Goal: Task Accomplishment & Management: Manage account settings

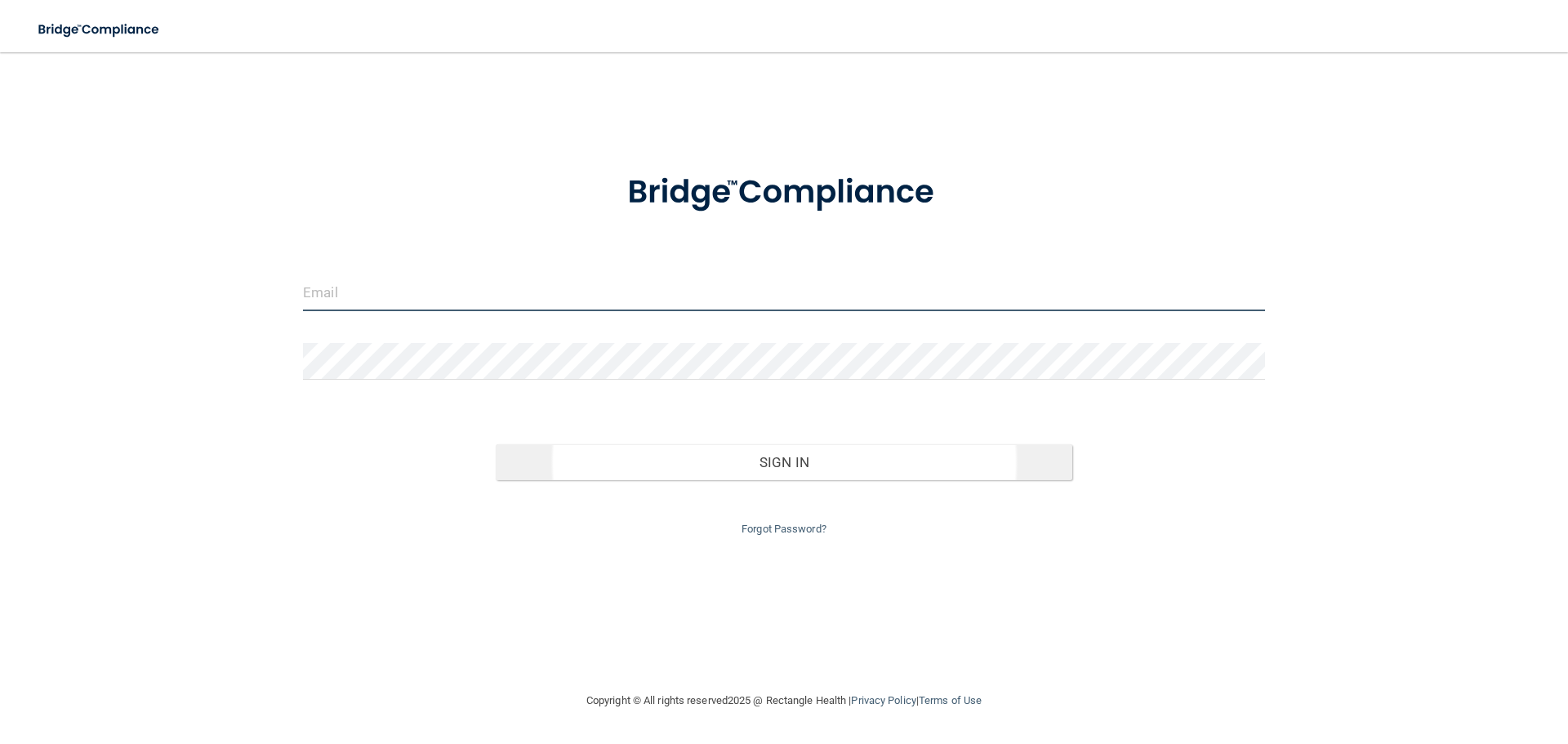
type input "[EMAIL_ADDRESS][DOMAIN_NAME]"
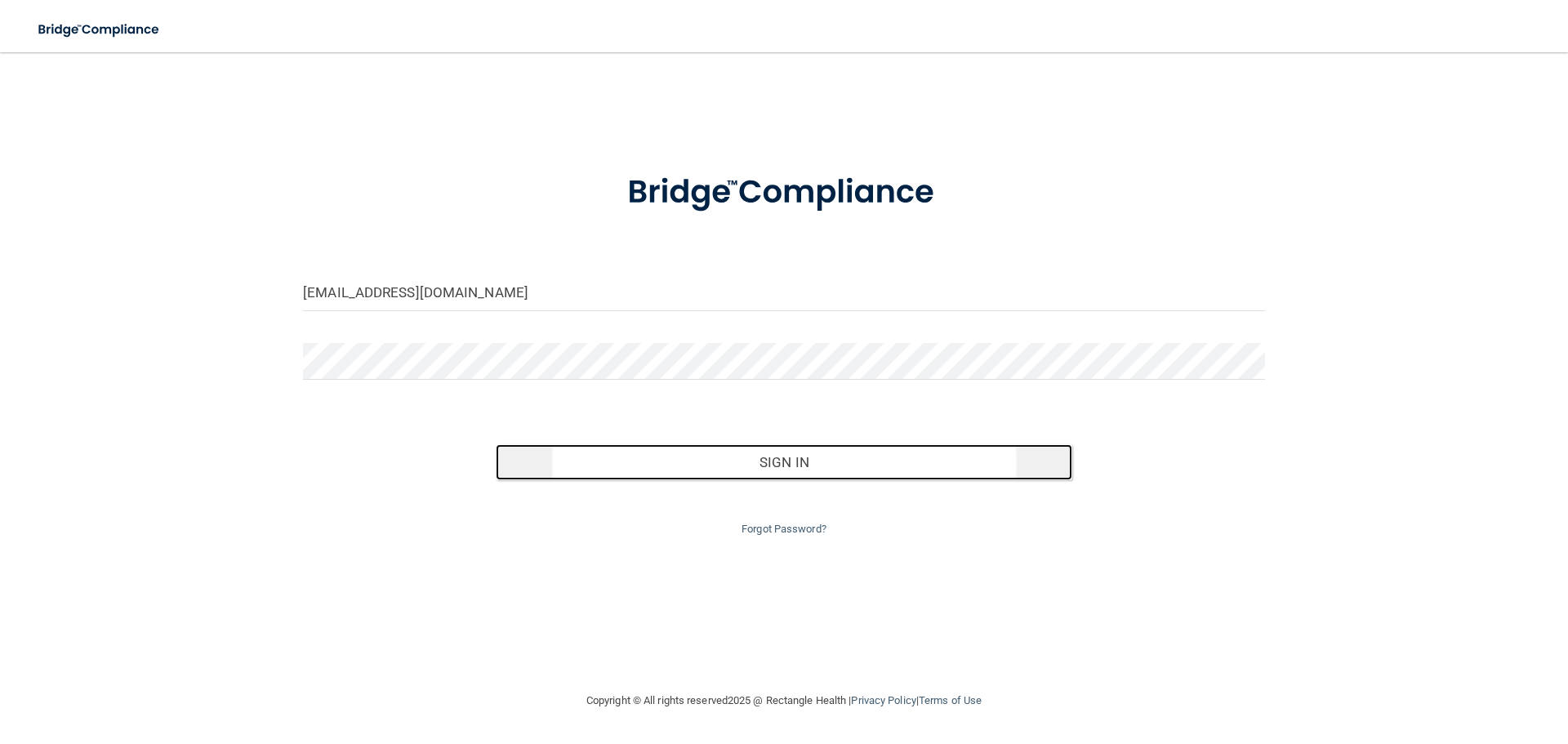
click at [885, 448] on button "Sign In" at bounding box center [784, 462] width 578 height 36
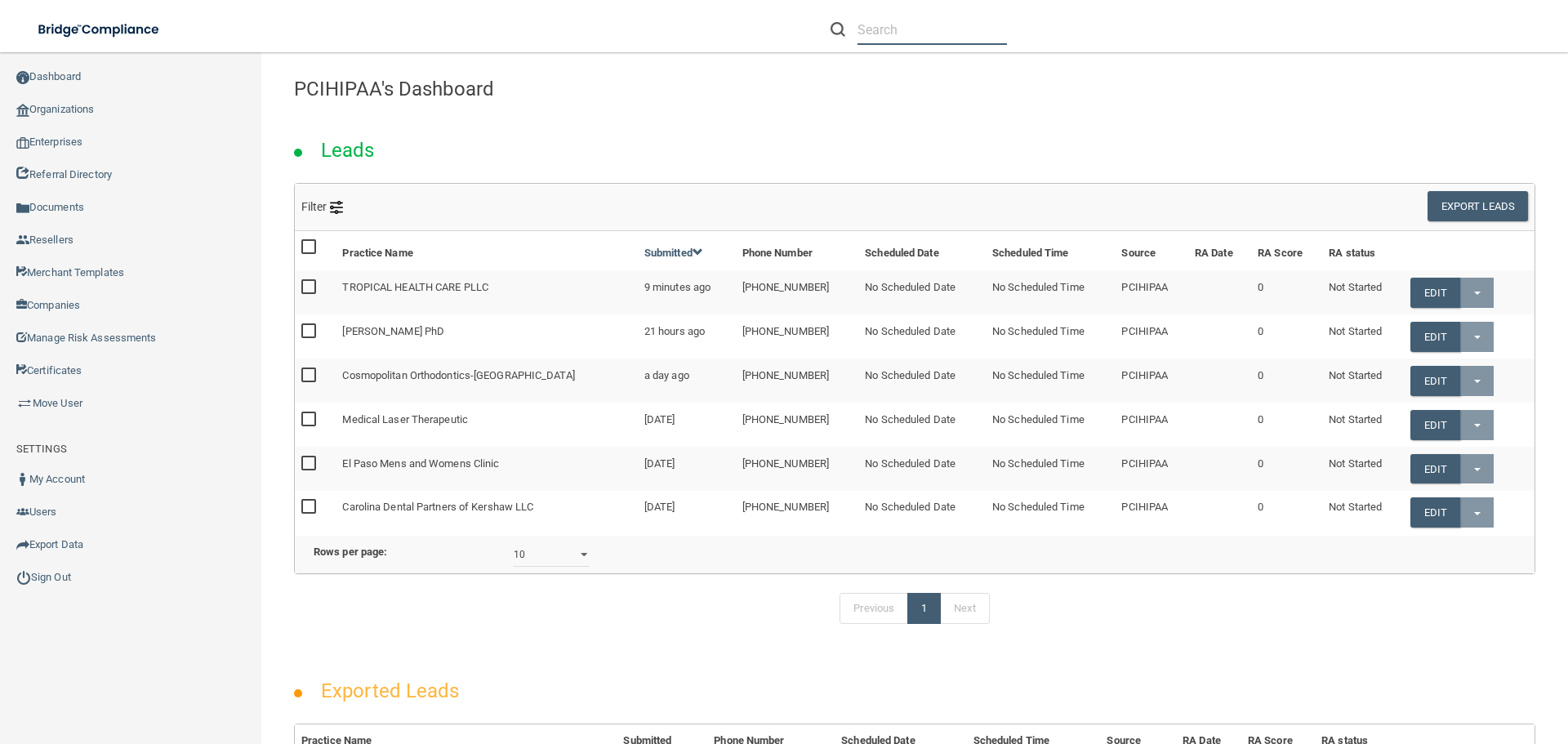
click at [873, 36] on input "text" at bounding box center [932, 29] width 149 height 30
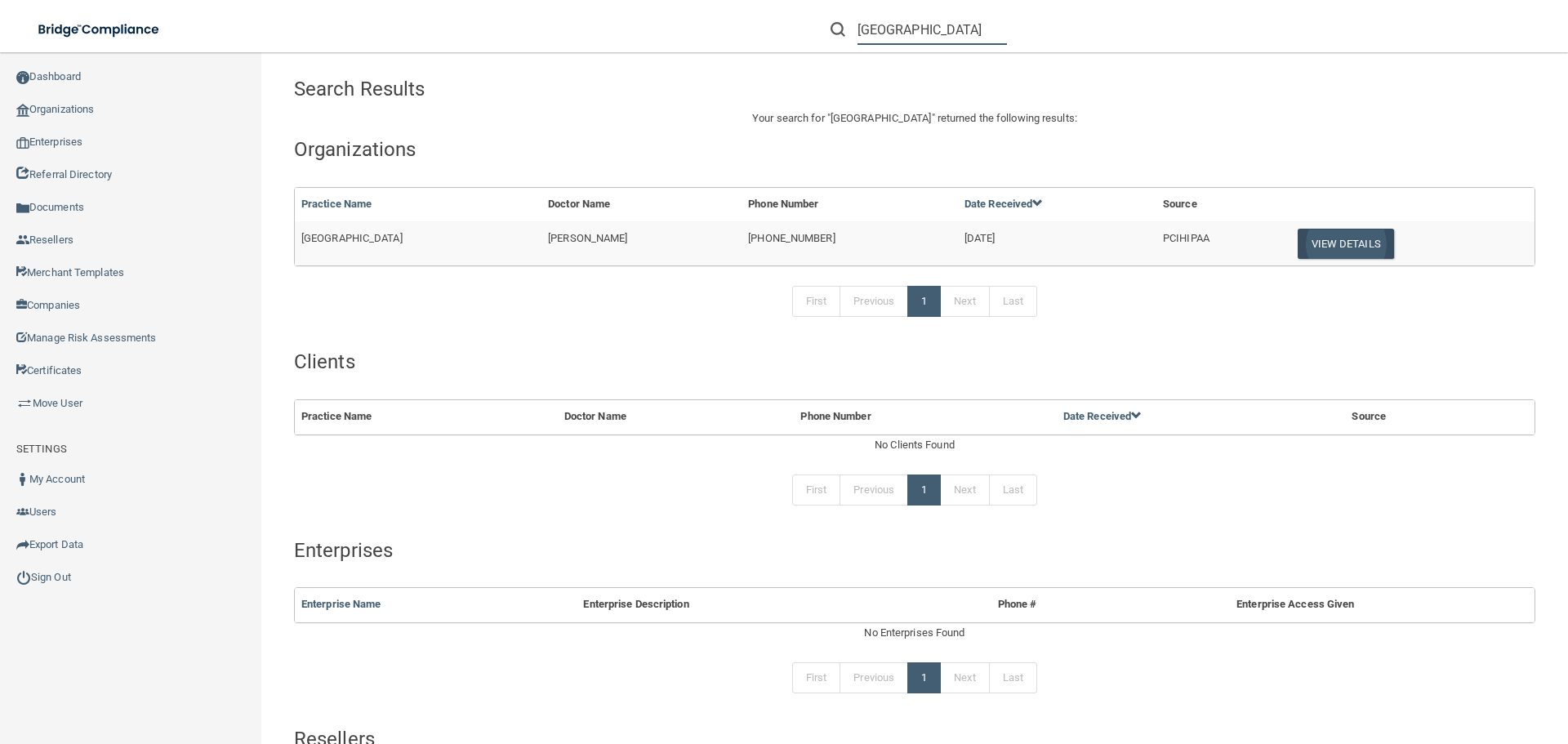
type input "buckhead smile center"
click at [1337, 244] on button "View Details" at bounding box center [1346, 244] width 96 height 30
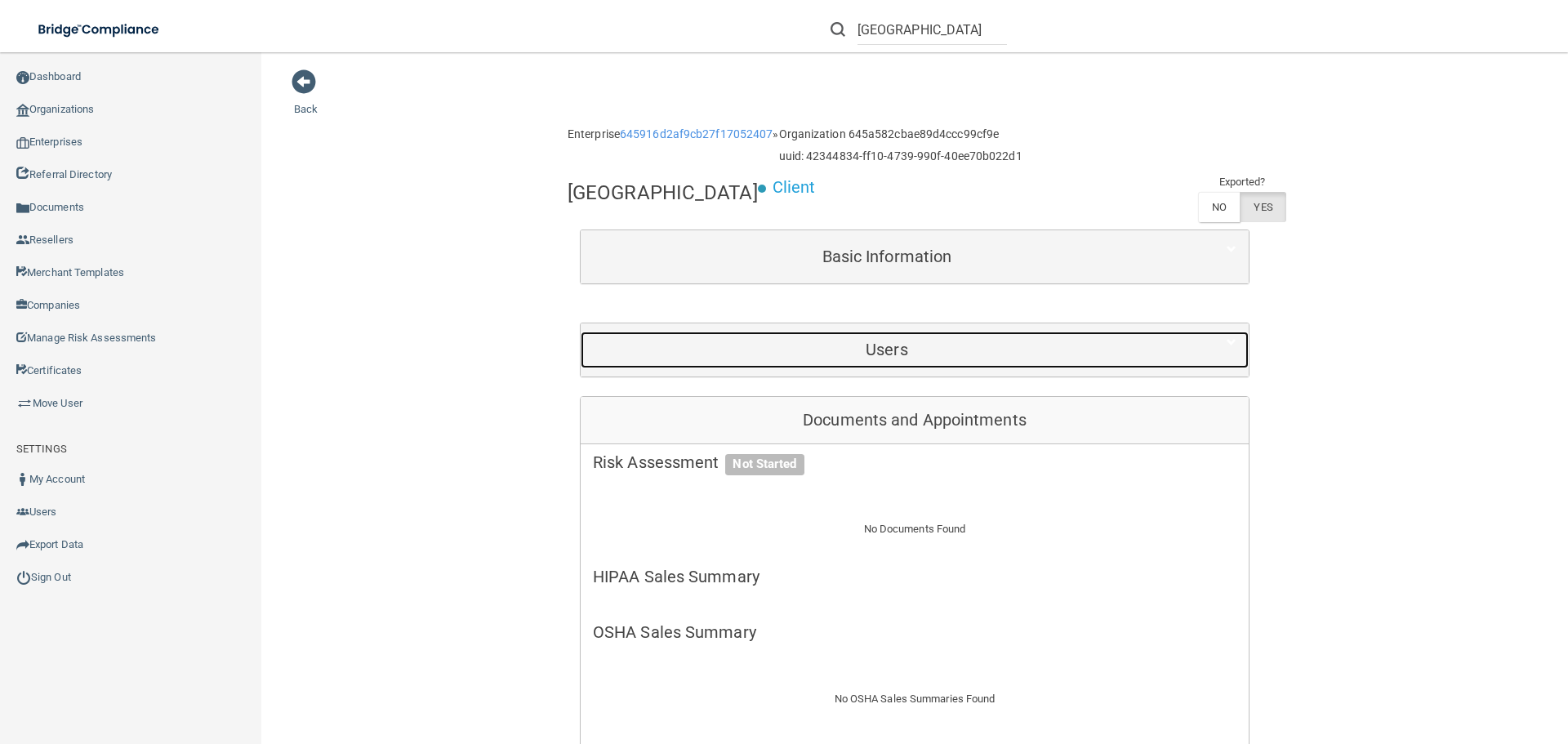
click at [902, 346] on h5 "Users" at bounding box center [886, 350] width 588 height 18
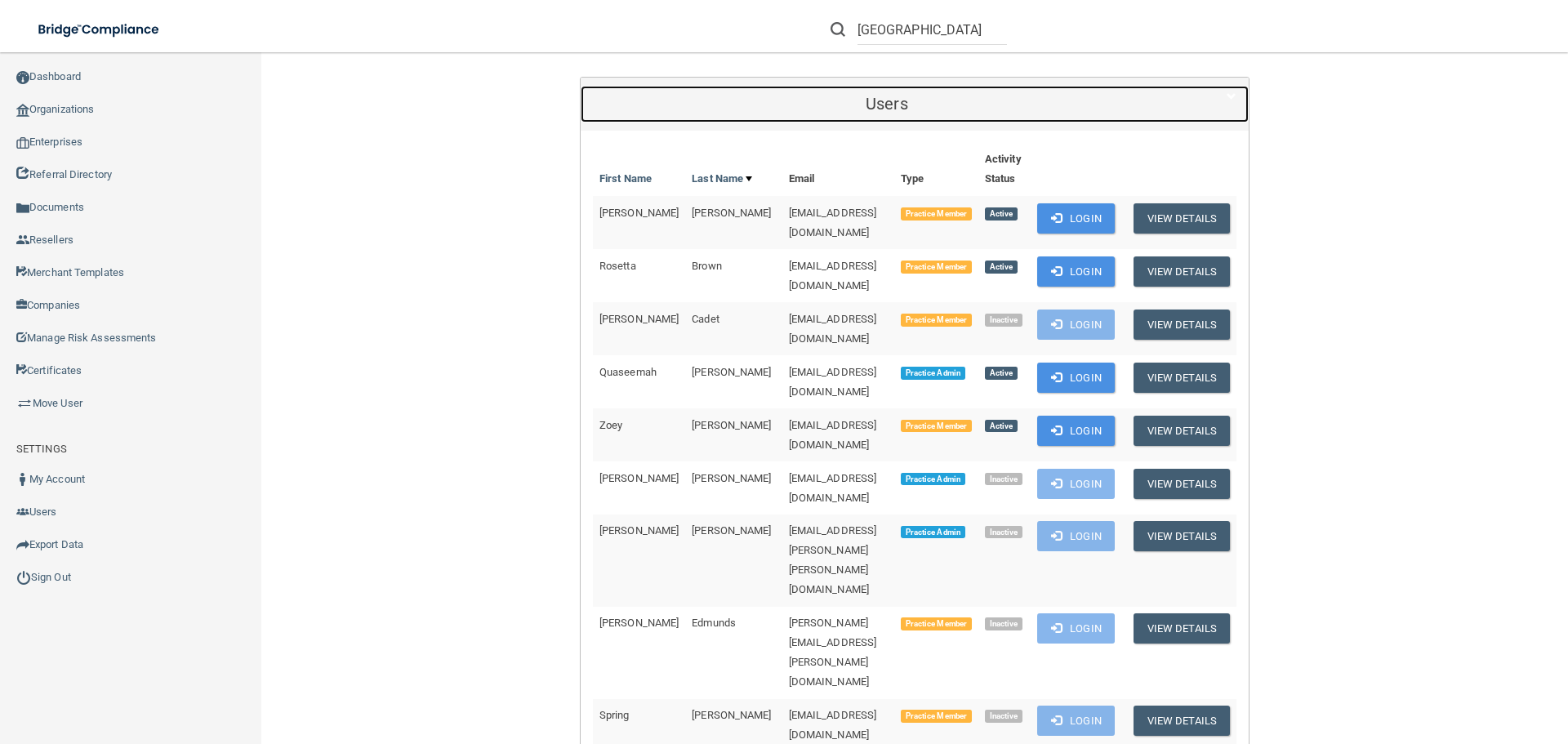
scroll to position [245, 0]
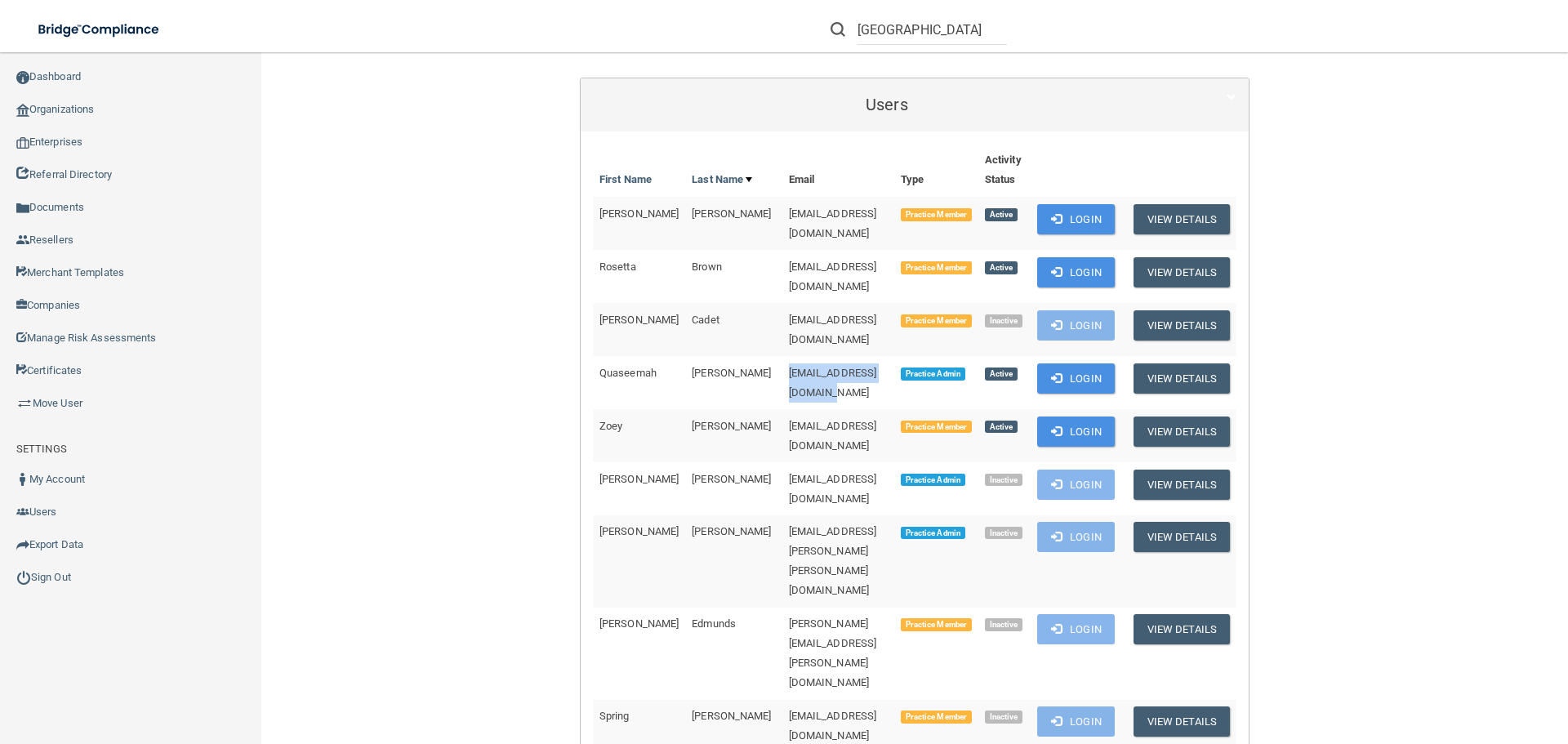
drag, startPoint x: 734, startPoint y: 349, endPoint x: 893, endPoint y: 347, distance: 159.0
click at [893, 356] on td "quaseemahcain@yahoo.com" at bounding box center [838, 382] width 112 height 53
copy span "quaseemahcain@yahoo.com"
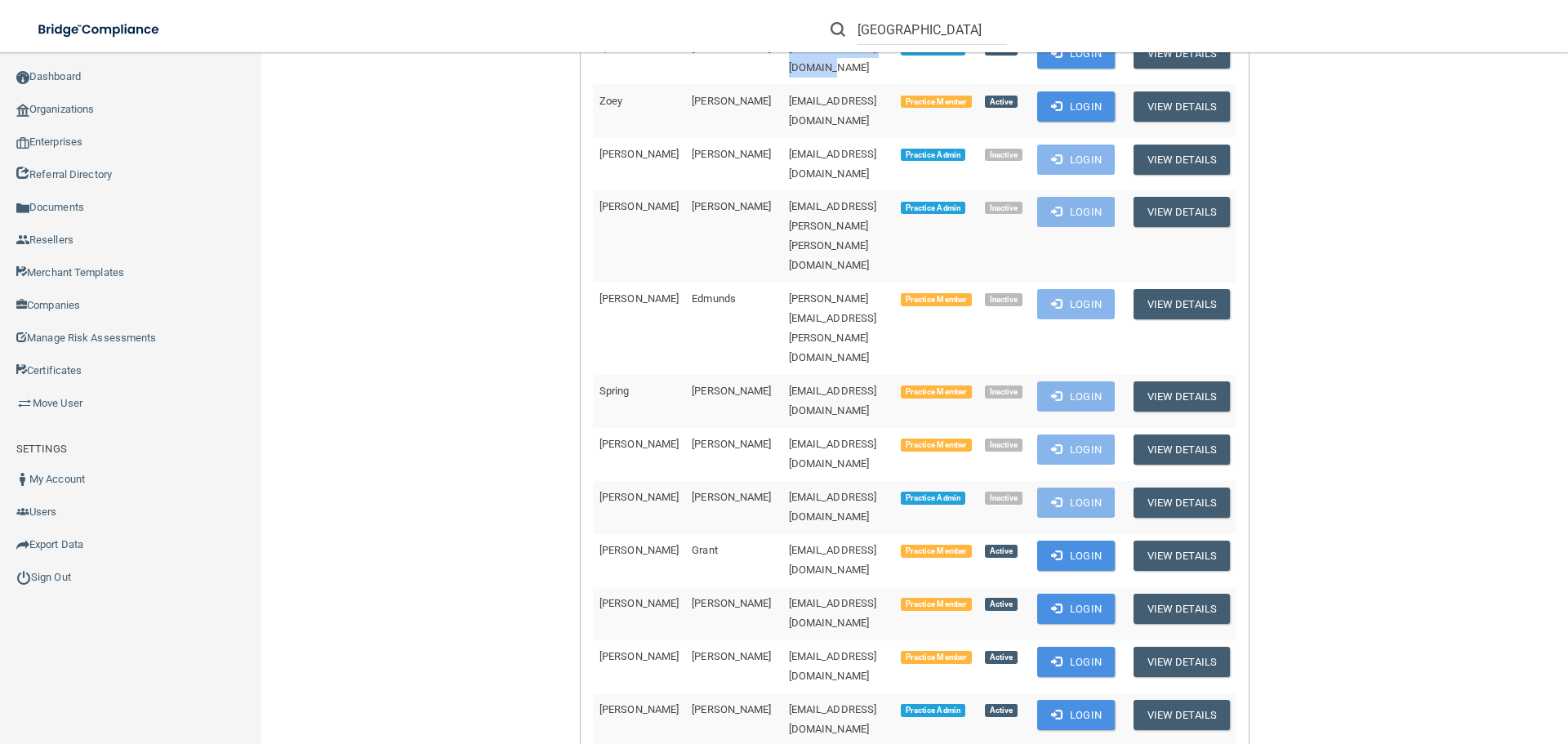
scroll to position [572, 0]
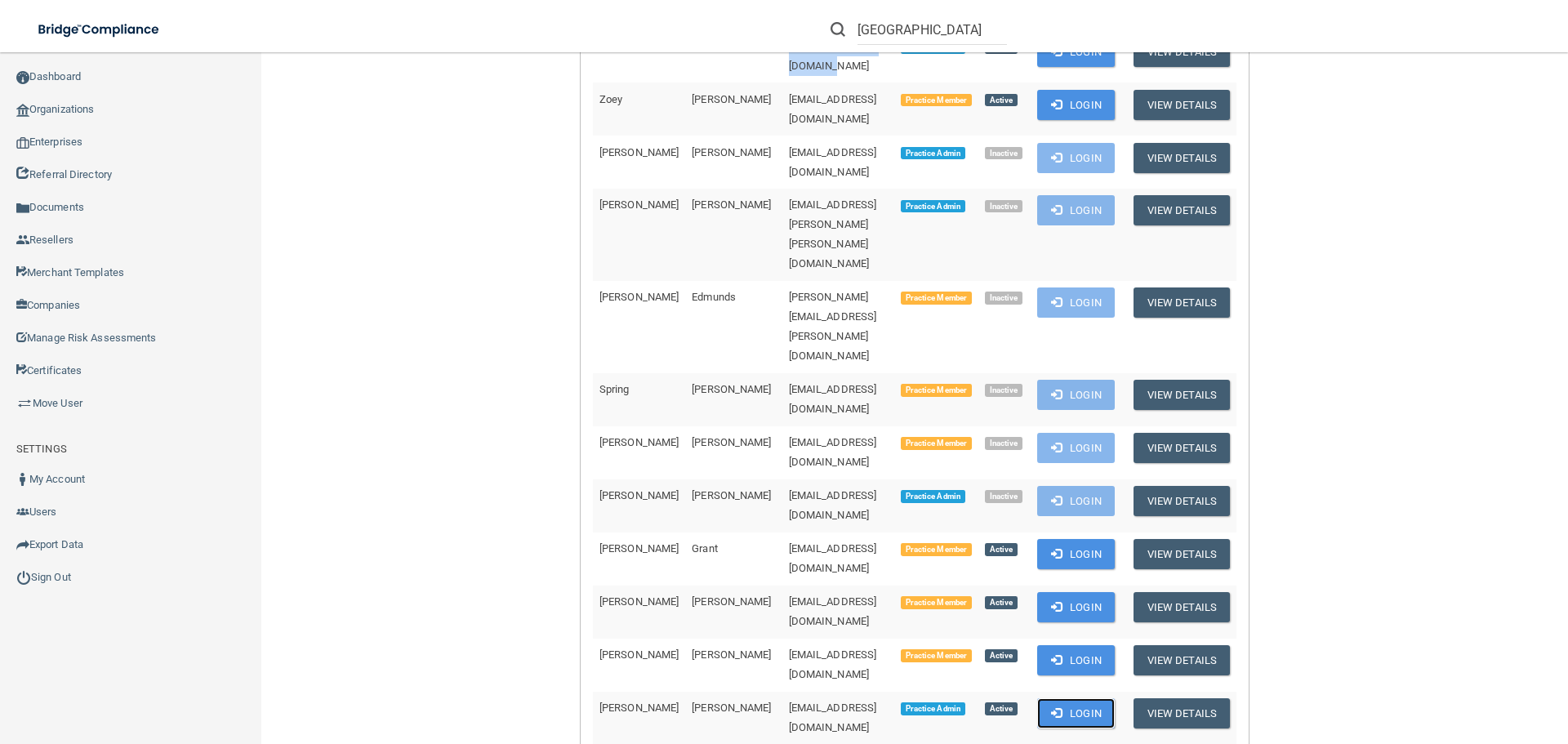
click at [1114, 699] on button "Login" at bounding box center [1076, 714] width 78 height 30
click at [1113, 699] on button "Login" at bounding box center [1076, 714] width 78 height 30
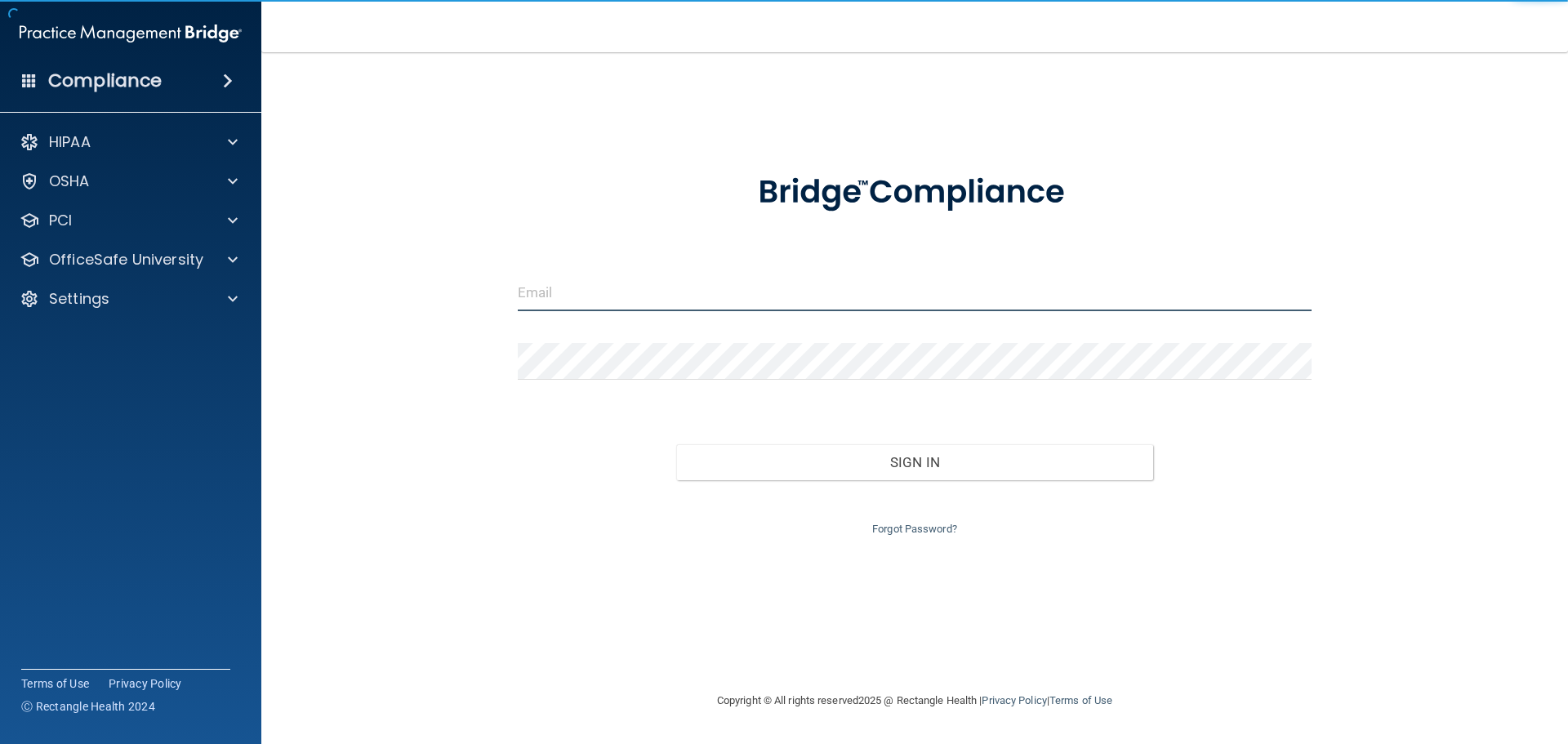
type input "elizabethc@pcihipaa.com"
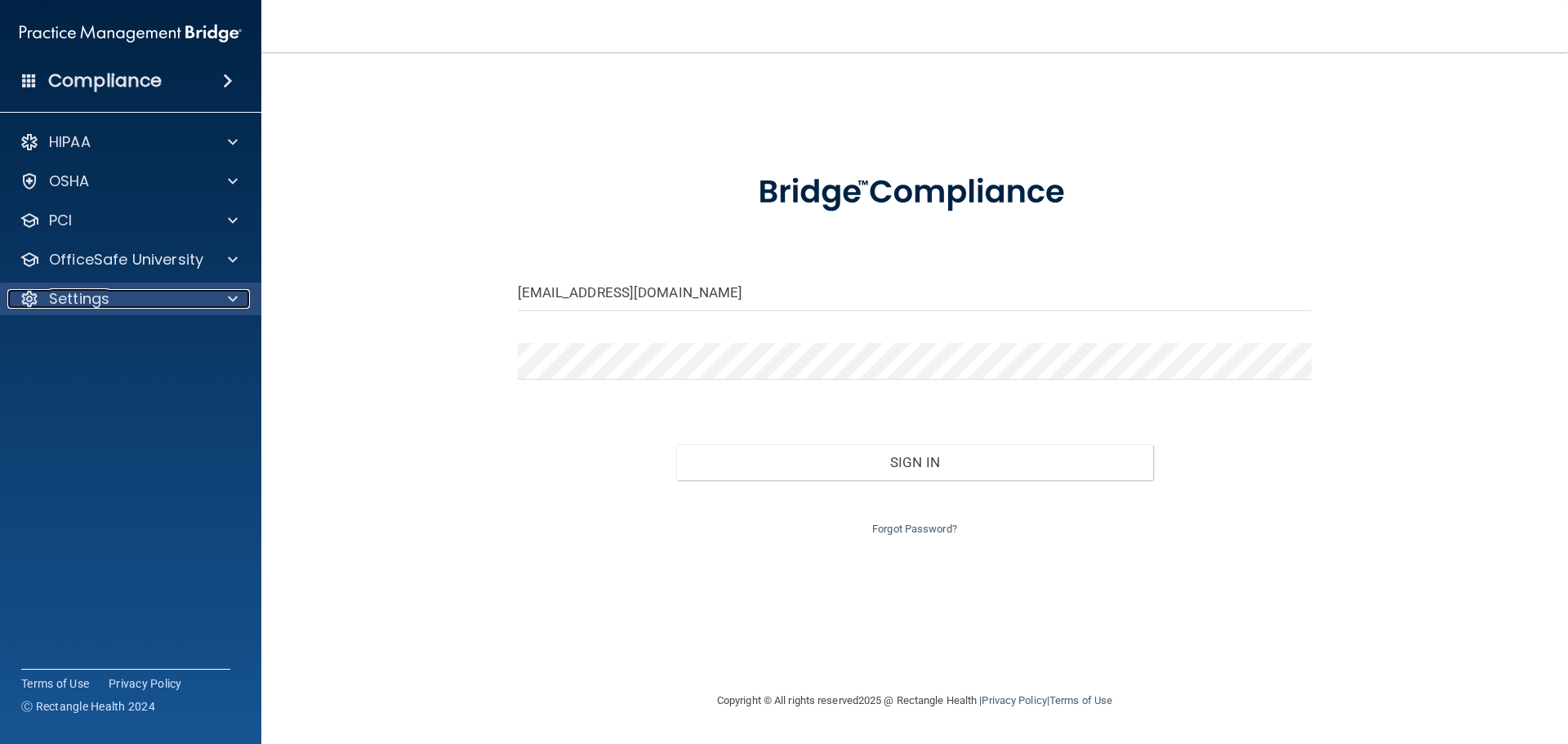
click at [139, 298] on div "Settings" at bounding box center [108, 299] width 202 height 20
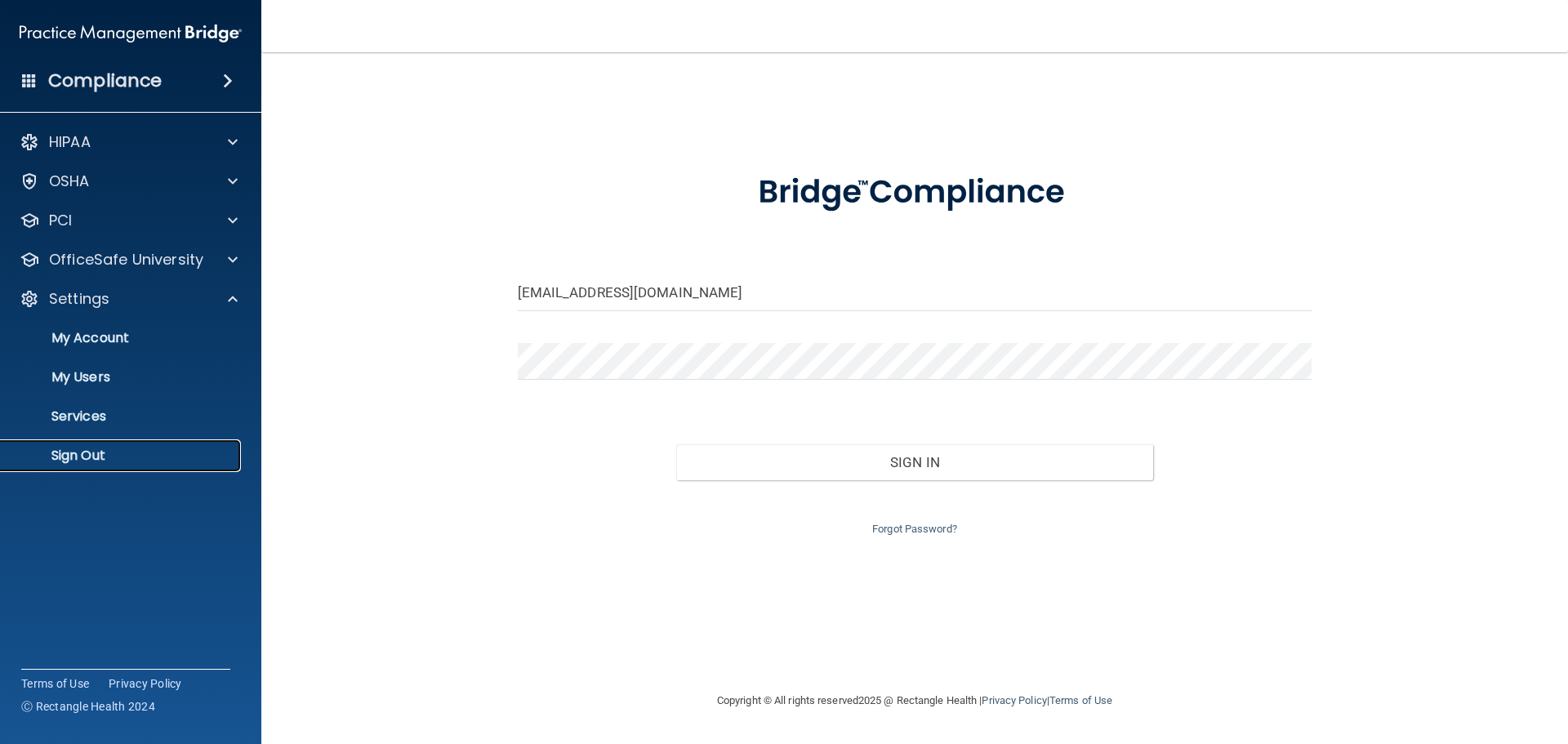
click at [127, 451] on p "Sign Out" at bounding box center [122, 455] width 223 height 17
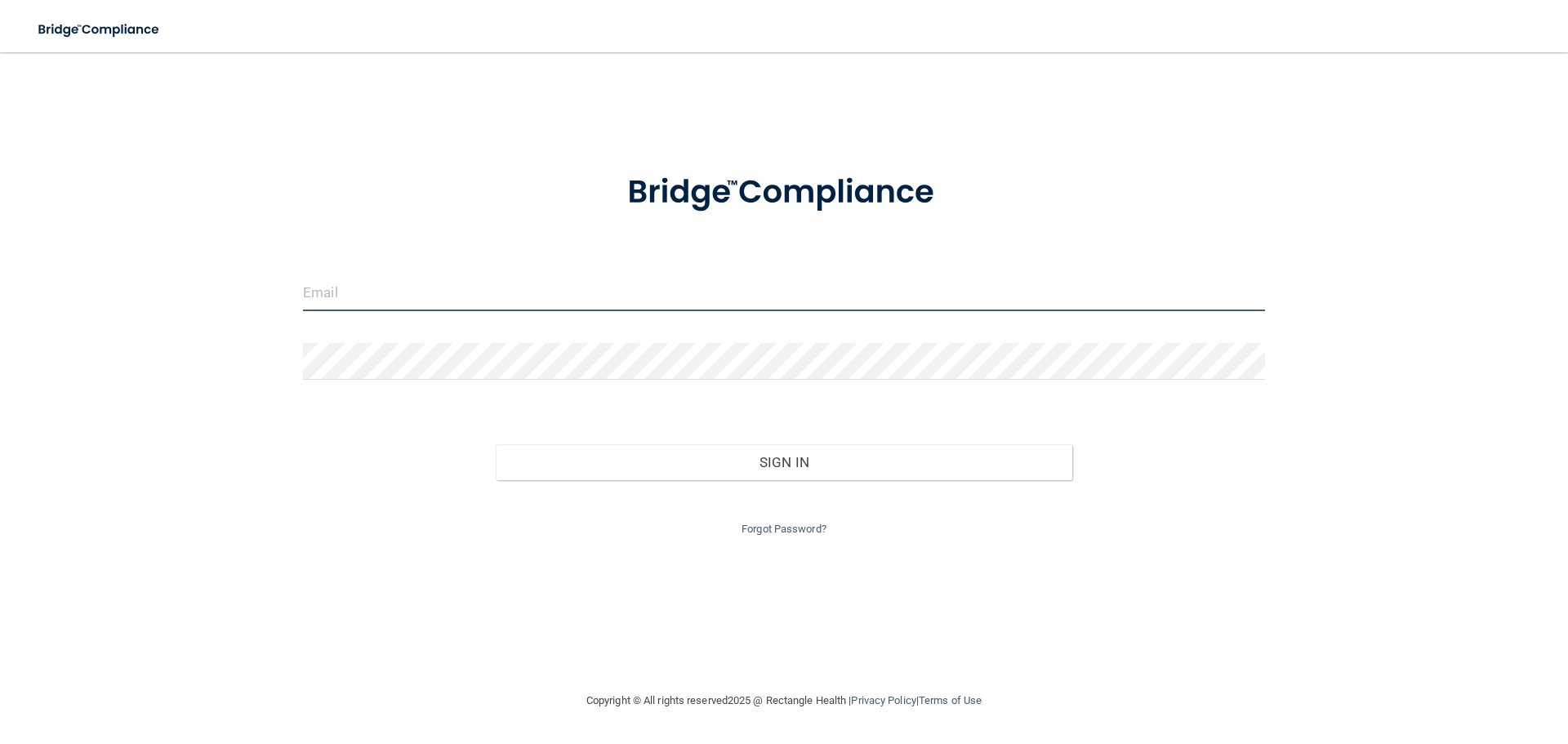
type input "elizabethc@pcihipaa.com"
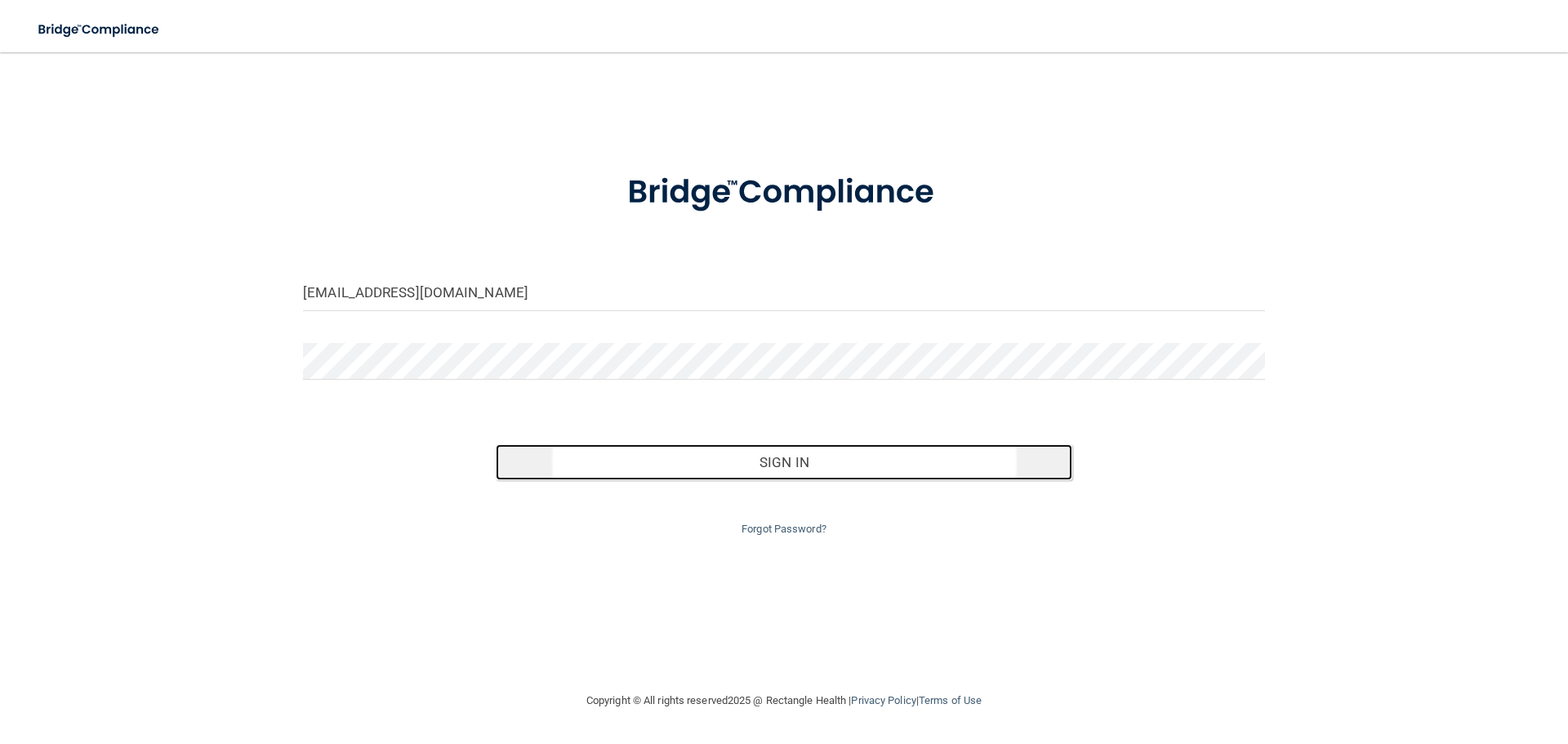
drag, startPoint x: 871, startPoint y: 455, endPoint x: 860, endPoint y: 452, distance: 11.4
click at [872, 455] on button "Sign In" at bounding box center [784, 462] width 578 height 36
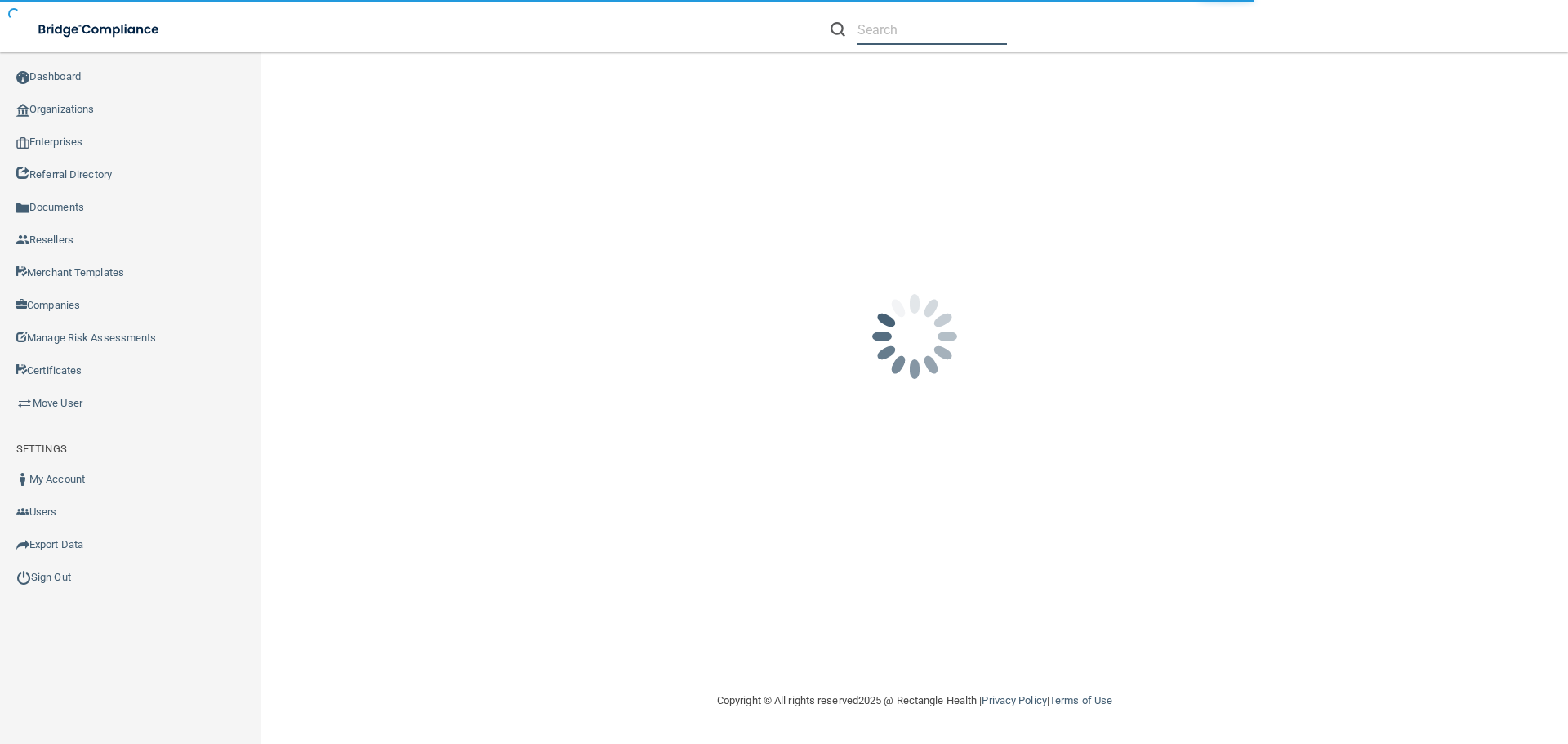
click at [871, 31] on input "text" at bounding box center [932, 29] width 149 height 30
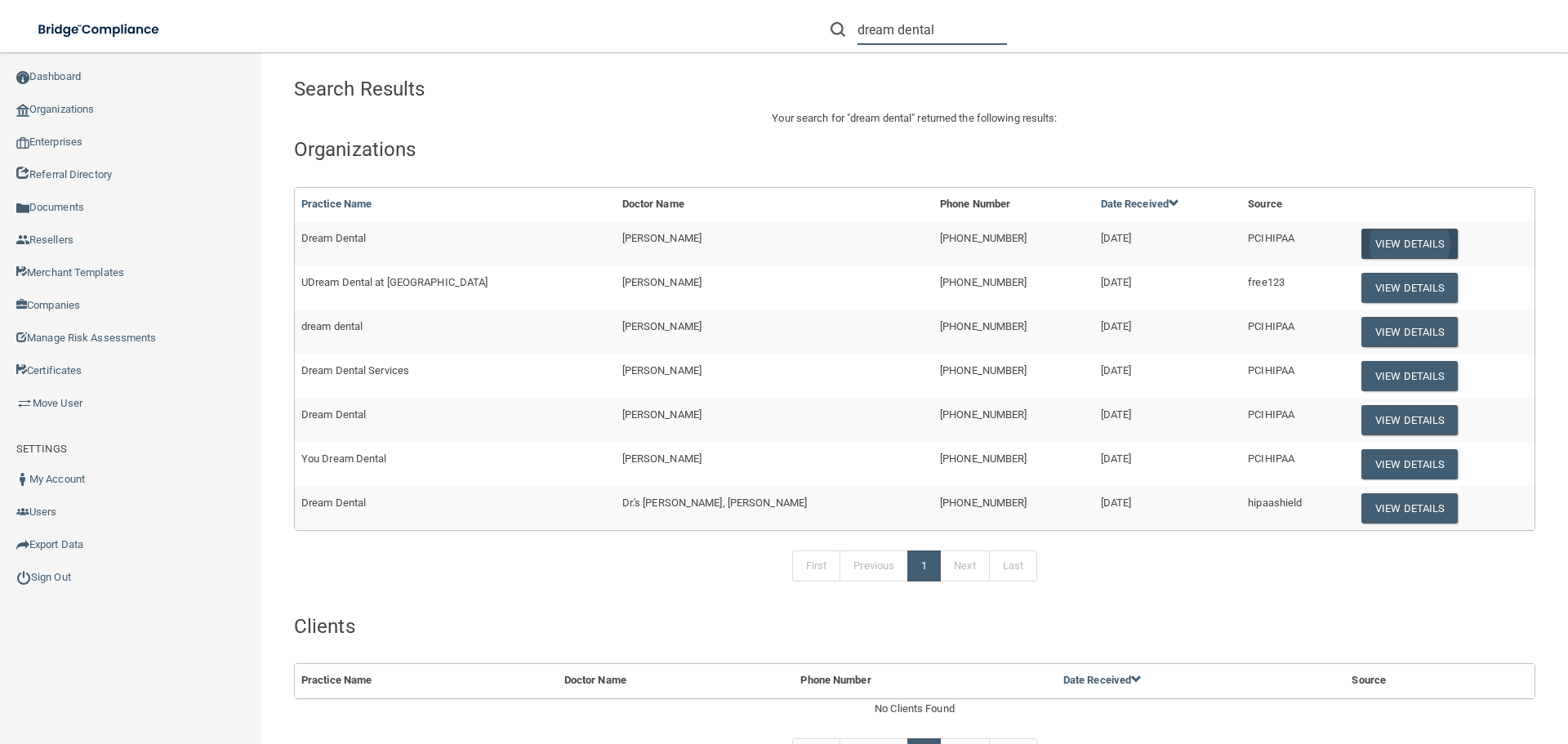
type input "dream dental"
click at [1390, 243] on button "View Details" at bounding box center [1409, 244] width 96 height 30
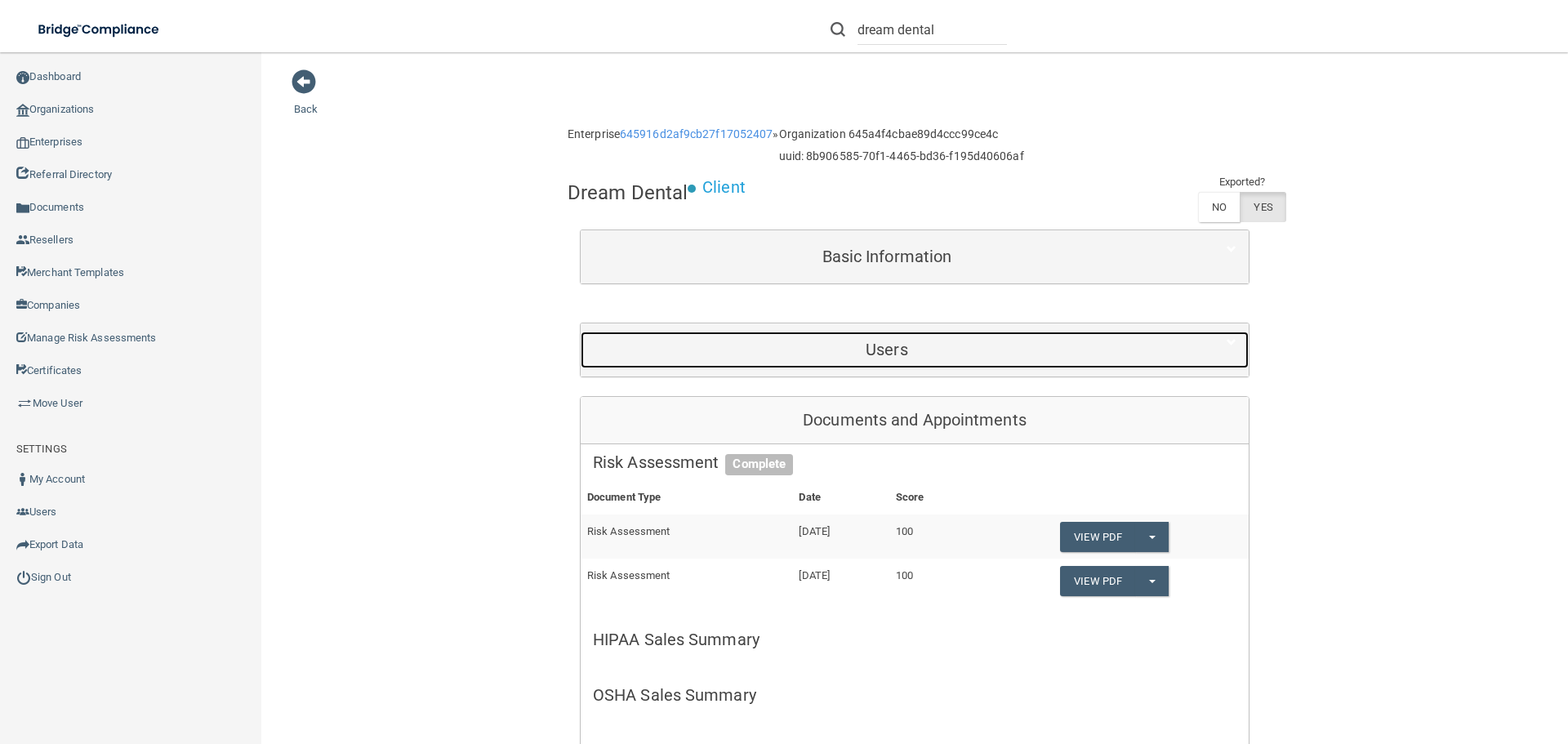
click at [866, 341] on h5 "Users" at bounding box center [886, 350] width 588 height 18
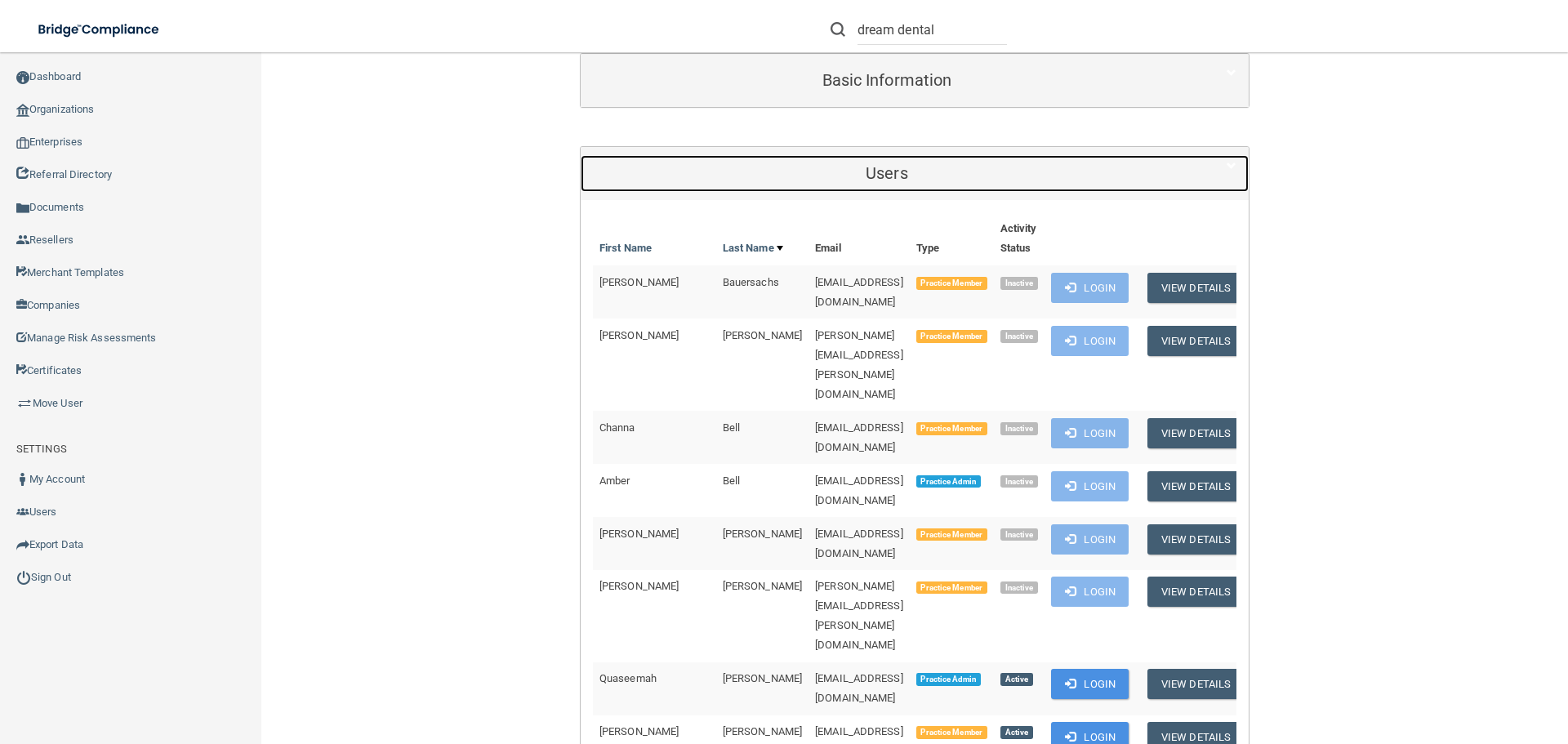
scroll to position [326, 0]
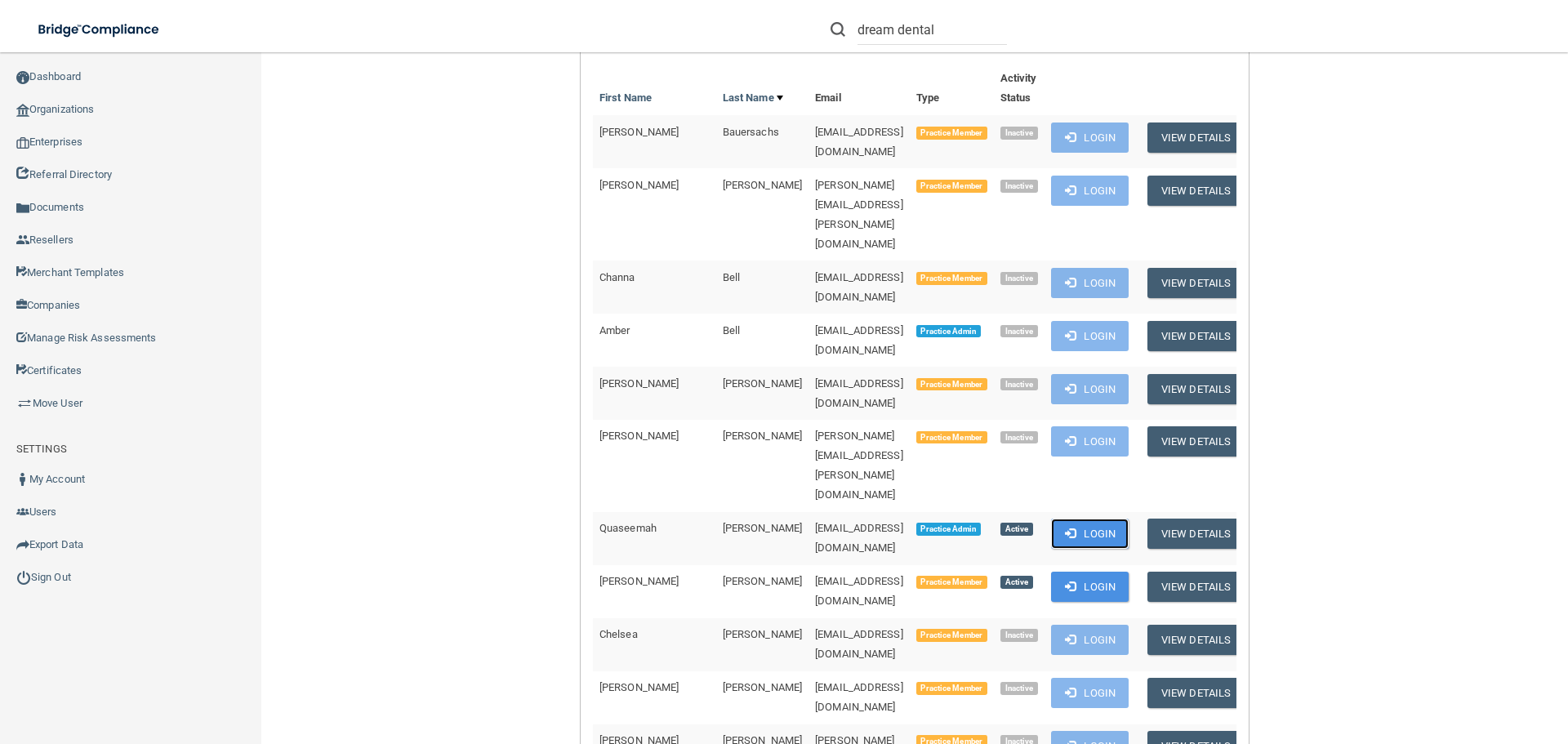
click at [1096, 519] on button "Login" at bounding box center [1090, 534] width 78 height 30
drag, startPoint x: 1119, startPoint y: 401, endPoint x: 1060, endPoint y: 399, distance: 59.0
click at [1119, 519] on button "Login" at bounding box center [1090, 534] width 78 height 30
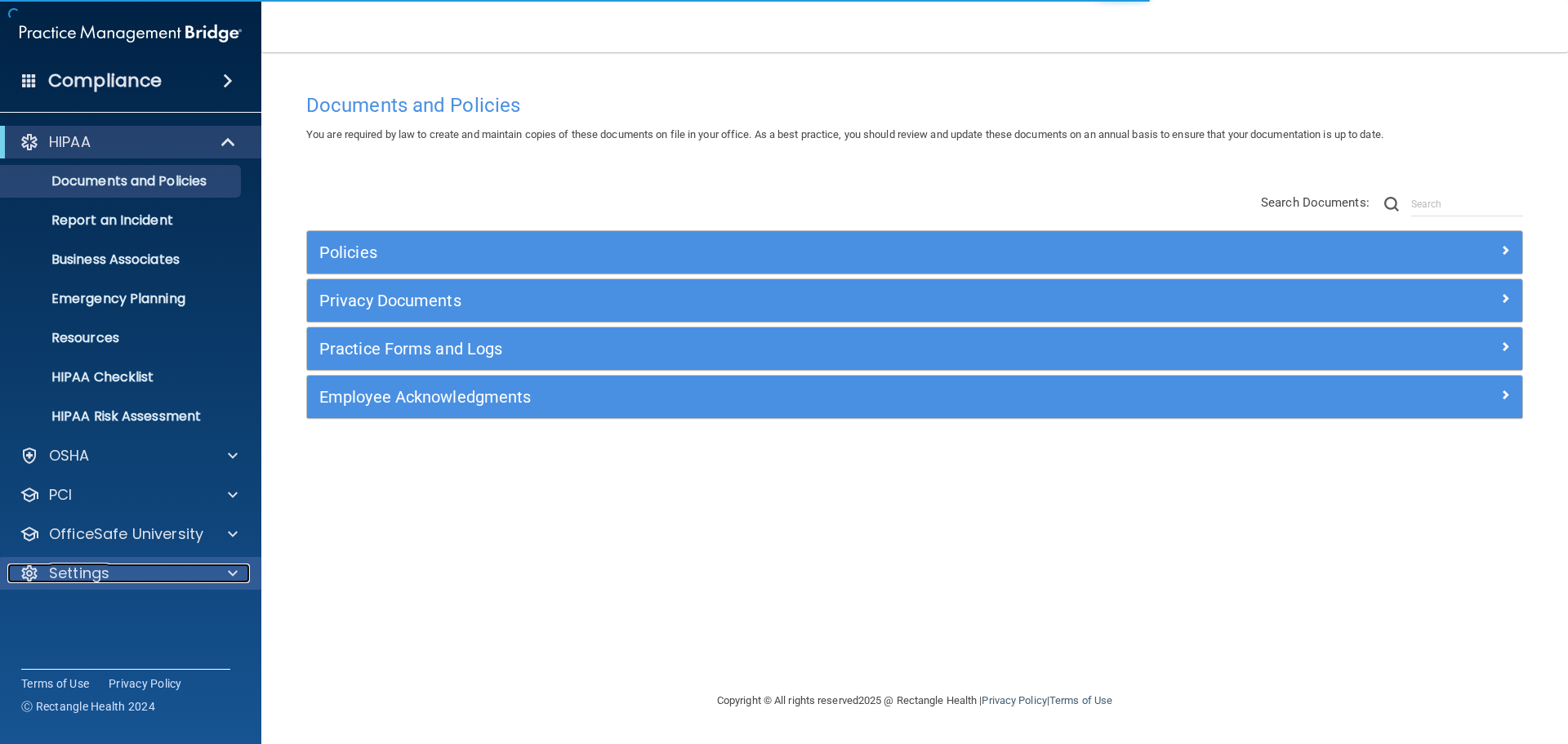
click at [77, 577] on p "Settings" at bounding box center [80, 573] width 61 height 20
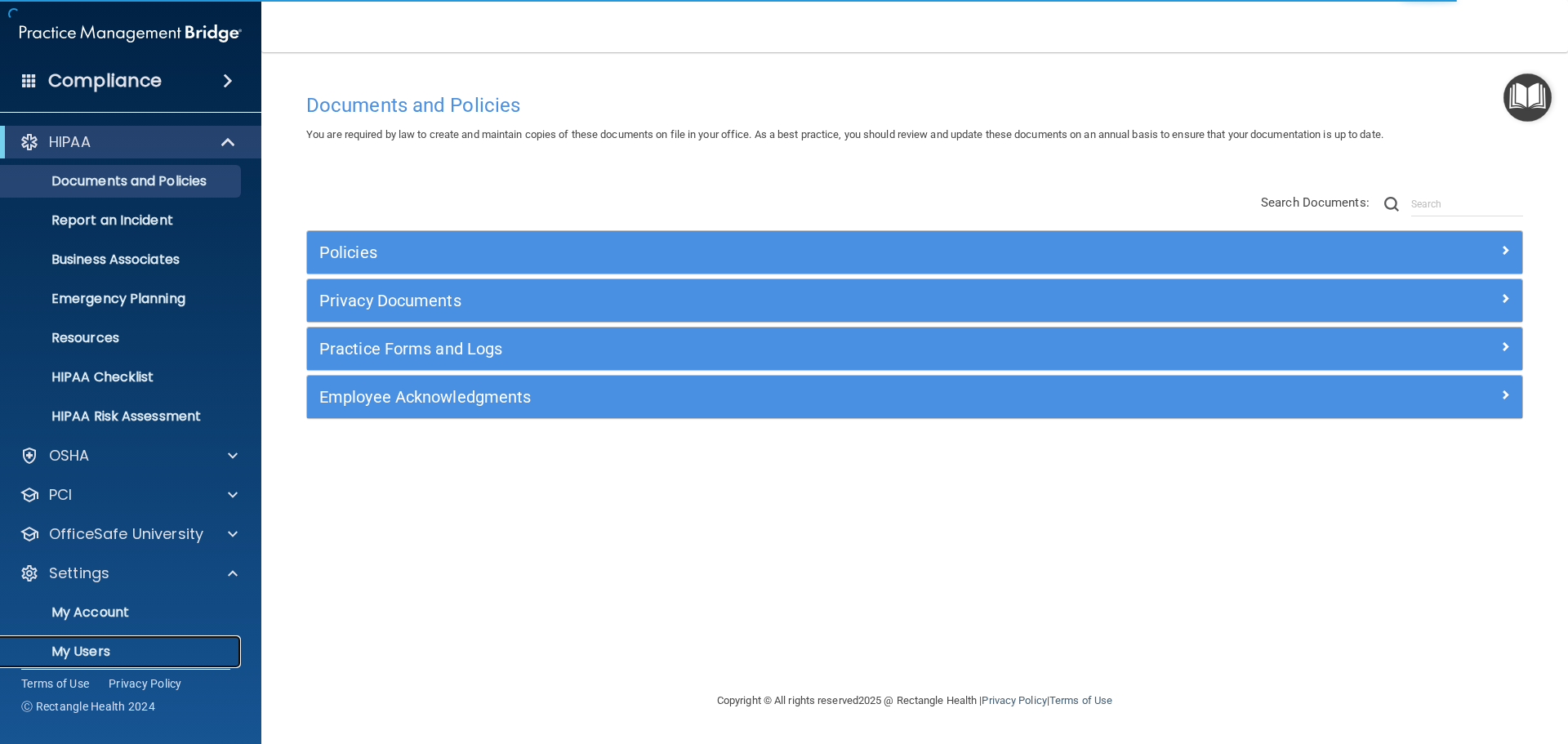
click at [88, 653] on p "My Users" at bounding box center [122, 652] width 223 height 17
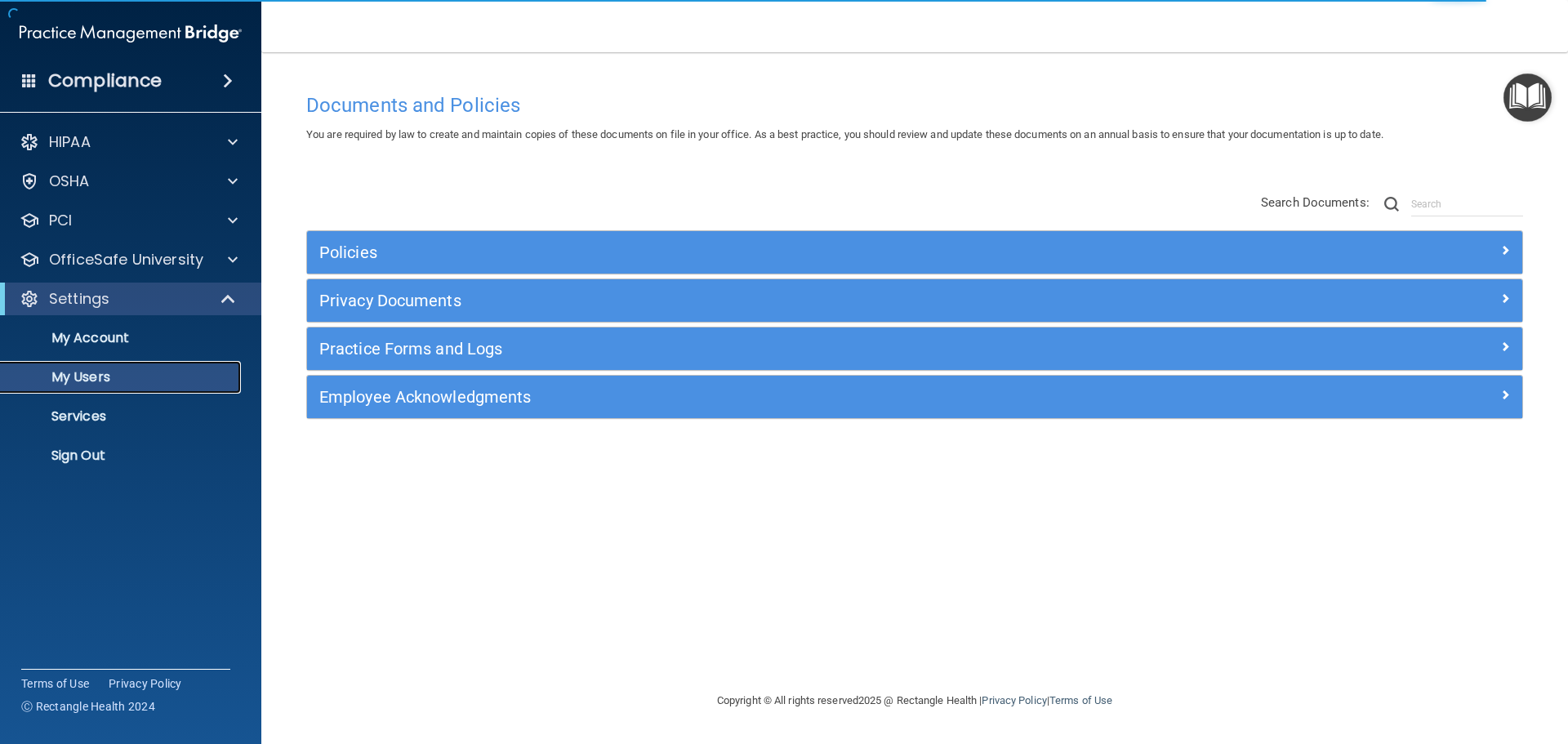
select select "20"
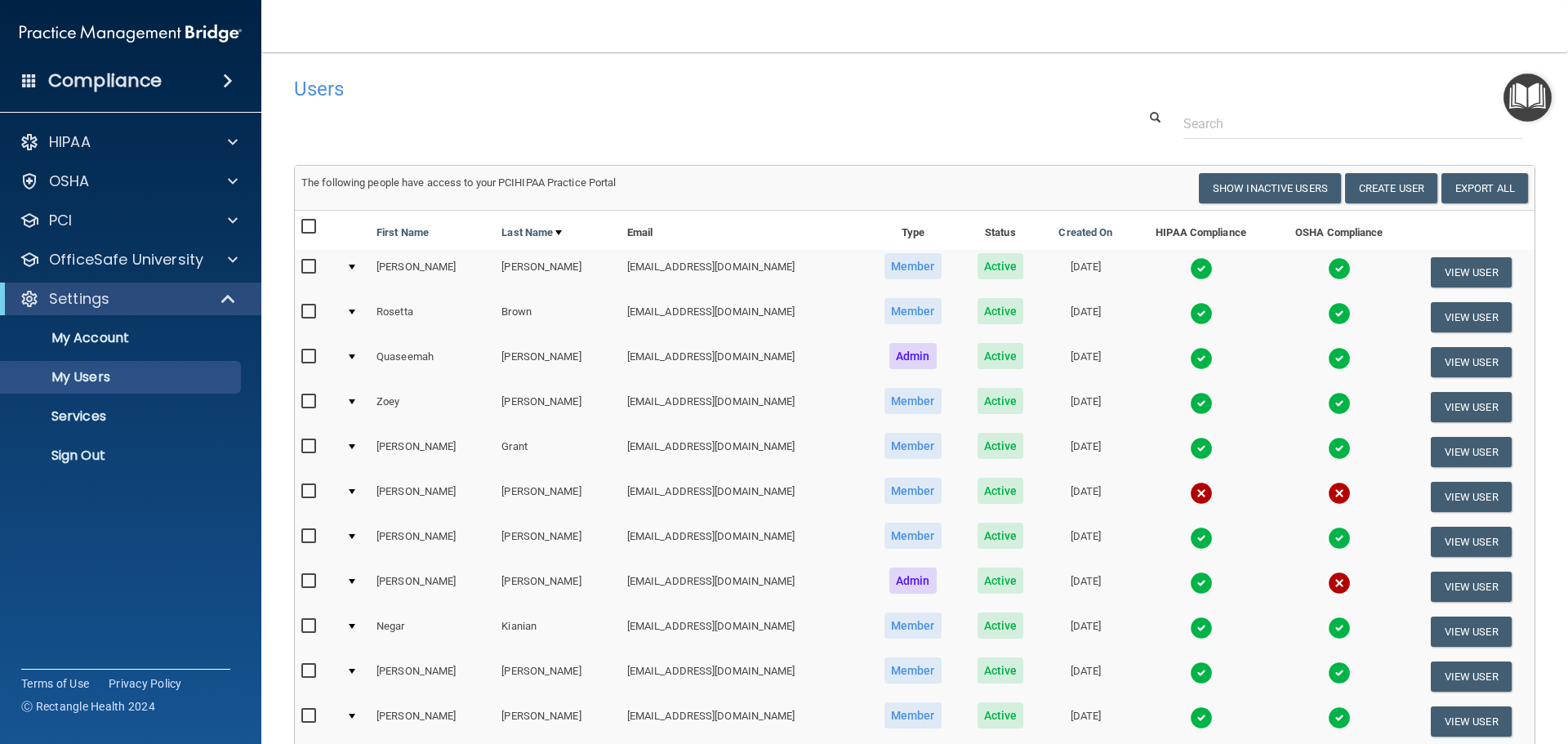
click at [1190, 351] on img at bounding box center [1201, 358] width 23 height 23
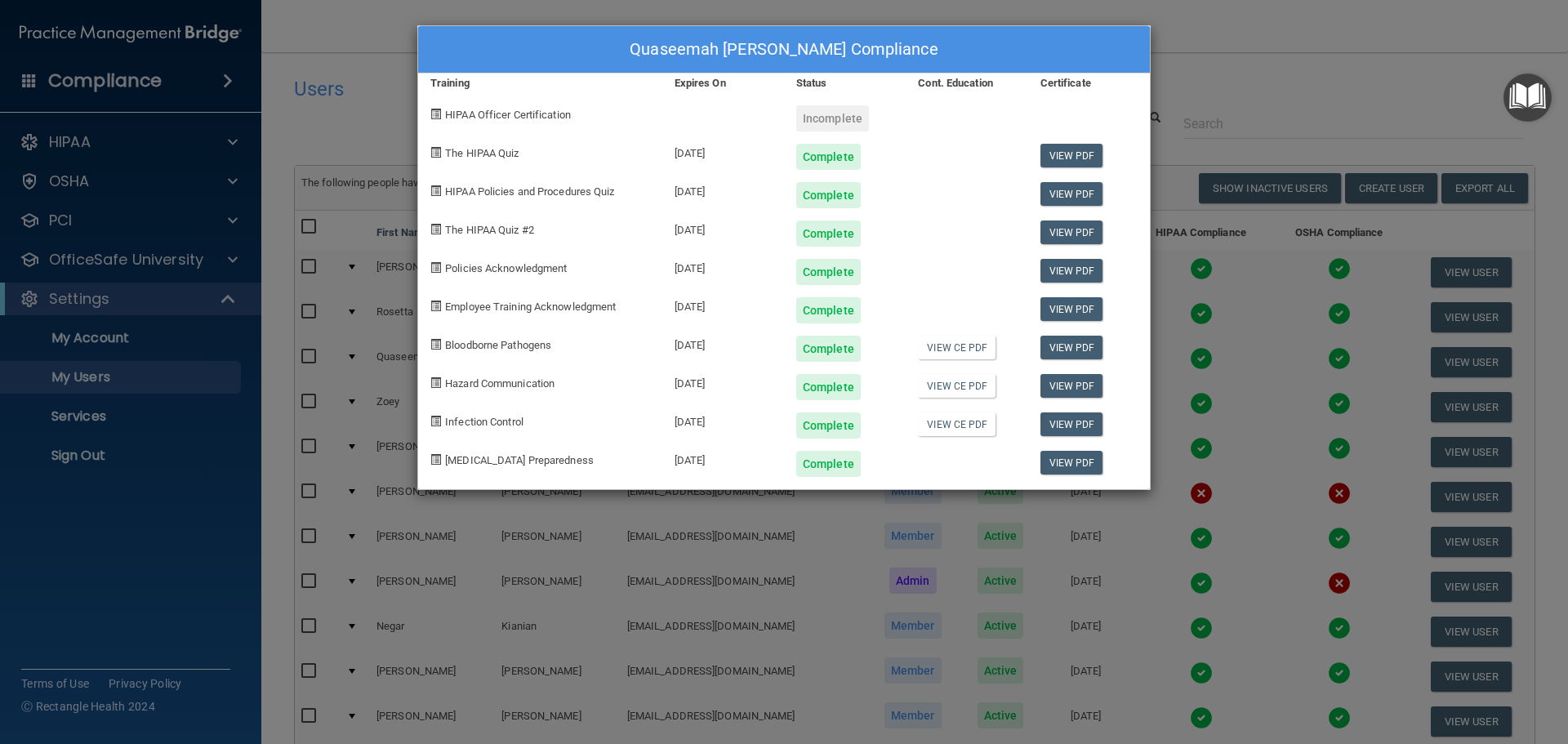
click at [1229, 371] on div "Quaseemah Cain's Compliance Training Expires On Status Cont. Education Certific…" at bounding box center [784, 372] width 1568 height 744
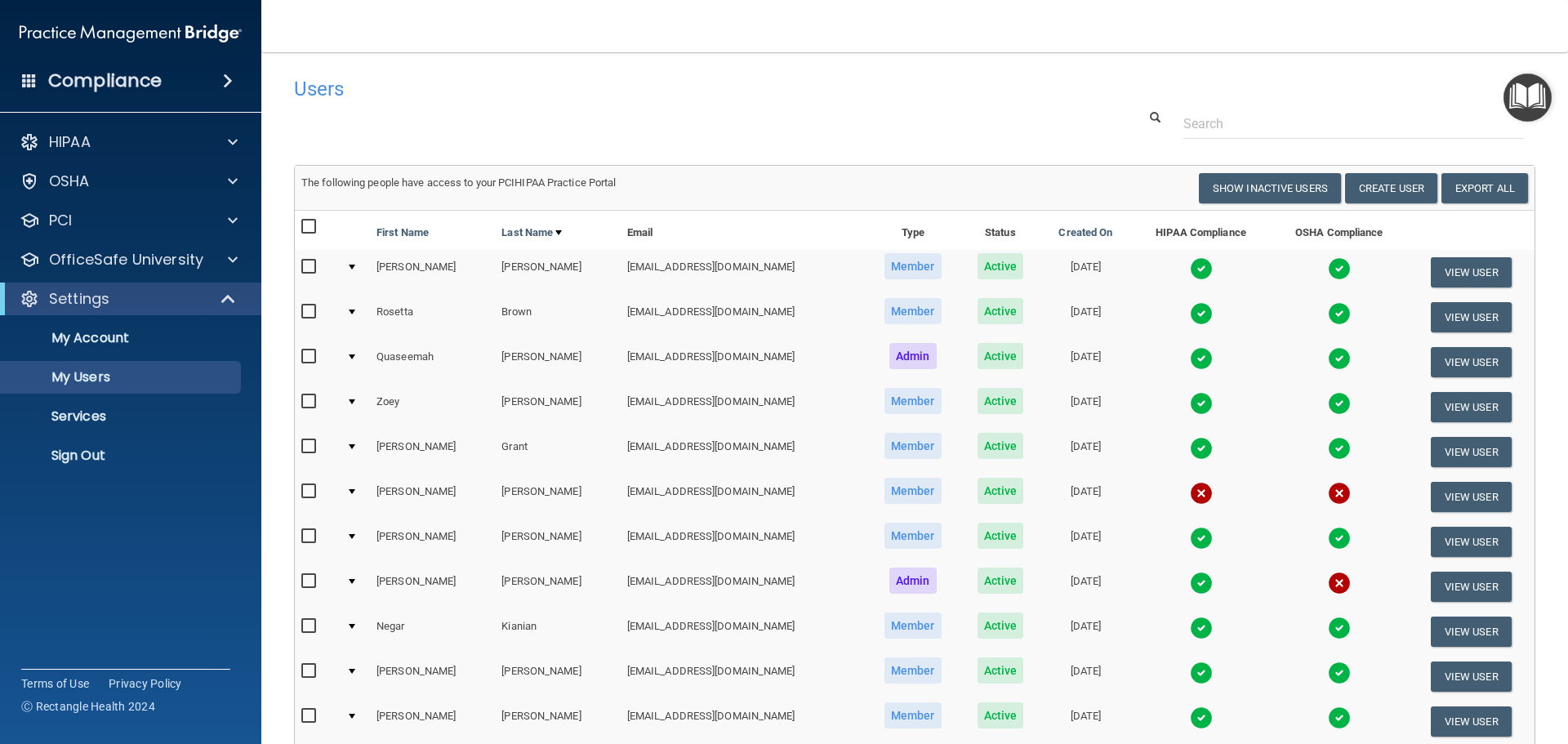
click at [1327, 583] on img at bounding box center [1338, 583] width 23 height 23
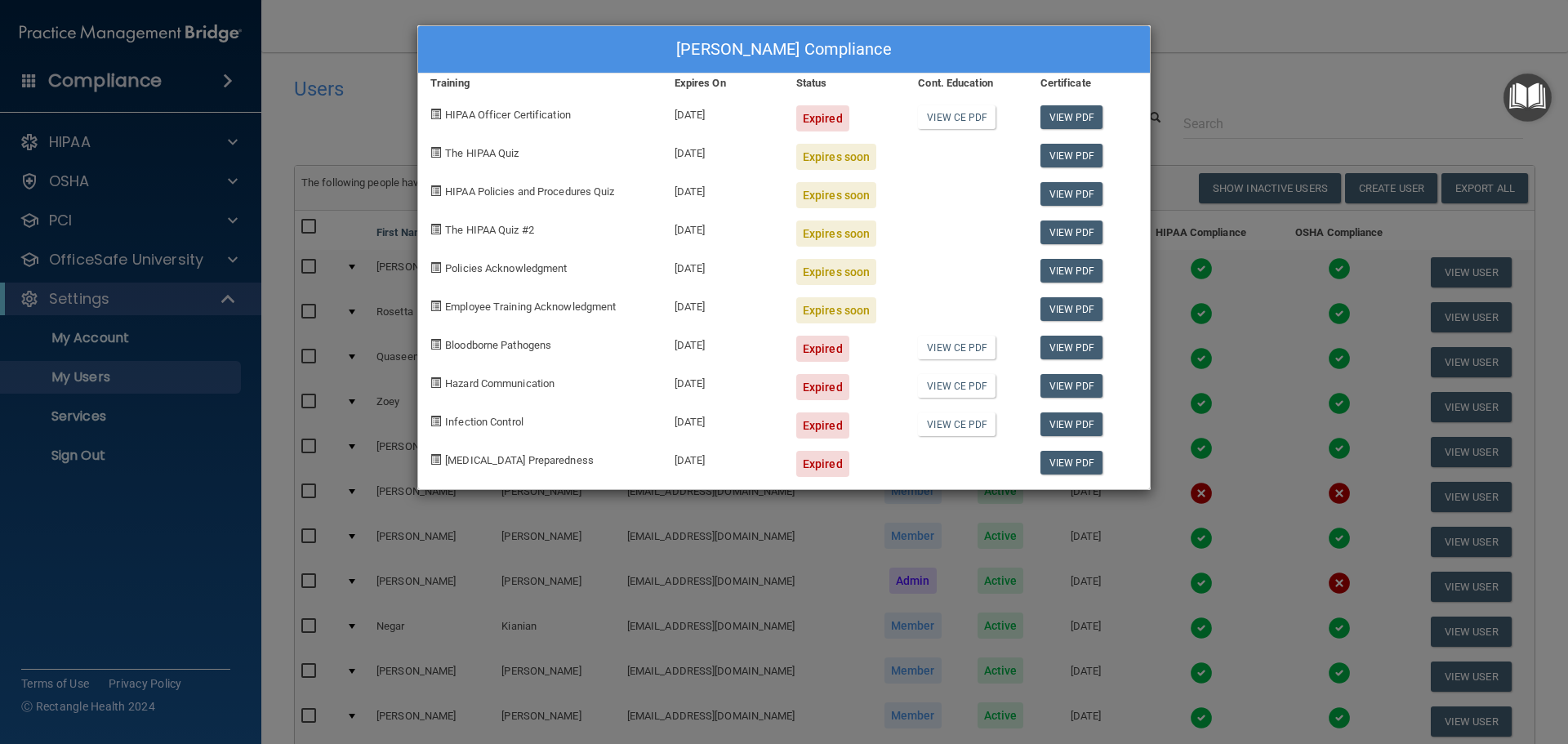
click at [1288, 584] on div "Maribel Hayden's Compliance Training Expires On Status Cont. Education Certific…" at bounding box center [784, 372] width 1568 height 744
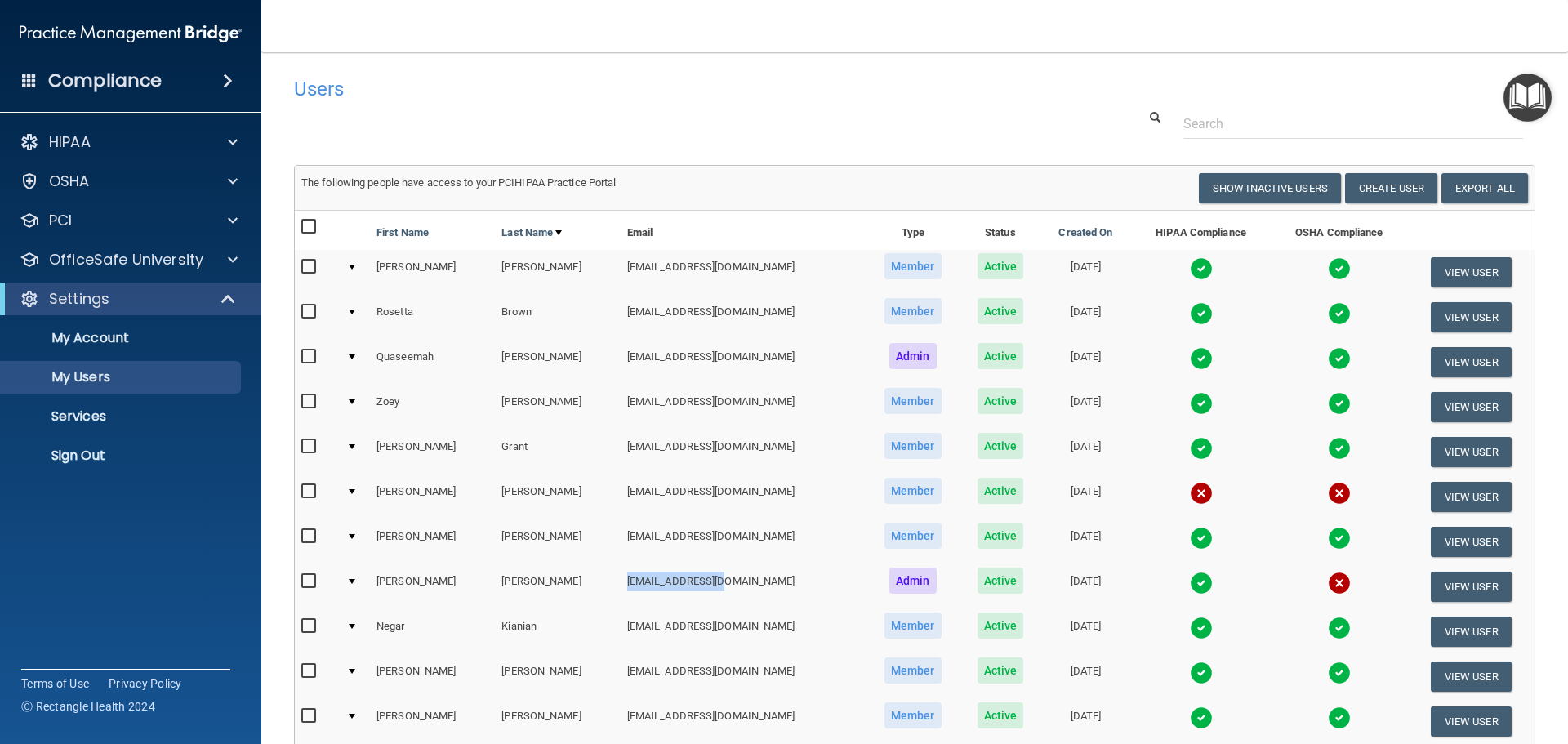
drag, startPoint x: 610, startPoint y: 583, endPoint x: 723, endPoint y: 583, distance: 113.0
click at [723, 583] on td "om.bsc@wavedp.com" at bounding box center [743, 587] width 245 height 45
copy td "om.bsc@wavedp.com"
click at [93, 447] on p "Sign Out" at bounding box center [122, 455] width 223 height 17
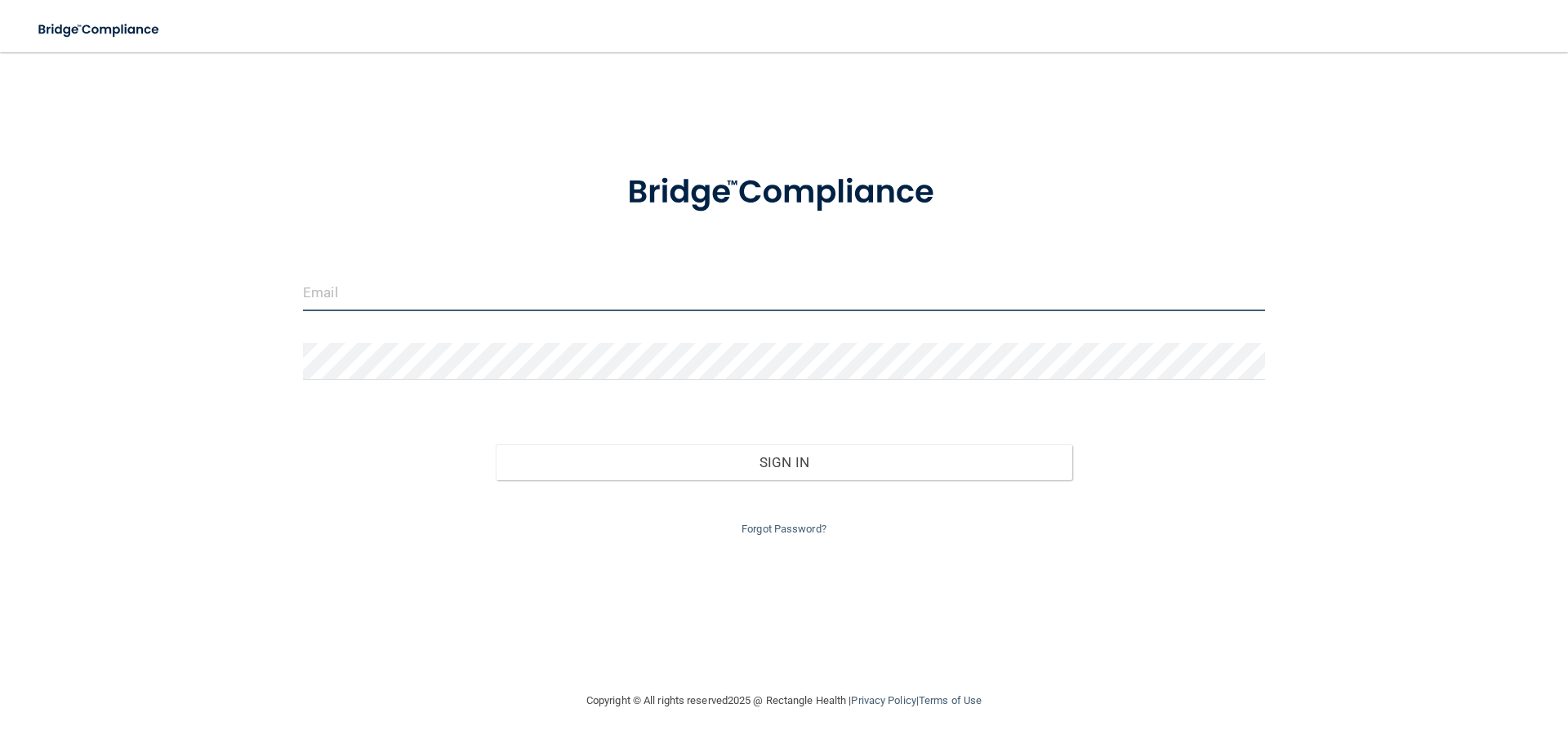
type input "elizabethc@pcihipaa.com"
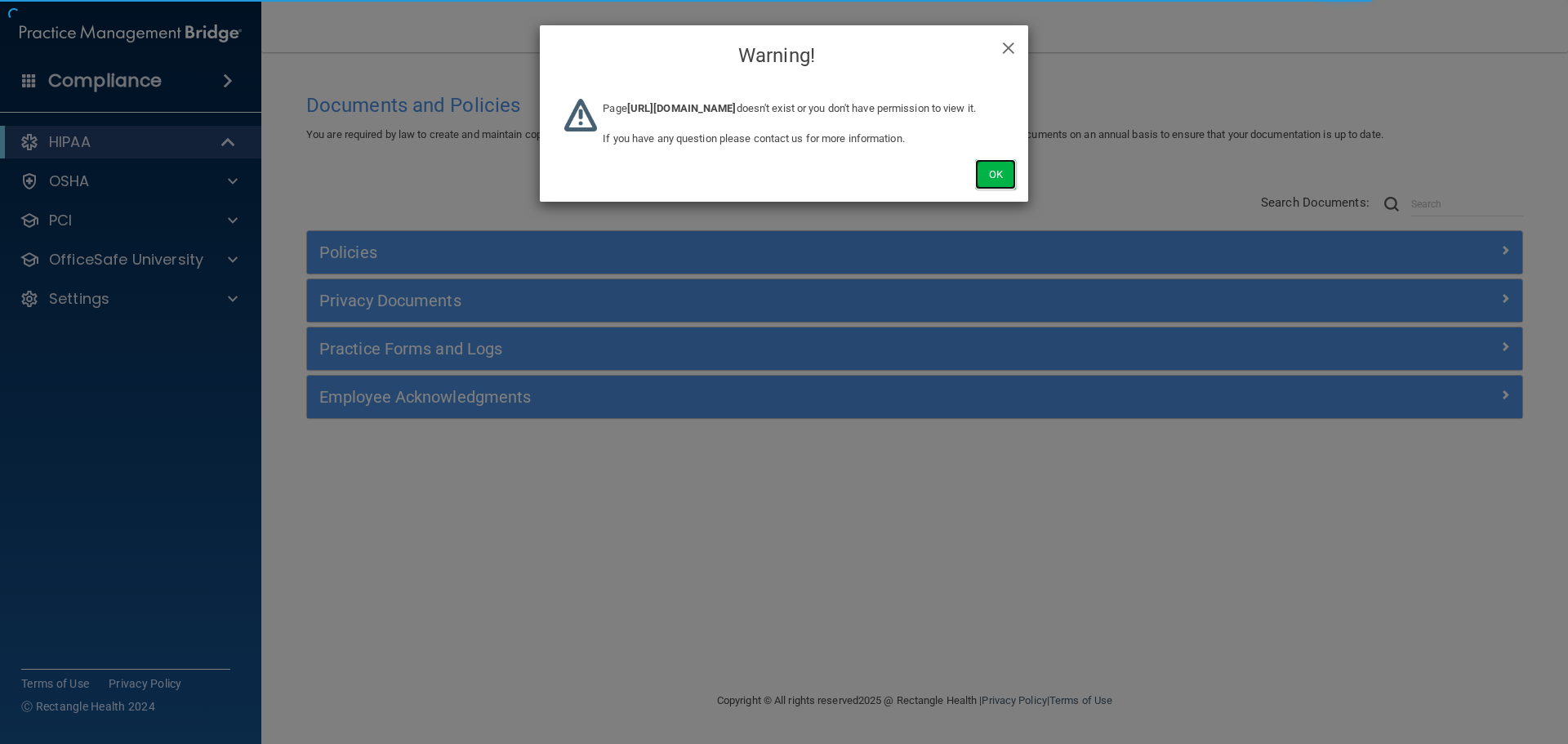
click at [987, 182] on button "Ok" at bounding box center [995, 174] width 41 height 30
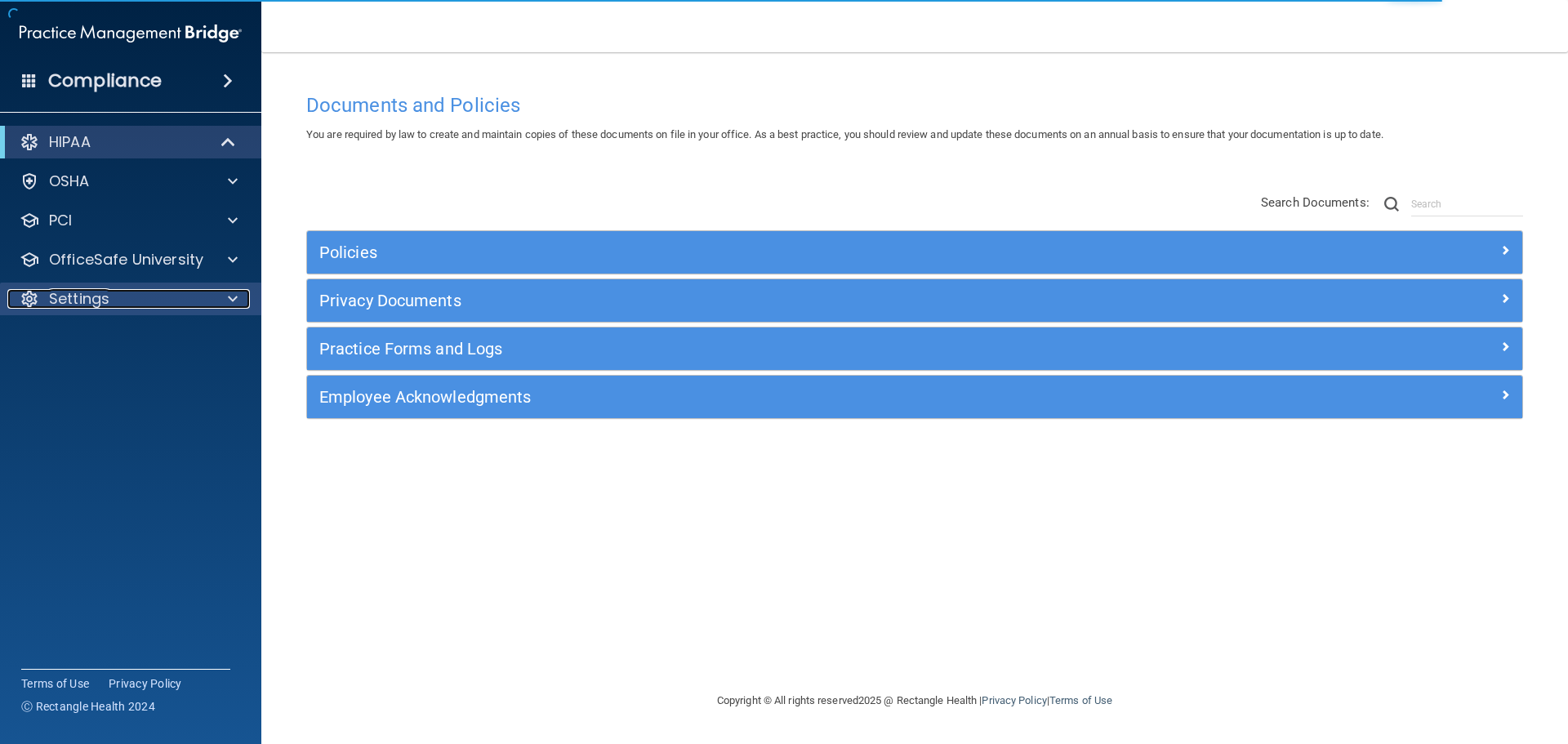
click at [103, 298] on p "Settings" at bounding box center [80, 299] width 61 height 20
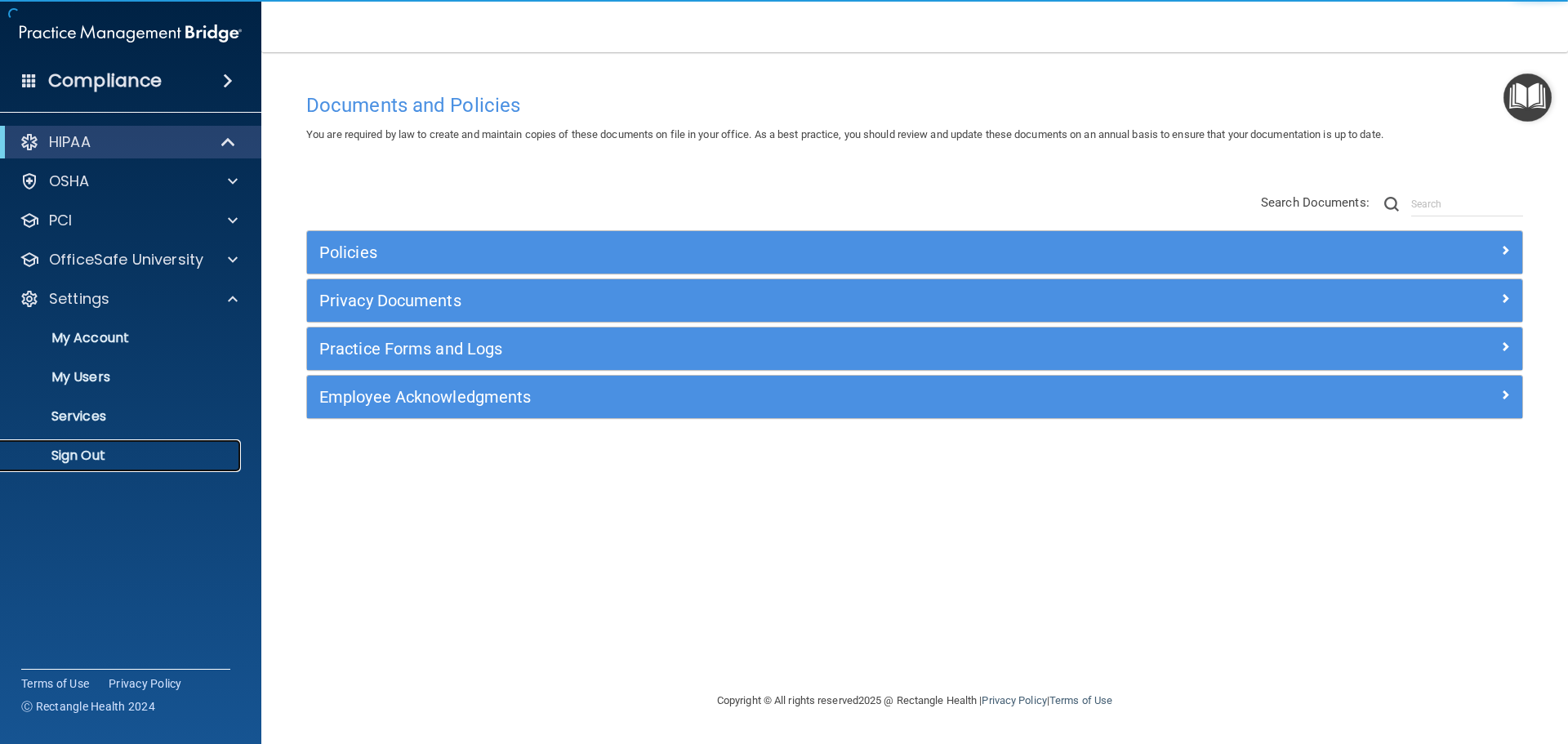
click at [99, 452] on p "Sign Out" at bounding box center [122, 455] width 223 height 17
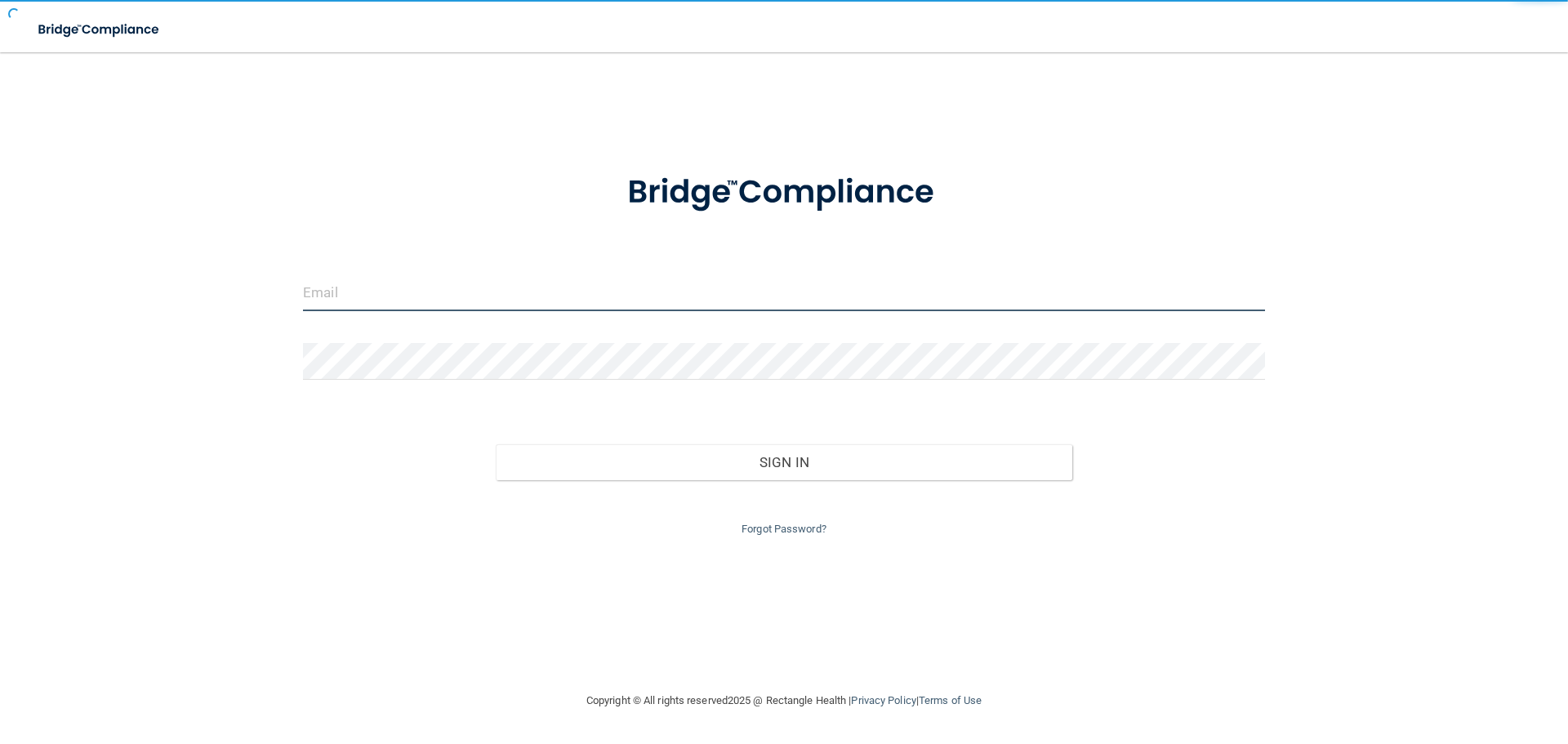
type input "elizabethc@pcihipaa.com"
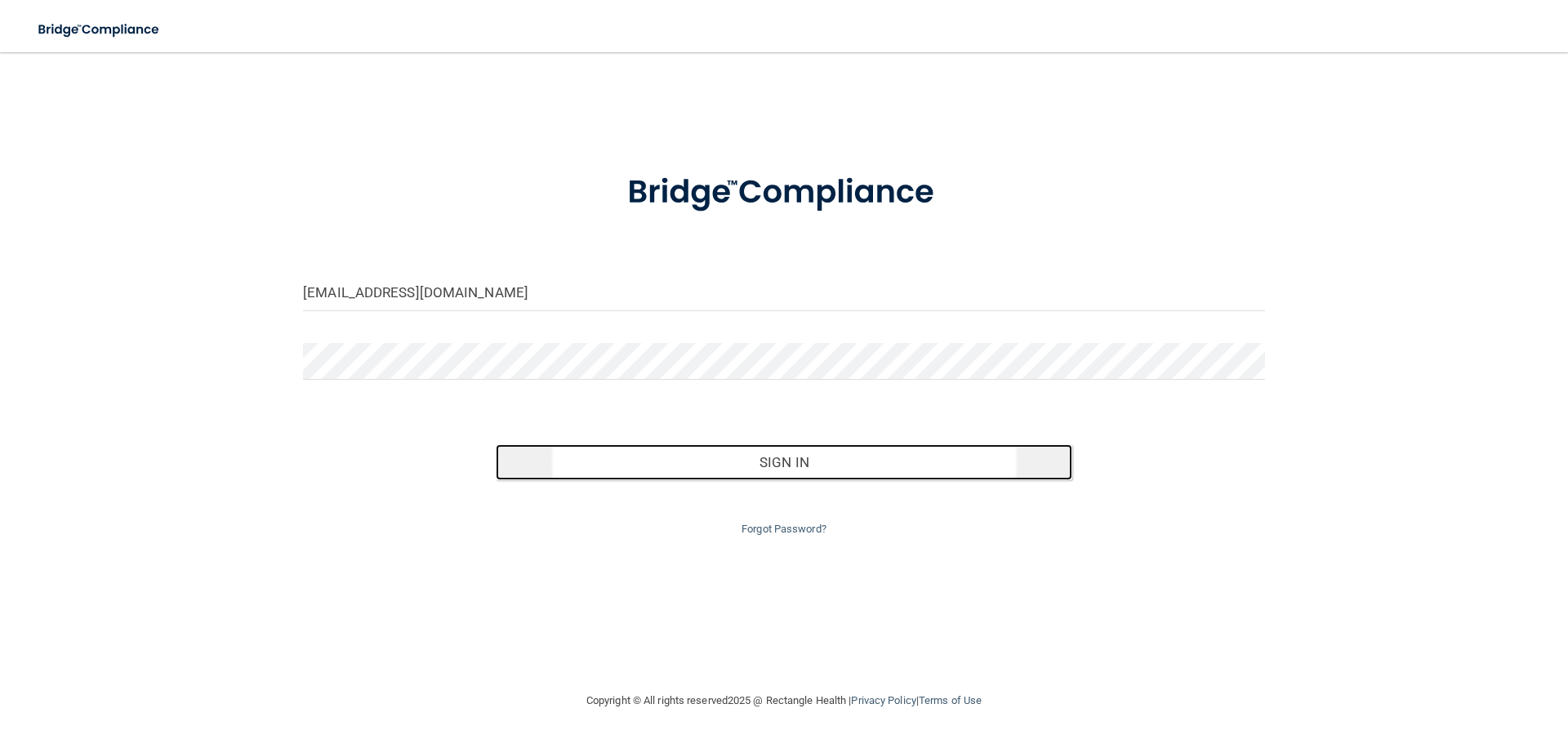
click at [772, 466] on button "Sign In" at bounding box center [784, 462] width 578 height 36
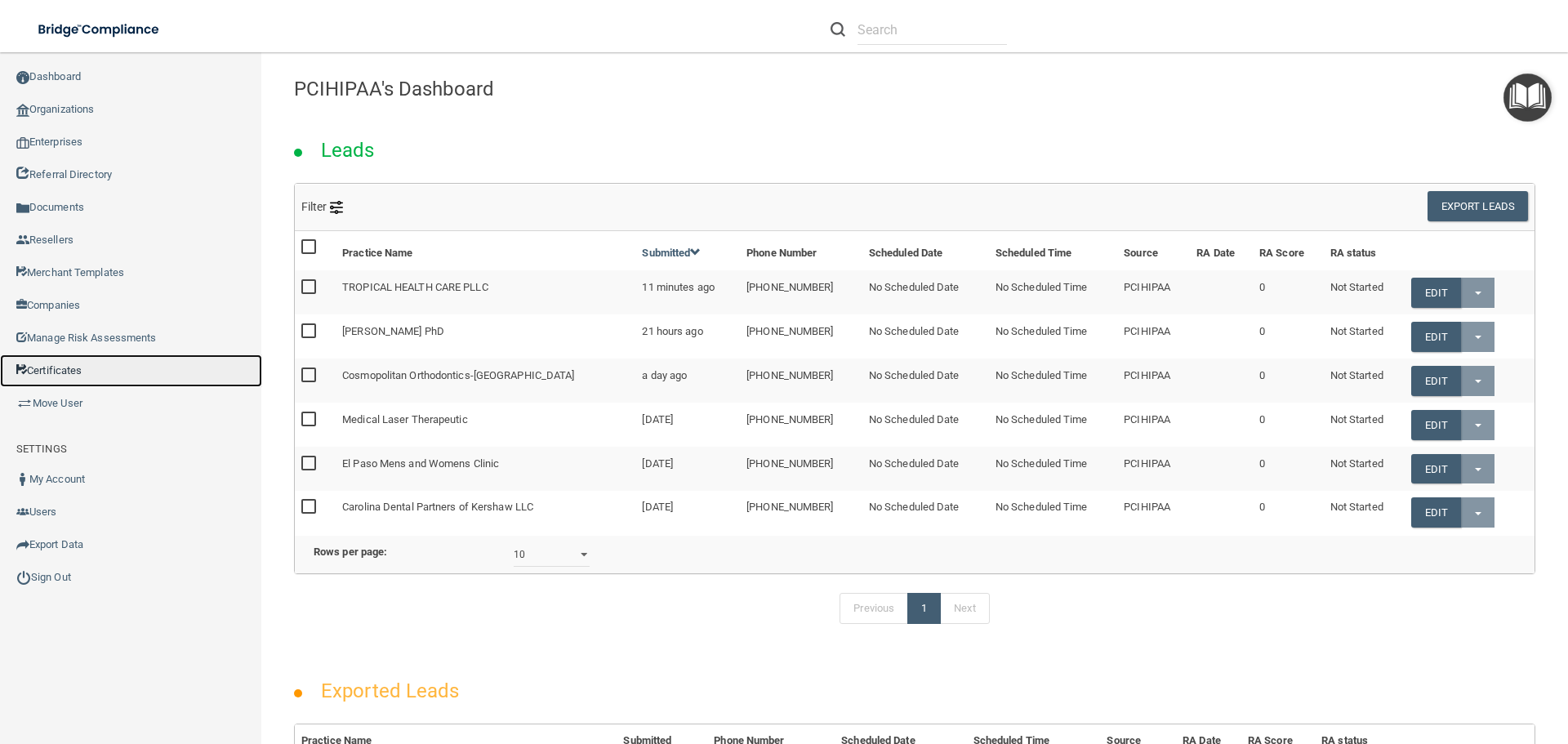
click at [70, 370] on link "Certificates" at bounding box center [131, 371] width 262 height 32
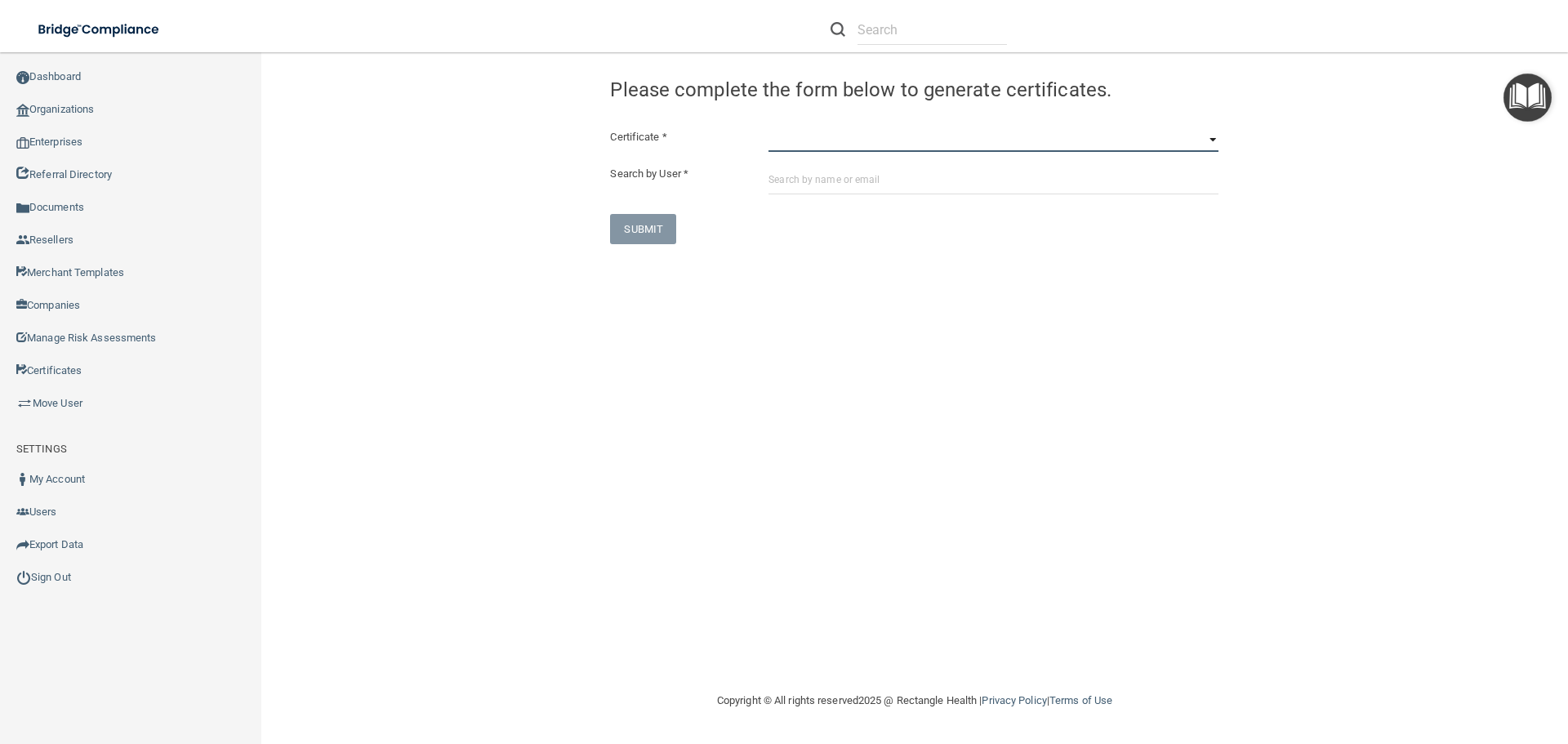
click at [776, 143] on select "HIPAA Officer Certification Training OSHA Bloodborne Pathogens OSHA COVID-19 Pr…" at bounding box center [993, 140] width 450 height 25
select select "1"
click at [768, 128] on select "HIPAA Officer Certification Training OSHA Bloodborne Pathogens OSHA COVID-19 Pr…" at bounding box center [993, 140] width 450 height 25
click at [773, 183] on input "text" at bounding box center [993, 179] width 450 height 30
paste input "om.bsc@wavedp.com"
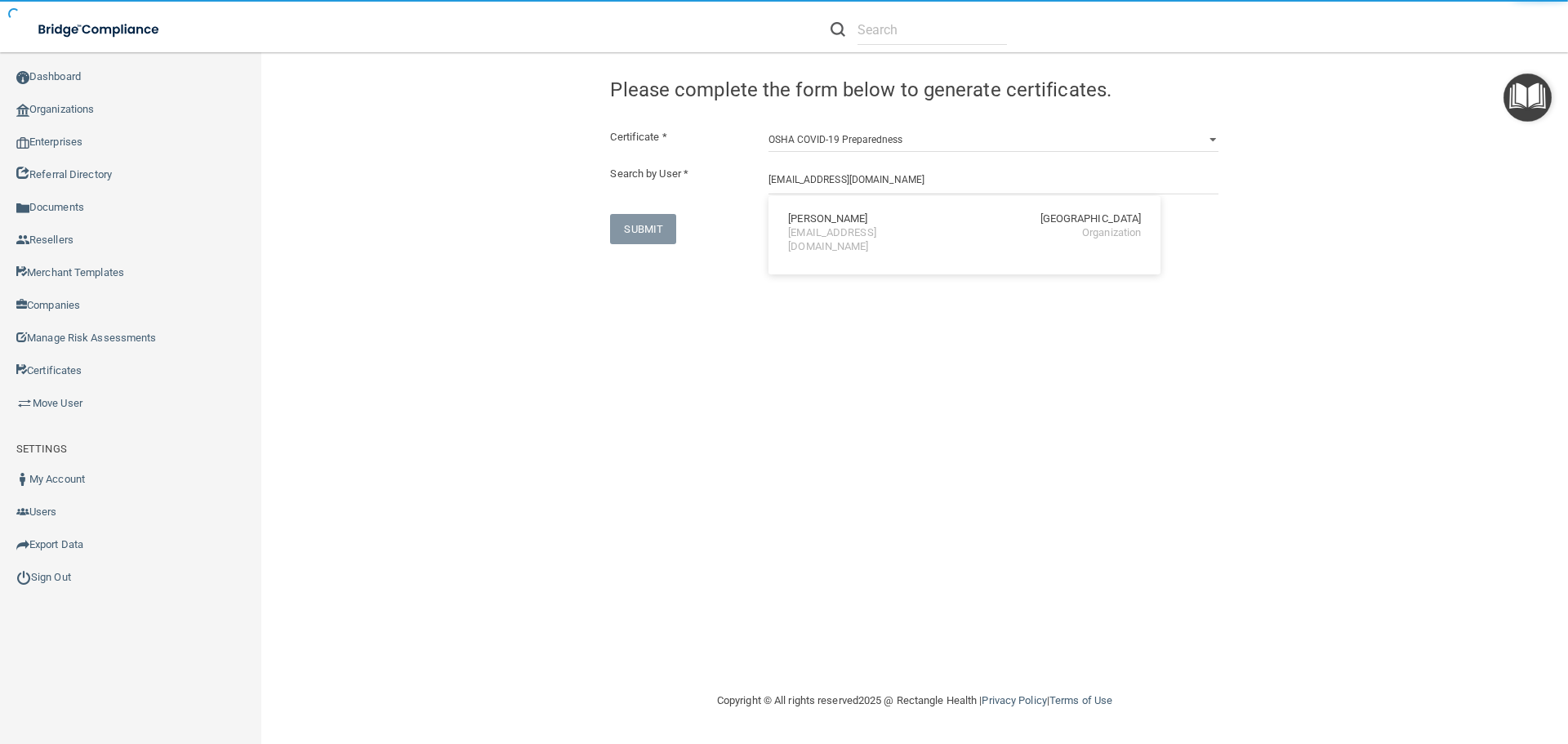
click at [818, 210] on div "Maribel Hayden Buckhead Smile Center om.bsc@wavedp.com Organization" at bounding box center [965, 233] width 379 height 61
type input "Maribel Hayden"
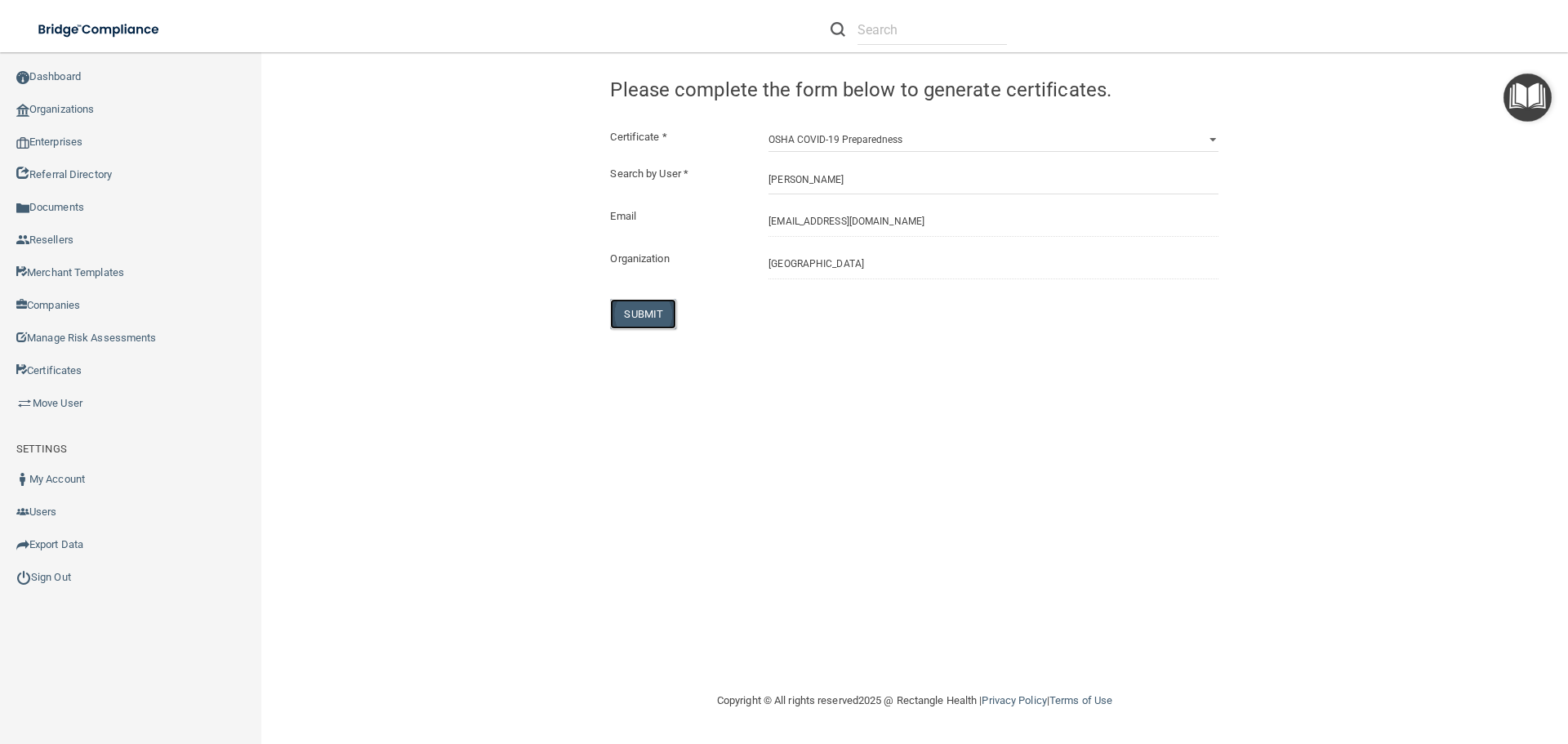
click at [651, 313] on button "SUBMIT" at bounding box center [643, 314] width 66 height 30
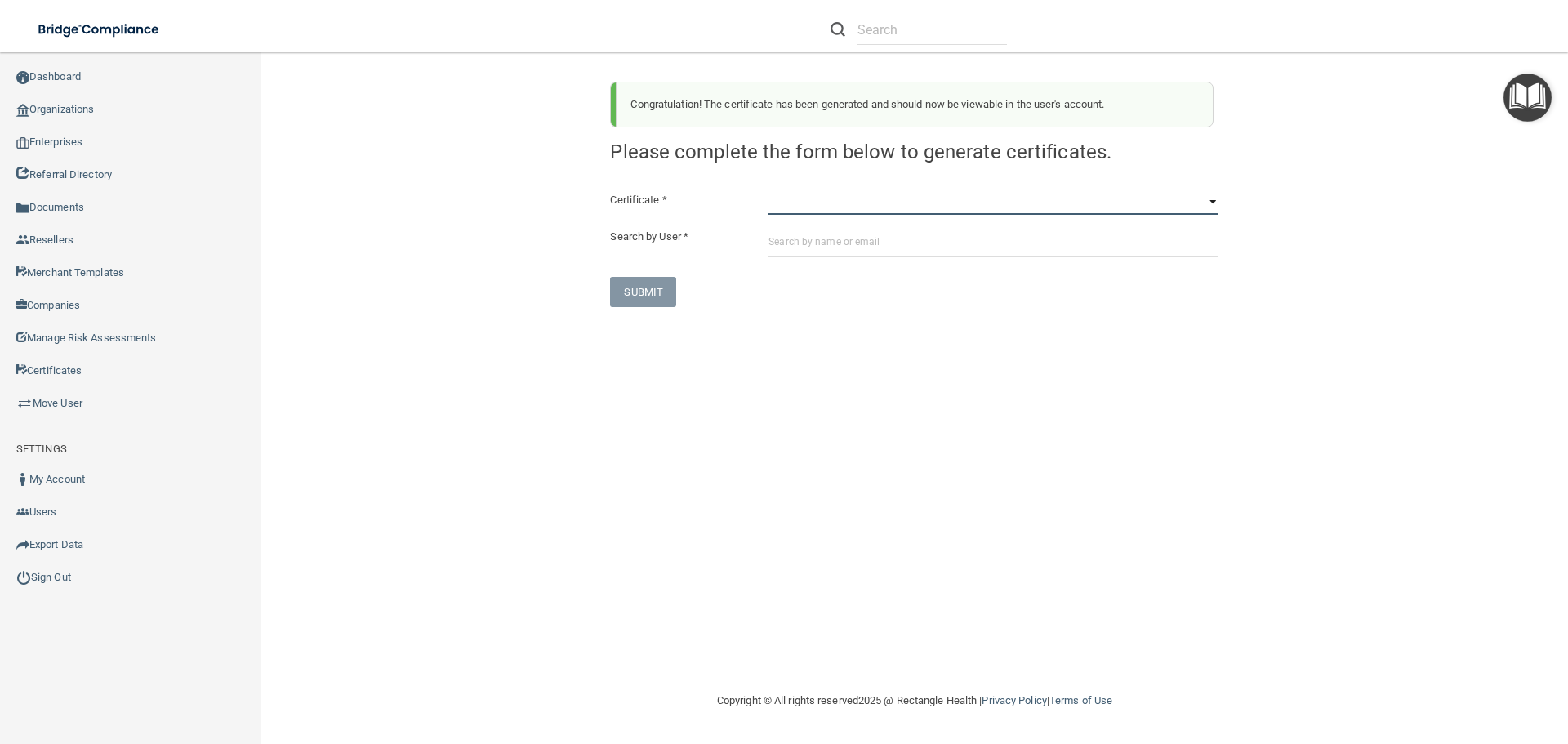
click at [775, 210] on select "HIPAA Officer Certification Training OSHA Bloodborne Pathogens OSHA COVID-19 Pr…" at bounding box center [993, 202] width 450 height 25
select select "3"
click at [768, 191] on select "HIPAA Officer Certification Training OSHA Bloodborne Pathogens OSHA COVID-19 Pr…" at bounding box center [993, 202] width 450 height 25
click at [770, 235] on input "text" at bounding box center [993, 242] width 450 height 30
paste input "om.bsc@wavedp.com"
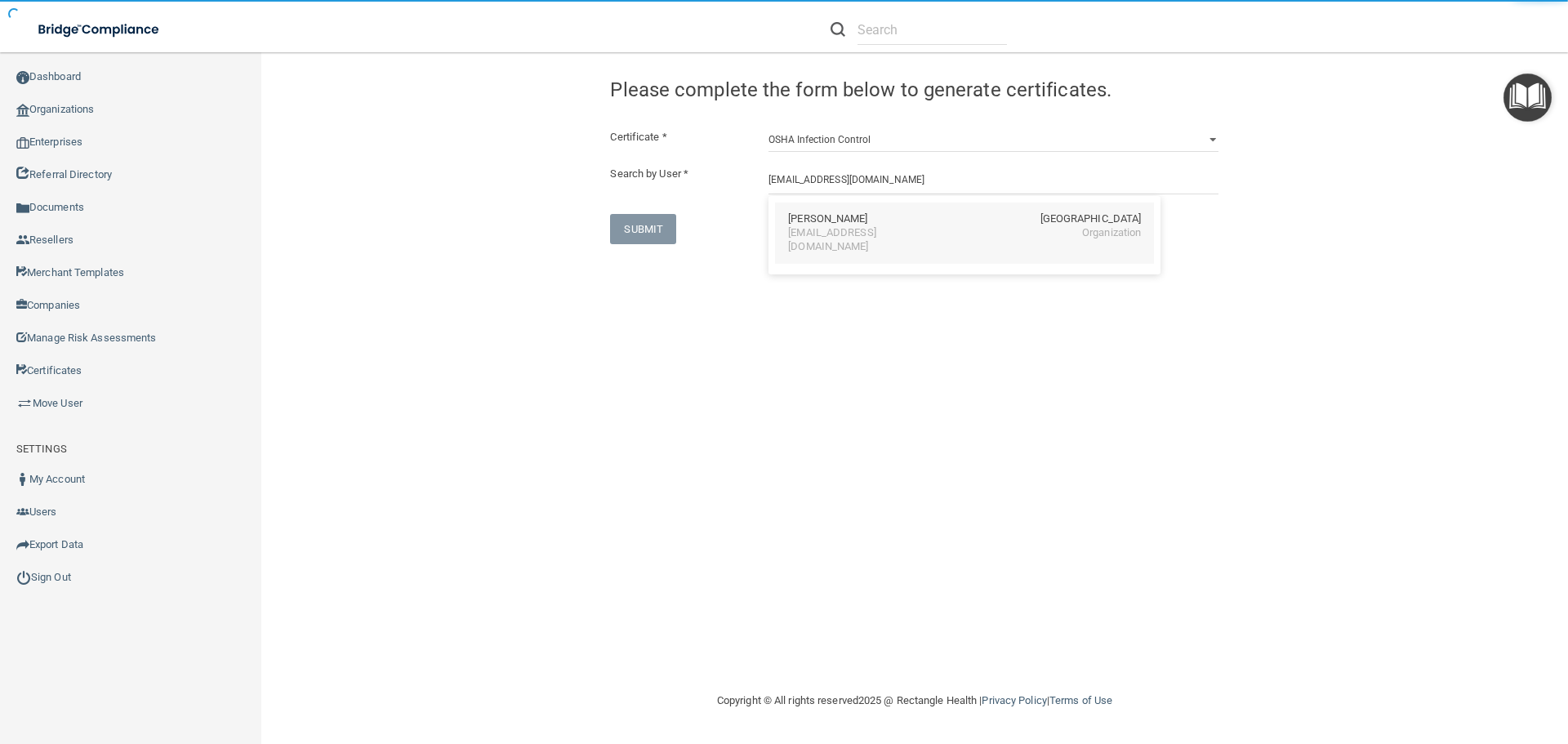
click at [810, 230] on div "om.bsc@wavedp.com" at bounding box center [859, 240] width 141 height 28
type input "Maribel Hayden"
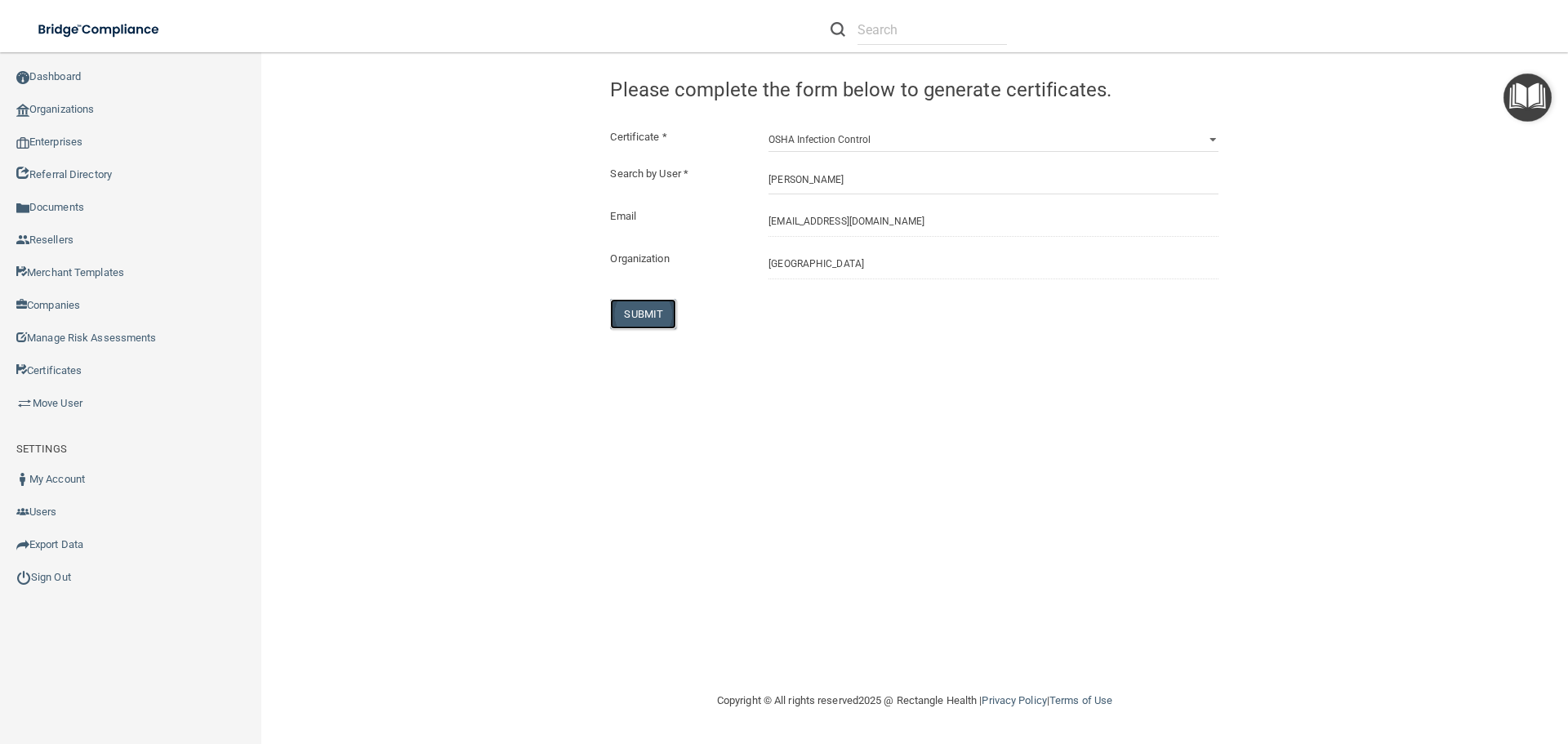
click at [641, 316] on button "SUBMIT" at bounding box center [643, 314] width 66 height 30
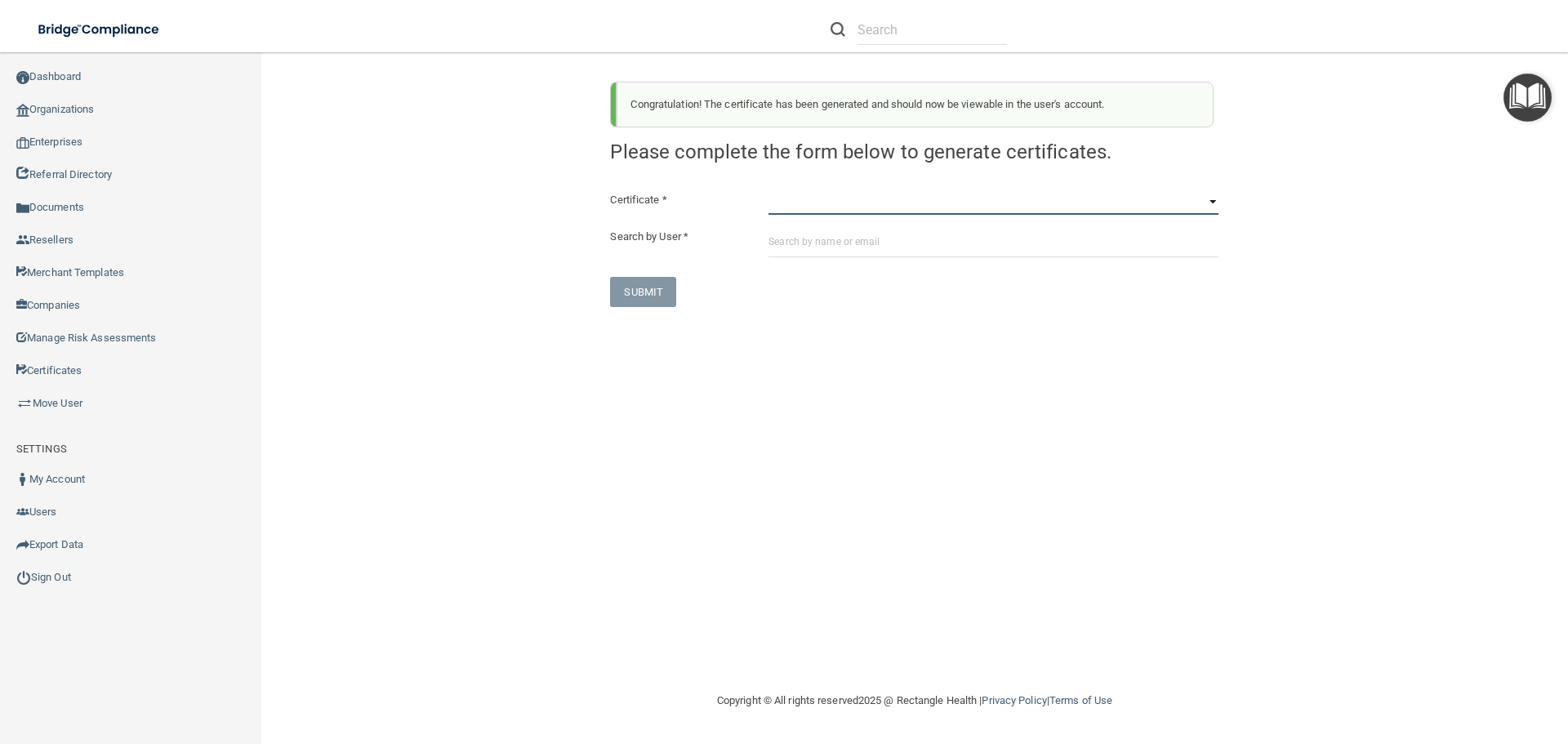
click at [775, 207] on select "HIPAA Officer Certification Training OSHA Bloodborne Pathogens OSHA COVID-19 Pr…" at bounding box center [993, 202] width 450 height 25
select select "4"
click at [768, 191] on select "HIPAA Officer Certification Training OSHA Bloodborne Pathogens OSHA COVID-19 Pr…" at bounding box center [993, 202] width 450 height 25
click at [776, 240] on input "text" at bounding box center [993, 242] width 450 height 30
paste input "om.bsc@wavedp.com"
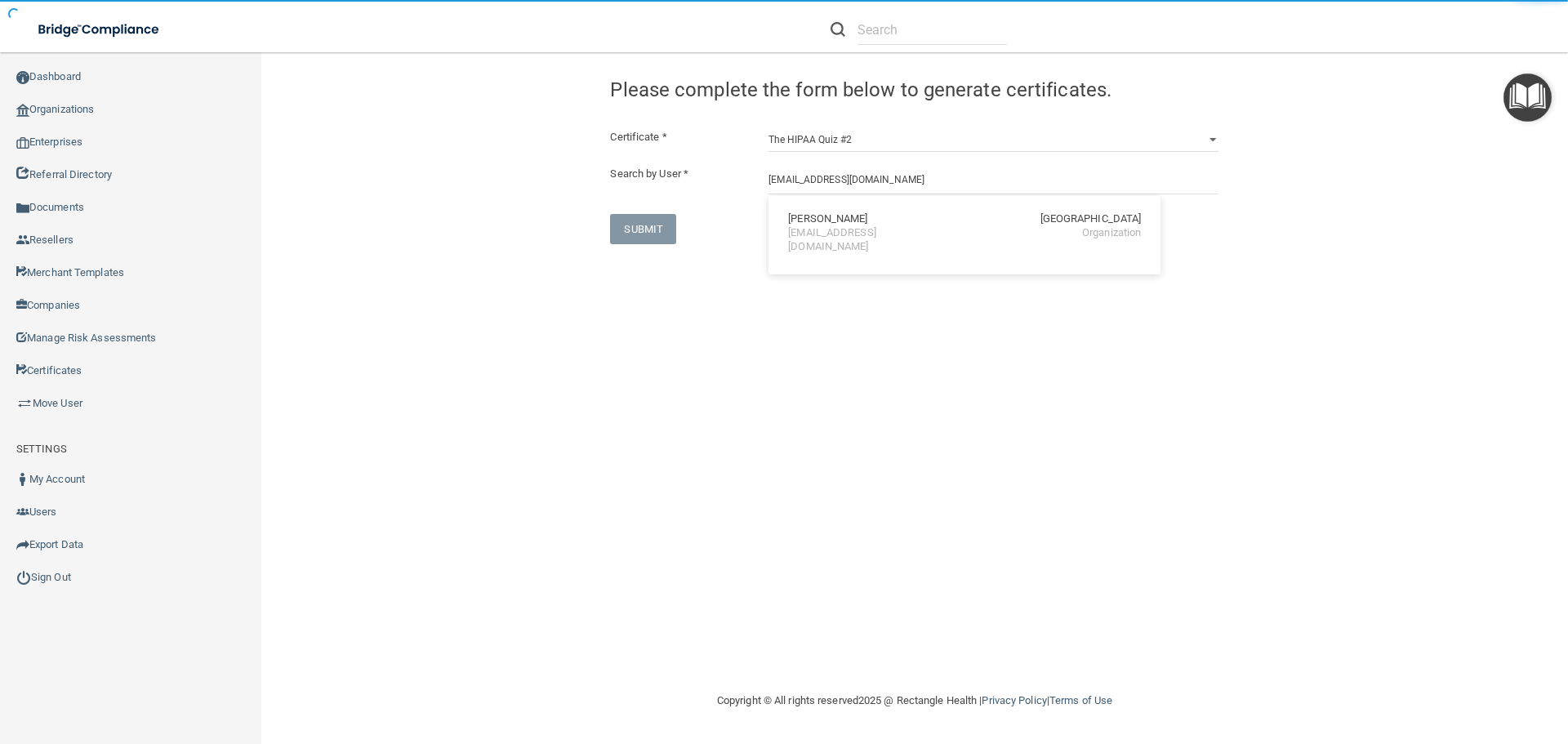
click at [822, 224] on div "Maribel Hayden" at bounding box center [827, 219] width 80 height 14
type input "Maribel Hayden"
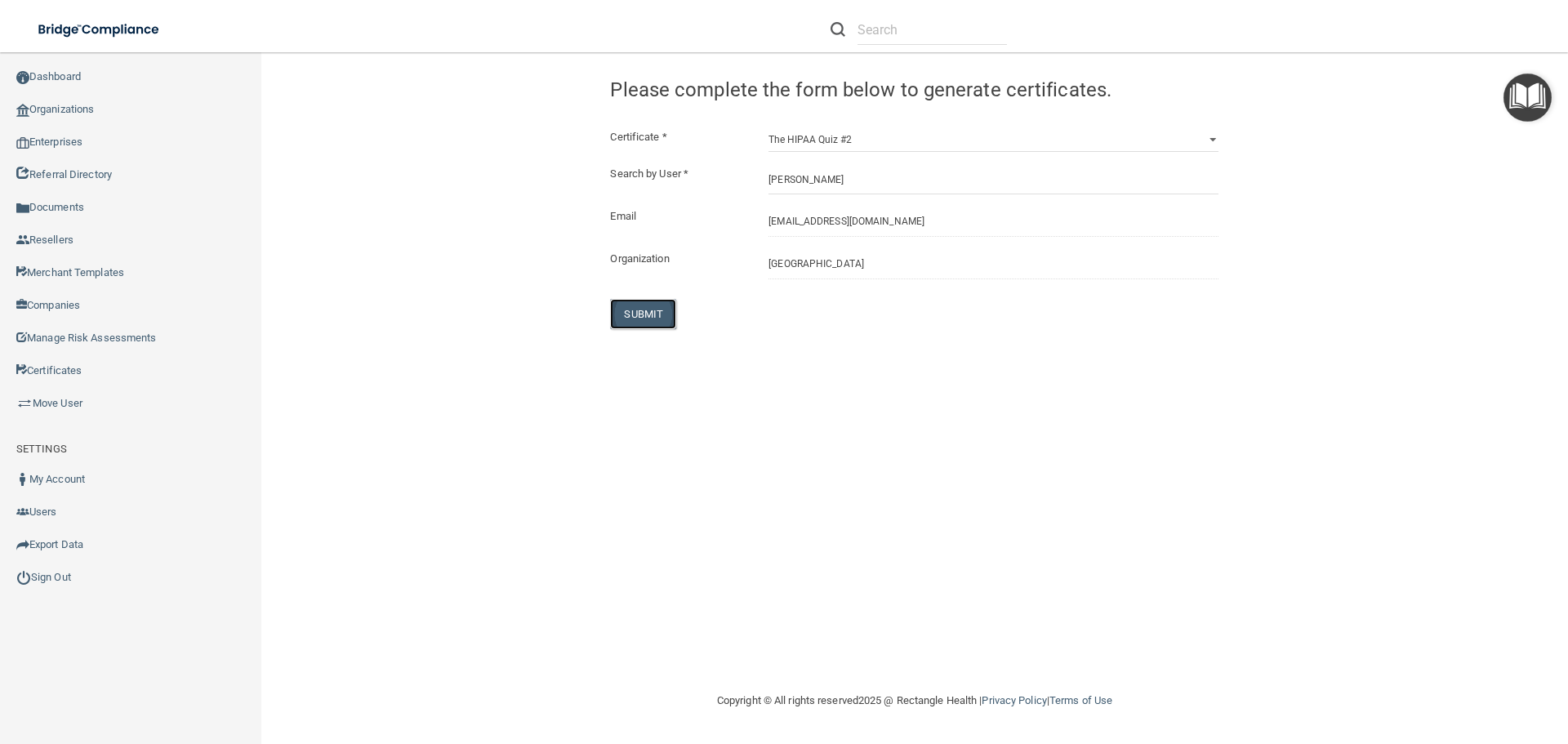
click at [644, 309] on button "SUBMIT" at bounding box center [643, 314] width 66 height 30
select select "?"
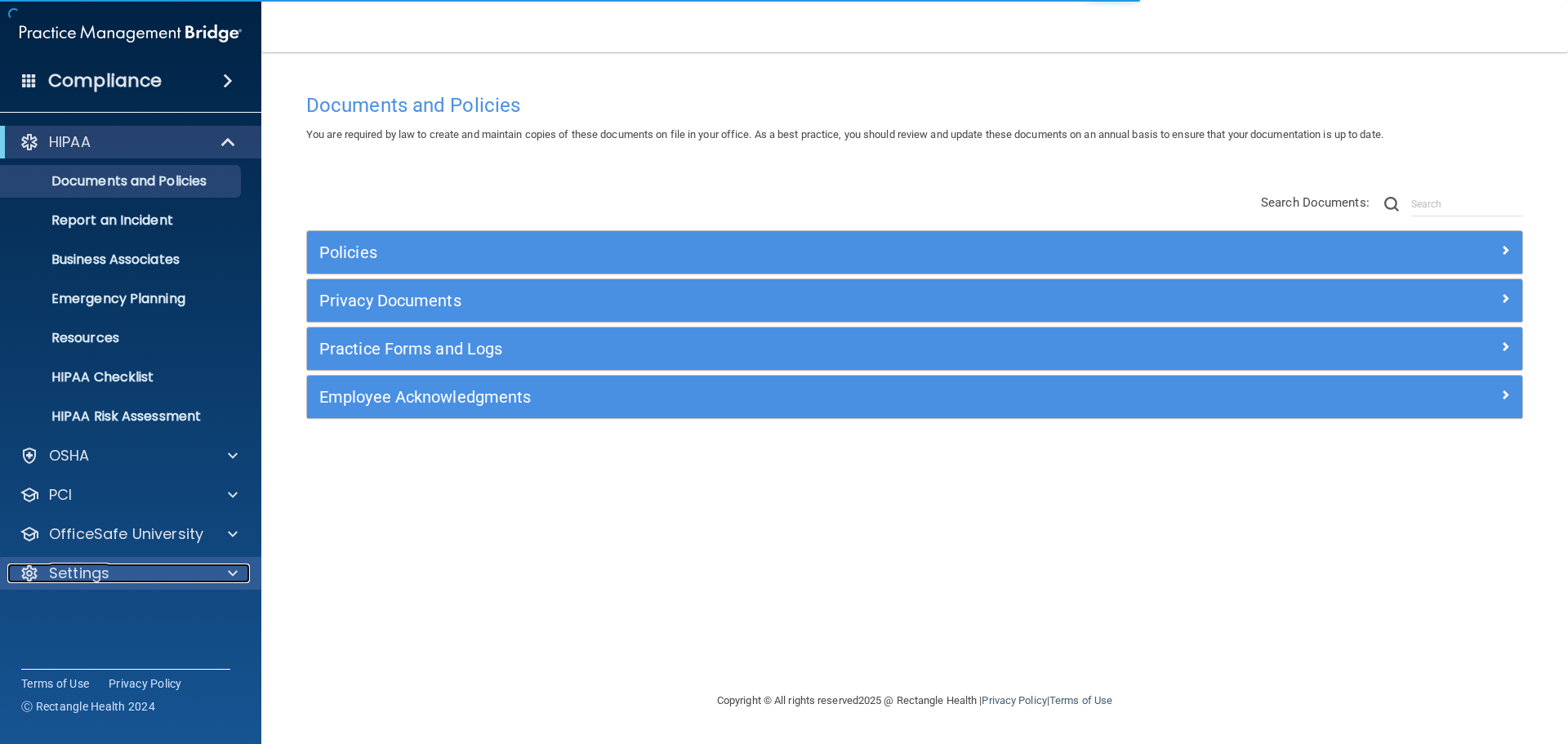
click at [104, 563] on p "Settings" at bounding box center [80, 573] width 61 height 20
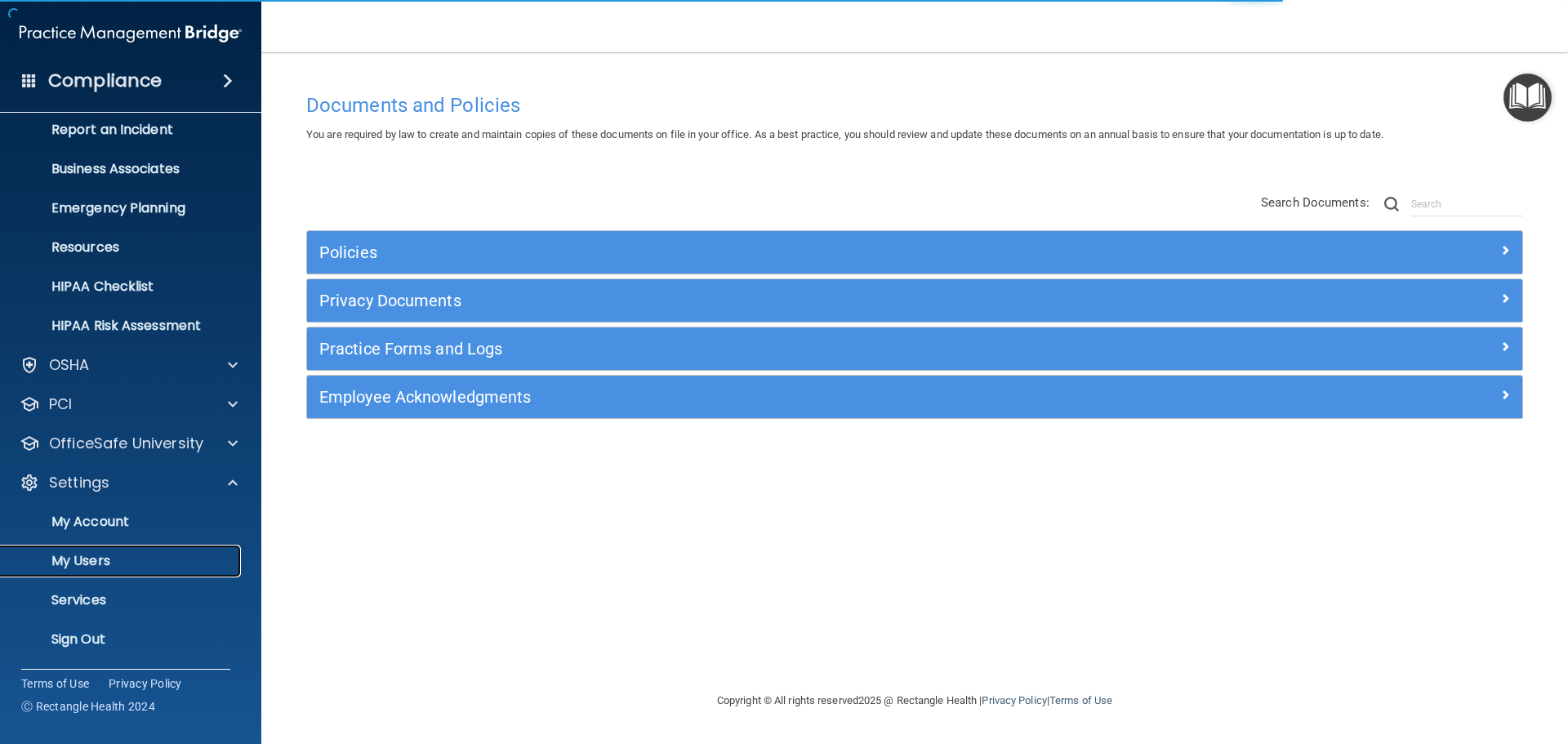
click at [100, 557] on p "My Users" at bounding box center [122, 561] width 223 height 17
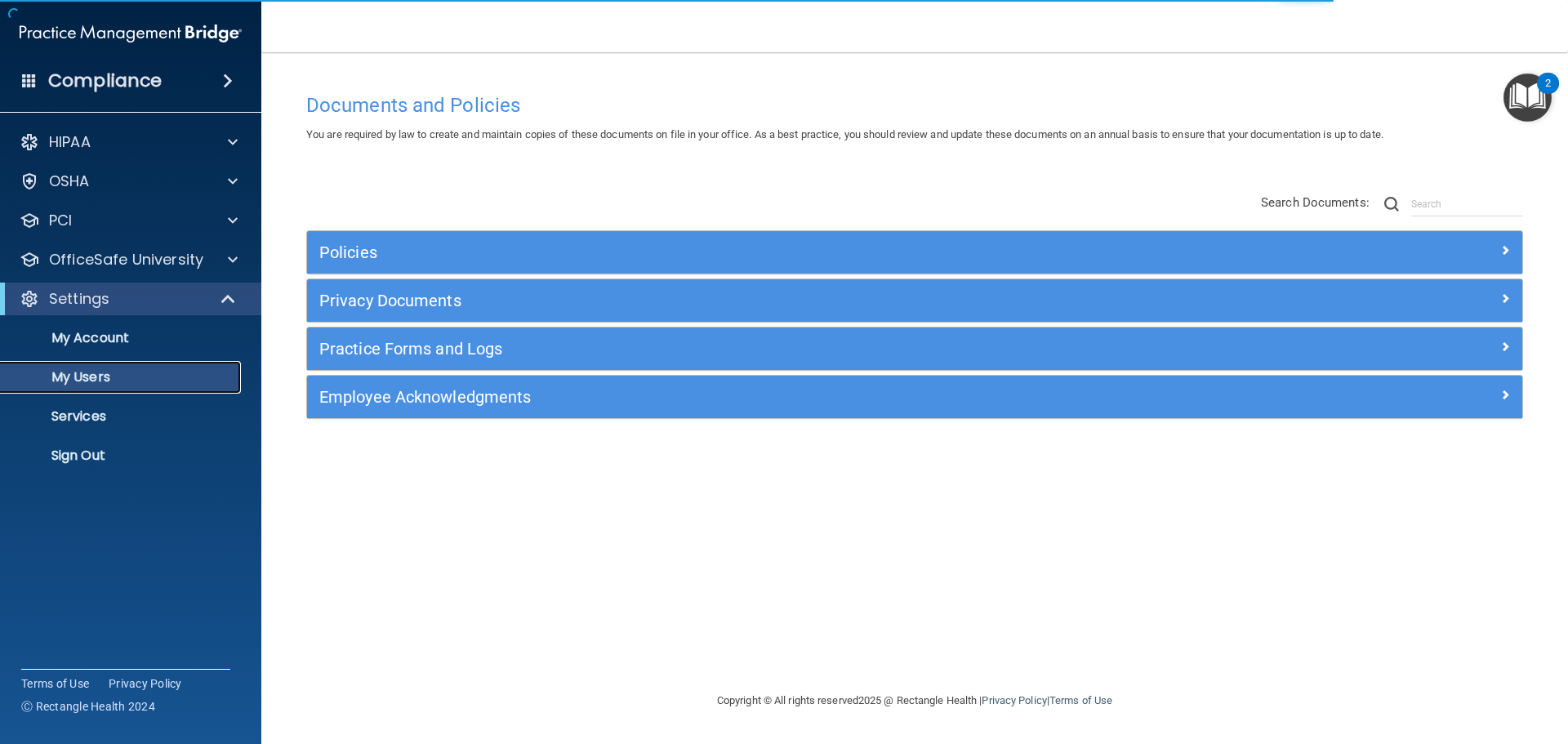
select select "20"
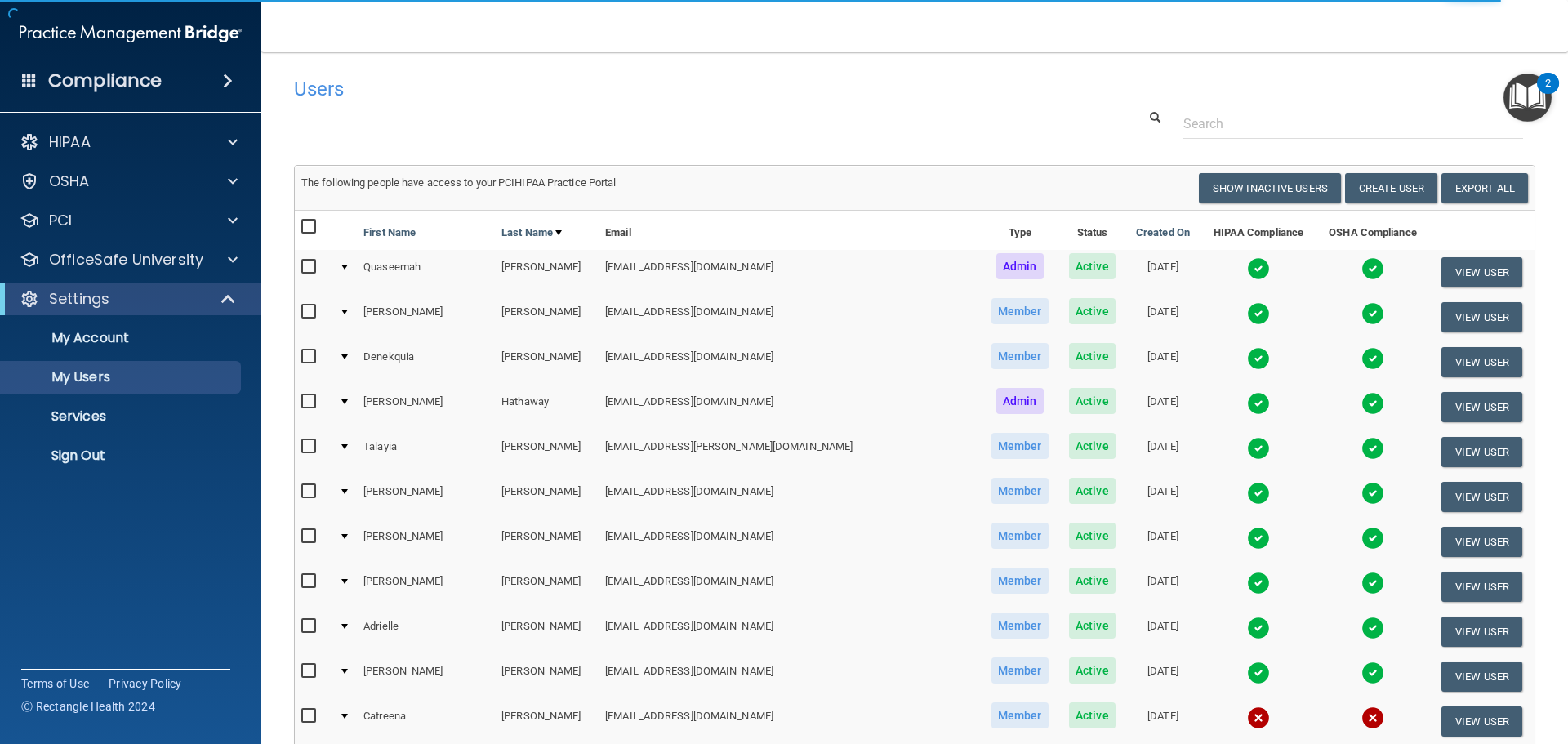
click at [1247, 267] on img at bounding box center [1258, 268] width 23 height 23
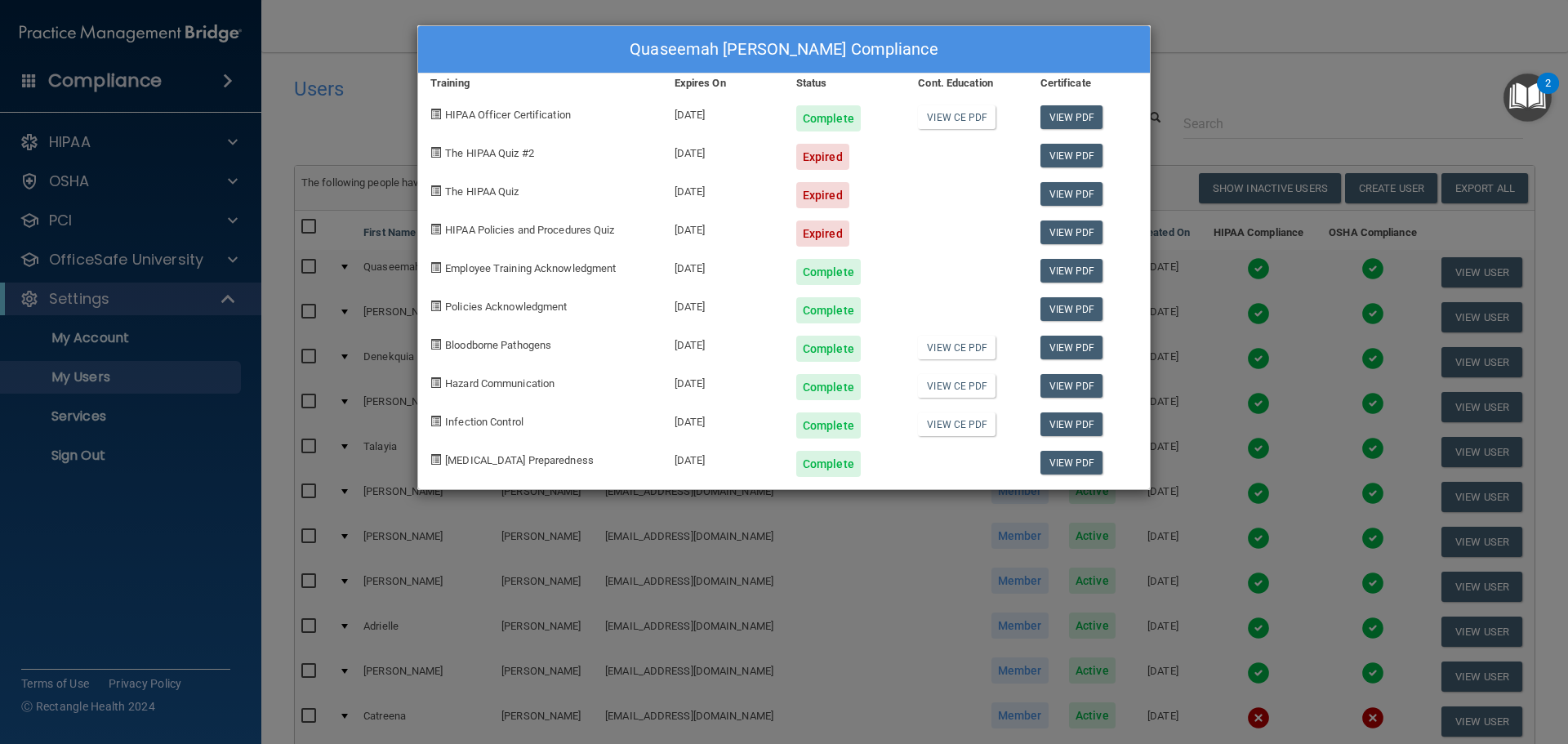
click at [1238, 58] on div "Quaseemah [PERSON_NAME] Compliance Training Expires On Status Cont. Education C…" at bounding box center [784, 372] width 1568 height 744
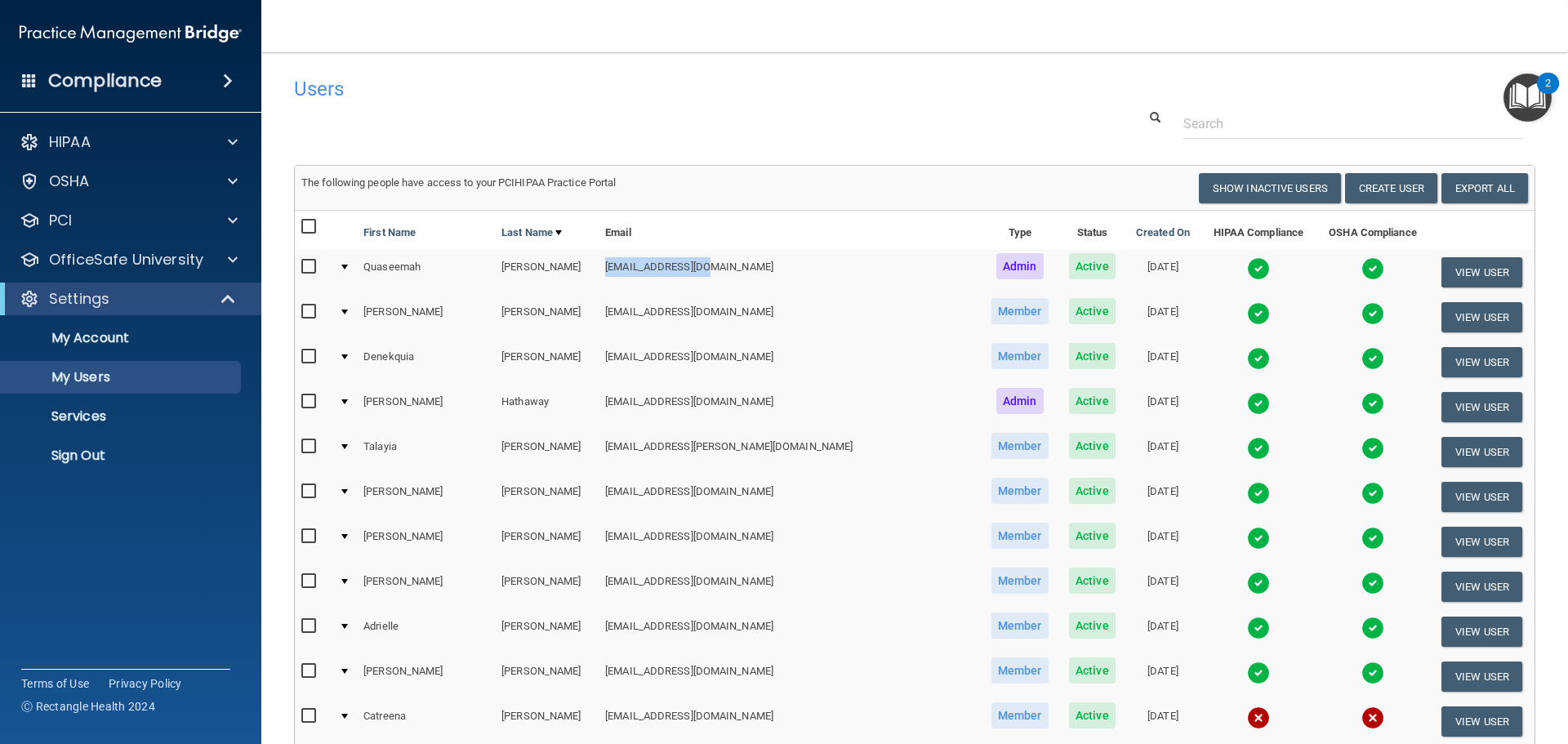
drag, startPoint x: 581, startPoint y: 269, endPoint x: 714, endPoint y: 266, distance: 133.0
click at [714, 266] on td "[EMAIL_ADDRESS][DOMAIN_NAME]" at bounding box center [789, 272] width 382 height 45
copy td "[EMAIL_ADDRESS][DOMAIN_NAME]"
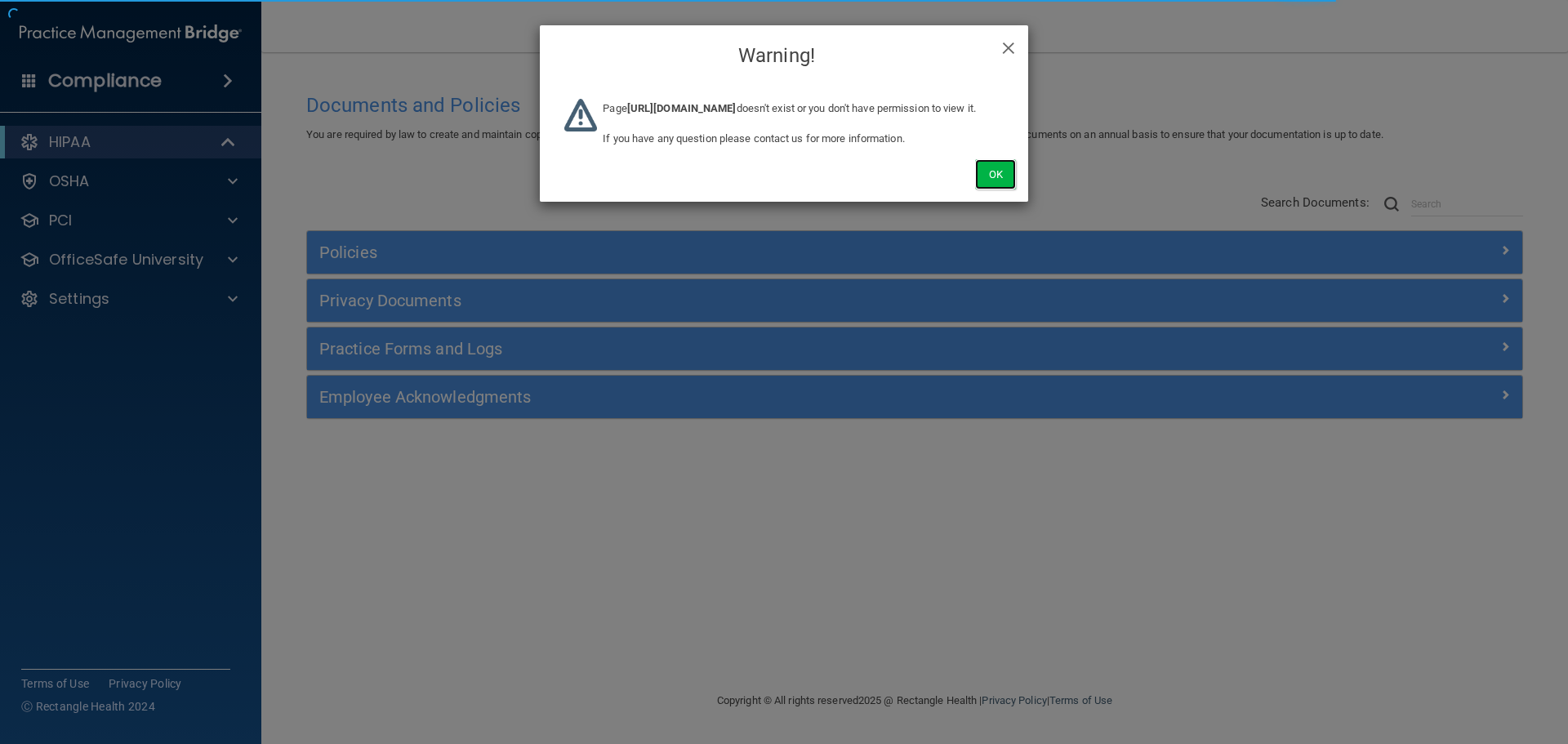
drag, startPoint x: 1002, startPoint y: 196, endPoint x: 420, endPoint y: 230, distance: 583.0
click at [1002, 190] on button "Ok" at bounding box center [995, 174] width 41 height 30
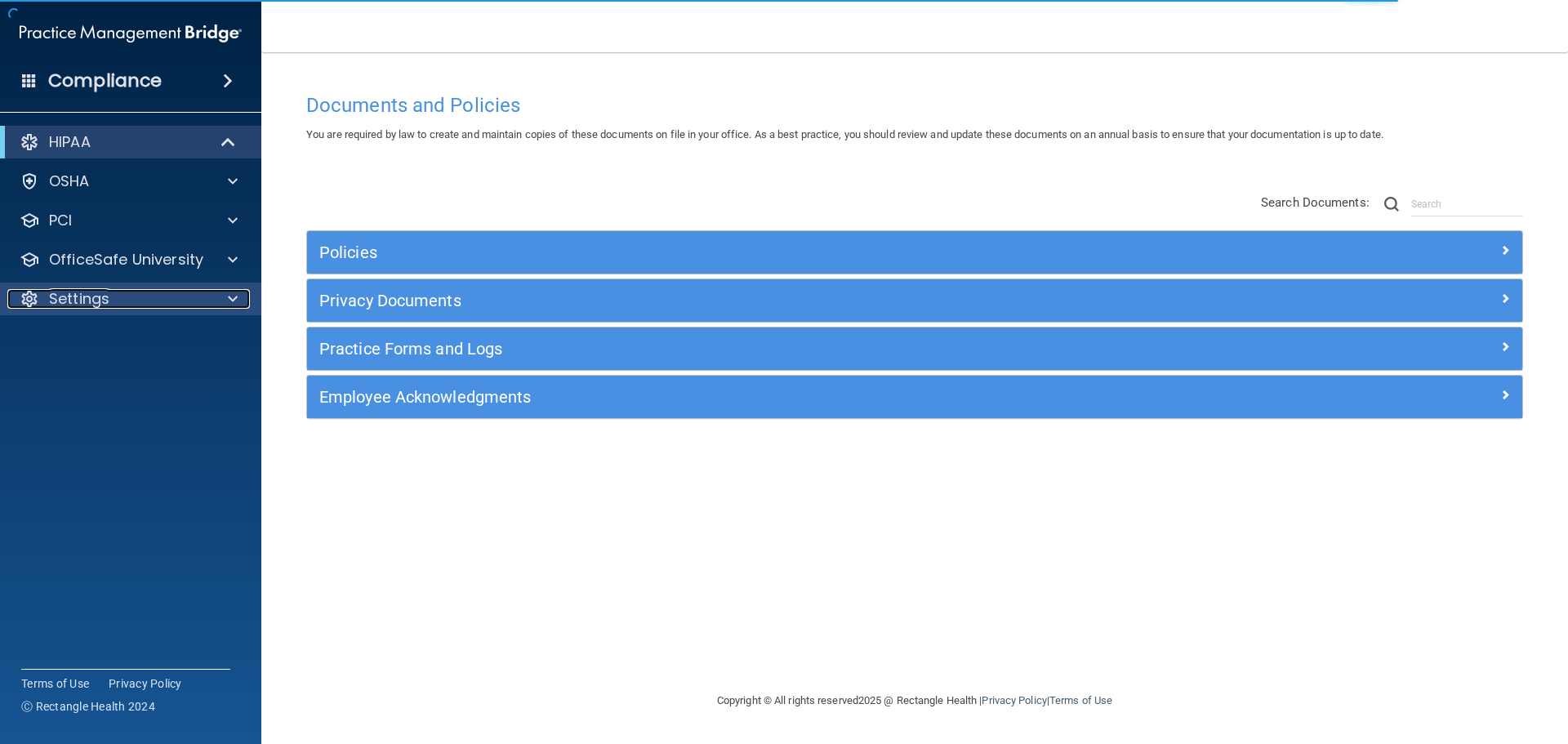
click at [65, 307] on p "Settings" at bounding box center [80, 299] width 61 height 20
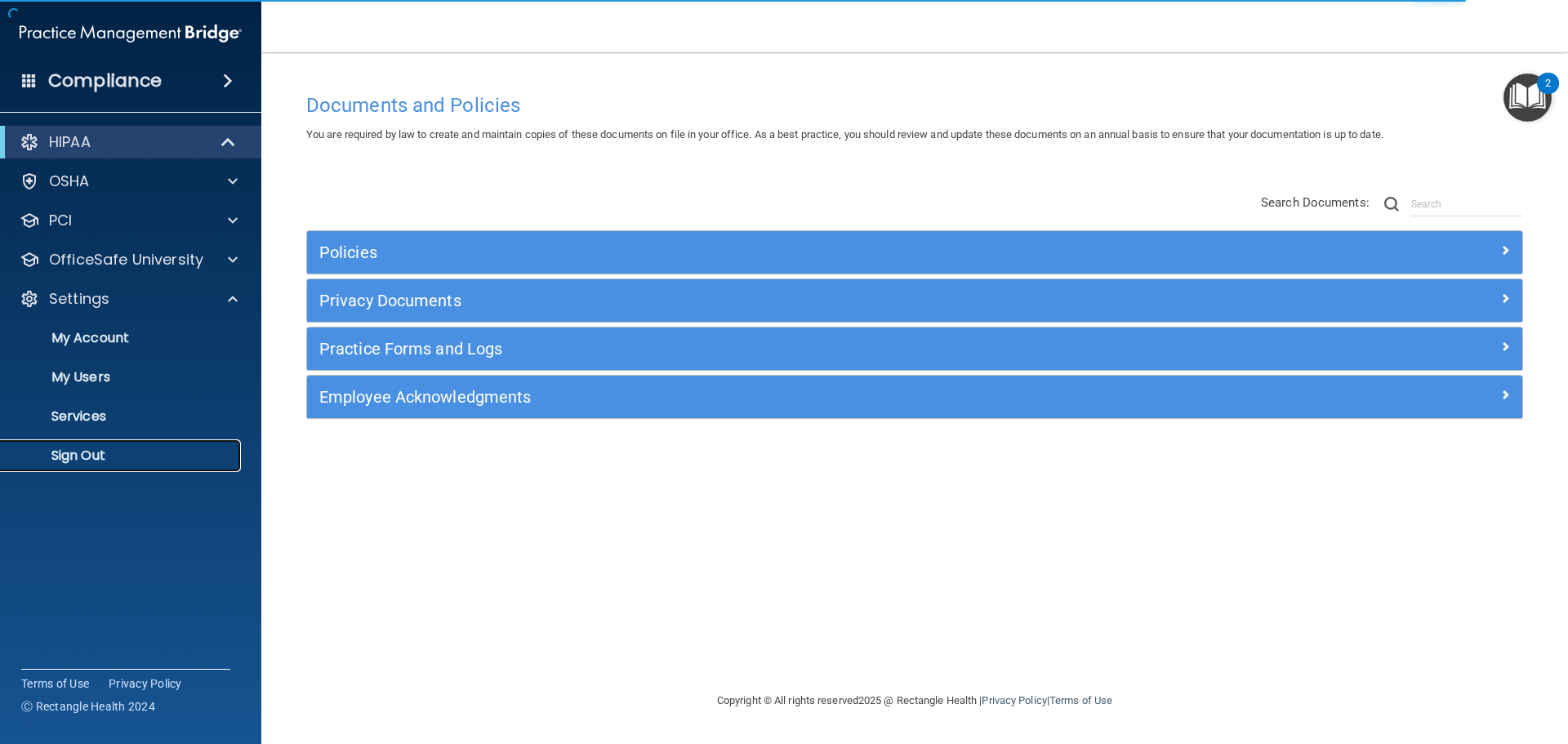
click at [92, 452] on p "Sign Out" at bounding box center [122, 455] width 223 height 17
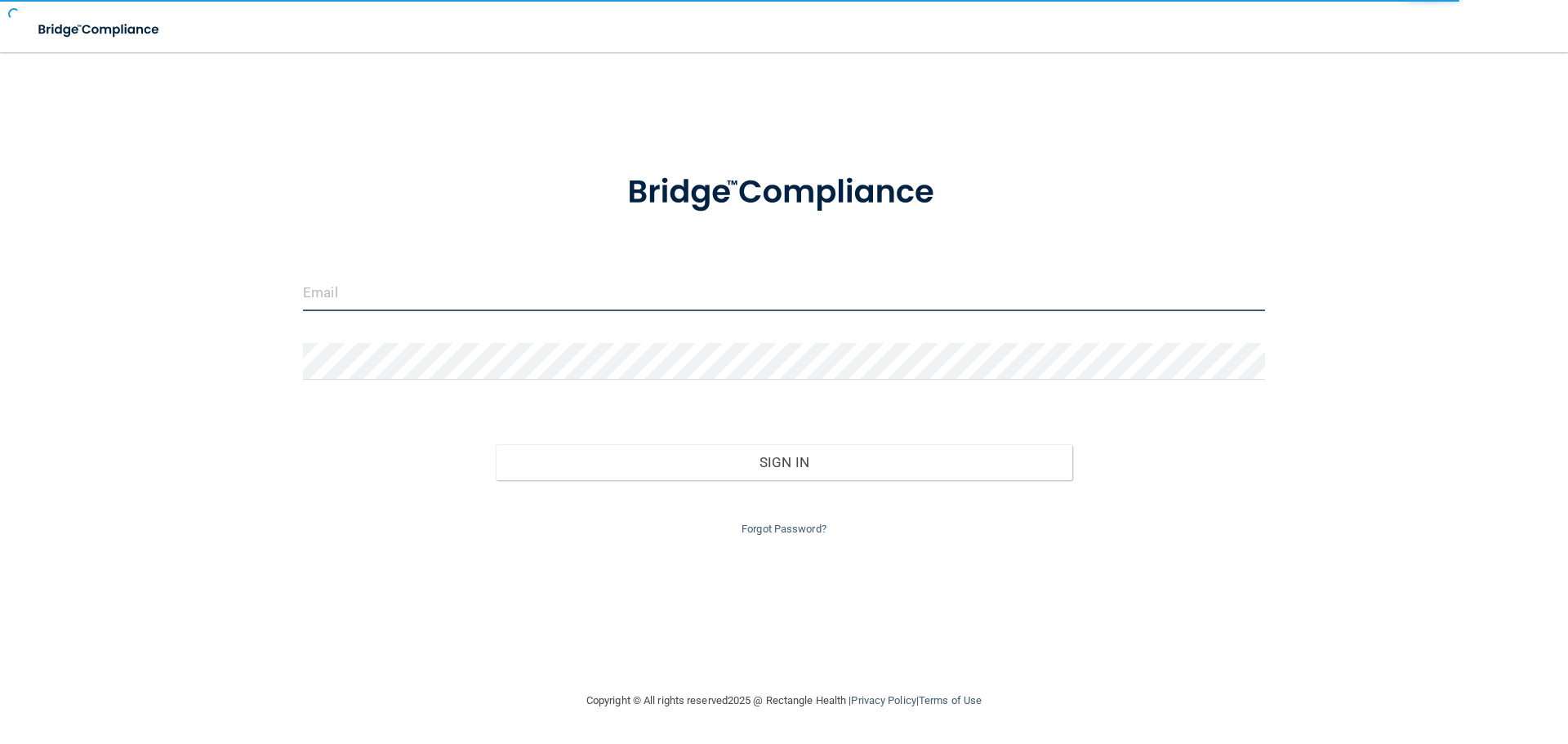
type input "[EMAIL_ADDRESS][DOMAIN_NAME]"
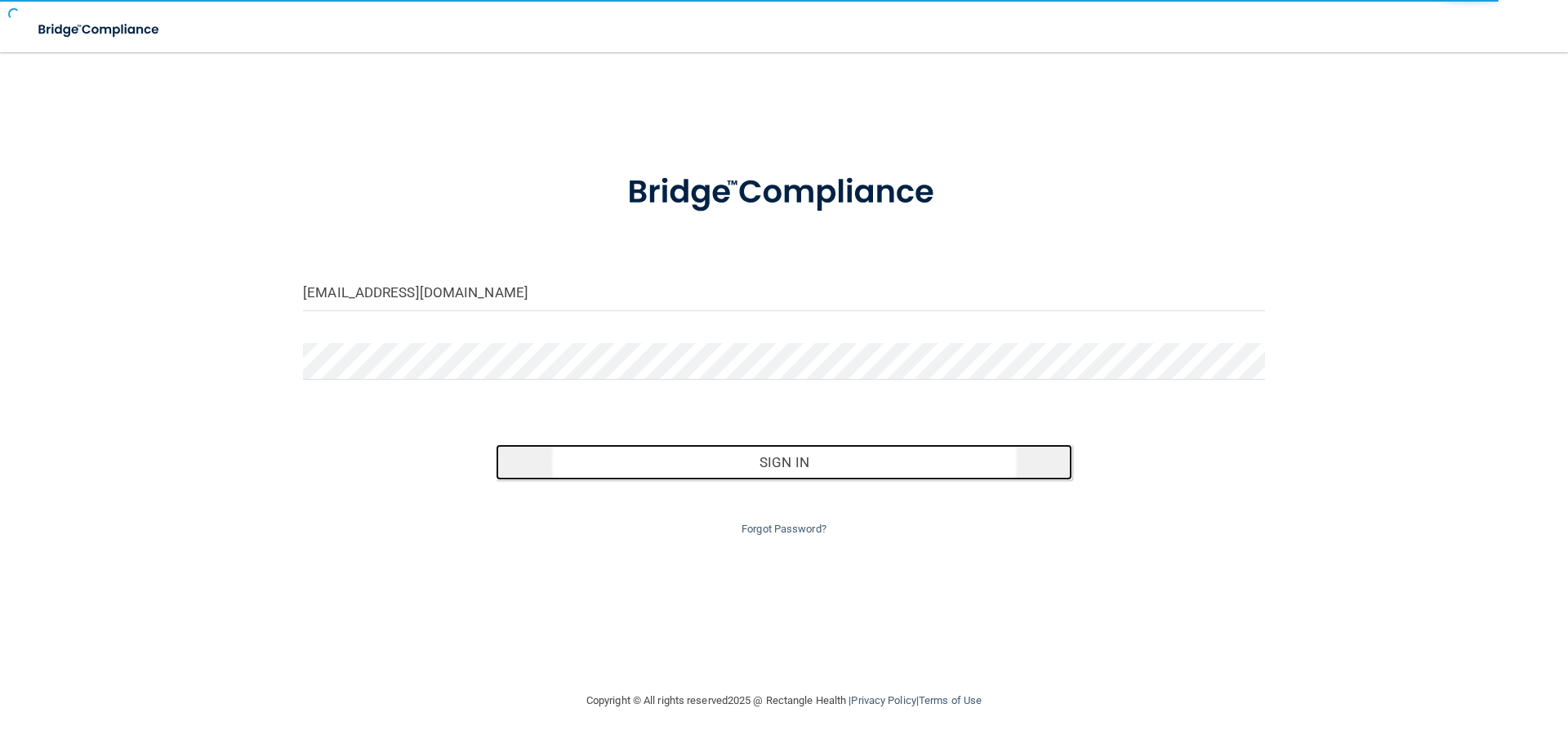
click at [746, 452] on button "Sign In" at bounding box center [784, 462] width 578 height 36
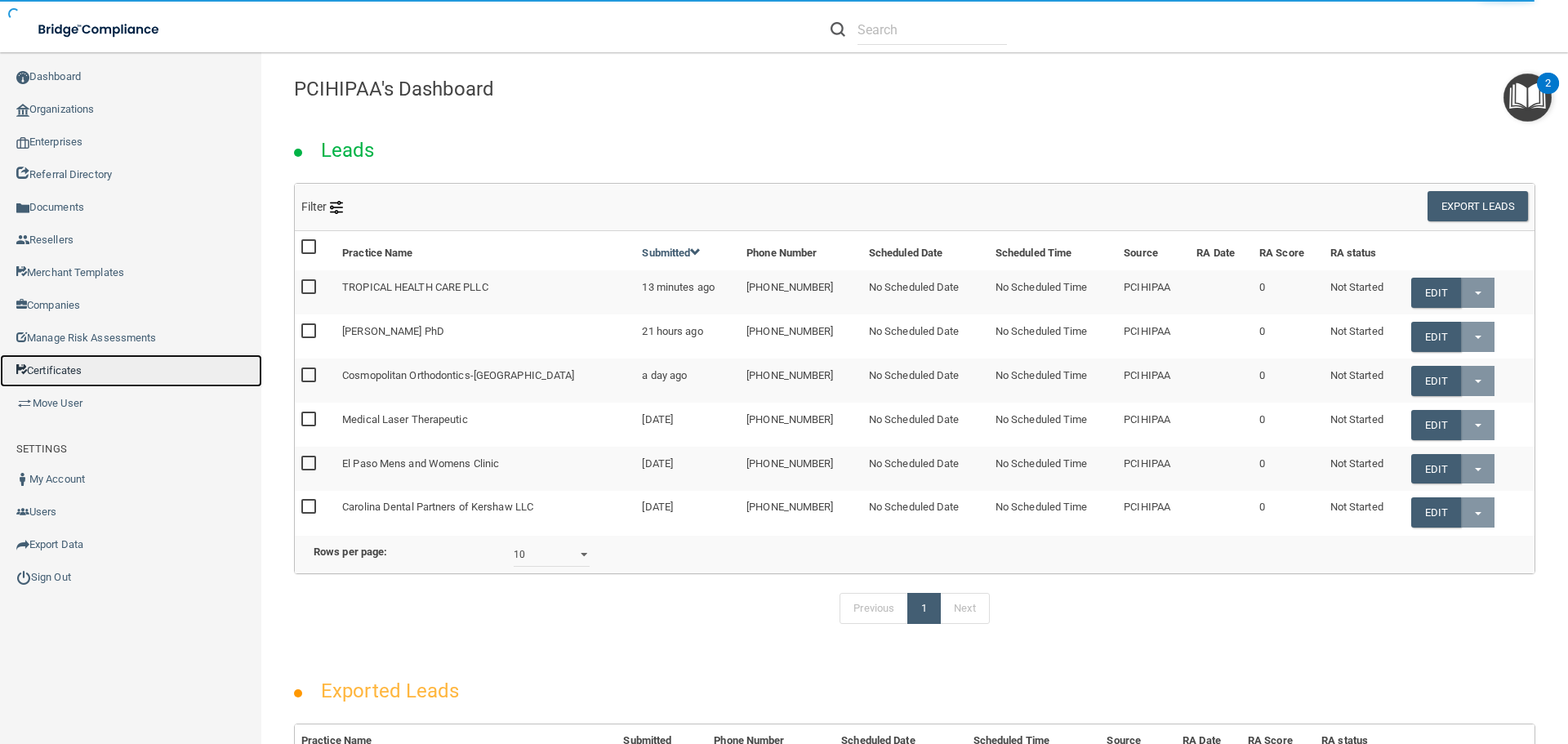
click at [78, 373] on link "Certificates" at bounding box center [131, 371] width 262 height 32
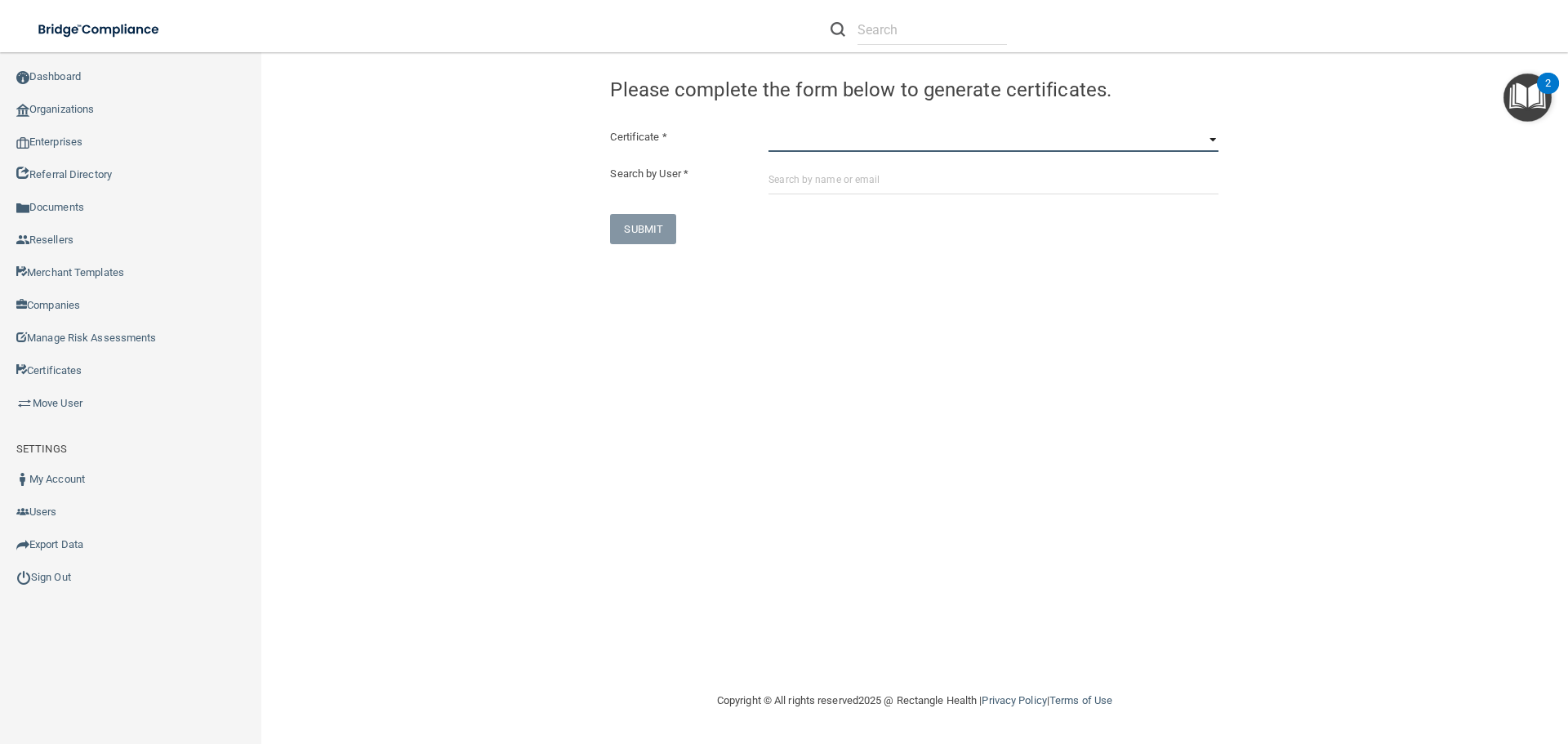
click at [800, 143] on select "HIPAA Officer Certification Training OSHA Bloodborne Pathogens OSHA COVID-19 Pr…" at bounding box center [993, 140] width 450 height 25
select select "5"
click at [768, 128] on select "HIPAA Officer Certification Training OSHA Bloodborne Pathogens OSHA COVID-19 Pr…" at bounding box center [993, 140] width 450 height 25
click at [776, 185] on input "text" at bounding box center [993, 179] width 450 height 30
paste input "om.ddgf@wavedp.com"
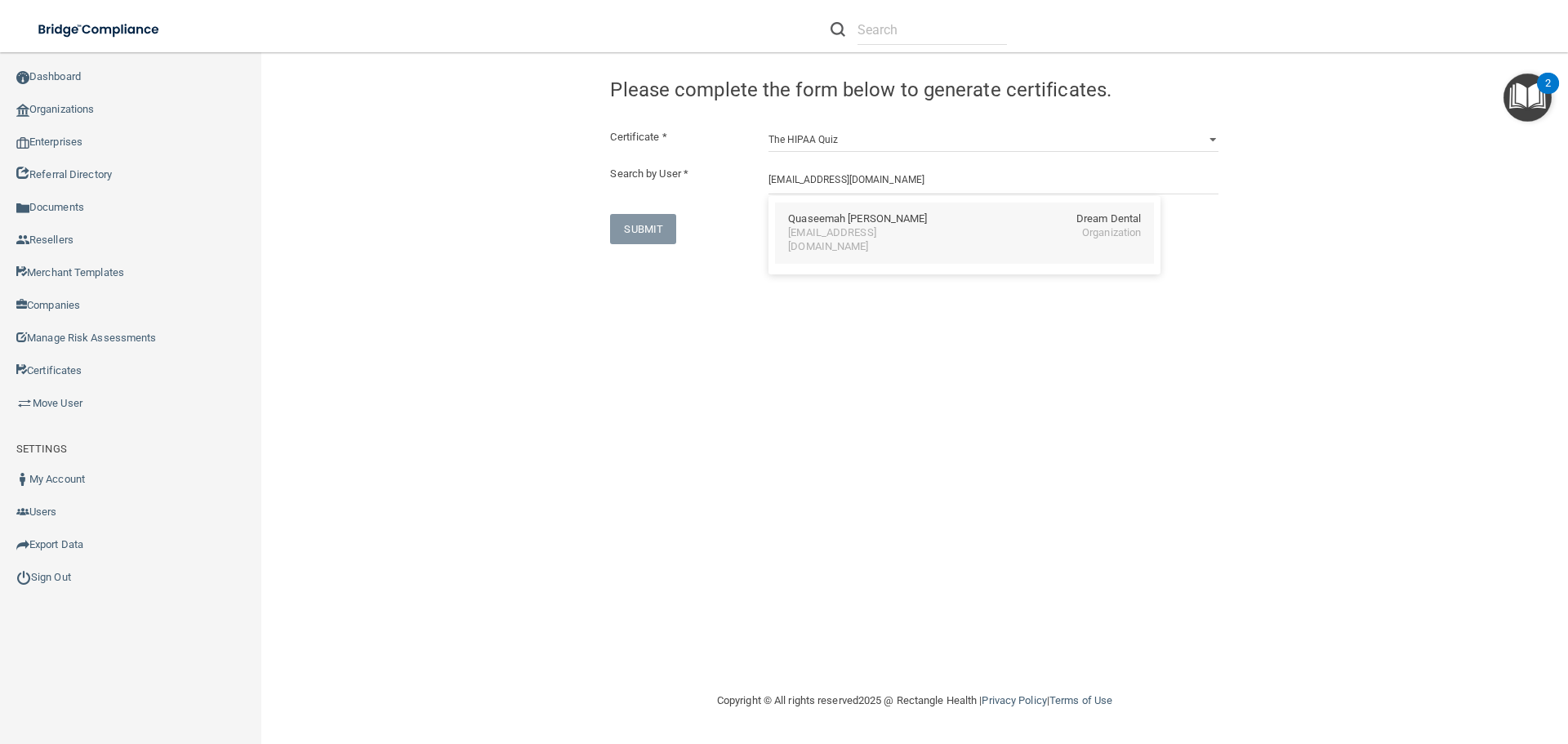
click at [810, 219] on div "Quaseemah Cain" at bounding box center [857, 219] width 139 height 14
type input "Quaseemah Cain"
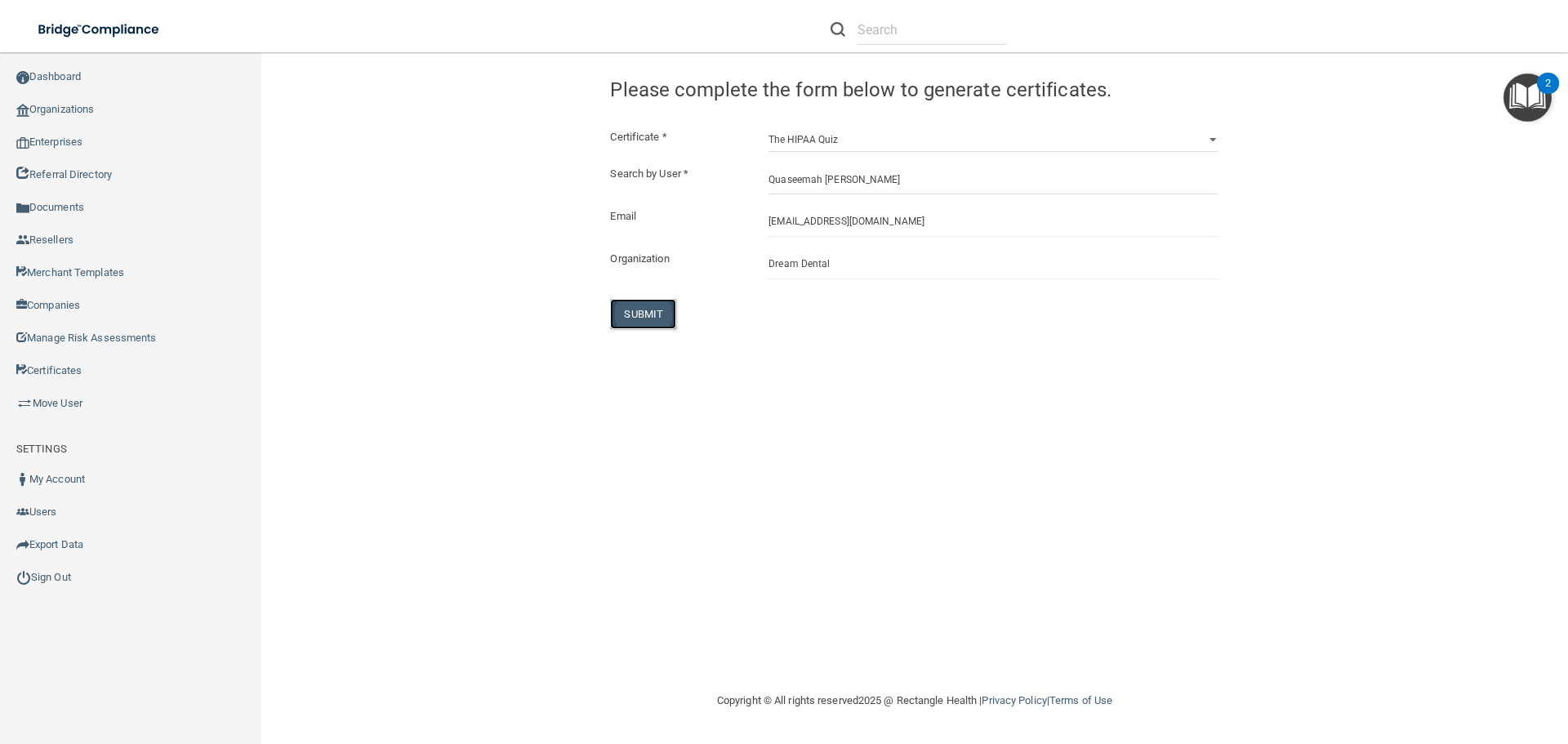
click at [650, 310] on button "SUBMIT" at bounding box center [643, 314] width 66 height 30
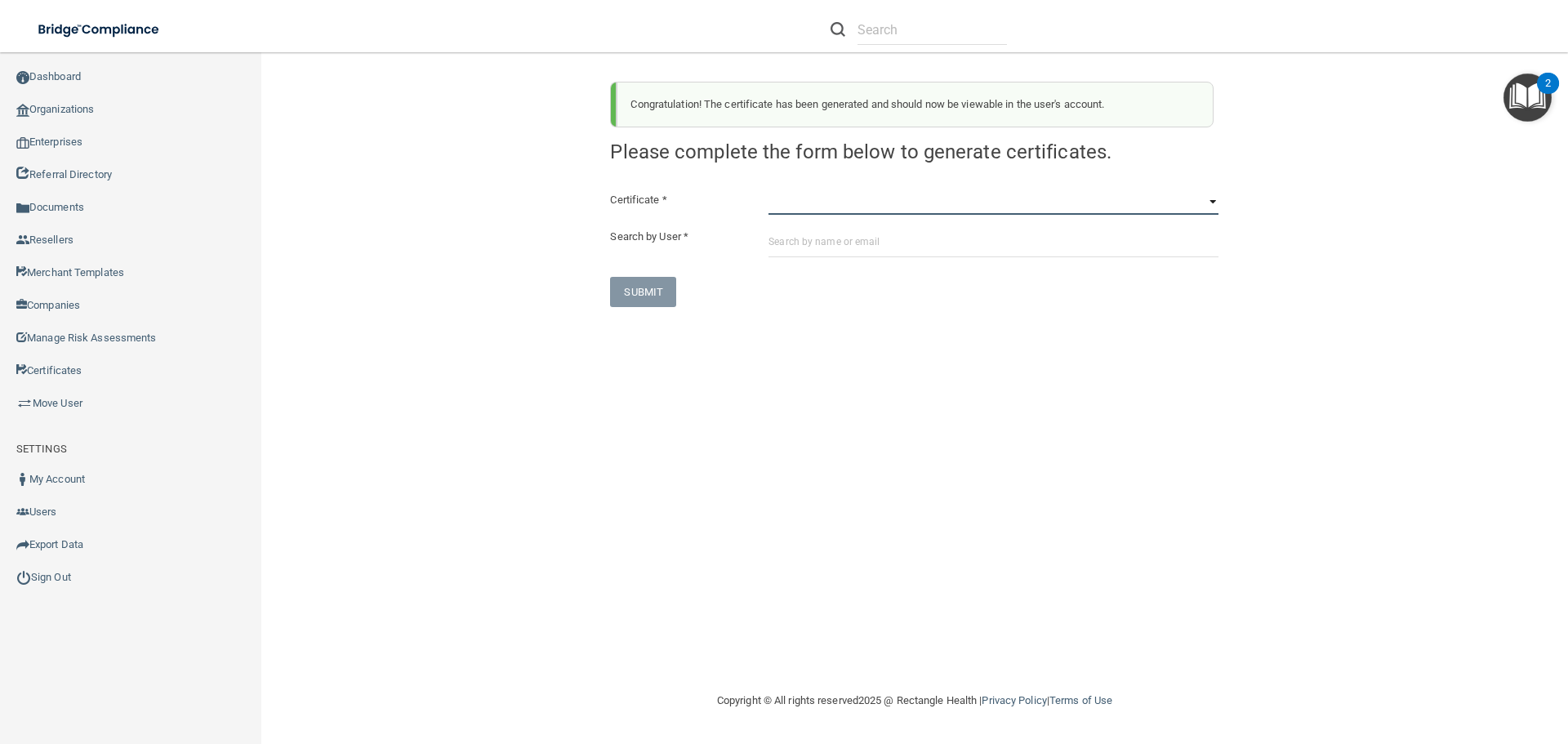
click at [779, 205] on select "HIPAA Officer Certification Training OSHA Bloodborne Pathogens OSHA COVID-19 Pr…" at bounding box center [993, 202] width 450 height 25
select select "6"
click at [768, 191] on select "HIPAA Officer Certification Training OSHA Bloodborne Pathogens OSHA COVID-19 Pr…" at bounding box center [993, 202] width 450 height 25
click at [782, 237] on input "text" at bounding box center [993, 242] width 450 height 30
paste input "om.ddgf@wavedp.com"
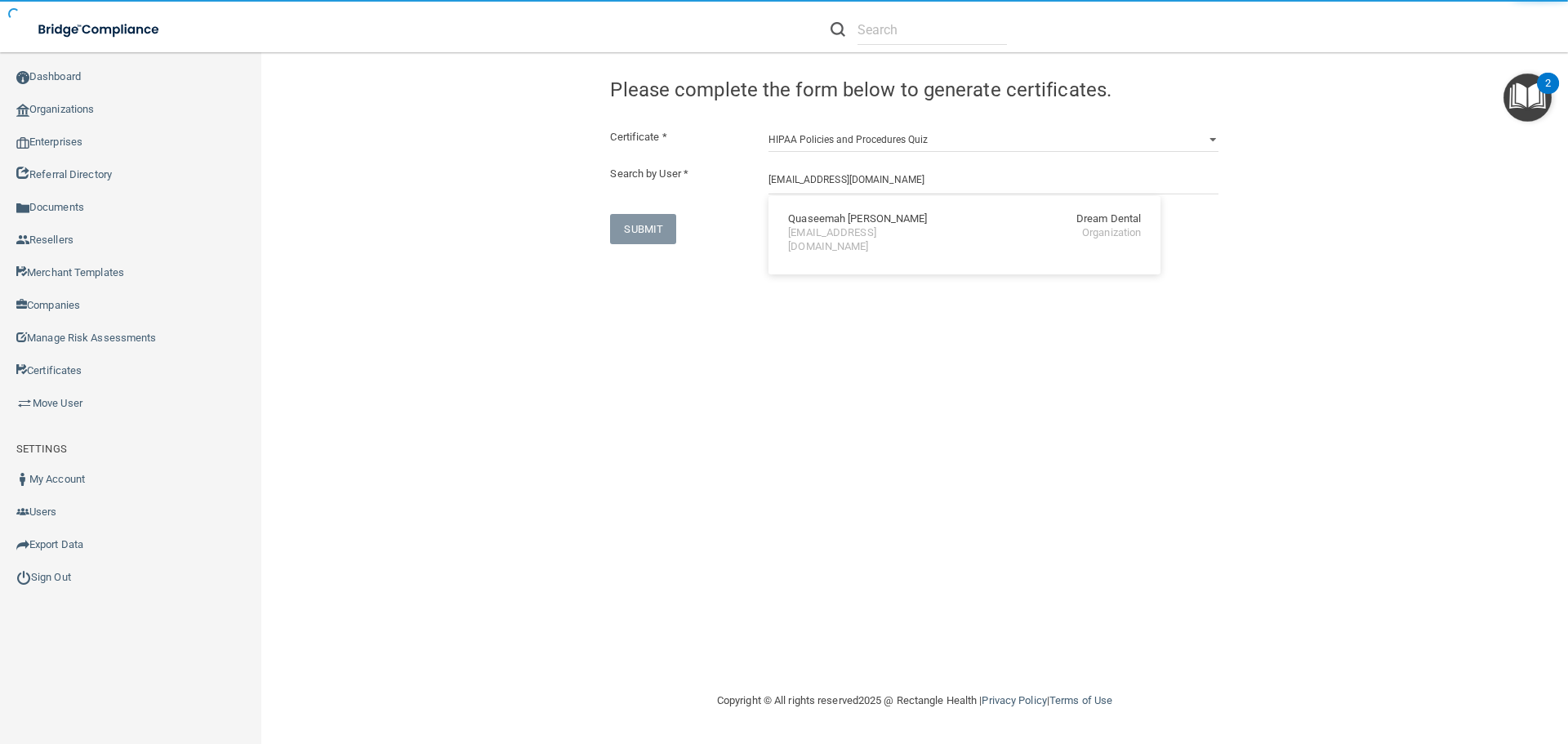
click at [808, 228] on div "om.ddgf@wavedp.com" at bounding box center [859, 240] width 141 height 28
type input "Quaseemah Cain"
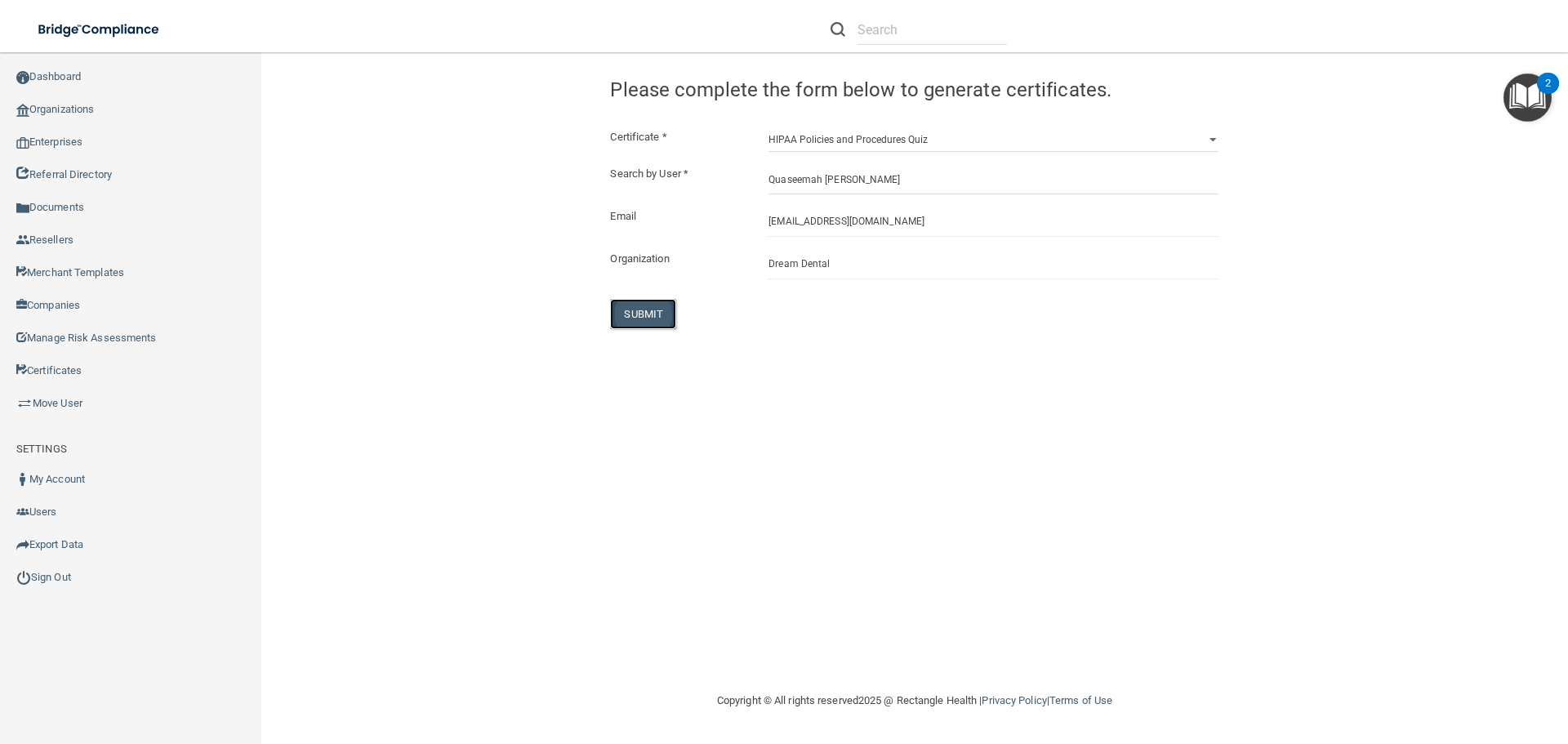
click at [646, 310] on button "SUBMIT" at bounding box center [643, 314] width 66 height 30
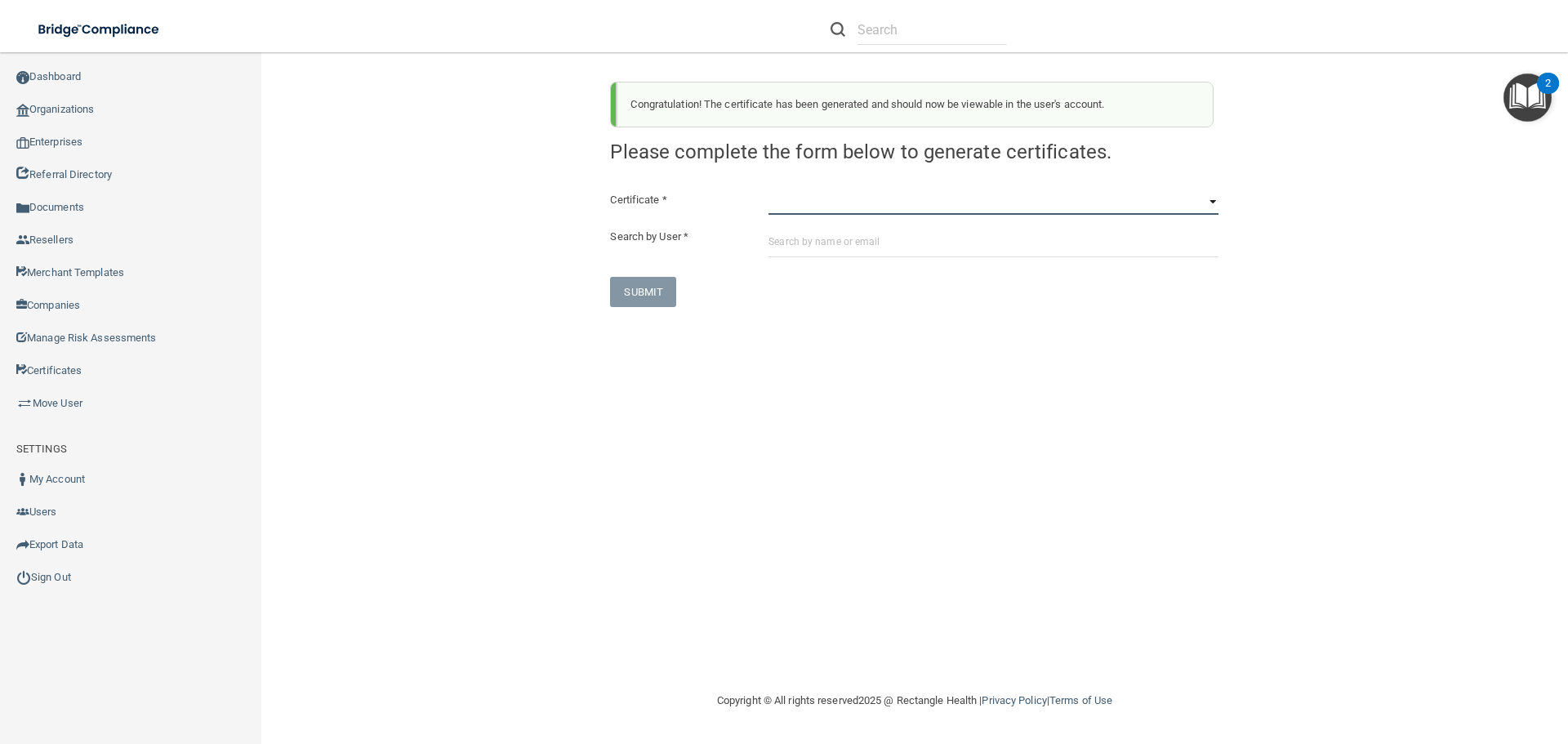
click at [774, 204] on select "HIPAA Officer Certification Training OSHA Bloodborne Pathogens OSHA COVID-19 Pr…" at bounding box center [993, 202] width 450 height 25
select select "7"
click at [768, 191] on select "HIPAA Officer Certification Training OSHA Bloodborne Pathogens OSHA COVID-19 Pr…" at bounding box center [993, 202] width 450 height 25
click at [781, 243] on input "text" at bounding box center [993, 242] width 450 height 30
paste input "om.ddgf@wavedp.com"
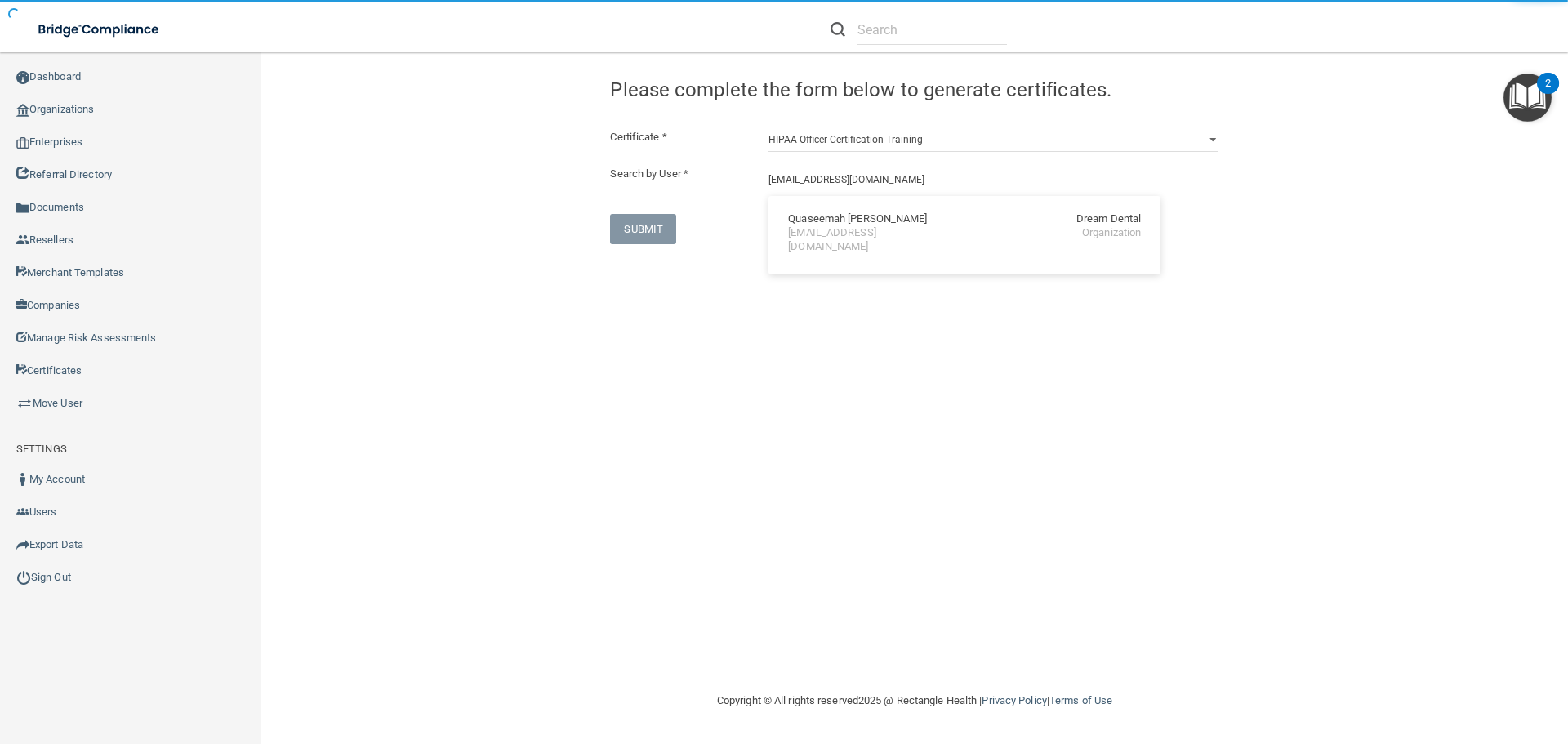
click at [812, 226] on div "om.ddgf@wavedp.com" at bounding box center [859, 240] width 141 height 28
type input "Quaseemah Cain"
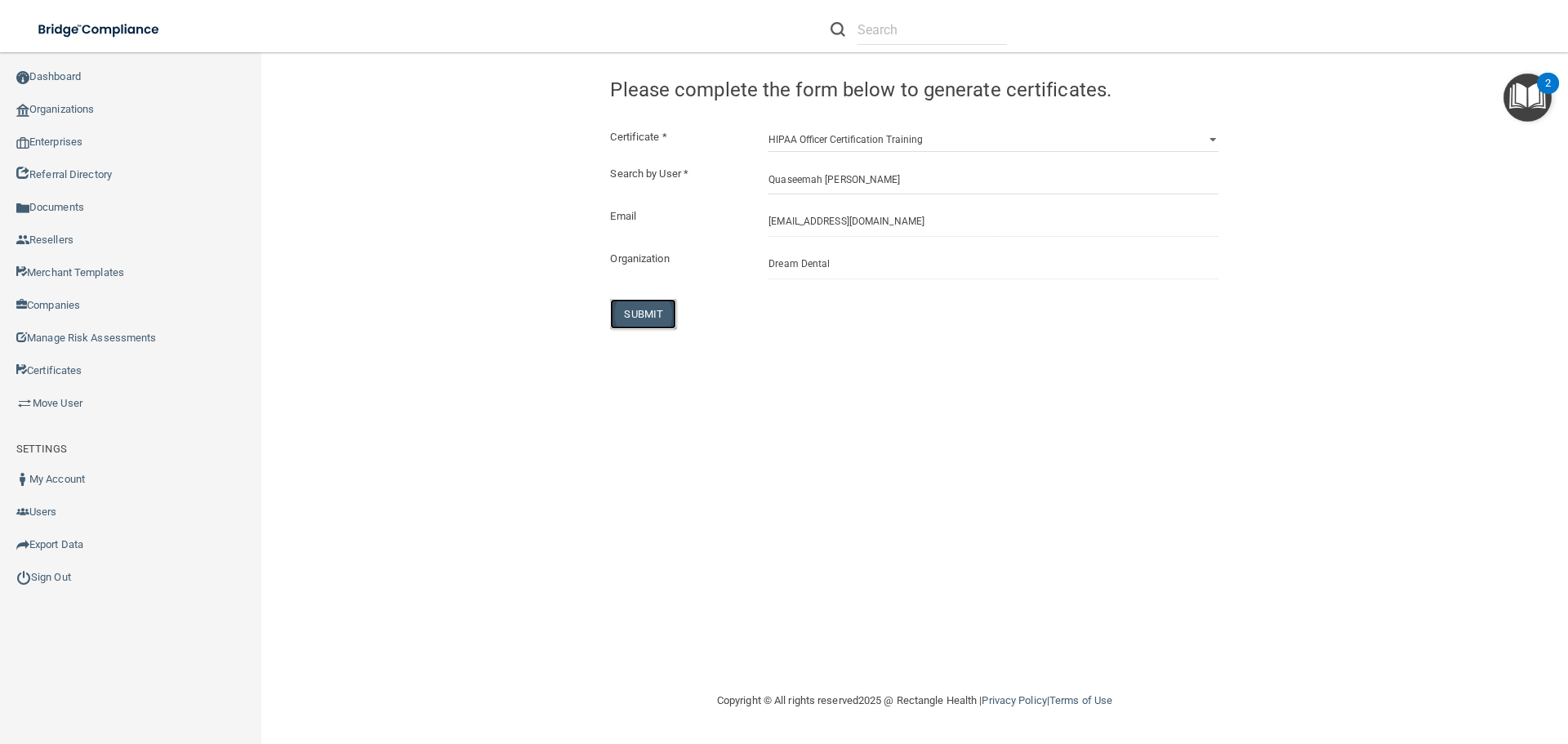
click at [661, 315] on button "SUBMIT" at bounding box center [643, 314] width 66 height 30
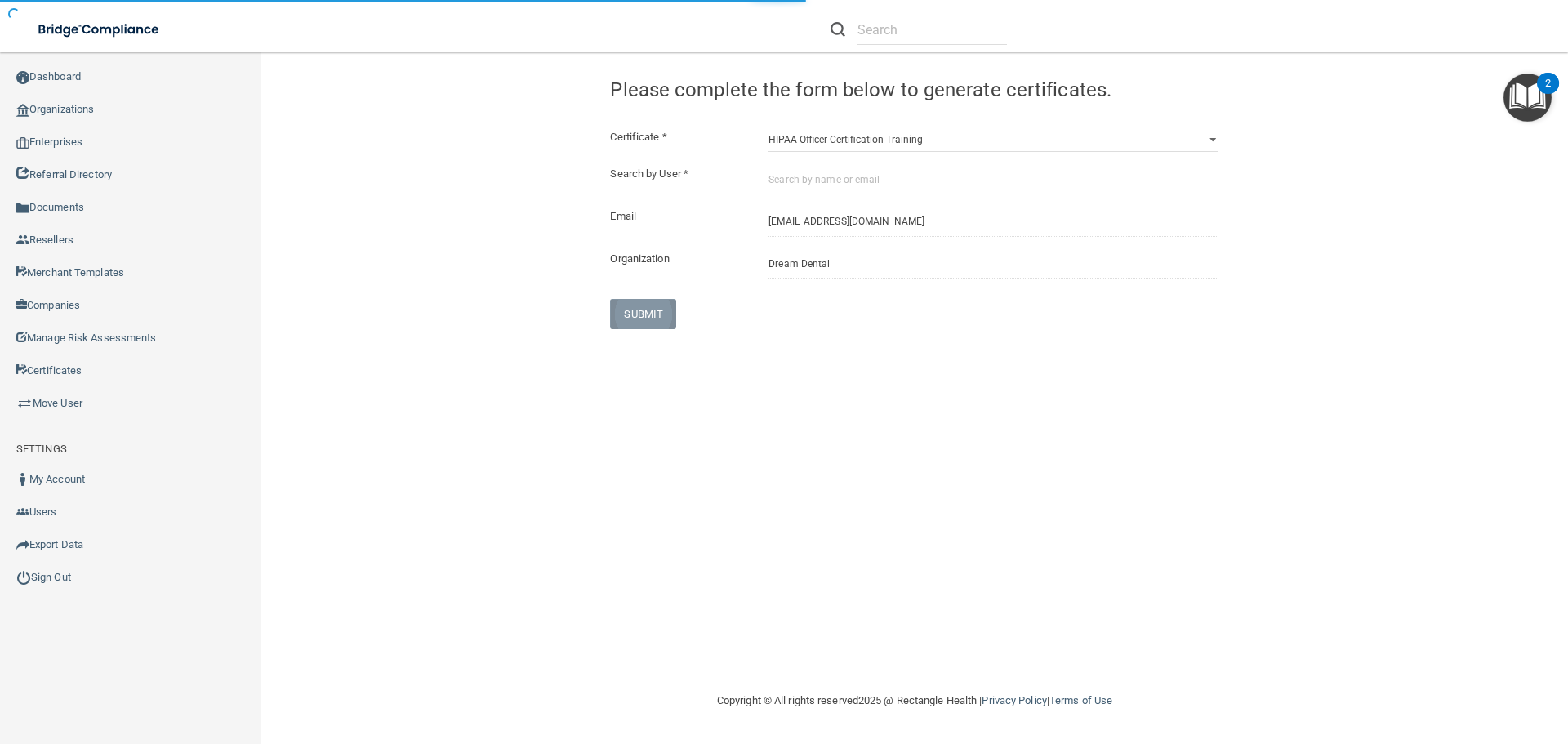
select select "?"
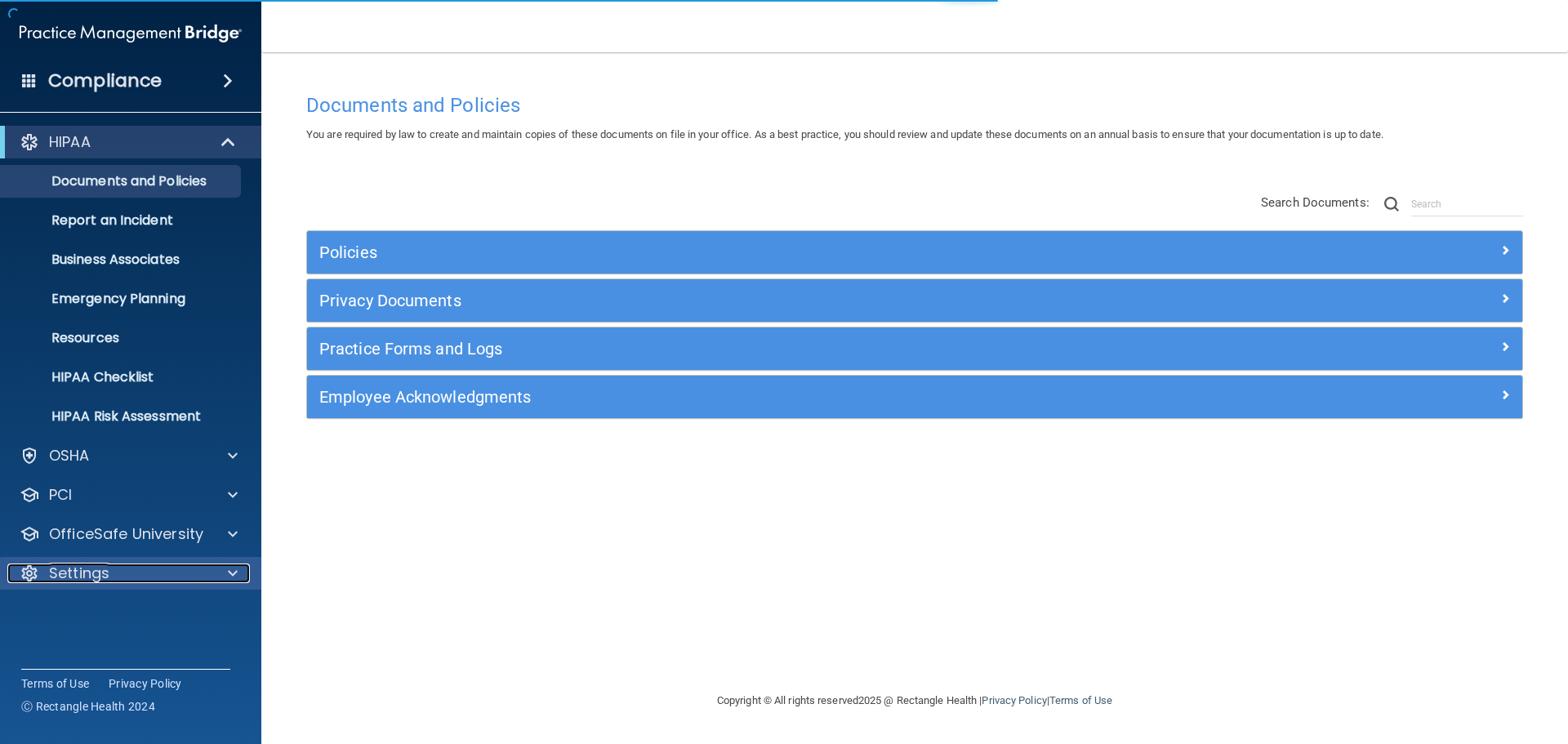
click at [116, 580] on div "Settings" at bounding box center [108, 573] width 202 height 20
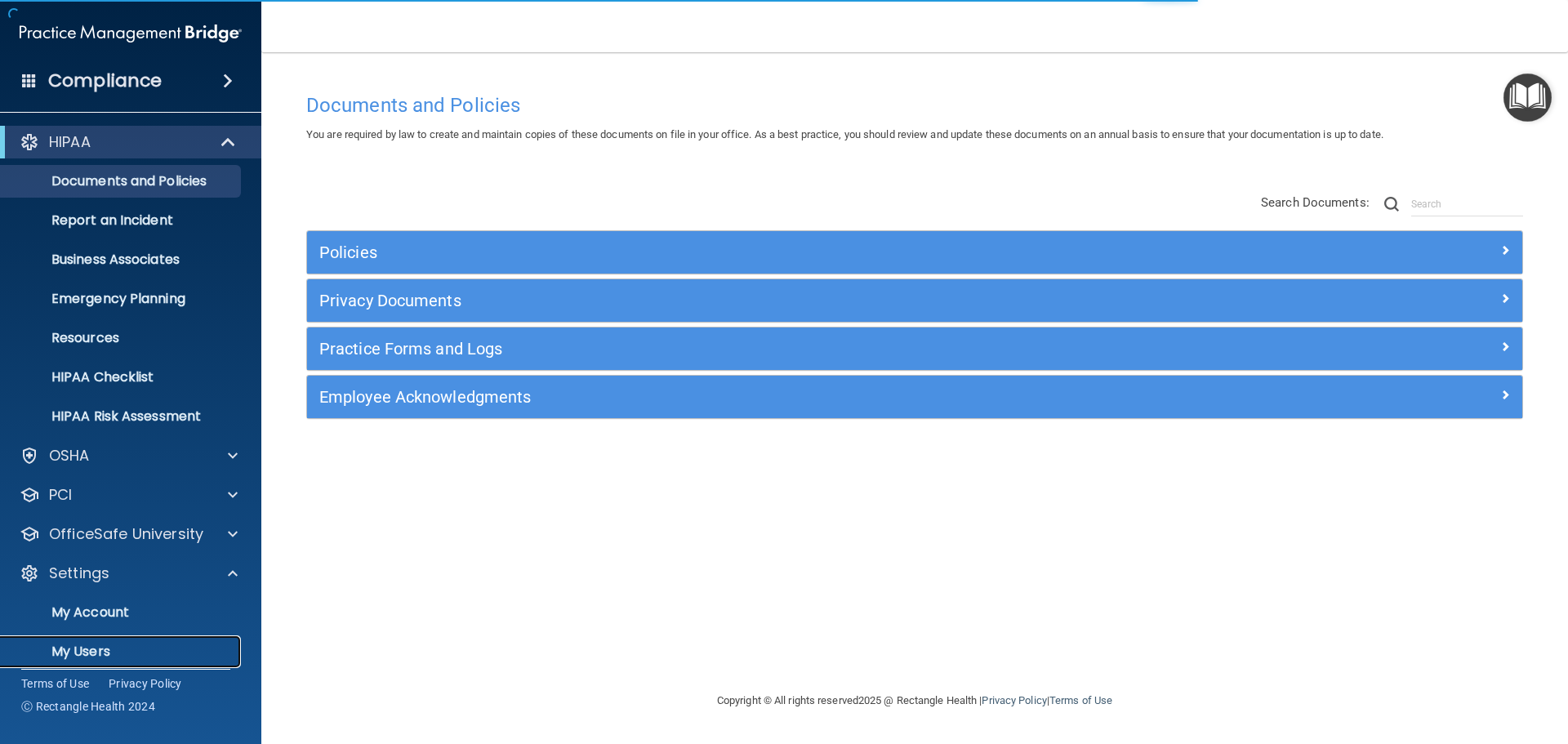
click at [114, 641] on link "My Users" at bounding box center [112, 652] width 257 height 32
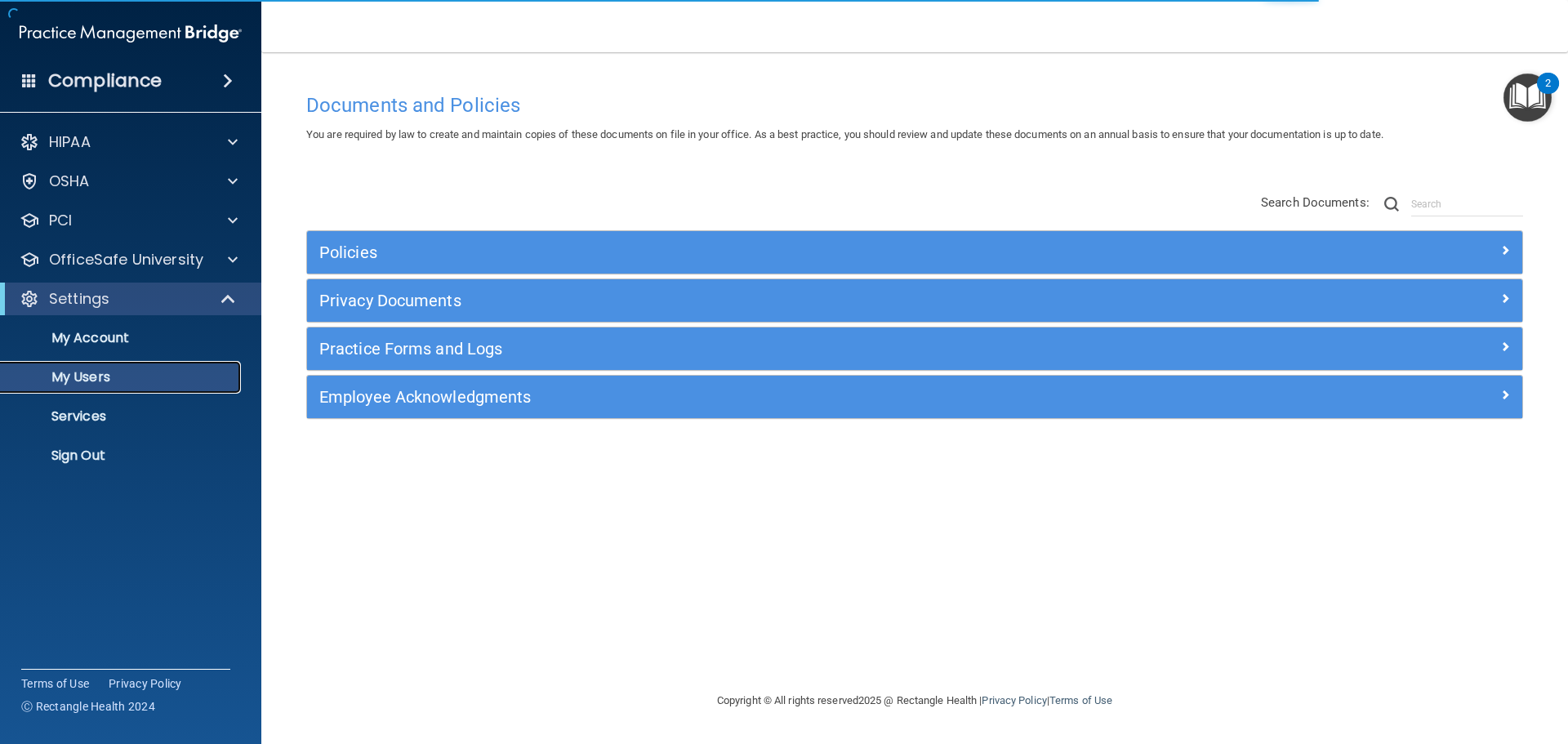
select select "20"
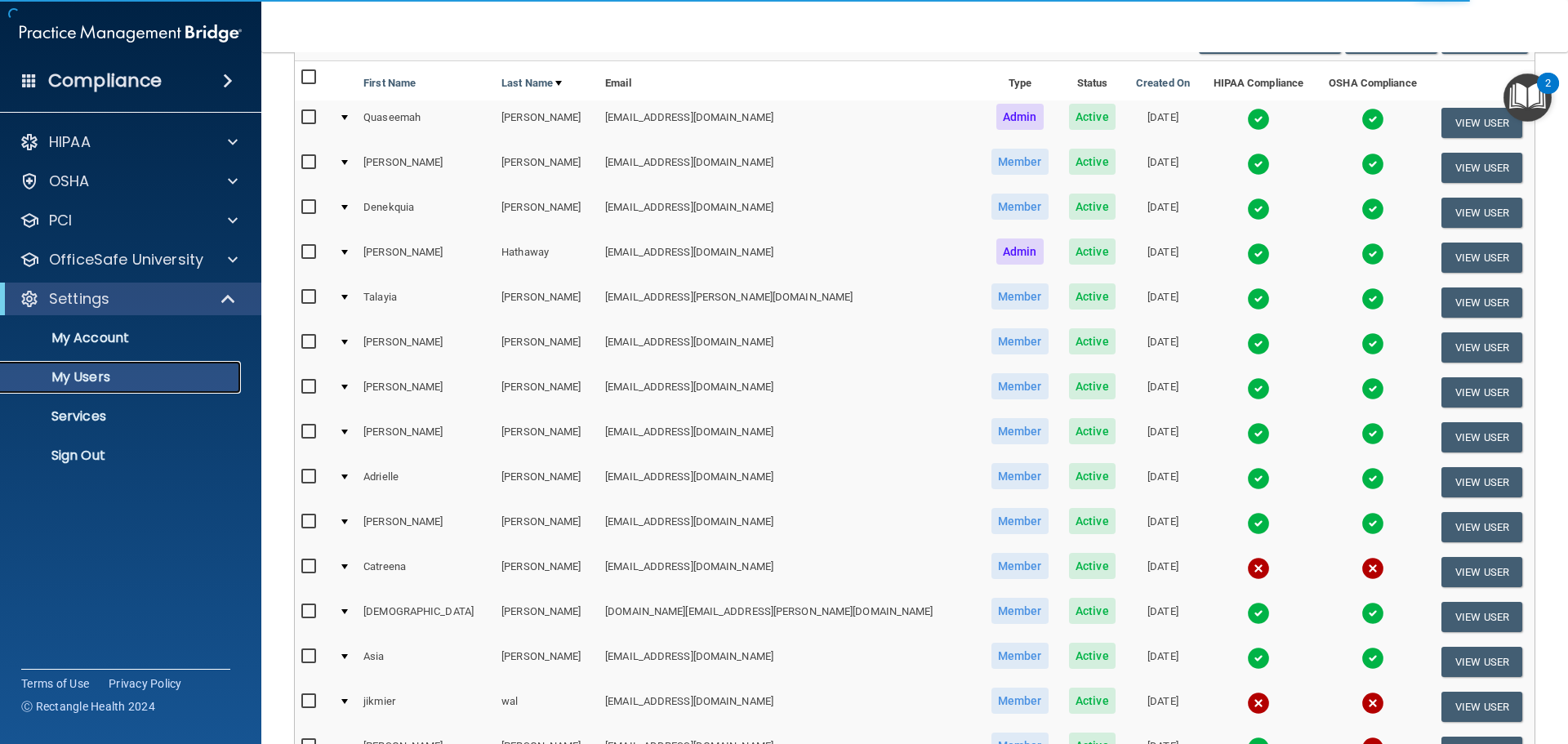
scroll to position [163, 0]
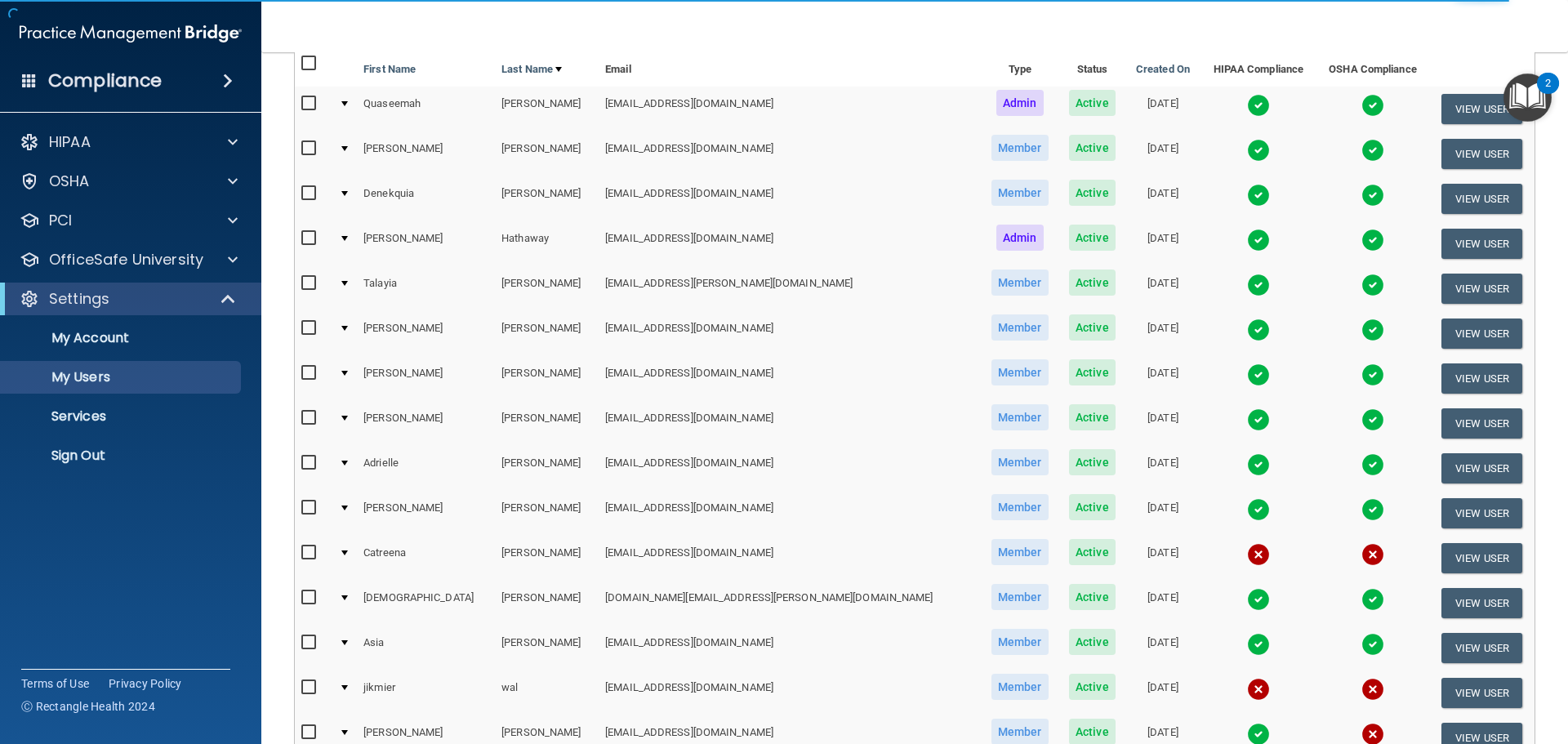
click at [1247, 105] on img at bounding box center [1258, 105] width 23 height 23
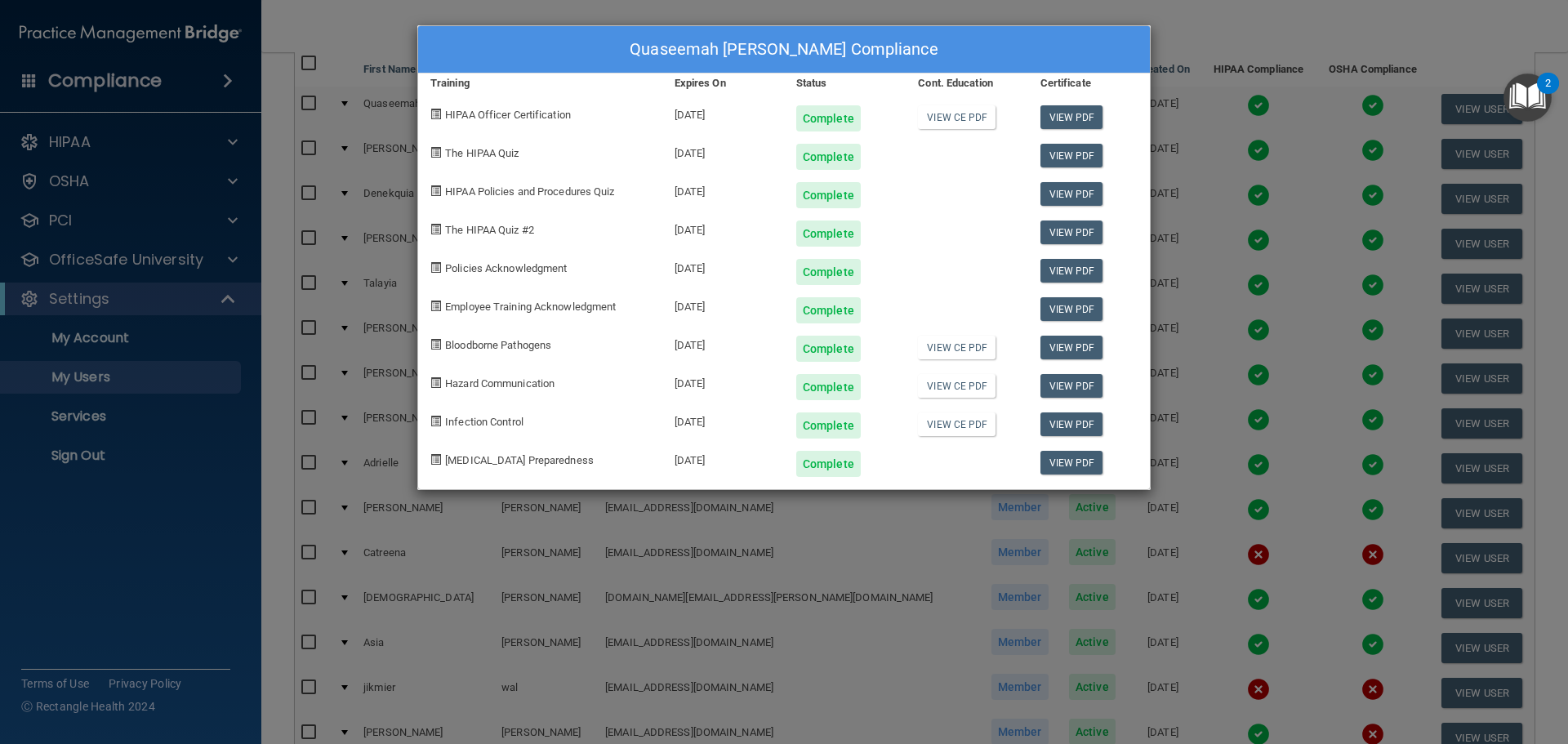
click at [133, 510] on div "Quaseemah Cain's Compliance Training Expires On Status Cont. Education Certific…" at bounding box center [784, 372] width 1568 height 744
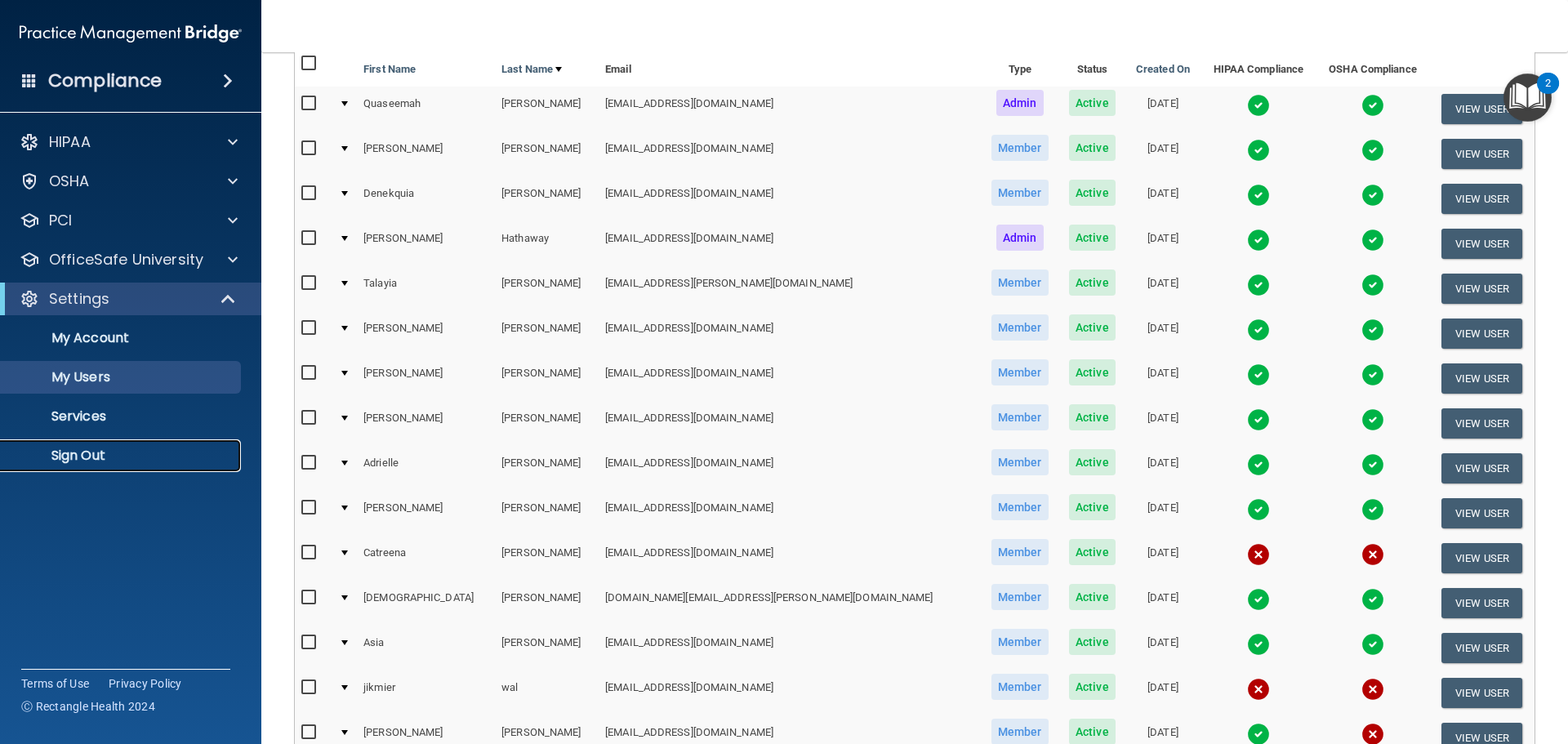
click at [84, 456] on p "Sign Out" at bounding box center [122, 455] width 223 height 17
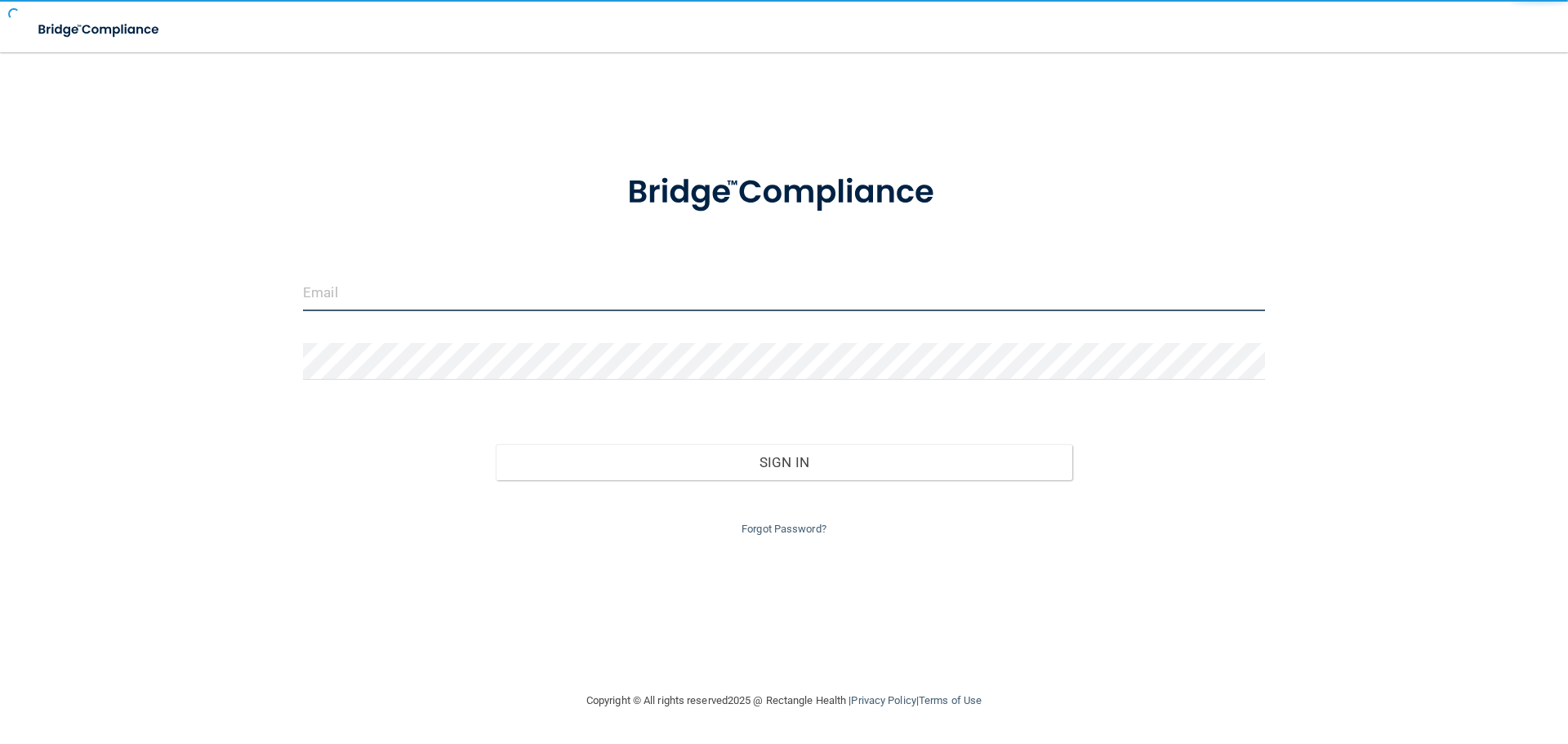
type input "[EMAIL_ADDRESS][DOMAIN_NAME]"
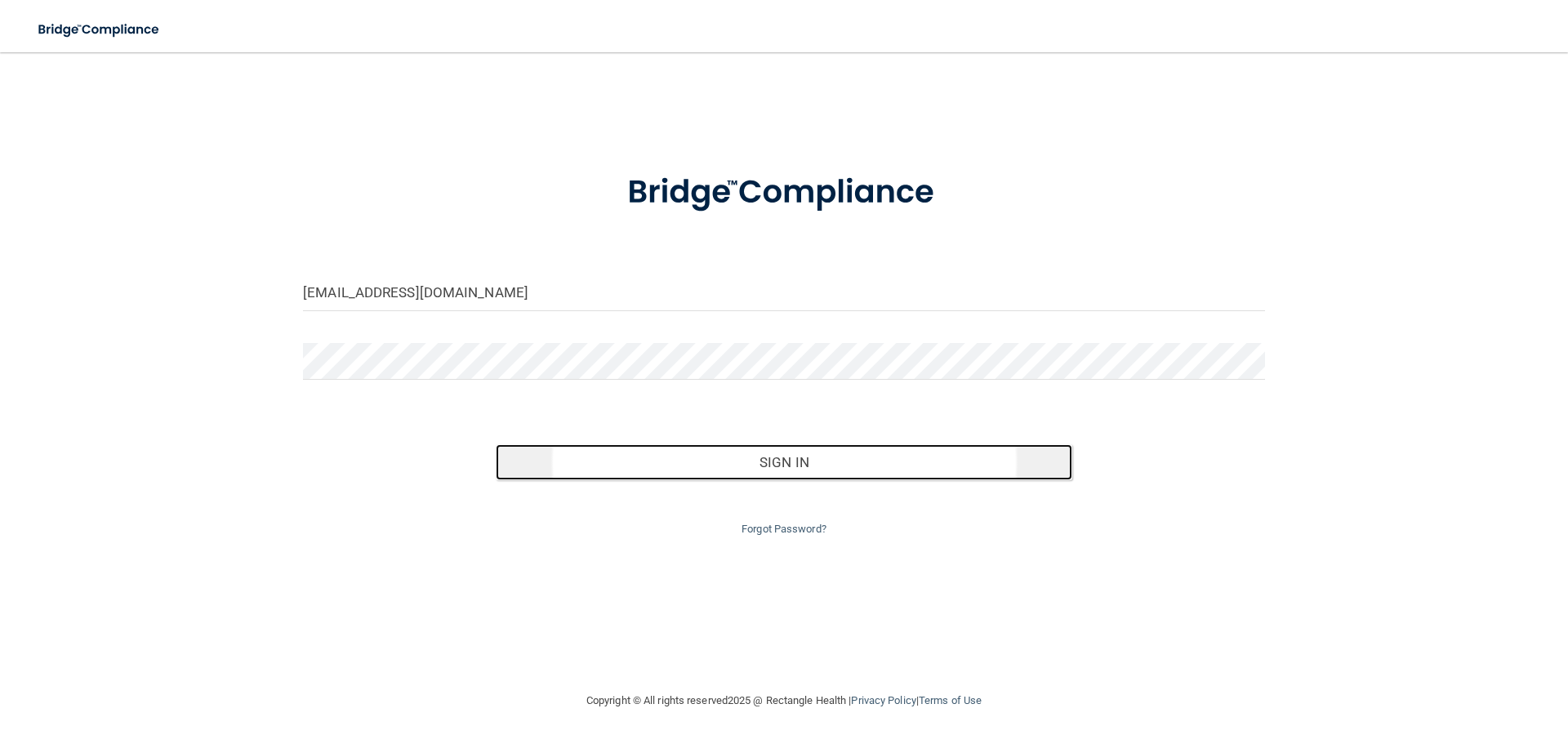
click at [826, 462] on button "Sign In" at bounding box center [784, 462] width 578 height 36
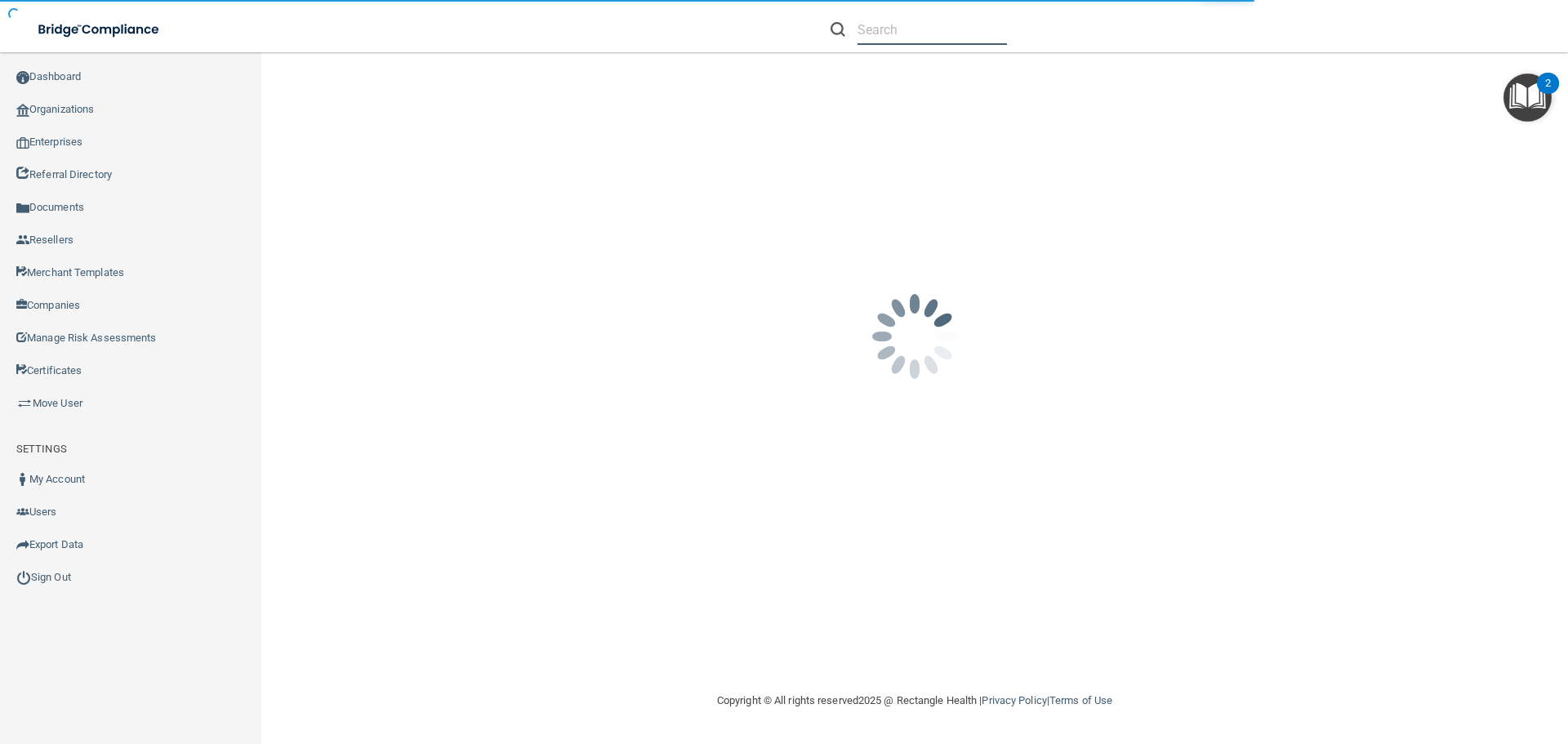
click at [867, 31] on input "text" at bounding box center [932, 29] width 149 height 30
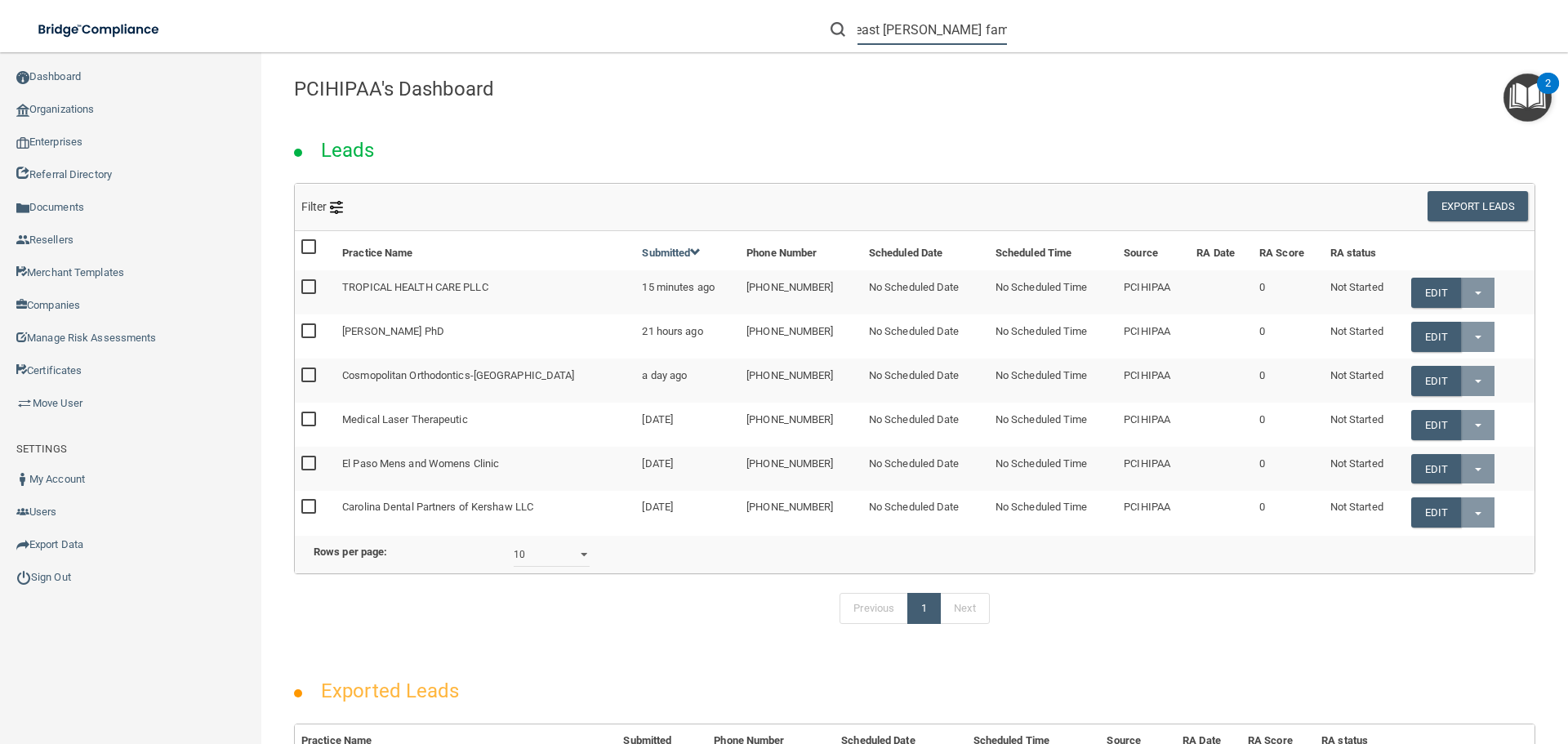
scroll to position [0, 9]
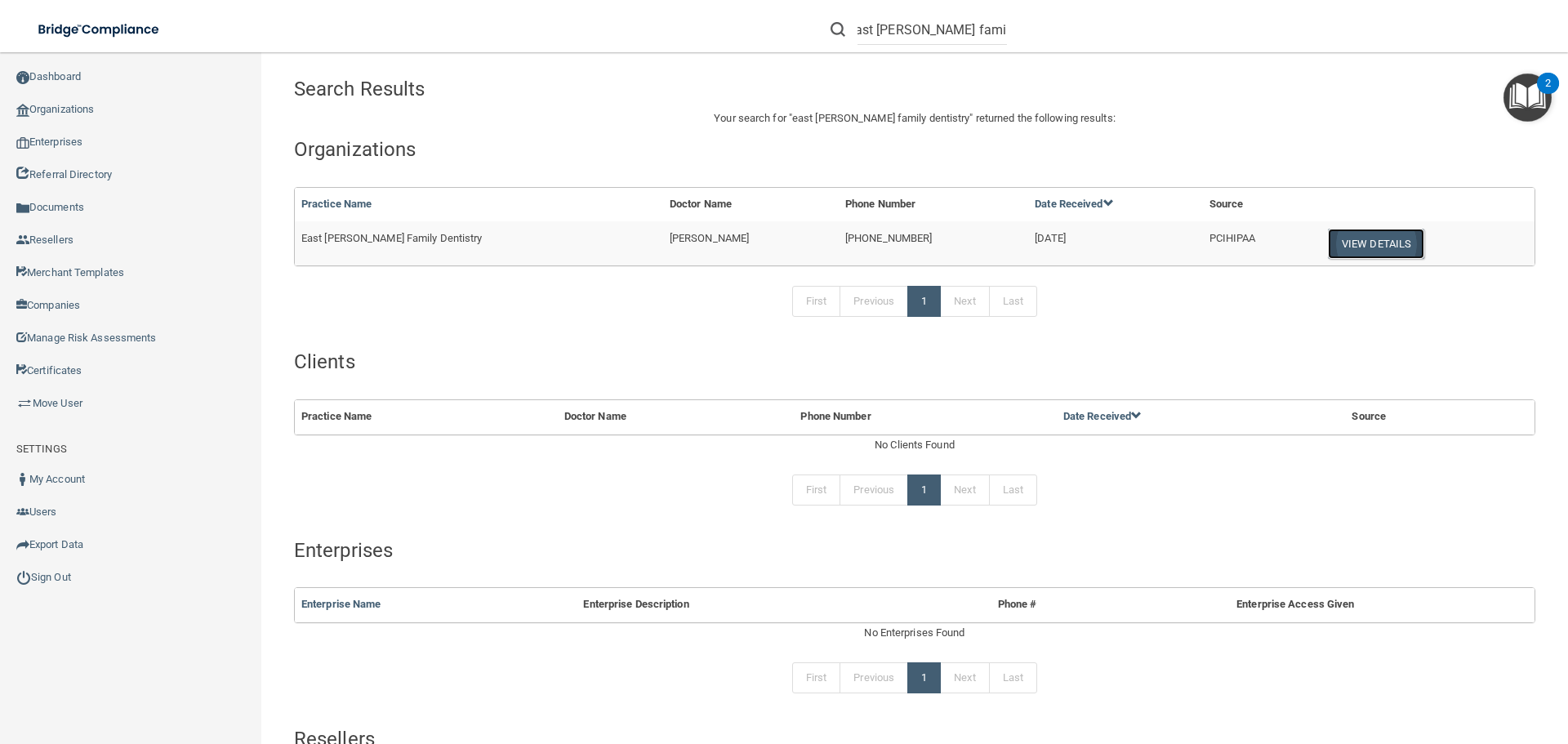
click at [1342, 241] on button "View Details" at bounding box center [1375, 244] width 96 height 30
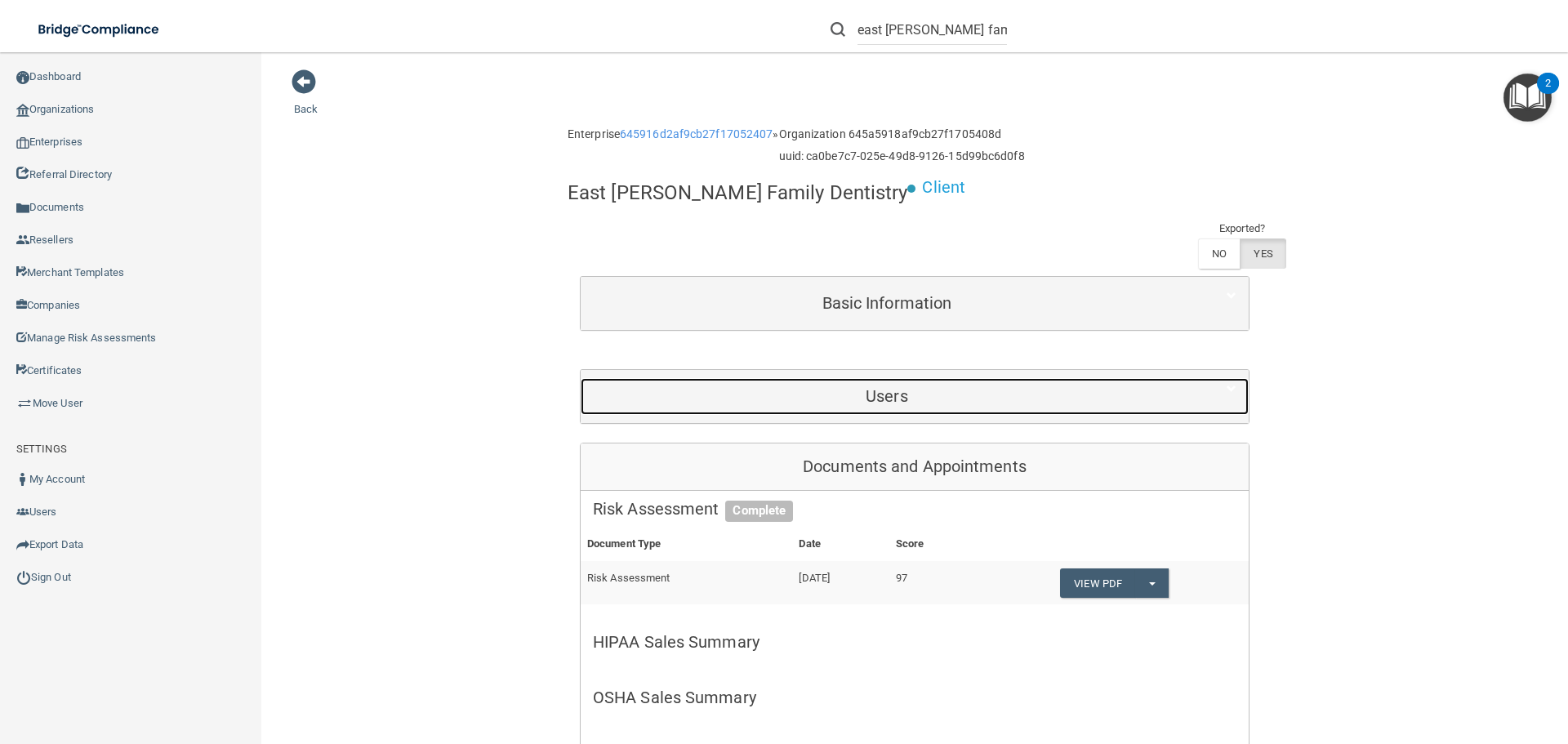
click at [924, 387] on h5 "Users" at bounding box center [886, 396] width 588 height 18
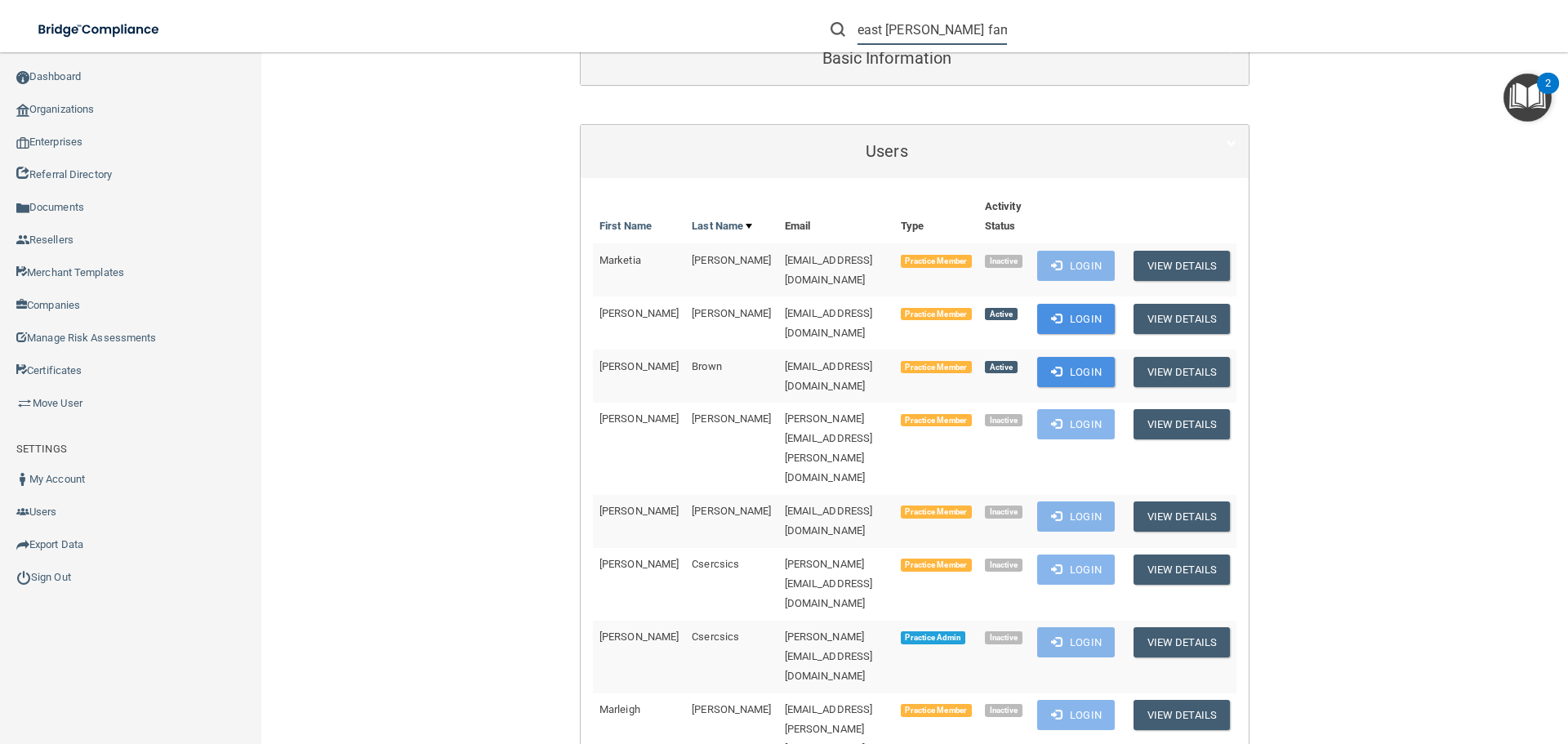
scroll to position [0, 9]
drag, startPoint x: 858, startPoint y: 31, endPoint x: 1049, endPoint y: 26, distance: 191.1
click at [1049, 26] on div "east cobb family dentistry" at bounding box center [1110, 29] width 610 height 59
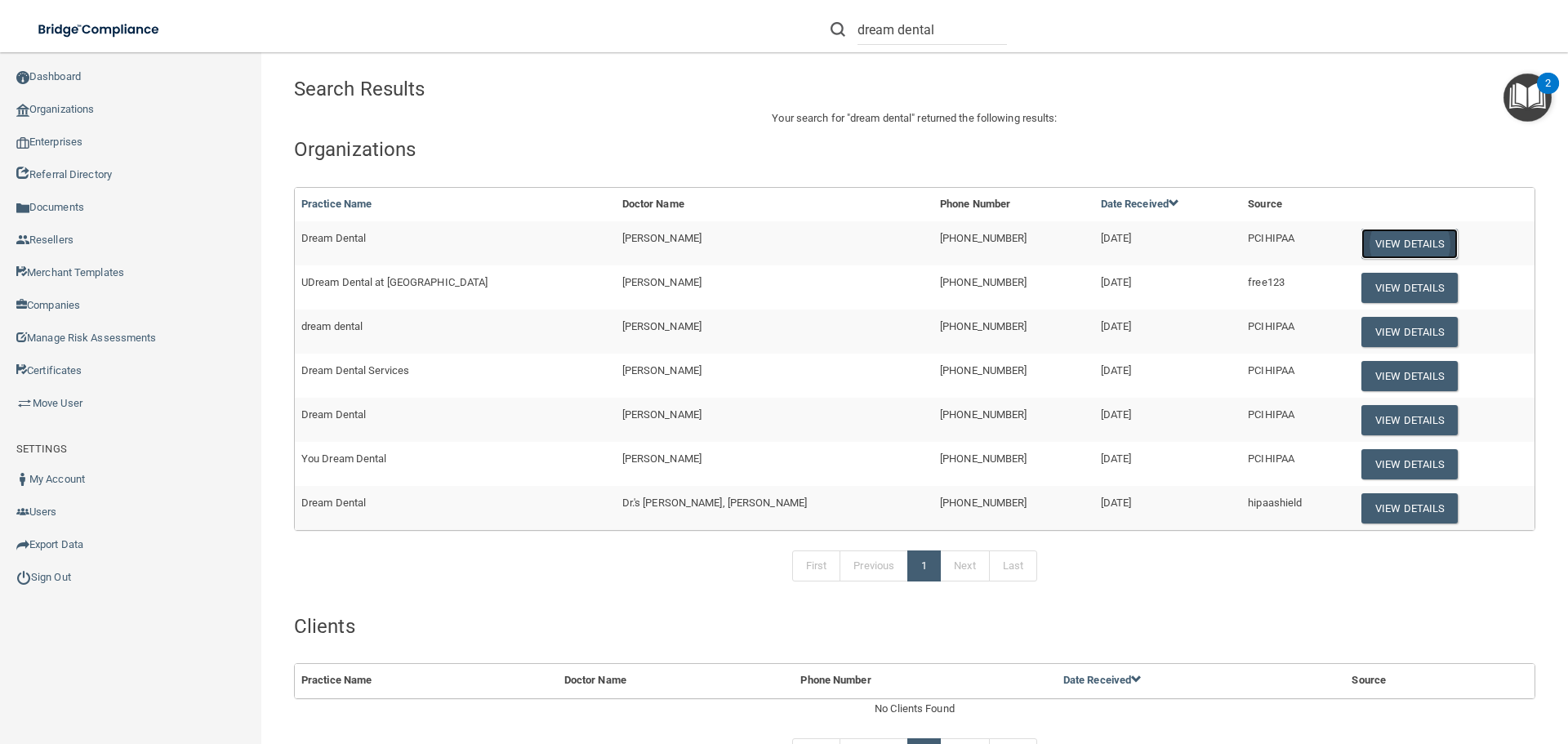
click at [1390, 235] on button "View Details" at bounding box center [1409, 244] width 96 height 30
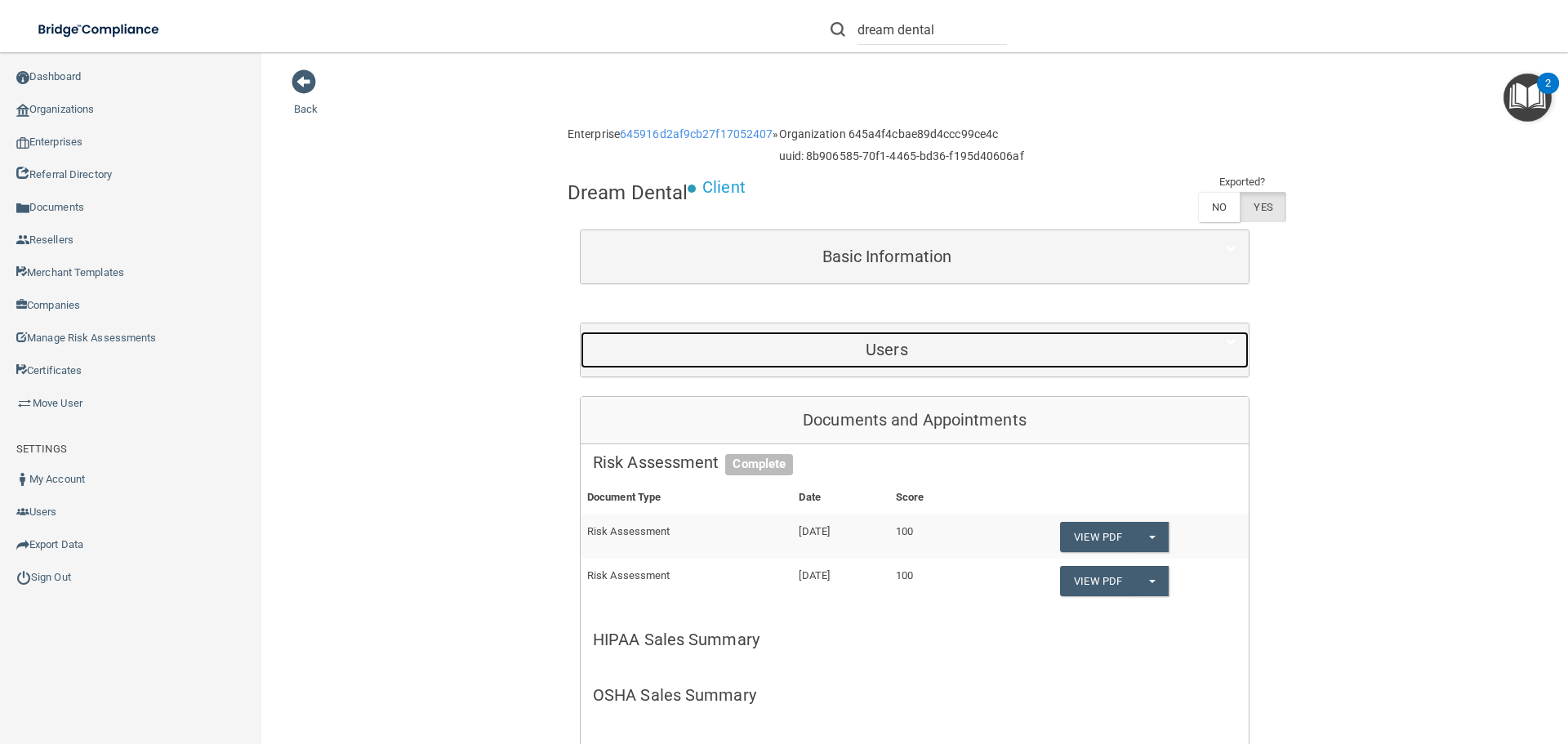
click at [868, 348] on h5 "Users" at bounding box center [886, 350] width 588 height 18
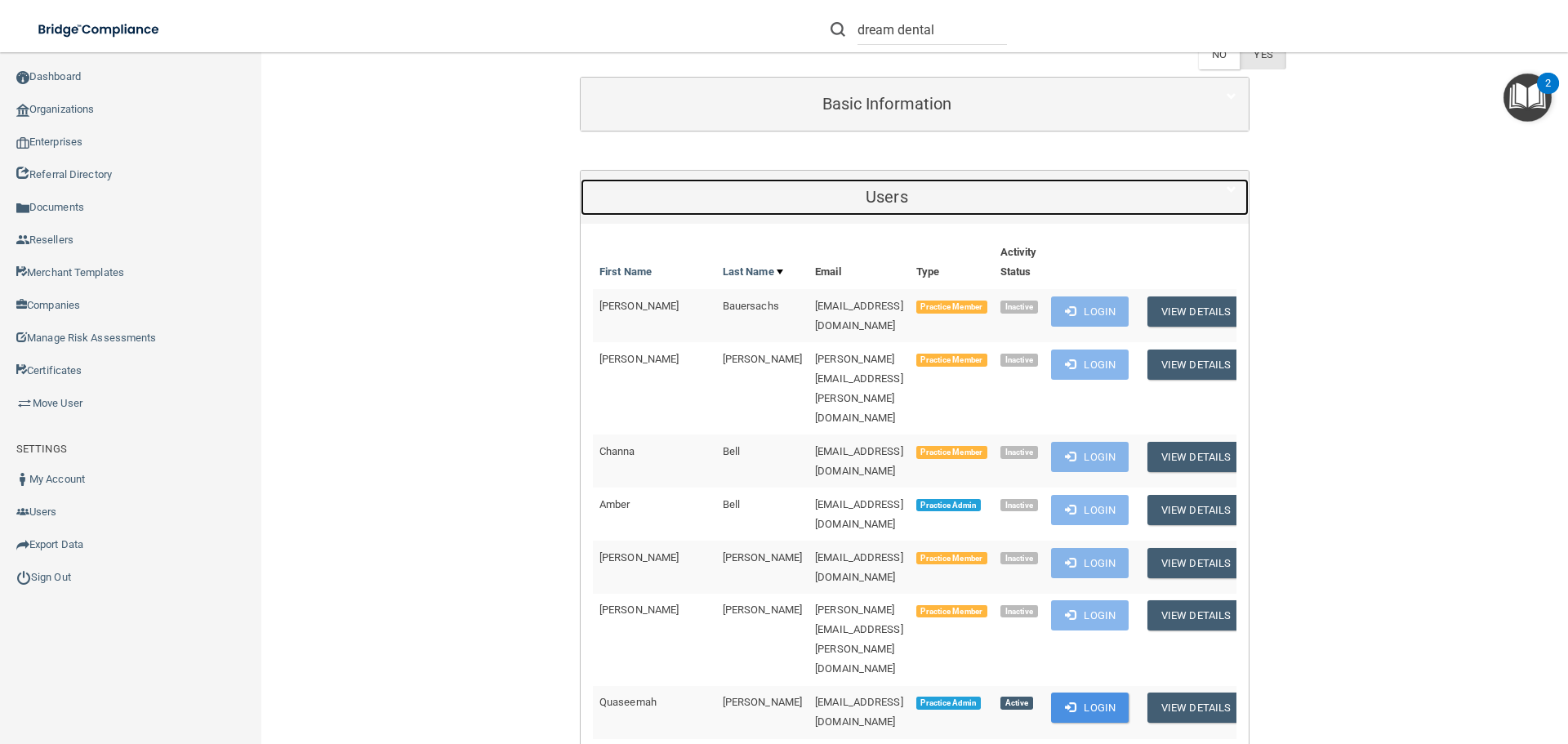
scroll to position [163, 0]
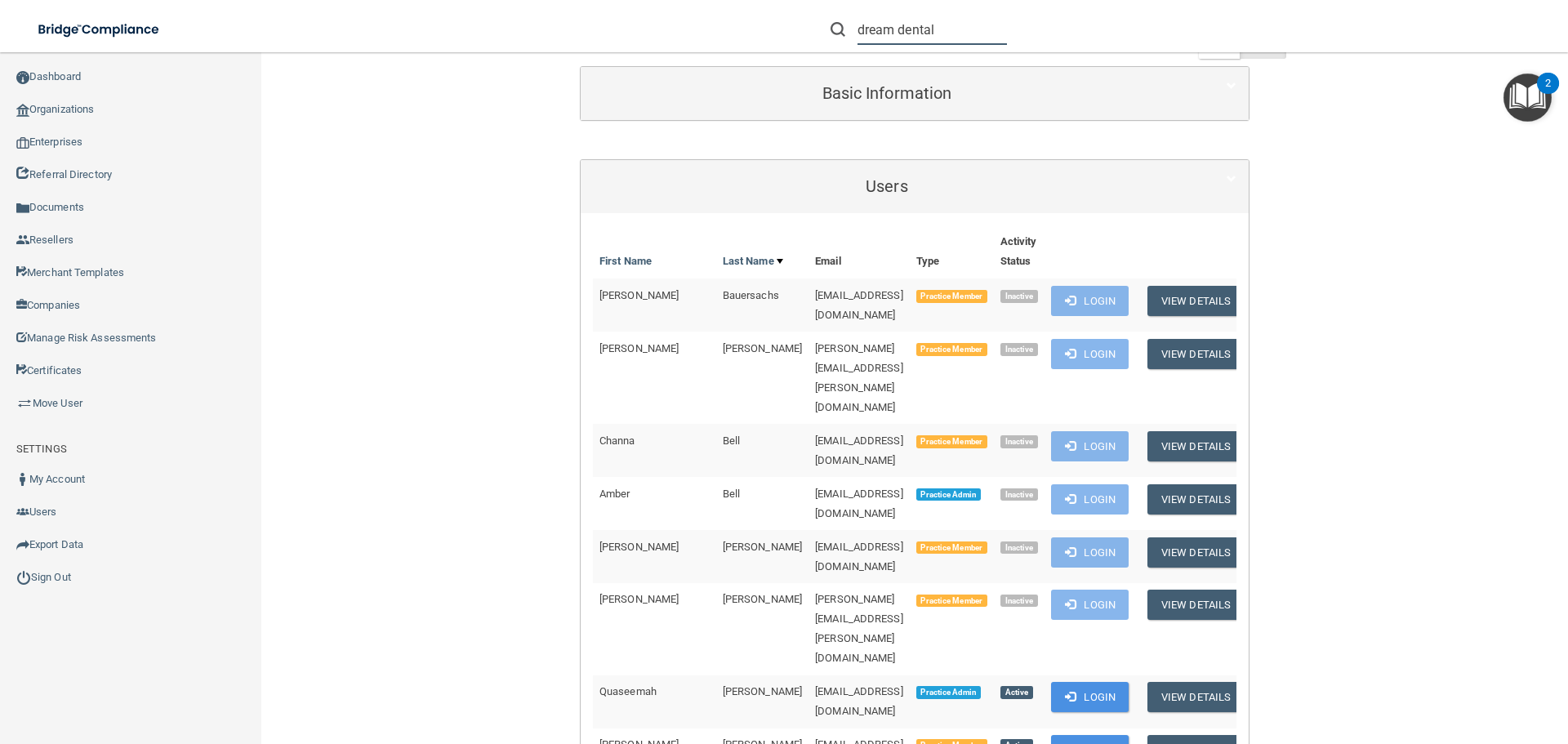
drag, startPoint x: 858, startPoint y: 28, endPoint x: 988, endPoint y: 28, distance: 130.0
click at [988, 28] on input "dream dental" at bounding box center [932, 29] width 149 height 30
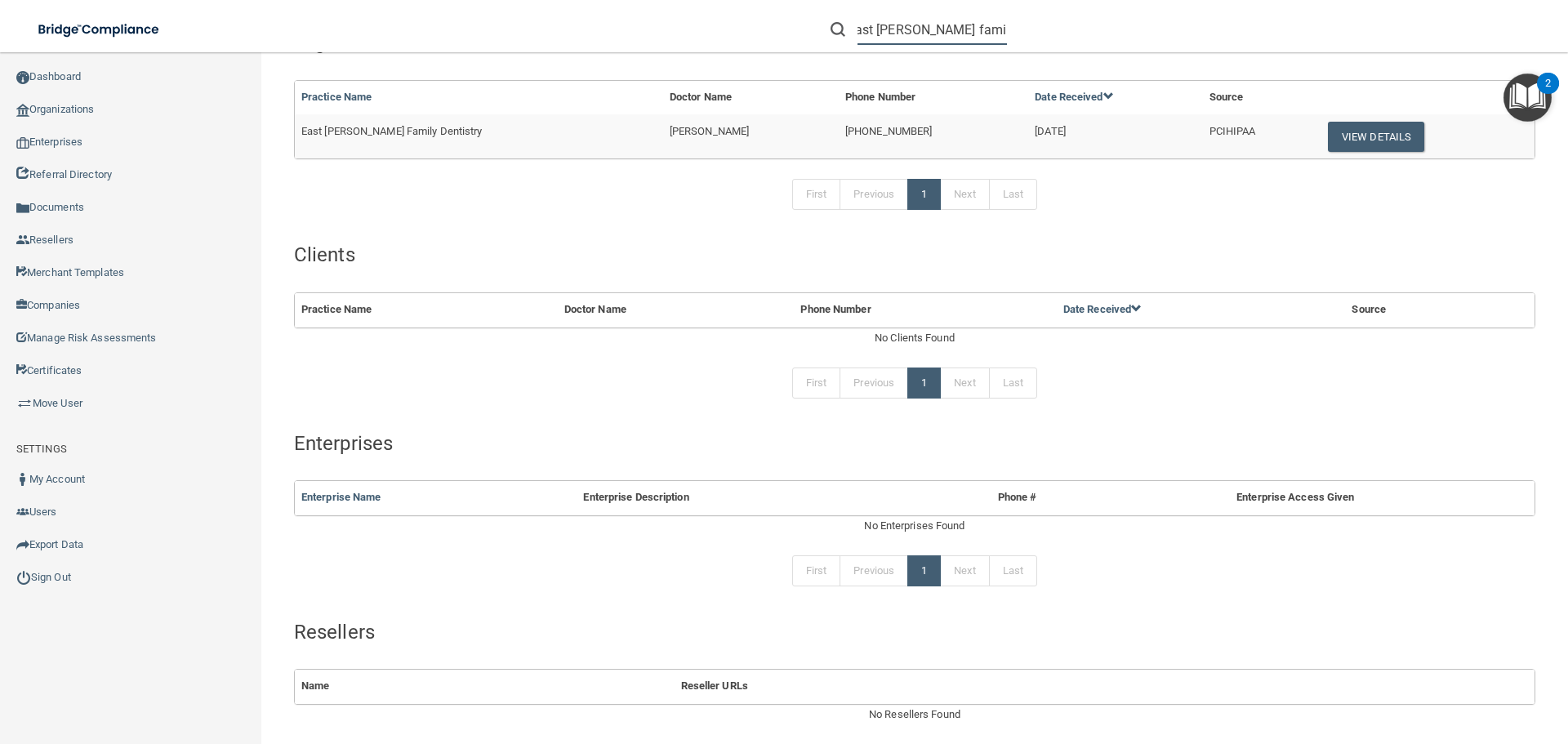
scroll to position [82, 0]
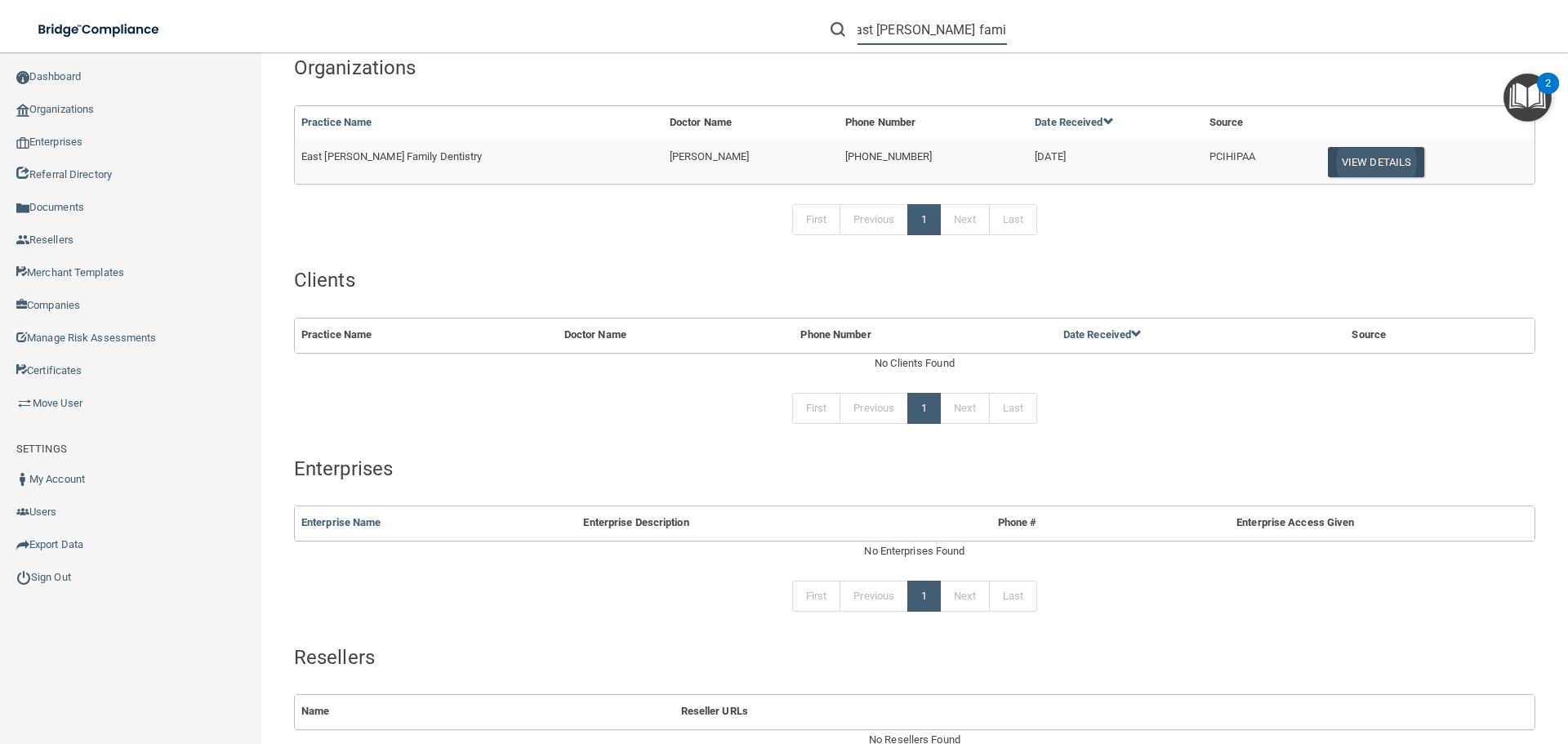
type input "east cobb family dentistry"
click at [1346, 154] on button "View Details" at bounding box center [1375, 162] width 96 height 30
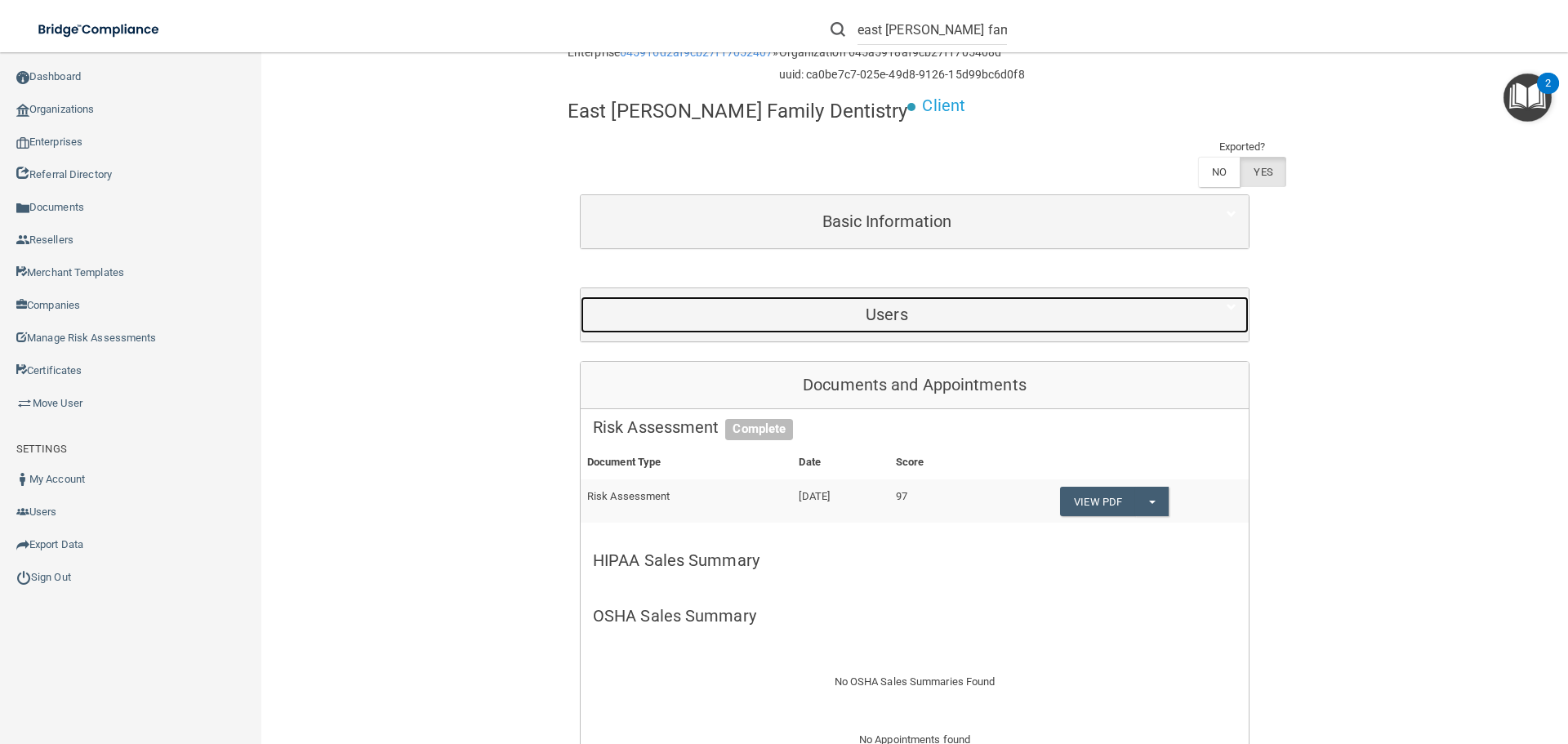
click at [880, 297] on div "Users" at bounding box center [886, 315] width 612 height 36
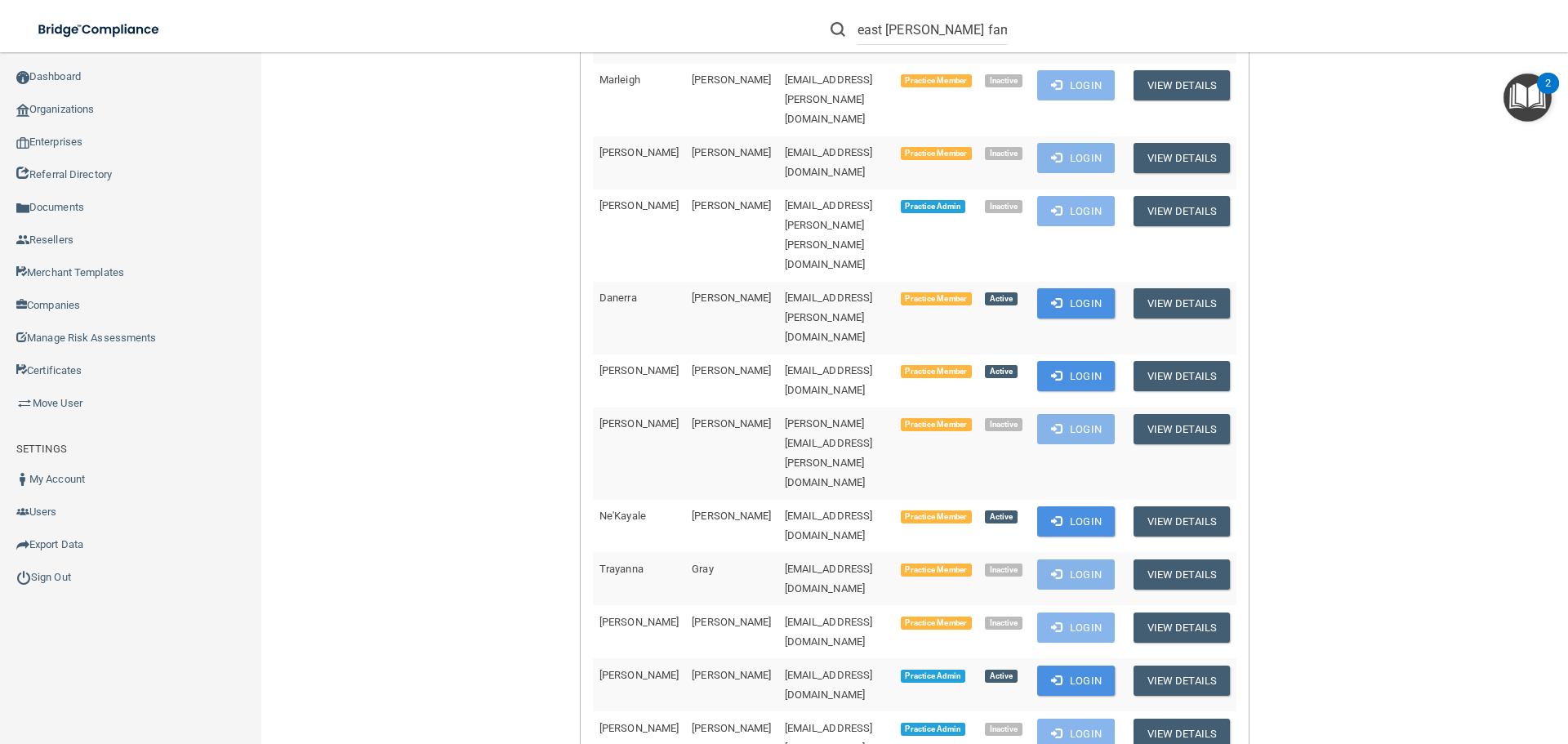
scroll to position [817, 0]
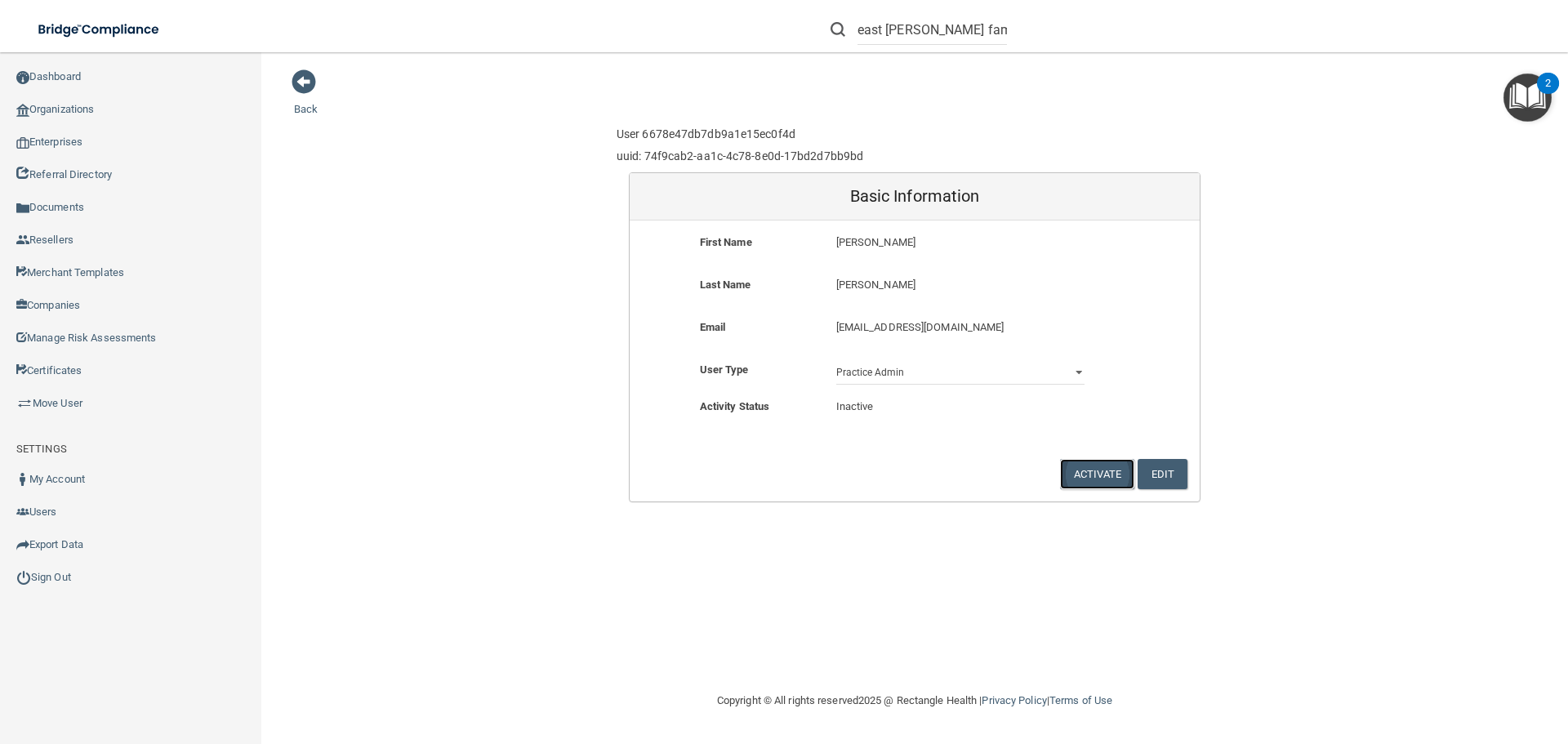
click at [1104, 474] on button "Activate" at bounding box center [1097, 474] width 75 height 30
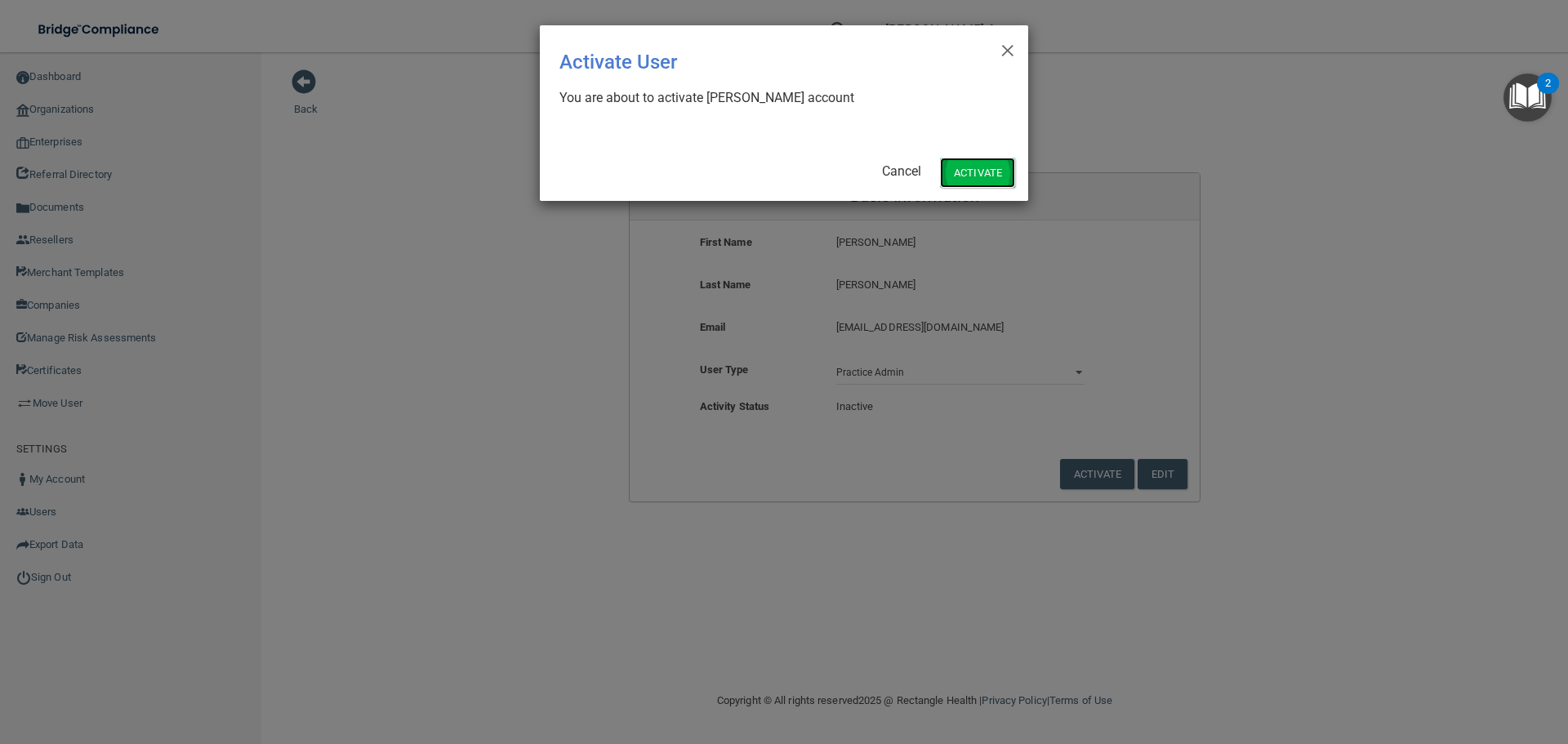
click at [988, 170] on button "Activate" at bounding box center [978, 172] width 75 height 30
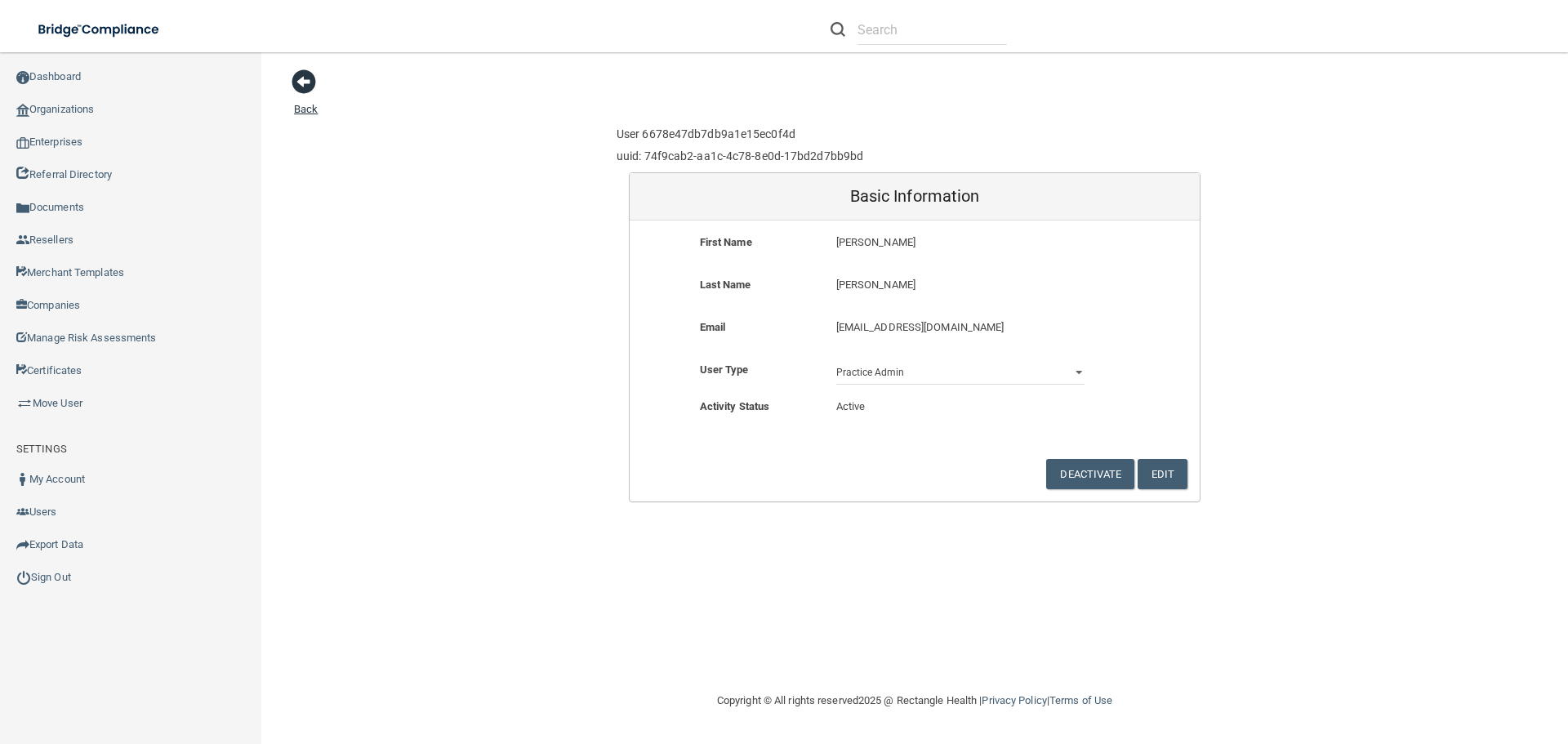
click at [303, 79] on span at bounding box center [304, 82] width 25 height 25
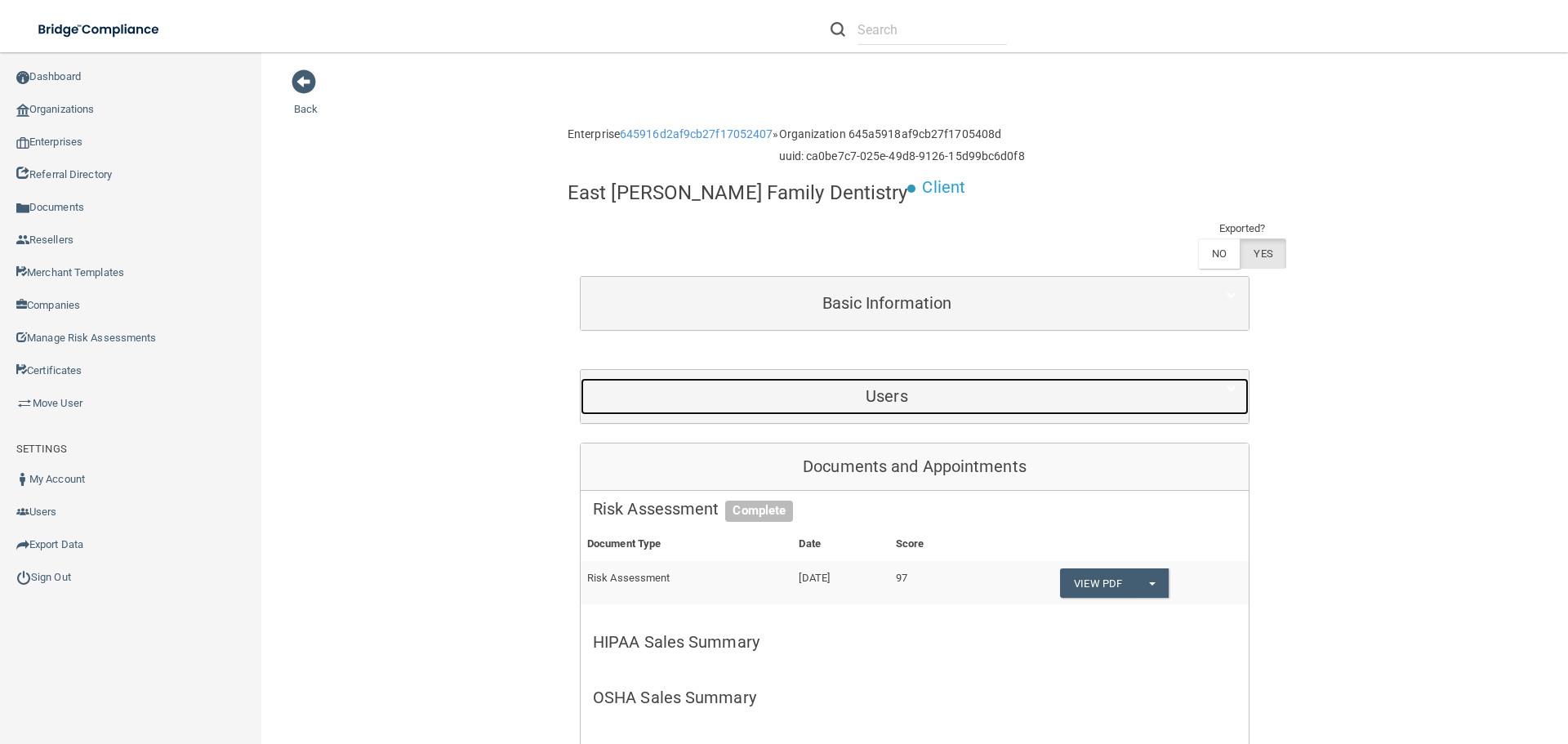
click at [825, 387] on h5 "Users" at bounding box center [886, 396] width 588 height 18
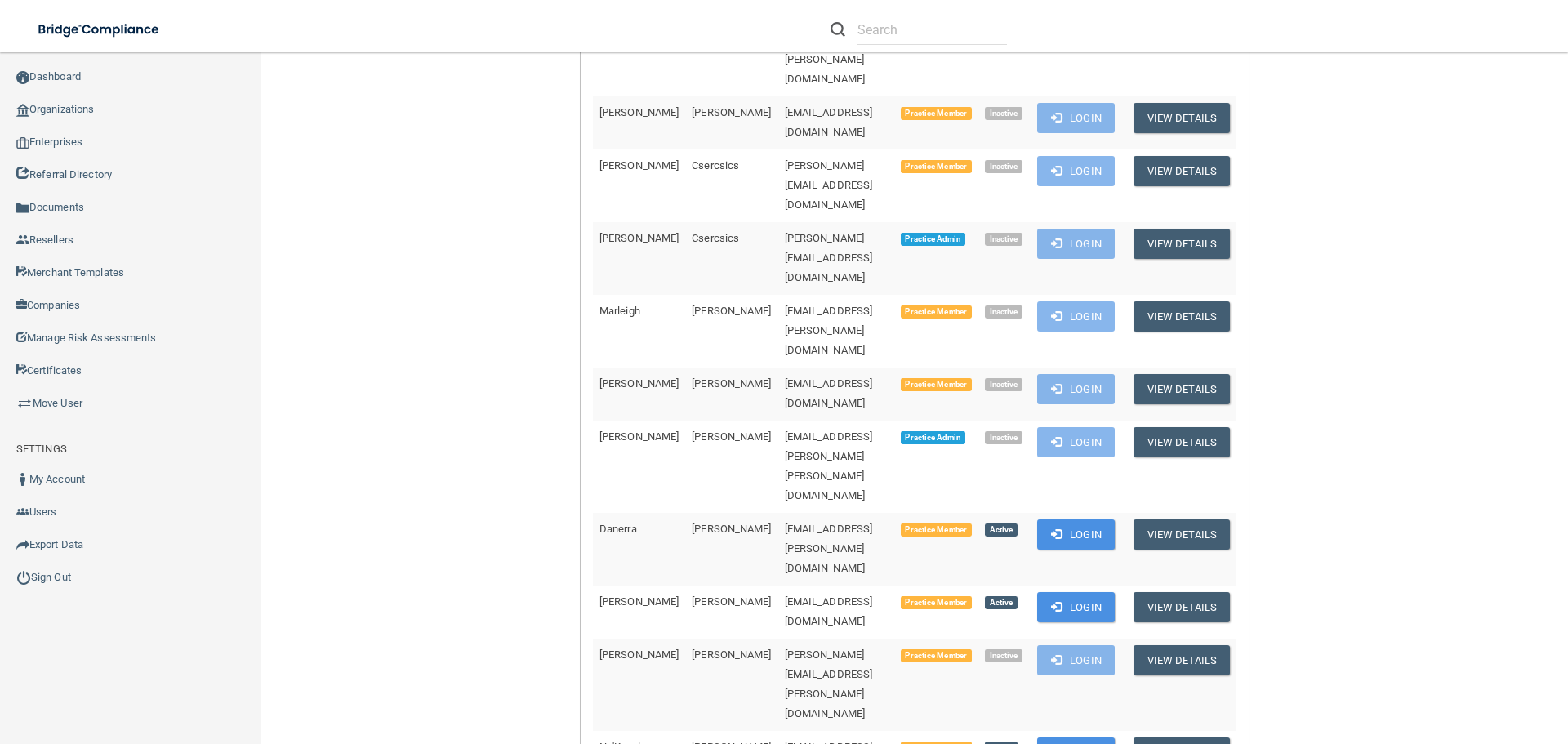
scroll to position [654, 0]
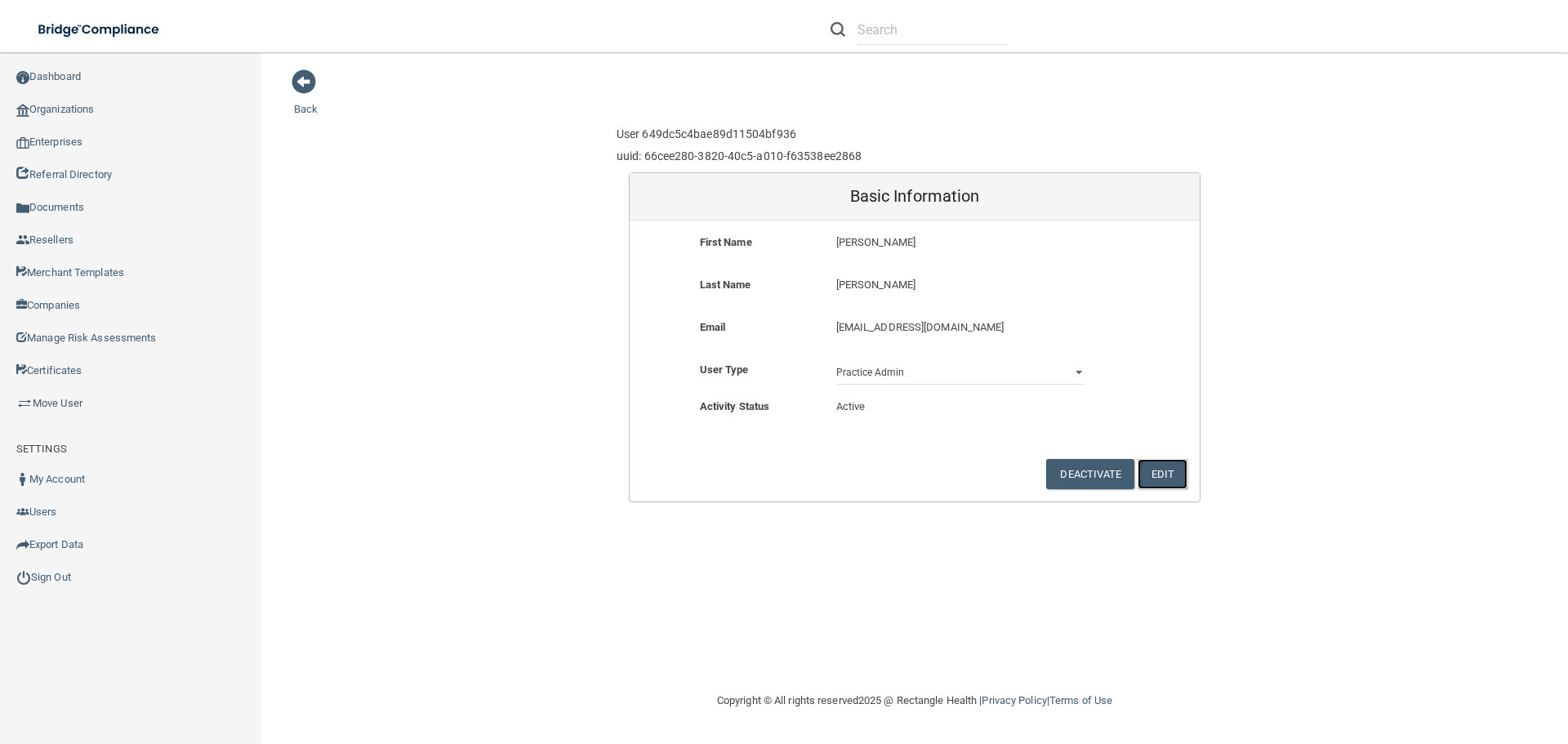
click at [1158, 475] on button "Edit" at bounding box center [1162, 474] width 50 height 30
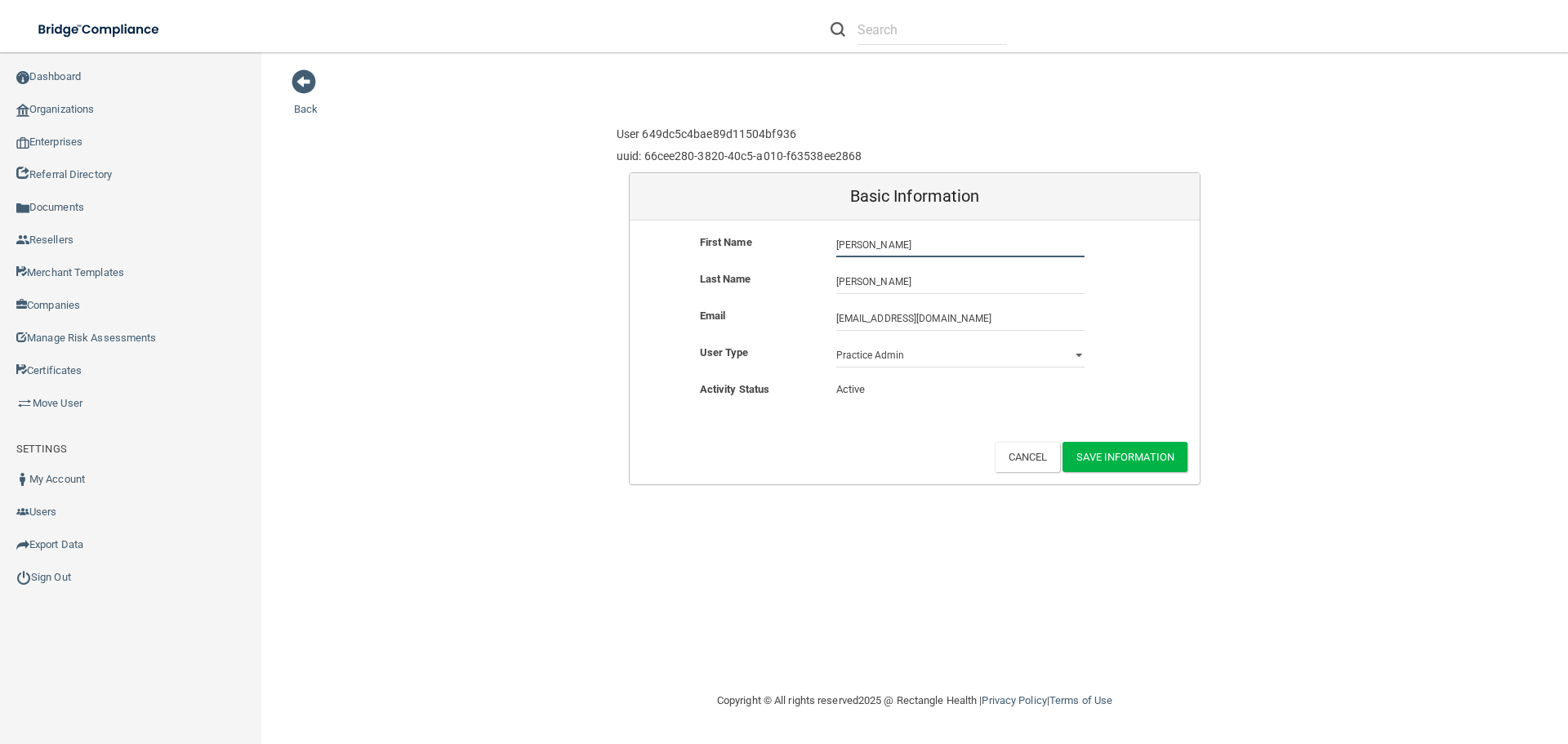
drag, startPoint x: 884, startPoint y: 247, endPoint x: 820, endPoint y: 248, distance: 64.0
click at [820, 248] on div "First Name Maribel Maribel" at bounding box center [915, 245] width 570 height 25
type input "Quaseemah"
drag, startPoint x: 884, startPoint y: 284, endPoint x: 815, endPoint y: 280, distance: 69.1
click at [815, 280] on div "Last Name Hayden Hayden" at bounding box center [915, 281] width 570 height 25
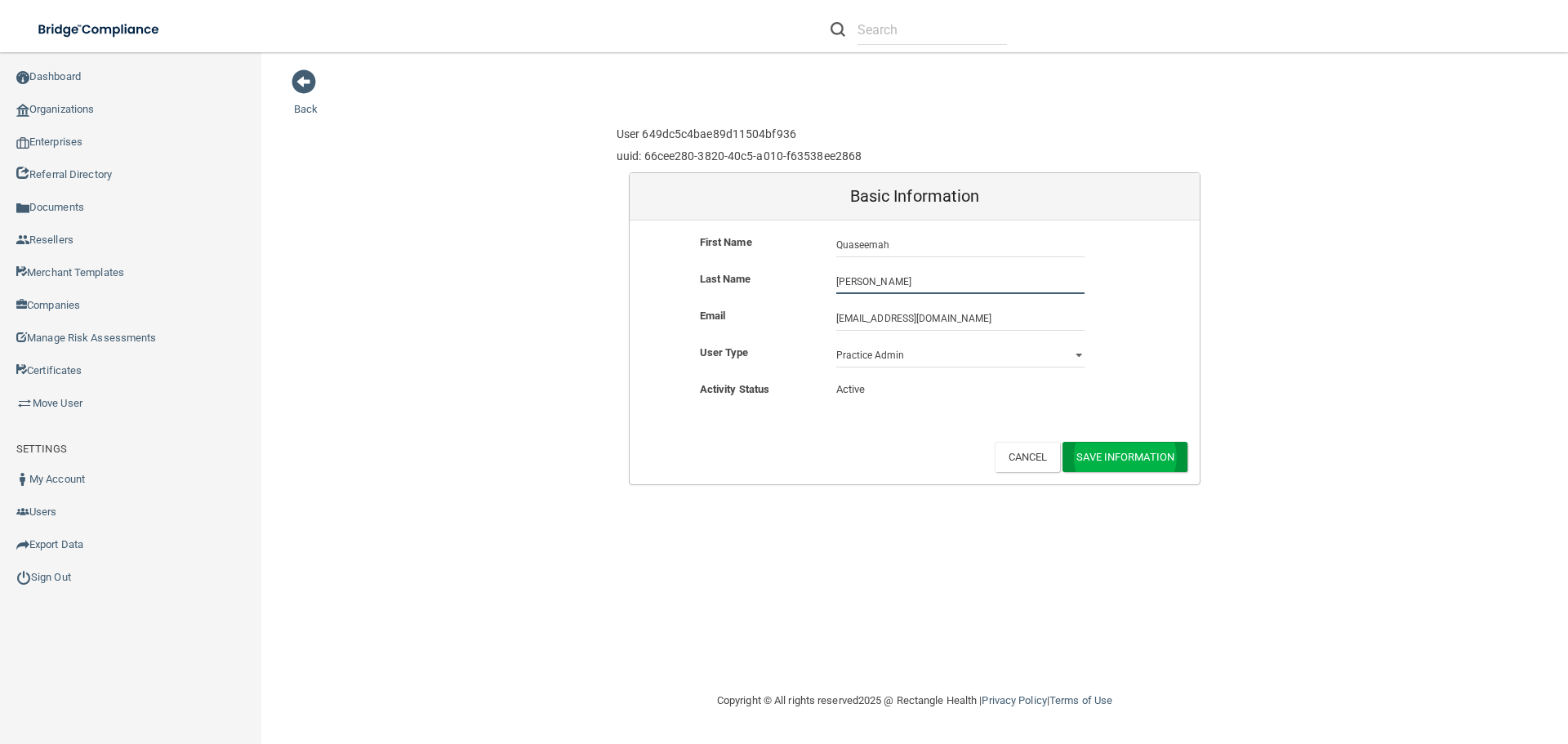
type input "[PERSON_NAME]"
click at [1148, 459] on button "Save Information" at bounding box center [1124, 457] width 125 height 30
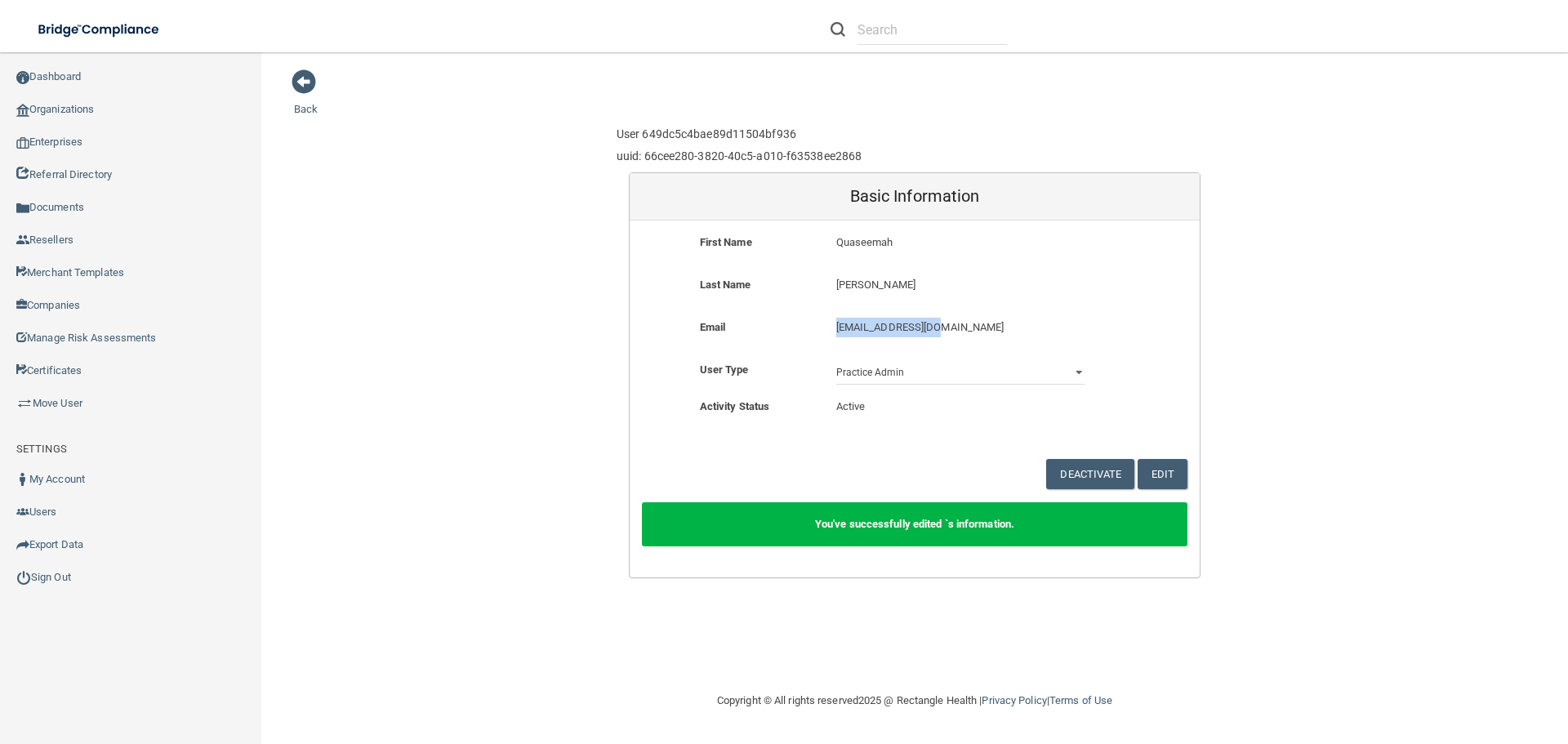
drag, startPoint x: 829, startPoint y: 333, endPoint x: 962, endPoint y: 337, distance: 133.1
click at [962, 337] on div "om.ecfd@wavedp.com om.ecfd@wavedp.com" at bounding box center [961, 332] width 273 height 30
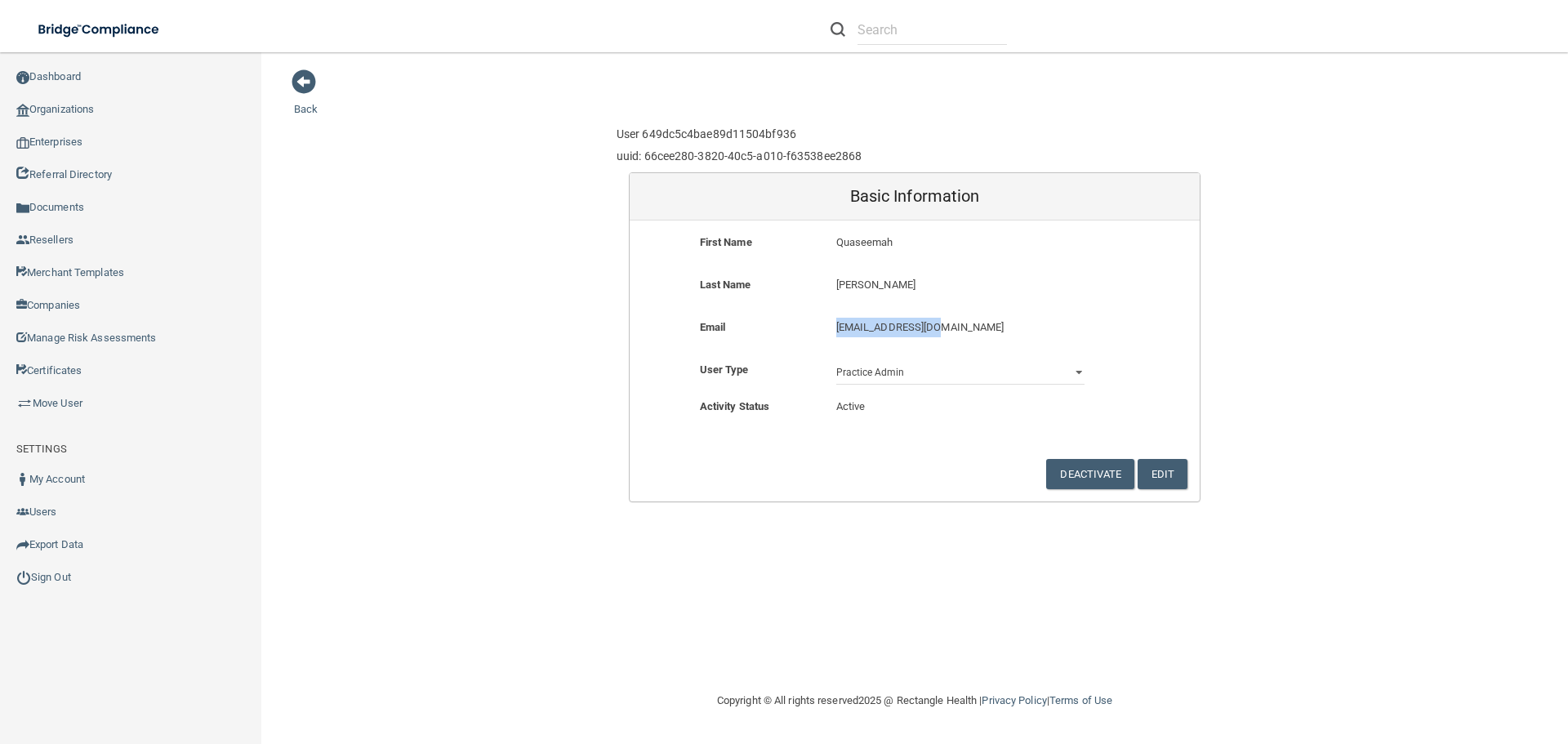
copy p "[EMAIL_ADDRESS][DOMAIN_NAME]"
click at [310, 78] on span at bounding box center [304, 82] width 25 height 25
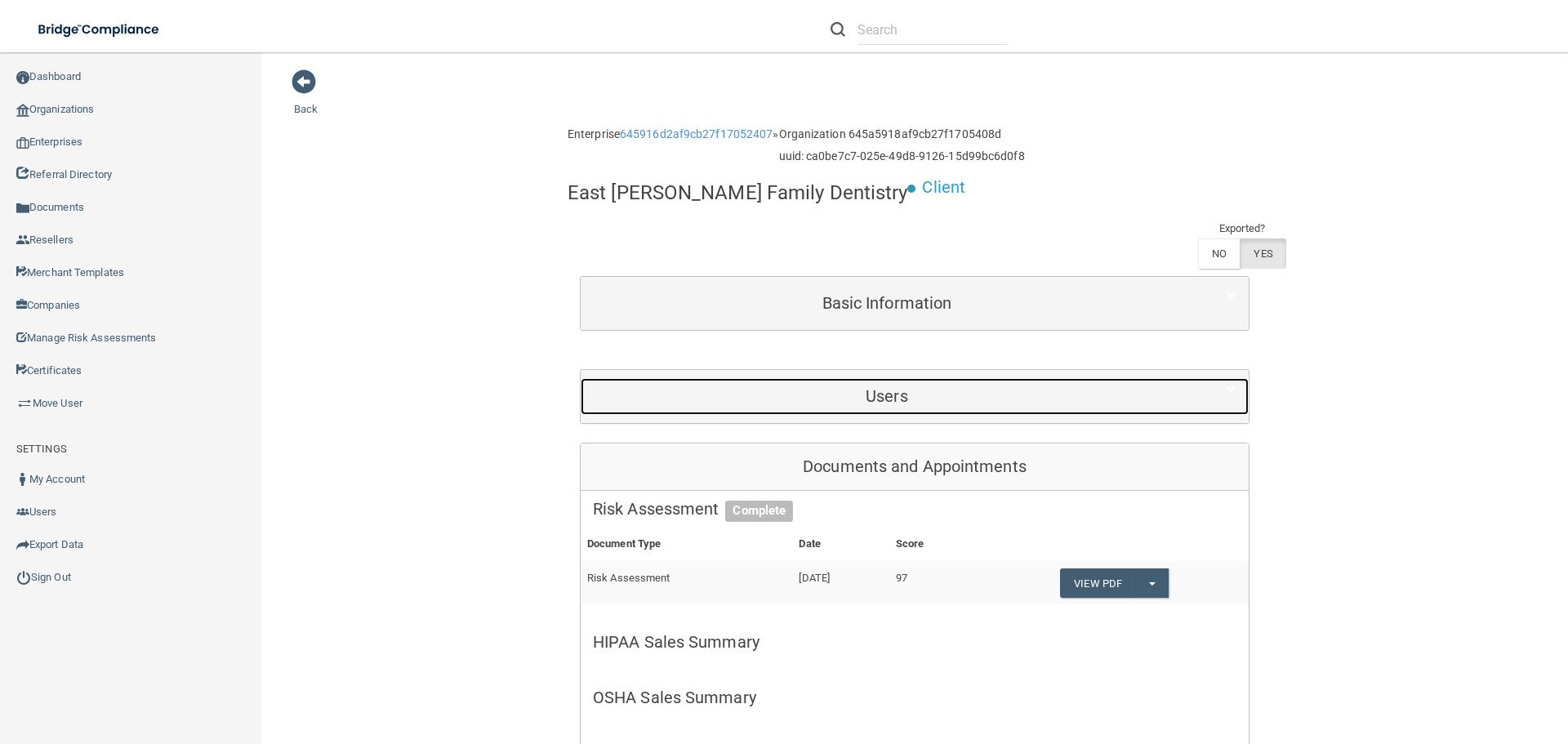
click at [847, 387] on h5 "Users" at bounding box center [886, 396] width 588 height 18
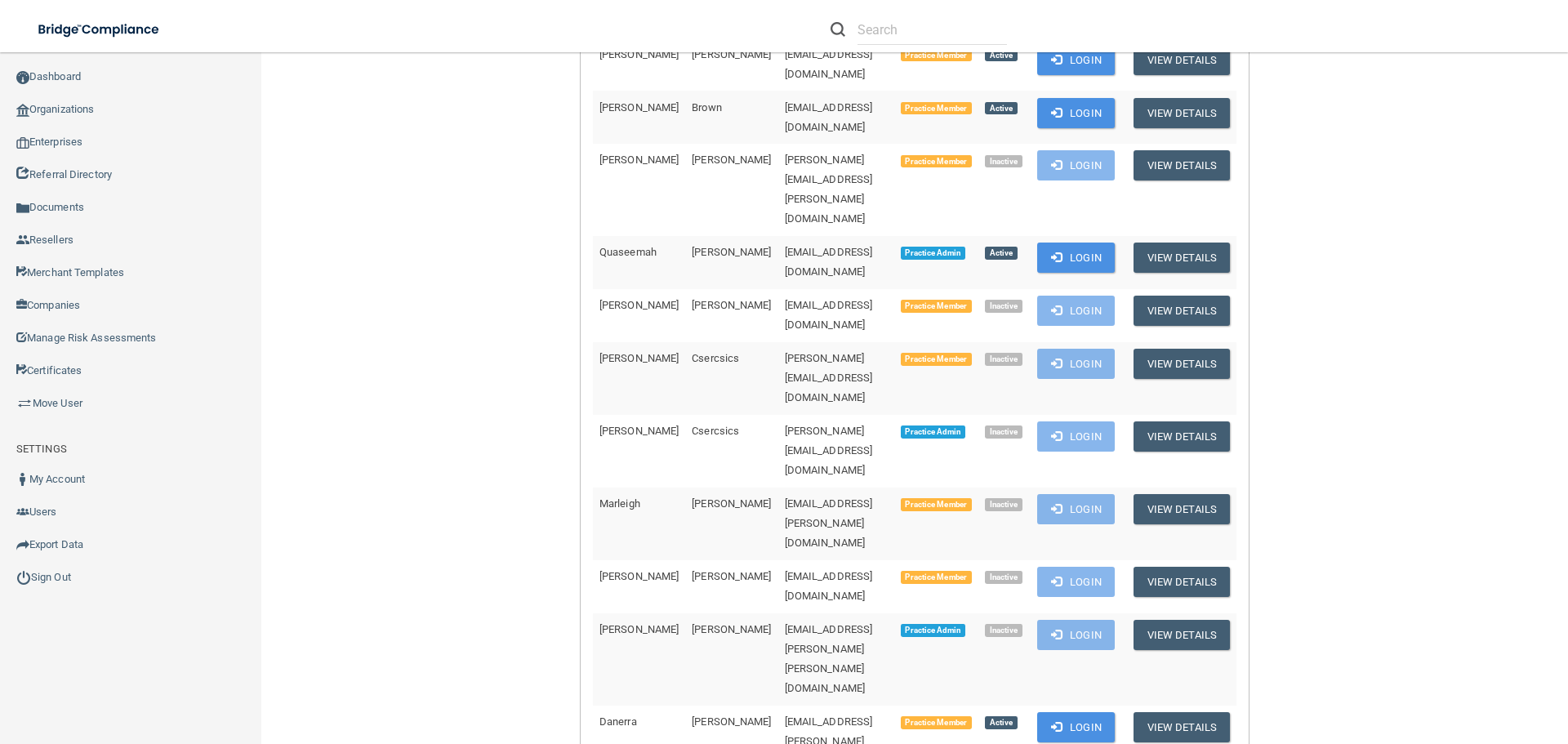
scroll to position [490, 0]
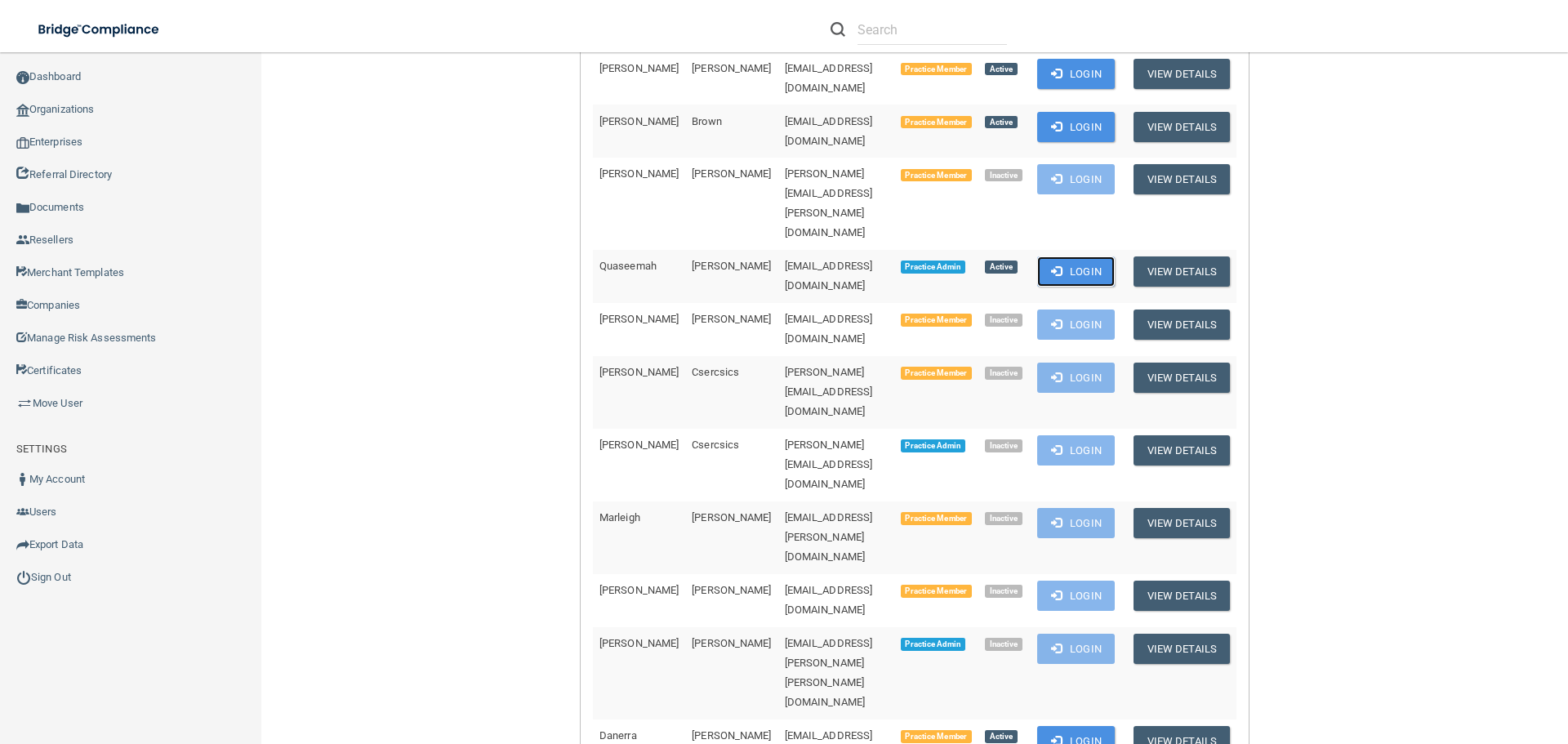
click at [1108, 257] on button "Login" at bounding box center [1076, 271] width 78 height 30
click at [1109, 257] on button "Login" at bounding box center [1076, 271] width 78 height 30
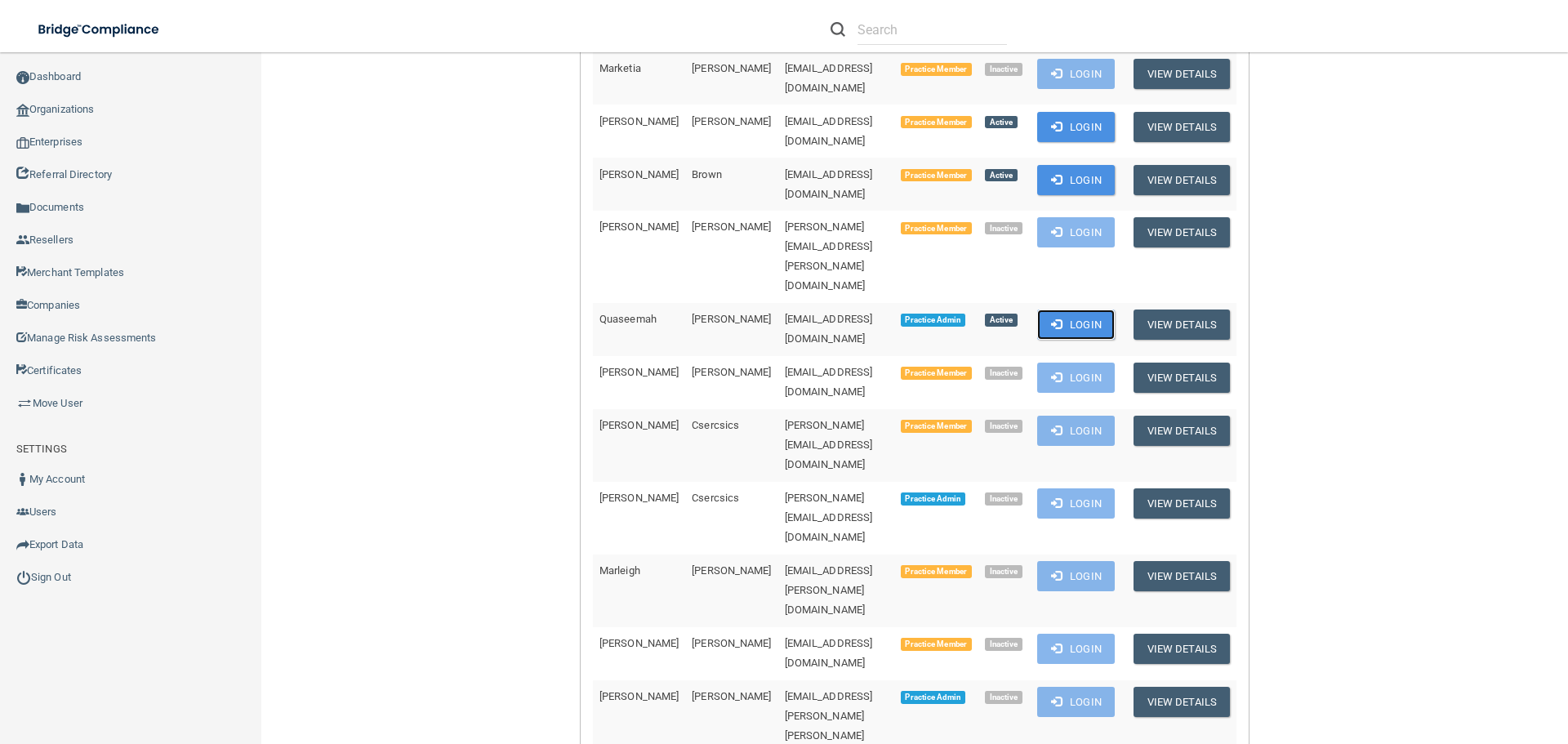
scroll to position [409, 0]
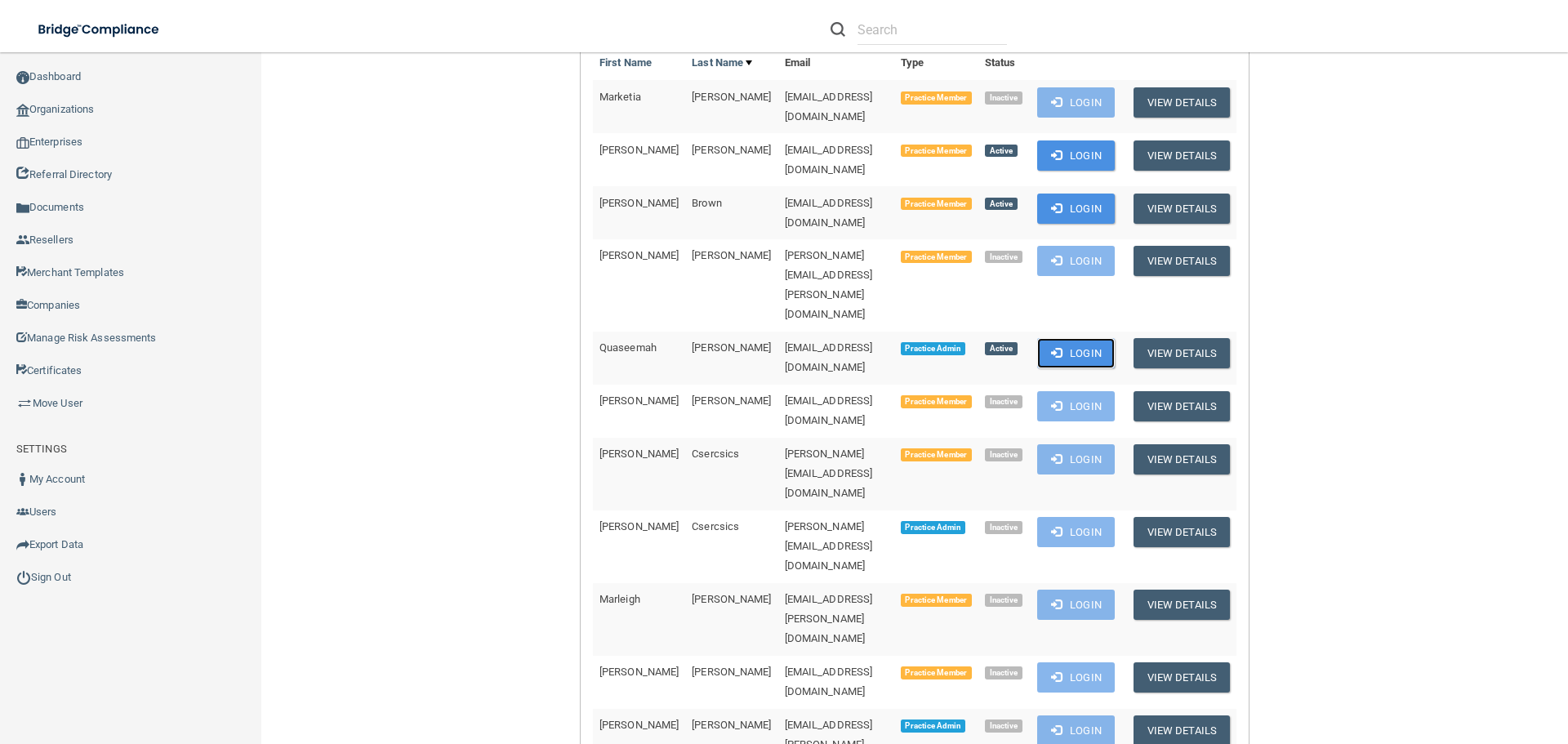
click at [1099, 338] on button "Login" at bounding box center [1076, 353] width 78 height 30
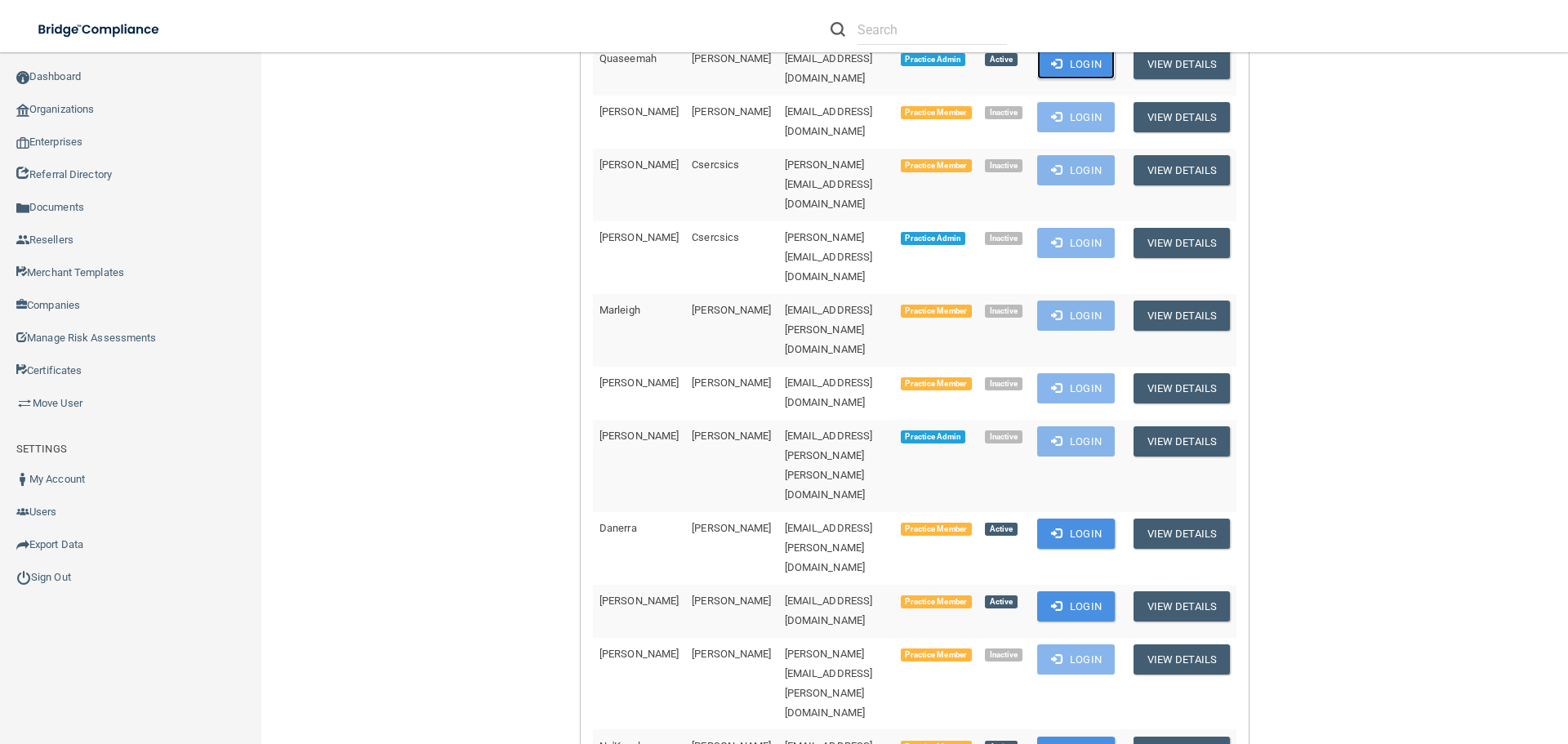
scroll to position [735, 0]
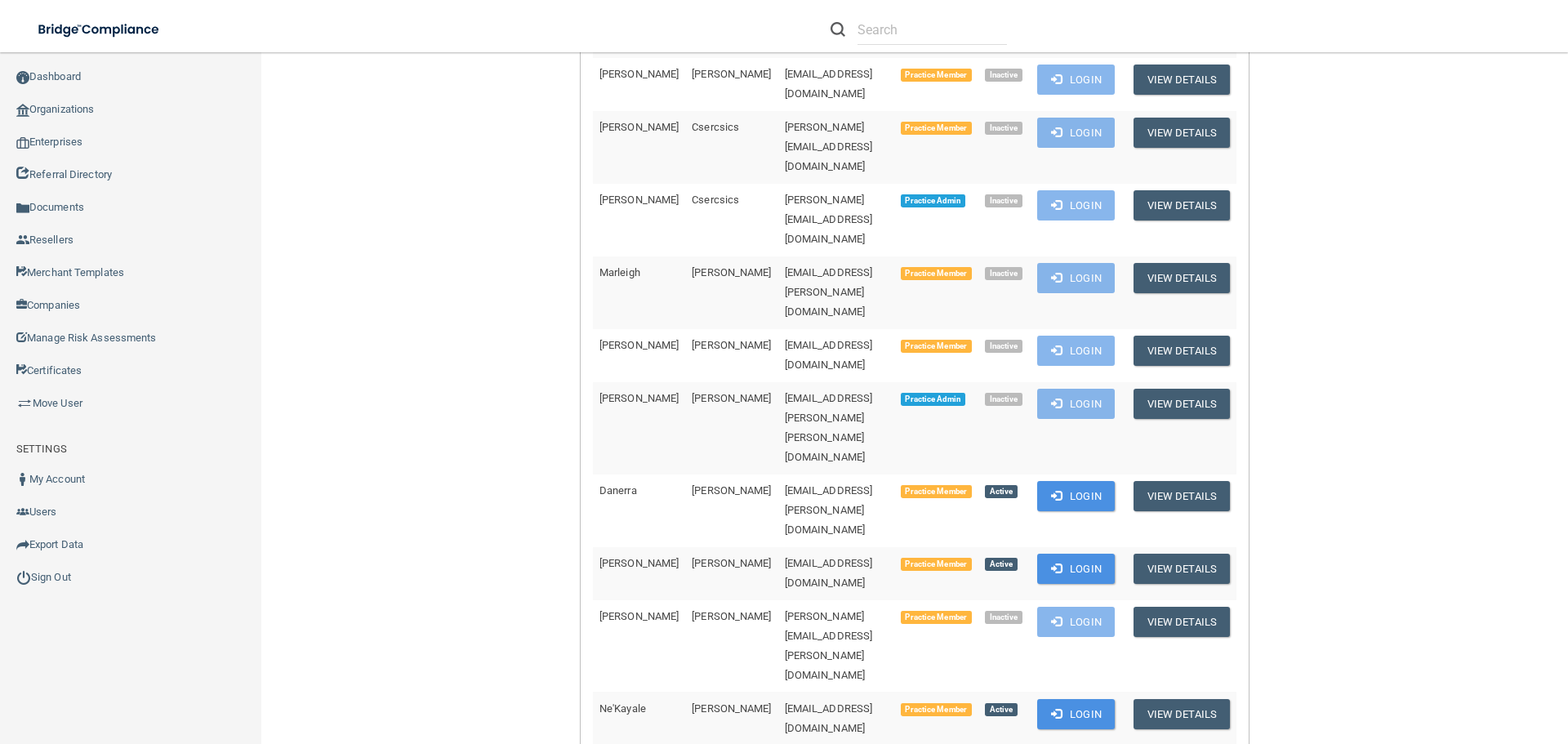
click at [891, 31] on input "text" at bounding box center [932, 29] width 149 height 30
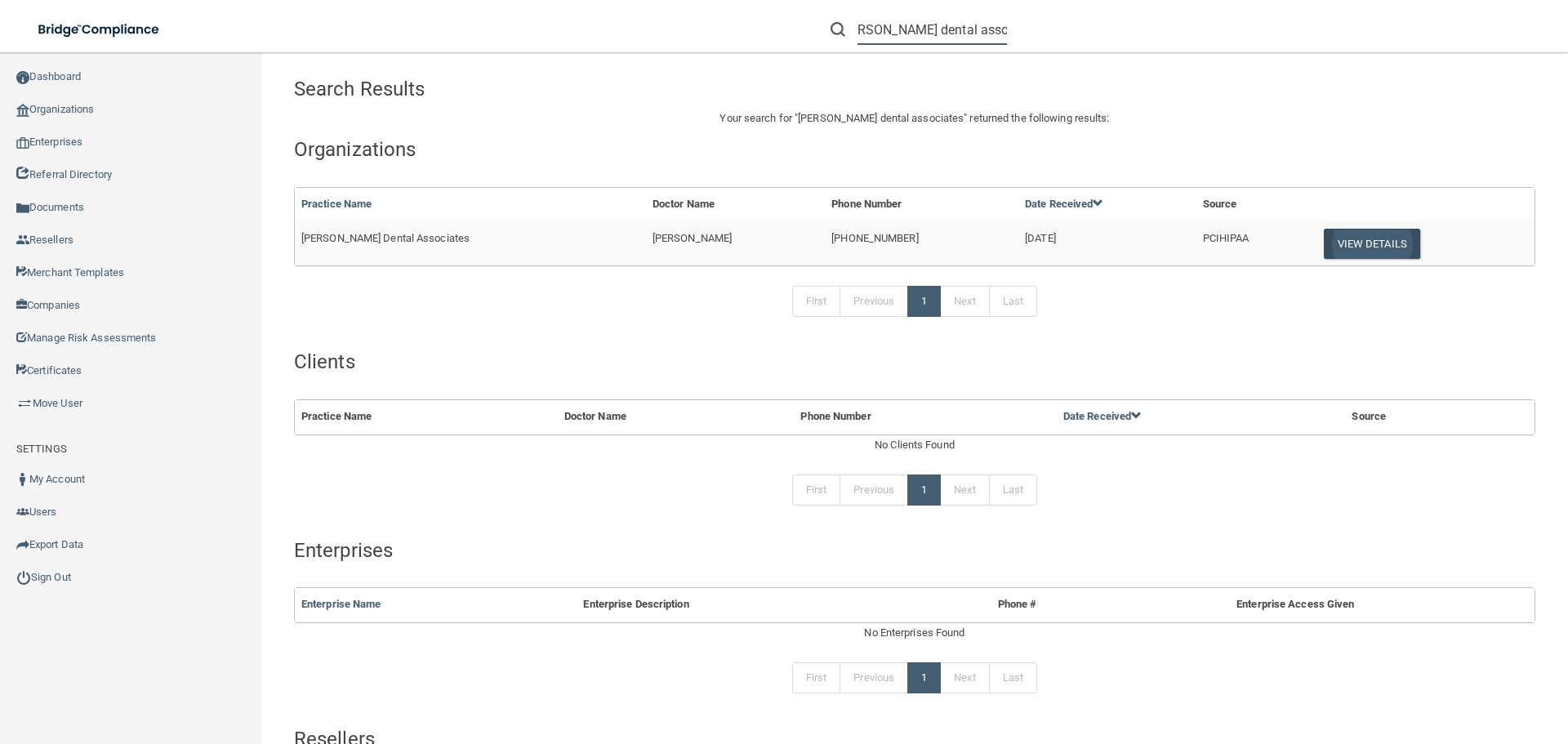
type input "windy hill dental associates"
click at [1344, 235] on button "View Details" at bounding box center [1372, 244] width 96 height 30
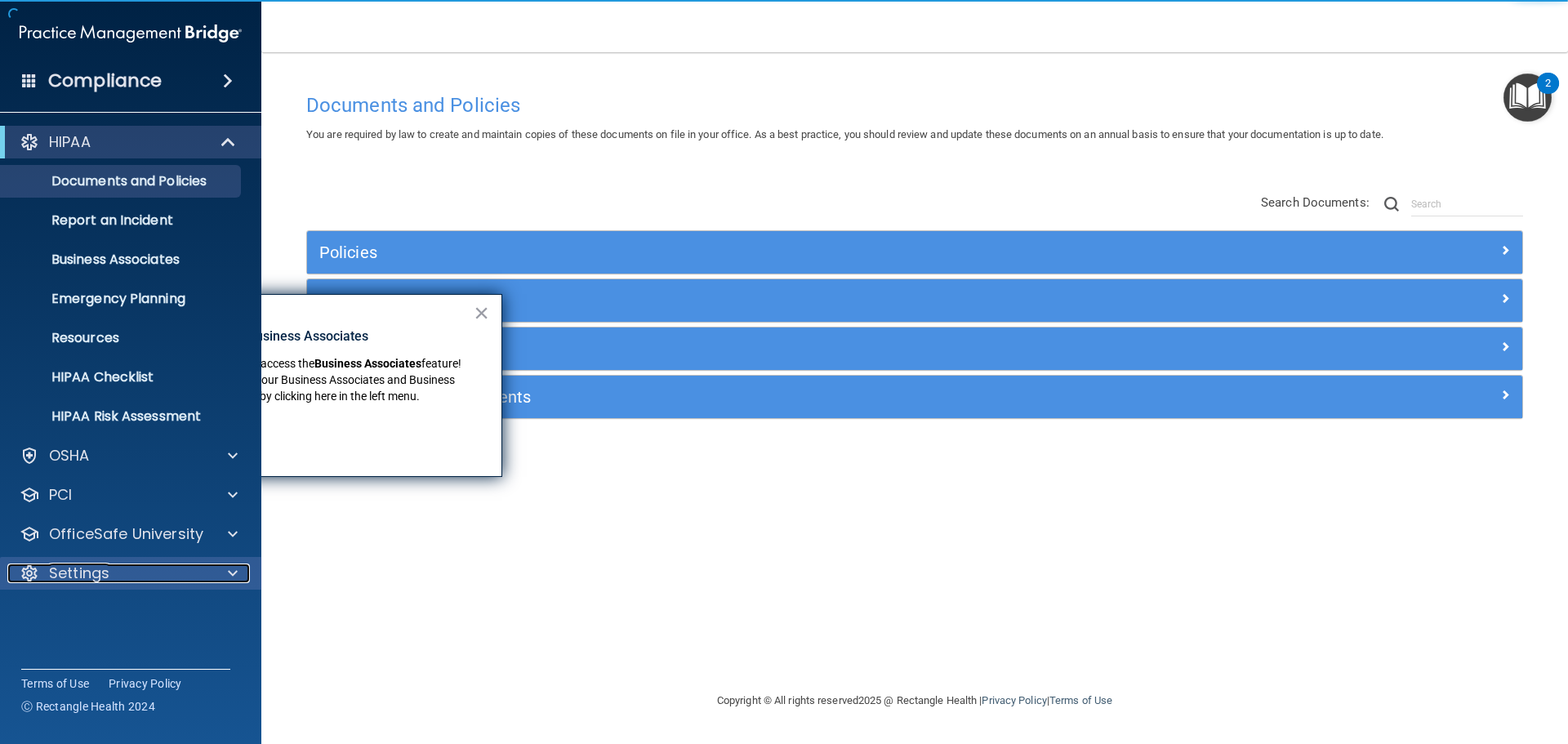
click at [103, 568] on p "Settings" at bounding box center [80, 573] width 61 height 20
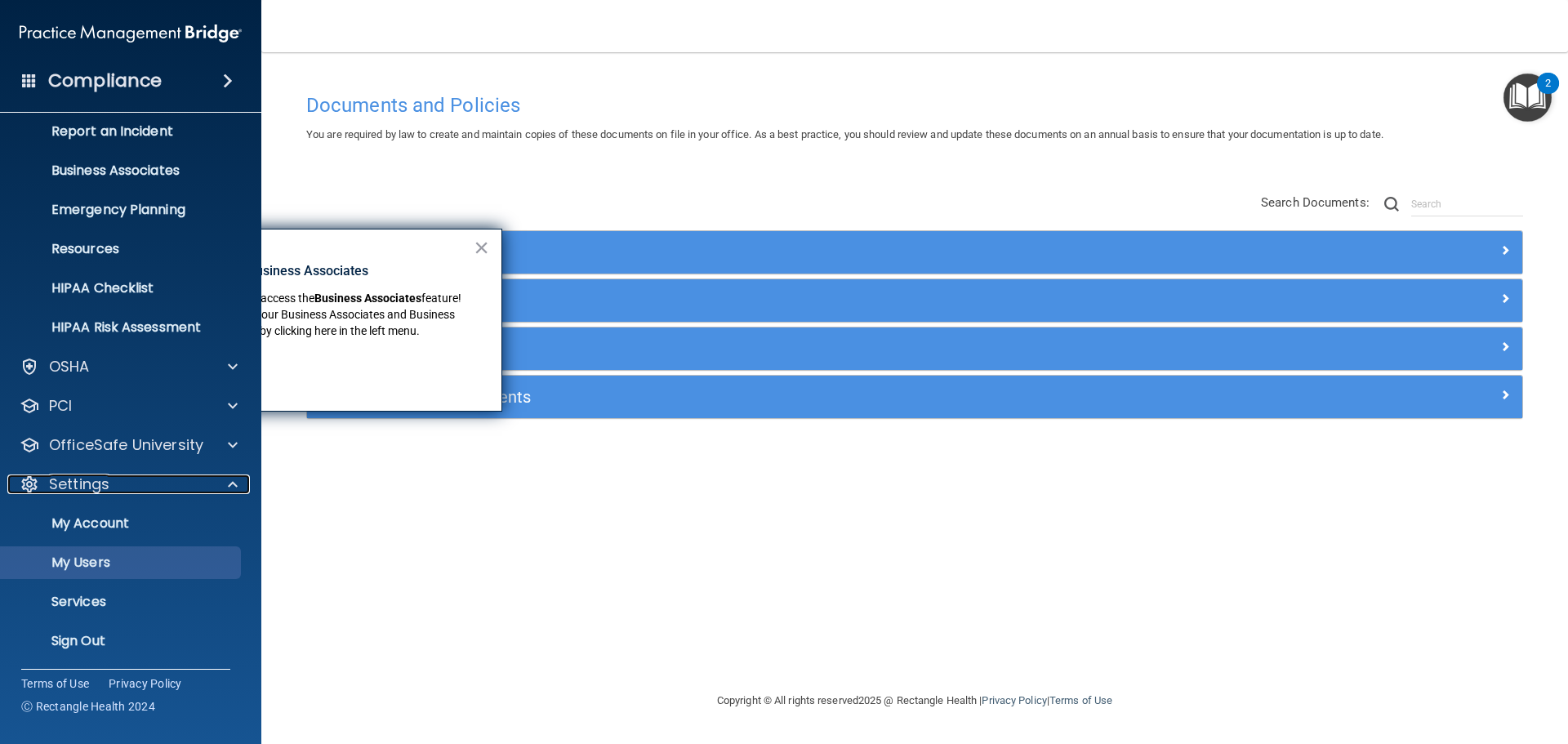
scroll to position [90, 0]
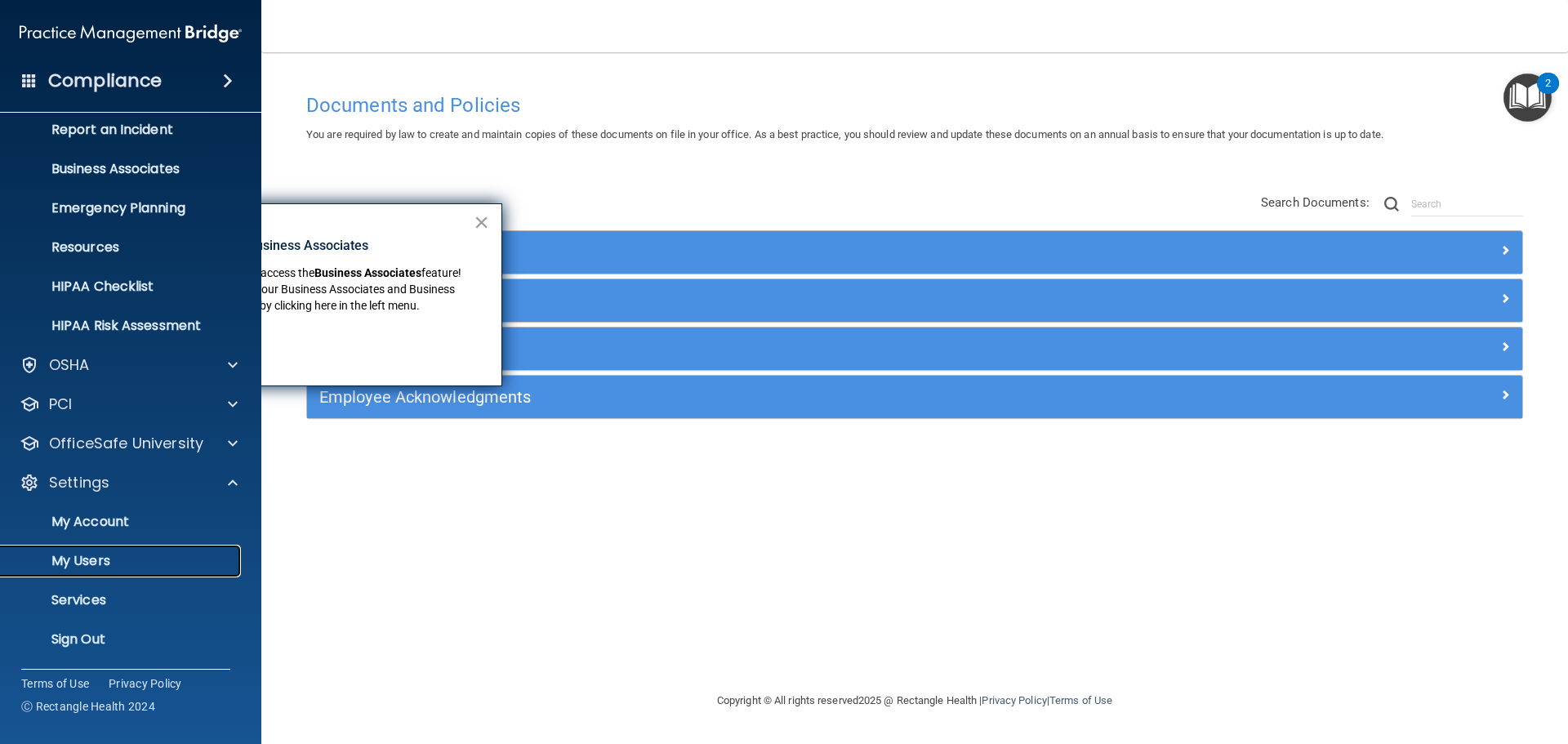
click at [73, 559] on p "My Users" at bounding box center [122, 561] width 223 height 17
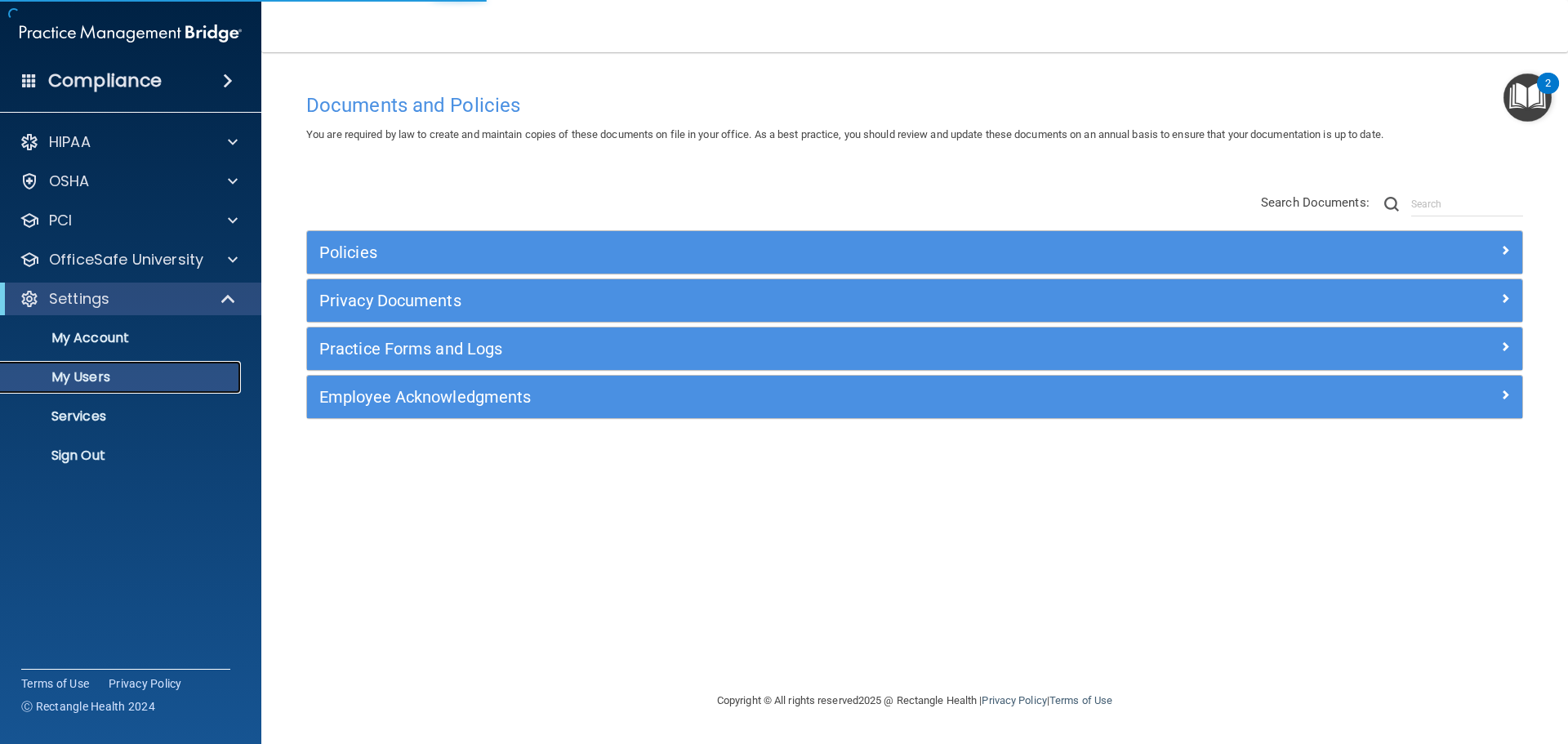
select select "20"
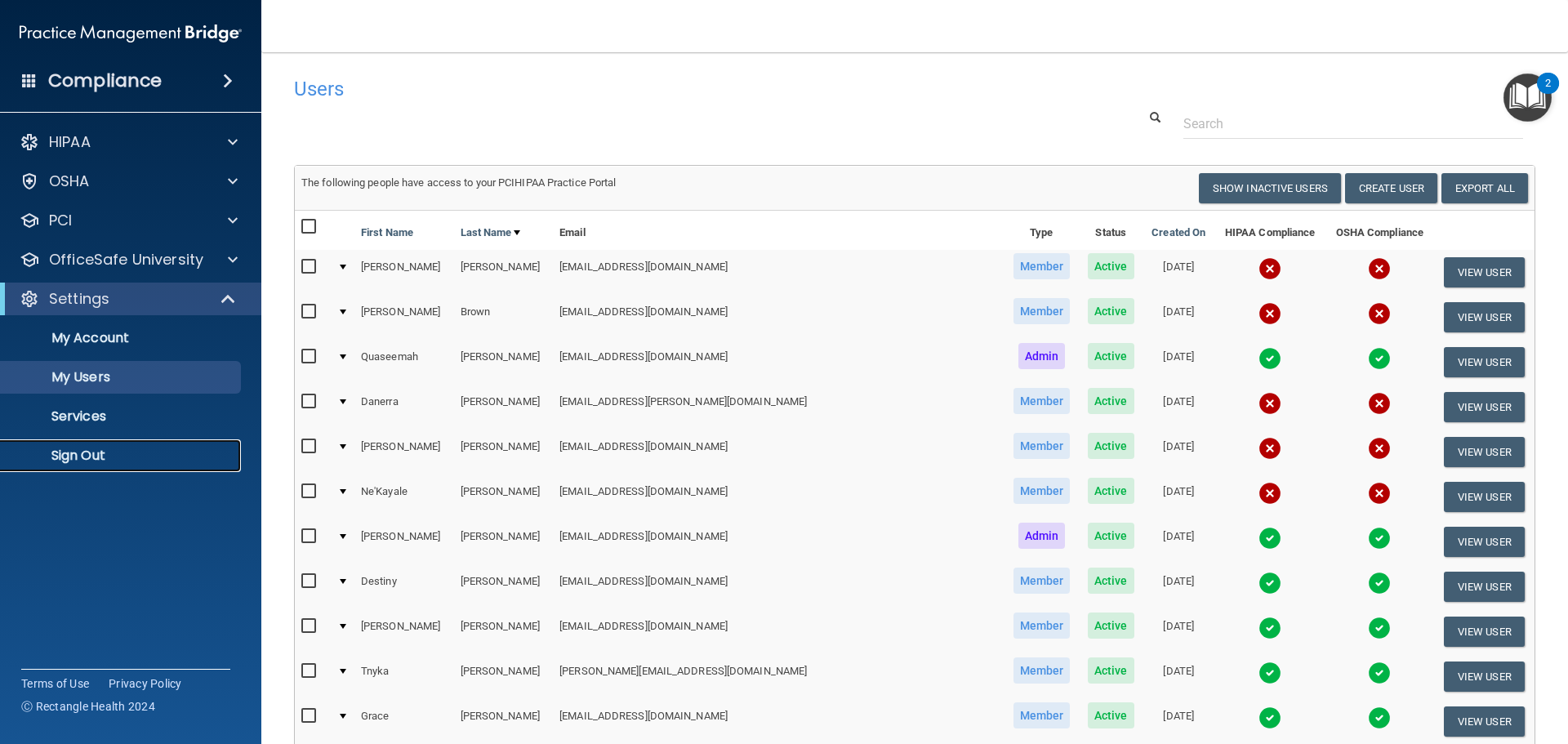
click at [70, 457] on p "Sign Out" at bounding box center [122, 455] width 223 height 17
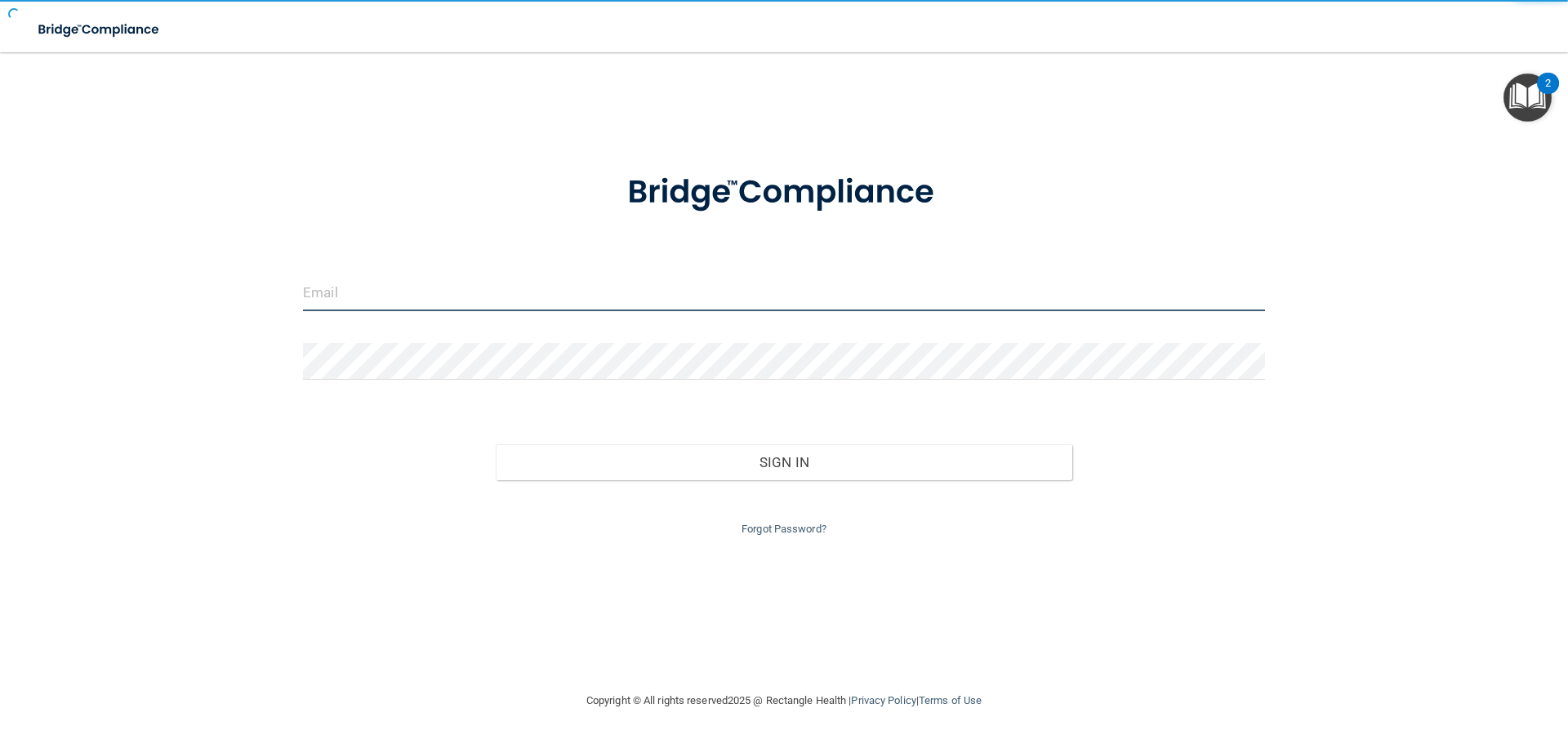
type input "[EMAIL_ADDRESS][DOMAIN_NAME]"
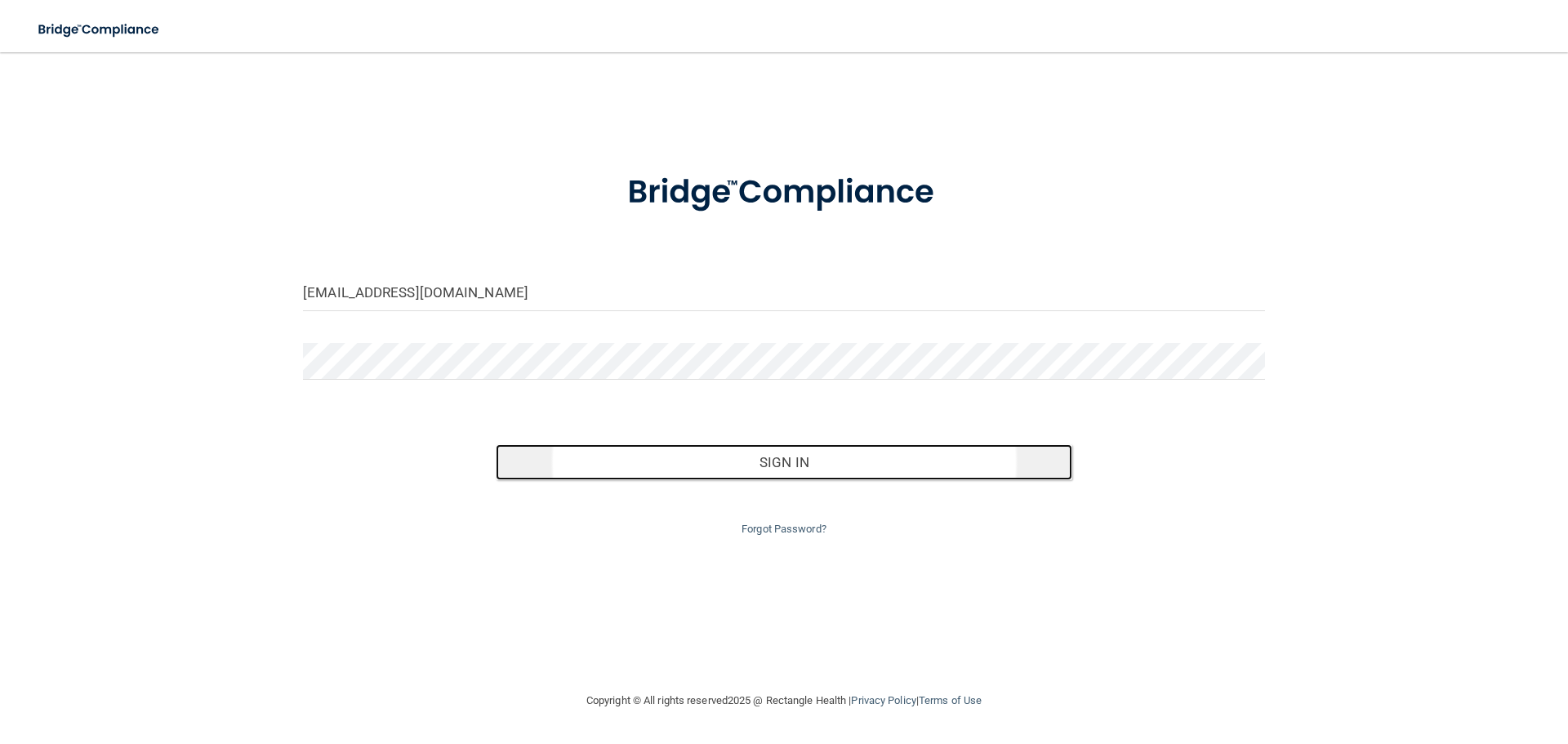
click at [852, 475] on button "Sign In" at bounding box center [784, 462] width 578 height 36
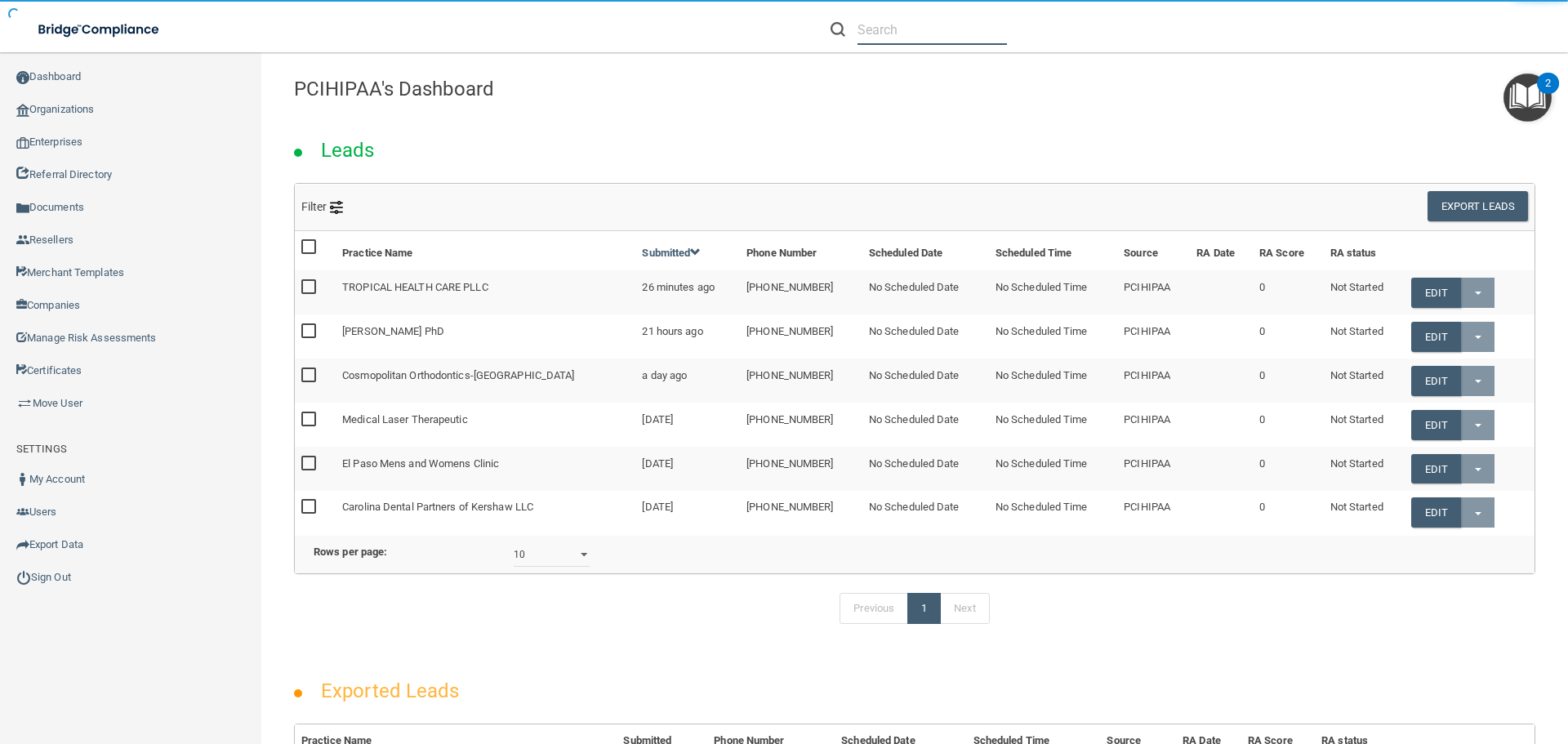
click at [880, 27] on input "text" at bounding box center [932, 29] width 149 height 30
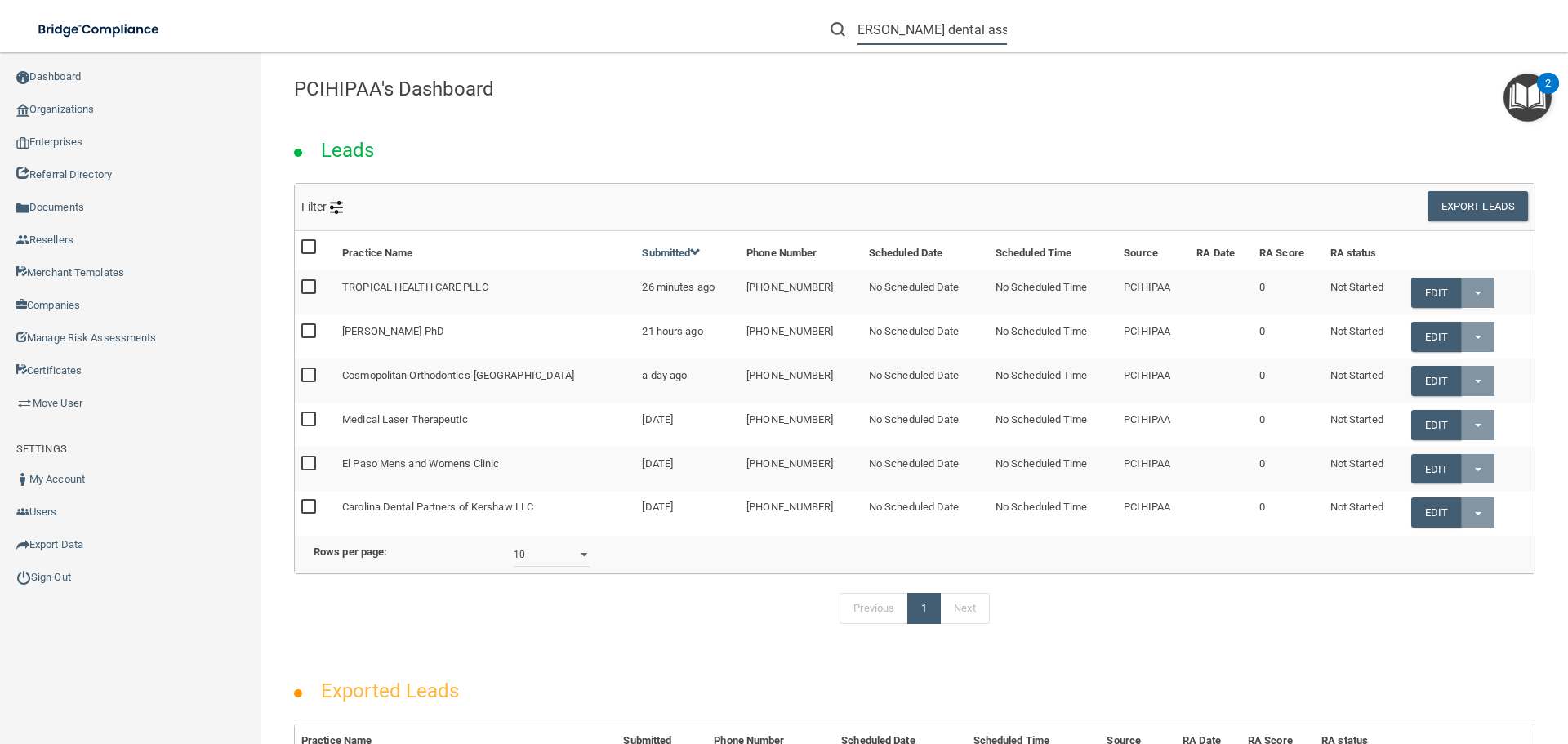
scroll to position [0, 19]
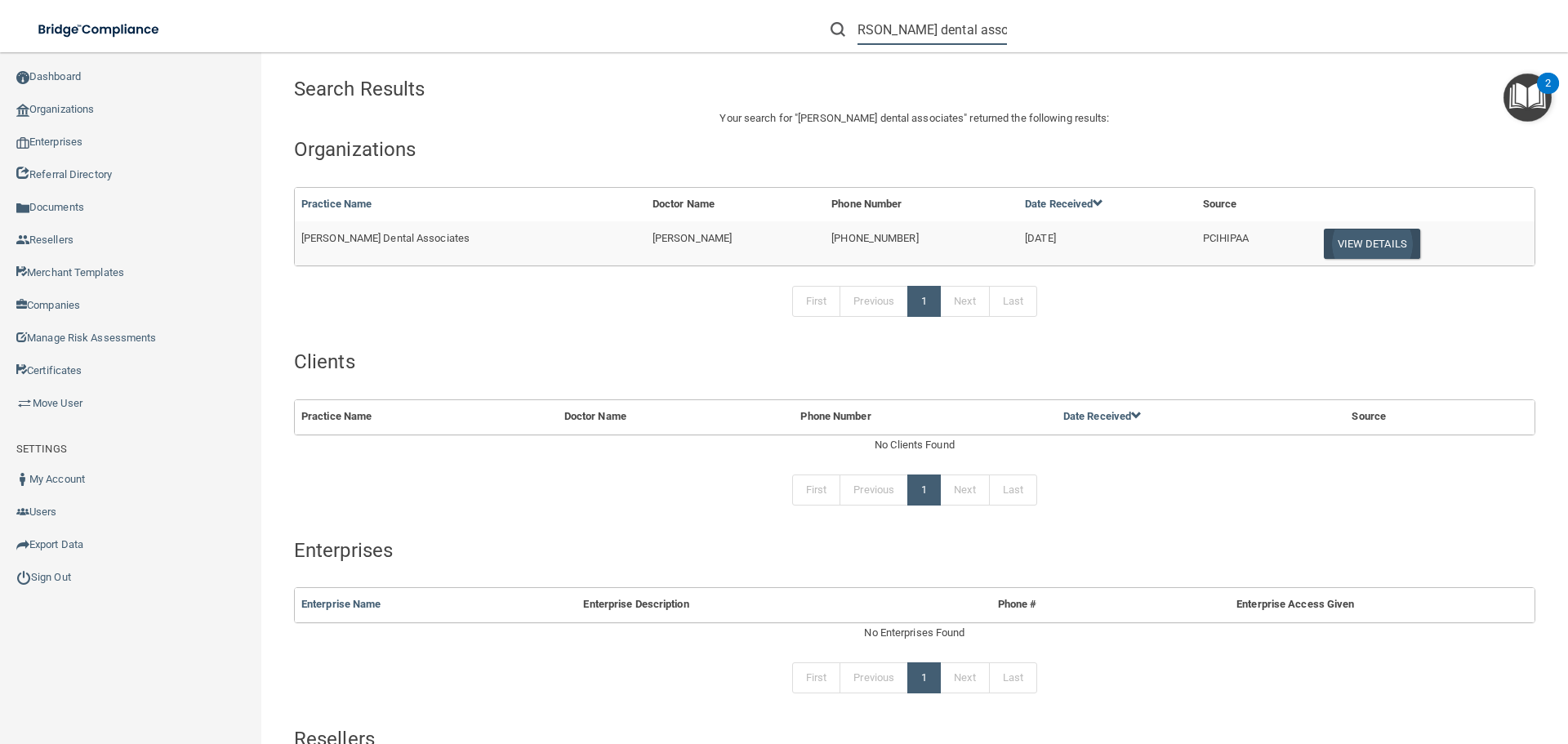
type input "windy hill dental associates"
click at [1353, 251] on button "View Details" at bounding box center [1372, 244] width 96 height 30
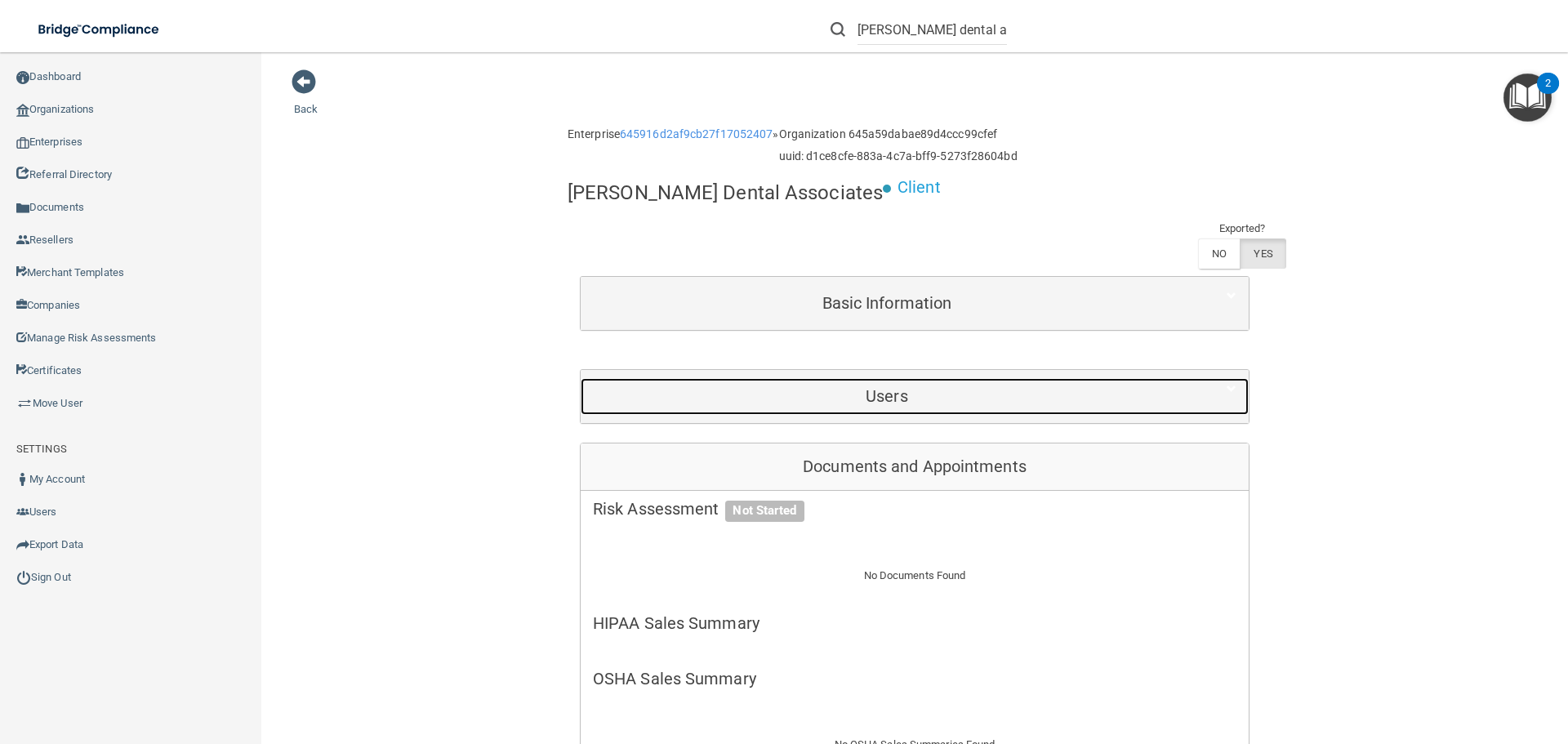
click at [920, 387] on h5 "Users" at bounding box center [886, 396] width 588 height 18
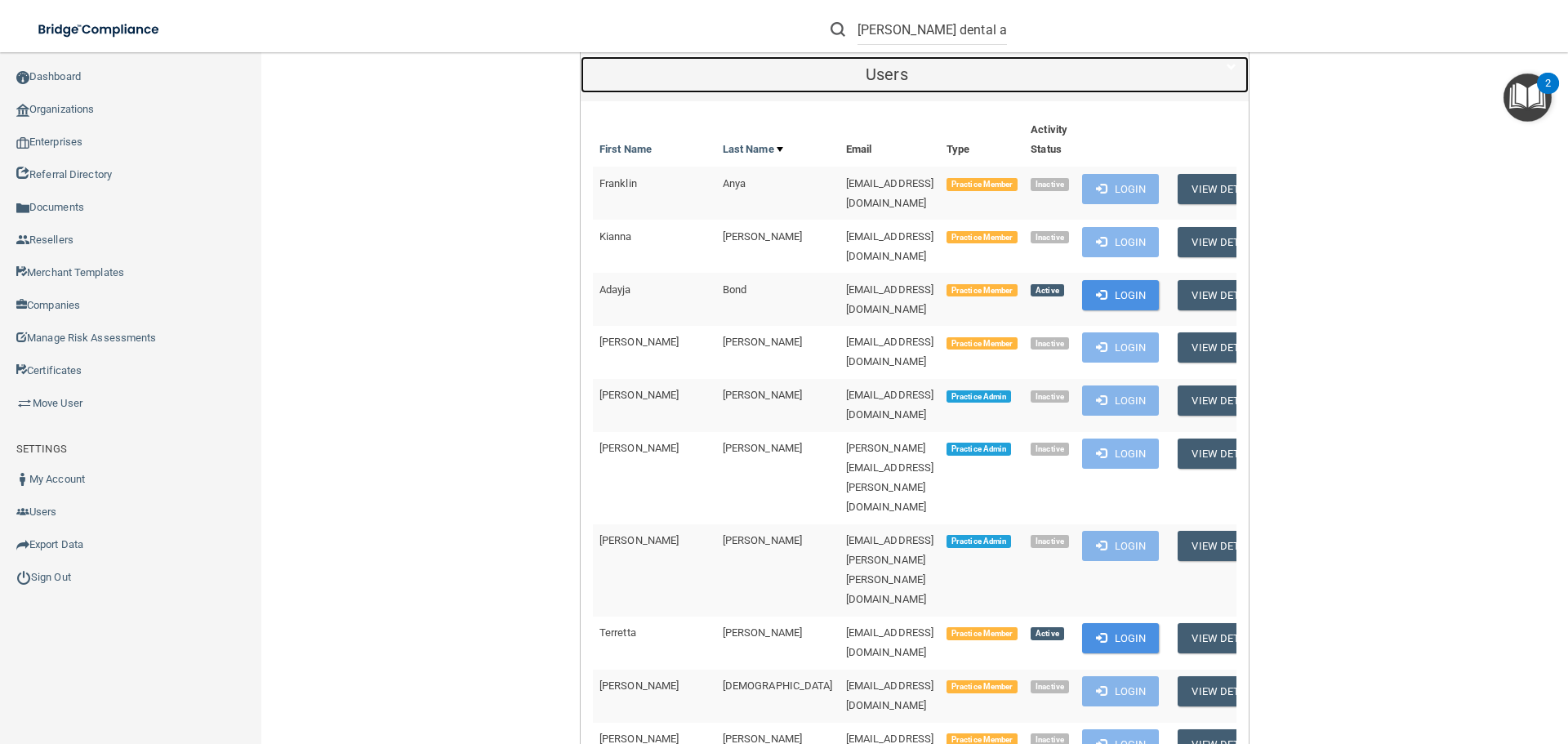
scroll to position [245, 0]
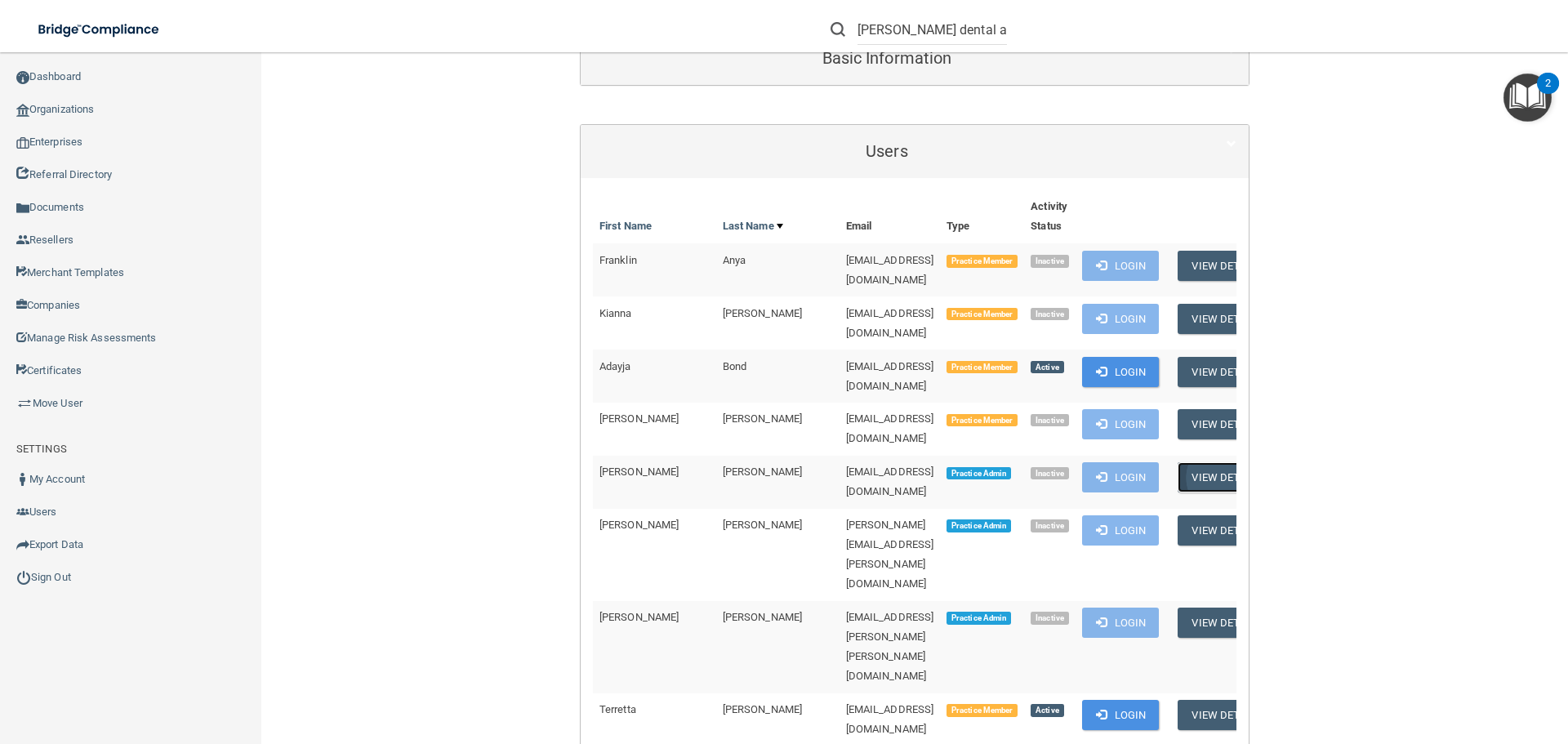
click at [1188, 462] on button "View Details" at bounding box center [1225, 477] width 96 height 30
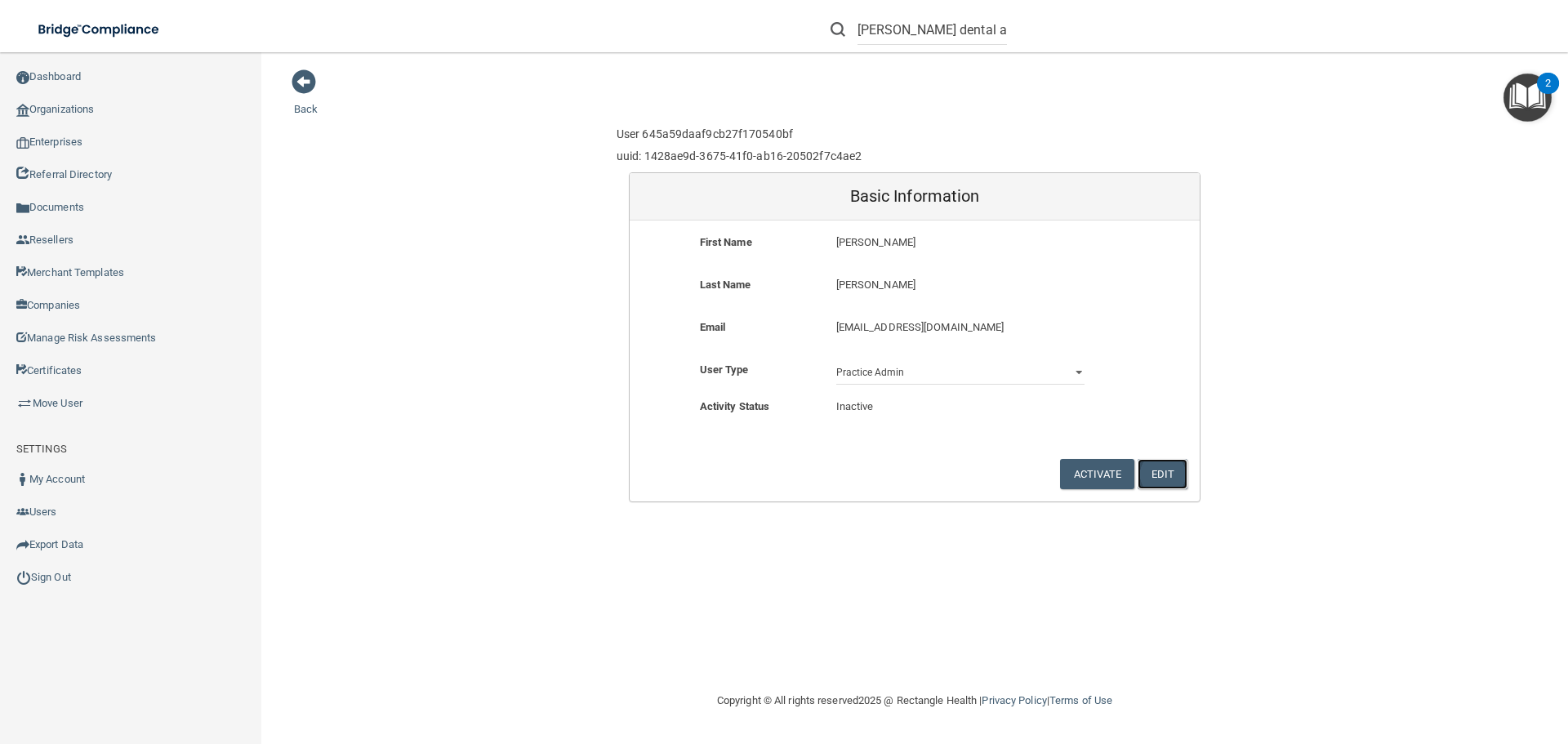
click at [1163, 469] on button "Edit" at bounding box center [1162, 474] width 50 height 30
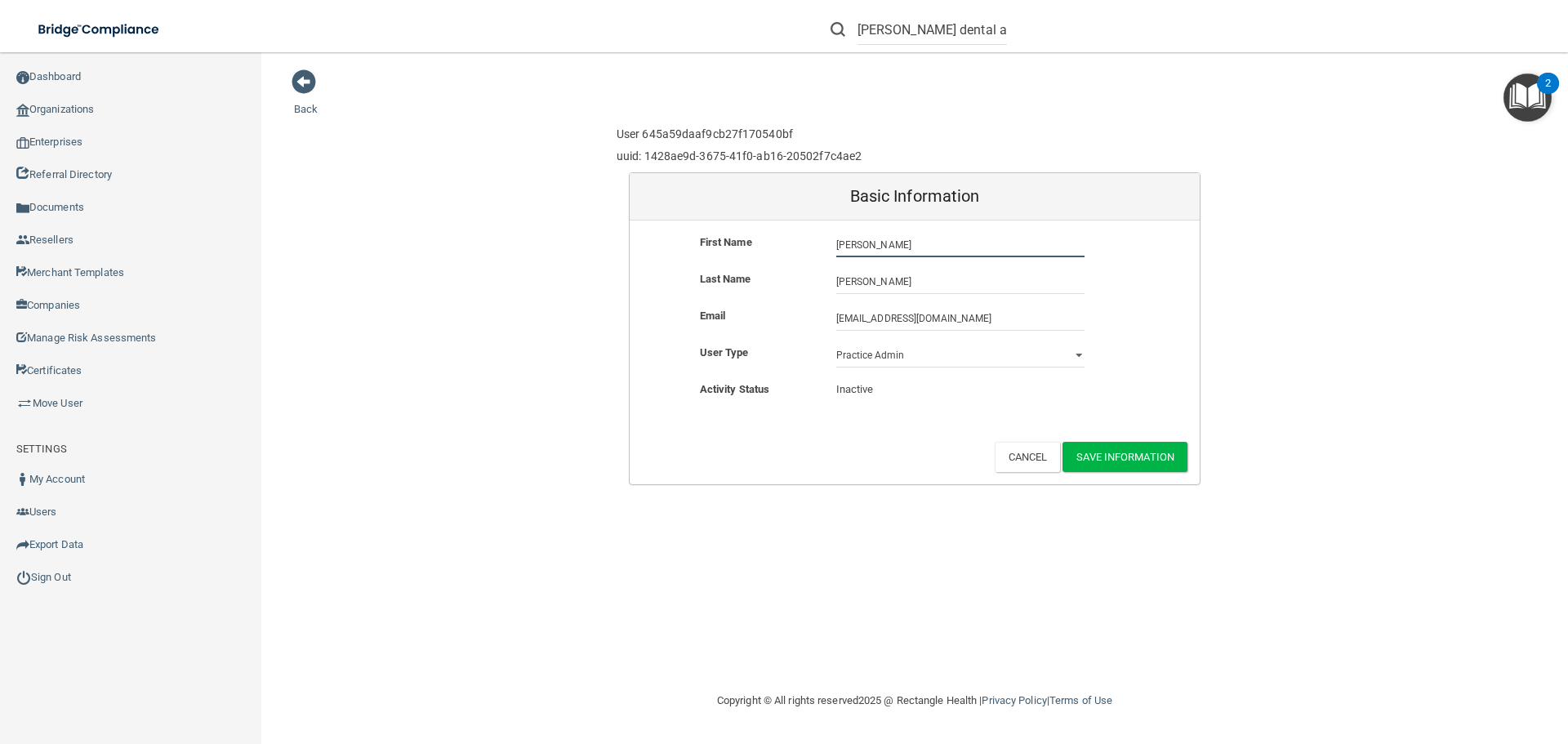
drag, startPoint x: 895, startPoint y: 254, endPoint x: 783, endPoint y: 256, distance: 112.0
click at [783, 256] on div "First Name Kendall Kendall" at bounding box center [915, 245] width 570 height 25
type input "[PERSON_NAME]"
click at [881, 282] on input "Campbell" at bounding box center [960, 281] width 249 height 25
drag, startPoint x: 880, startPoint y: 282, endPoint x: 845, endPoint y: 288, distance: 35.5
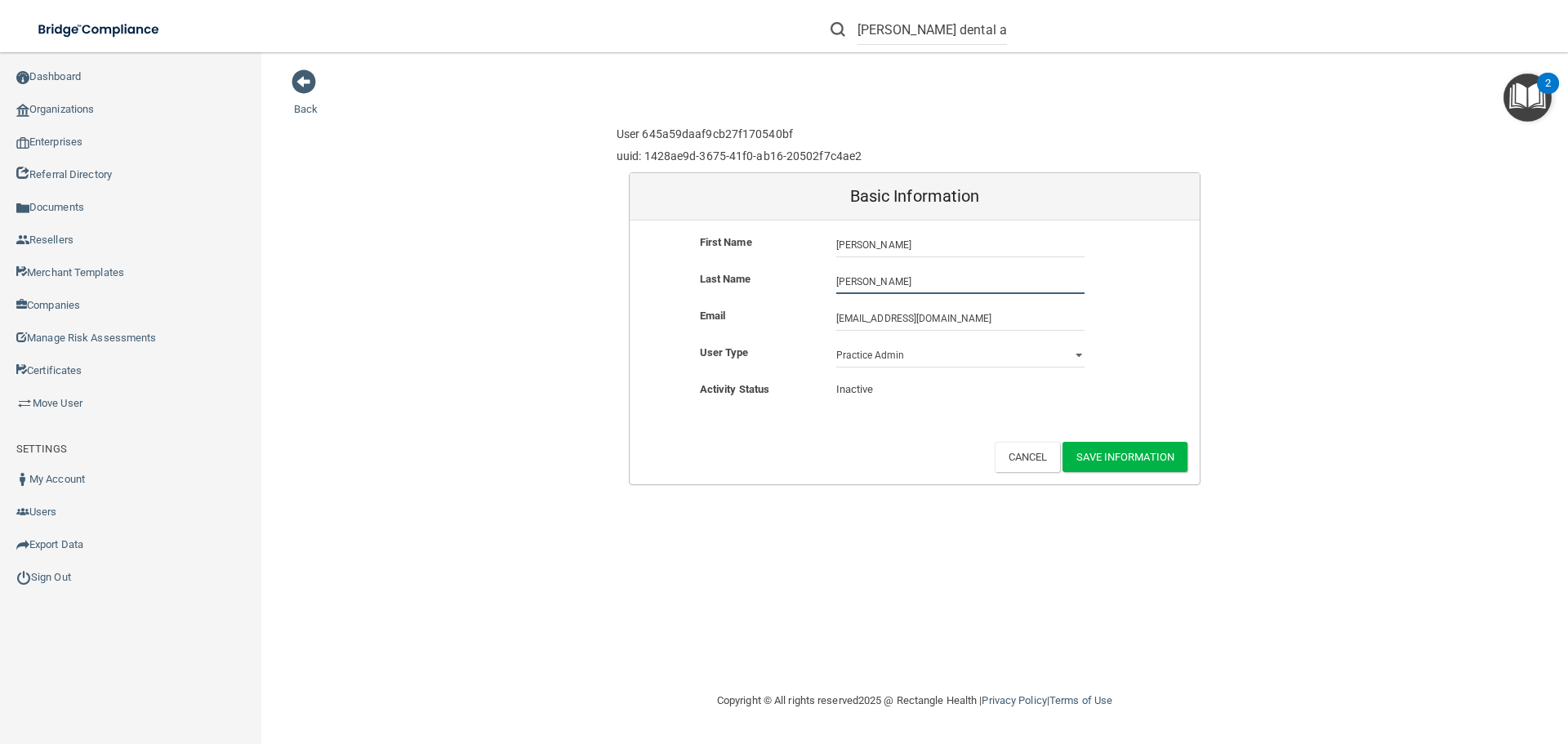
click at [845, 288] on input "Campbell" at bounding box center [960, 281] width 249 height 25
type input "Hayden"
click at [1107, 458] on button "Save Information" at bounding box center [1124, 457] width 125 height 30
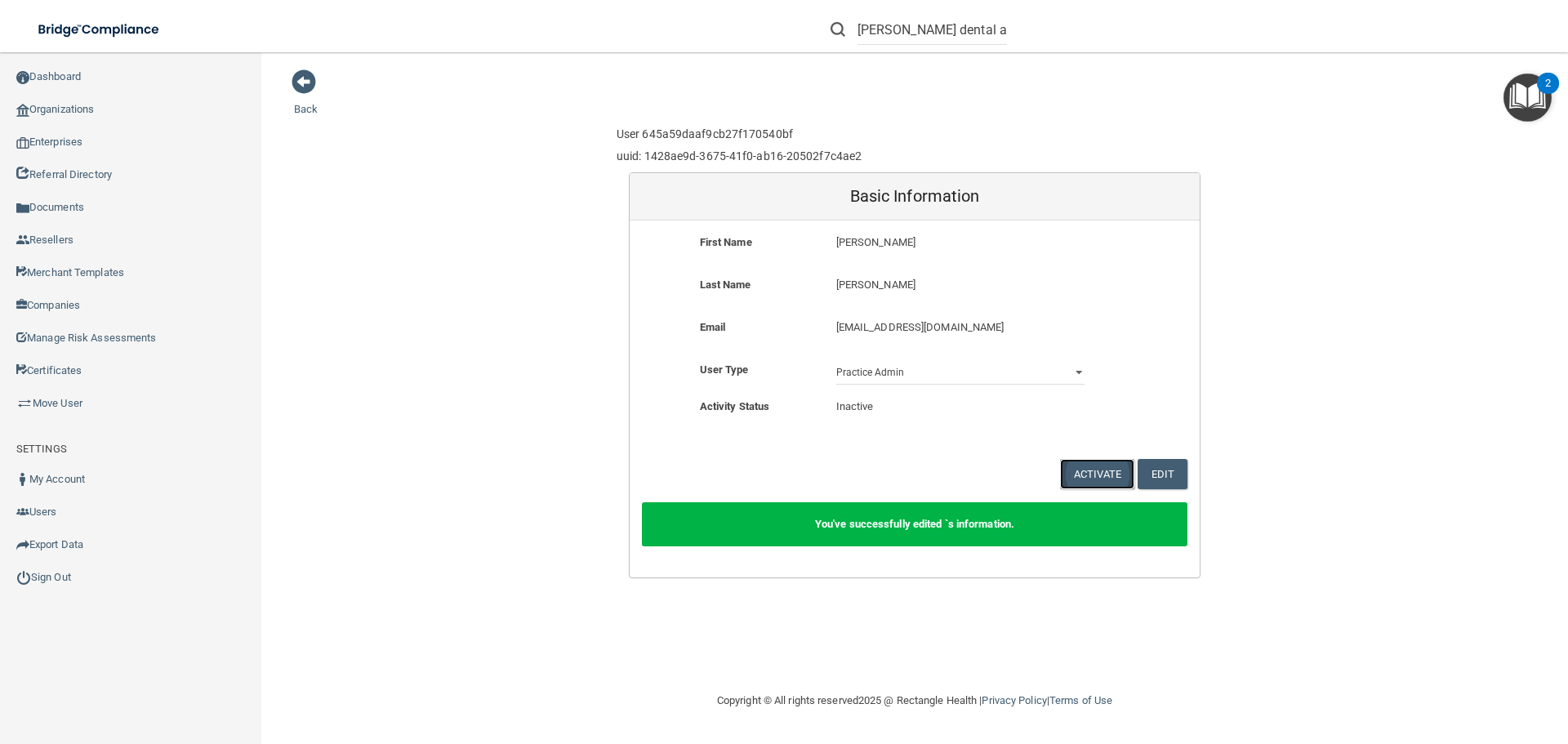
click at [1099, 477] on button "Activate" at bounding box center [1097, 474] width 75 height 30
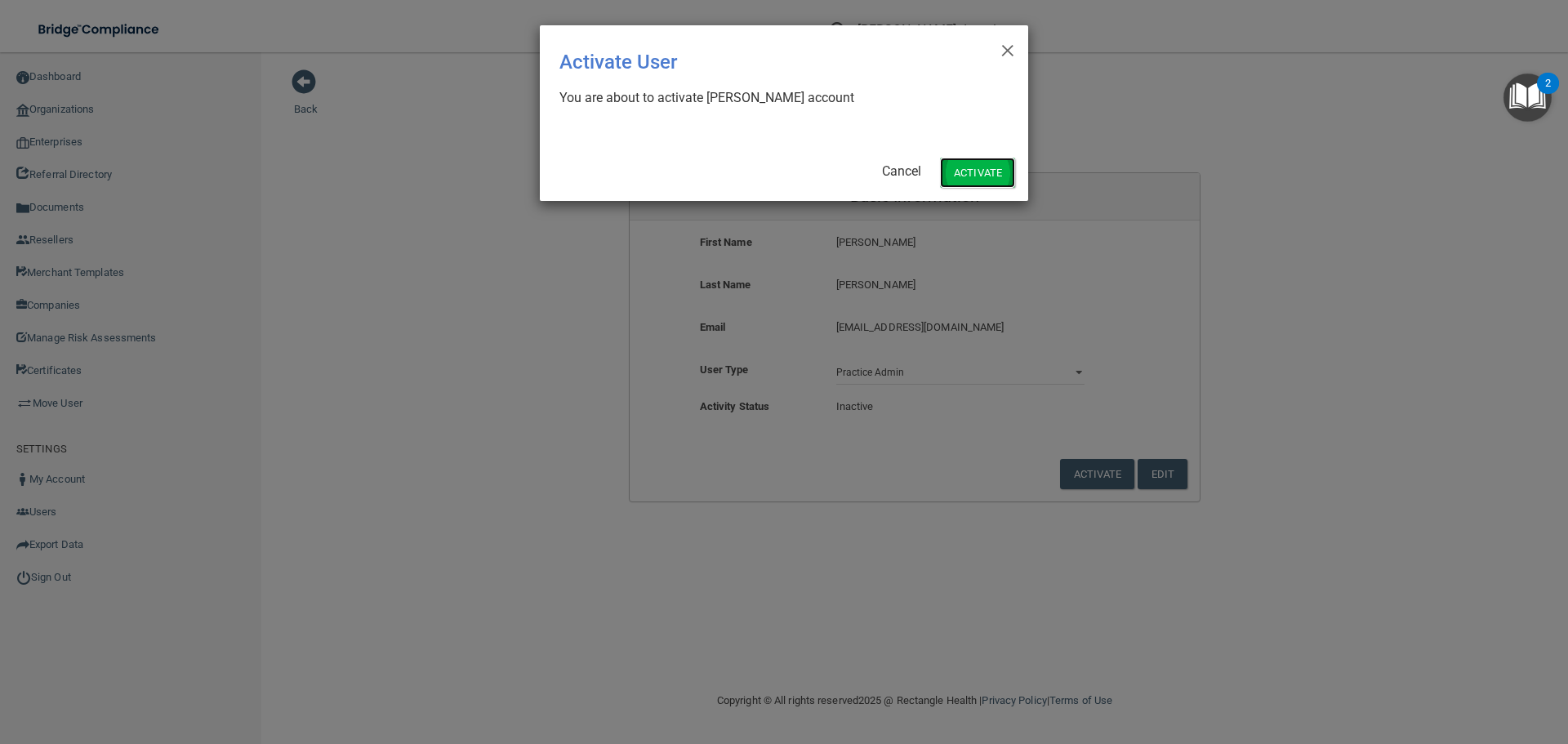
click at [1013, 171] on button "Activate" at bounding box center [978, 172] width 75 height 30
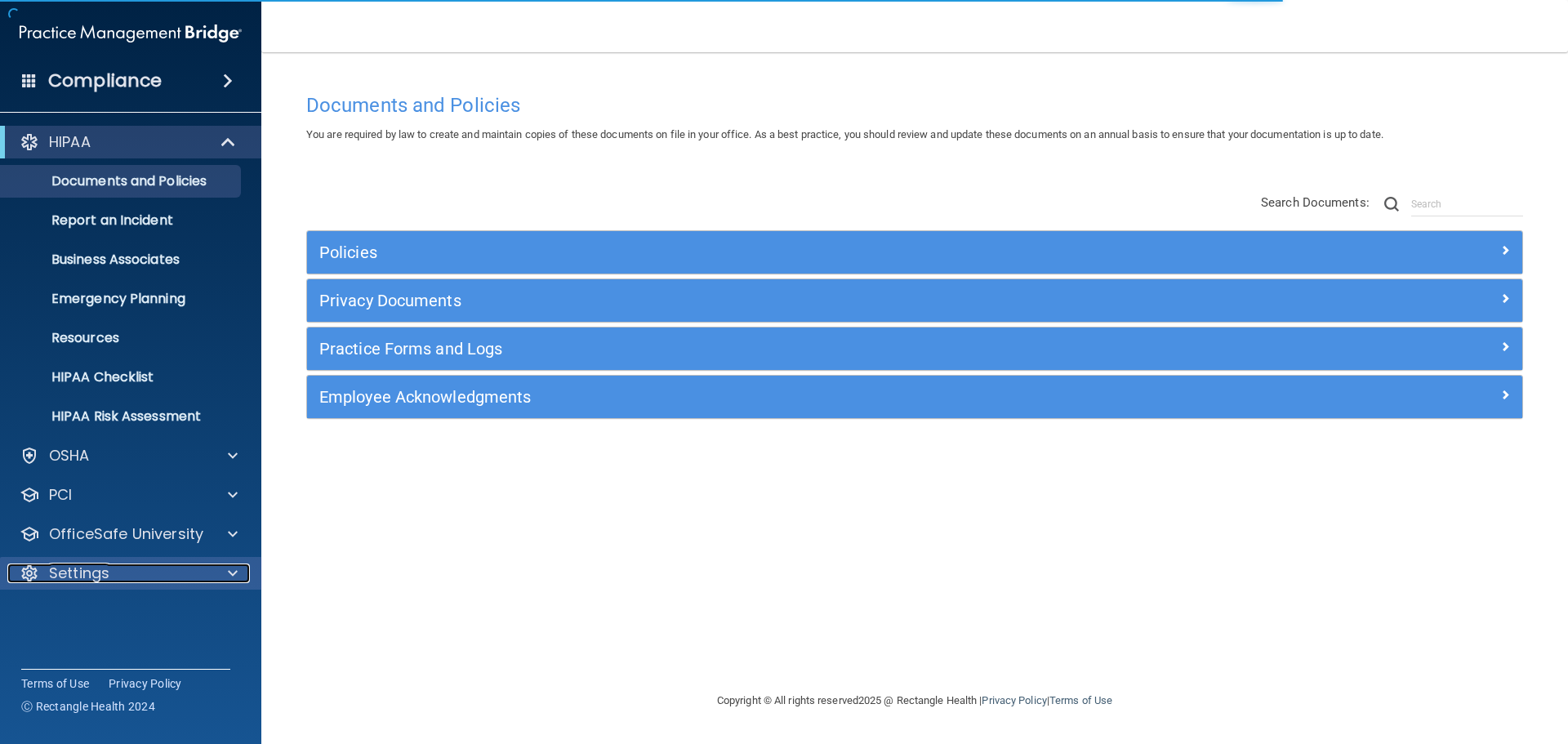
click at [106, 578] on p "Settings" at bounding box center [80, 573] width 61 height 20
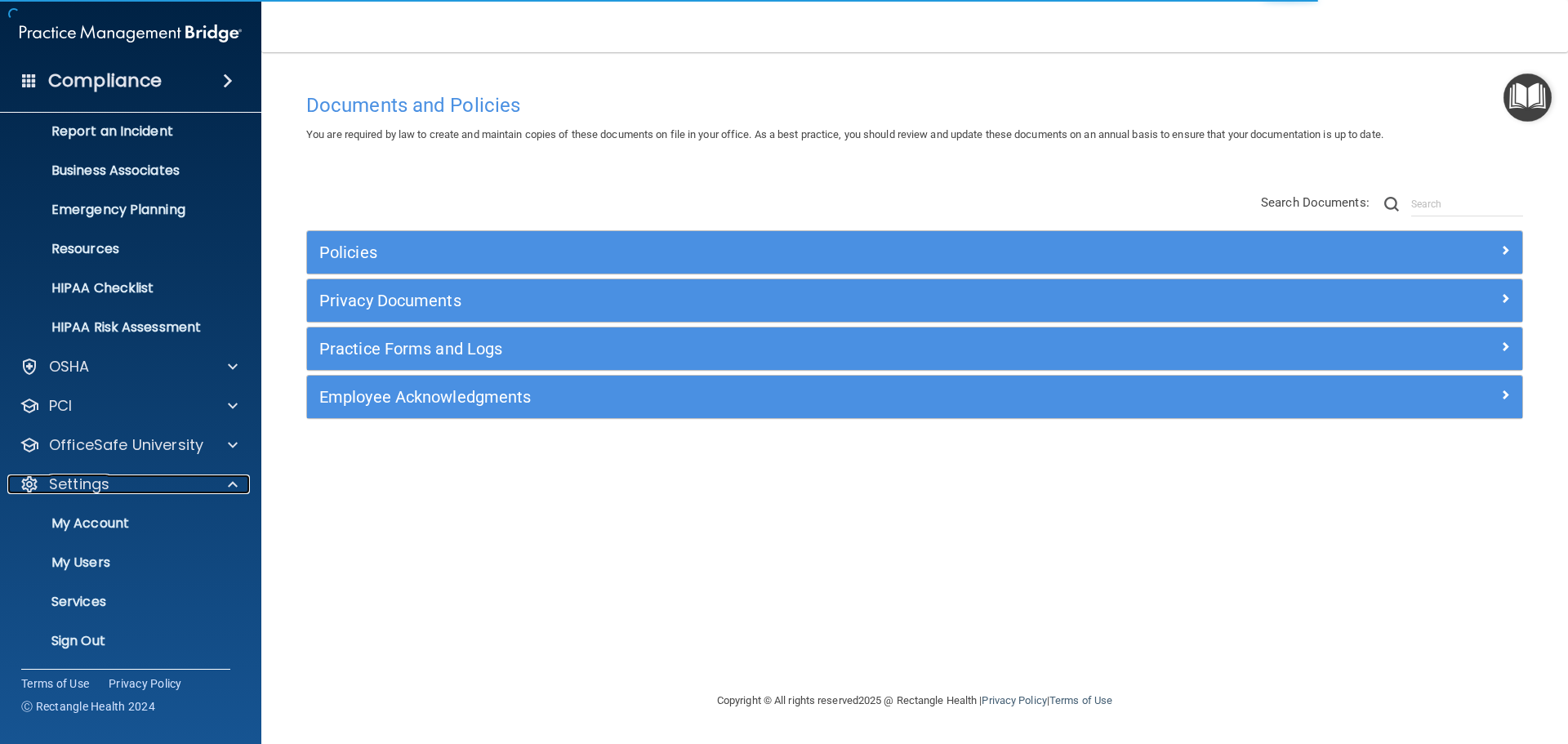
scroll to position [90, 0]
click at [89, 558] on p "My Users" at bounding box center [122, 561] width 223 height 17
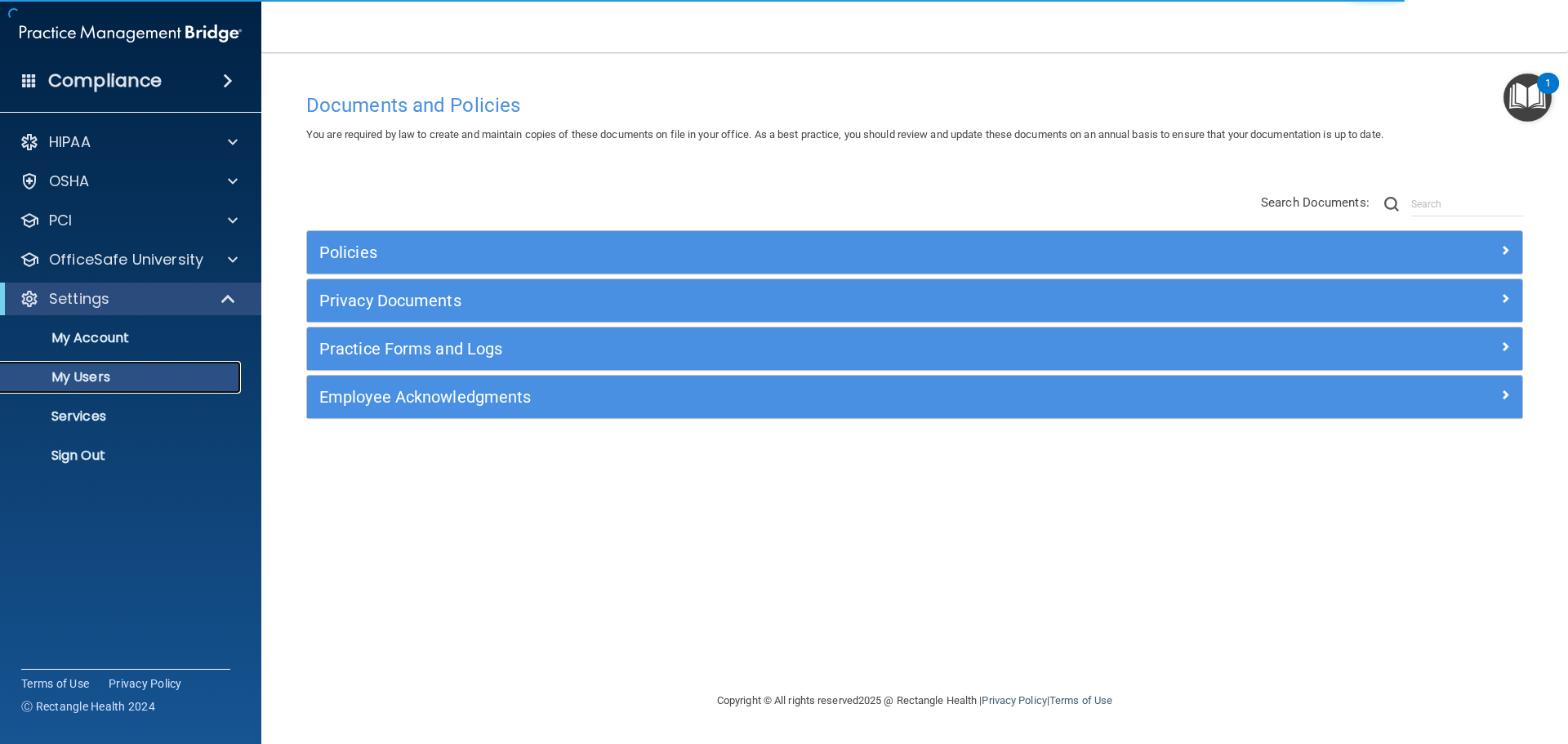
select select "20"
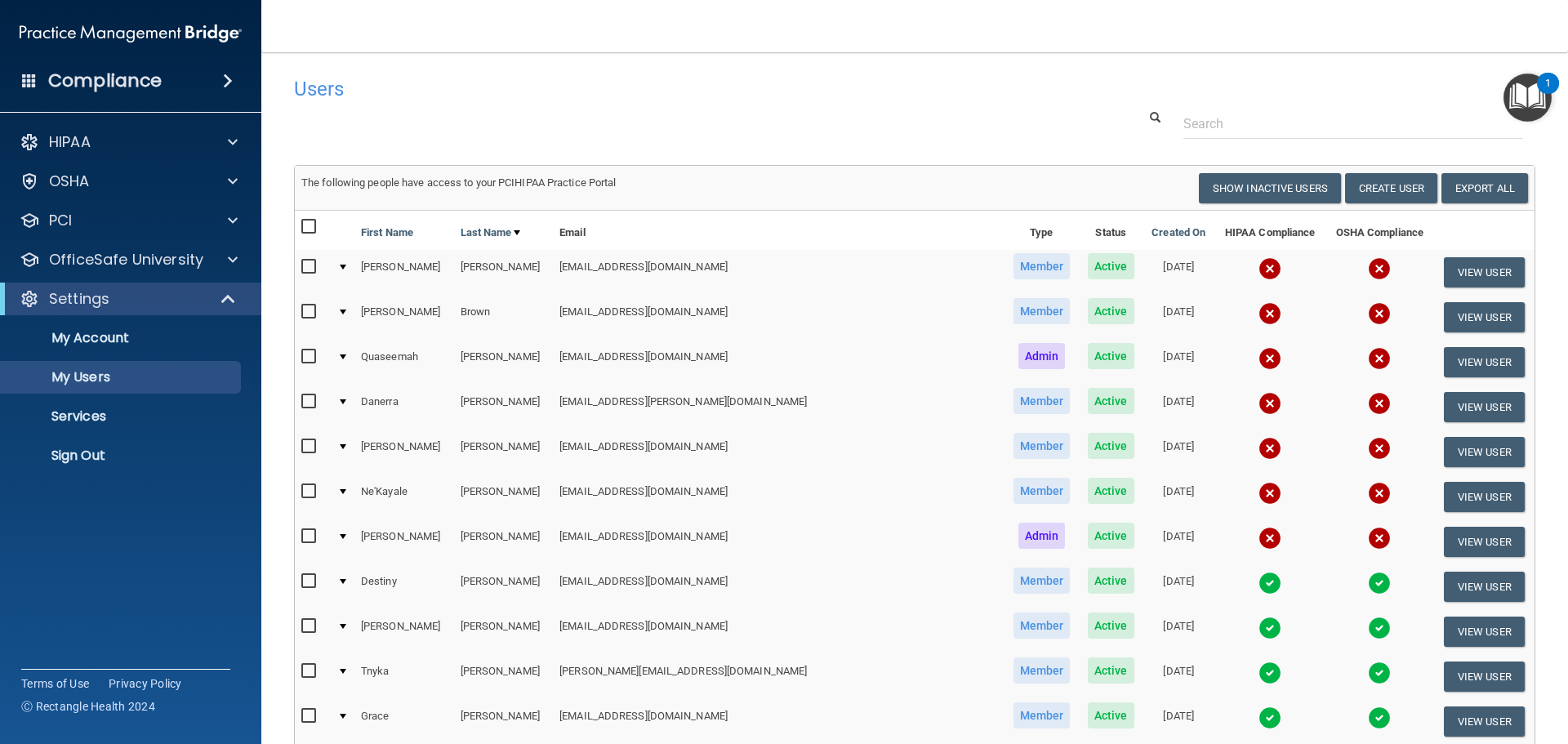
click at [1259, 360] on img at bounding box center [1269, 358] width 23 height 23
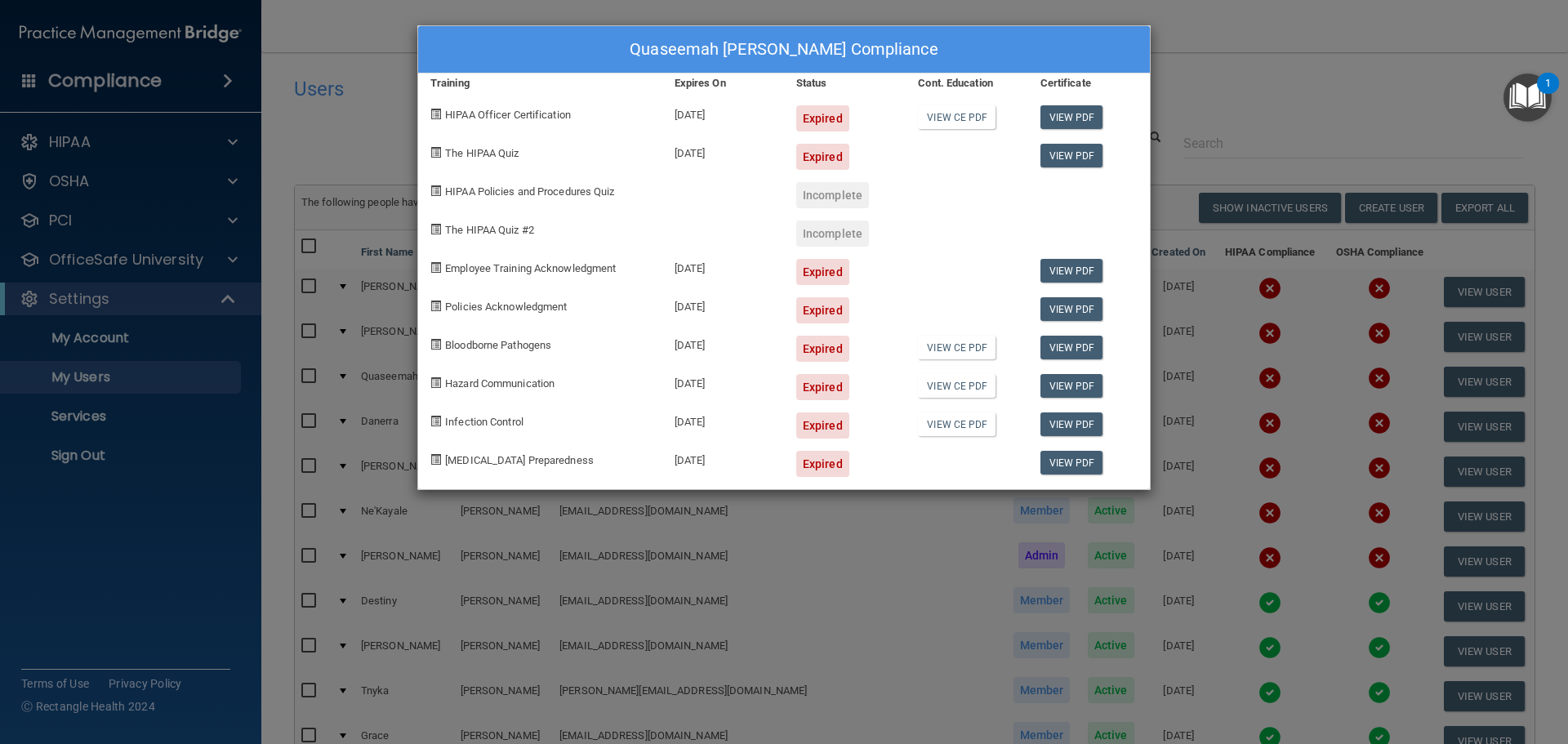
click at [1204, 368] on div "Quaseemah Cain's Compliance Training Expires On Status Cont. Education Certific…" at bounding box center [784, 372] width 1568 height 744
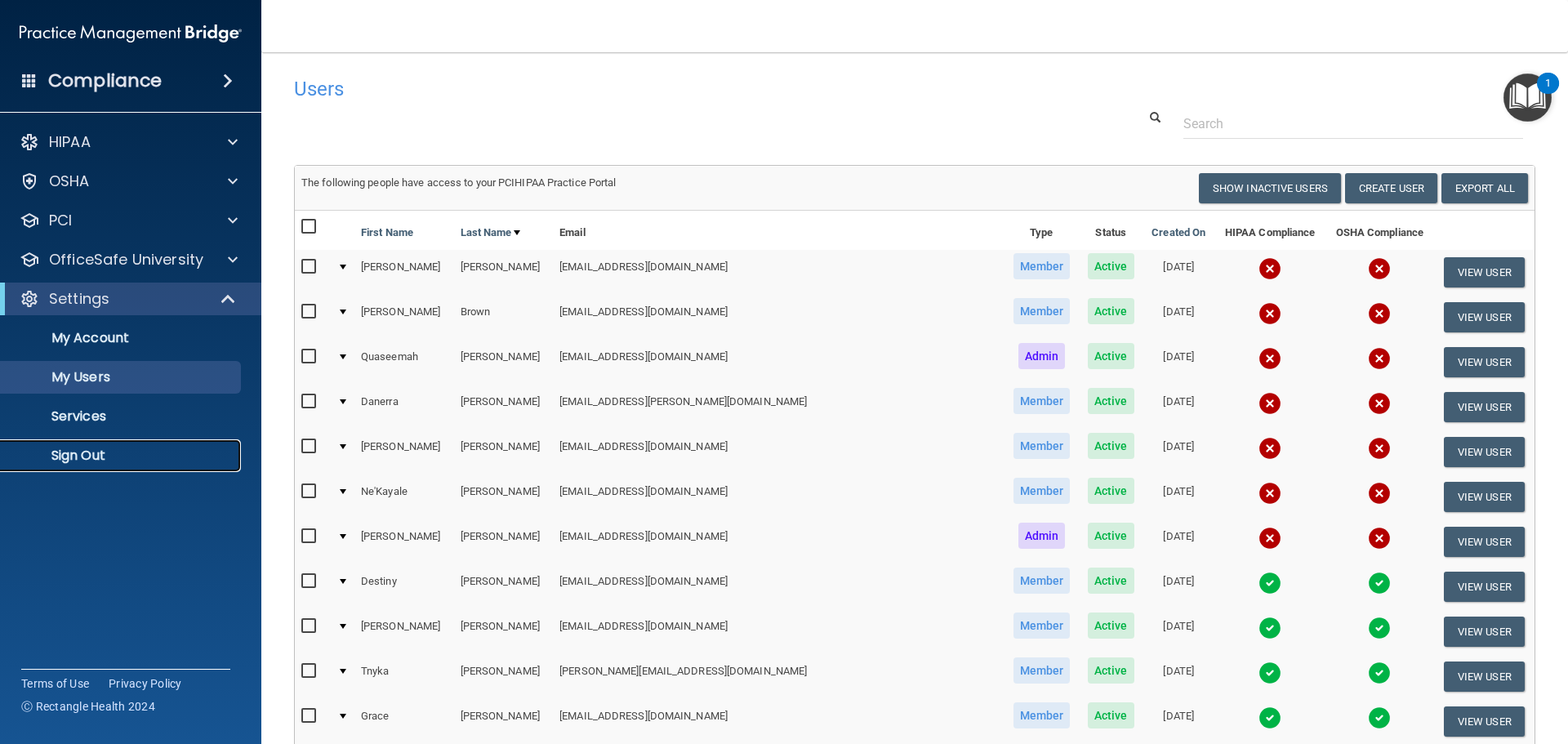
click at [68, 448] on p "Sign Out" at bounding box center [122, 455] width 223 height 17
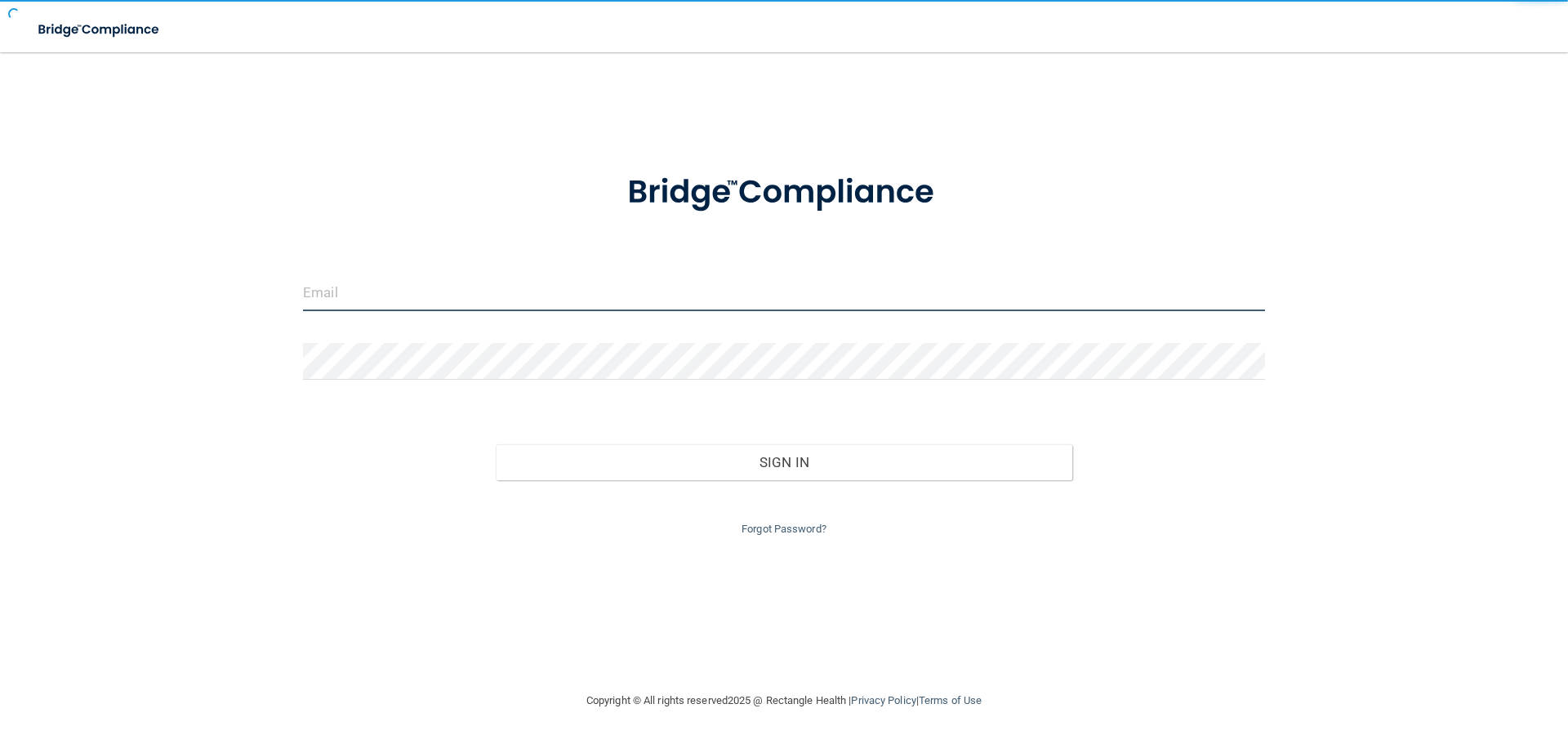
type input "elizabethc@pcihipaa.com"
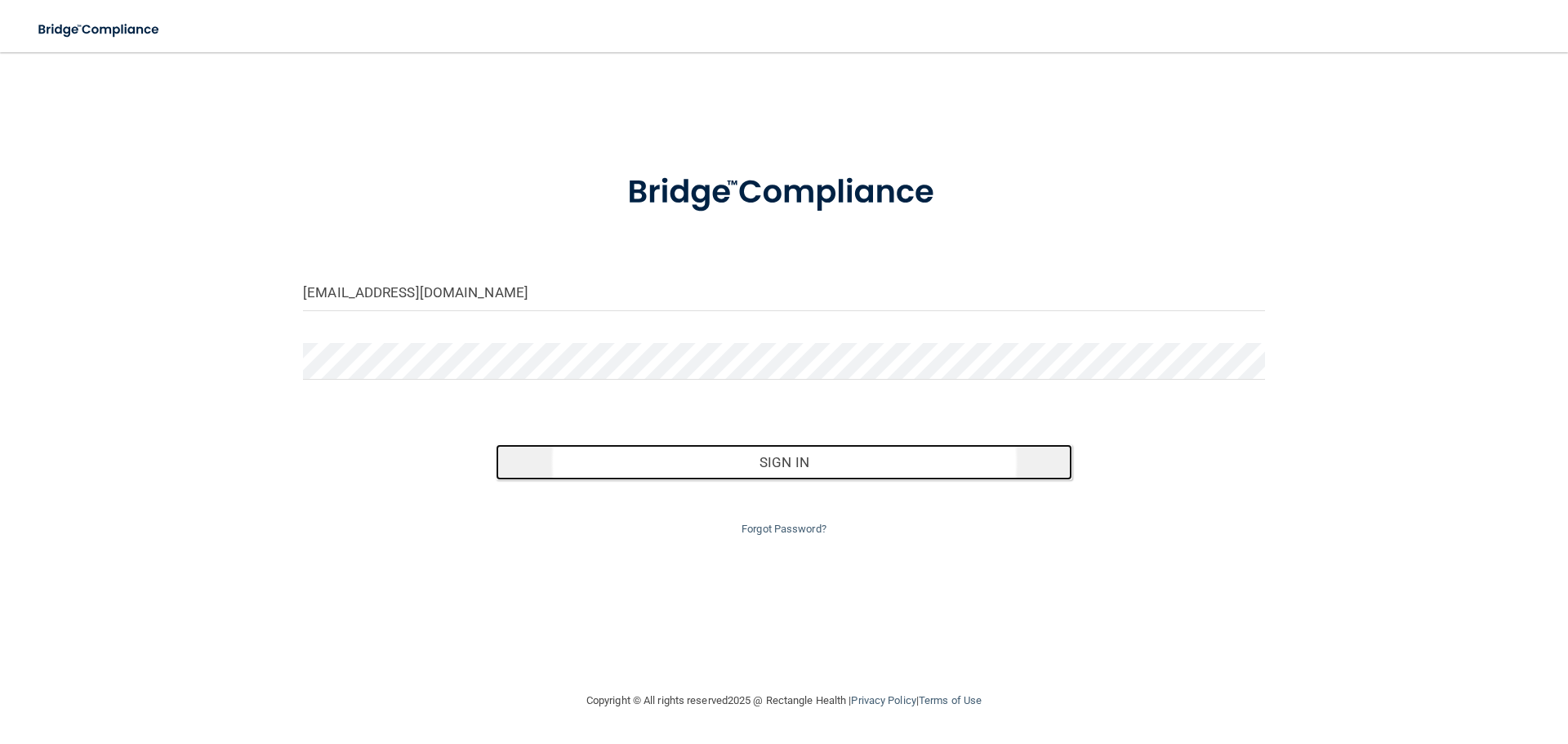
click at [800, 456] on button "Sign In" at bounding box center [784, 462] width 578 height 36
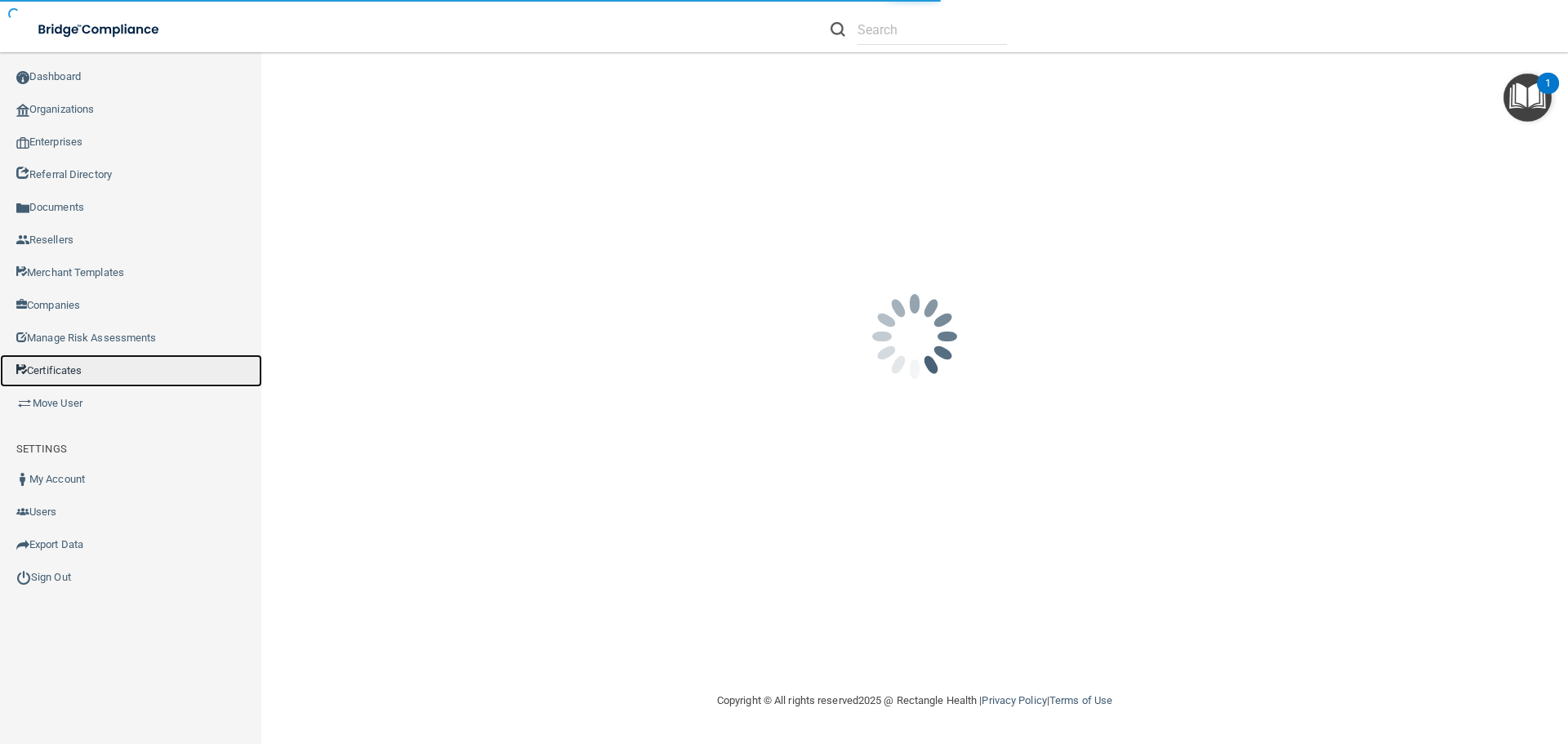
click at [74, 370] on link "Certificates" at bounding box center [131, 371] width 262 height 32
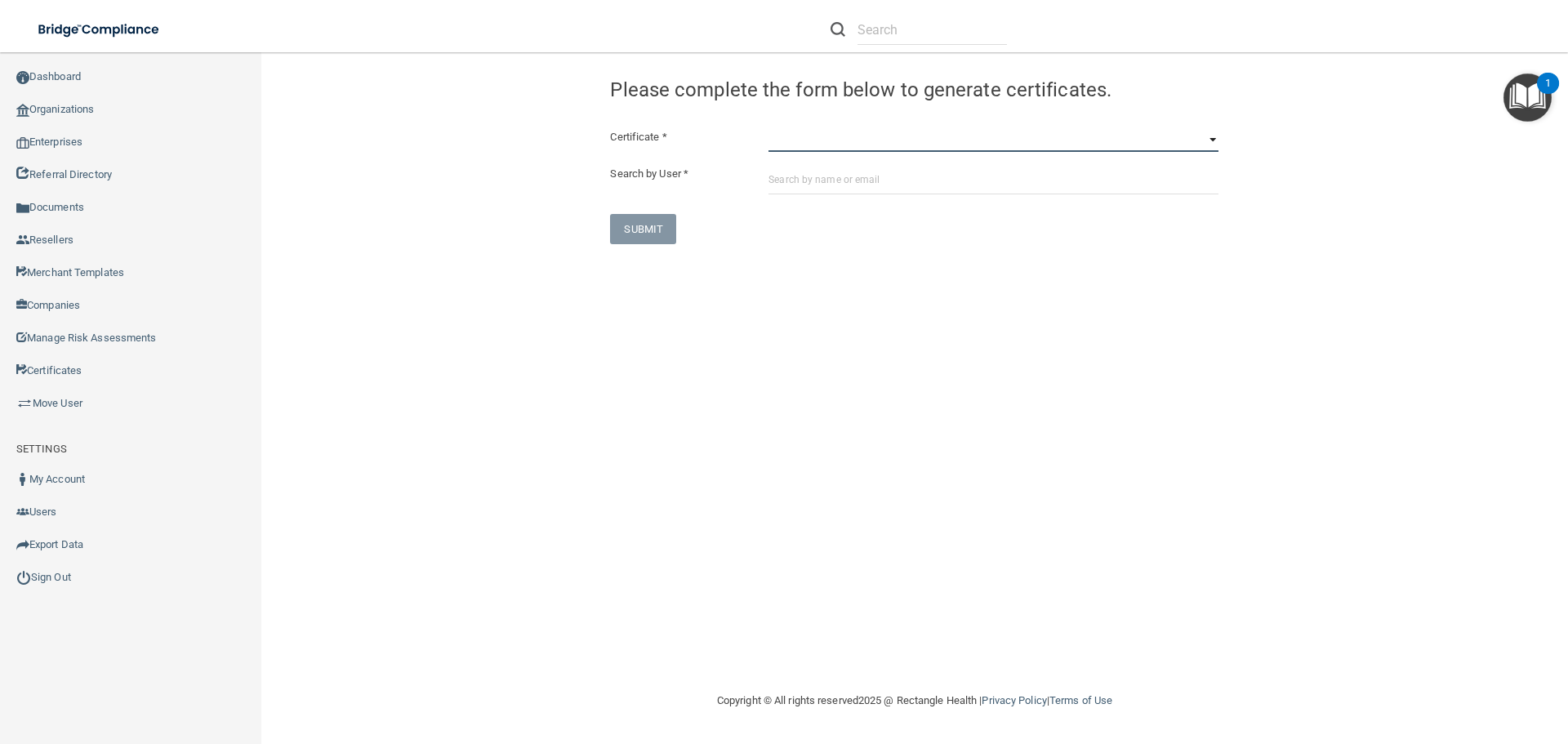
click at [812, 143] on select "HIPAA Officer Certification Training OSHA Bloodborne Pathogens OSHA COVID-19 Pr…" at bounding box center [993, 140] width 450 height 25
select select "1"
click at [768, 128] on select "HIPAA Officer Certification Training OSHA Bloodborne Pathogens OSHA COVID-19 Pr…" at bounding box center [993, 140] width 450 height 25
click at [786, 181] on input "text" at bounding box center [993, 179] width 450 height 30
paste input "om.ecfd@wavedp.com"
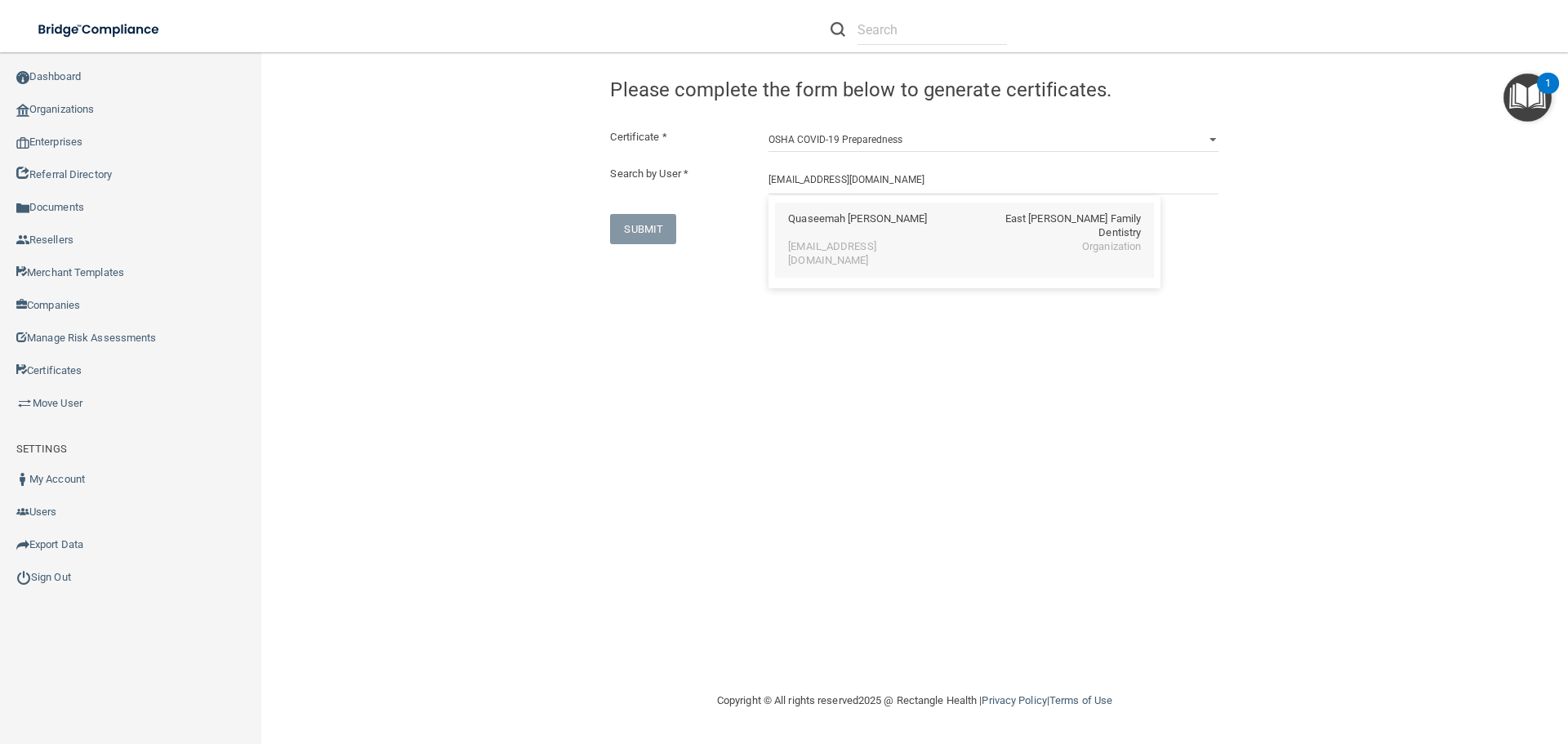
click at [799, 215] on div "Quaseemah Cain" at bounding box center [857, 226] width 139 height 28
type input "Quaseemah Cain"
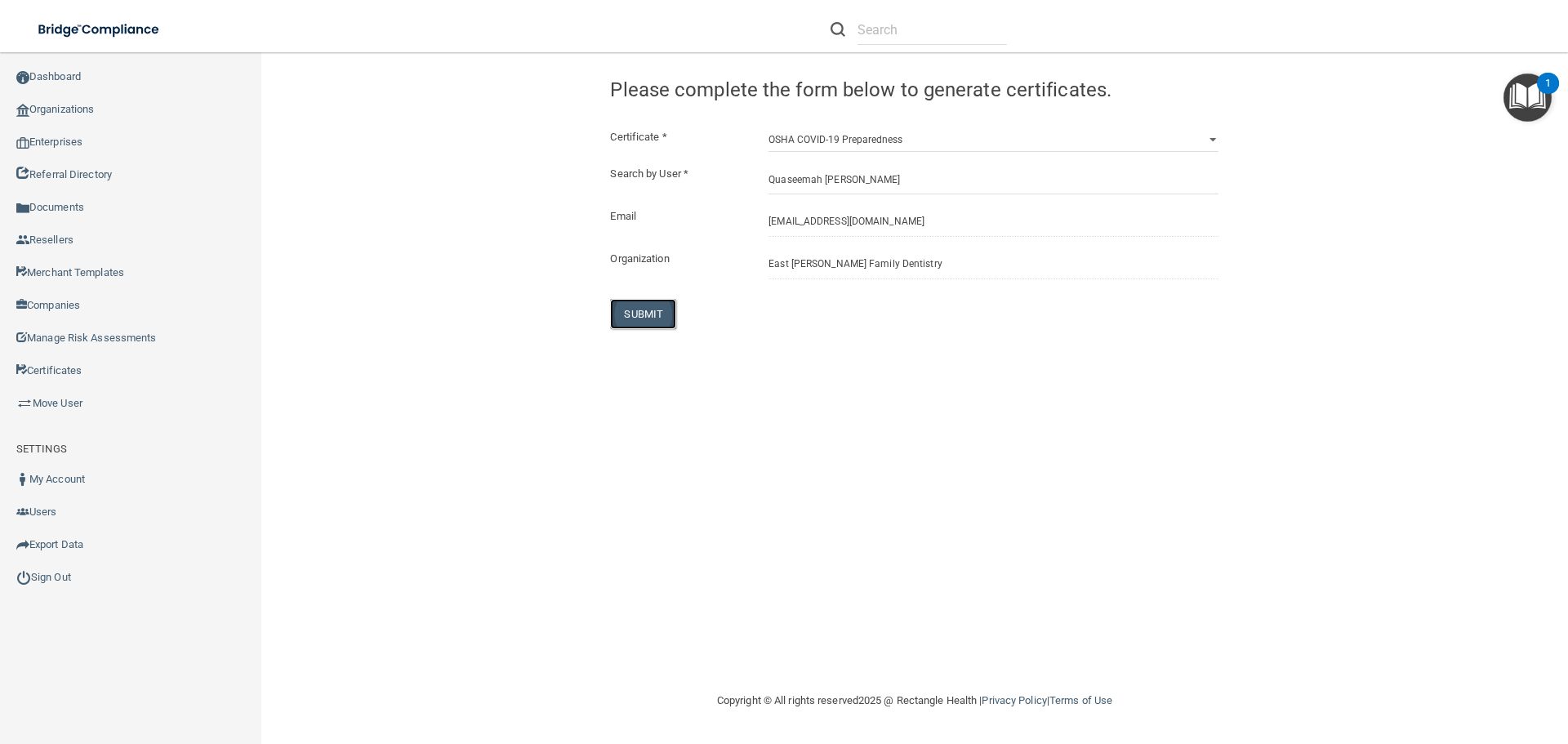
click at [632, 308] on button "SUBMIT" at bounding box center [643, 314] width 66 height 30
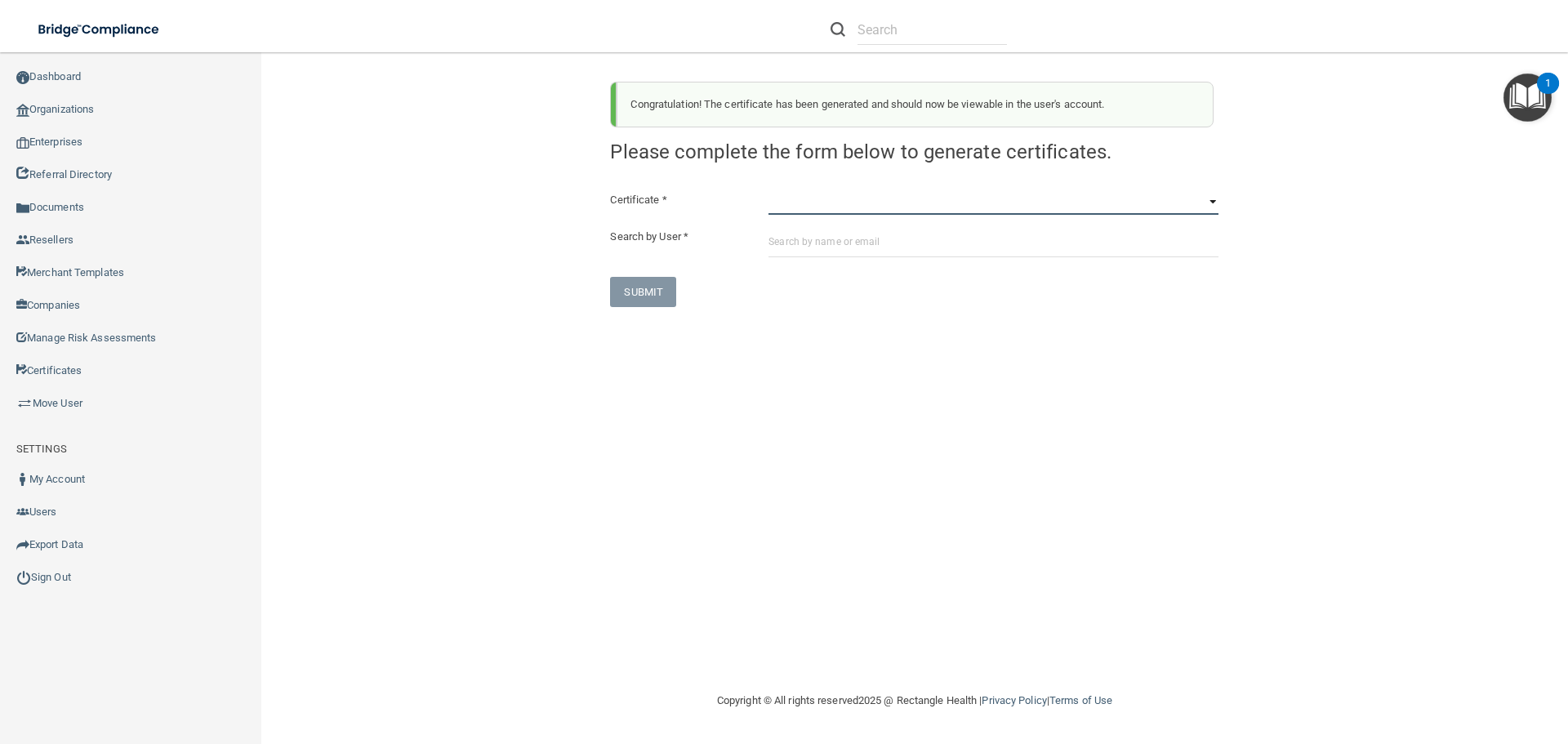
click at [782, 206] on select "HIPAA Officer Certification Training OSHA Bloodborne Pathogens OSHA COVID-19 Pr…" at bounding box center [993, 202] width 450 height 25
select select "3"
click at [768, 191] on select "HIPAA Officer Certification Training OSHA Bloodborne Pathogens OSHA COVID-19 Pr…" at bounding box center [993, 202] width 450 height 25
click at [771, 241] on input "text" at bounding box center [993, 242] width 450 height 30
paste input "om.ecfd@wavedp.com"
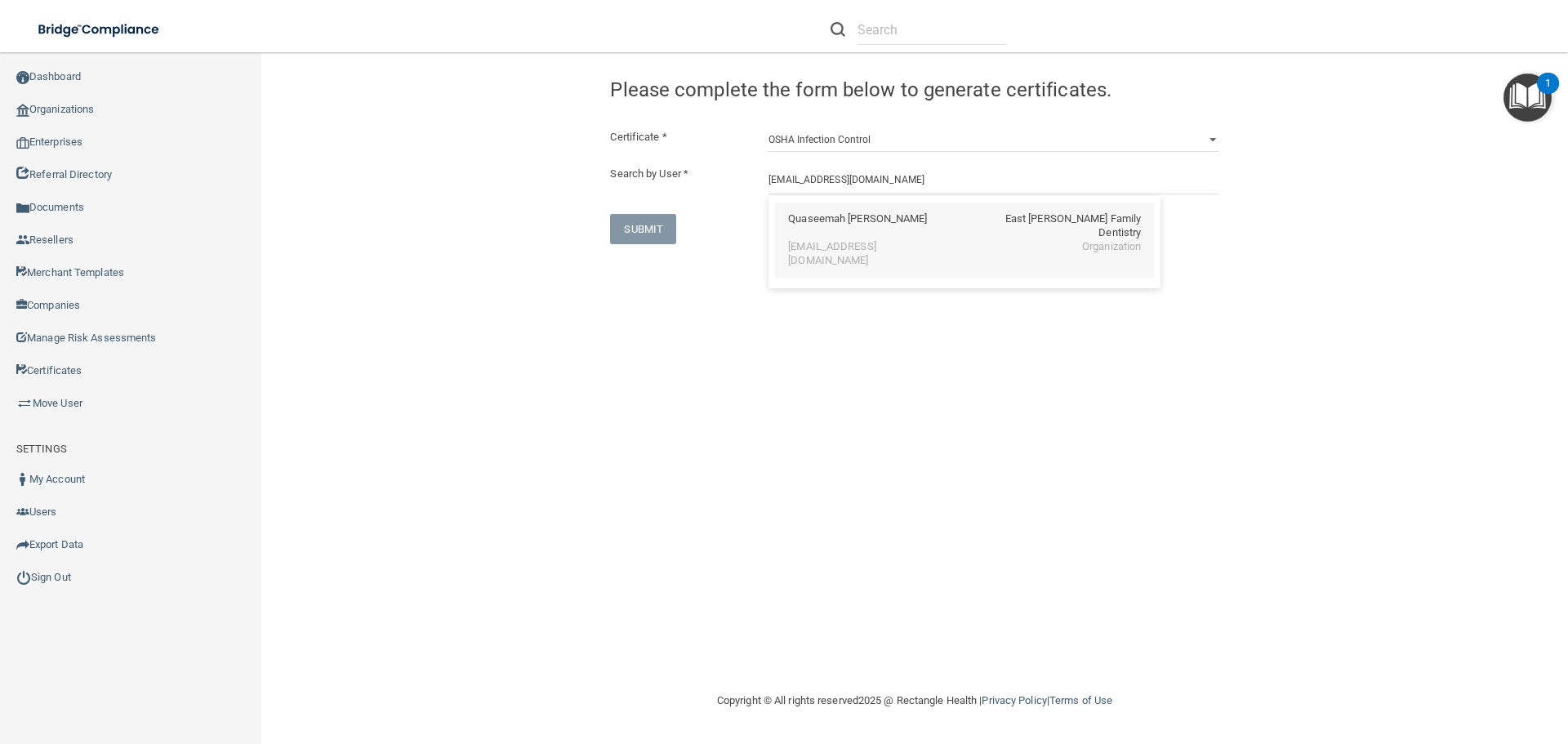
click at [814, 240] on div "om.ecfd@wavedp.com" at bounding box center [859, 254] width 141 height 28
type input "Quaseemah Cain"
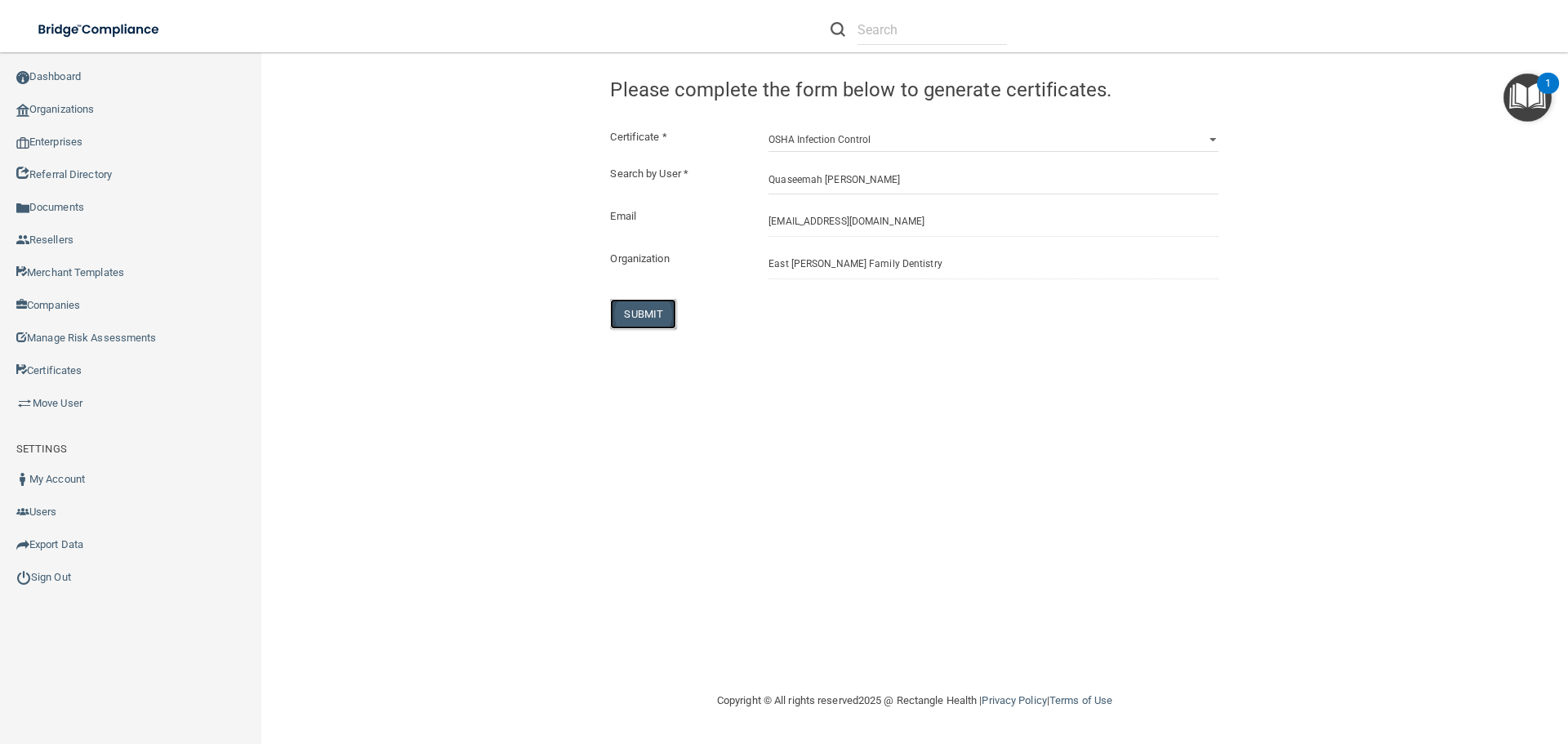
click at [655, 315] on button "SUBMIT" at bounding box center [643, 314] width 66 height 30
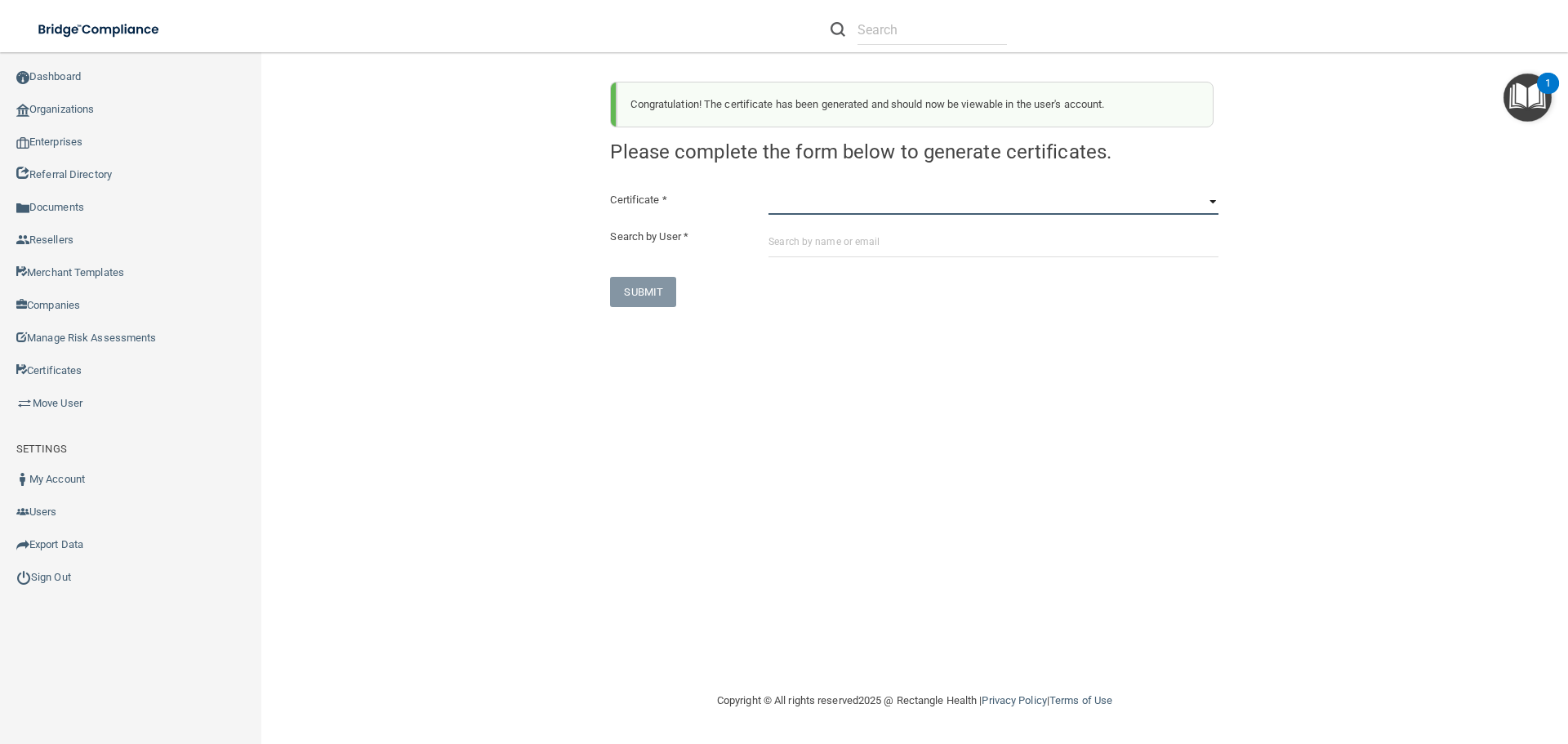
click at [789, 198] on select "HIPAA Officer Certification Training OSHA Bloodborne Pathogens OSHA COVID-19 Pr…" at bounding box center [993, 202] width 450 height 25
select select "4"
click at [768, 191] on select "HIPAA Officer Certification Training OSHA Bloodborne Pathogens OSHA COVID-19 Pr…" at bounding box center [993, 202] width 450 height 25
click at [780, 246] on input "text" at bounding box center [993, 242] width 450 height 30
paste input "om.ecfd@wavedp.com"
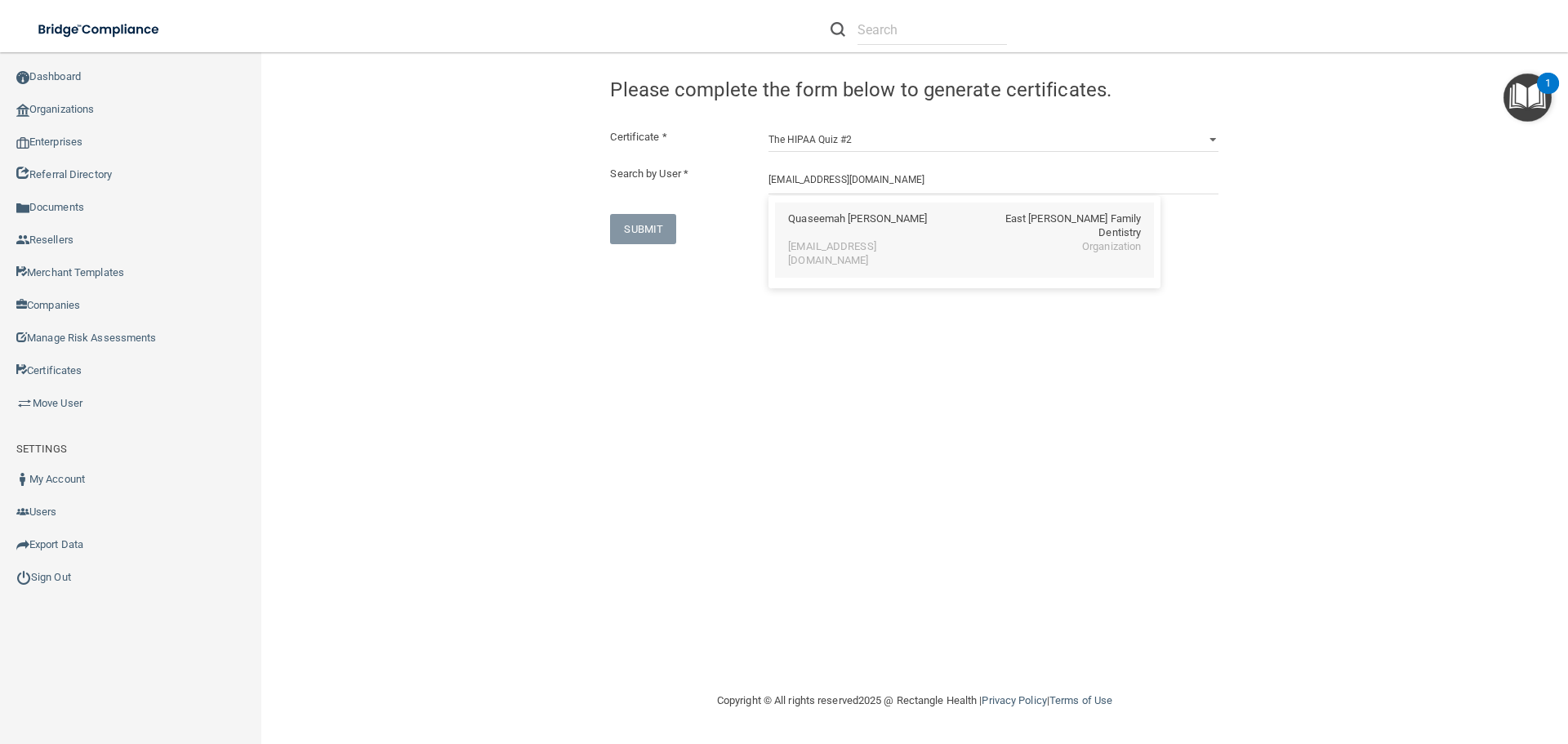
click at [800, 225] on div "Quaseemah Cain" at bounding box center [857, 226] width 139 height 28
type input "Quaseemah Cain"
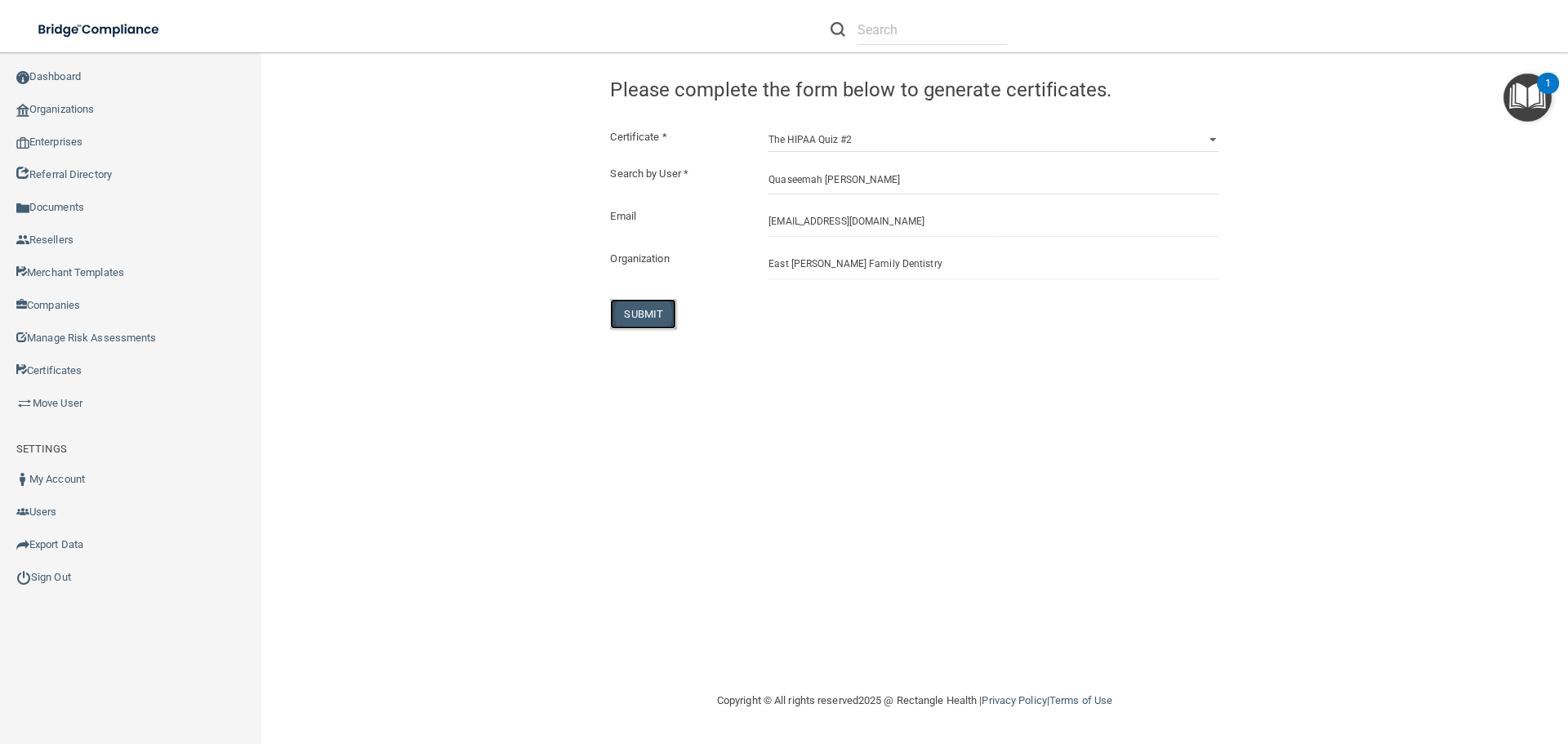
click at [645, 303] on button "SUBMIT" at bounding box center [643, 314] width 66 height 30
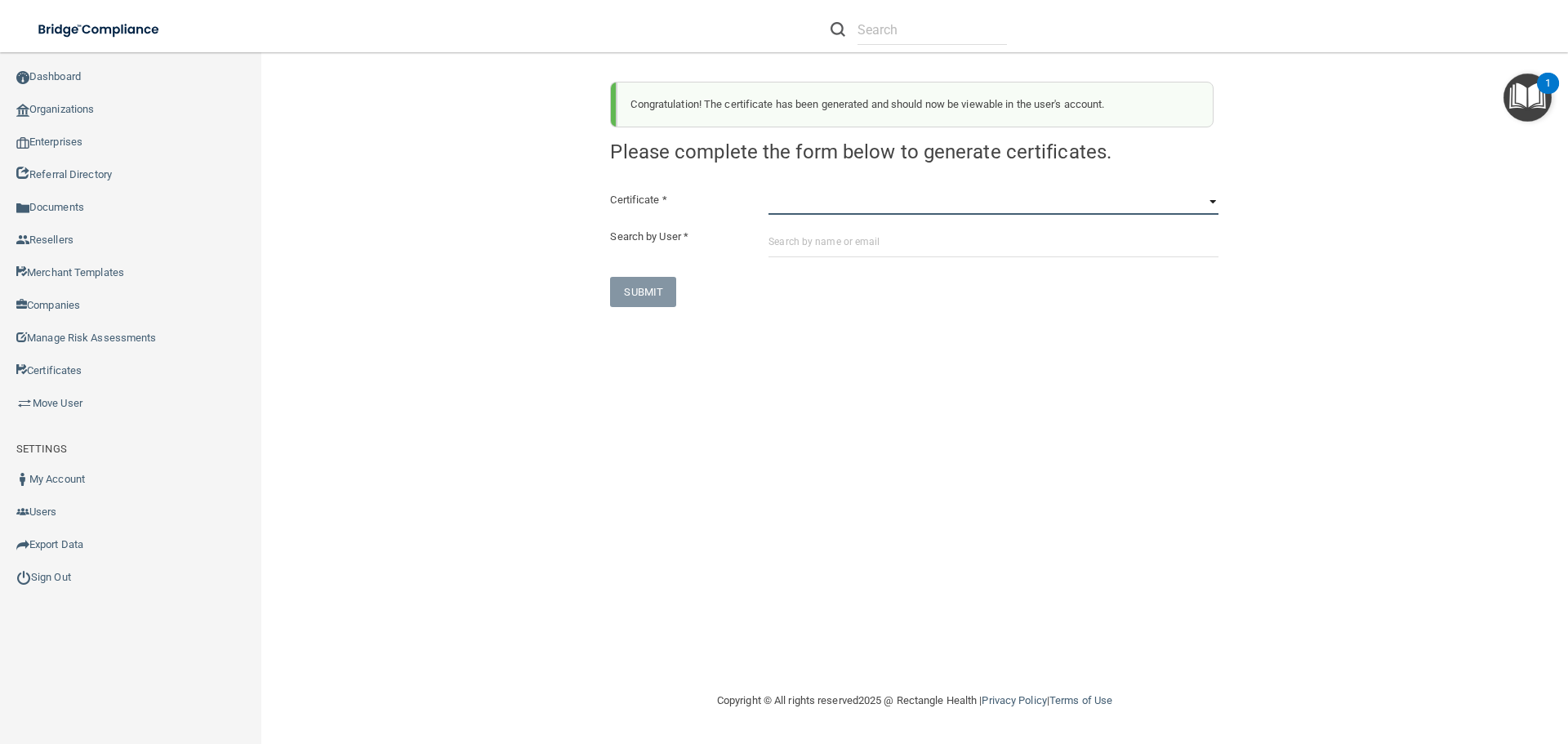
click at [769, 200] on select "HIPAA Officer Certification Training OSHA Bloodborne Pathogens OSHA COVID-19 Pr…" at bounding box center [993, 202] width 450 height 25
select select "5"
click at [768, 191] on select "HIPAA Officer Certification Training OSHA Bloodborne Pathogens OSHA COVID-19 Pr…" at bounding box center [993, 202] width 450 height 25
drag, startPoint x: 773, startPoint y: 235, endPoint x: 780, endPoint y: 243, distance: 10.6
click at [777, 240] on input "text" at bounding box center [993, 242] width 450 height 30
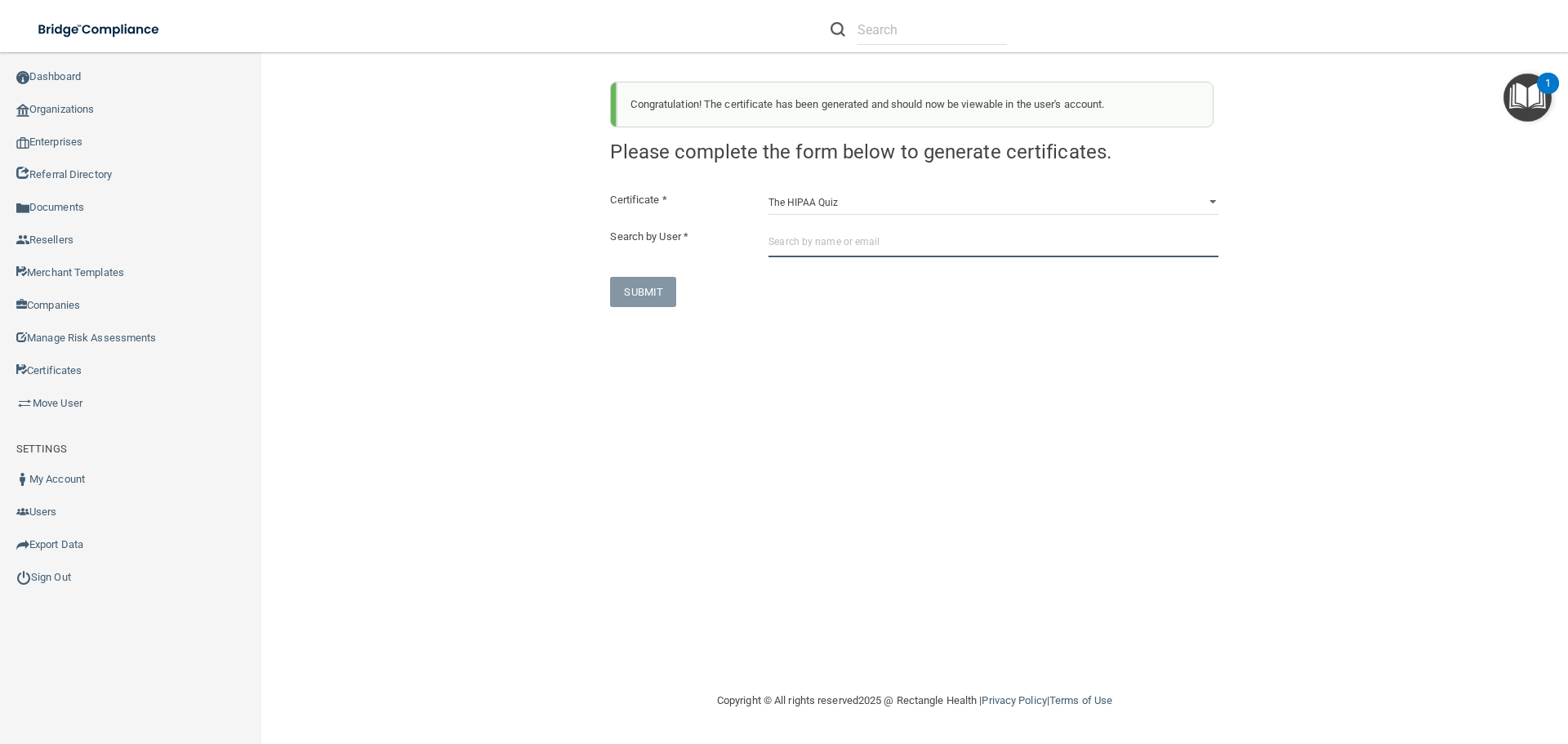
paste input "om.ecfd@wavedp.com"
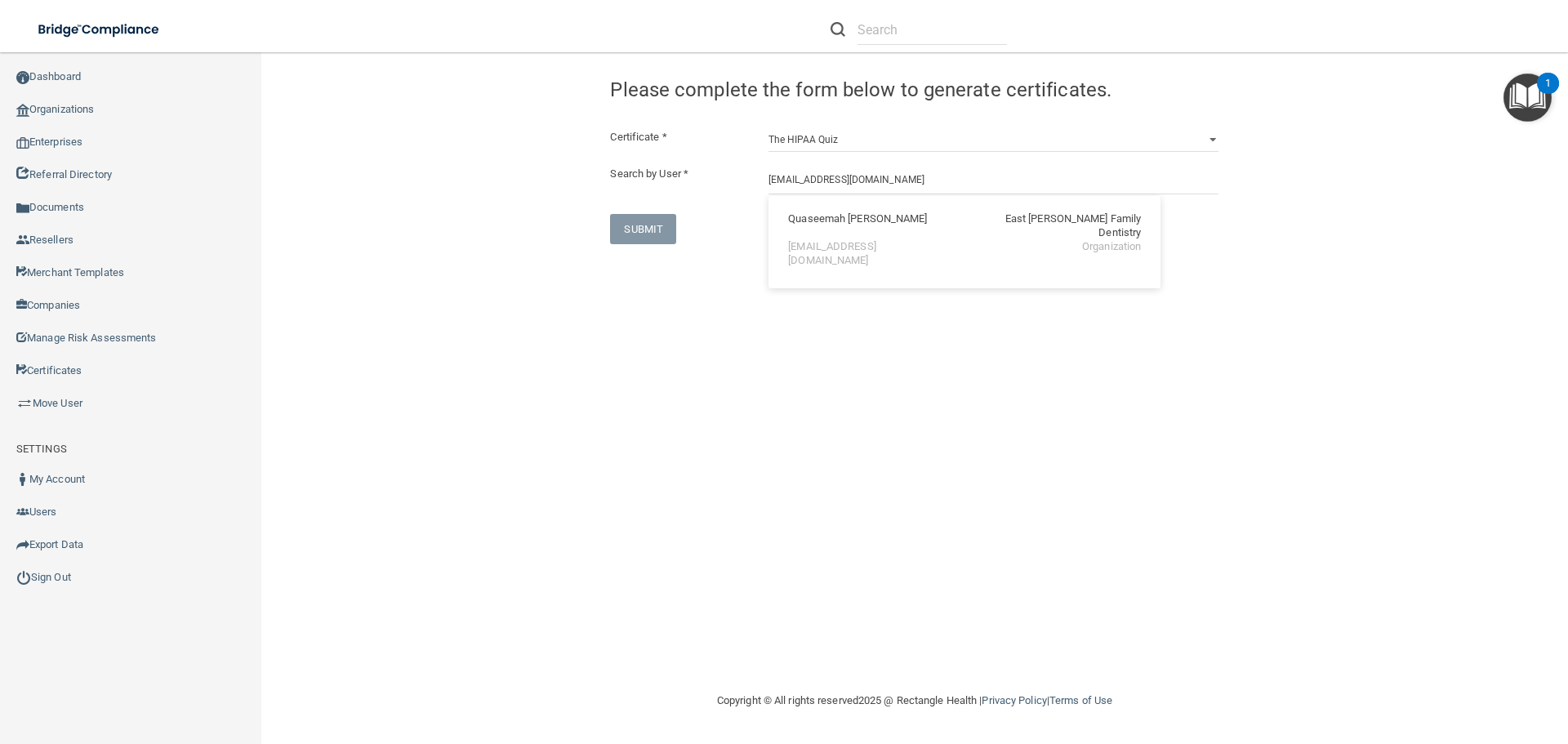
click at [805, 220] on div "Quaseemah Cain" at bounding box center [857, 226] width 139 height 28
type input "Quaseemah Cain"
click at [658, 313] on button "SUBMIT" at bounding box center [643, 314] width 66 height 30
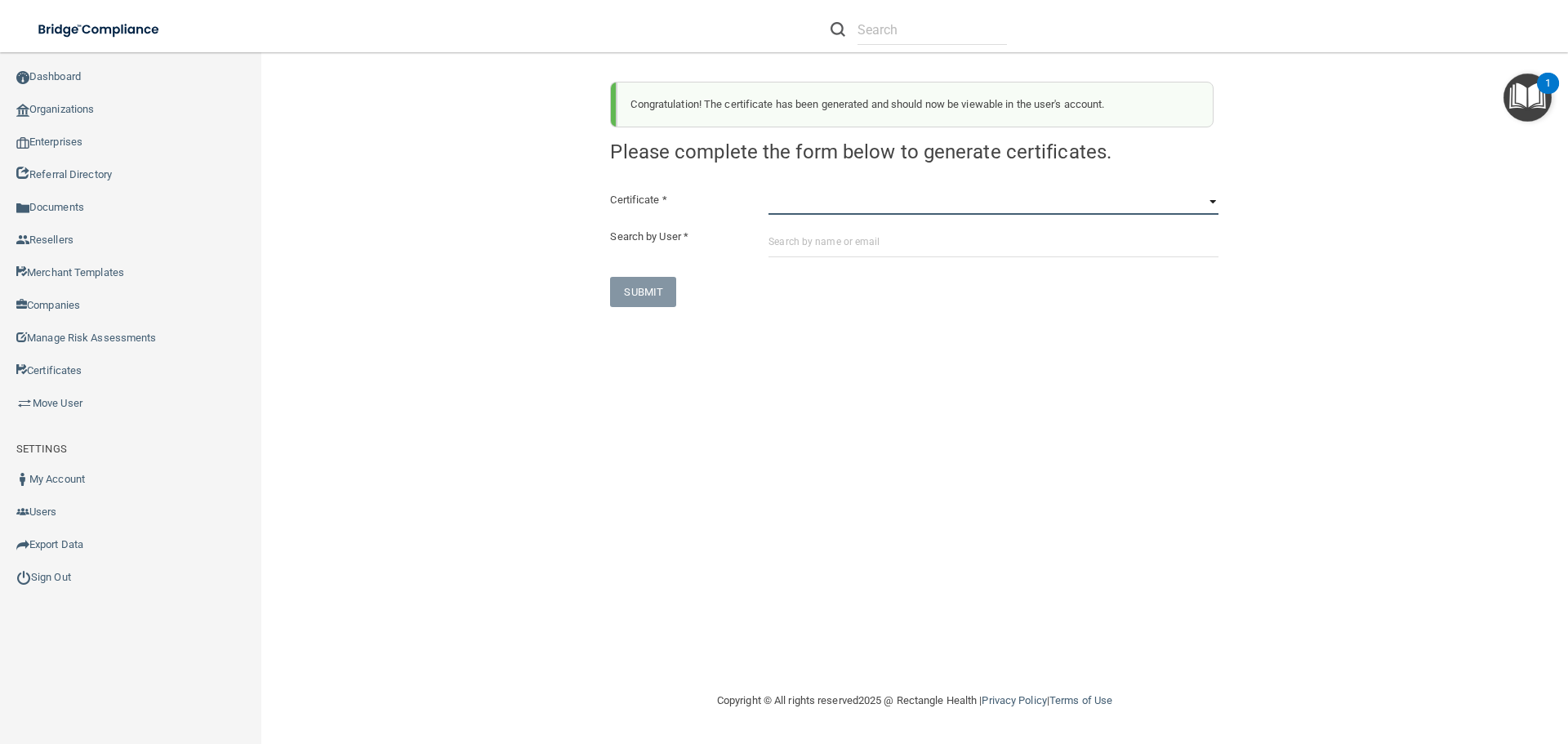
drag, startPoint x: 773, startPoint y: 200, endPoint x: 776, endPoint y: 209, distance: 9.5
click at [773, 201] on select "HIPAA Officer Certification Training OSHA Bloodborne Pathogens OSHA COVID-19 Pr…" at bounding box center [993, 202] width 450 height 25
select select "6"
click at [768, 191] on select "HIPAA Officer Certification Training OSHA Bloodborne Pathogens OSHA COVID-19 Pr…" at bounding box center [993, 202] width 450 height 25
click at [786, 245] on input "text" at bounding box center [993, 242] width 450 height 30
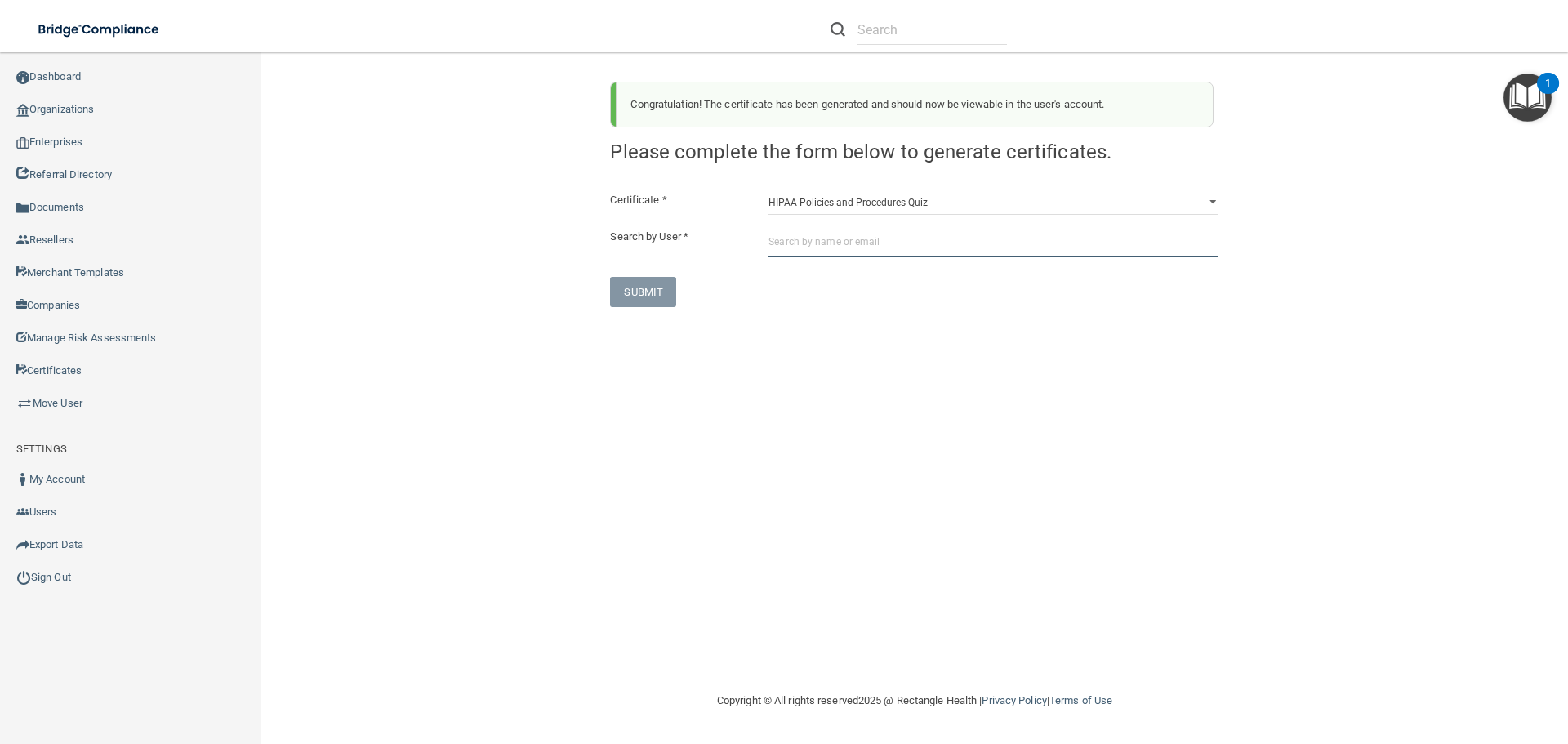
paste input "om.ecfd@wavedp.com"
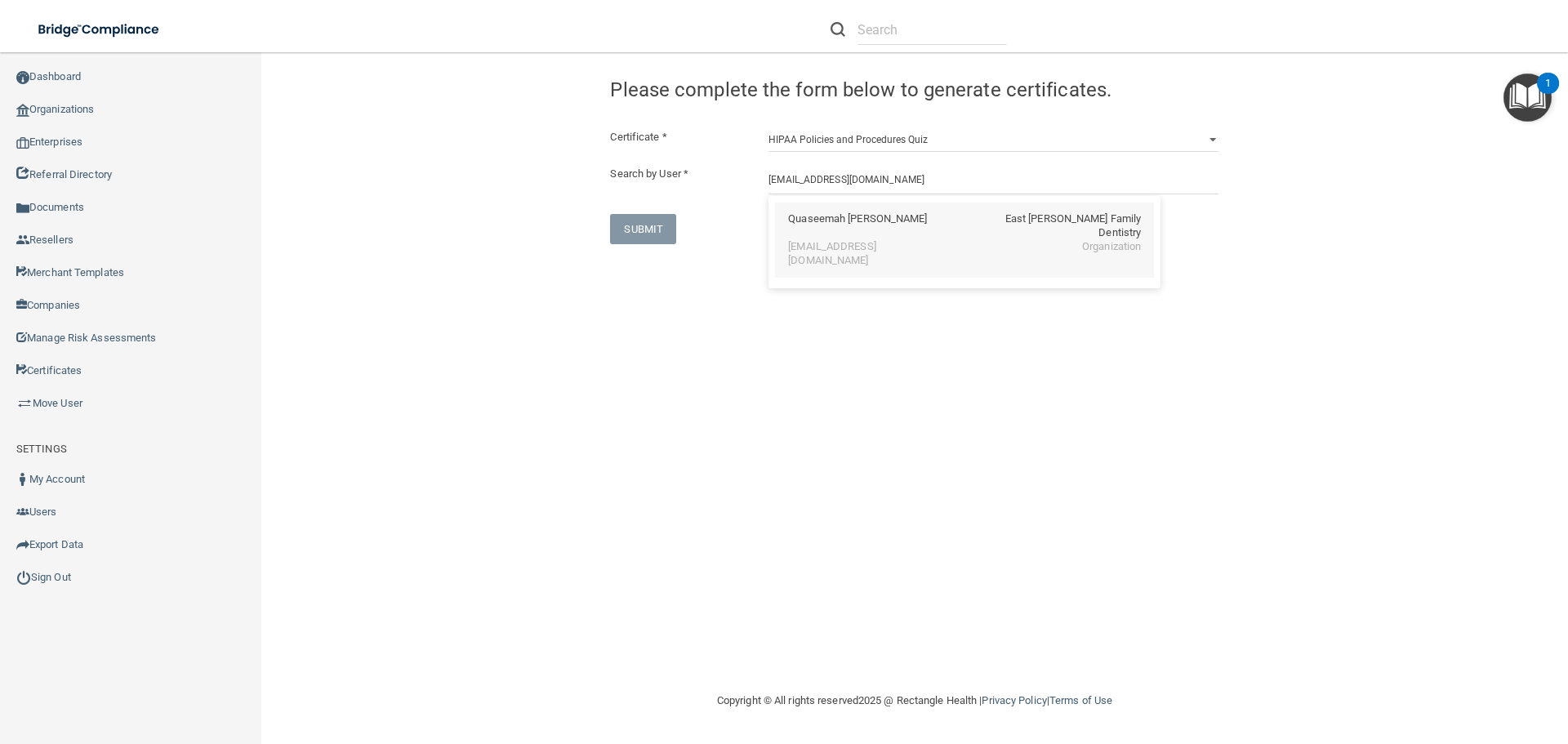
click at [823, 240] on div "om.ecfd@wavedp.com" at bounding box center [859, 254] width 141 height 28
type input "Quaseemah Cain"
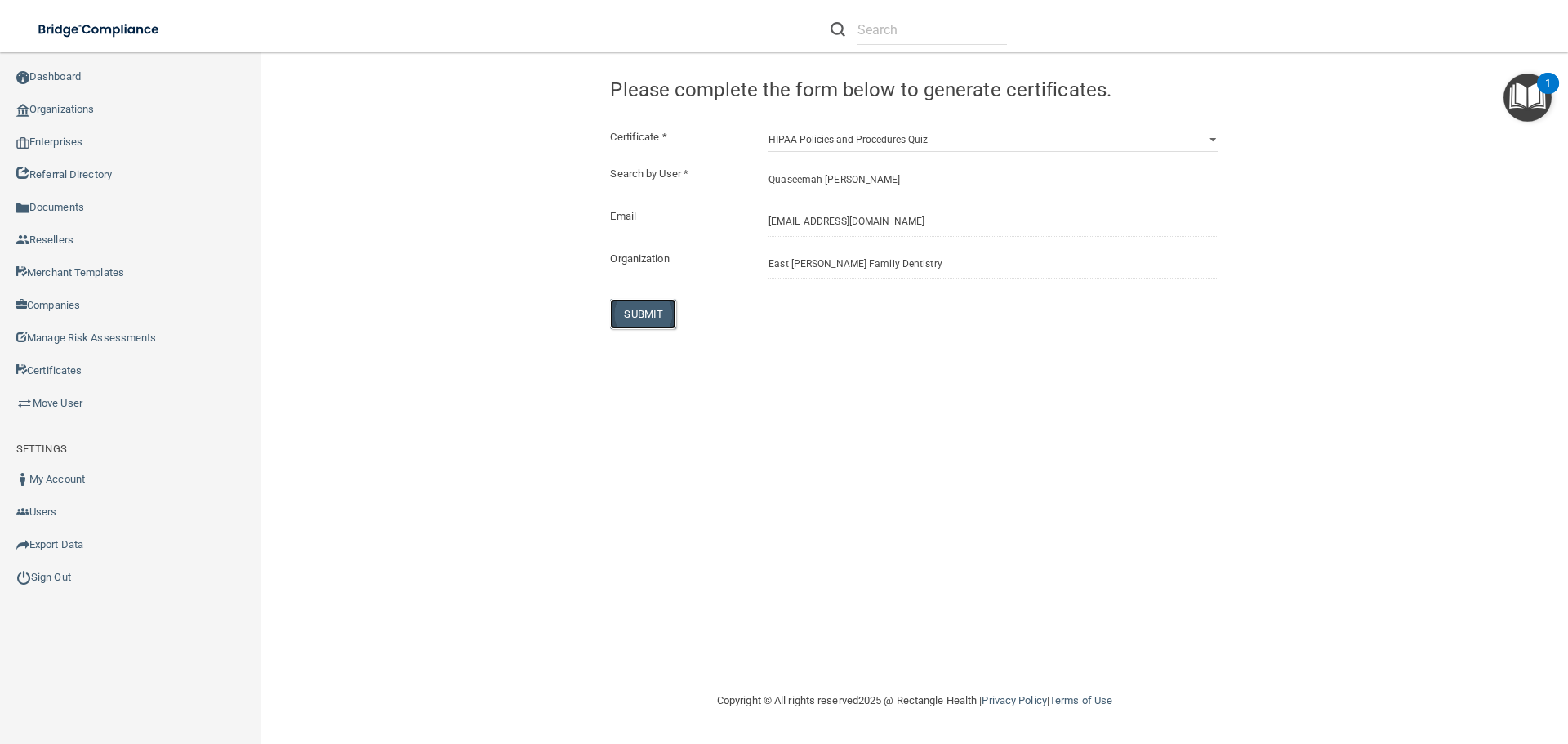
click at [628, 313] on button "SUBMIT" at bounding box center [643, 314] width 66 height 30
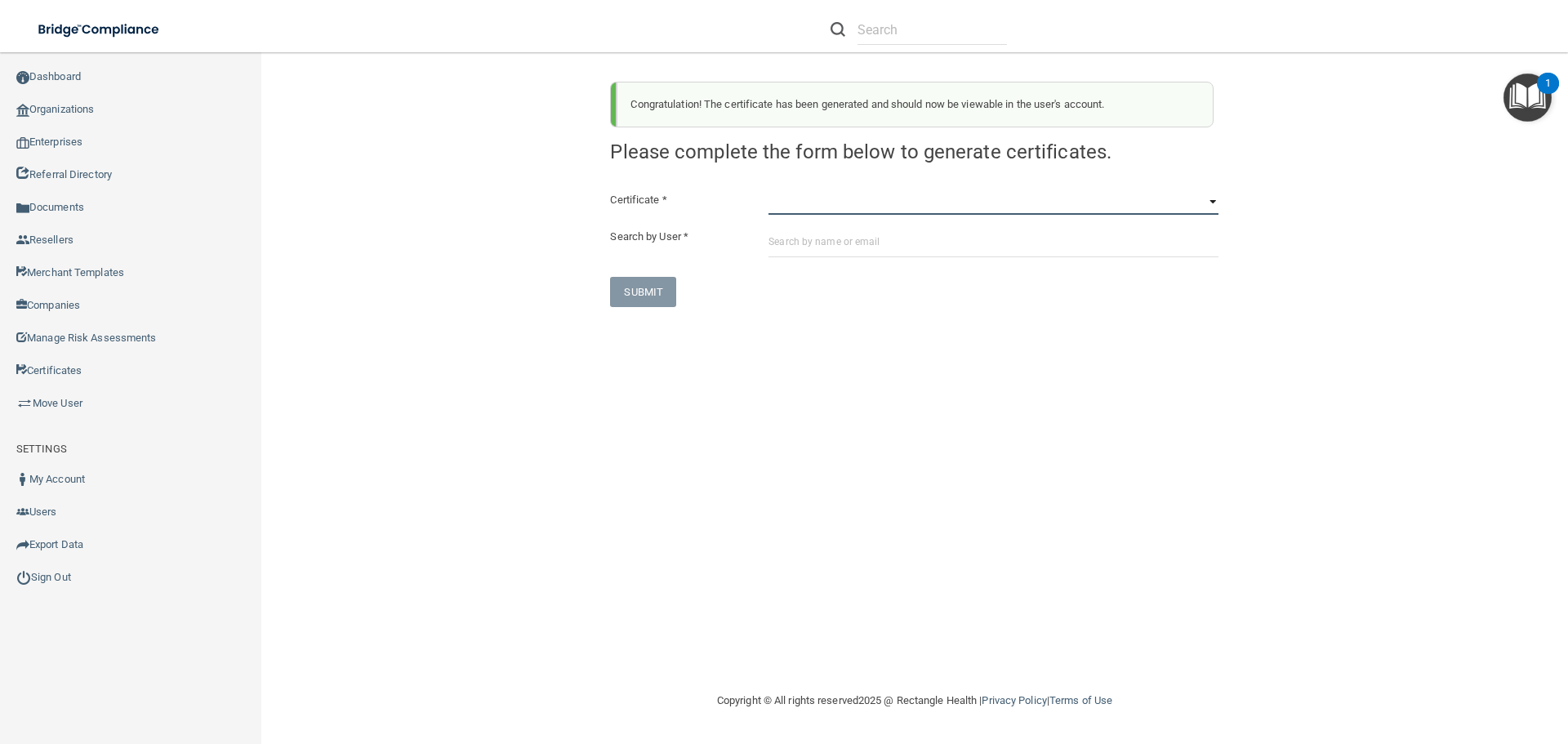
click at [778, 214] on select "HIPAA Officer Certification Training OSHA Bloodborne Pathogens OSHA COVID-19 Pr…" at bounding box center [993, 202] width 450 height 25
select select "7"
click at [768, 191] on select "HIPAA Officer Certification Training OSHA Bloodborne Pathogens OSHA COVID-19 Pr…" at bounding box center [993, 202] width 450 height 25
click at [781, 238] on input "text" at bounding box center [993, 242] width 450 height 30
paste input "om.ecfd@wavedp.com"
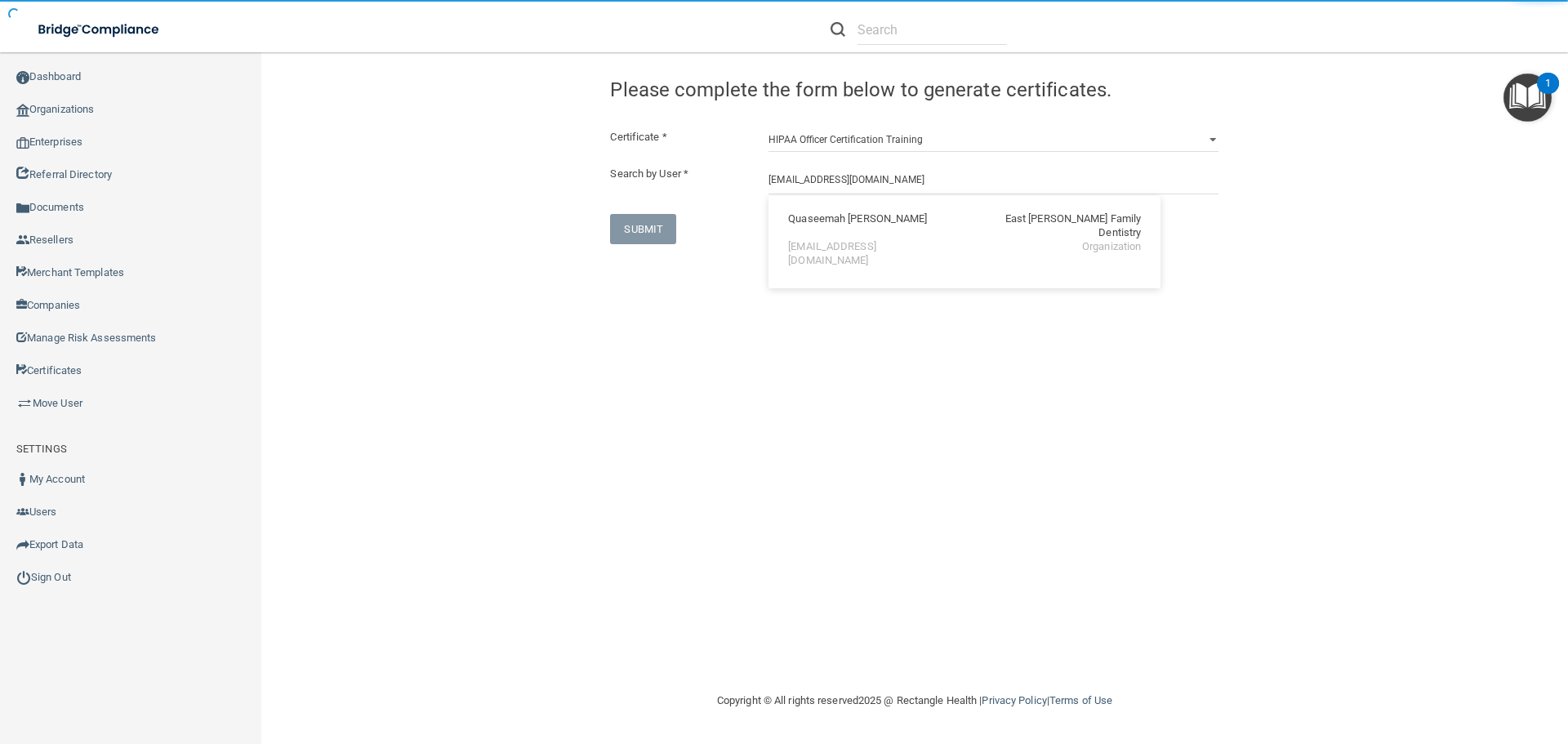
click at [792, 219] on div "Quaseemah Cain" at bounding box center [857, 226] width 139 height 28
type input "Quaseemah Cain"
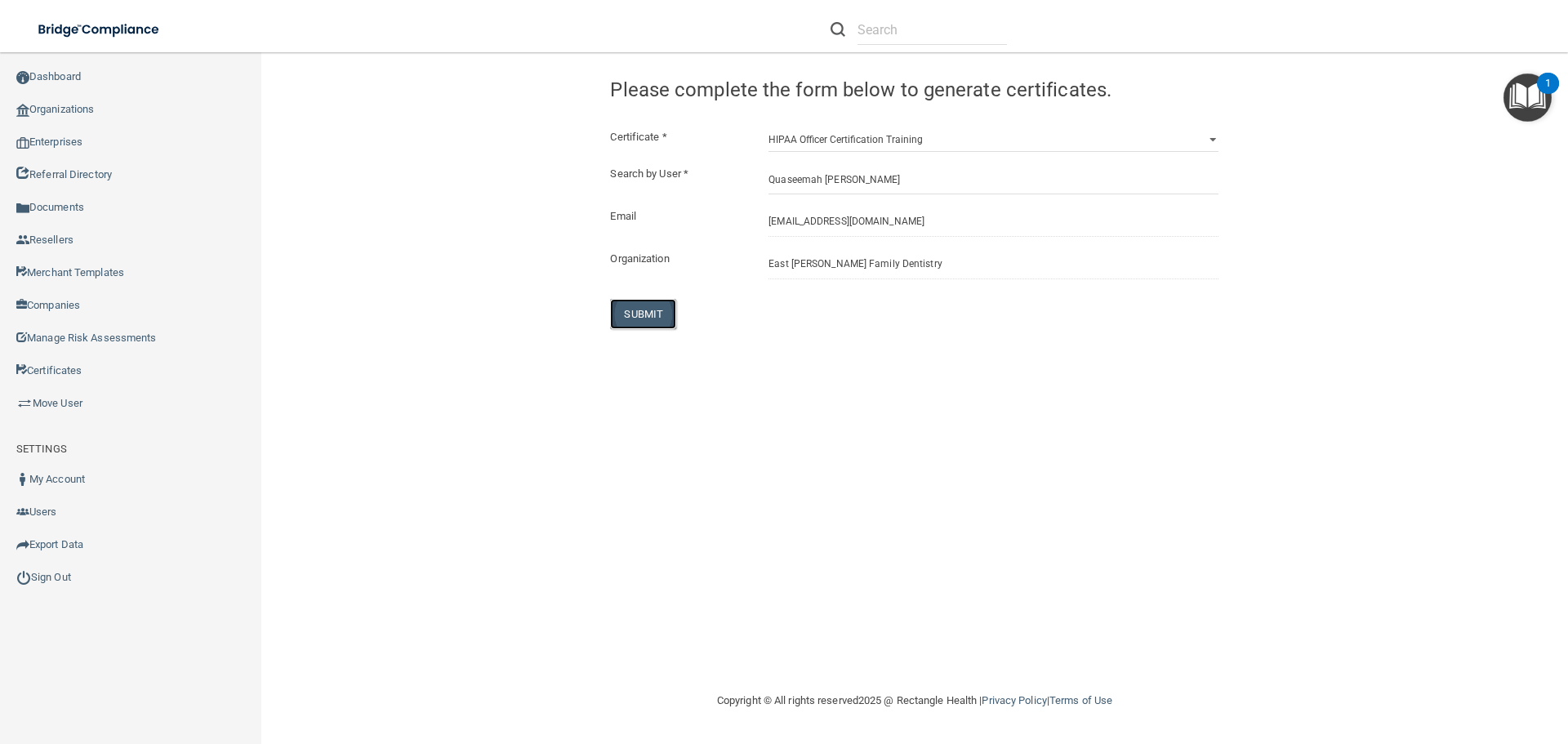
click at [650, 307] on button "SUBMIT" at bounding box center [643, 314] width 66 height 30
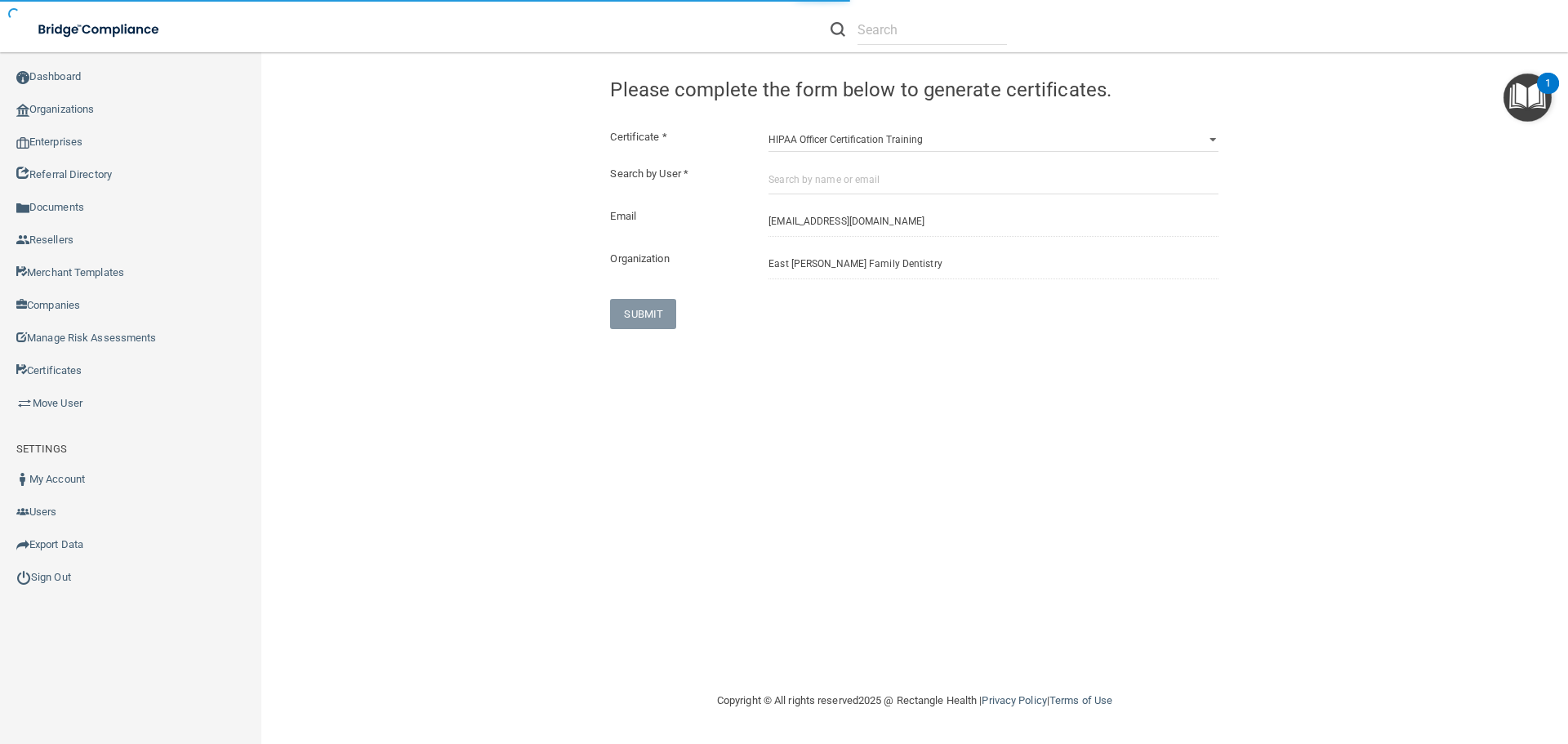
select select "?"
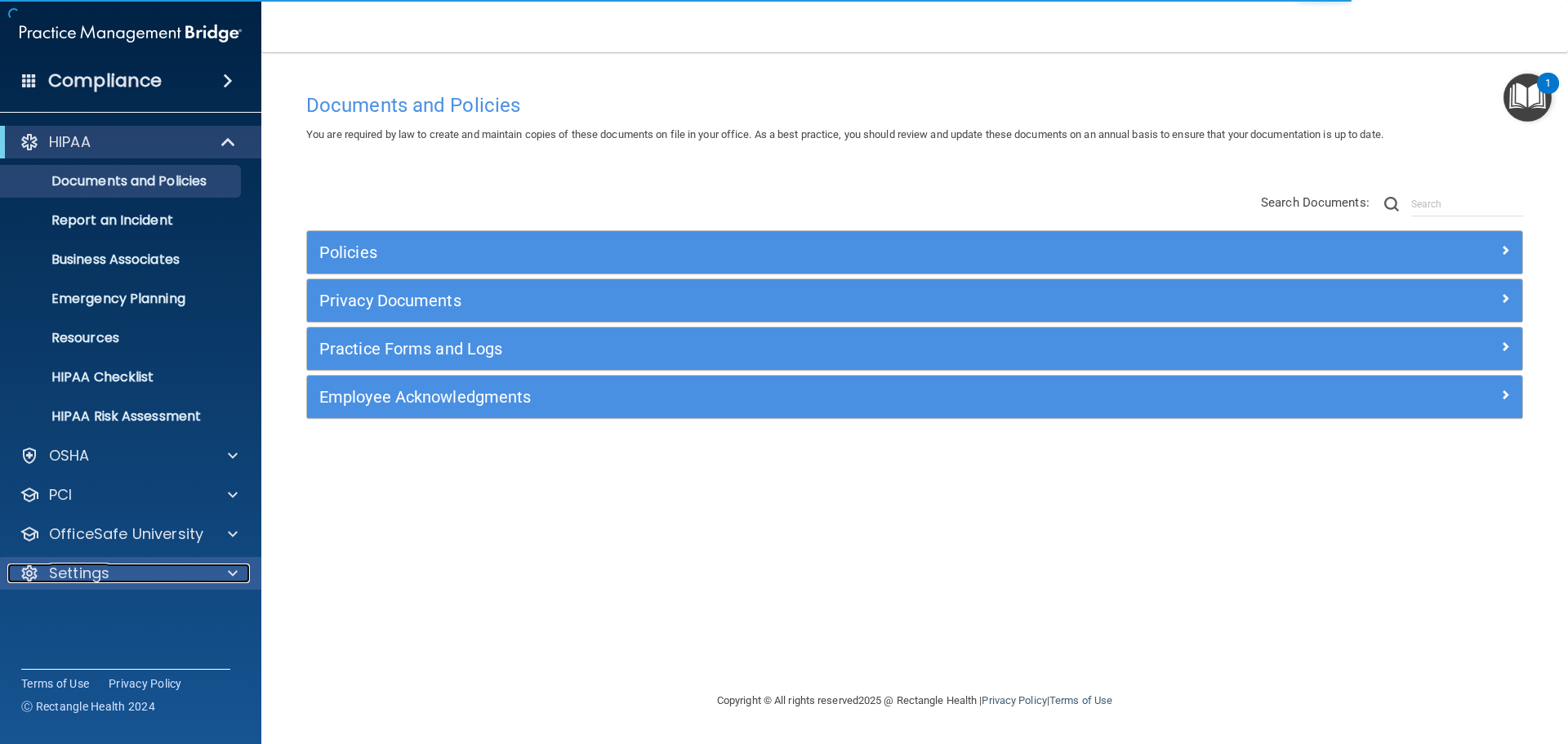
click at [88, 576] on p "Settings" at bounding box center [80, 573] width 61 height 20
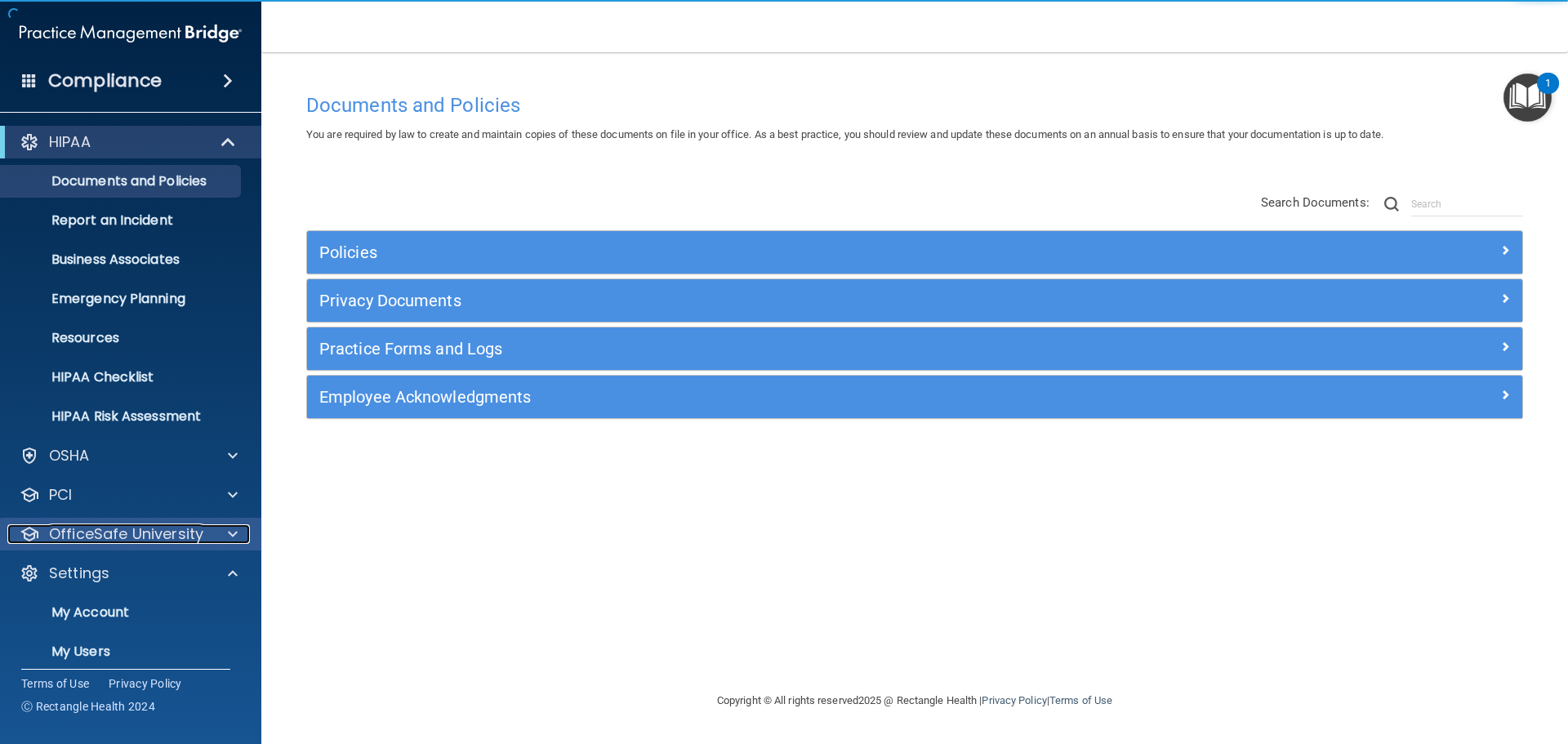
click at [113, 537] on p "OfficeSafe University" at bounding box center [126, 535] width 154 height 20
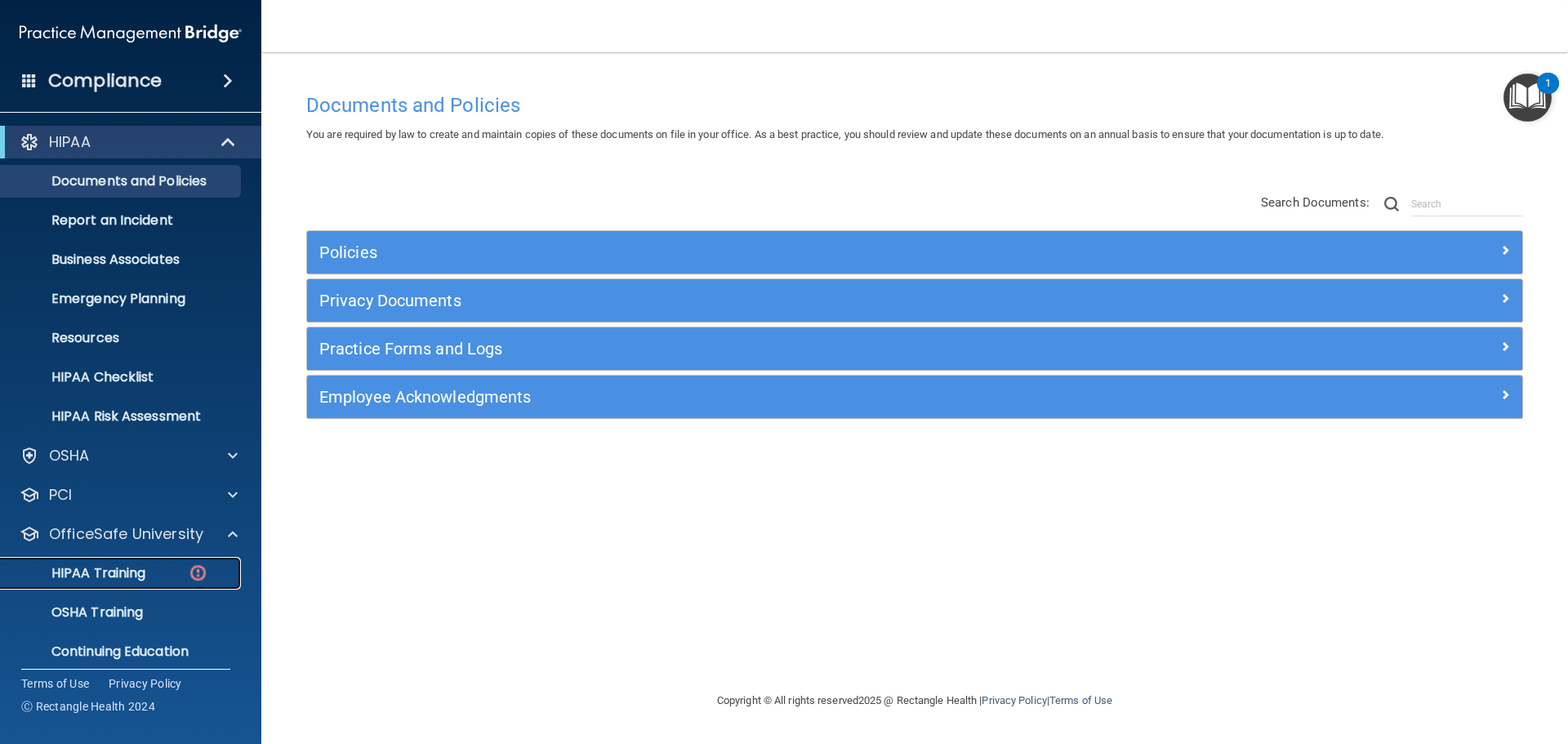
click at [114, 572] on p "HIPAA Training" at bounding box center [78, 573] width 135 height 17
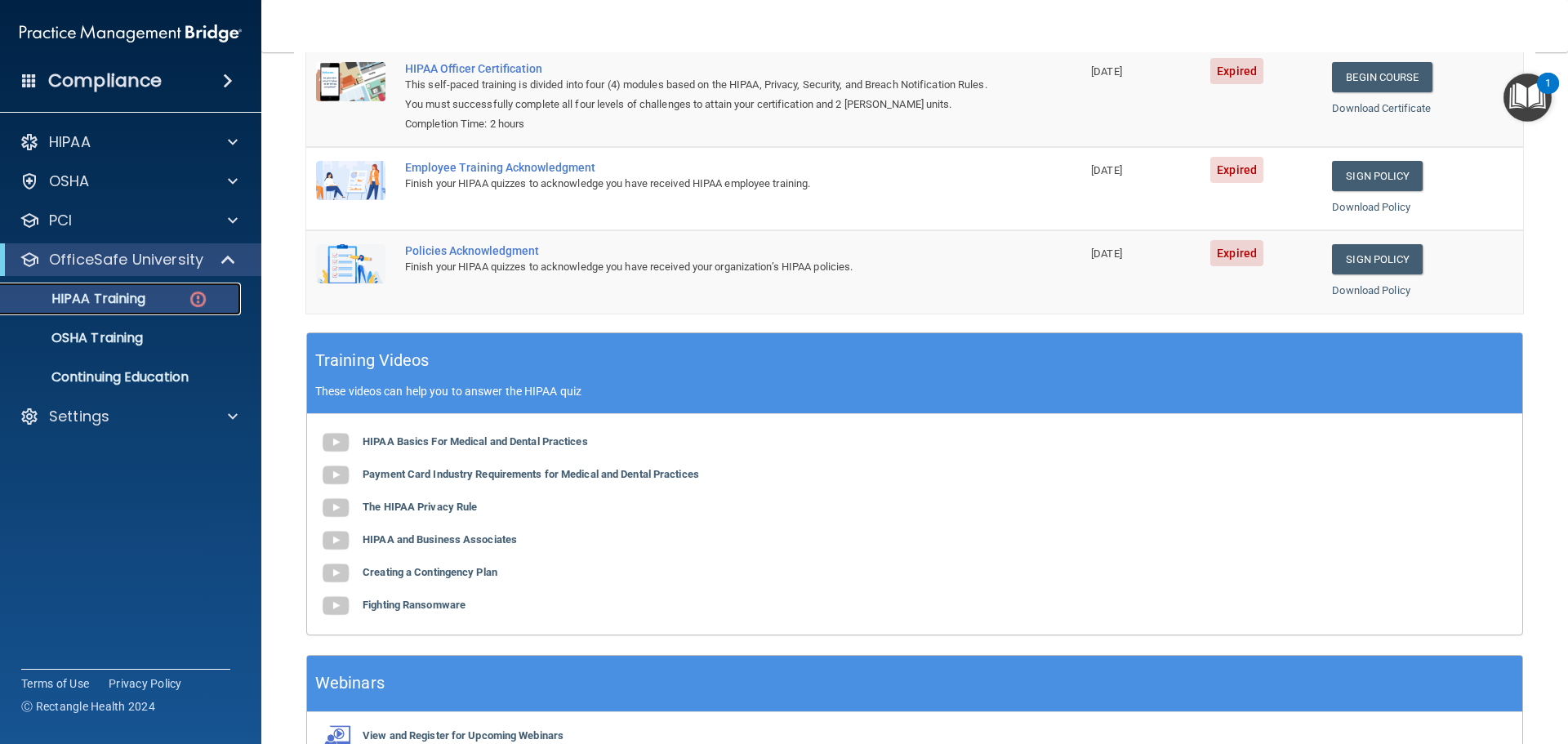
scroll to position [90, 0]
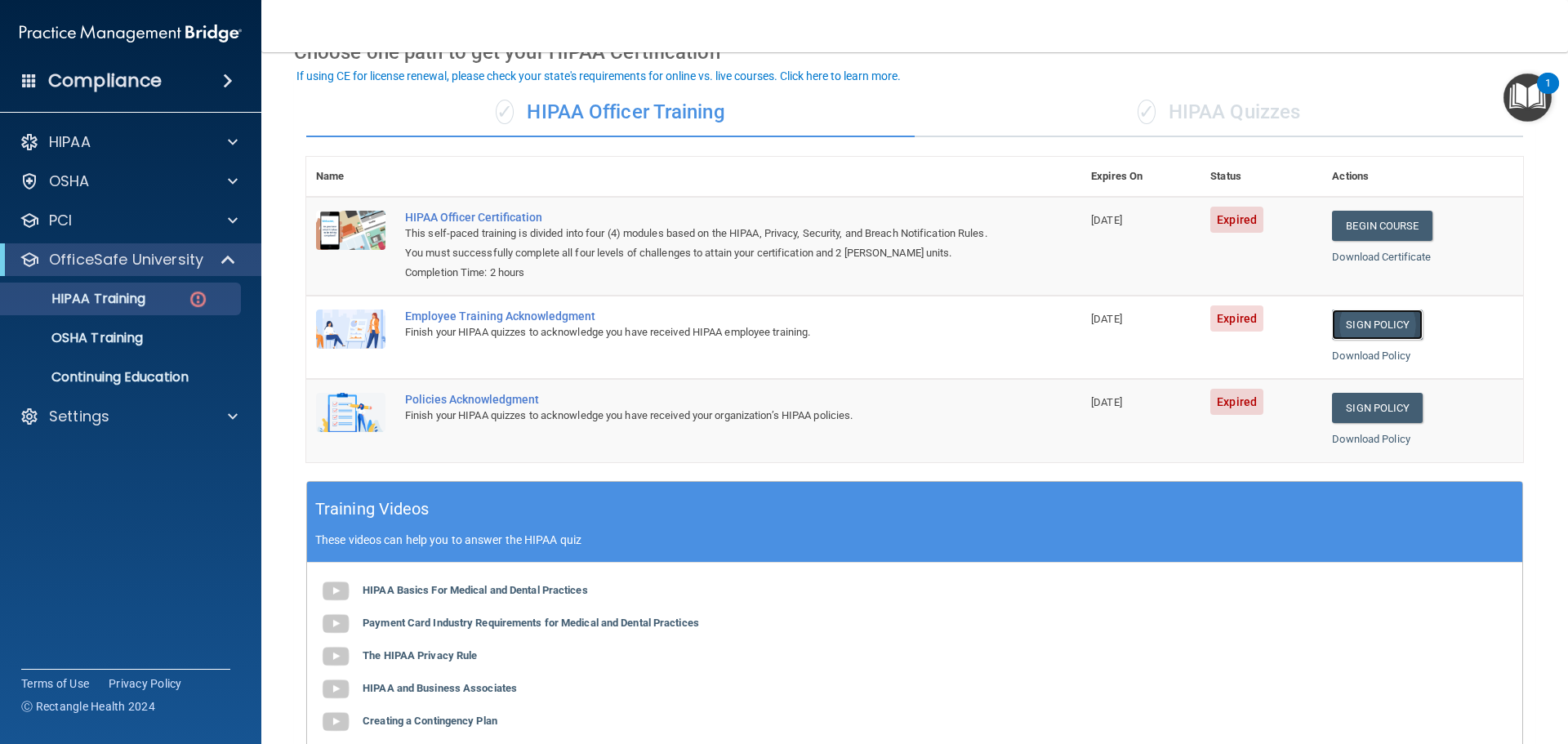
click at [1379, 317] on link "Sign Policy" at bounding box center [1377, 324] width 90 height 30
click at [1375, 405] on link "Sign Policy" at bounding box center [1377, 408] width 90 height 30
click at [111, 418] on div "Settings" at bounding box center [108, 417] width 202 height 20
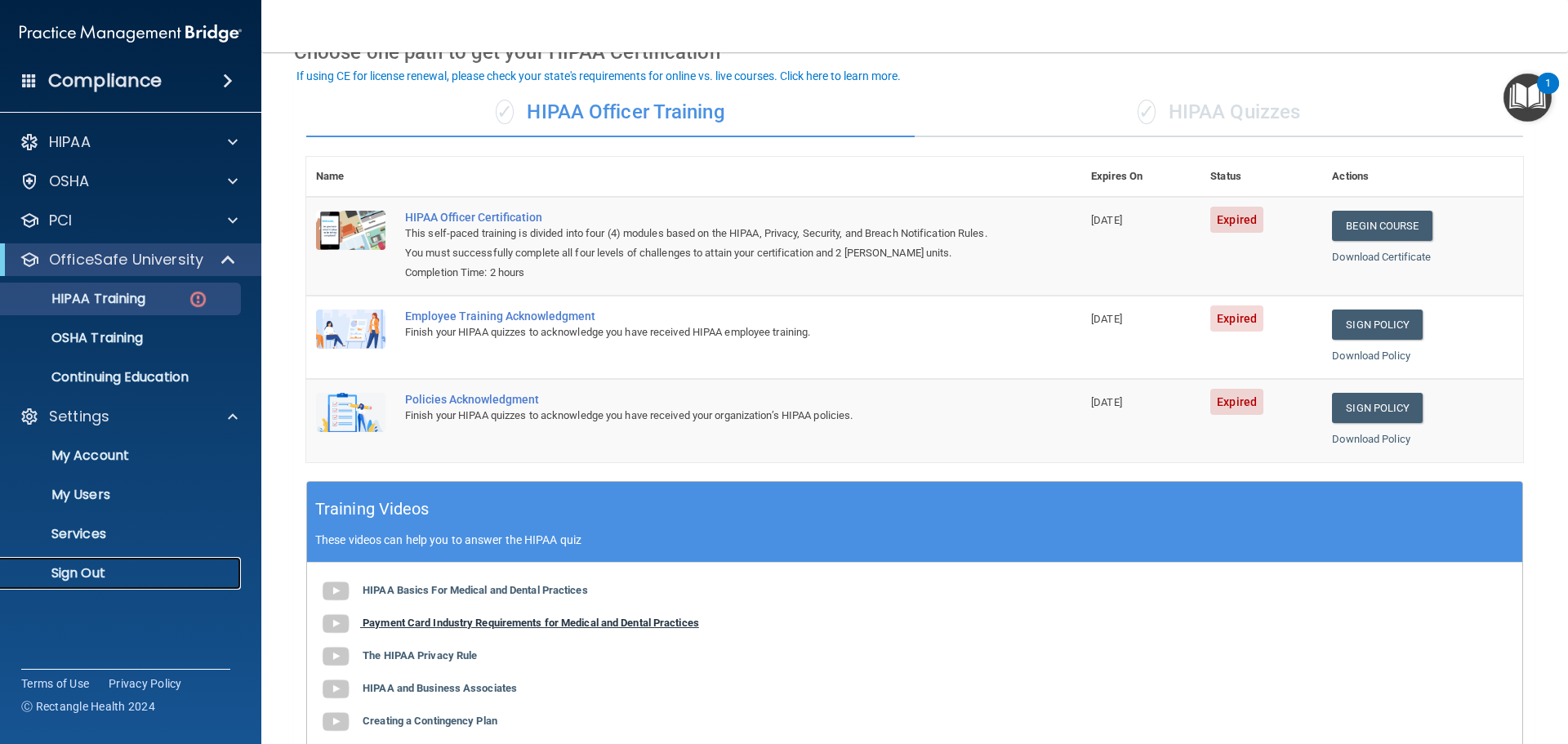
click at [114, 573] on p "Sign Out" at bounding box center [122, 573] width 223 height 17
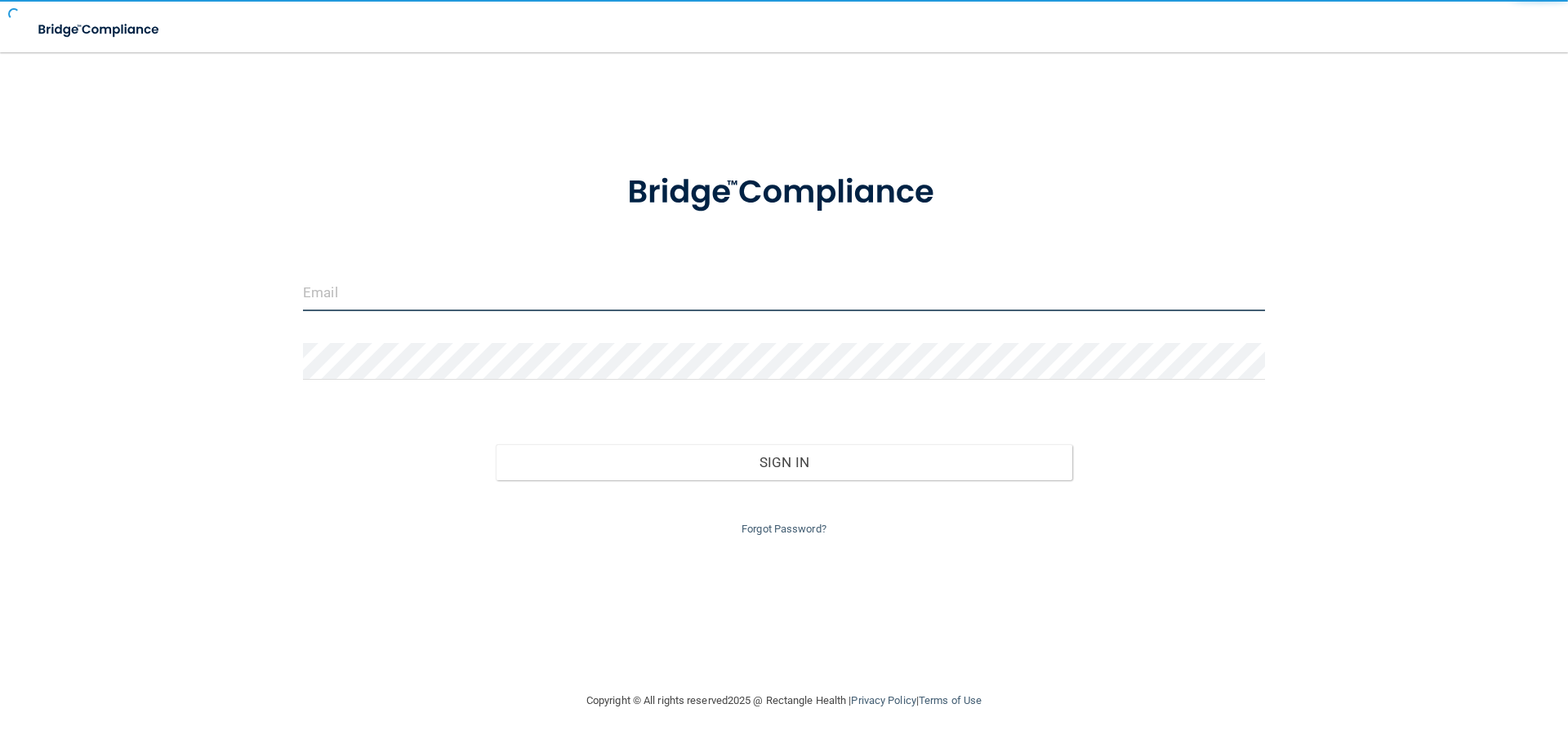
type input "elizabethc@pcihipaa.com"
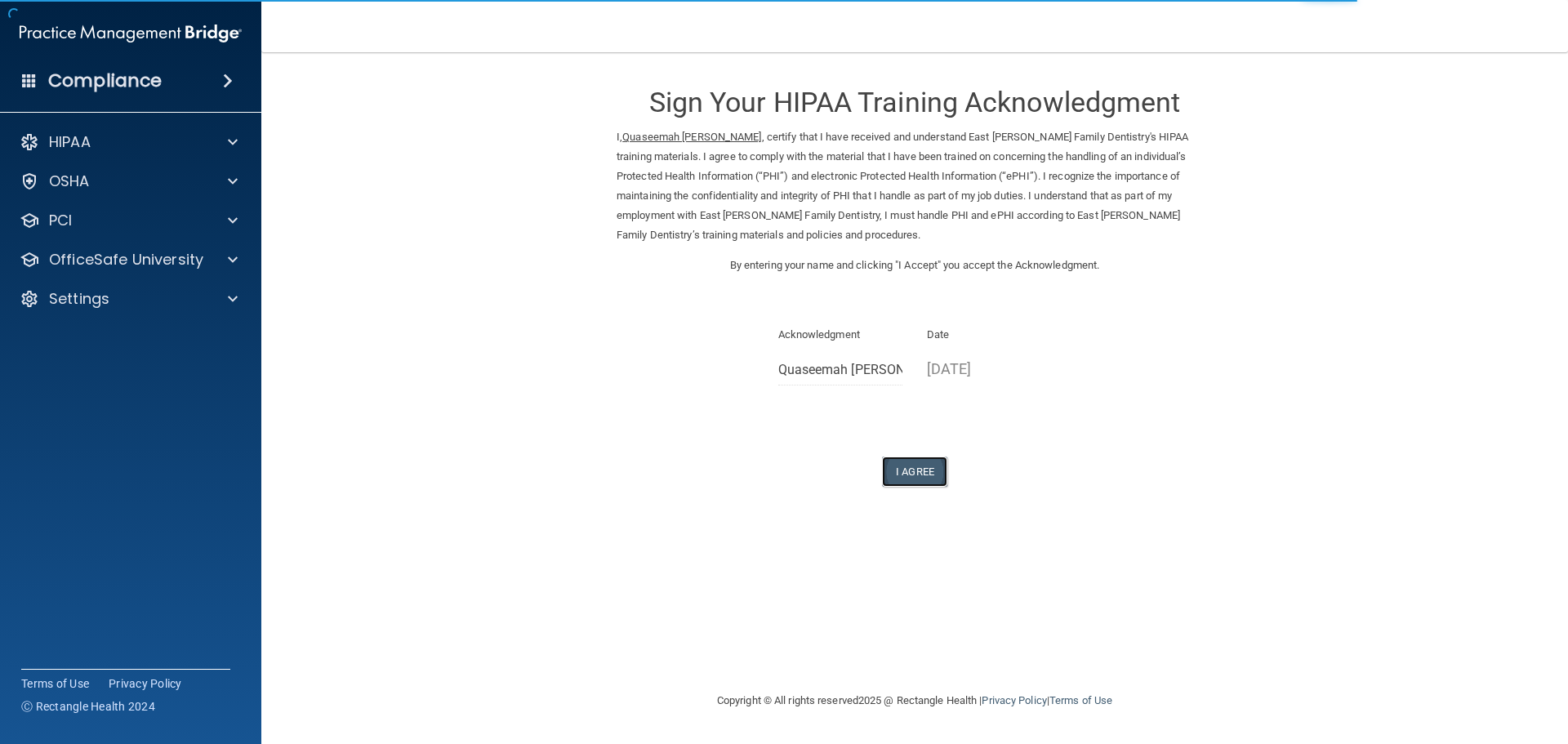
click at [912, 468] on button "I Agree" at bounding box center [915, 472] width 65 height 30
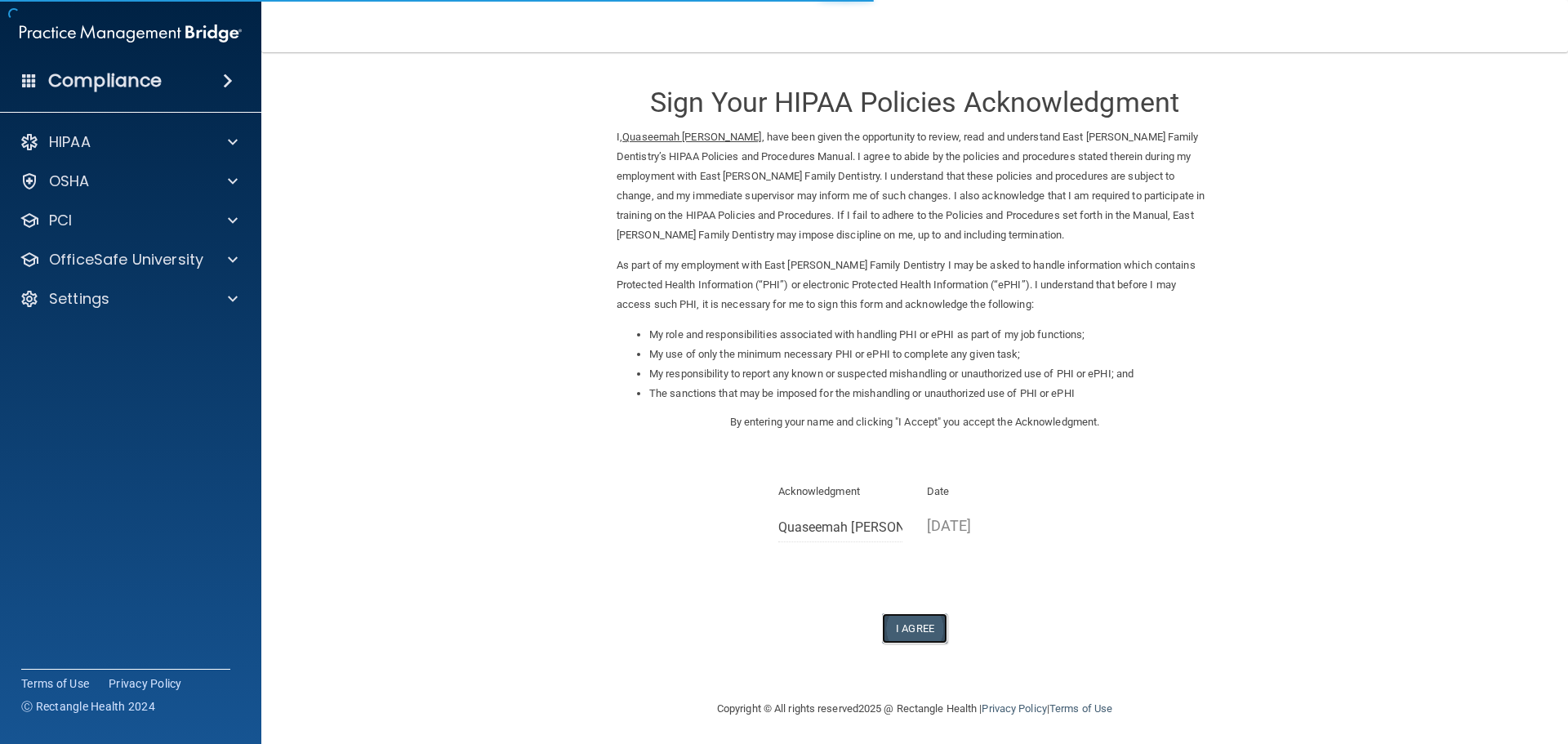
click at [904, 626] on button "I Agree" at bounding box center [915, 628] width 65 height 30
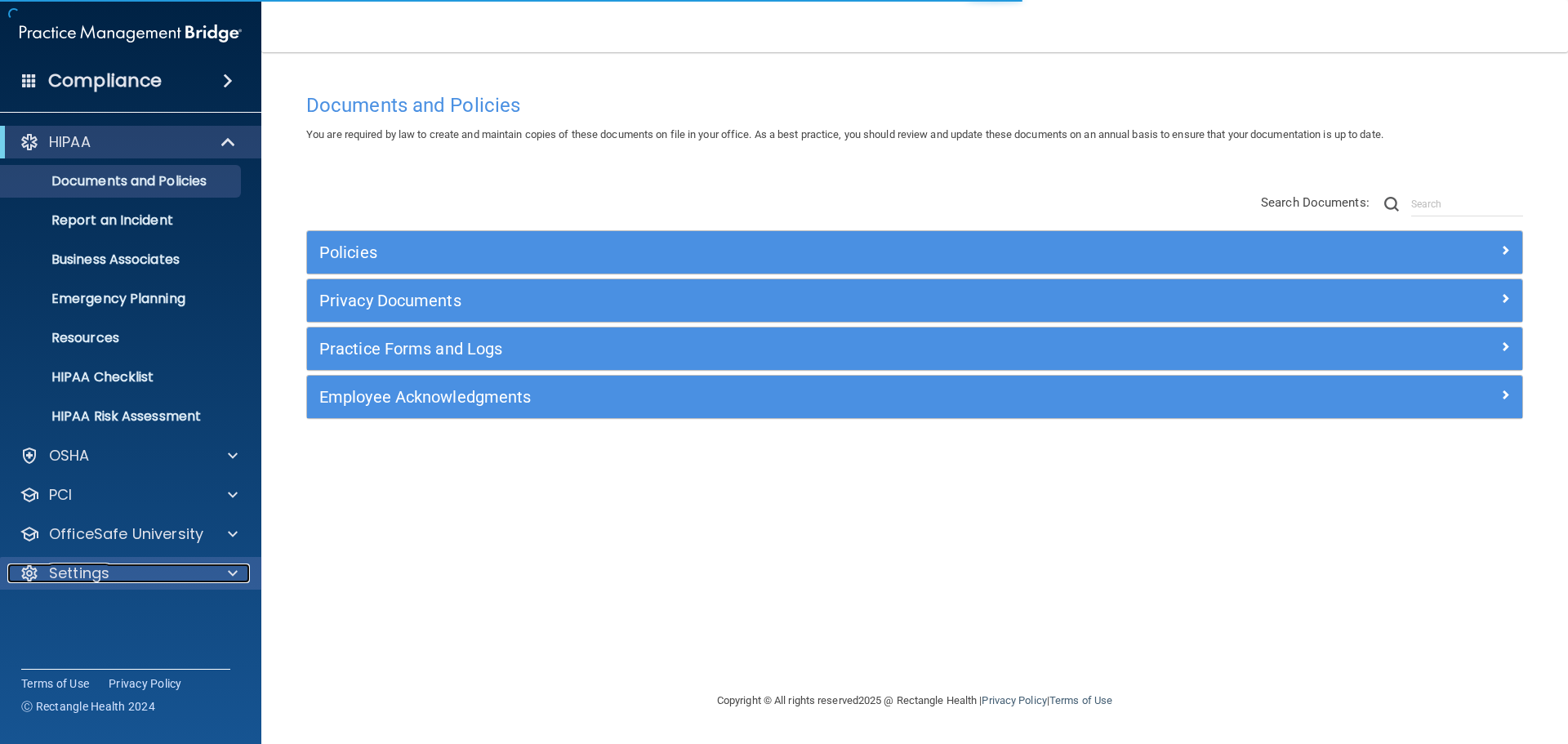
click at [84, 572] on p "Settings" at bounding box center [80, 573] width 61 height 20
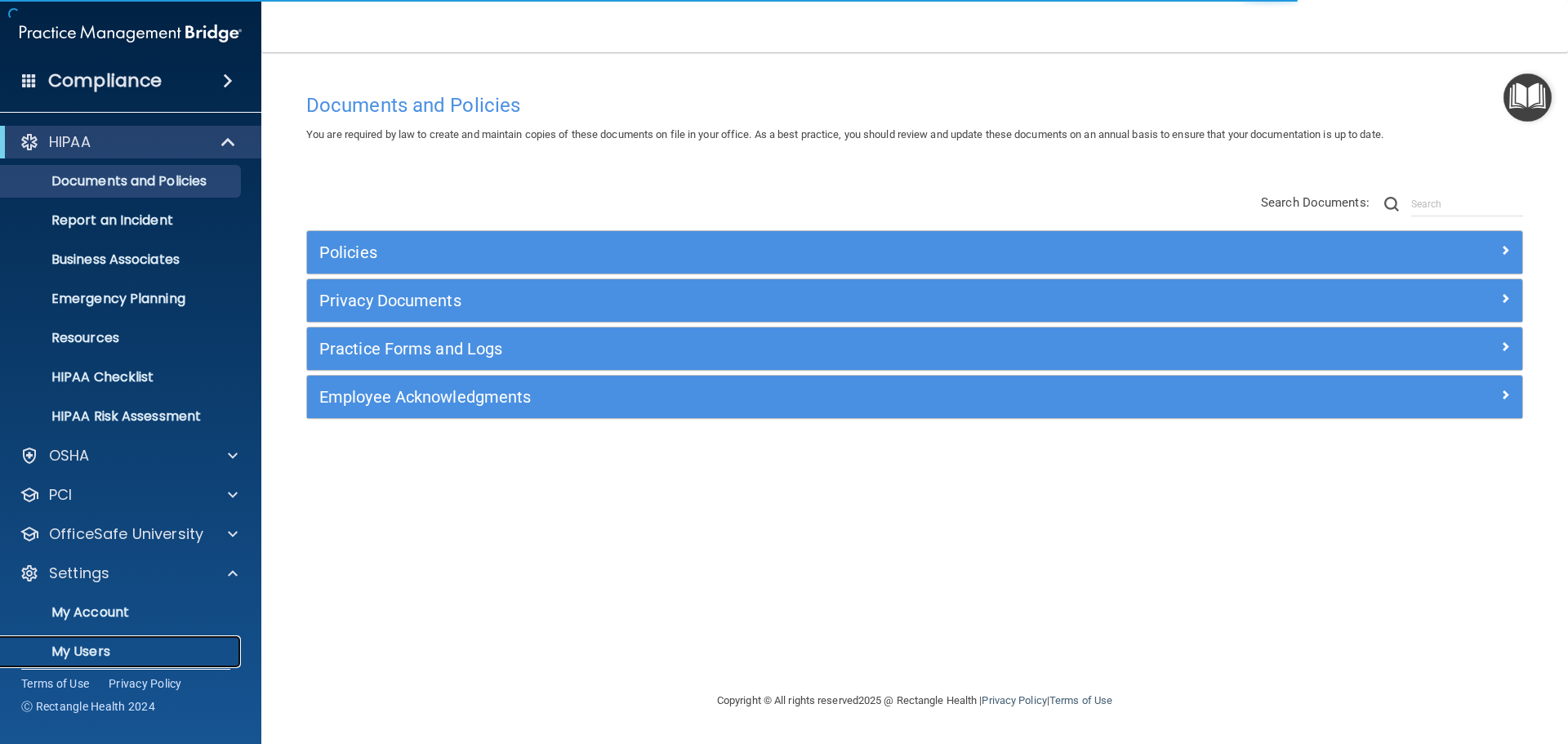
click at [83, 648] on p "My Users" at bounding box center [122, 652] width 223 height 17
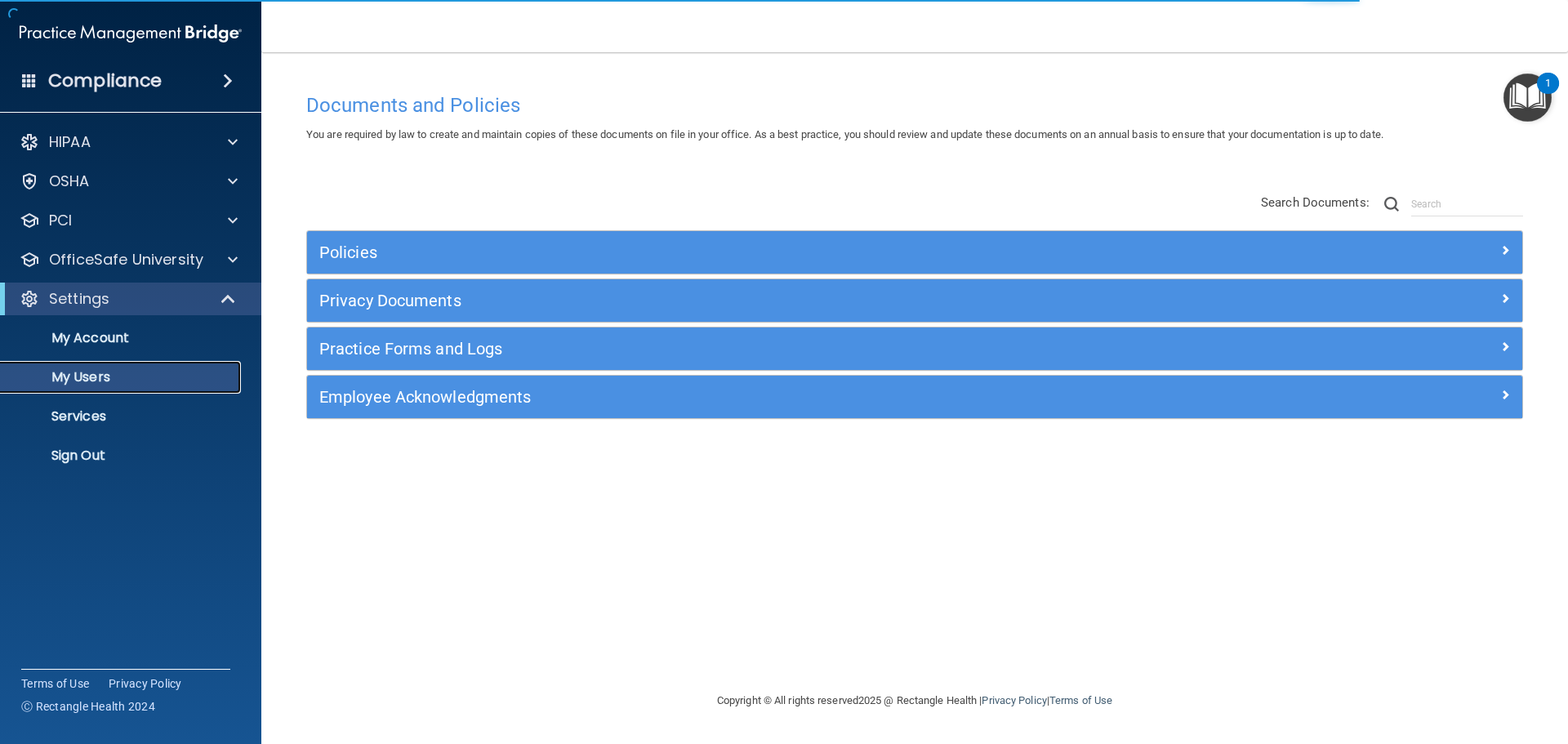
select select "20"
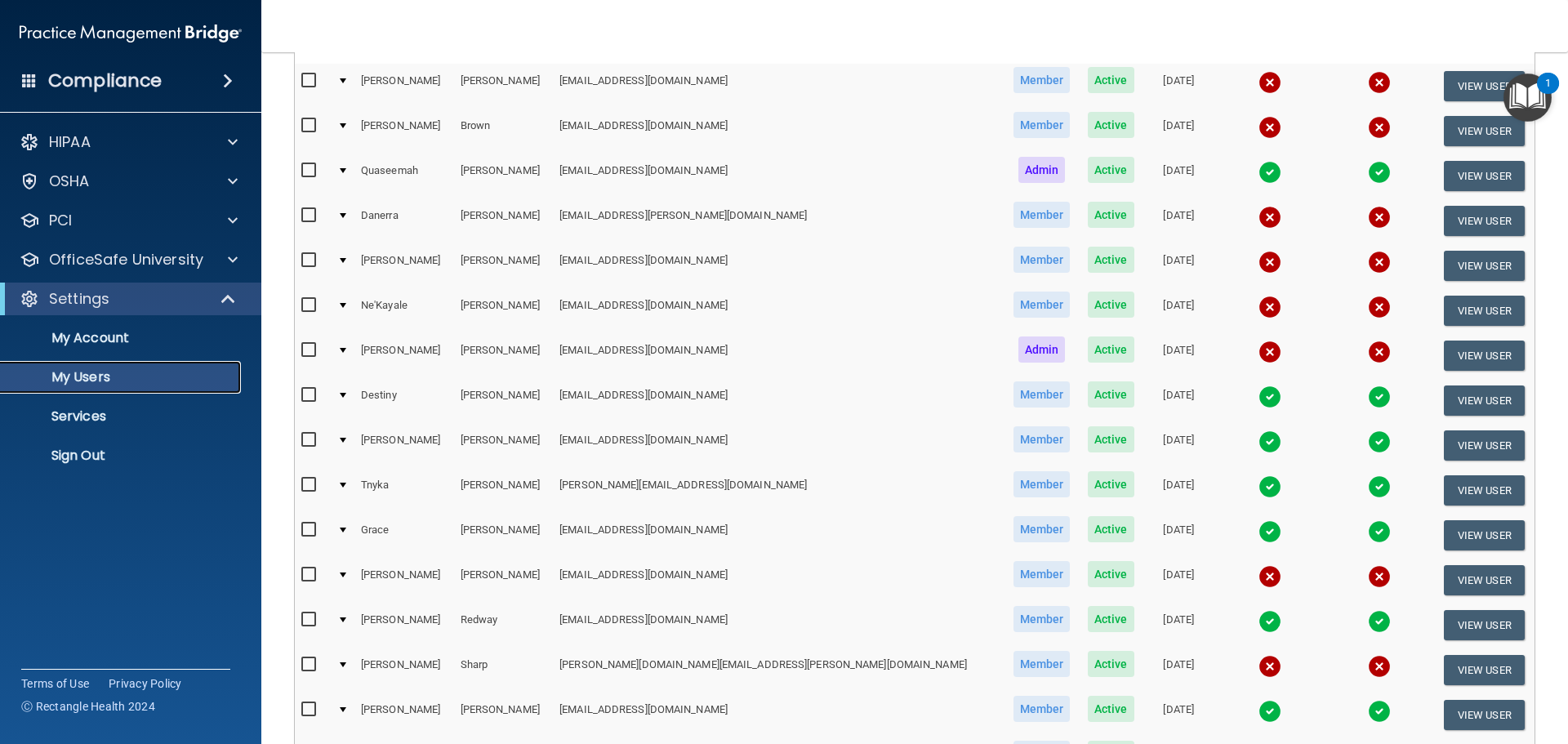
scroll to position [245, 0]
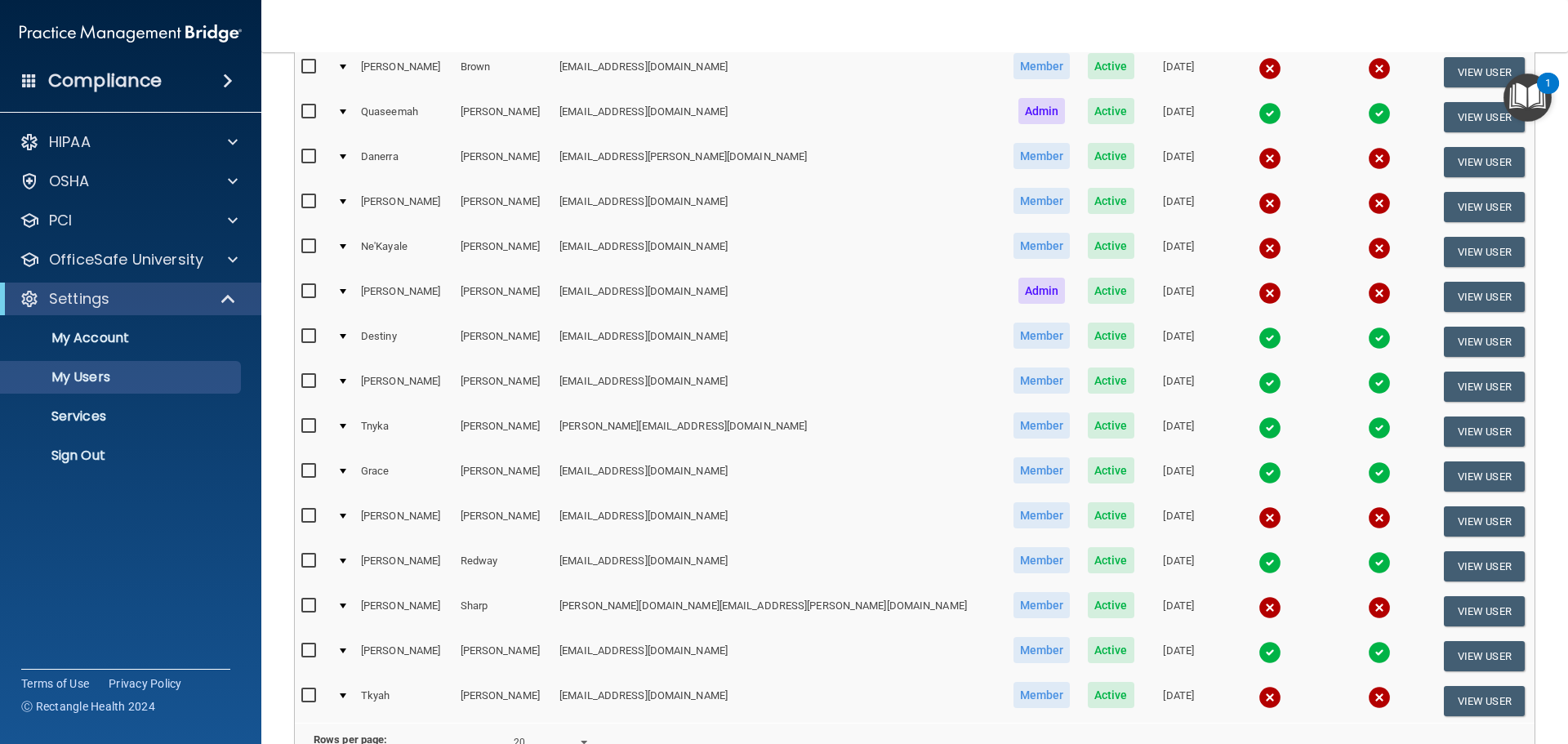
click at [1259, 293] on img at bounding box center [1269, 293] width 23 height 23
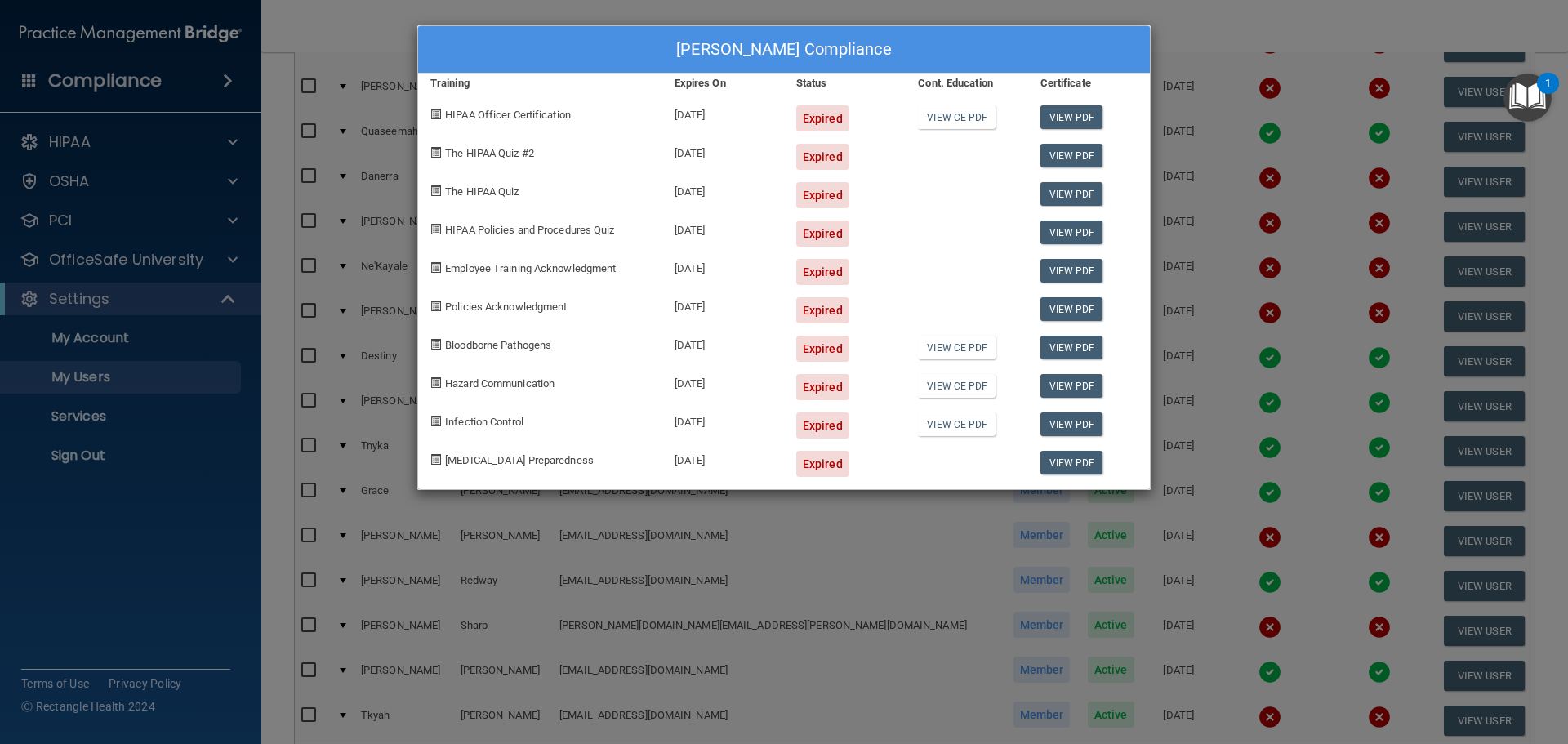
click at [809, 564] on div "Maribel Hayden's Compliance Training Expires On Status Cont. Education Certific…" at bounding box center [784, 372] width 1568 height 744
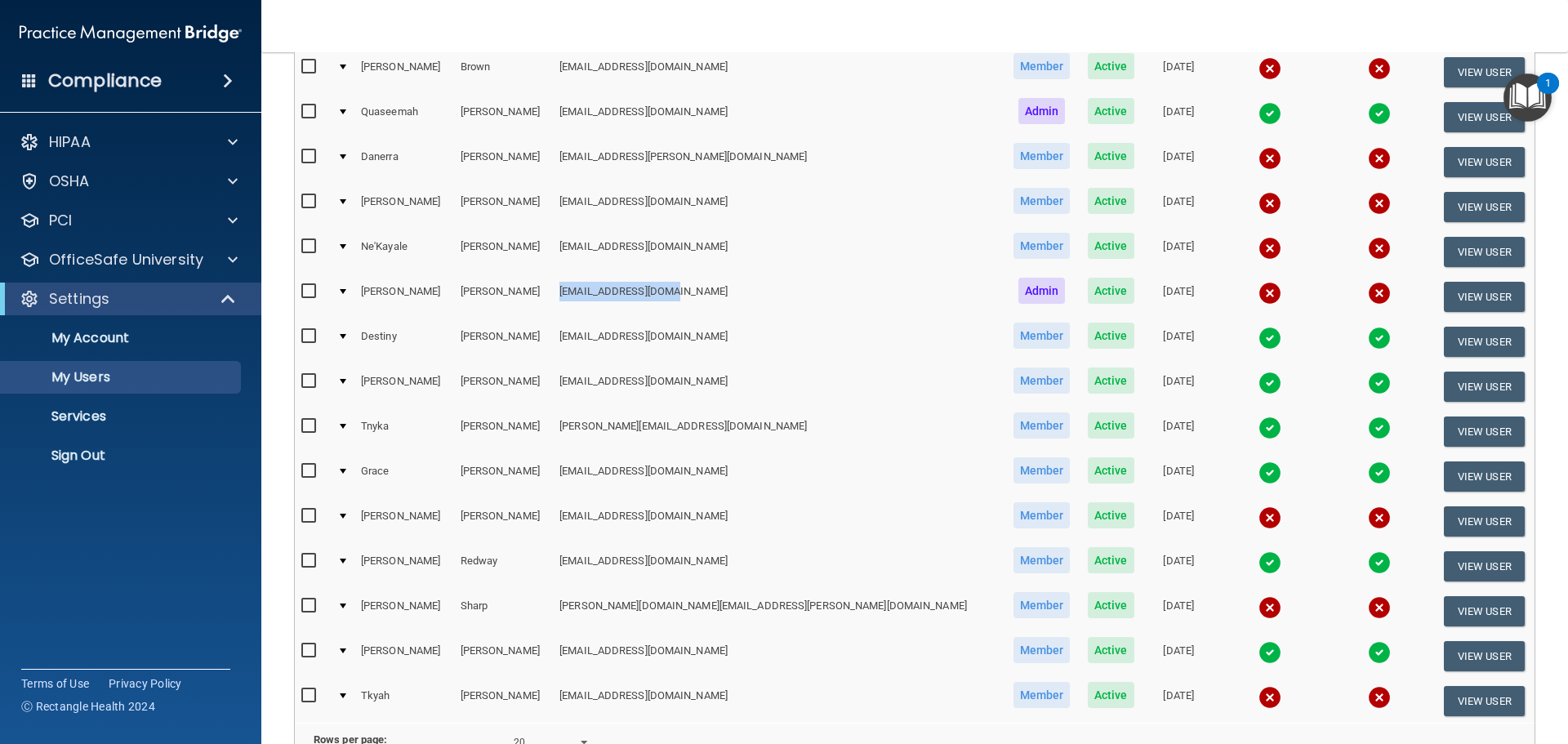
drag, startPoint x: 578, startPoint y: 293, endPoint x: 726, endPoint y: 297, distance: 148.1
click at [726, 297] on td "[EMAIL_ADDRESS][DOMAIN_NAME]" at bounding box center [778, 297] width 451 height 45
copy td "[EMAIL_ADDRESS][DOMAIN_NAME]"
click at [74, 456] on p "Sign Out" at bounding box center [122, 455] width 223 height 17
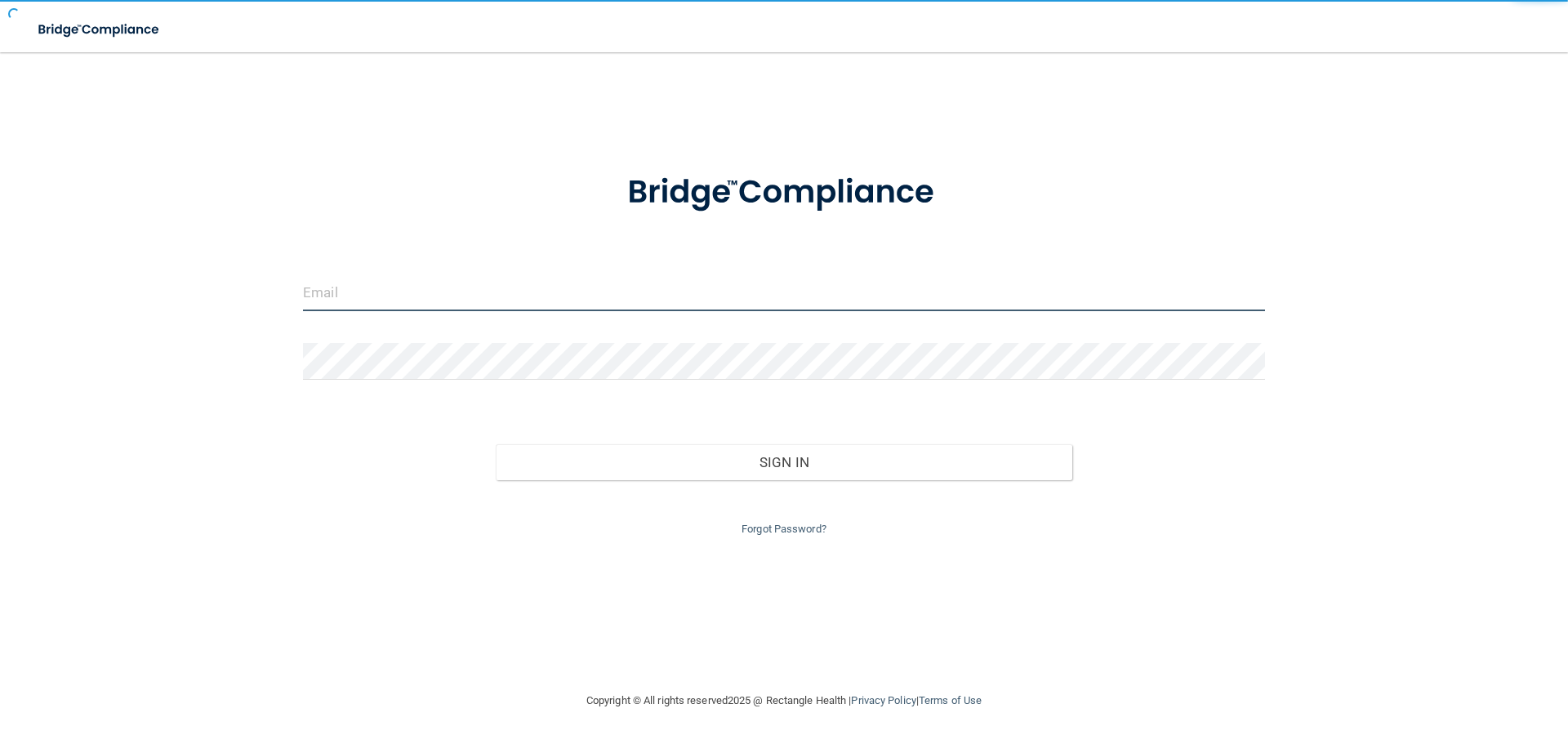
type input "elizabethc@pcihipaa.com"
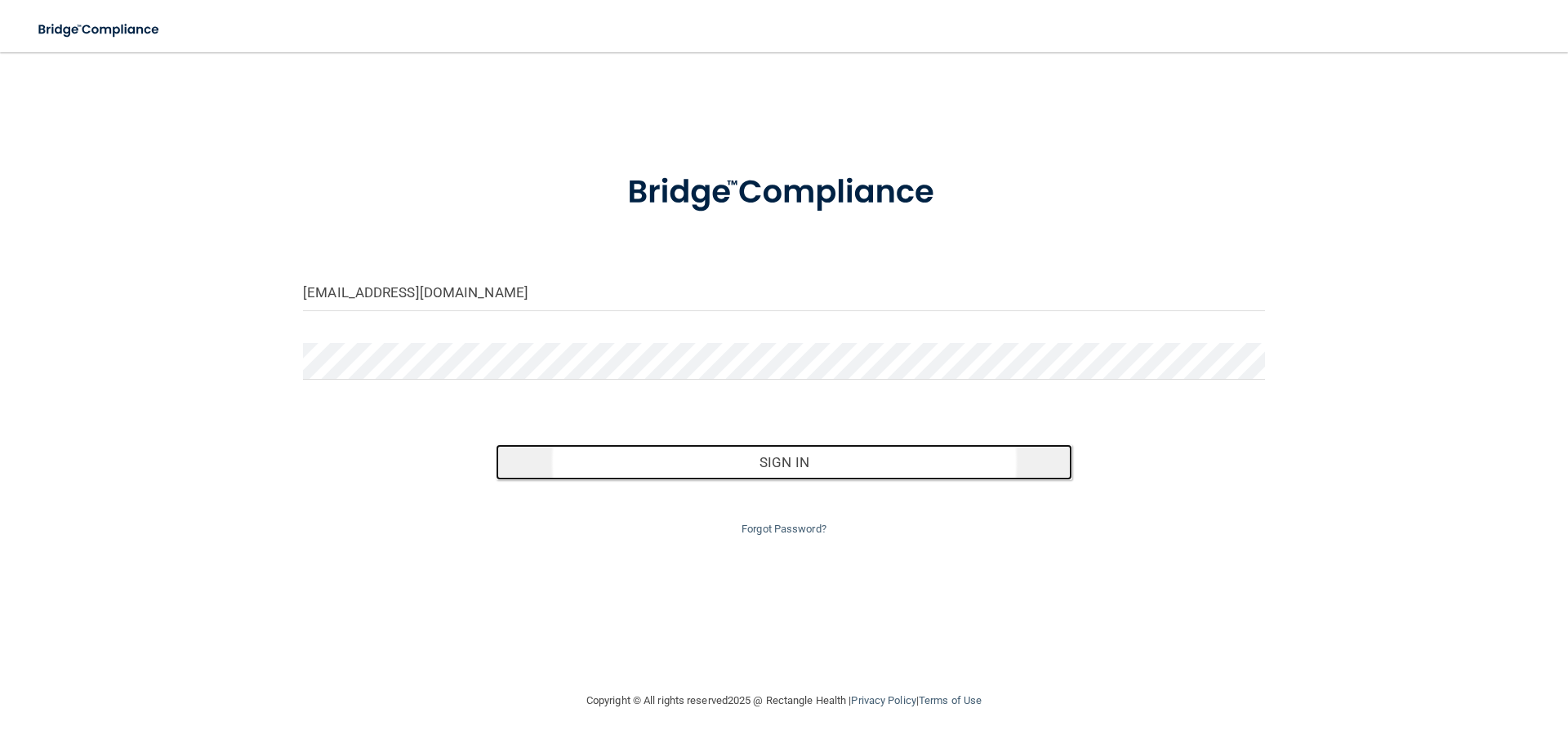
click at [781, 457] on button "Sign In" at bounding box center [784, 462] width 578 height 36
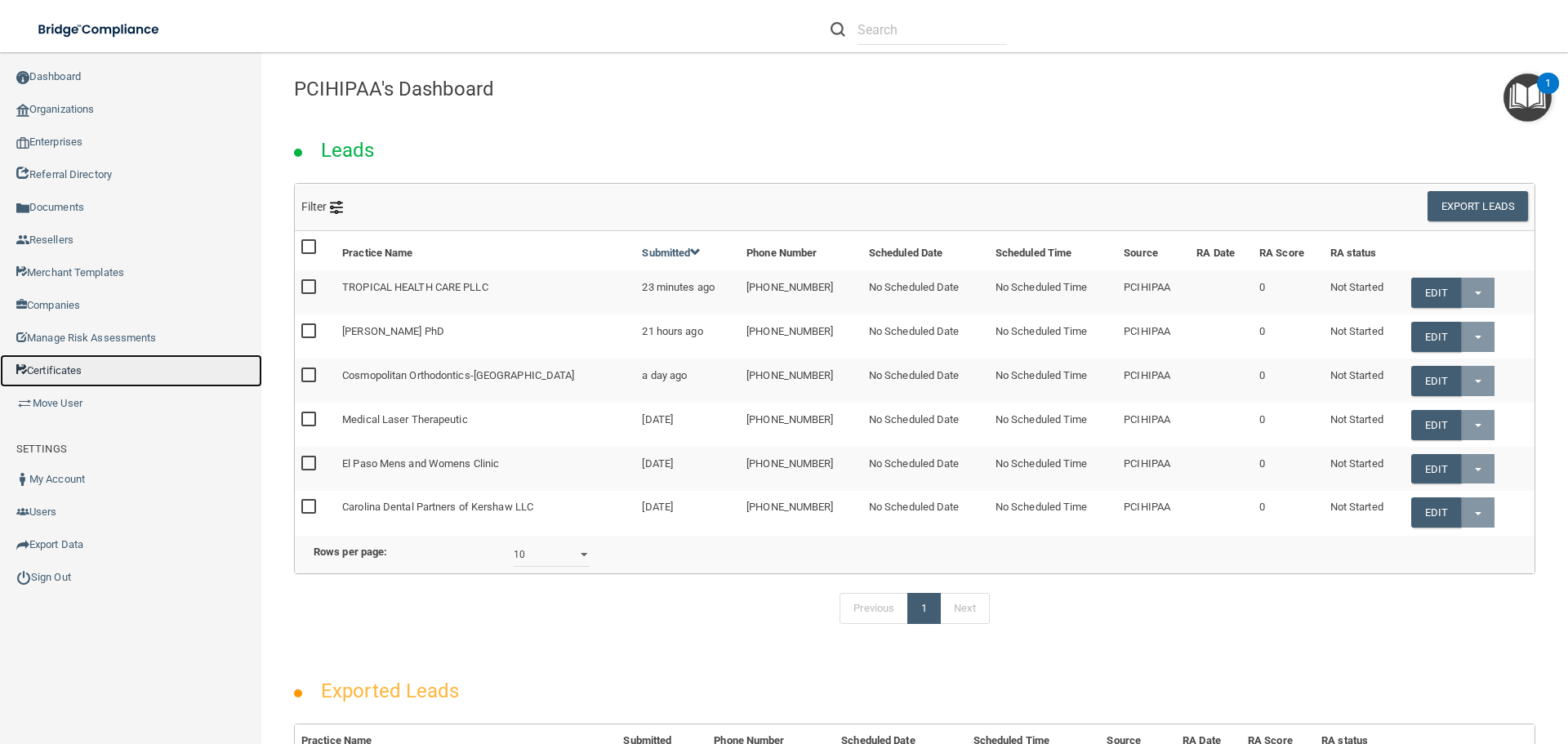
click at [68, 370] on link "Certificates" at bounding box center [131, 371] width 262 height 32
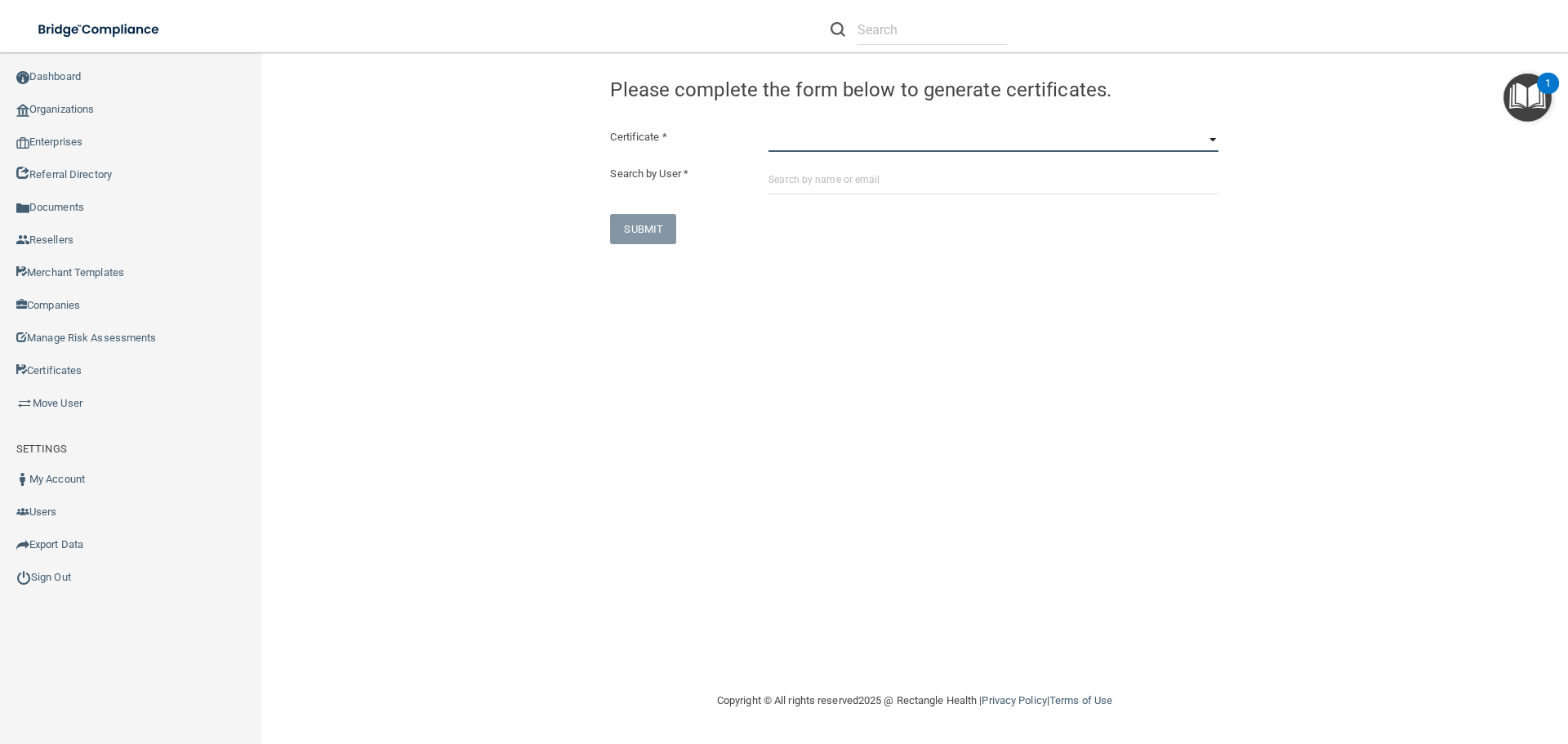
click at [768, 138] on select "HIPAA Officer Certification Training OSHA Bloodborne Pathogens OSHA COVID-19 Pr…" at bounding box center [993, 140] width 450 height 25
select select "1"
click at [768, 128] on select "HIPAA Officer Certification Training OSHA Bloodborne Pathogens OSHA COVID-19 Pr…" at bounding box center [993, 140] width 450 height 25
click at [786, 181] on input "text" at bounding box center [993, 179] width 450 height 30
paste input "[EMAIL_ADDRESS][DOMAIN_NAME]"
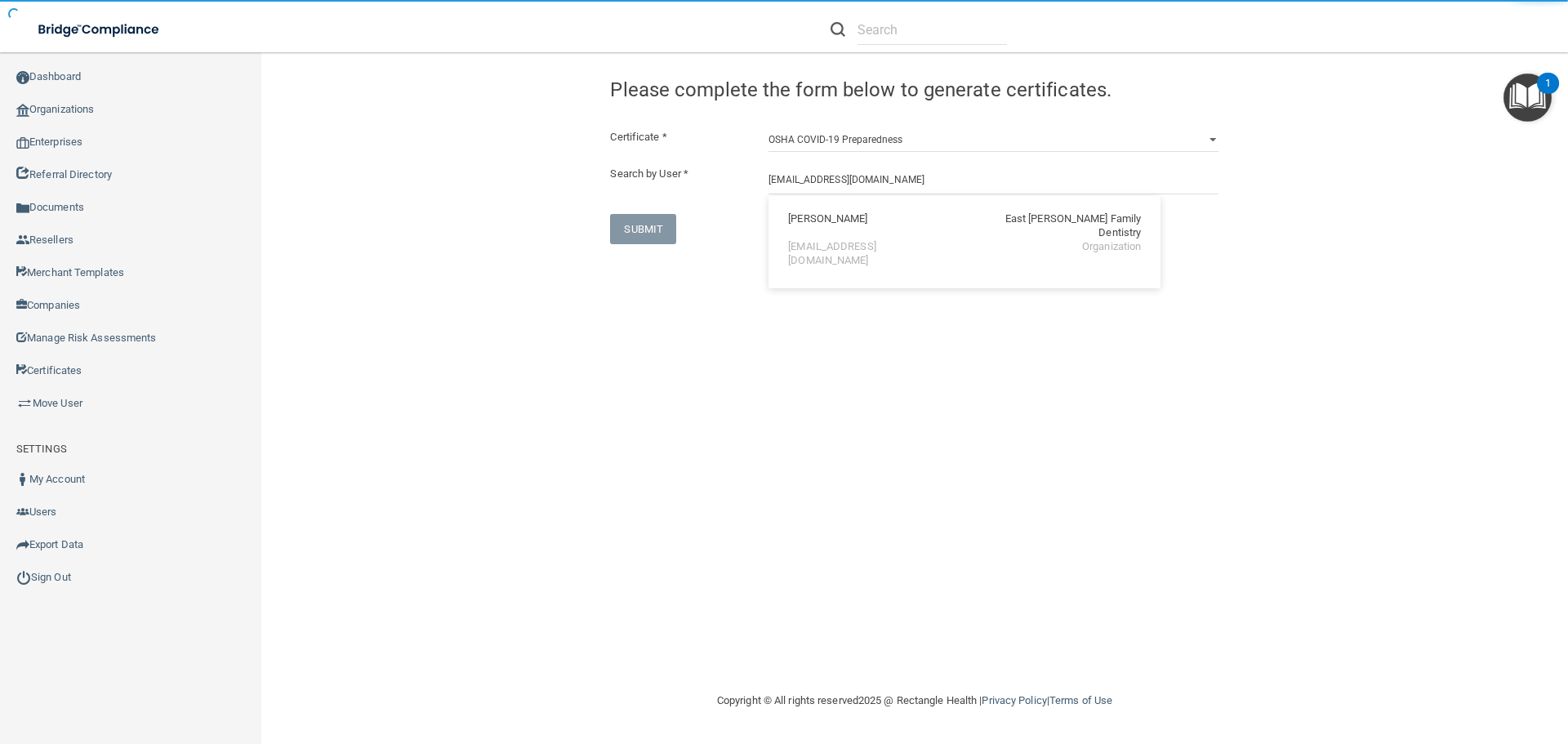
click at [807, 225] on div "[PERSON_NAME]" at bounding box center [827, 226] width 80 height 28
type input "[PERSON_NAME]"
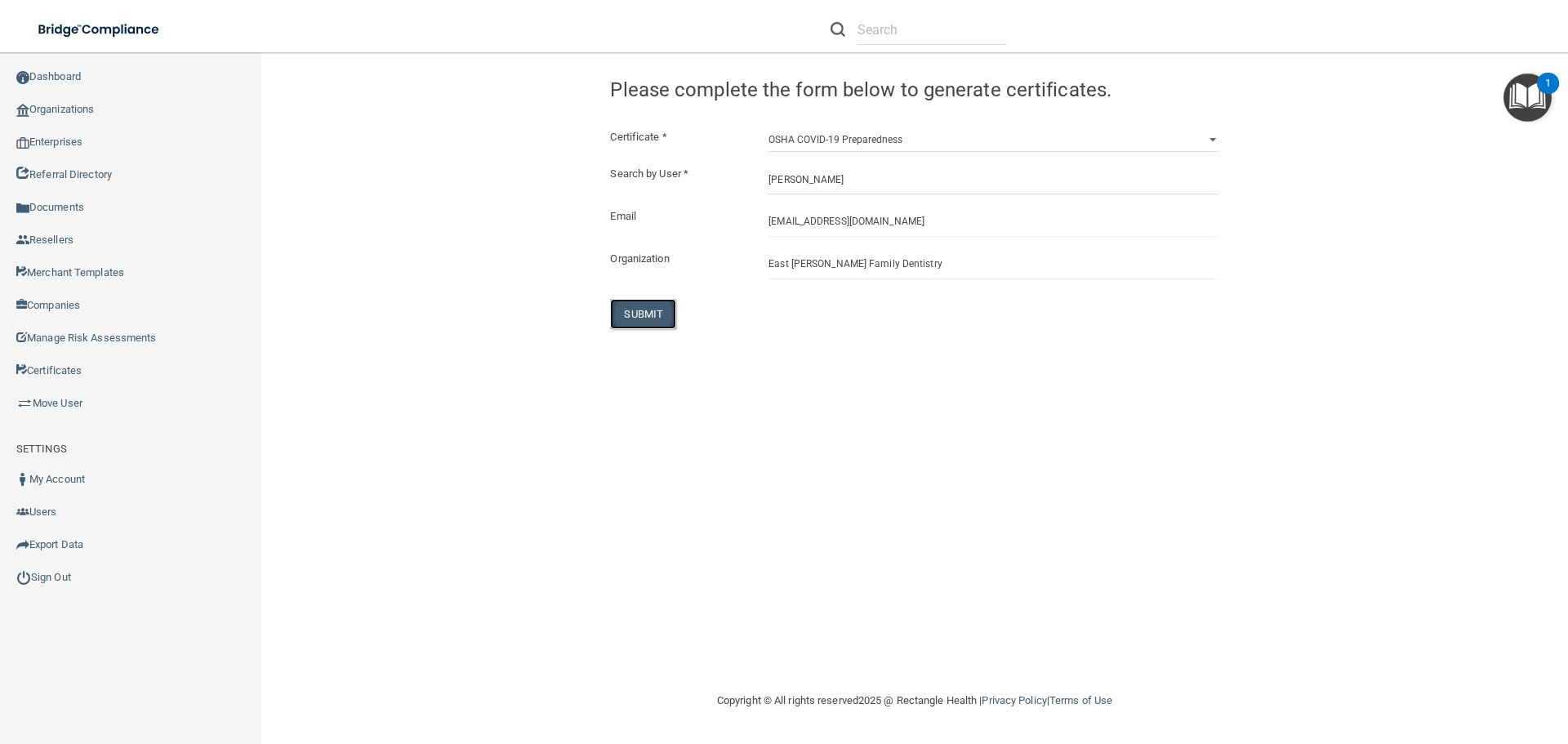
click at [634, 313] on button "SUBMIT" at bounding box center [643, 314] width 66 height 30
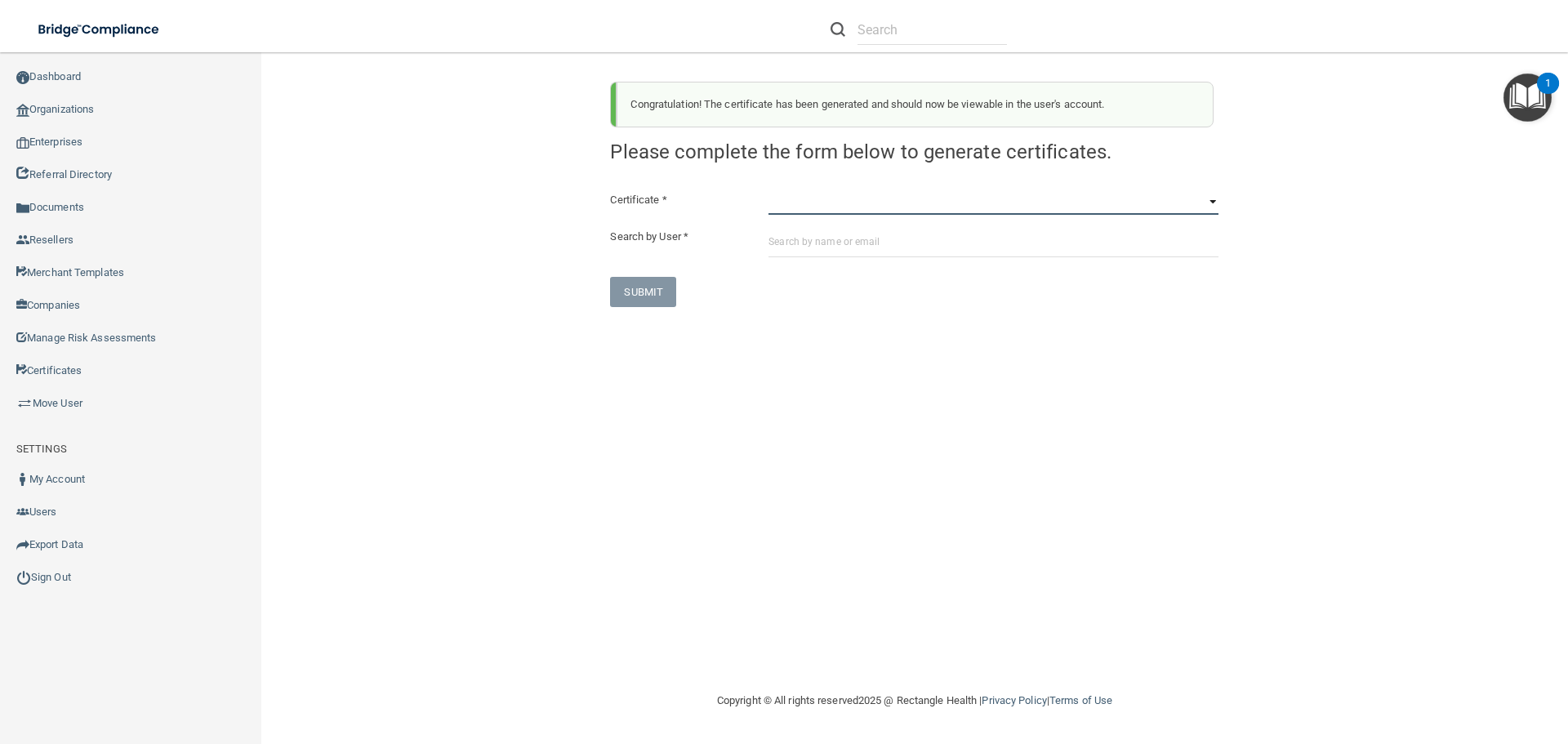
click at [778, 206] on select "HIPAA Officer Certification Training OSHA Bloodborne Pathogens OSHA COVID-19 Pr…" at bounding box center [993, 202] width 450 height 25
select select "3"
click at [768, 191] on select "HIPAA Officer Certification Training OSHA Bloodborne Pathogens OSHA COVID-19 Pr…" at bounding box center [993, 202] width 450 height 25
click at [781, 241] on input "text" at bounding box center [993, 242] width 450 height 30
paste input "haydenm824@gmail.com"
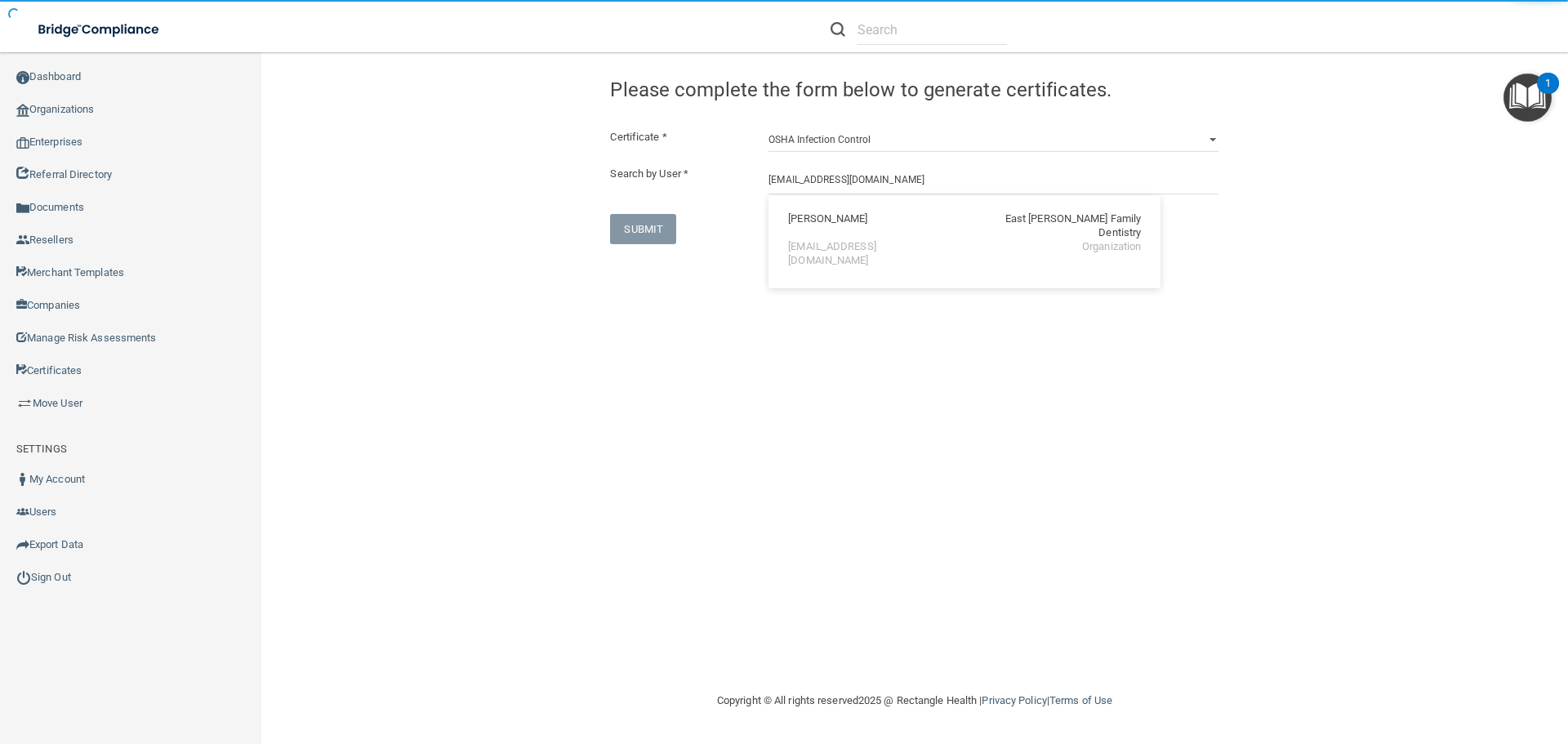
click at [785, 225] on div "Maribel Hayden East Cobb Family Dentistry haydenm824@gmail.com Organization" at bounding box center [965, 240] width 379 height 75
type input "Maribel Hayden"
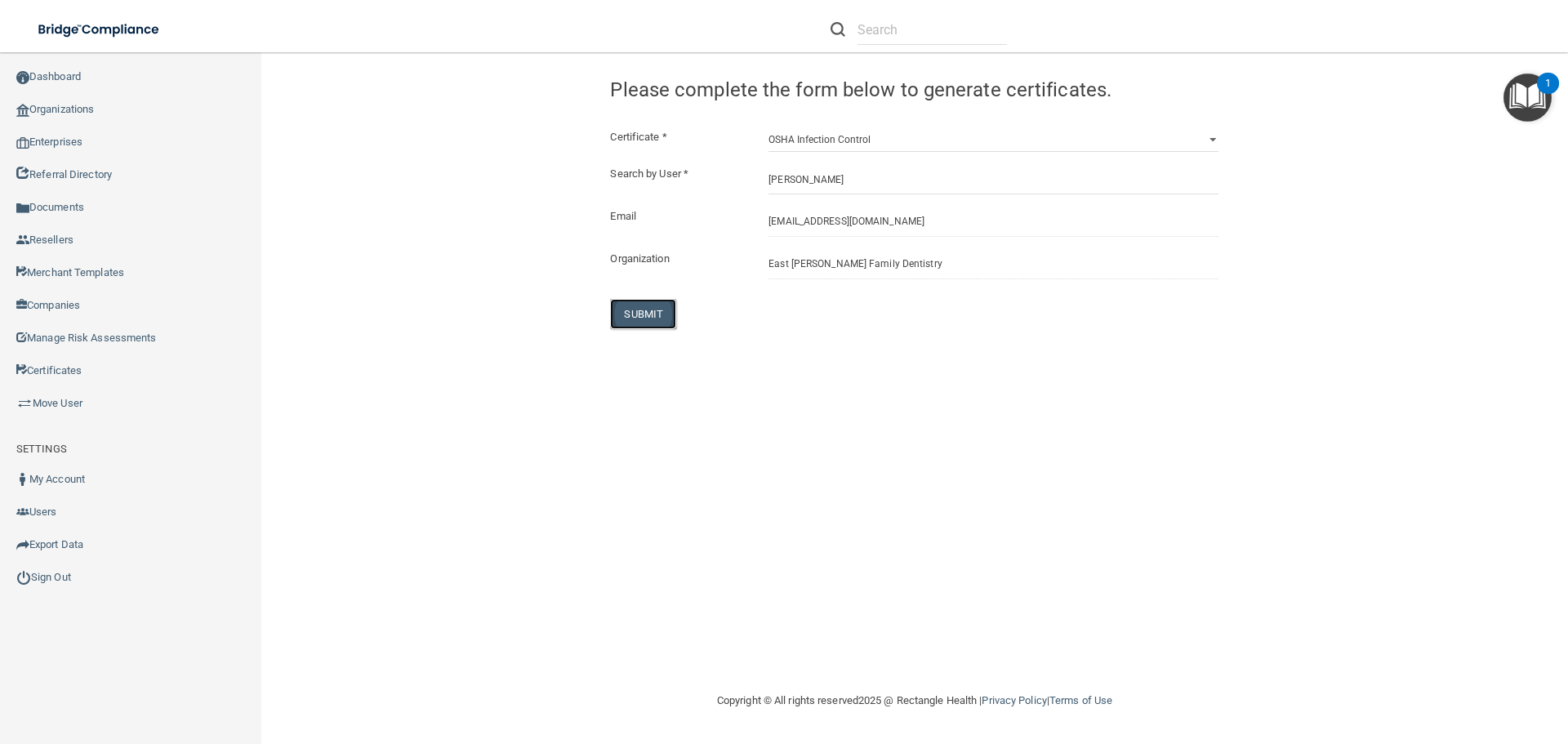
click at [629, 317] on button "SUBMIT" at bounding box center [643, 314] width 66 height 30
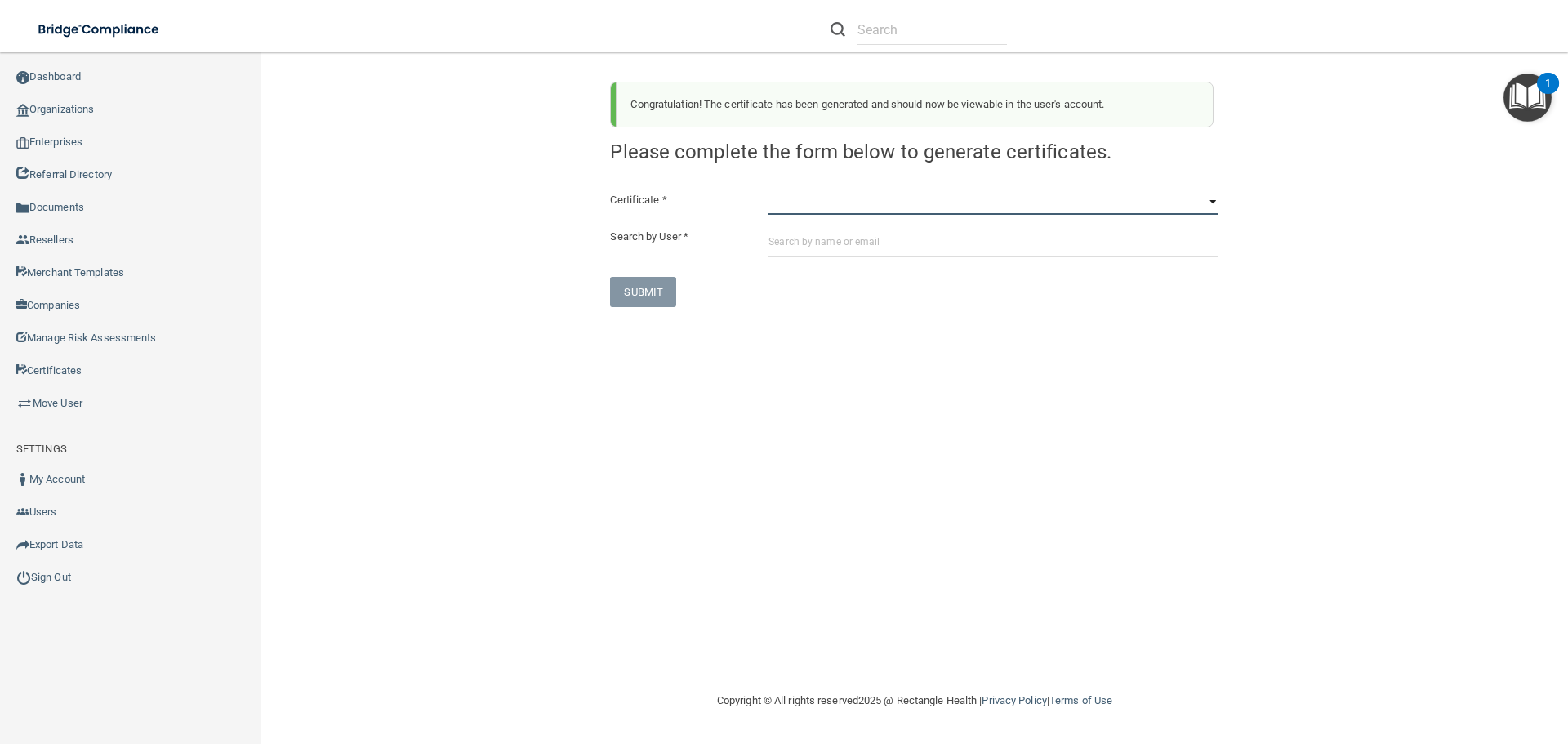
click at [785, 210] on select "HIPAA Officer Certification Training OSHA Bloodborne Pathogens OSHA COVID-19 Pr…" at bounding box center [993, 202] width 450 height 25
select select "4"
click at [768, 191] on select "HIPAA Officer Certification Training OSHA Bloodborne Pathogens OSHA COVID-19 Pr…" at bounding box center [993, 202] width 450 height 25
click at [776, 238] on input "text" at bounding box center [993, 242] width 450 height 30
paste input "haydenm824@gmail.com"
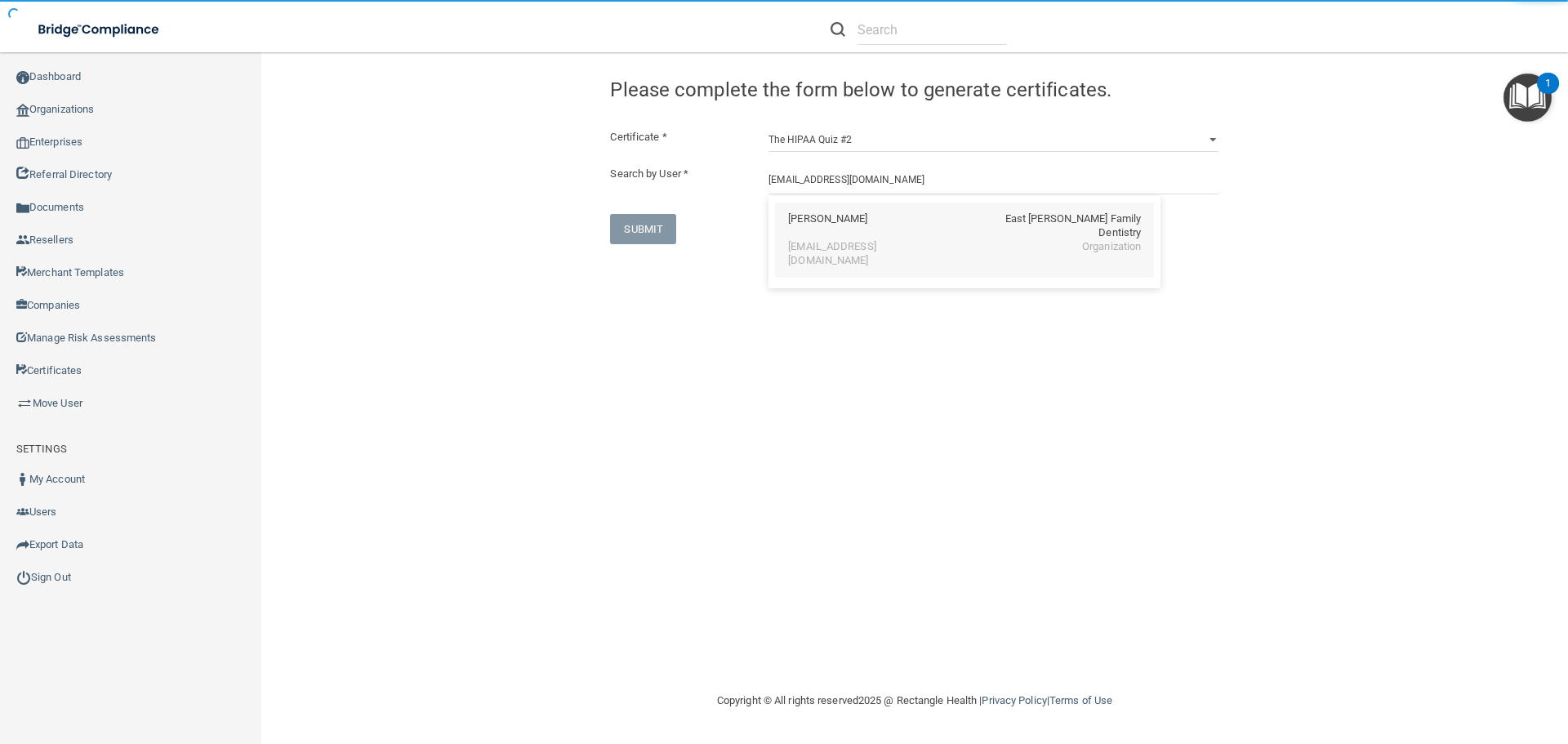
click at [829, 240] on div "haydenm824@gmail.com" at bounding box center [859, 254] width 141 height 28
type input "Maribel Hayden"
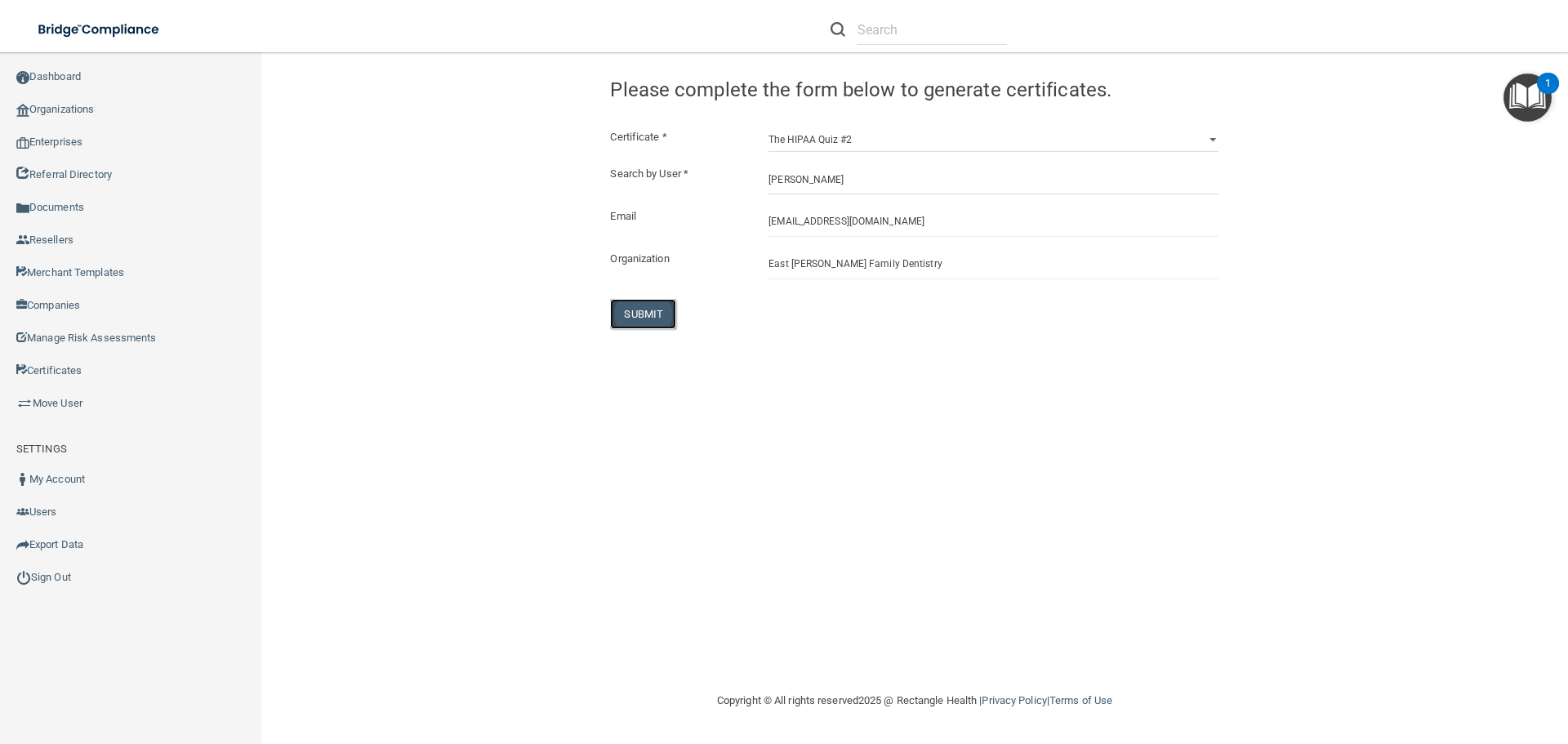
click at [650, 319] on button "SUBMIT" at bounding box center [643, 314] width 66 height 30
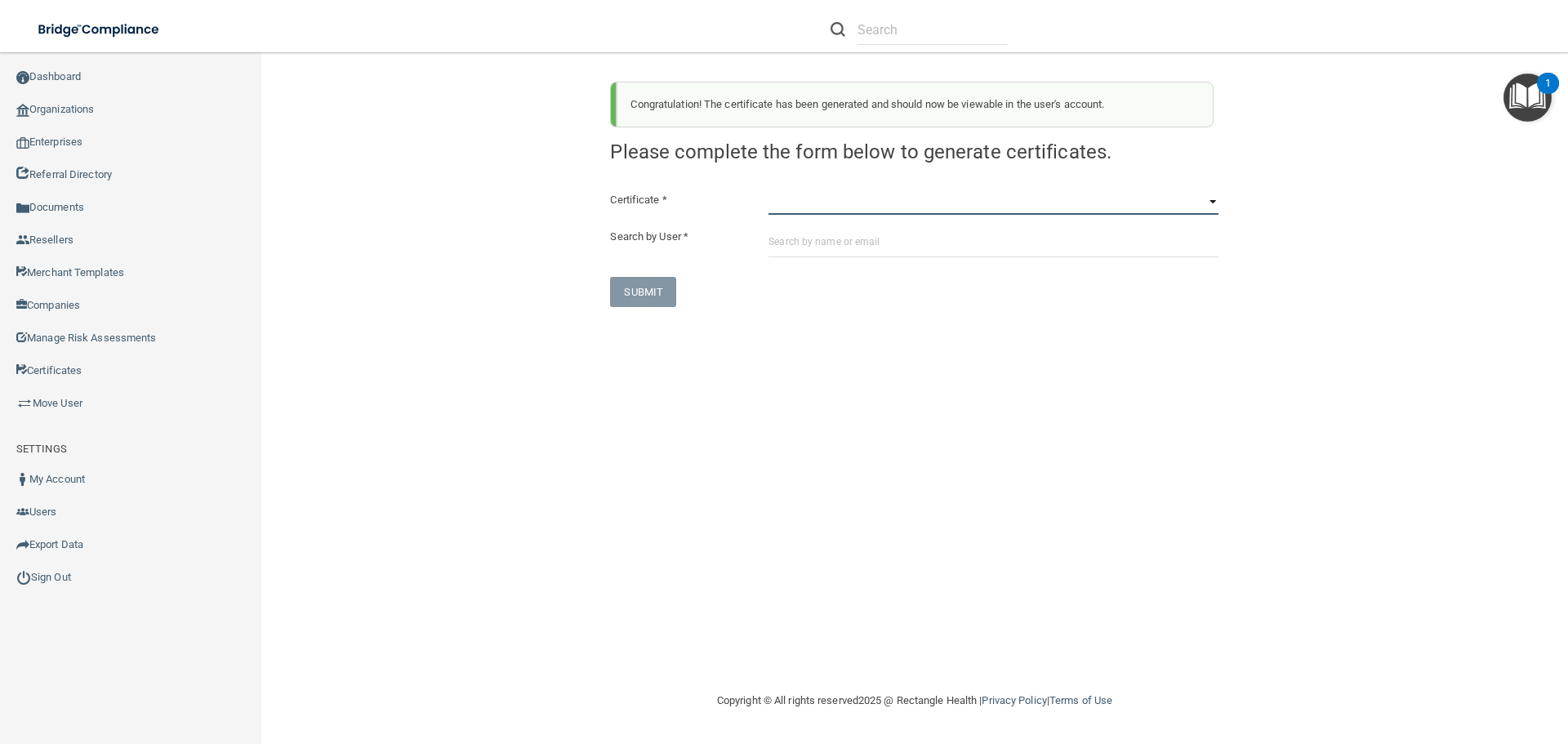
click at [776, 210] on select "HIPAA Officer Certification Training OSHA Bloodborne Pathogens OSHA COVID-19 Pr…" at bounding box center [993, 202] width 450 height 25
select select "5"
click at [768, 191] on select "HIPAA Officer Certification Training OSHA Bloodborne Pathogens OSHA COVID-19 Pr…" at bounding box center [993, 202] width 450 height 25
click at [773, 240] on input "text" at bounding box center [993, 242] width 450 height 30
paste input "haydenm824@gmail.com"
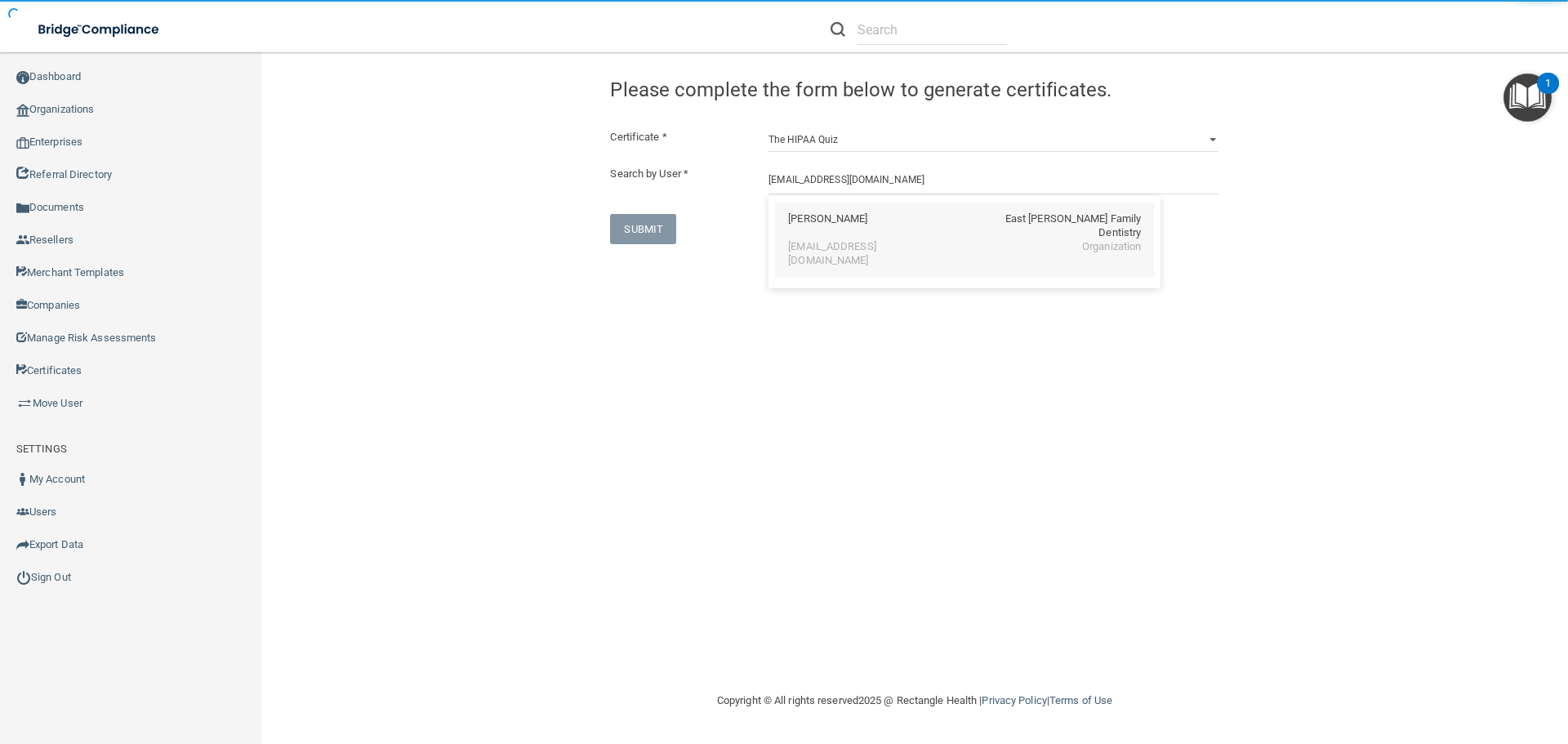
click at [786, 221] on div "Maribel Hayden East Cobb Family Dentistry haydenm824@gmail.com Organization" at bounding box center [965, 240] width 379 height 75
type input "Maribel Hayden"
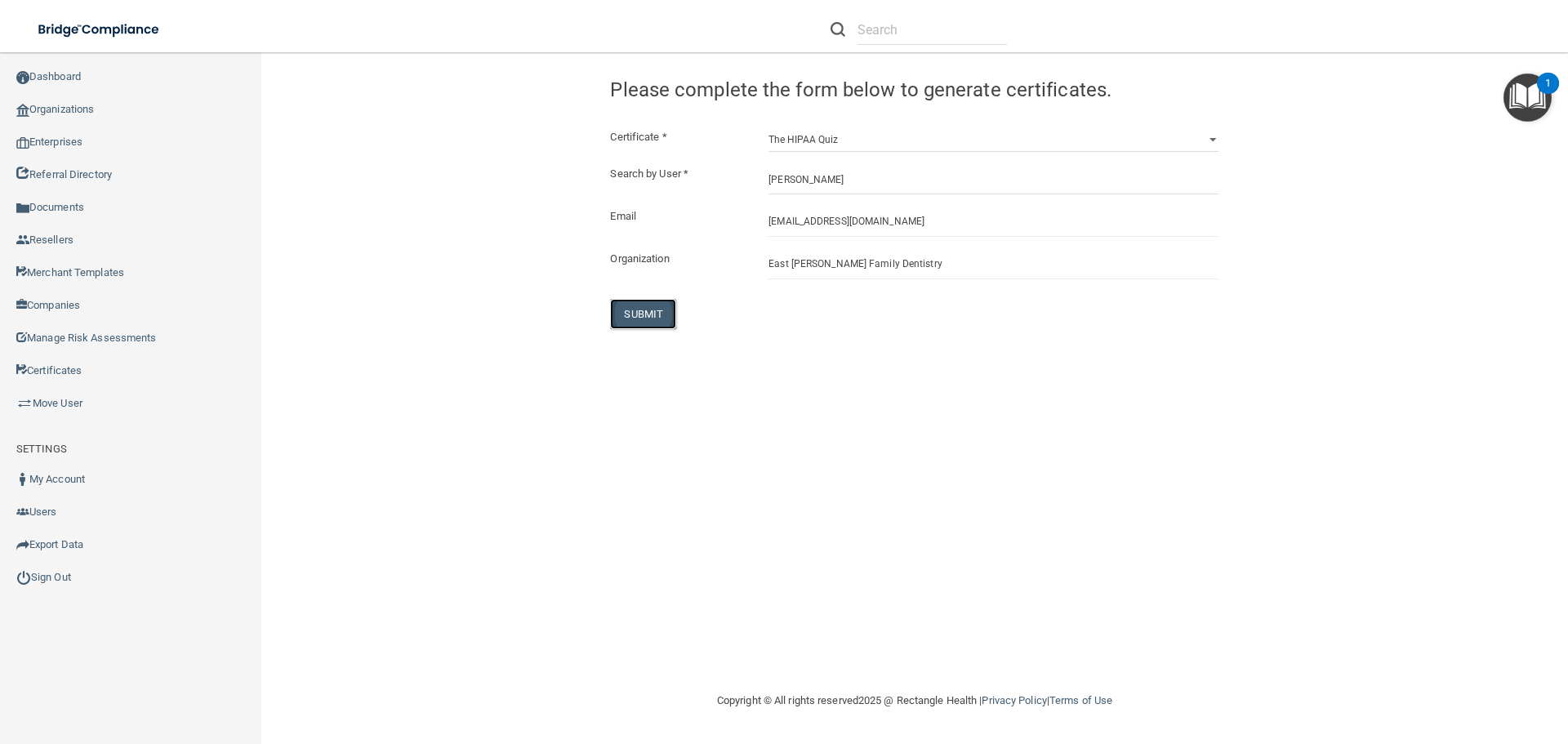
click at [658, 310] on button "SUBMIT" at bounding box center [643, 314] width 66 height 30
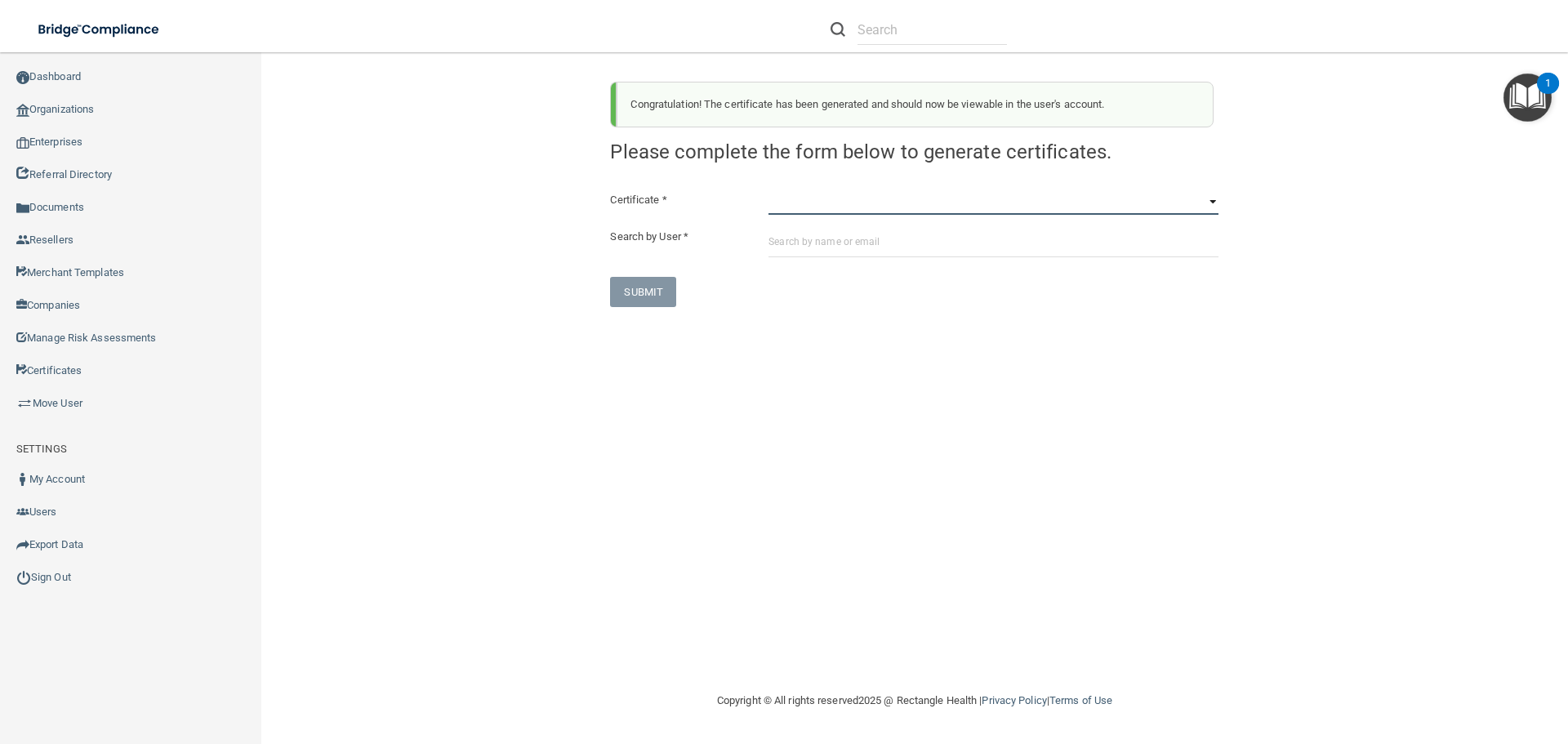
click at [781, 205] on select "HIPAA Officer Certification Training OSHA Bloodborne Pathogens OSHA COVID-19 Pr…" at bounding box center [993, 202] width 450 height 25
select select "6"
click at [768, 191] on select "HIPAA Officer Certification Training OSHA Bloodborne Pathogens OSHA COVID-19 Pr…" at bounding box center [993, 202] width 450 height 25
click at [783, 246] on input "text" at bounding box center [993, 242] width 450 height 30
paste input "haydenm824@gmail.com"
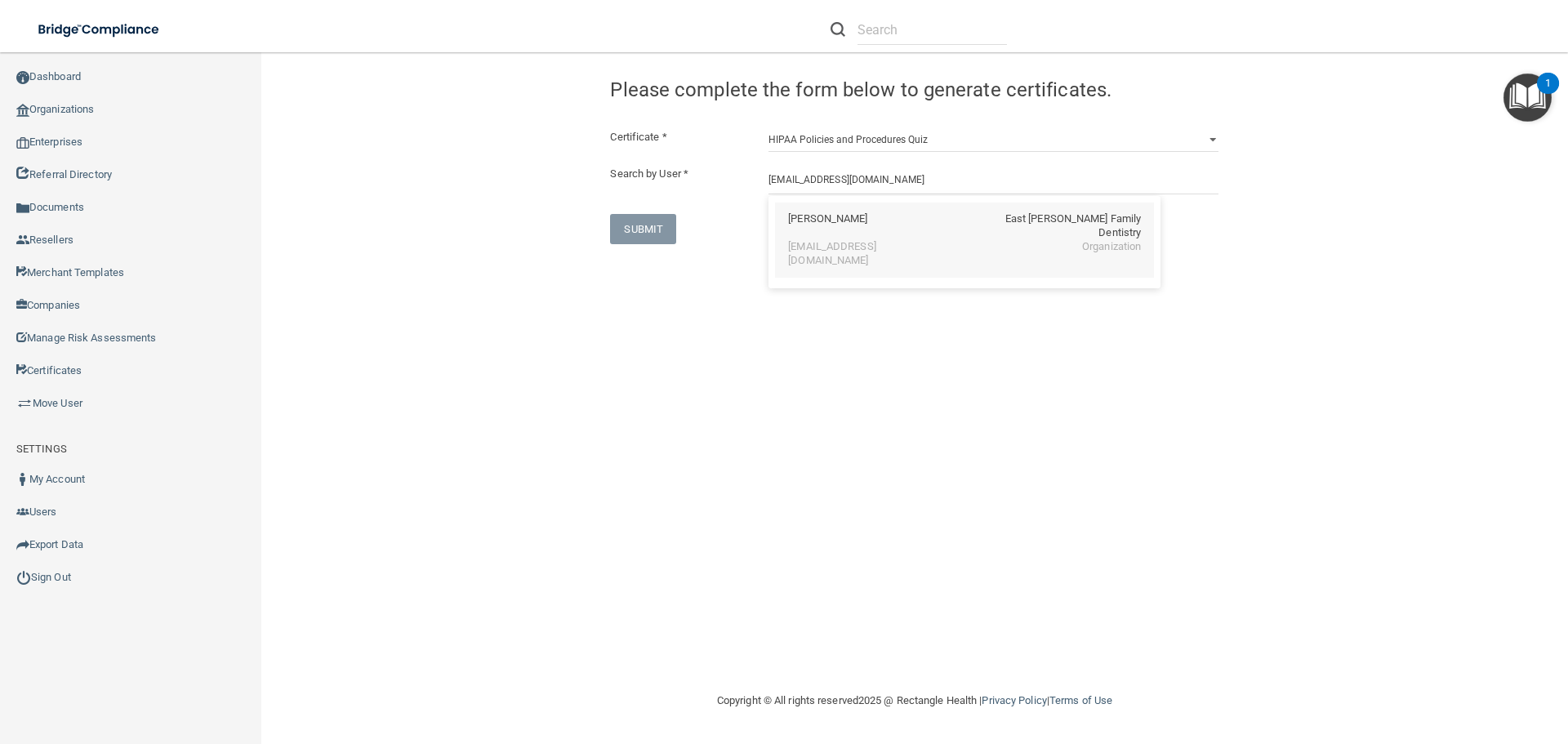
click at [791, 221] on div "Maribel Hayden" at bounding box center [827, 226] width 80 height 28
type input "Maribel Hayden"
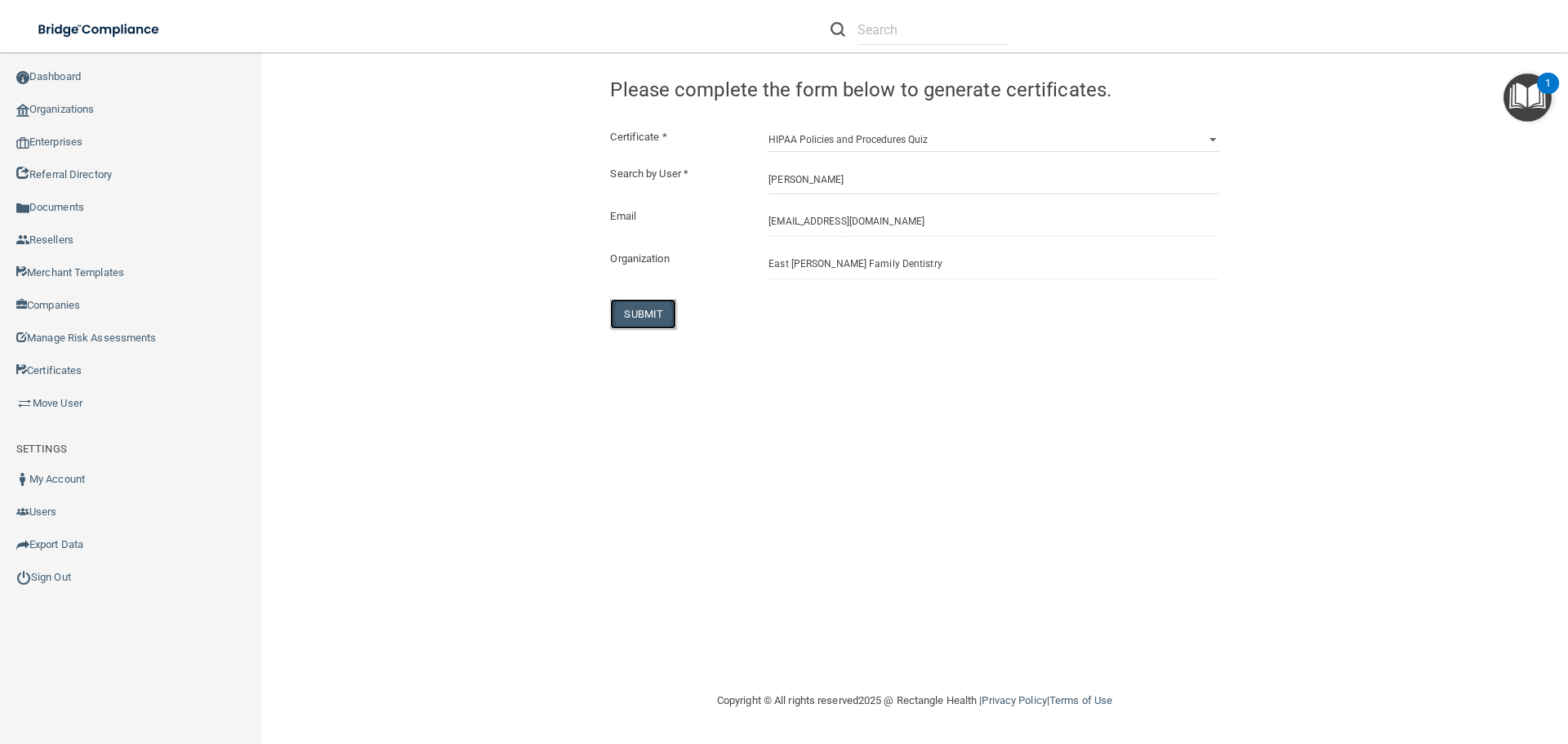
click at [616, 304] on button "SUBMIT" at bounding box center [643, 314] width 66 height 30
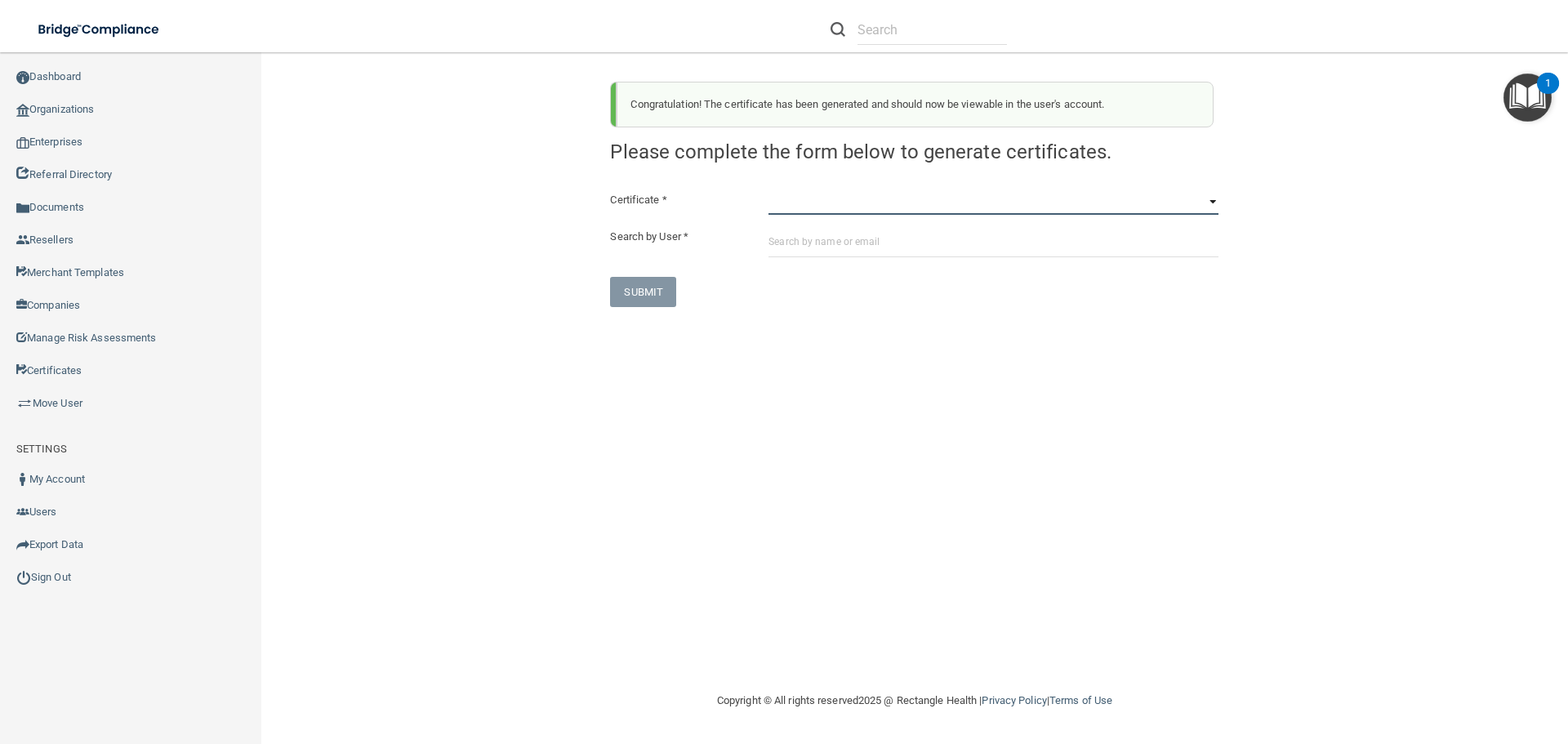
click at [772, 209] on select "HIPAA Officer Certification Training OSHA Bloodborne Pathogens OSHA COVID-19 Pr…" at bounding box center [993, 202] width 450 height 25
select select "7"
click at [768, 191] on select "HIPAA Officer Certification Training OSHA Bloodborne Pathogens OSHA COVID-19 Pr…" at bounding box center [993, 202] width 450 height 25
click at [775, 238] on input "text" at bounding box center [993, 242] width 450 height 30
paste input "haydenm824@gmail.com"
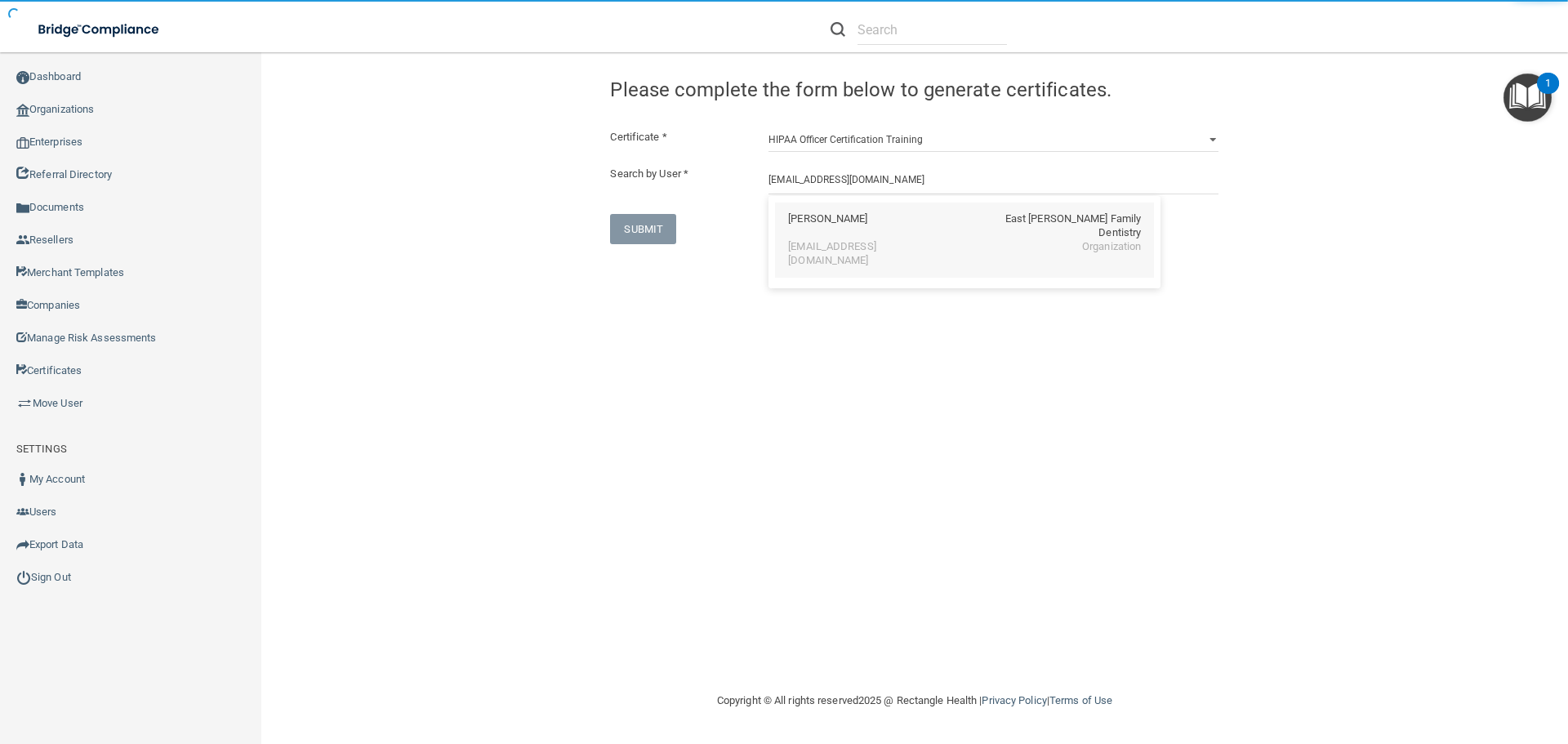
click at [789, 240] on div "haydenm824@gmail.com" at bounding box center [859, 254] width 141 height 28
type input "Maribel Hayden"
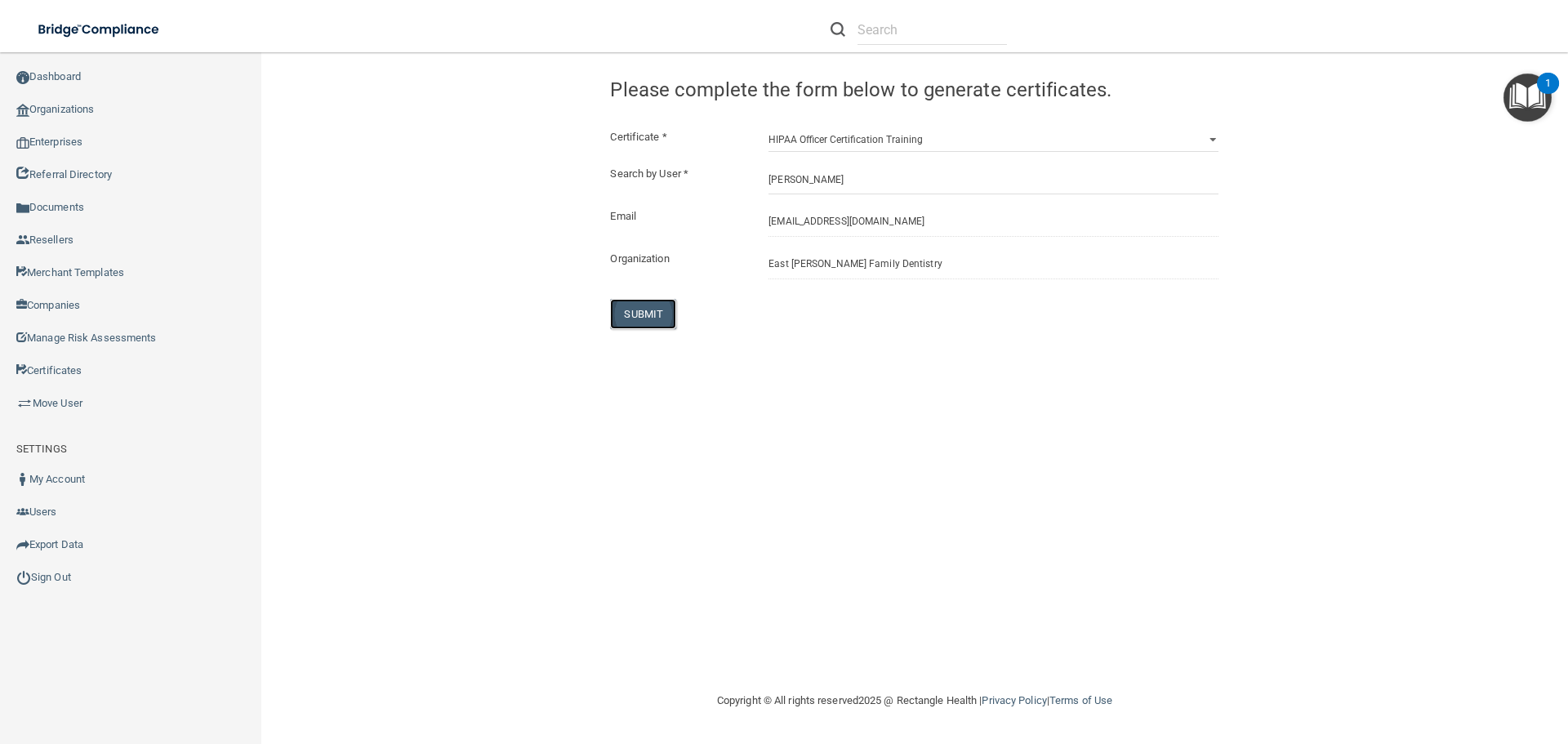
click at [642, 315] on button "SUBMIT" at bounding box center [643, 314] width 66 height 30
select select "?"
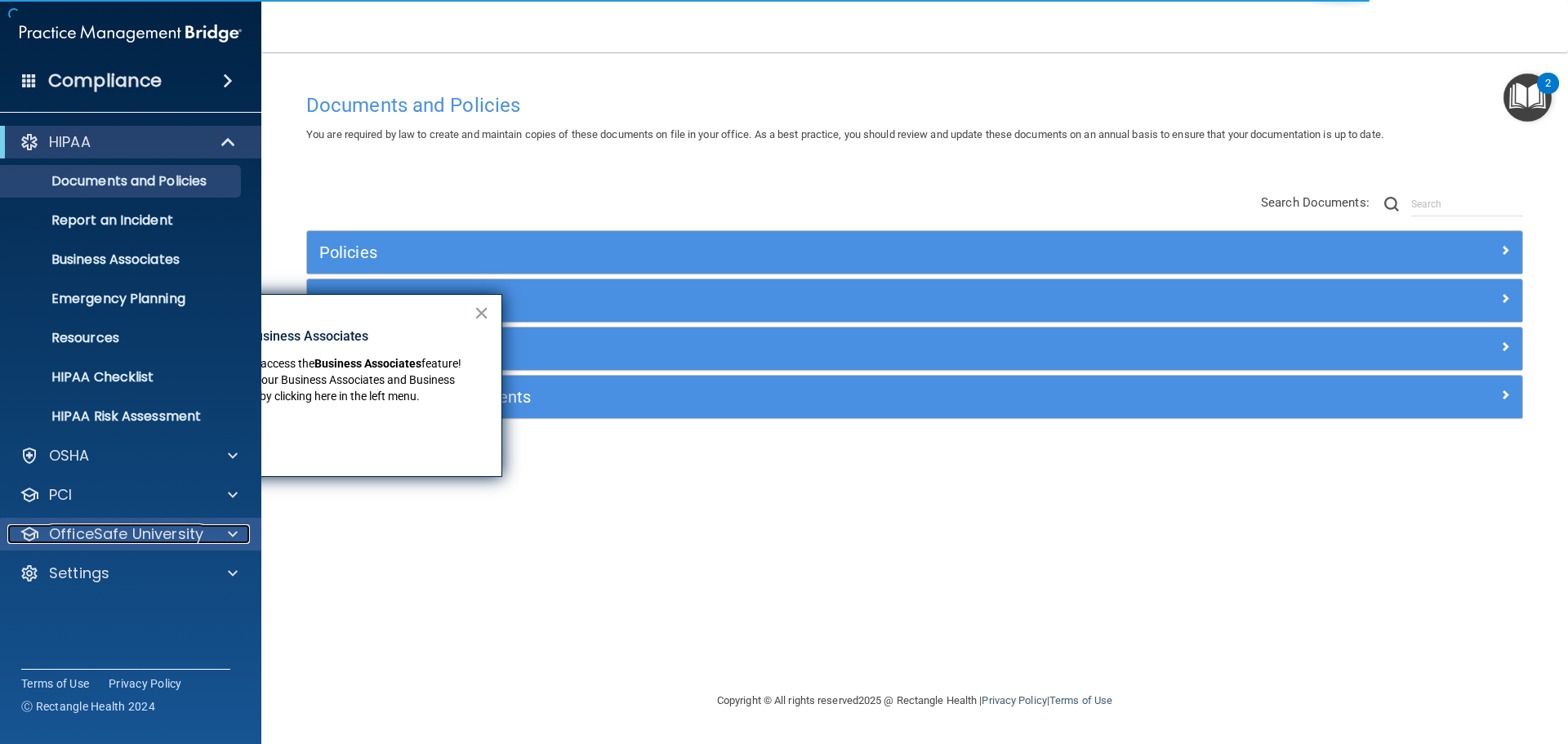
click at [161, 527] on p "OfficeSafe University" at bounding box center [126, 535] width 154 height 20
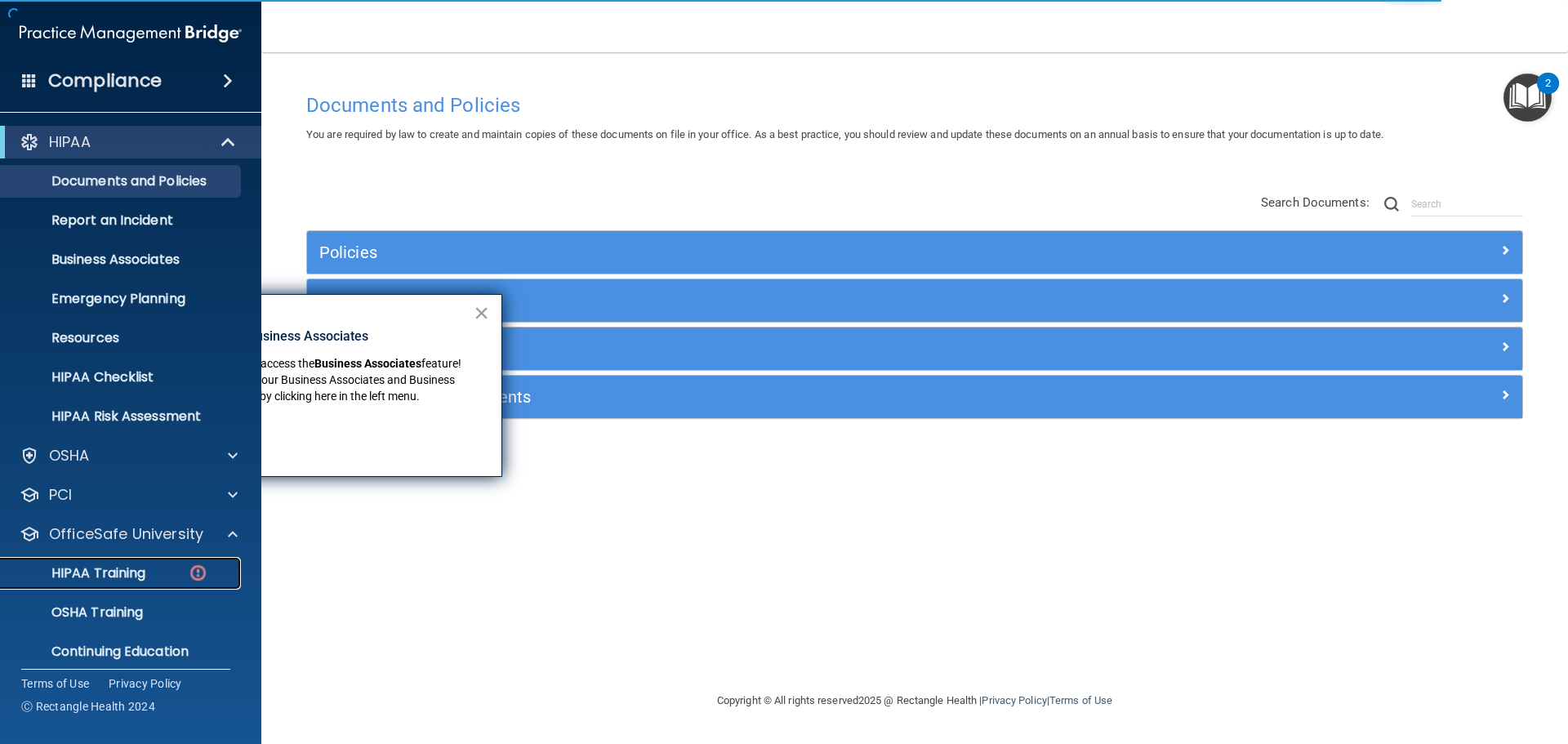
click at [157, 574] on div "HIPAA Training" at bounding box center [122, 573] width 223 height 17
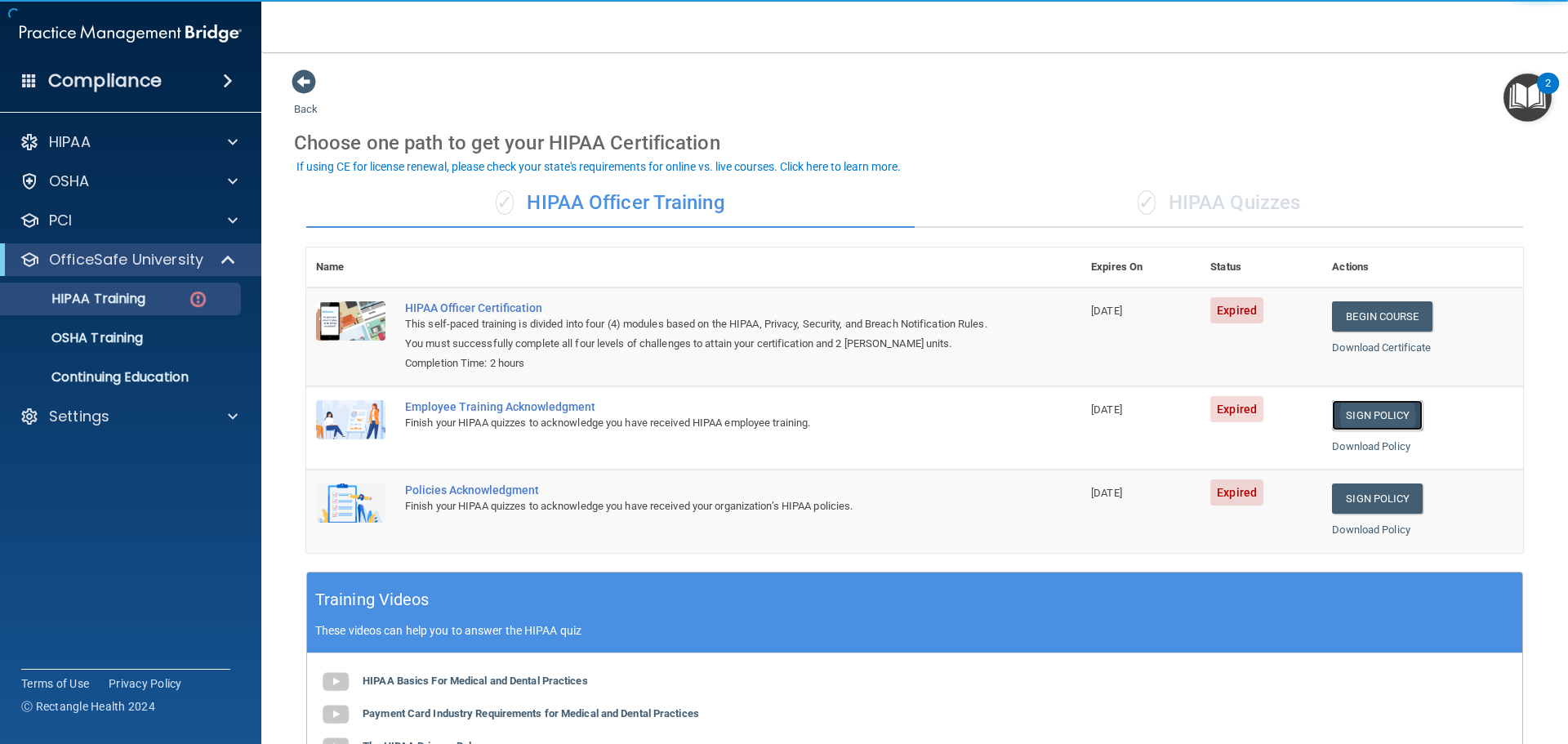
click at [1361, 406] on link "Sign Policy" at bounding box center [1377, 415] width 90 height 30
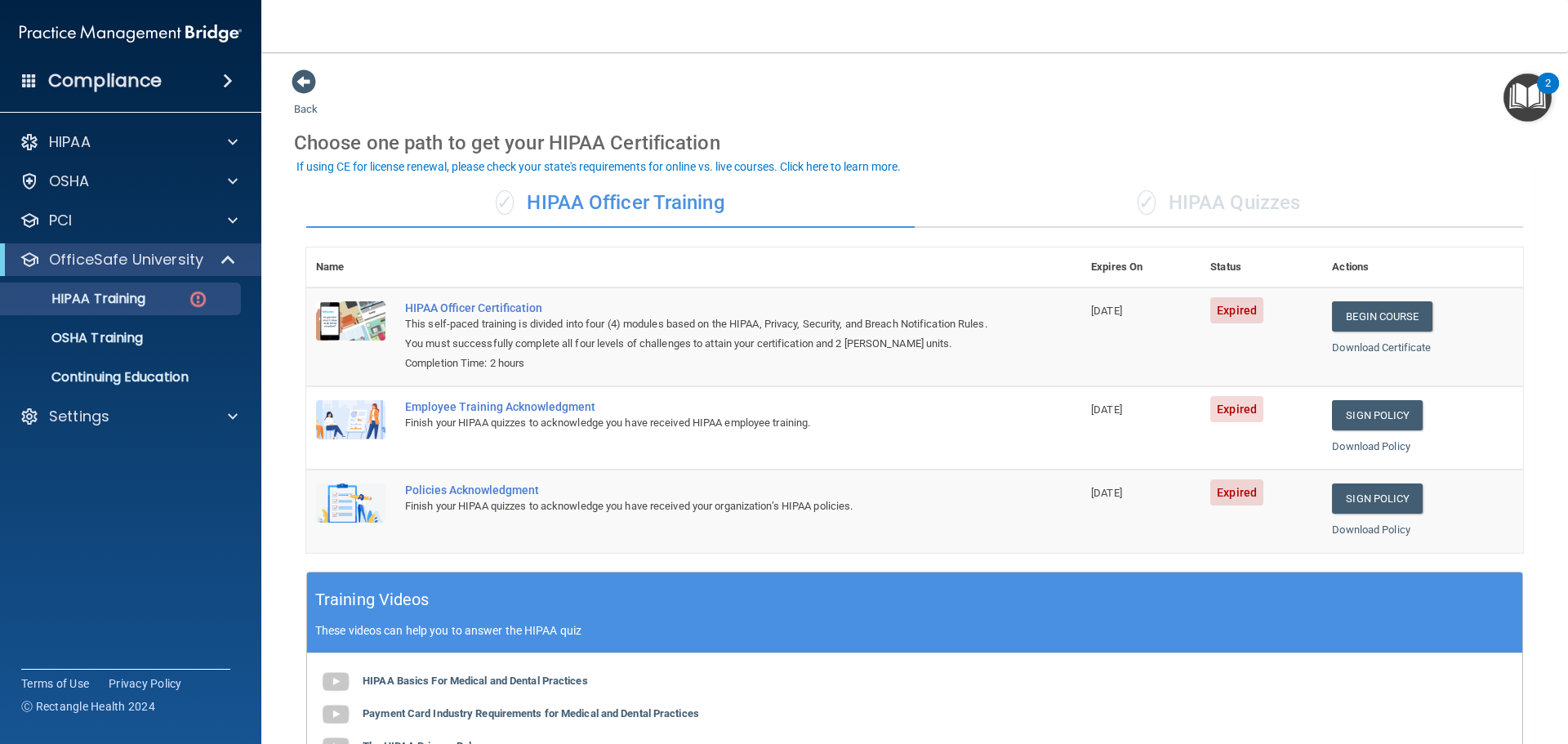
click at [1377, 481] on td "Sign Policy Sign Policy Download Policy" at bounding box center [1423, 511] width 200 height 83
click at [1382, 493] on link "Sign Policy" at bounding box center [1377, 498] width 90 height 30
click at [92, 415] on p "Settings" at bounding box center [80, 417] width 61 height 20
drag, startPoint x: 82, startPoint y: 493, endPoint x: 132, endPoint y: 486, distance: 50.5
click at [84, 493] on p "My Users" at bounding box center [122, 494] width 223 height 17
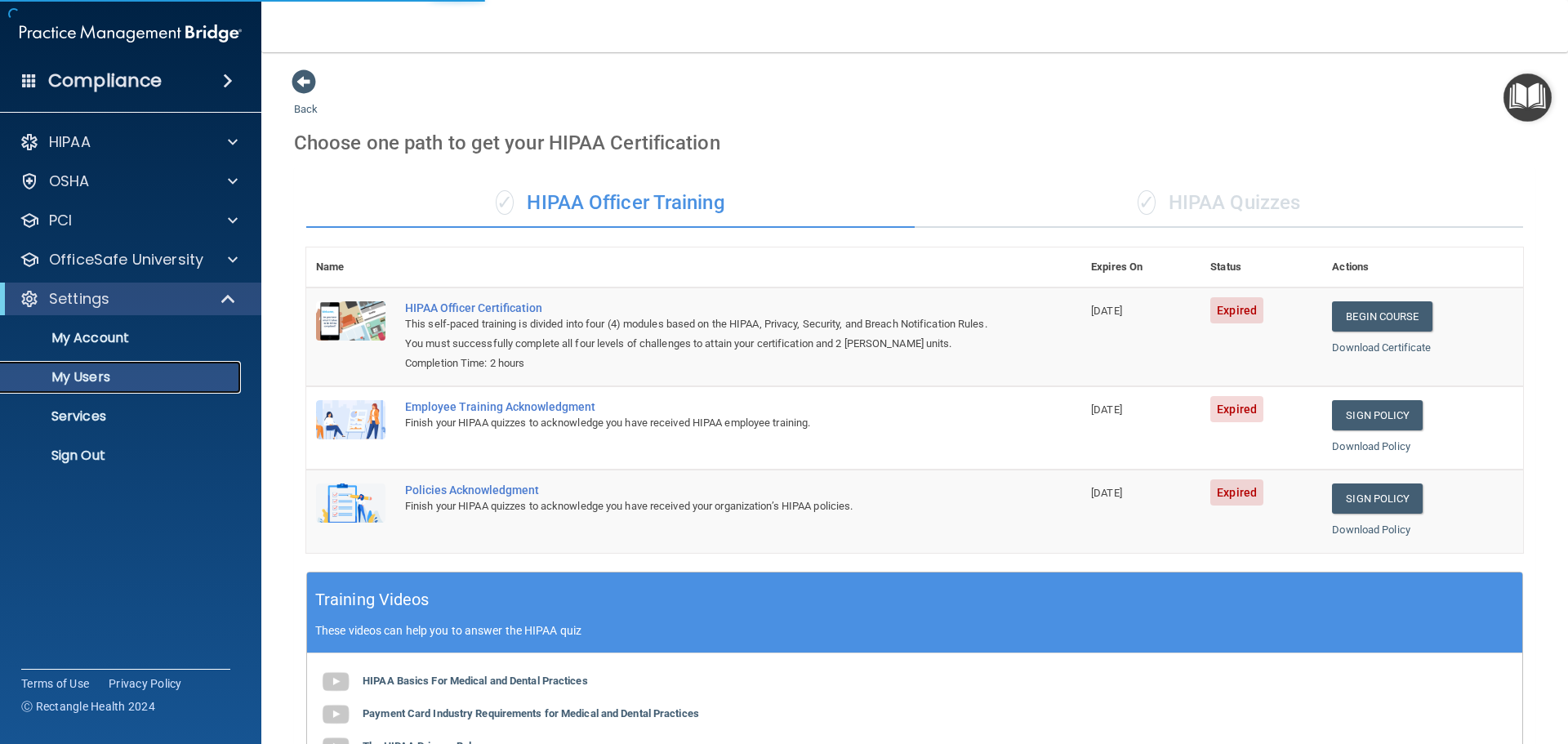
select select "20"
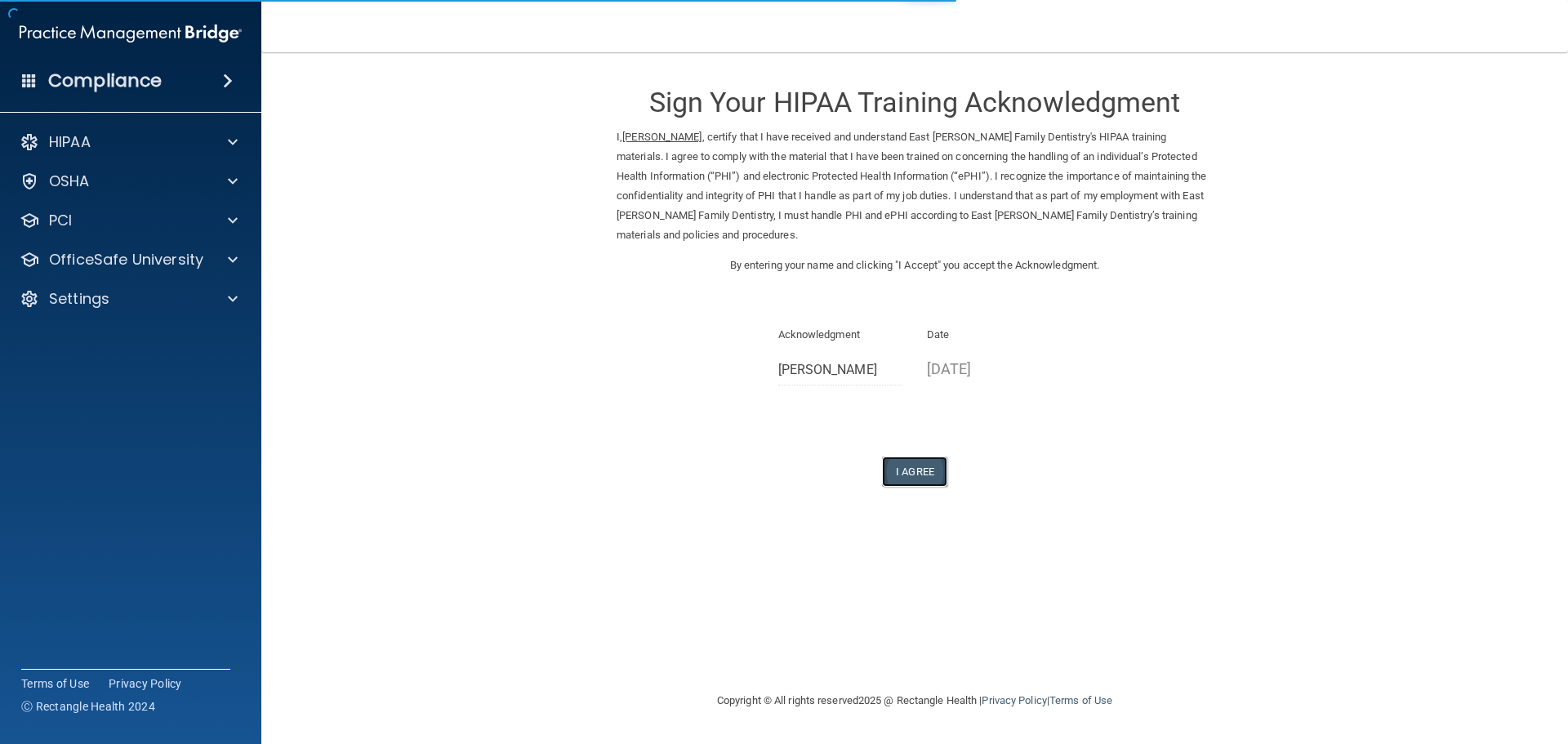
click at [919, 472] on button "I Agree" at bounding box center [915, 472] width 65 height 30
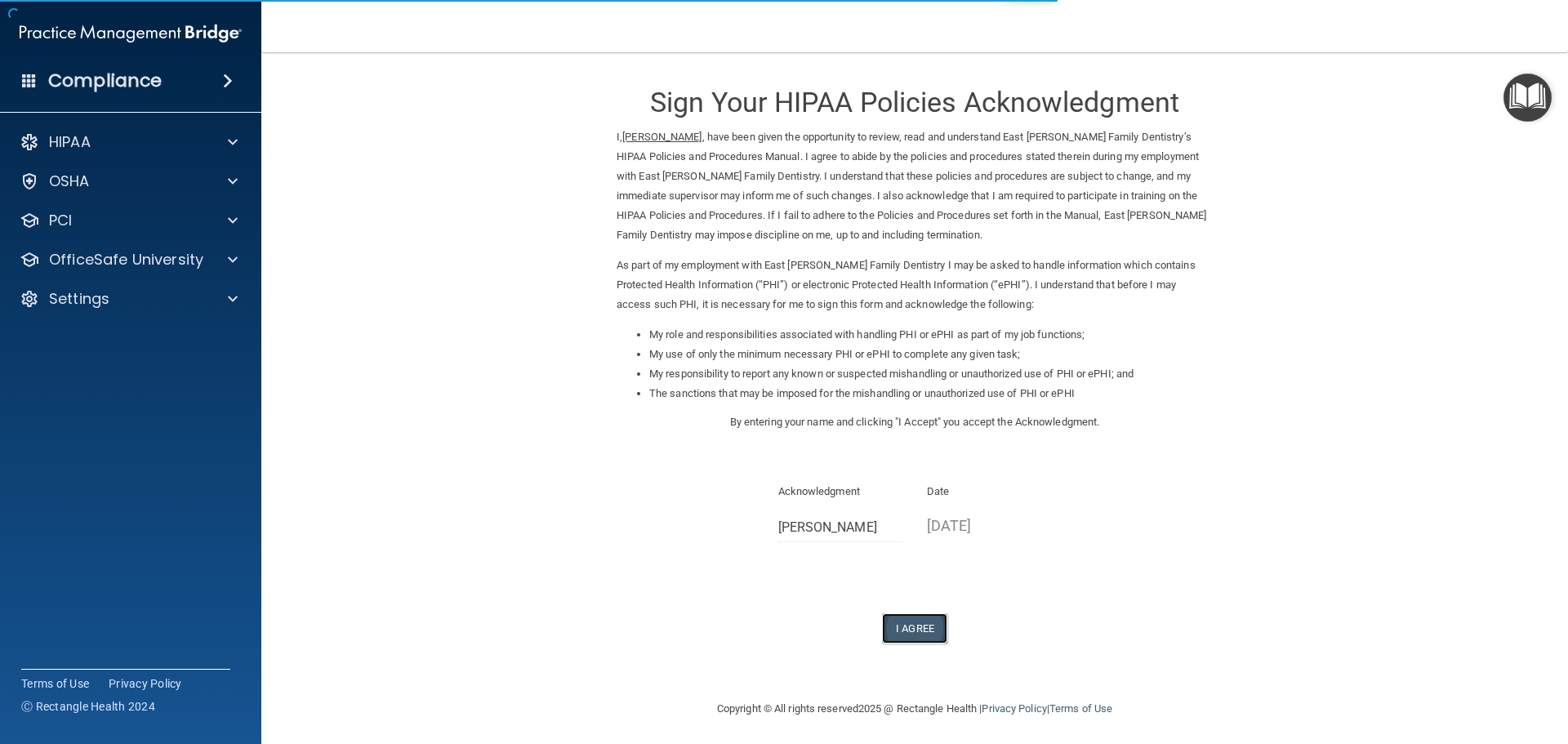
click at [919, 626] on button "I Agree" at bounding box center [915, 628] width 65 height 30
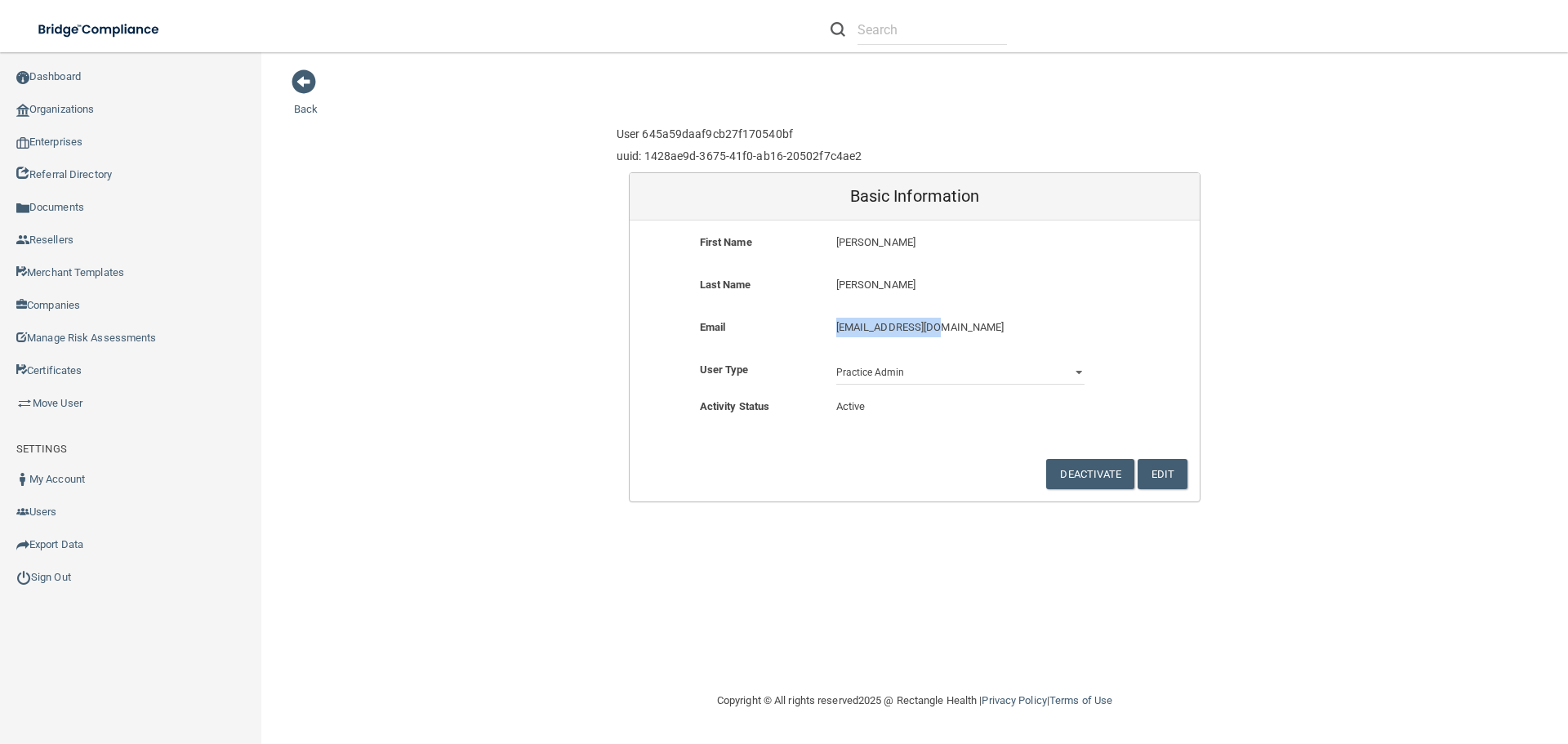
drag, startPoint x: 835, startPoint y: 327, endPoint x: 975, endPoint y: 336, distance: 140.3
click at [975, 336] on p "[EMAIL_ADDRESS][DOMAIN_NAME]" at bounding box center [960, 327] width 249 height 20
copy p "[EMAIL_ADDRESS][DOMAIN_NAME]"
click at [307, 76] on span at bounding box center [304, 82] width 25 height 25
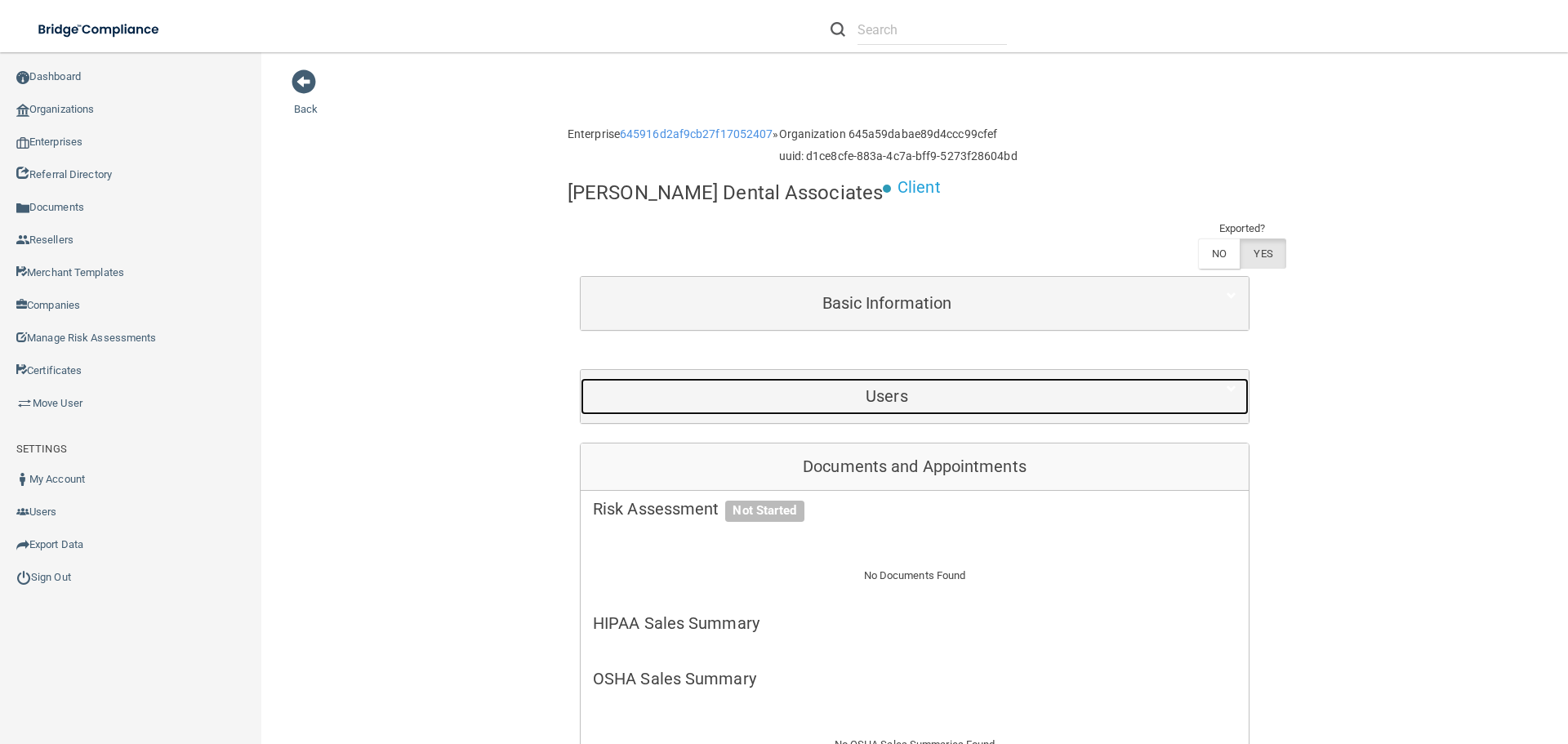
click at [898, 378] on div "Users" at bounding box center [886, 396] width 612 height 36
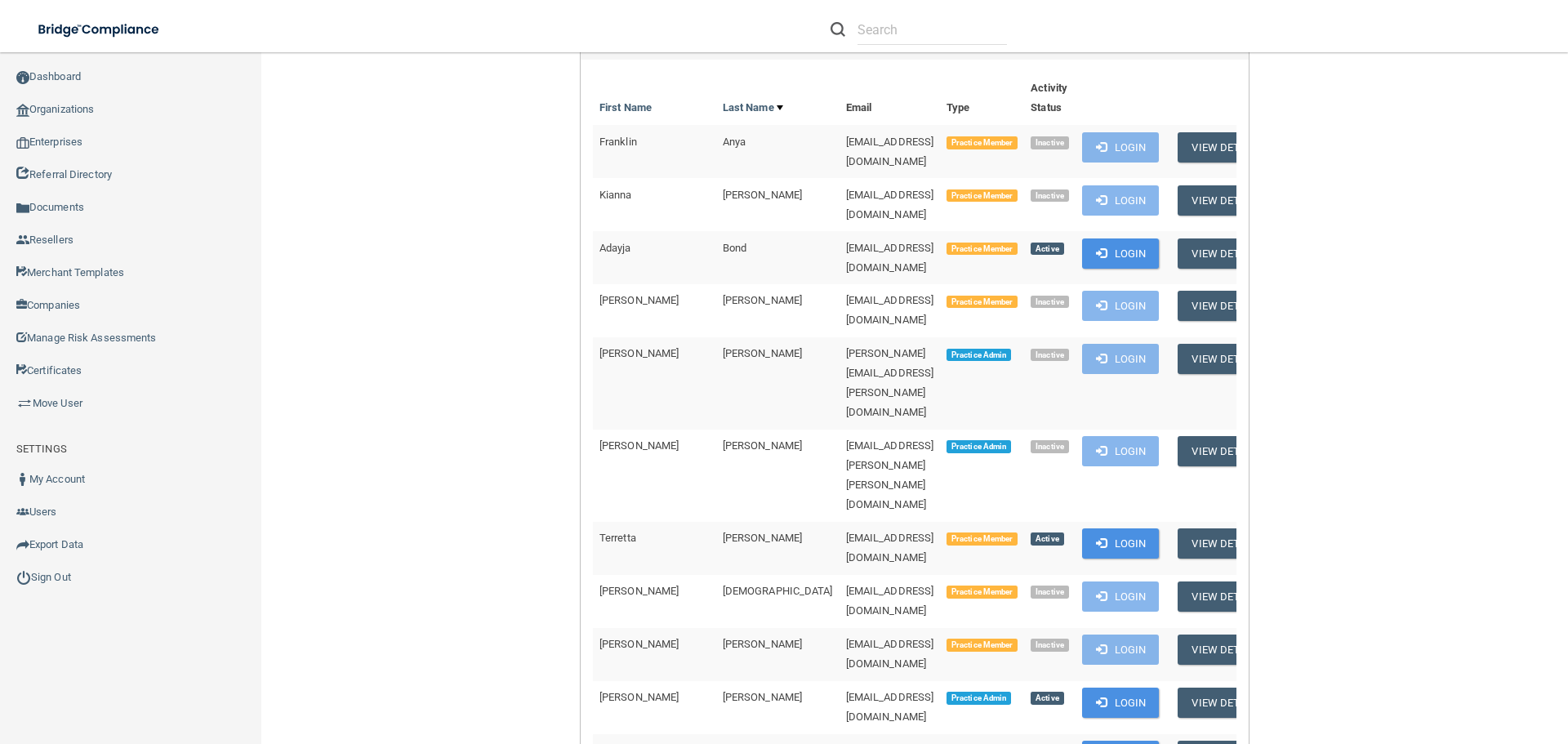
scroll to position [409, 0]
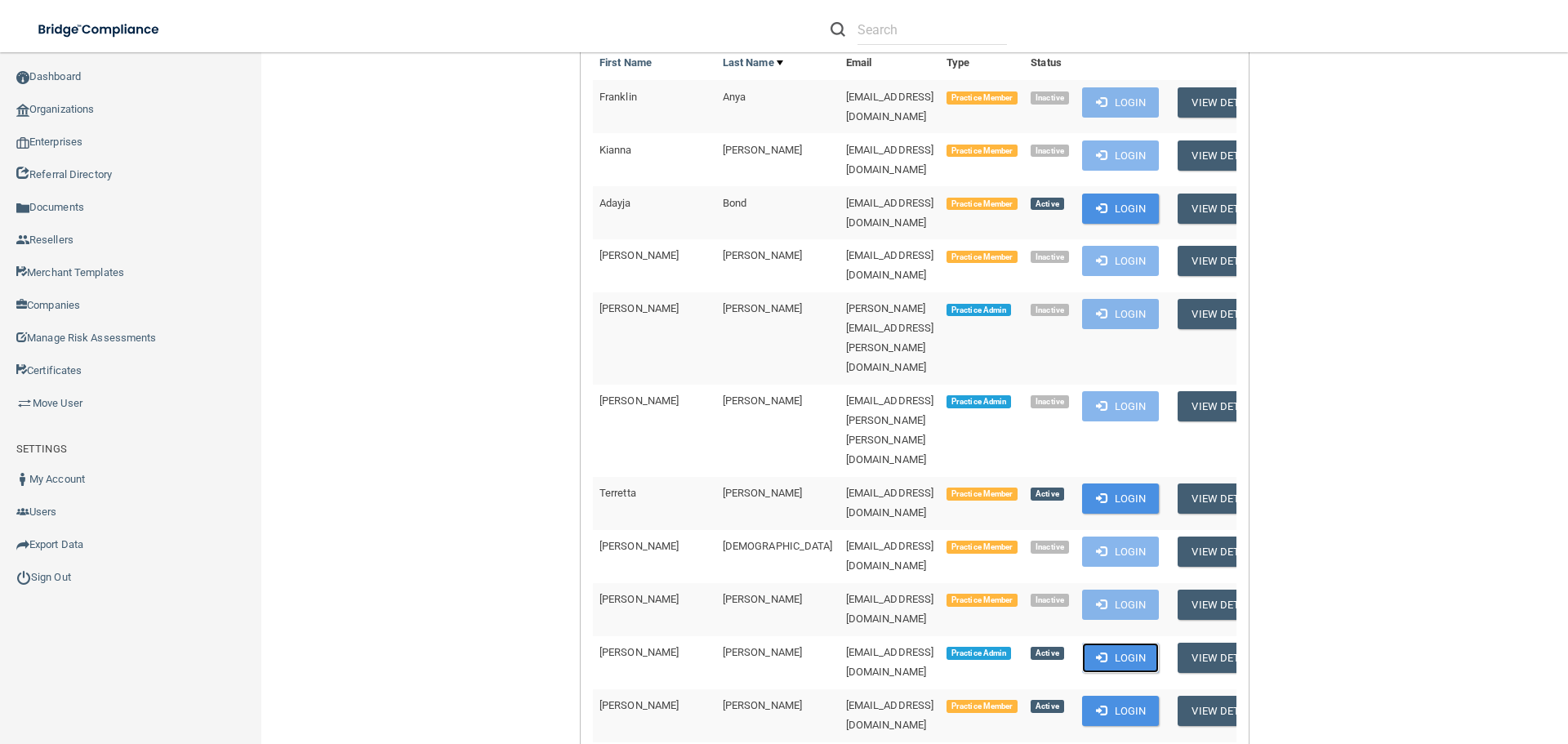
click at [1083, 643] on button "Login" at bounding box center [1120, 658] width 78 height 30
click at [1109, 643] on button "Login" at bounding box center [1120, 658] width 78 height 30
click at [1095, 643] on button "Login" at bounding box center [1120, 658] width 78 height 30
click at [1099, 643] on button "Login" at bounding box center [1120, 658] width 78 height 30
click at [1093, 643] on button "Login" at bounding box center [1120, 658] width 78 height 30
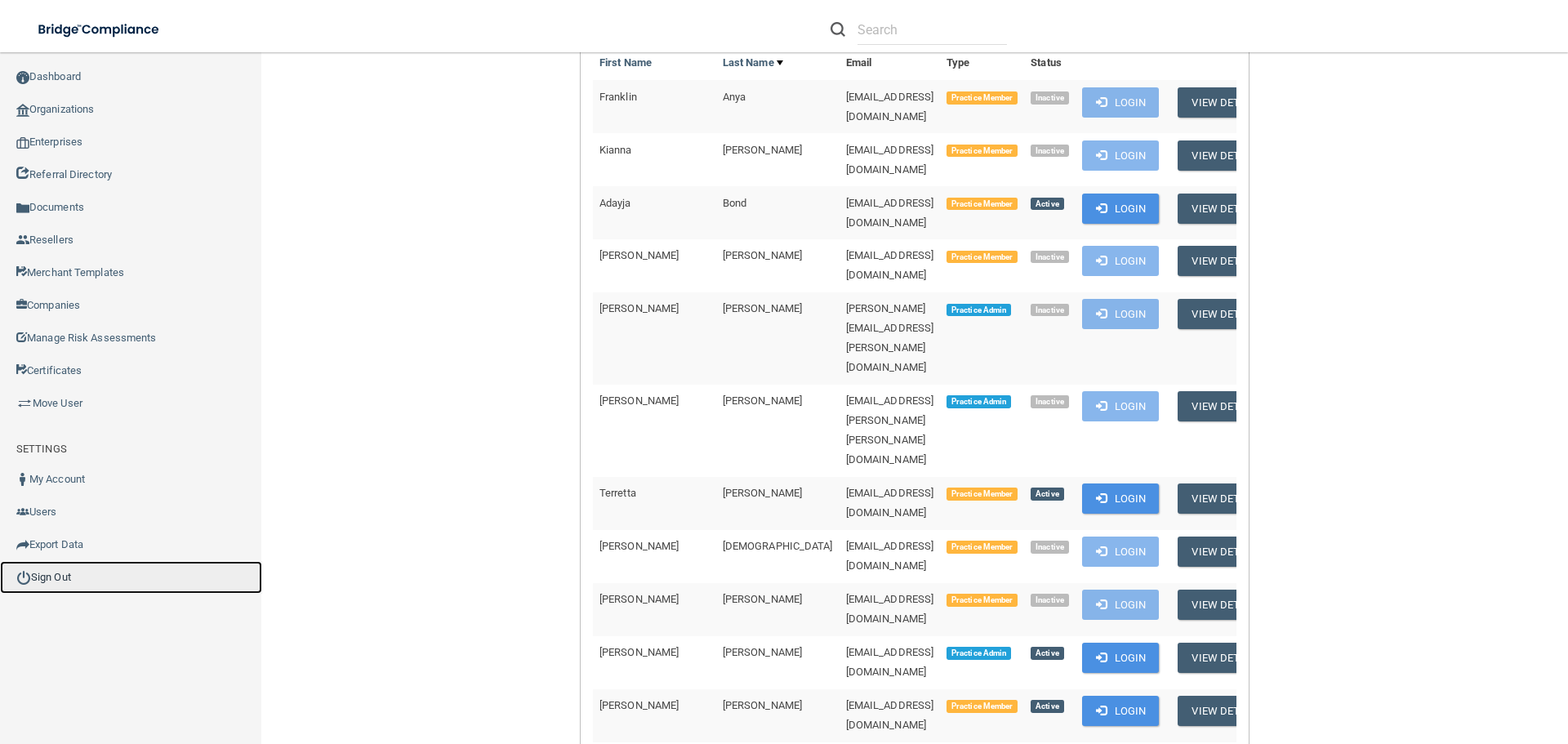
click at [71, 580] on link "Sign Out" at bounding box center [131, 577] width 262 height 32
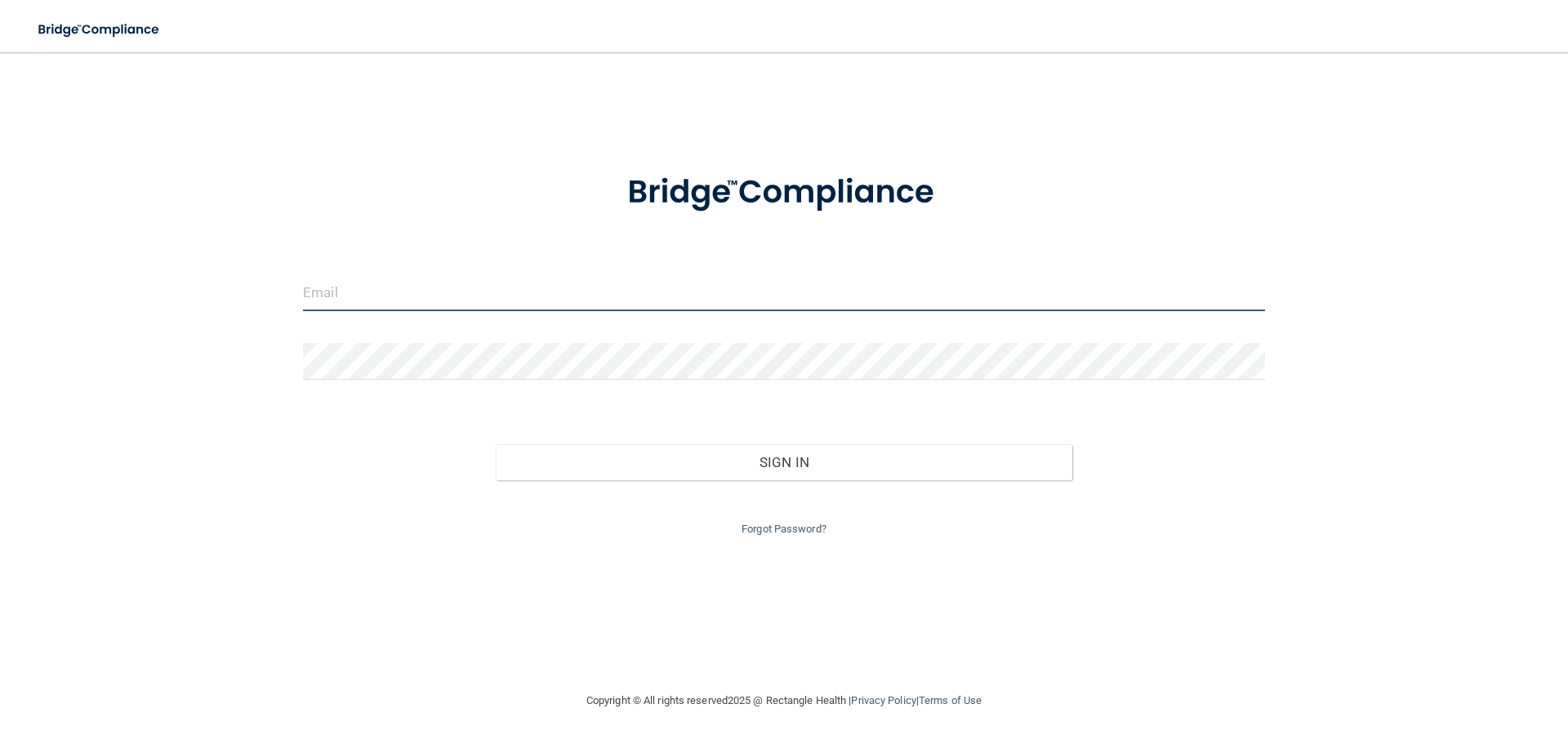
type input "[EMAIL_ADDRESS][DOMAIN_NAME]"
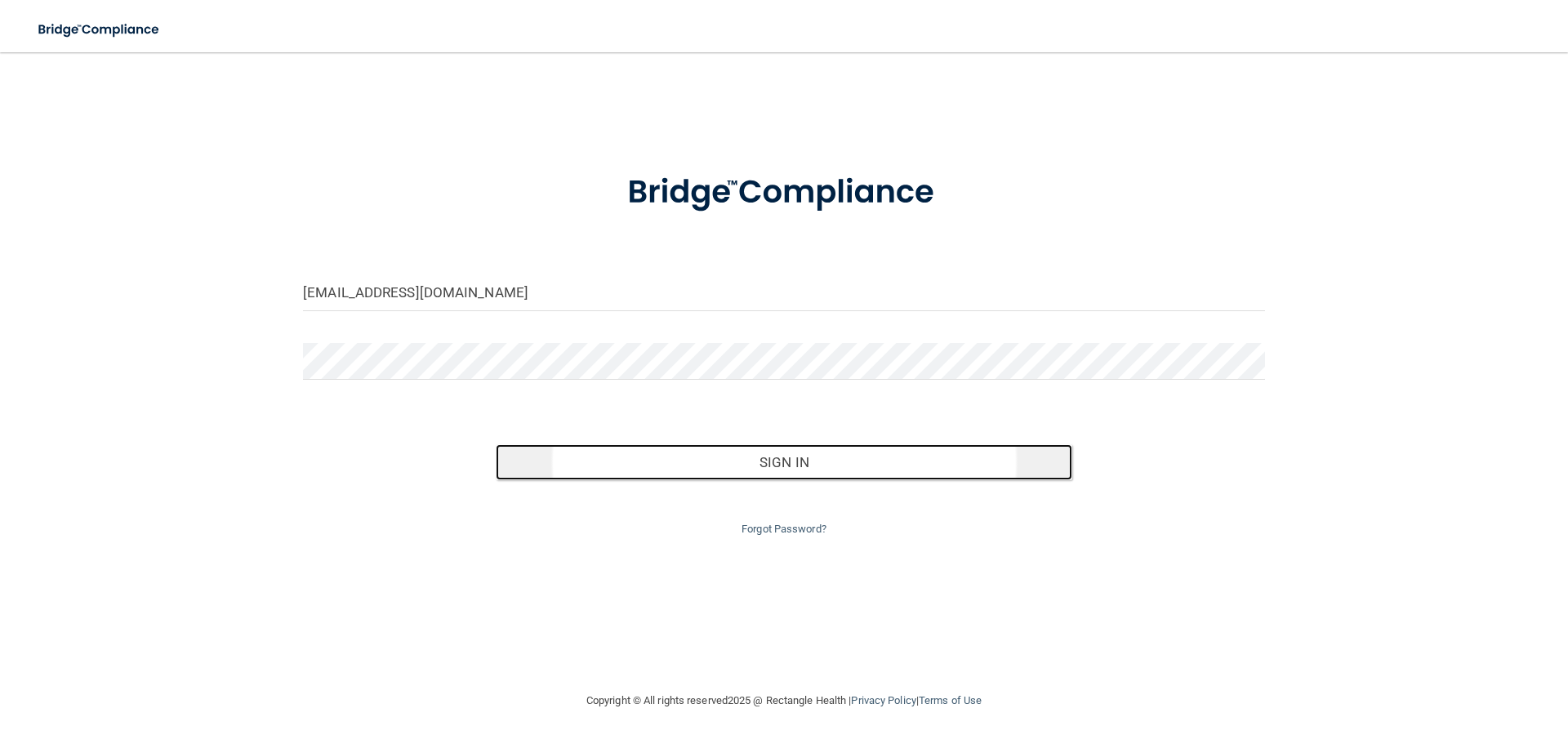
click at [830, 455] on button "Sign In" at bounding box center [784, 462] width 578 height 36
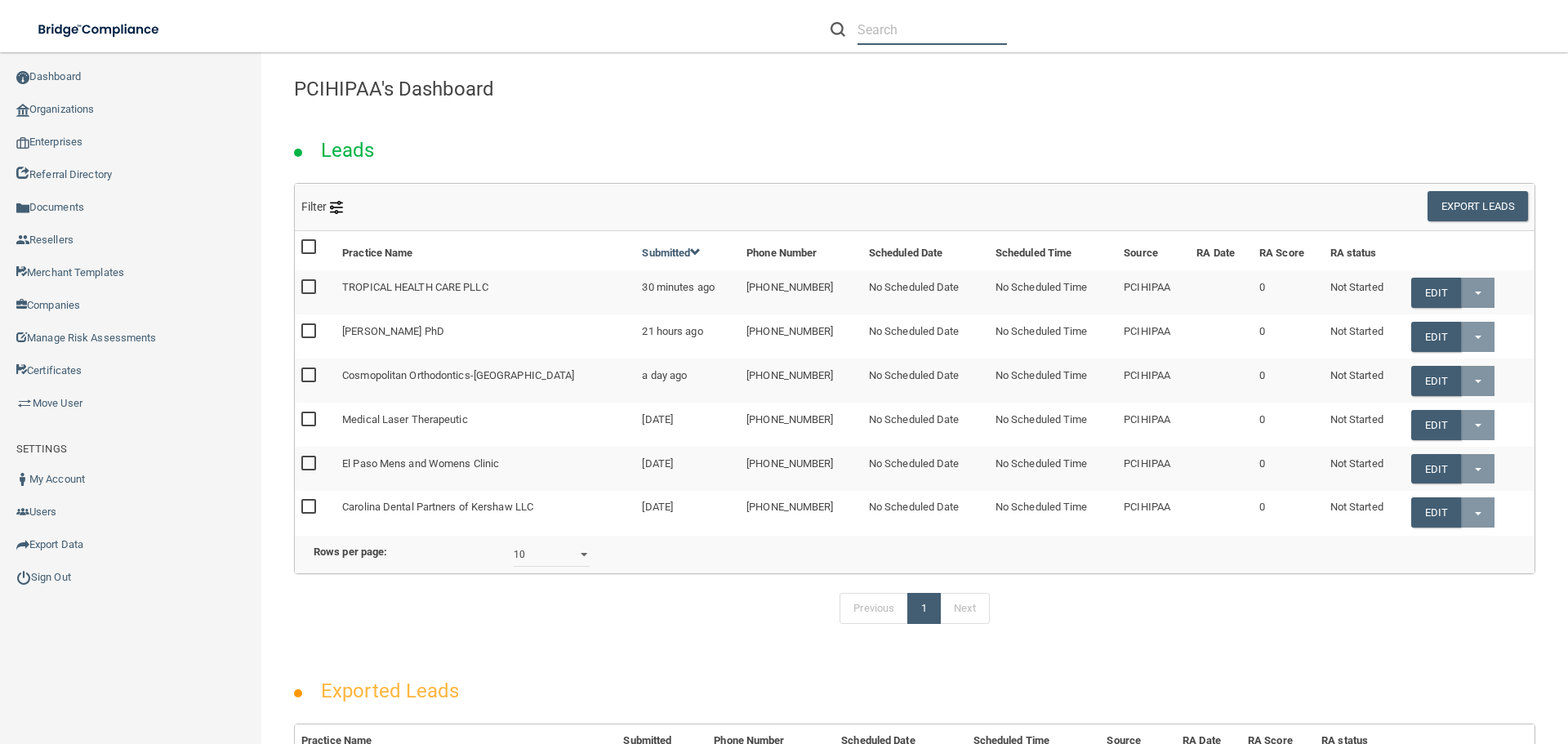
paste input "[EMAIL_ADDRESS][DOMAIN_NAME]"
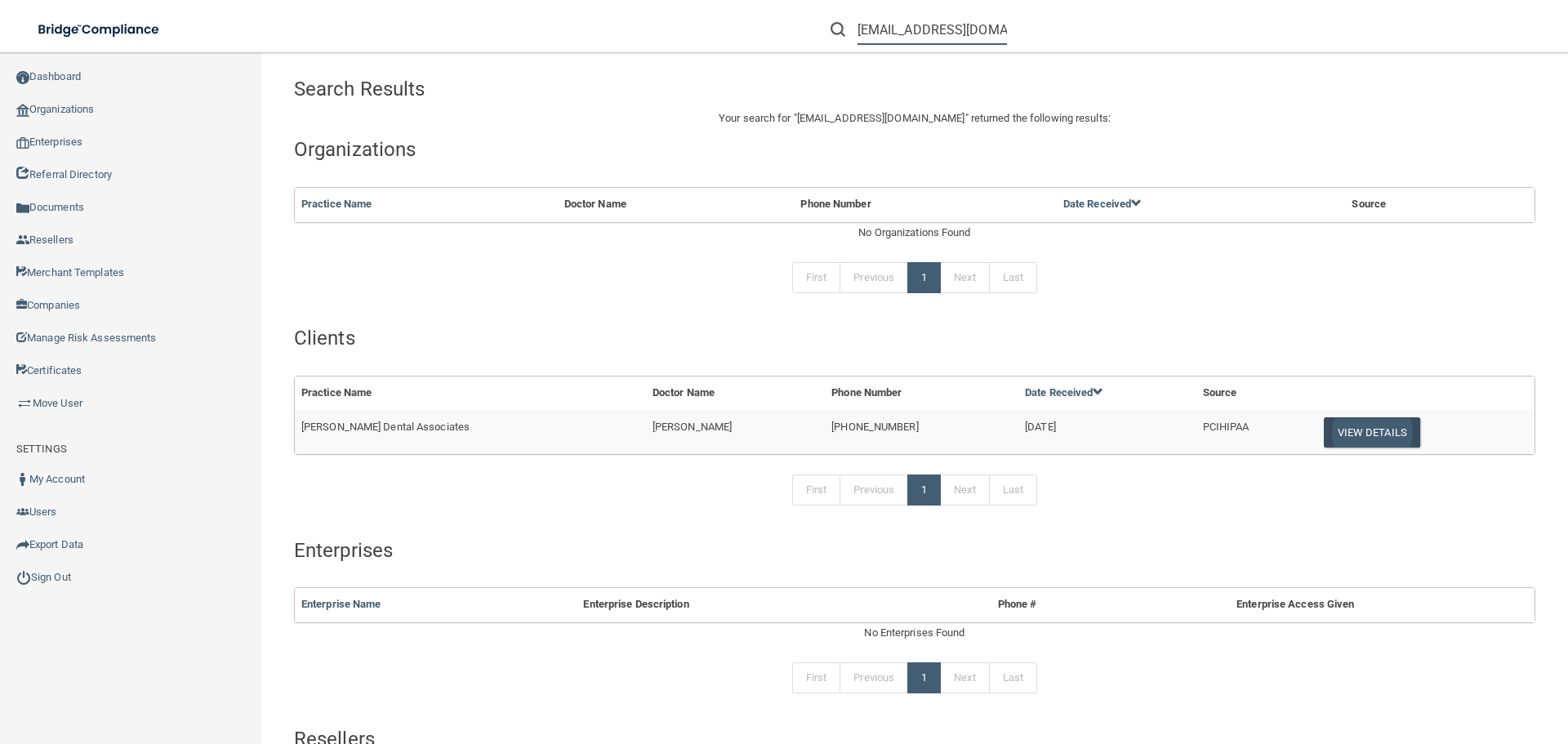
type input "[EMAIL_ADDRESS][DOMAIN_NAME]"
click at [1336, 432] on button "View Details" at bounding box center [1372, 432] width 96 height 30
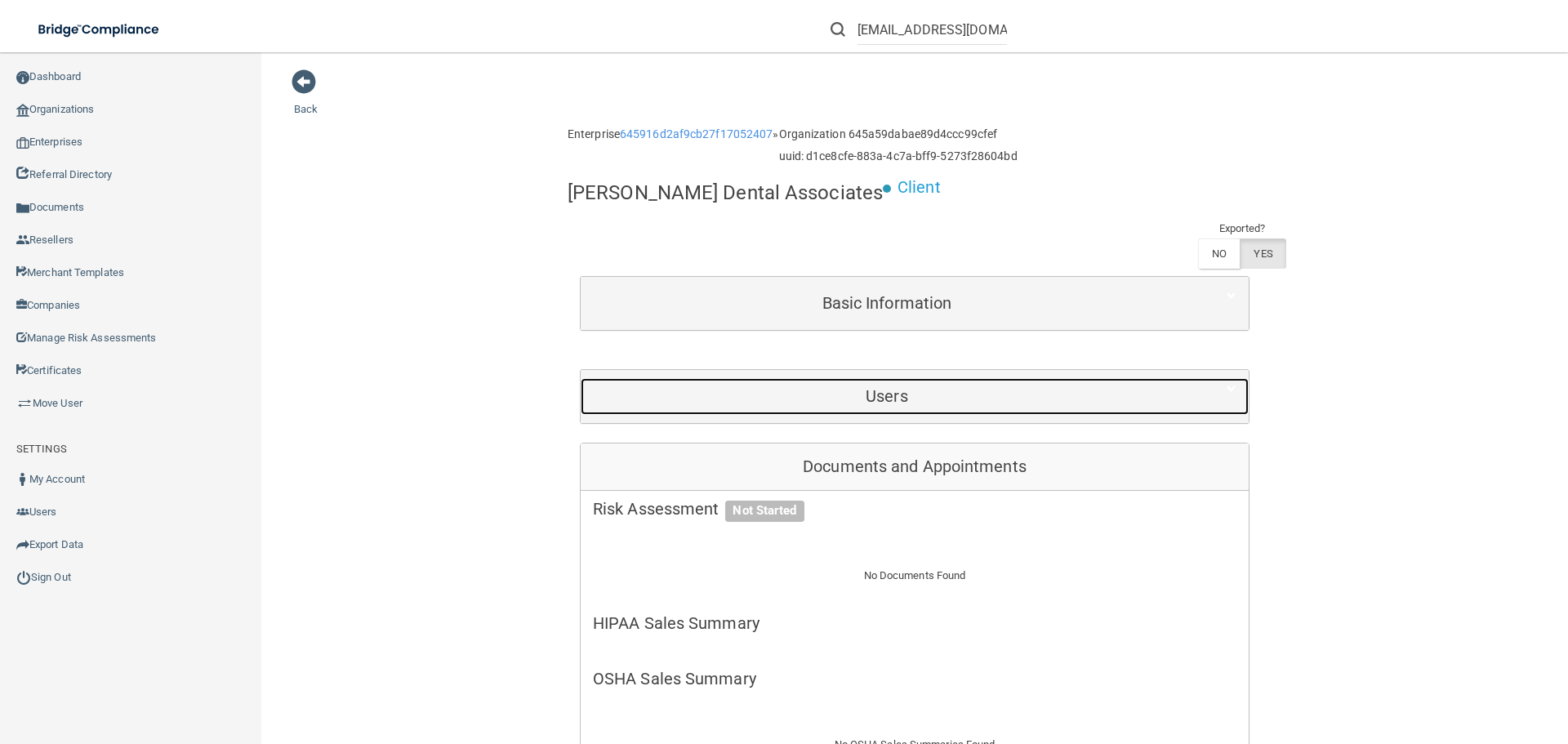
click at [805, 378] on div "Users" at bounding box center [886, 396] width 612 height 36
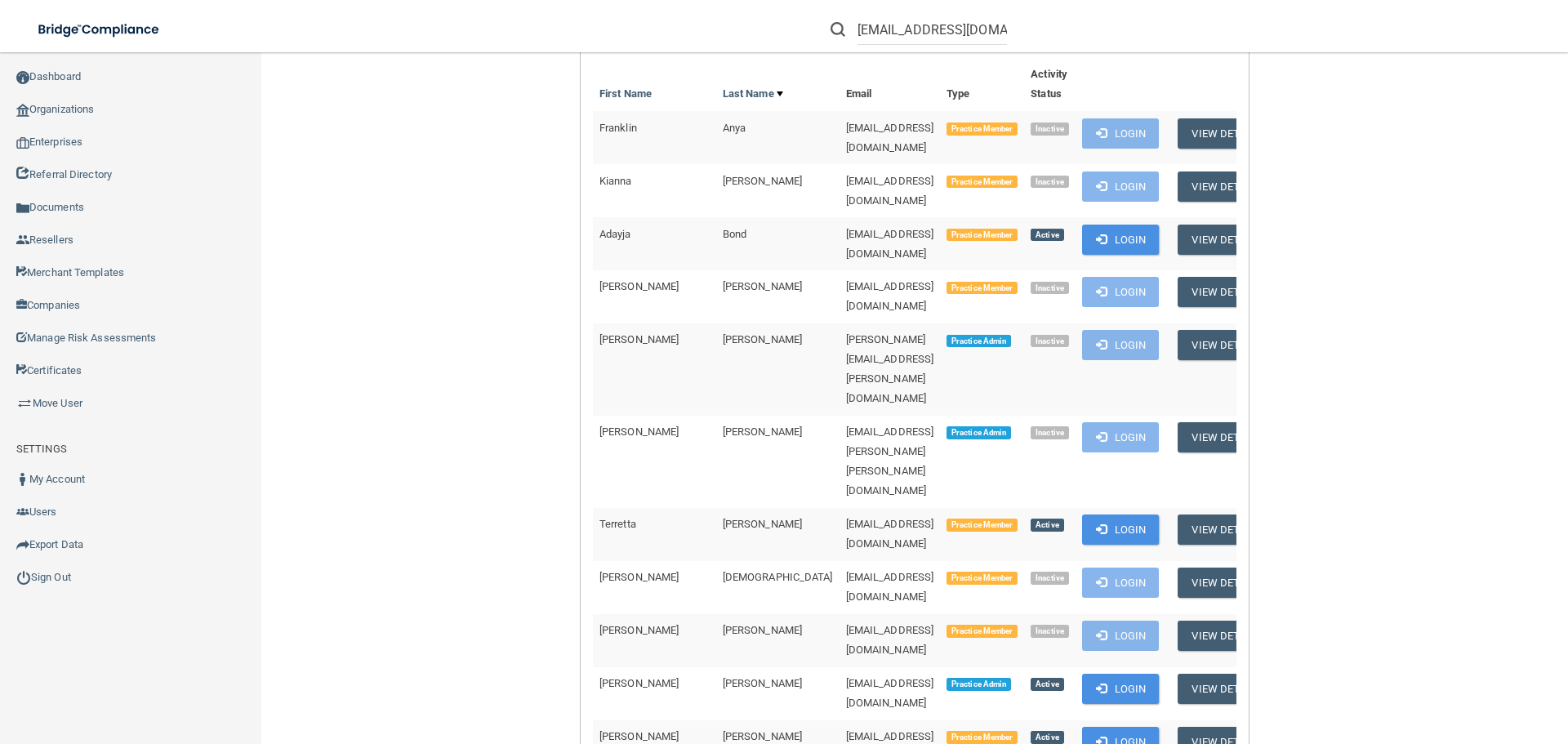
scroll to position [409, 0]
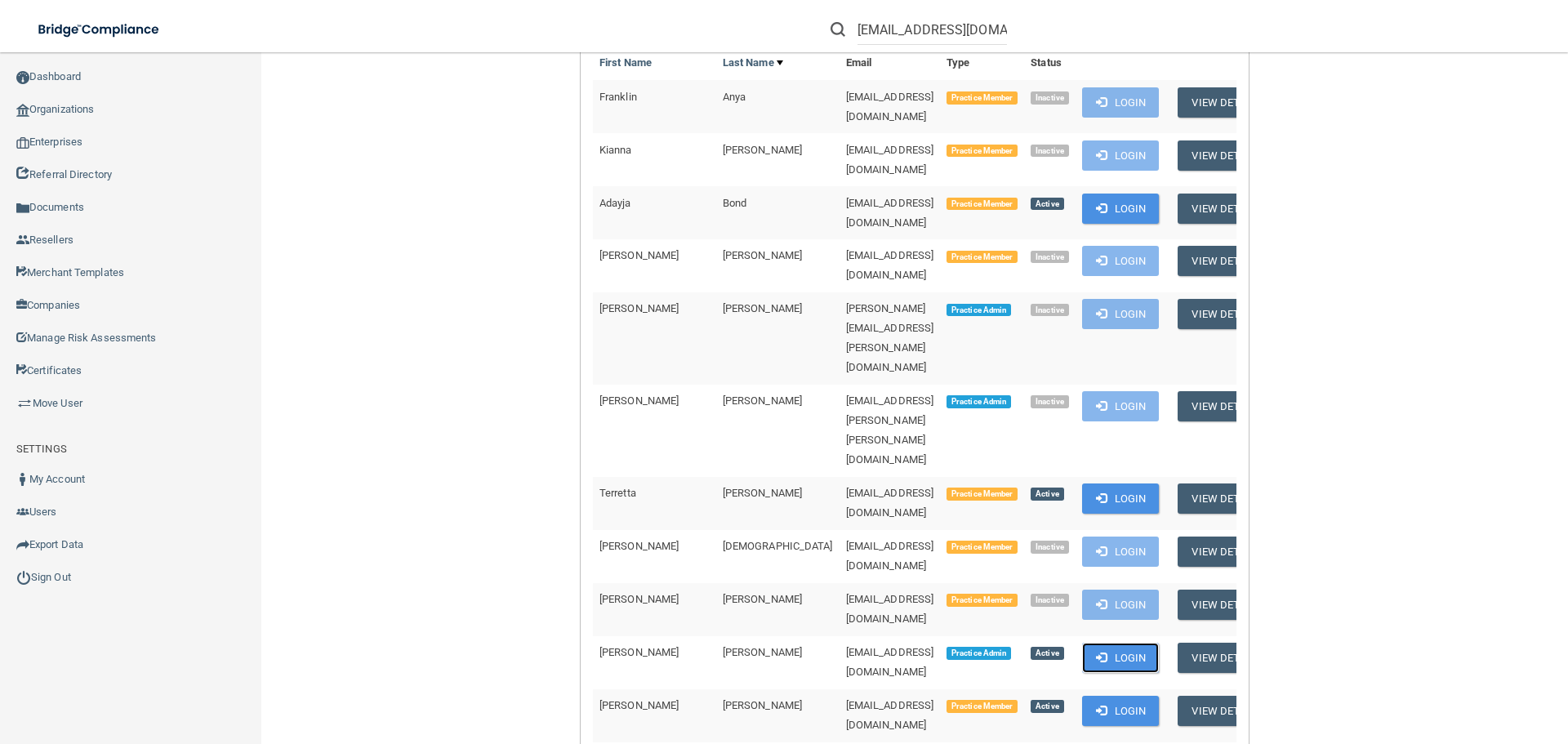
click at [1109, 643] on button "Login" at bounding box center [1120, 658] width 78 height 30
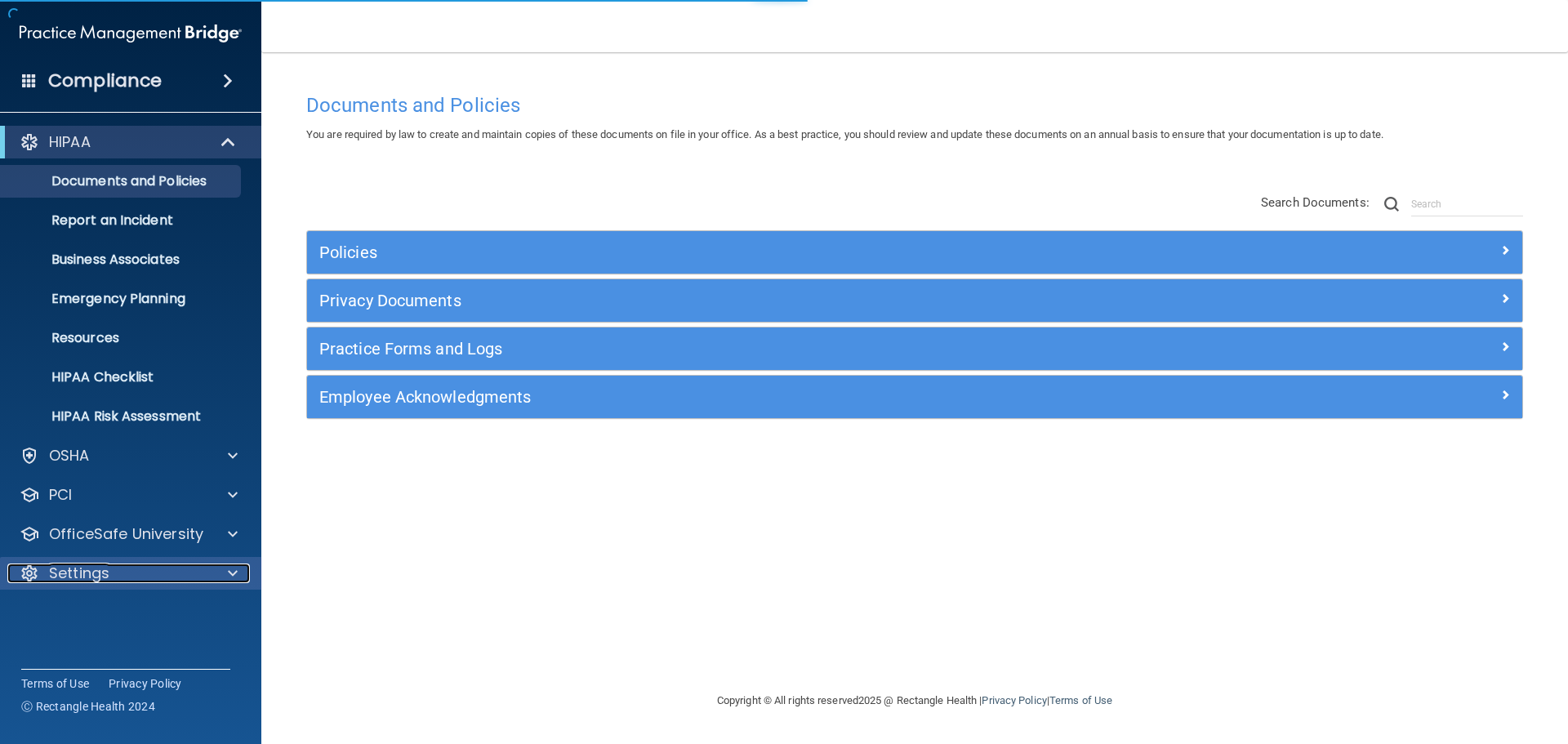
click at [110, 579] on div "Settings" at bounding box center [108, 573] width 202 height 20
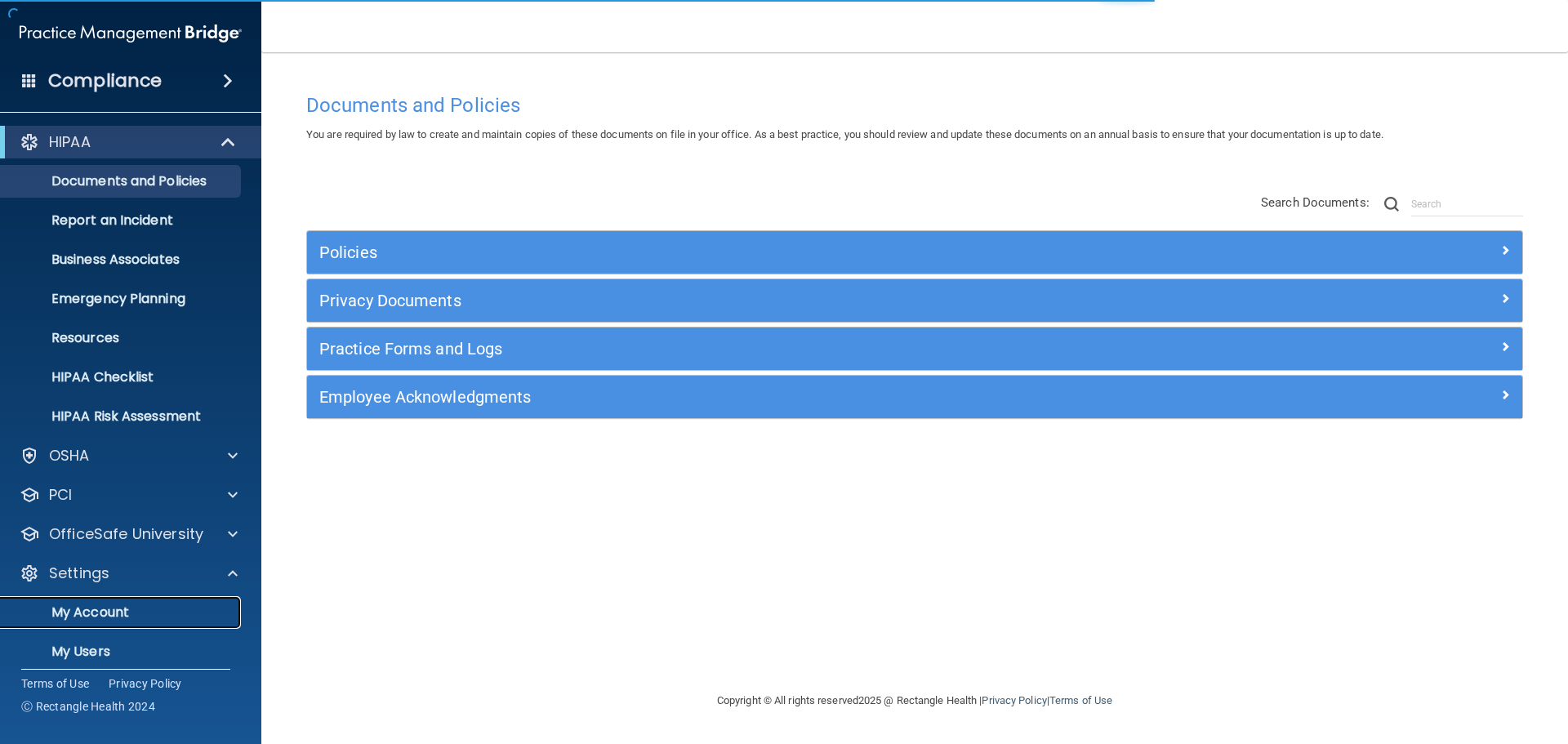
click at [104, 605] on p "My Account" at bounding box center [122, 612] width 223 height 17
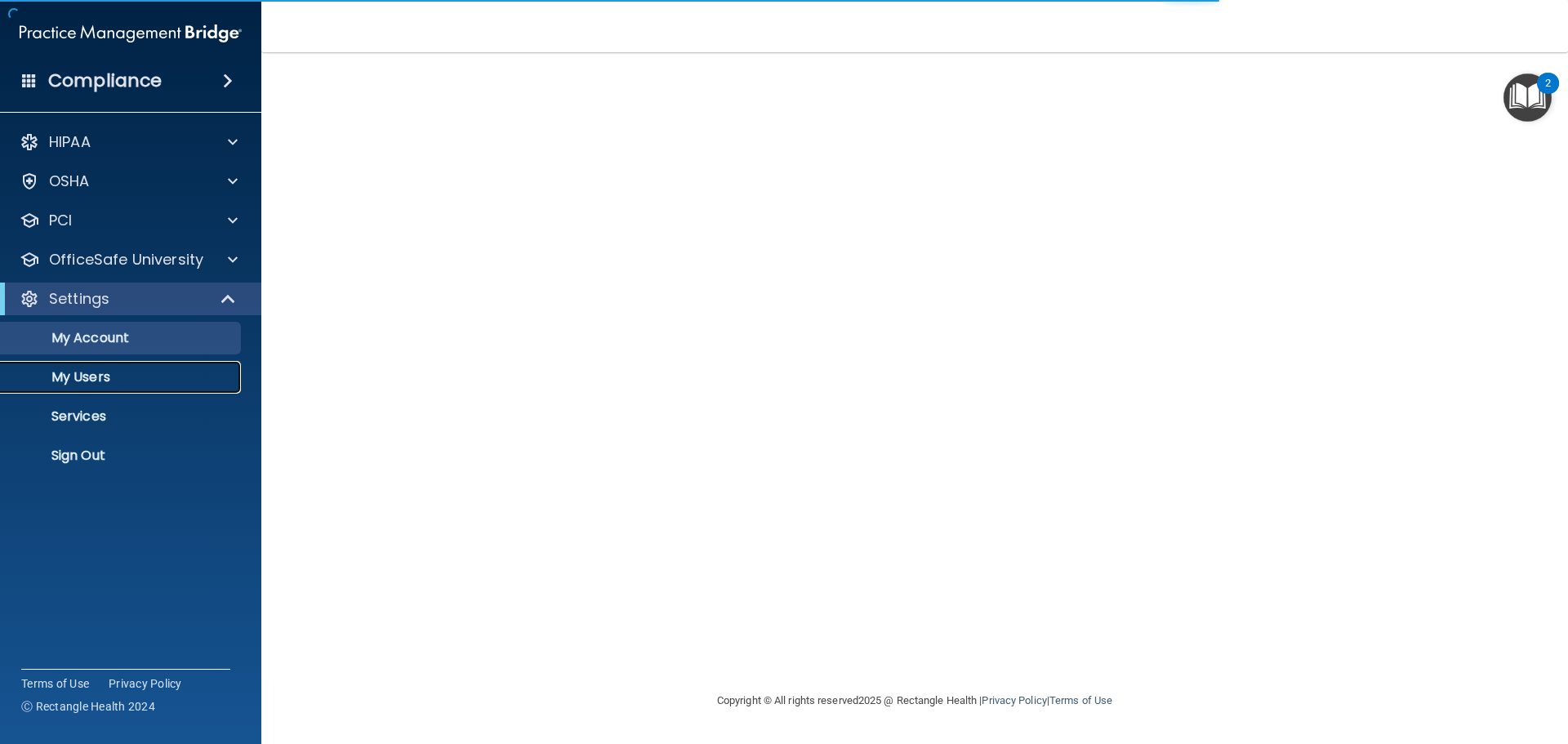
click at [99, 370] on p "My Users" at bounding box center [122, 377] width 223 height 17
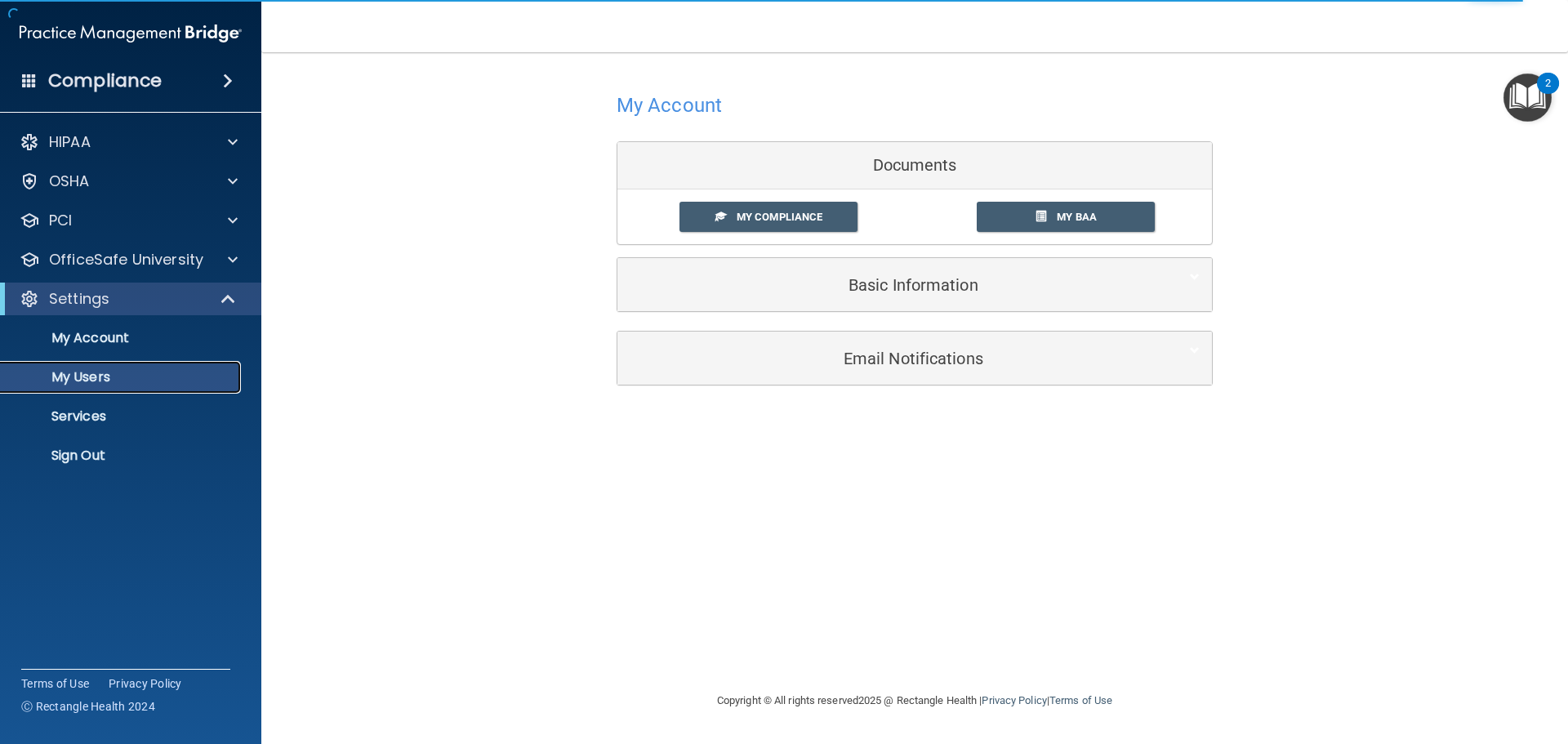
select select "20"
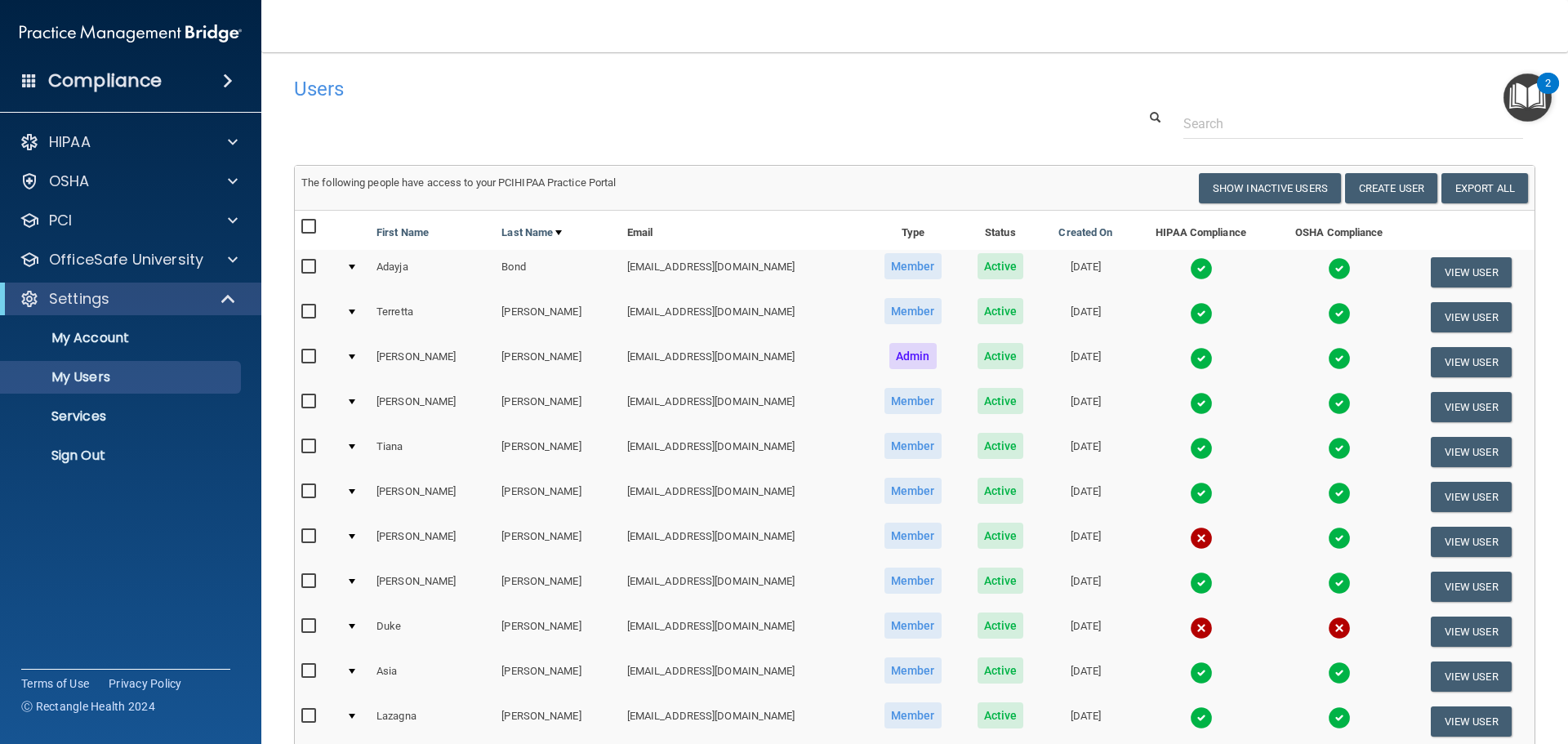
click at [1190, 361] on img at bounding box center [1201, 358] width 23 height 23
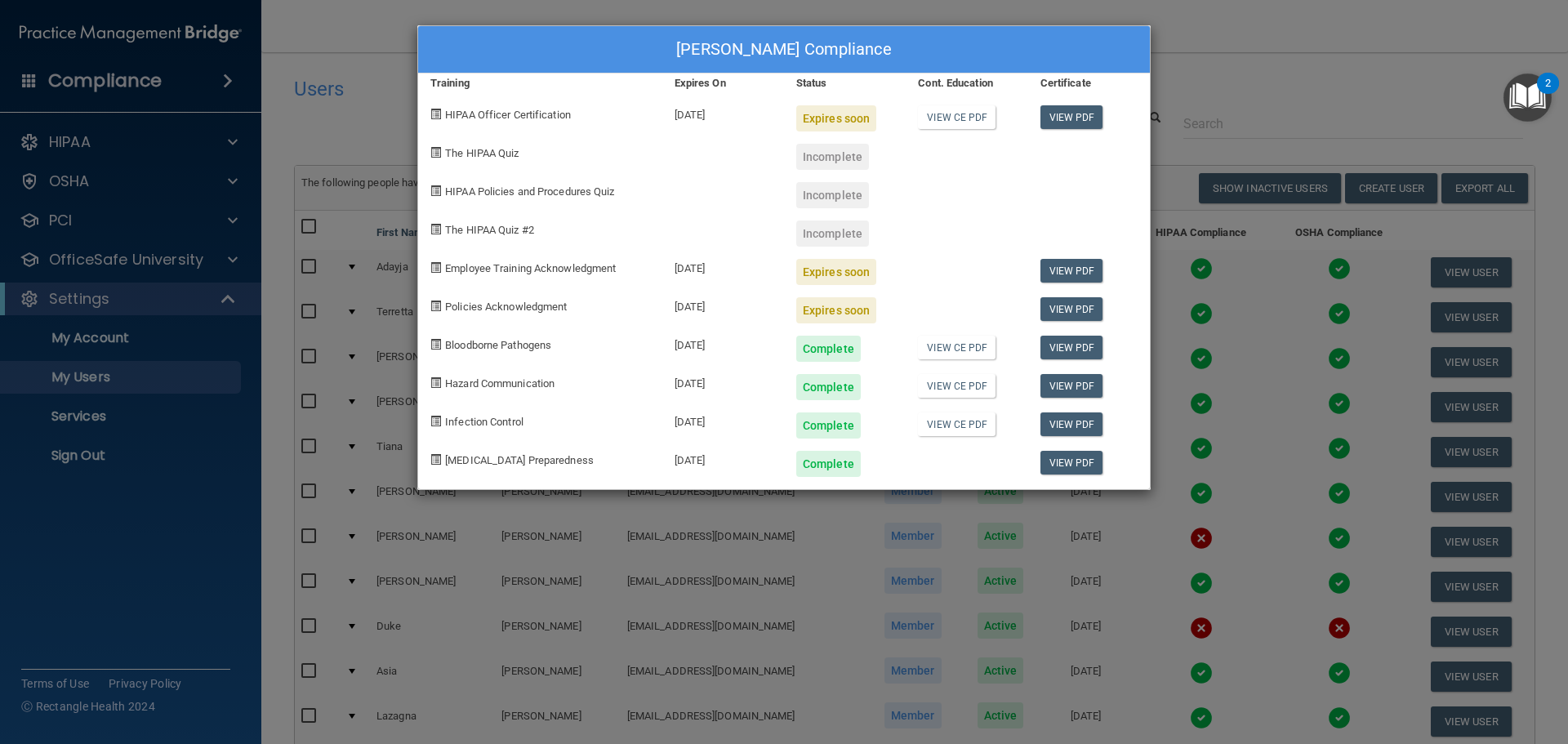
click at [1216, 406] on div "Maribel Hayden's Compliance Training Expires On Status Cont. Education Certific…" at bounding box center [784, 372] width 1568 height 744
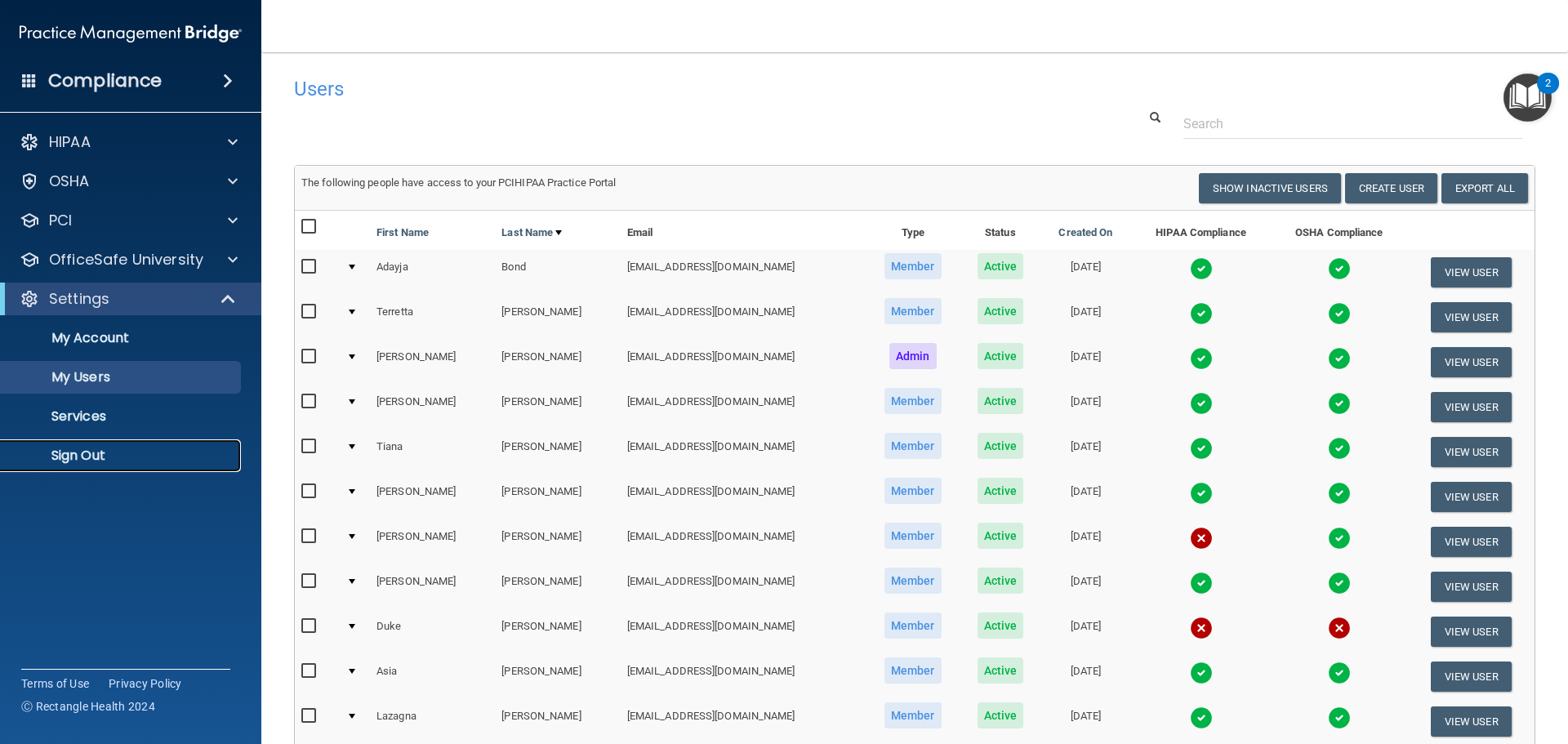
click at [78, 455] on p "Sign Out" at bounding box center [122, 455] width 223 height 17
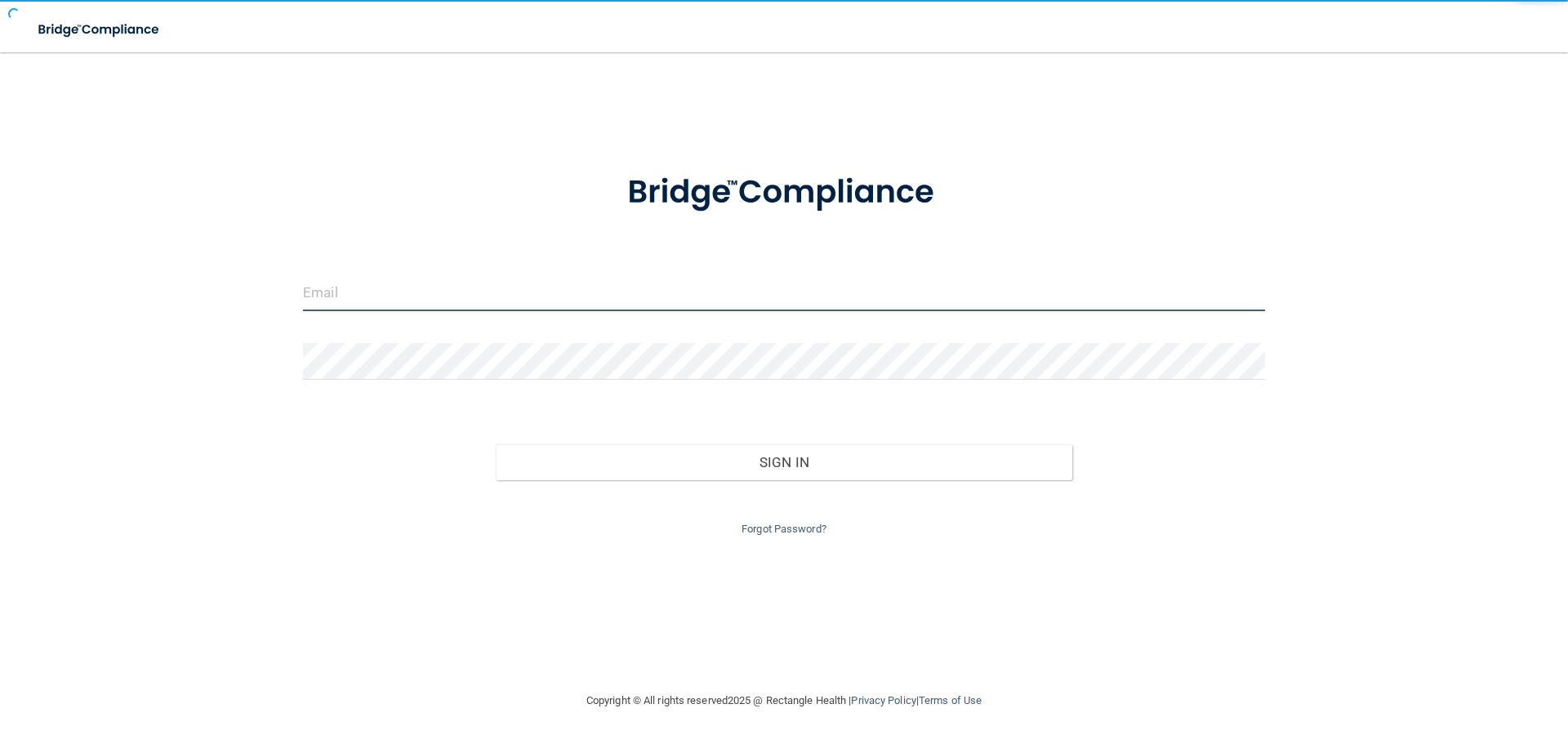
type input "[EMAIL_ADDRESS][DOMAIN_NAME]"
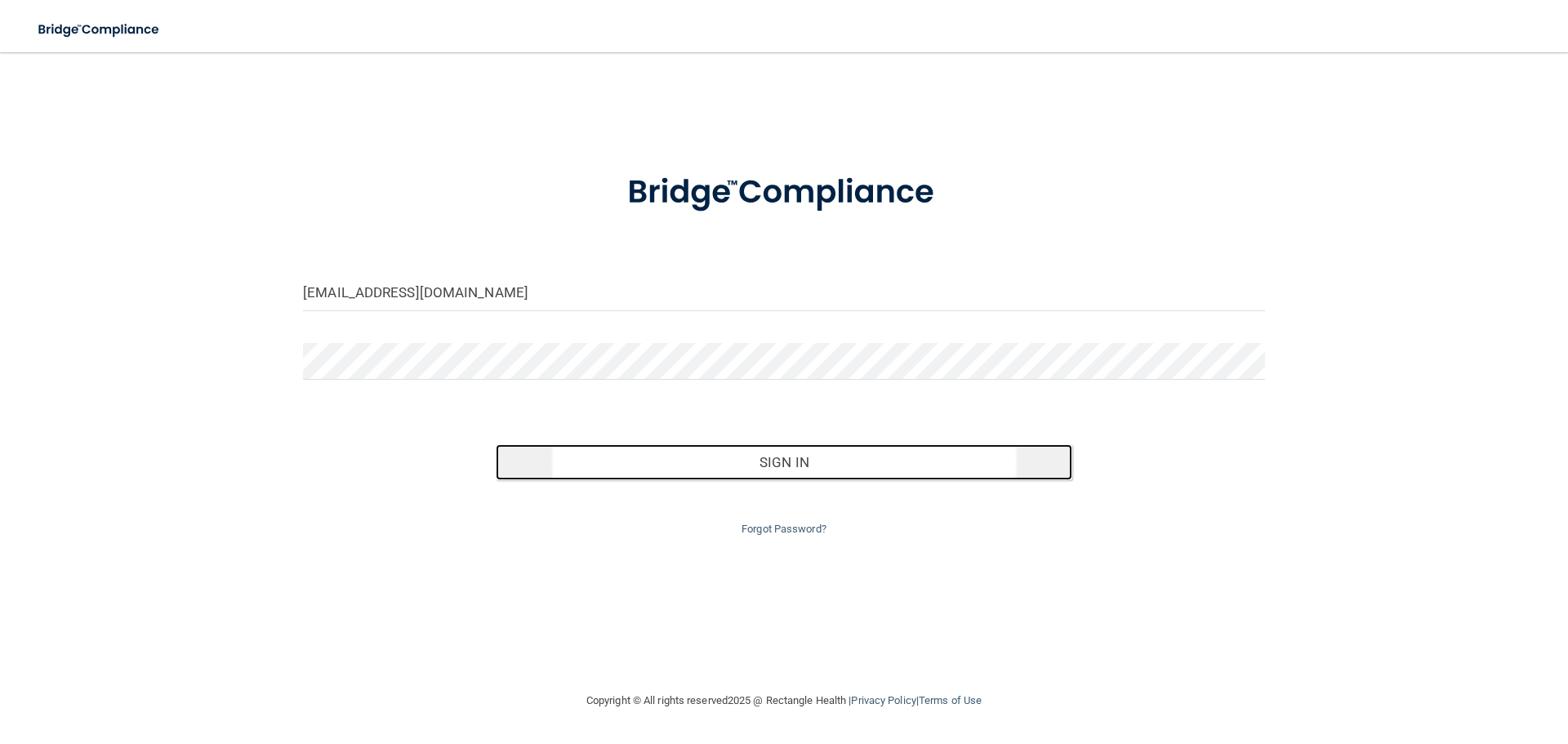
click at [796, 459] on button "Sign In" at bounding box center [784, 462] width 578 height 36
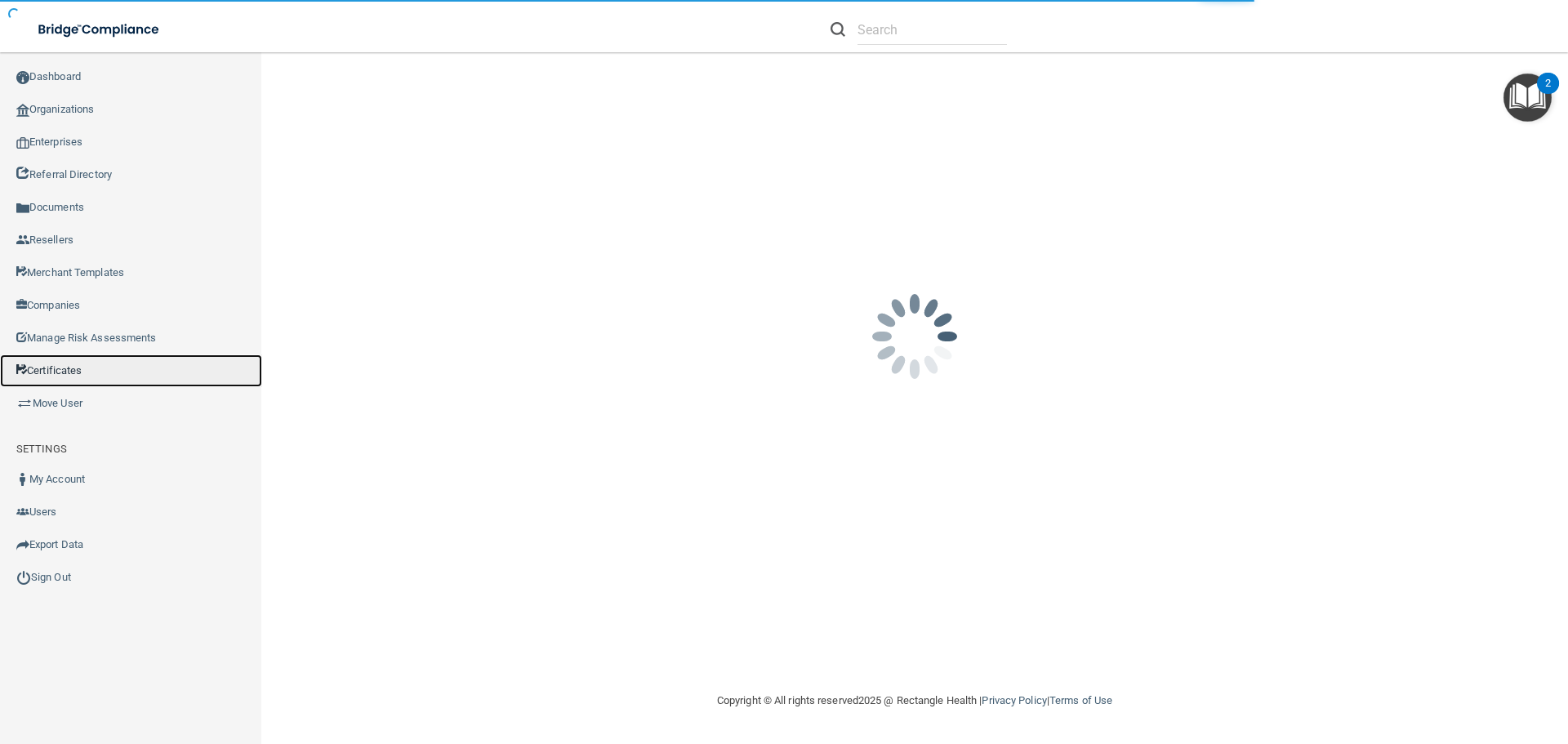
click at [54, 366] on link "Certificates" at bounding box center [131, 371] width 262 height 32
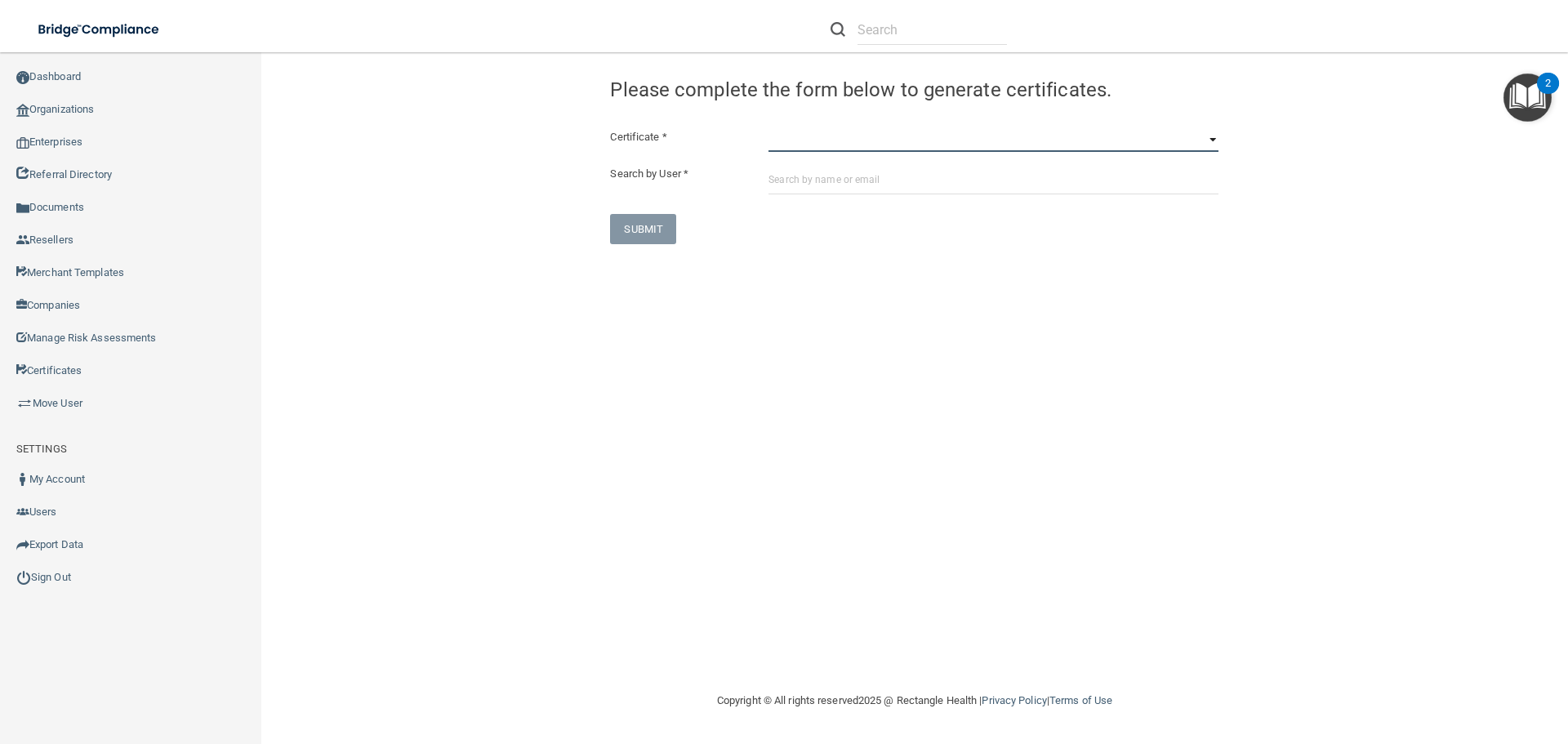
click at [805, 142] on select "HIPAA Officer Certification Training OSHA Bloodborne Pathogens OSHA COVID-19 Pr…" at bounding box center [993, 140] width 450 height 25
select select "0"
click at [768, 128] on select "HIPAA Officer Certification Training OSHA Bloodborne Pathogens OSHA COVID-19 Pr…" at bounding box center [993, 140] width 450 height 25
click at [784, 179] on input "text" at bounding box center [993, 179] width 450 height 30
paste input "[EMAIL_ADDRESS][DOMAIN_NAME]"
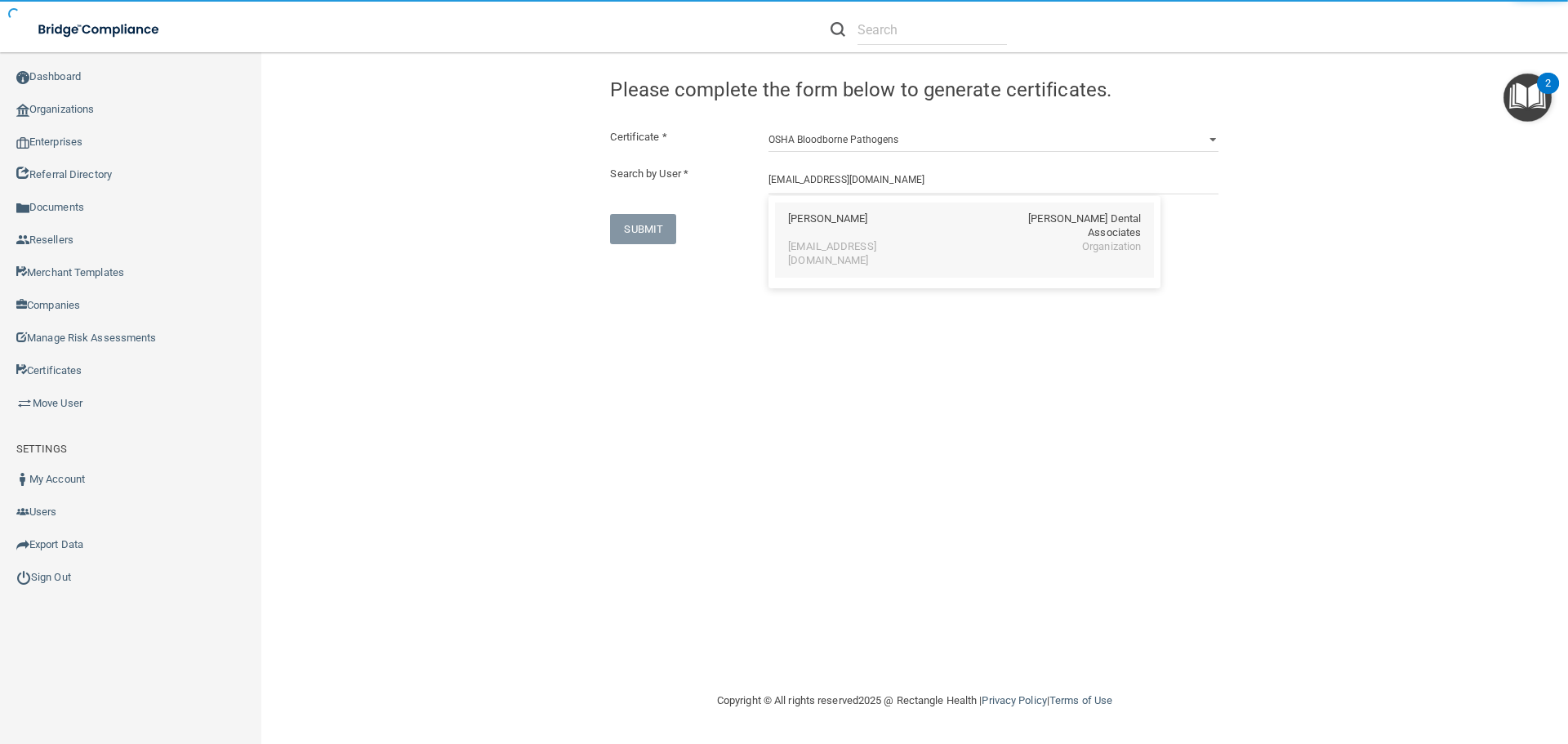
click at [805, 223] on div "[PERSON_NAME]" at bounding box center [827, 226] width 80 height 28
type input "[PERSON_NAME]"
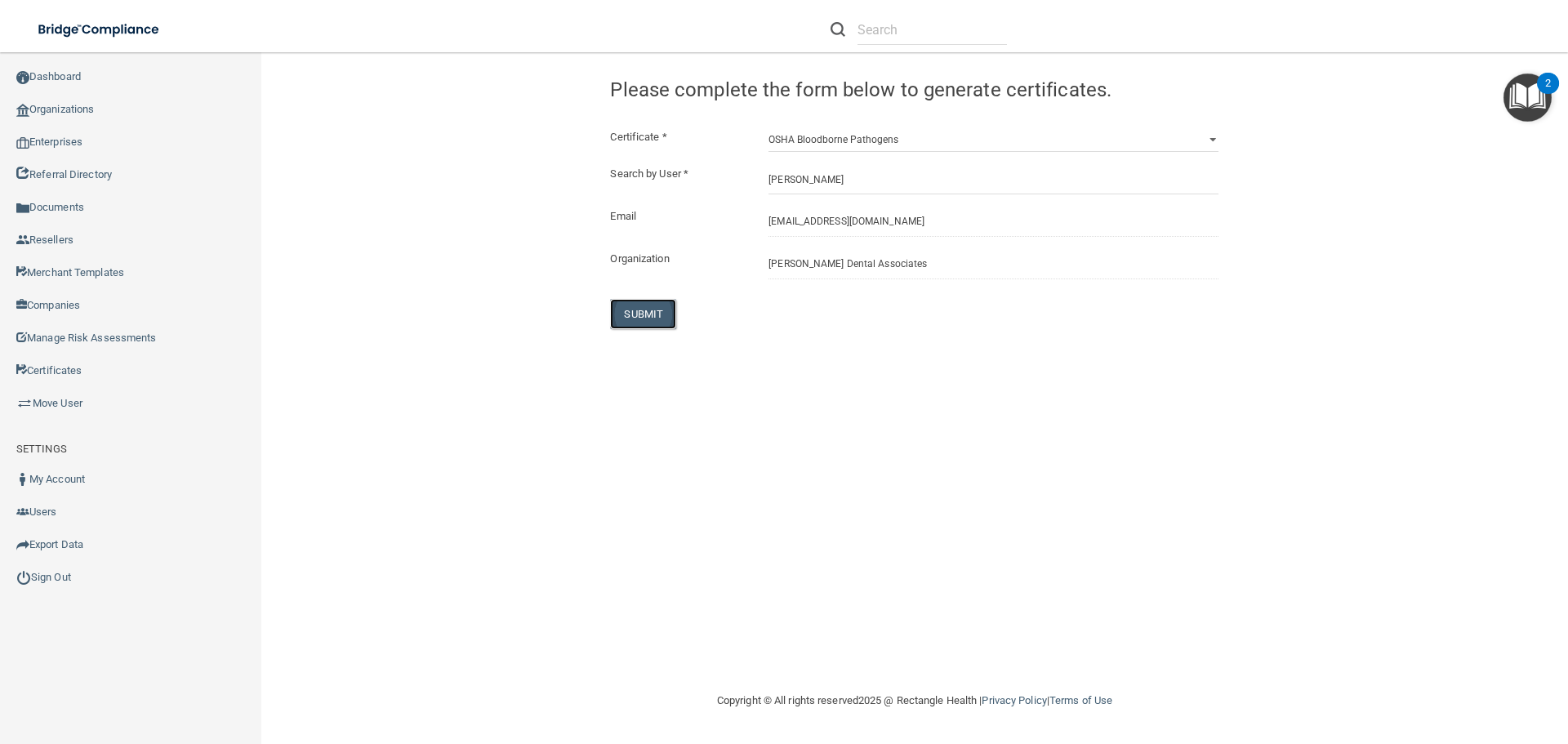
click at [656, 316] on button "SUBMIT" at bounding box center [643, 314] width 66 height 30
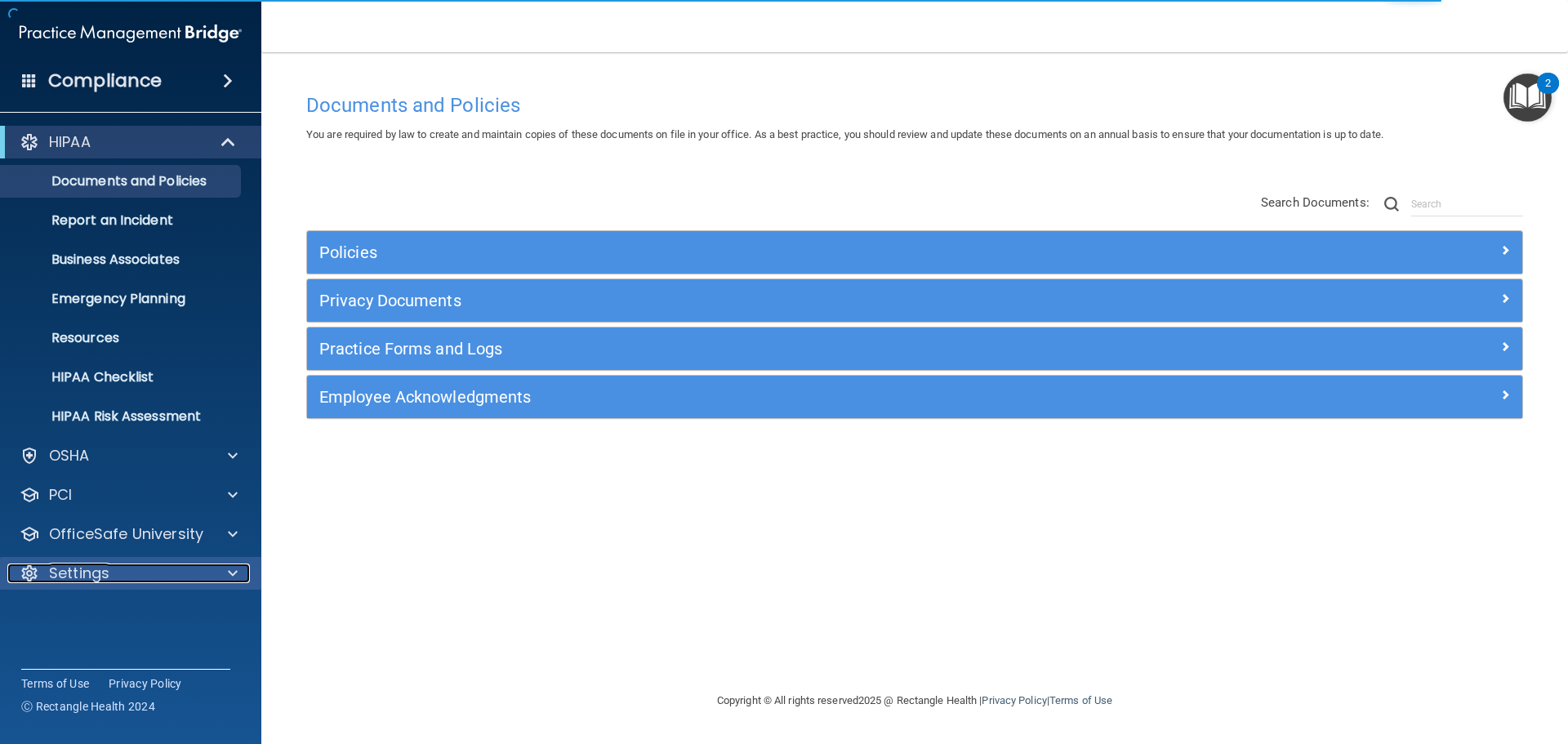
click at [111, 577] on div "Settings" at bounding box center [108, 573] width 202 height 20
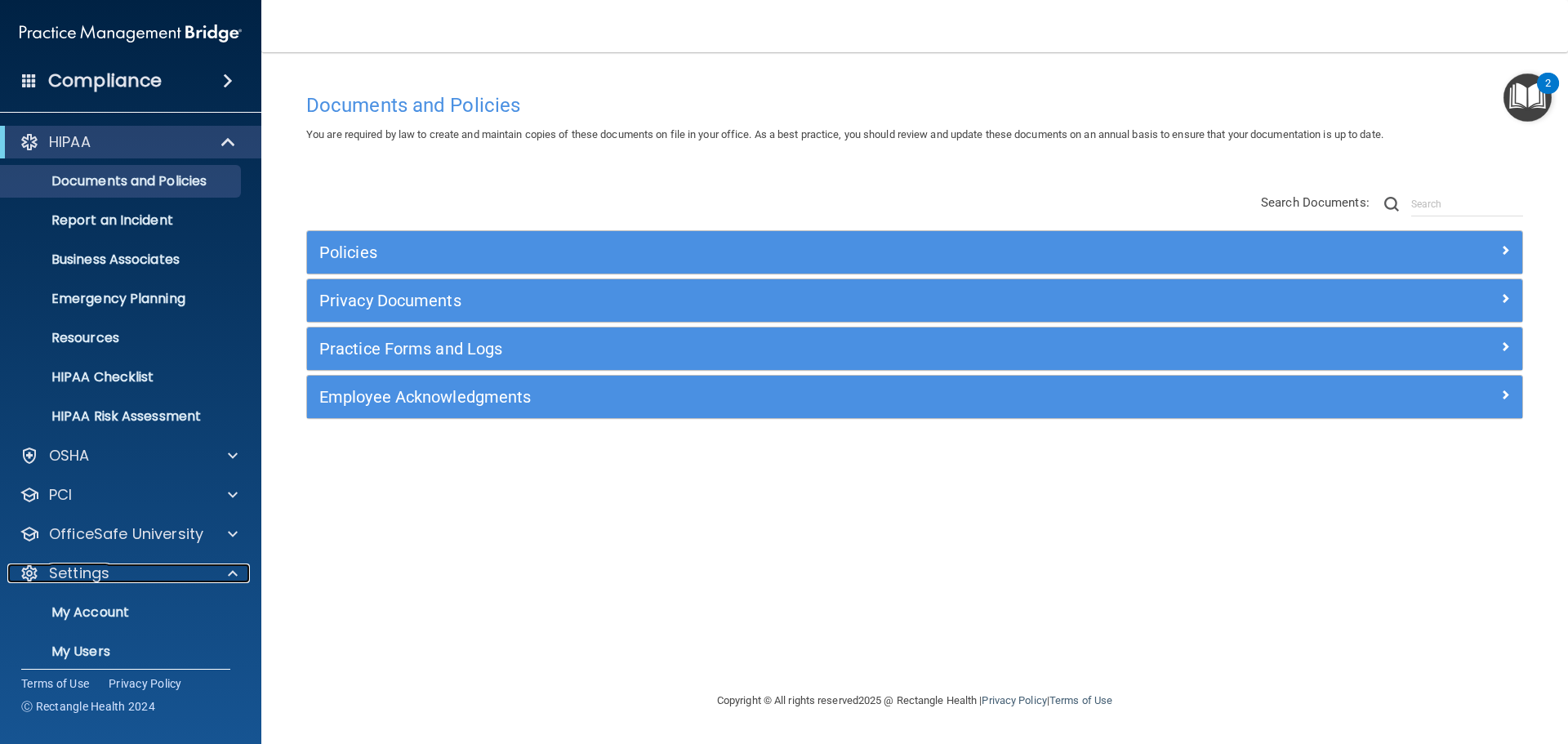
scroll to position [90, 0]
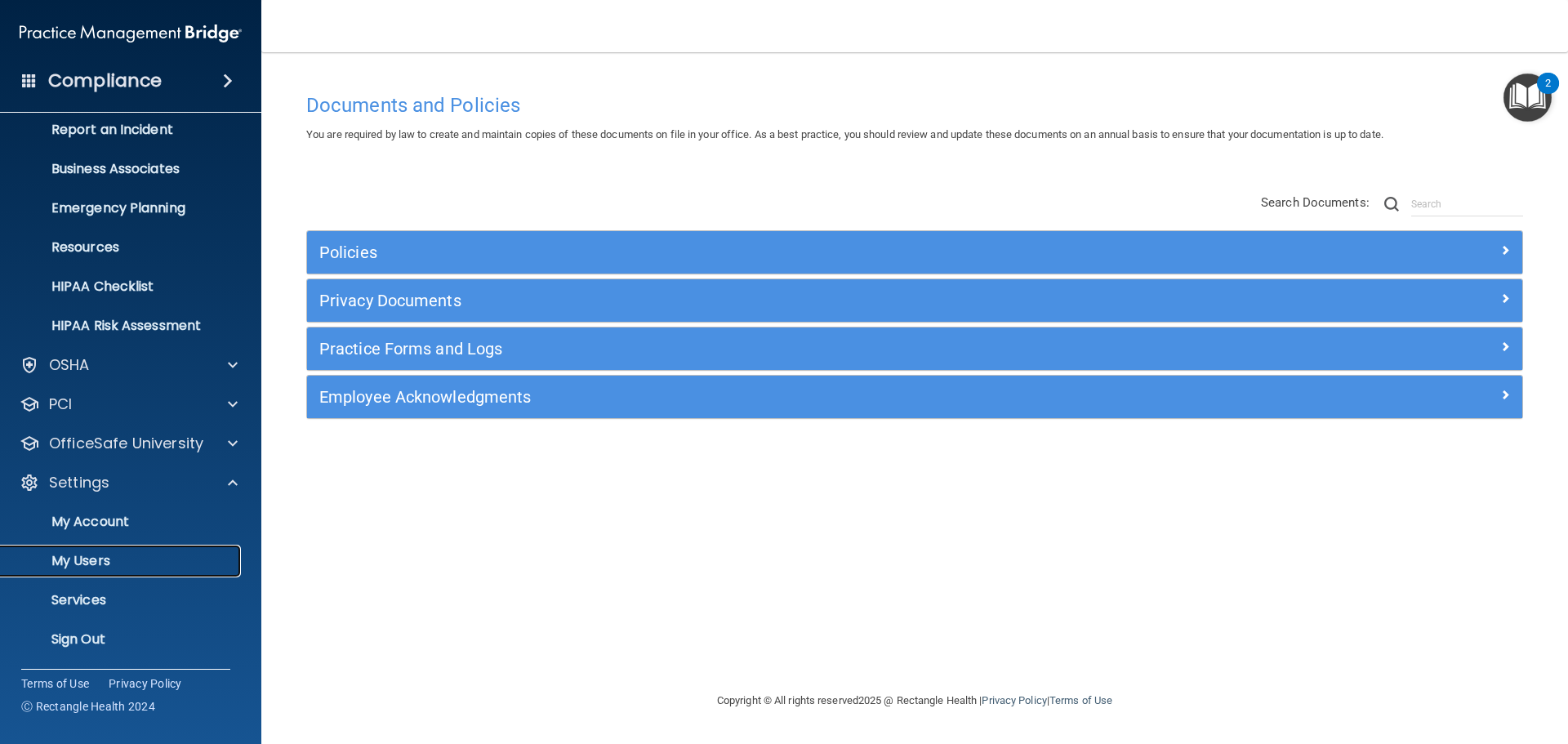
click at [88, 554] on p "My Users" at bounding box center [122, 561] width 223 height 17
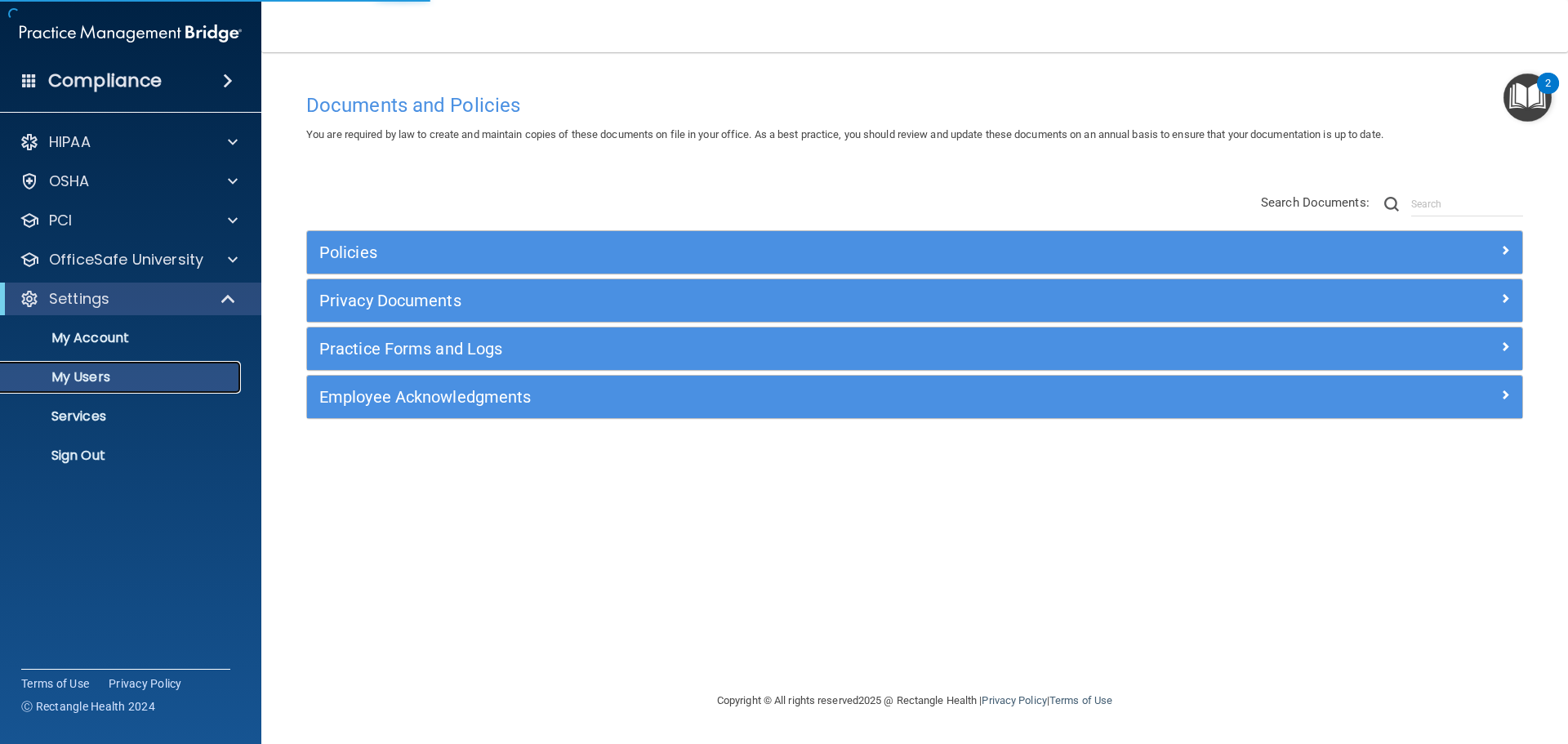
select select "20"
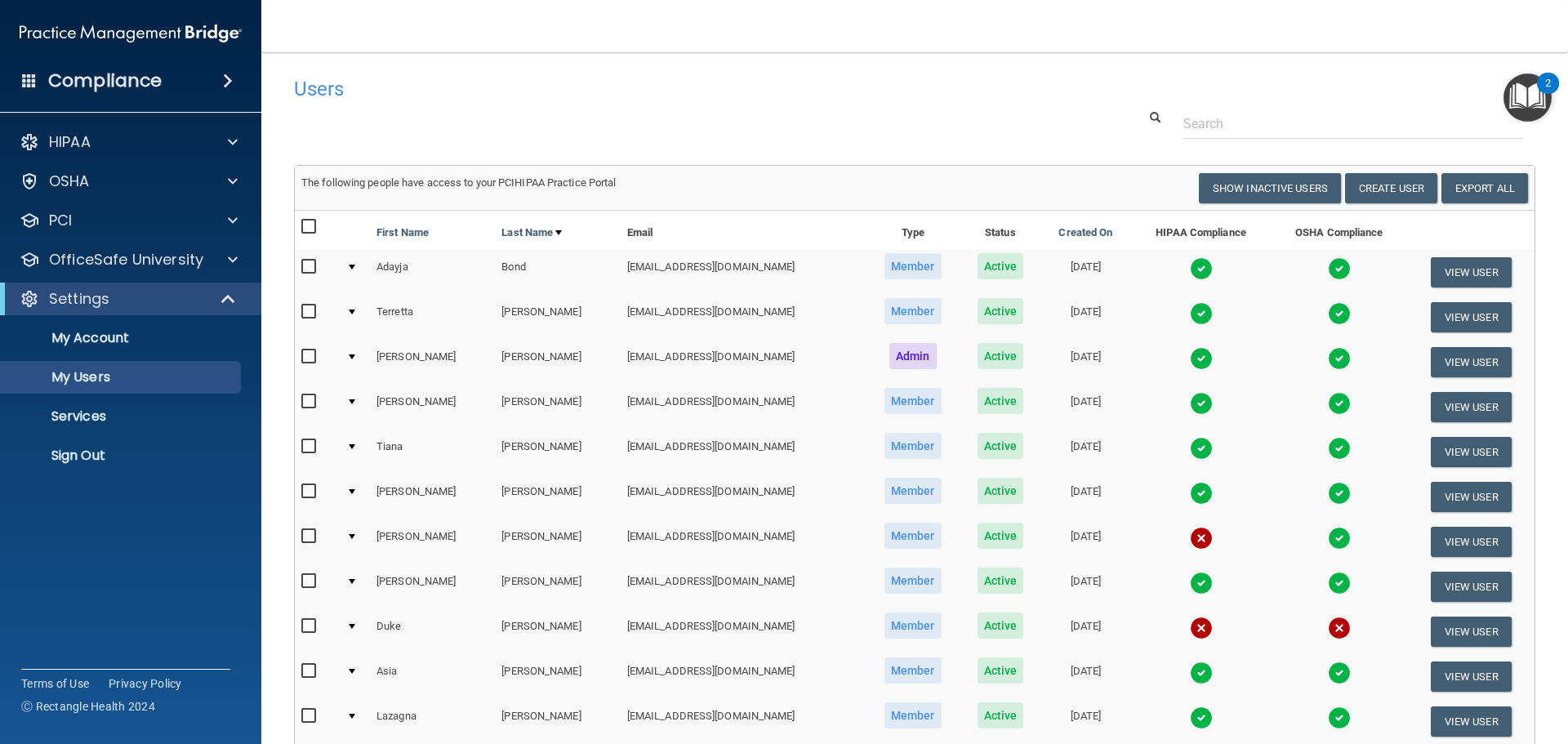
click at [1190, 358] on img at bounding box center [1201, 358] width 23 height 23
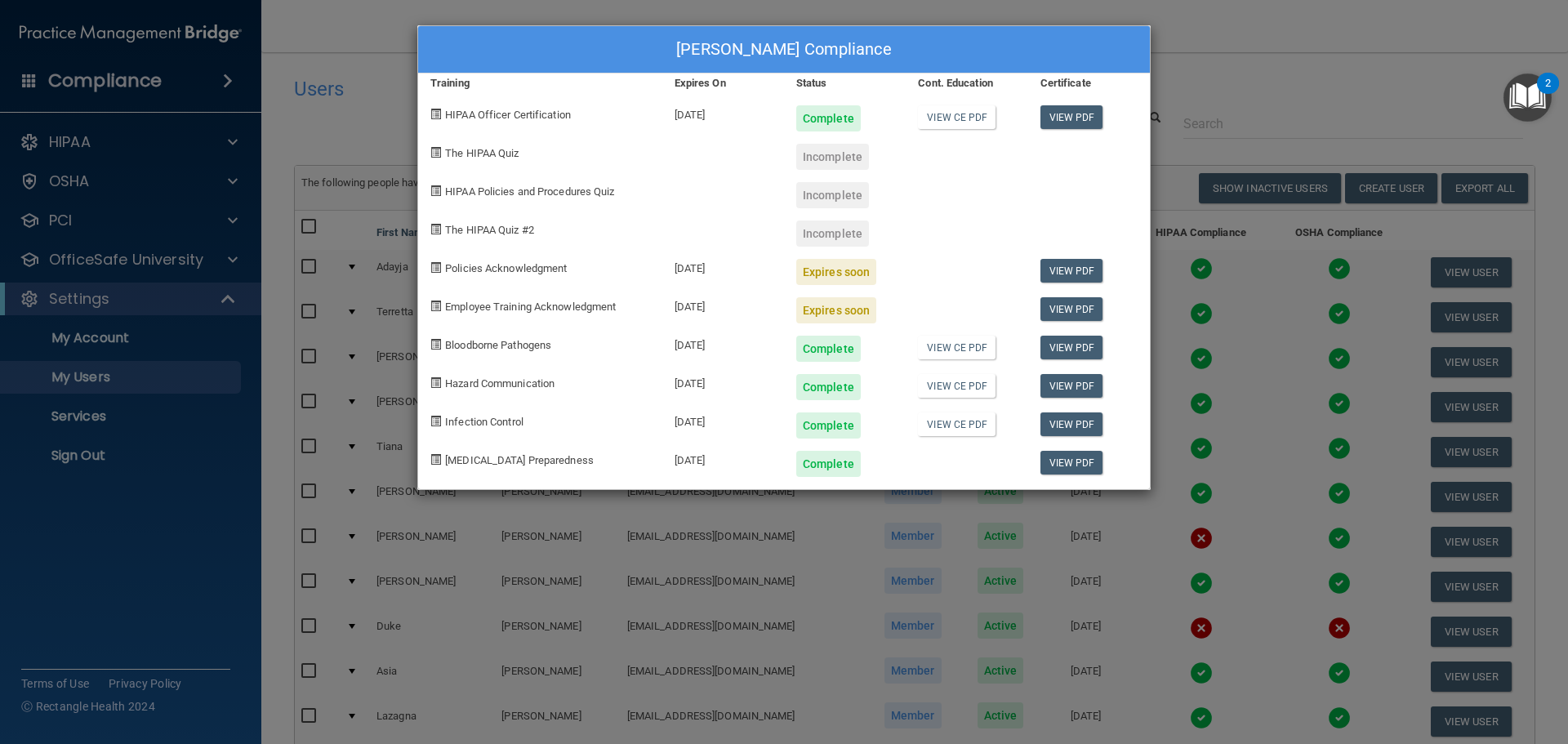
click at [1116, 539] on div "[PERSON_NAME] Compliance Training Expires On Status Cont. Education Certificate…" at bounding box center [784, 372] width 1568 height 744
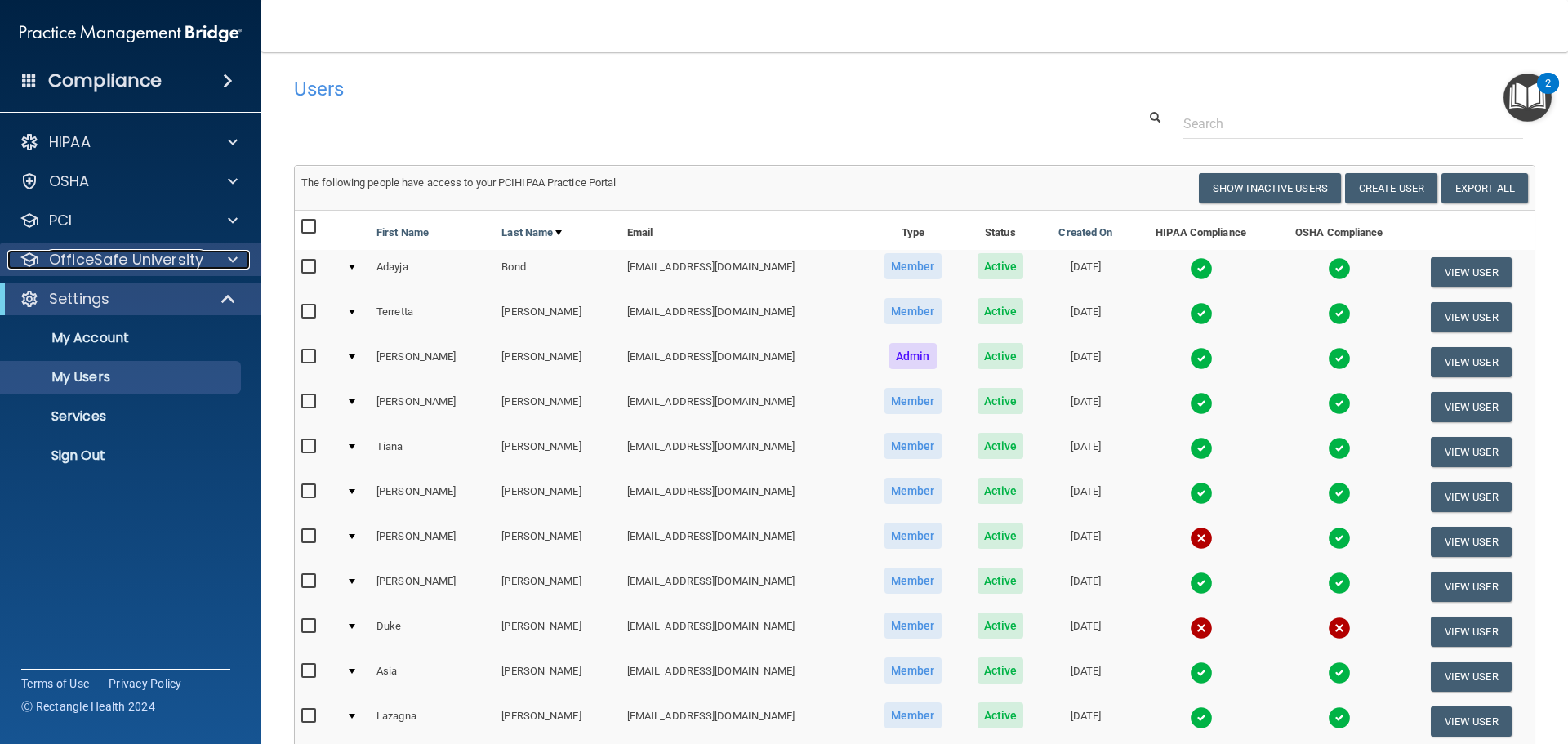
click at [94, 267] on p "OfficeSafe University" at bounding box center [126, 259] width 154 height 20
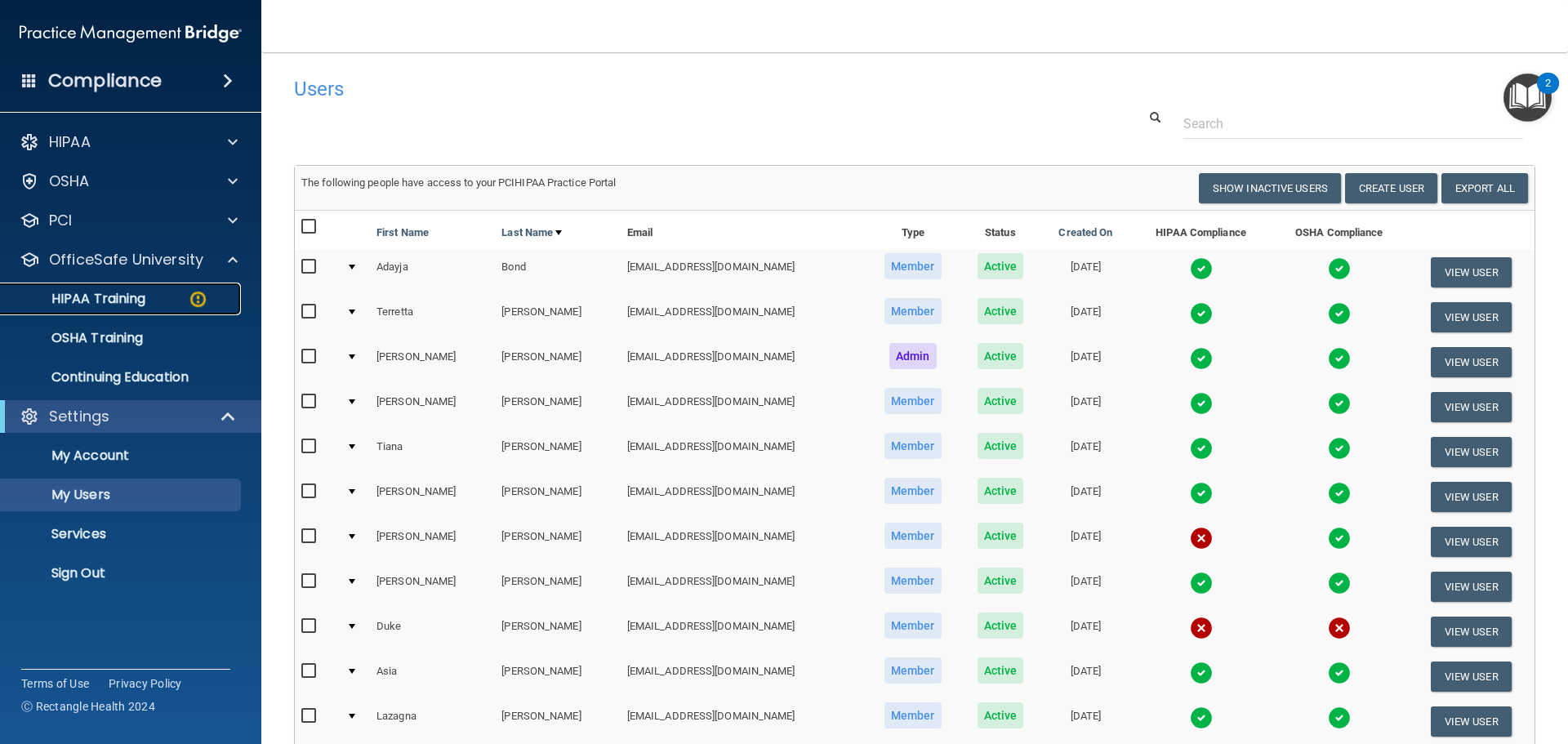
click at [96, 296] on p "HIPAA Training" at bounding box center [78, 299] width 135 height 17
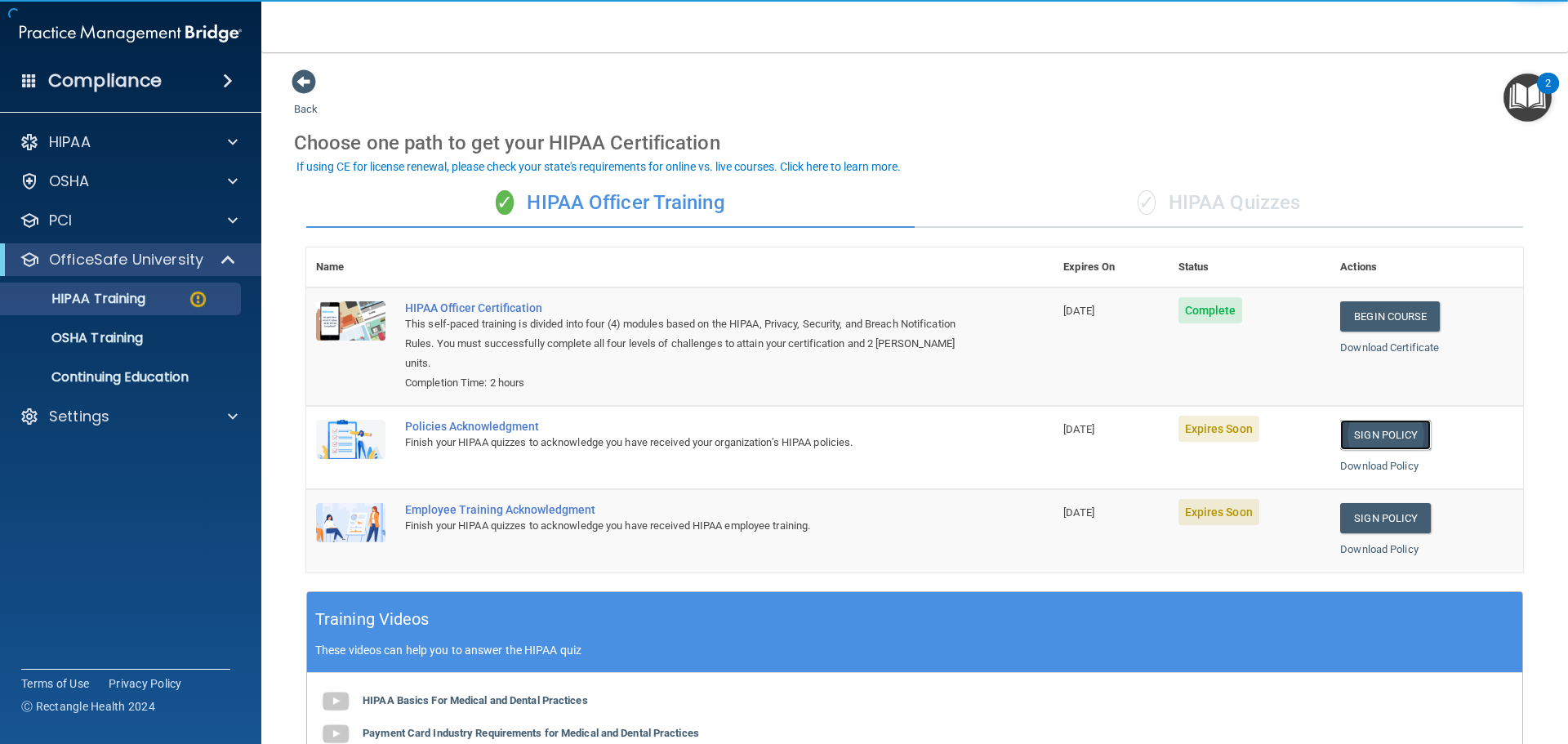
click at [1368, 428] on link "Sign Policy" at bounding box center [1385, 434] width 90 height 30
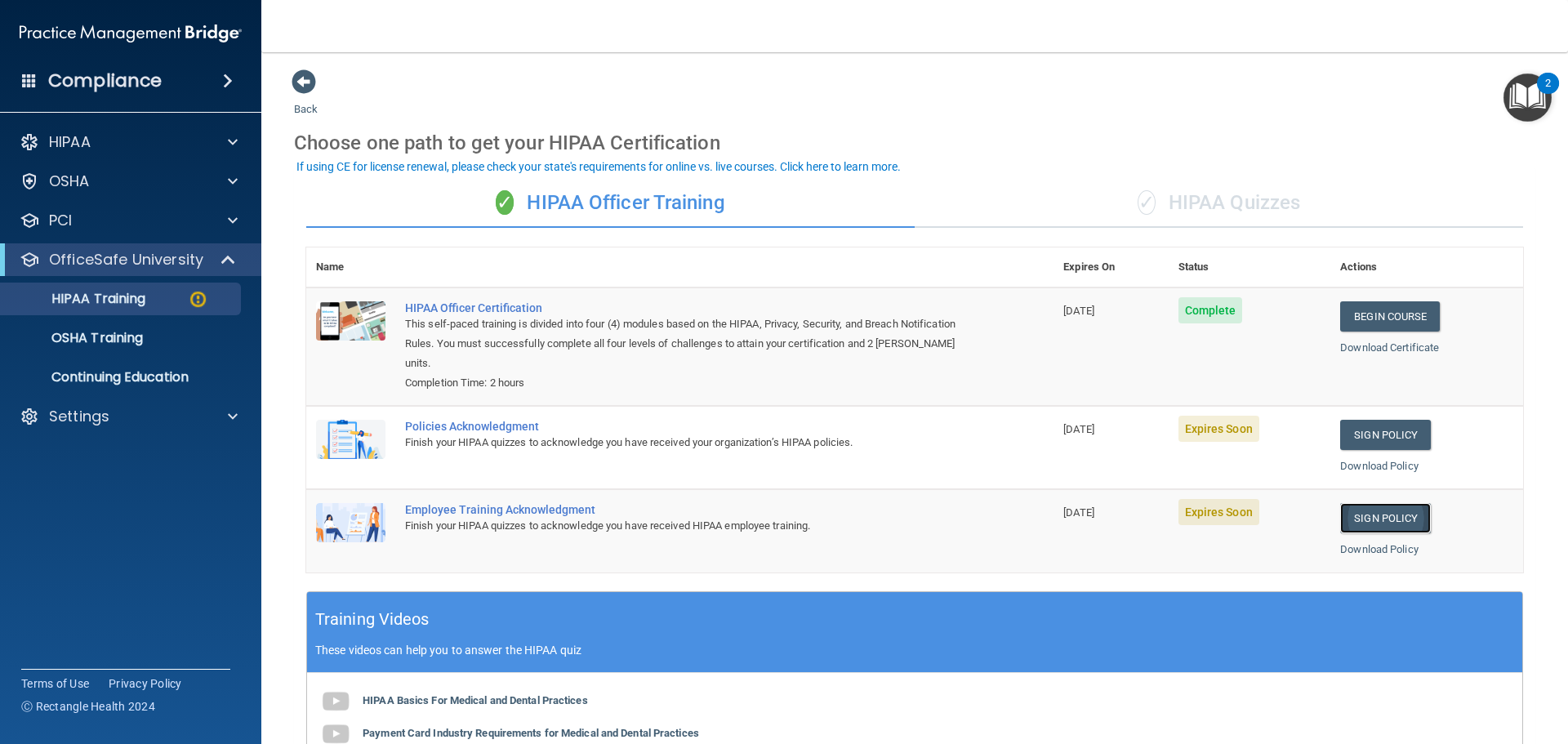
click at [1374, 515] on link "Sign Policy" at bounding box center [1385, 518] width 90 height 30
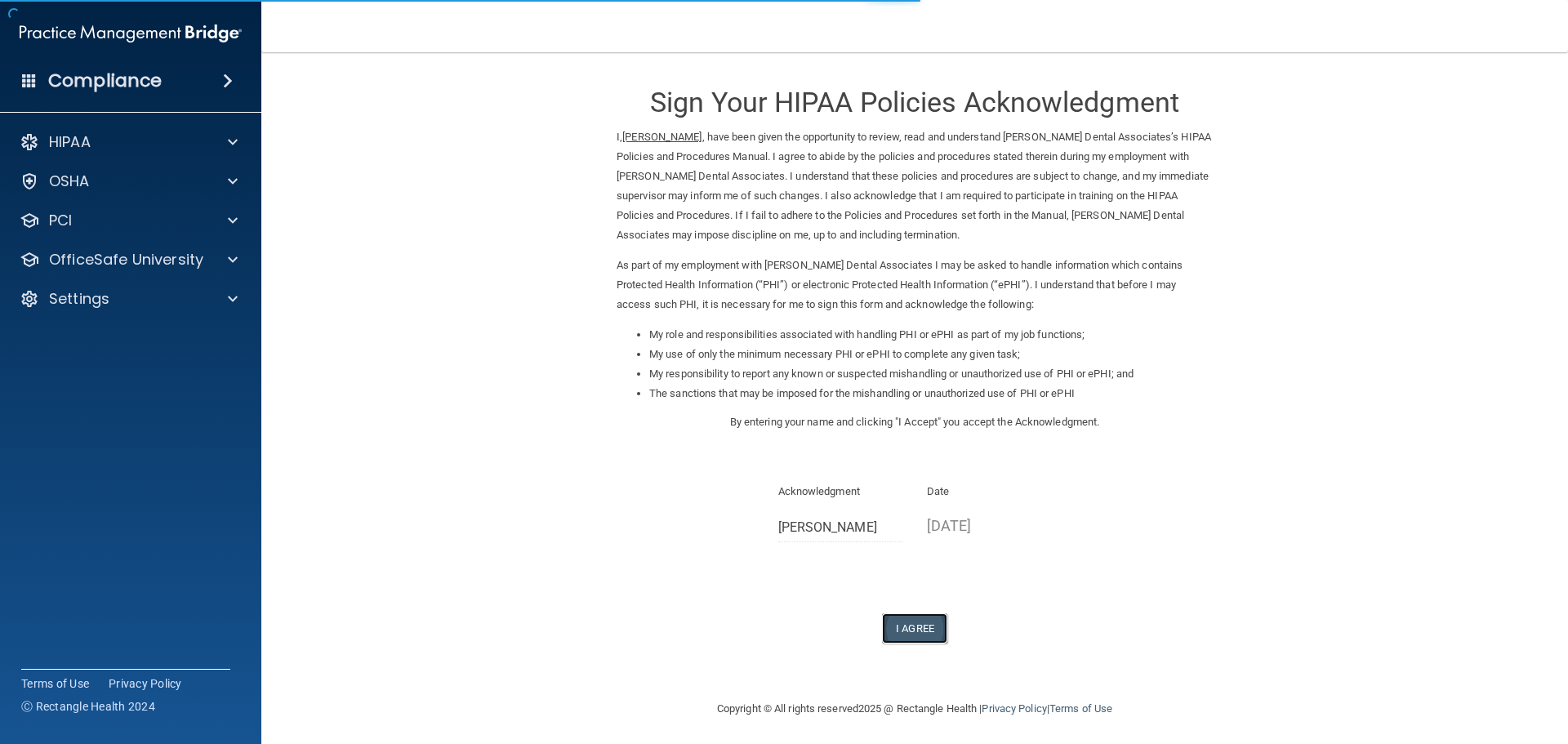
click at [897, 631] on button "I Agree" at bounding box center [915, 628] width 65 height 30
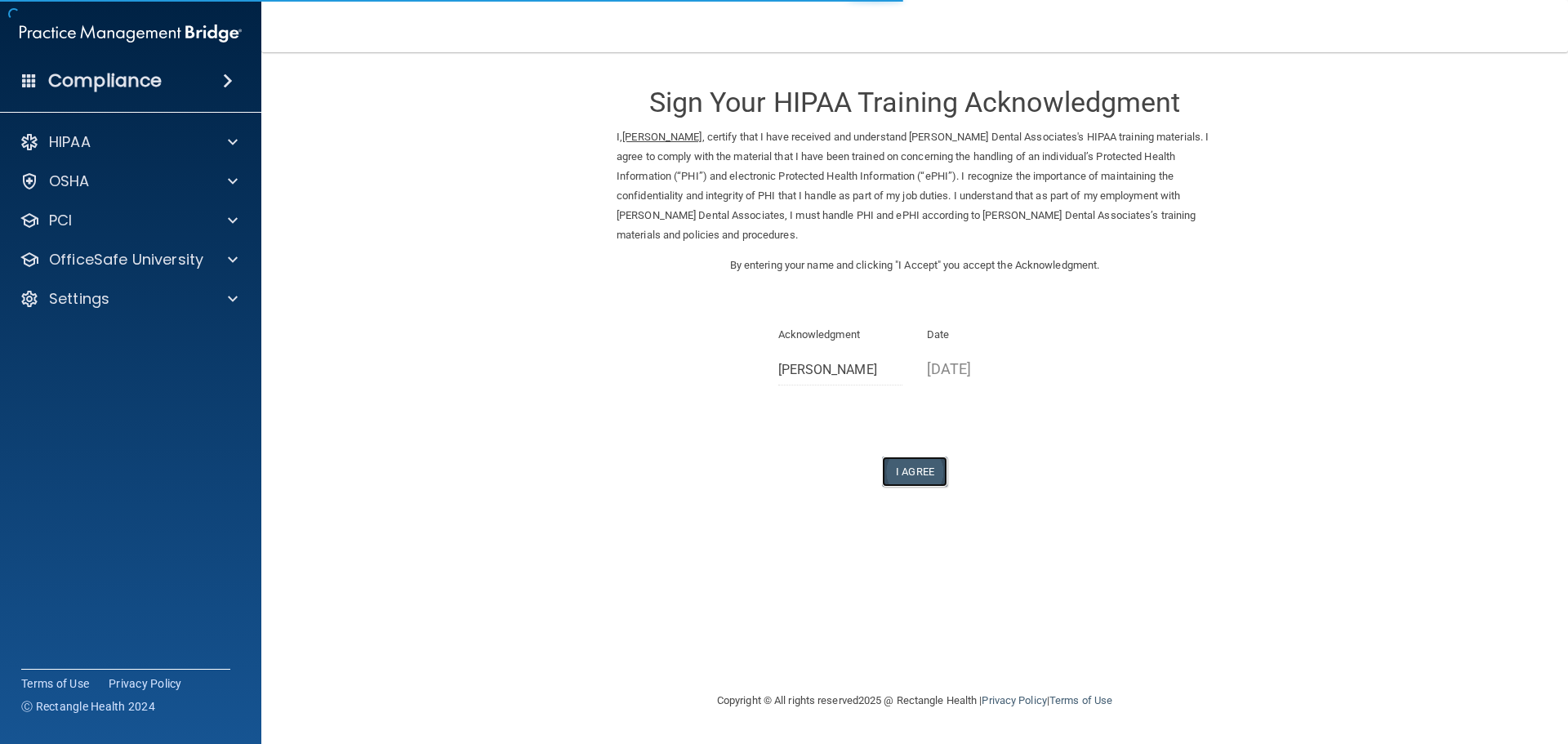
click at [909, 477] on button "I Agree" at bounding box center [915, 472] width 65 height 30
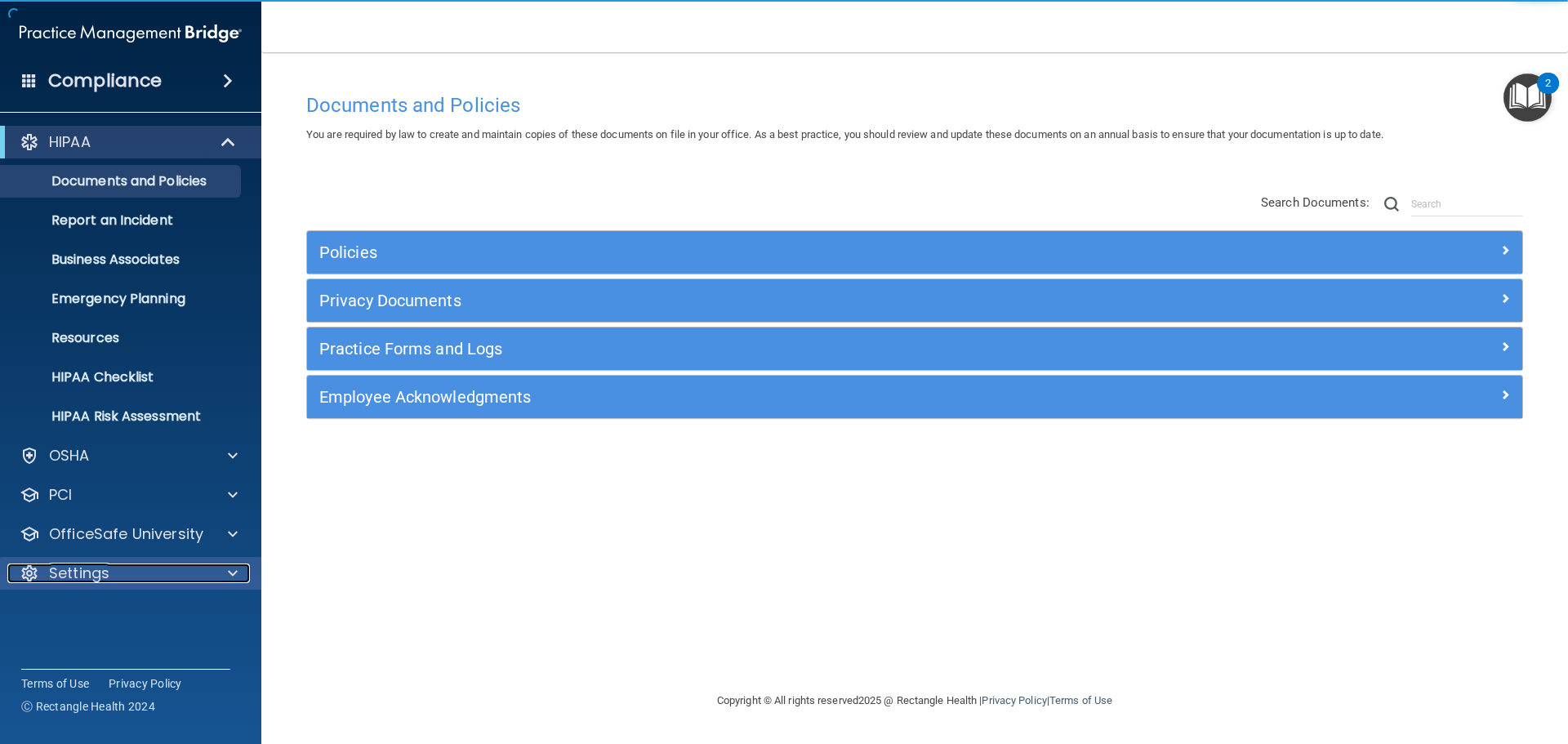
click at [112, 565] on div "Settings" at bounding box center [108, 573] width 202 height 20
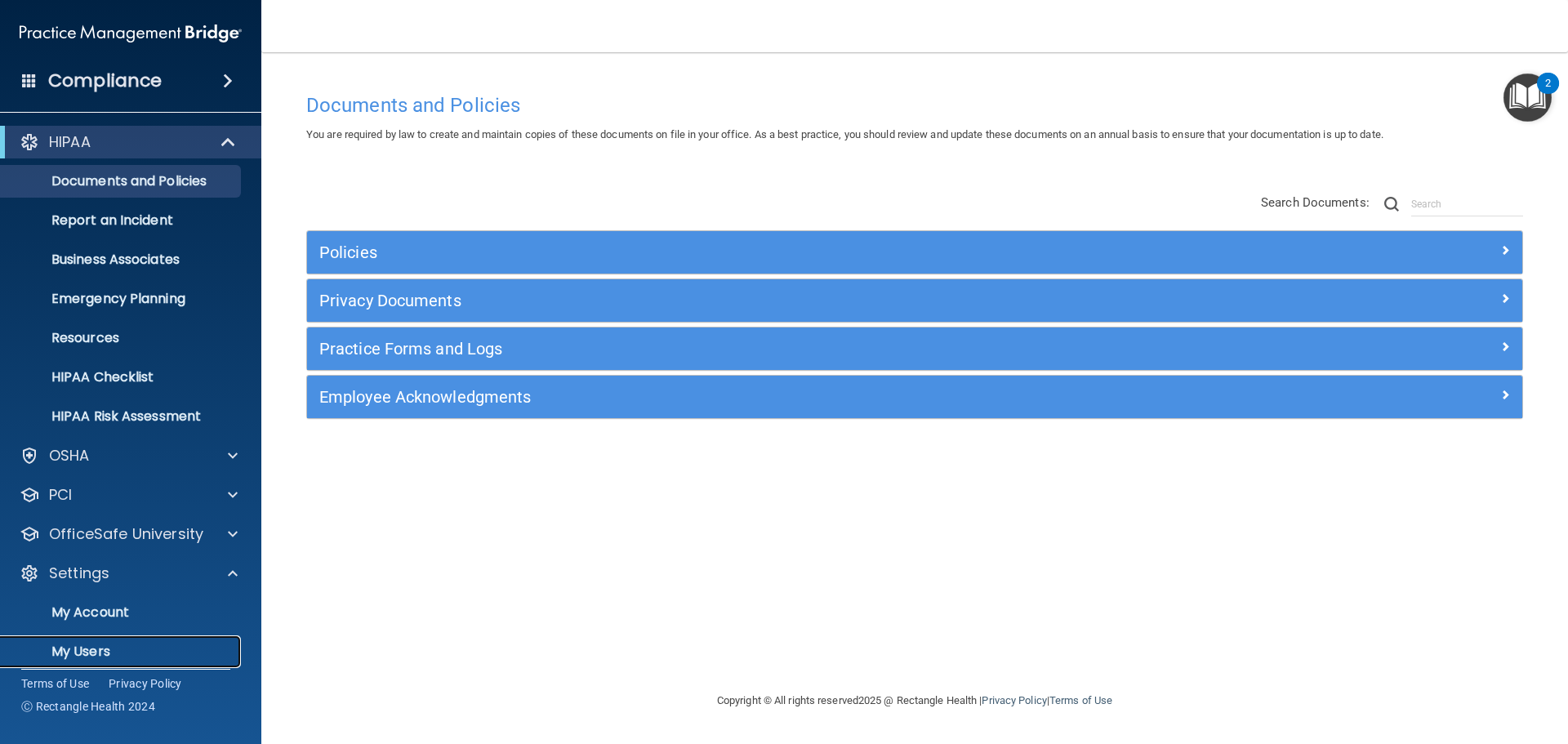
click at [75, 644] on p "My Users" at bounding box center [122, 652] width 223 height 17
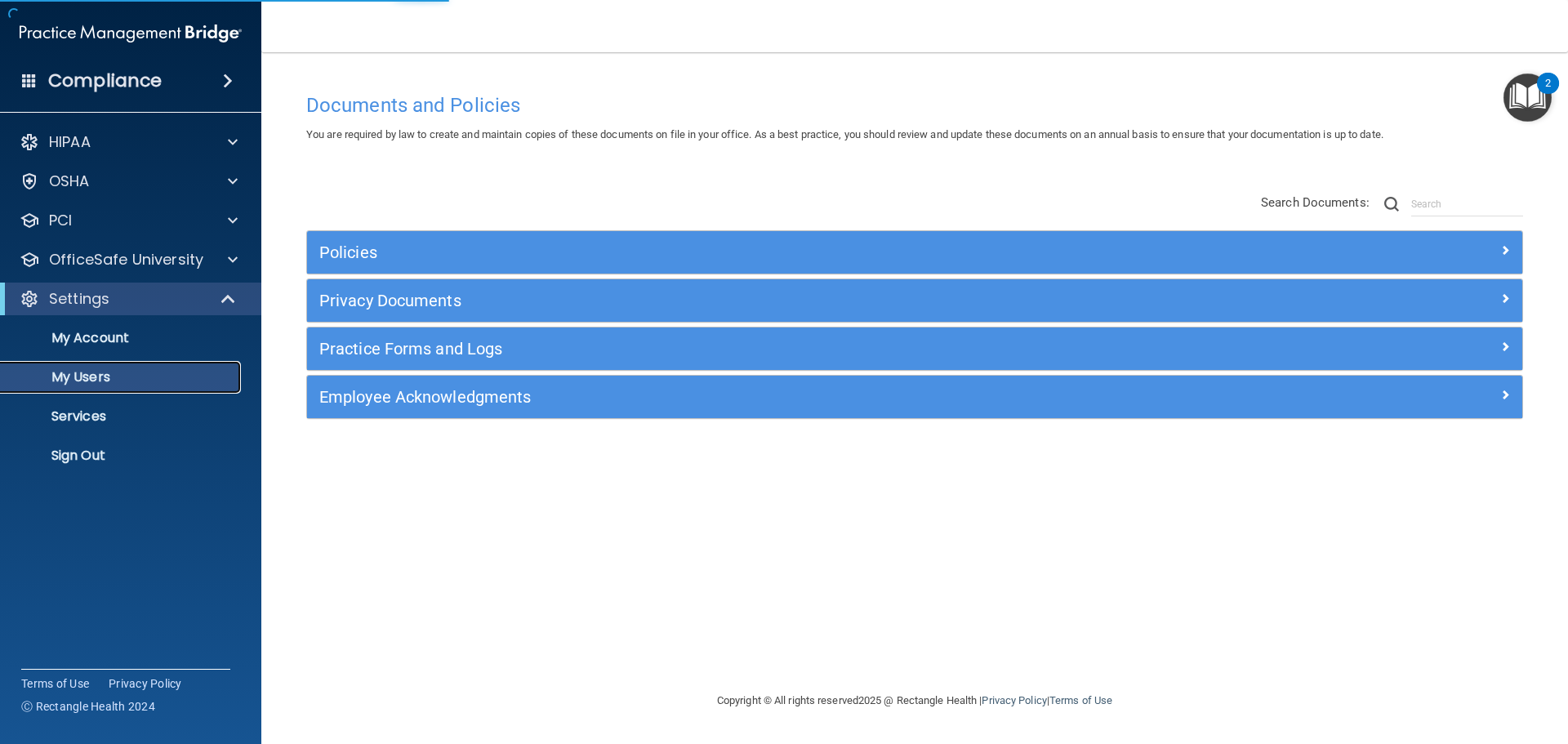
select select "20"
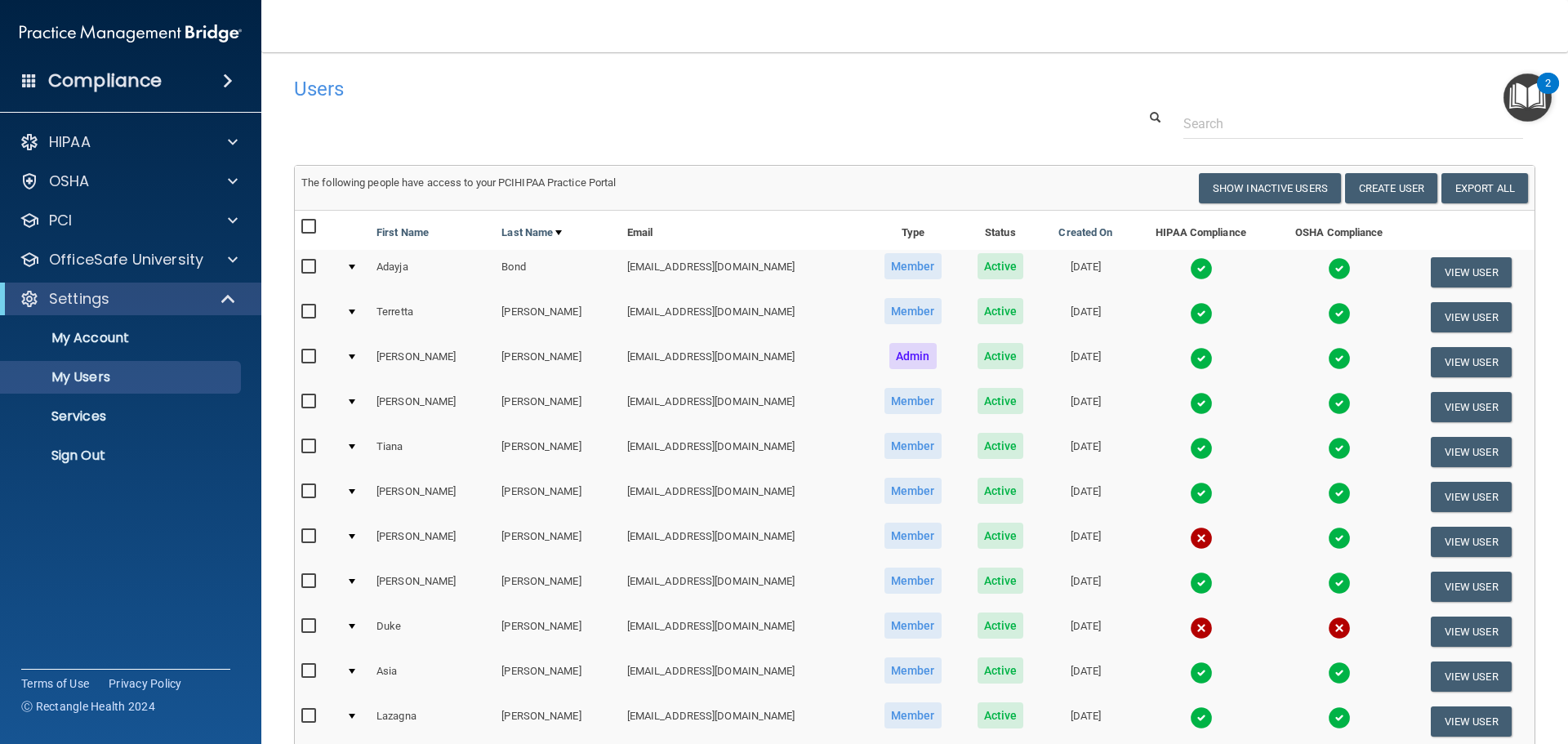
click at [1190, 354] on img at bounding box center [1201, 358] width 23 height 23
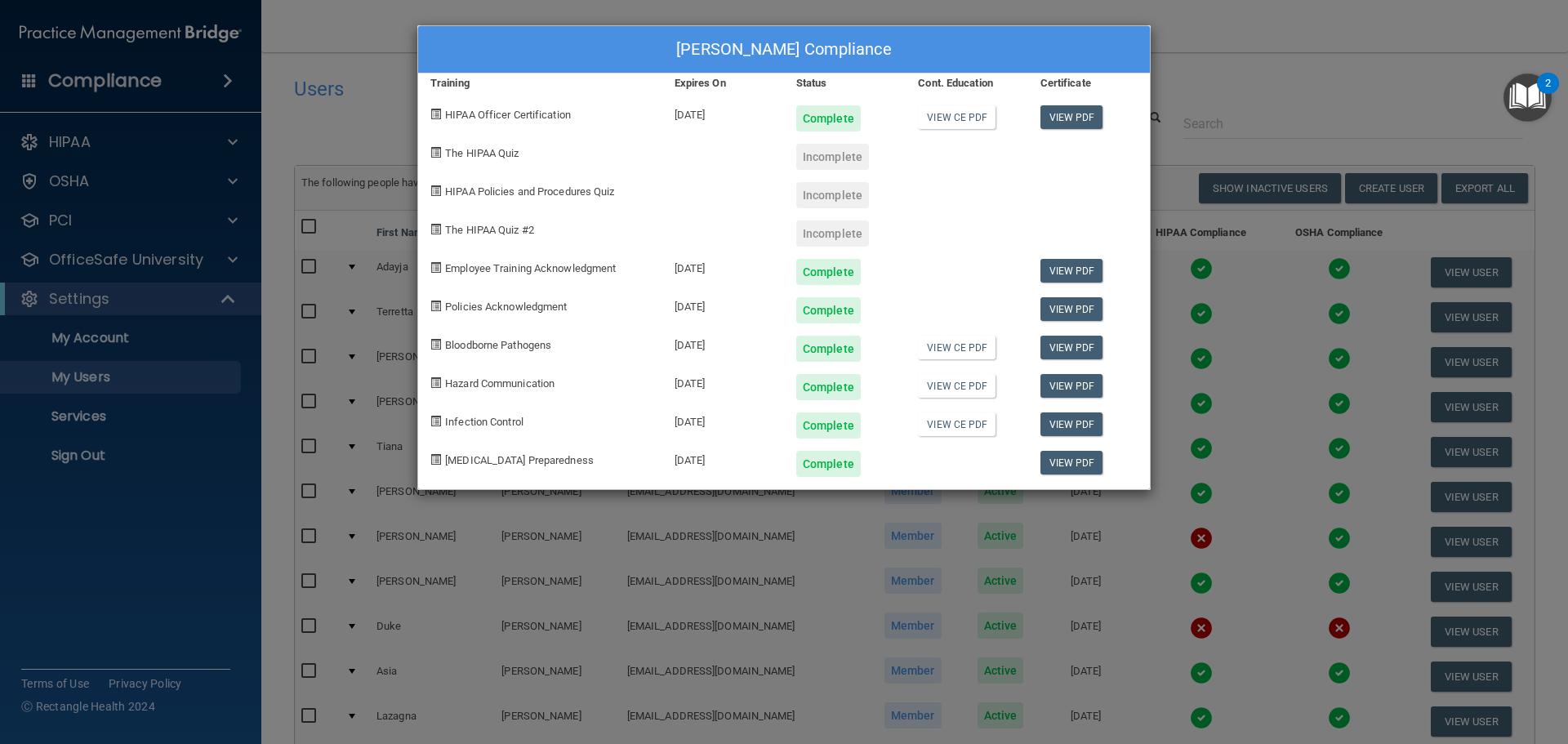
click at [82, 459] on div "[PERSON_NAME] Compliance Training Expires On Status Cont. Education Certificate…" at bounding box center [784, 372] width 1568 height 744
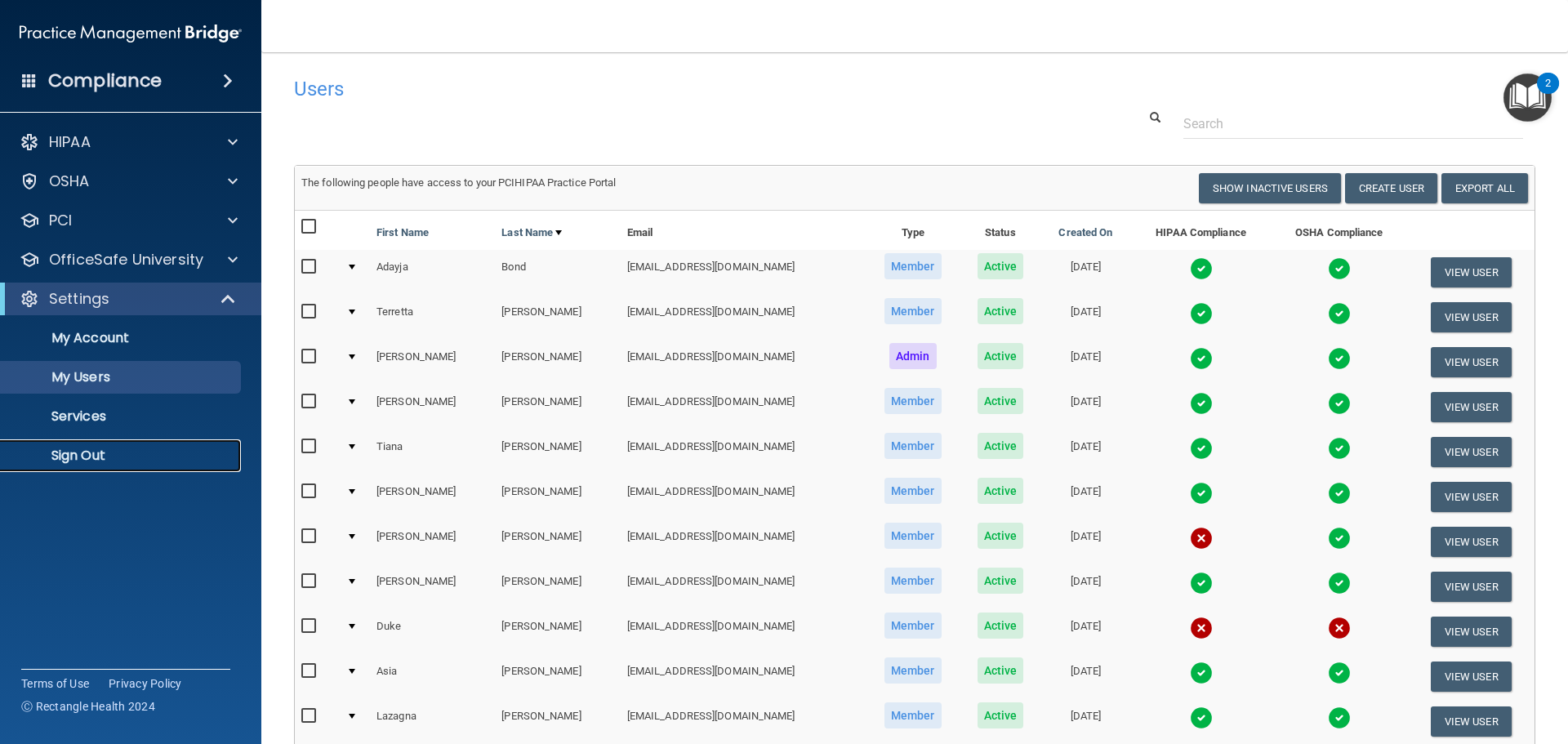
click at [83, 459] on p "Sign Out" at bounding box center [122, 455] width 223 height 17
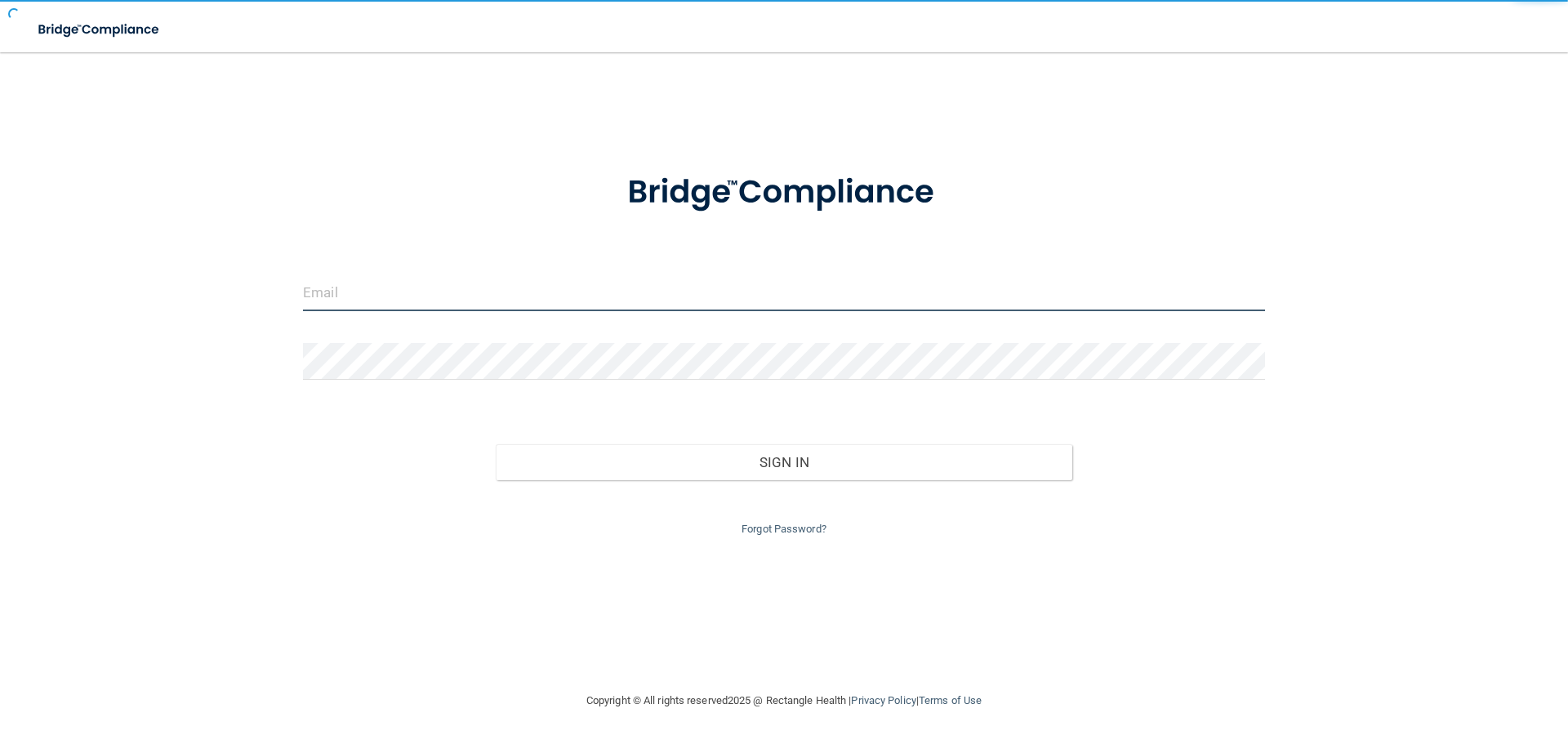
type input "[EMAIL_ADDRESS][DOMAIN_NAME]"
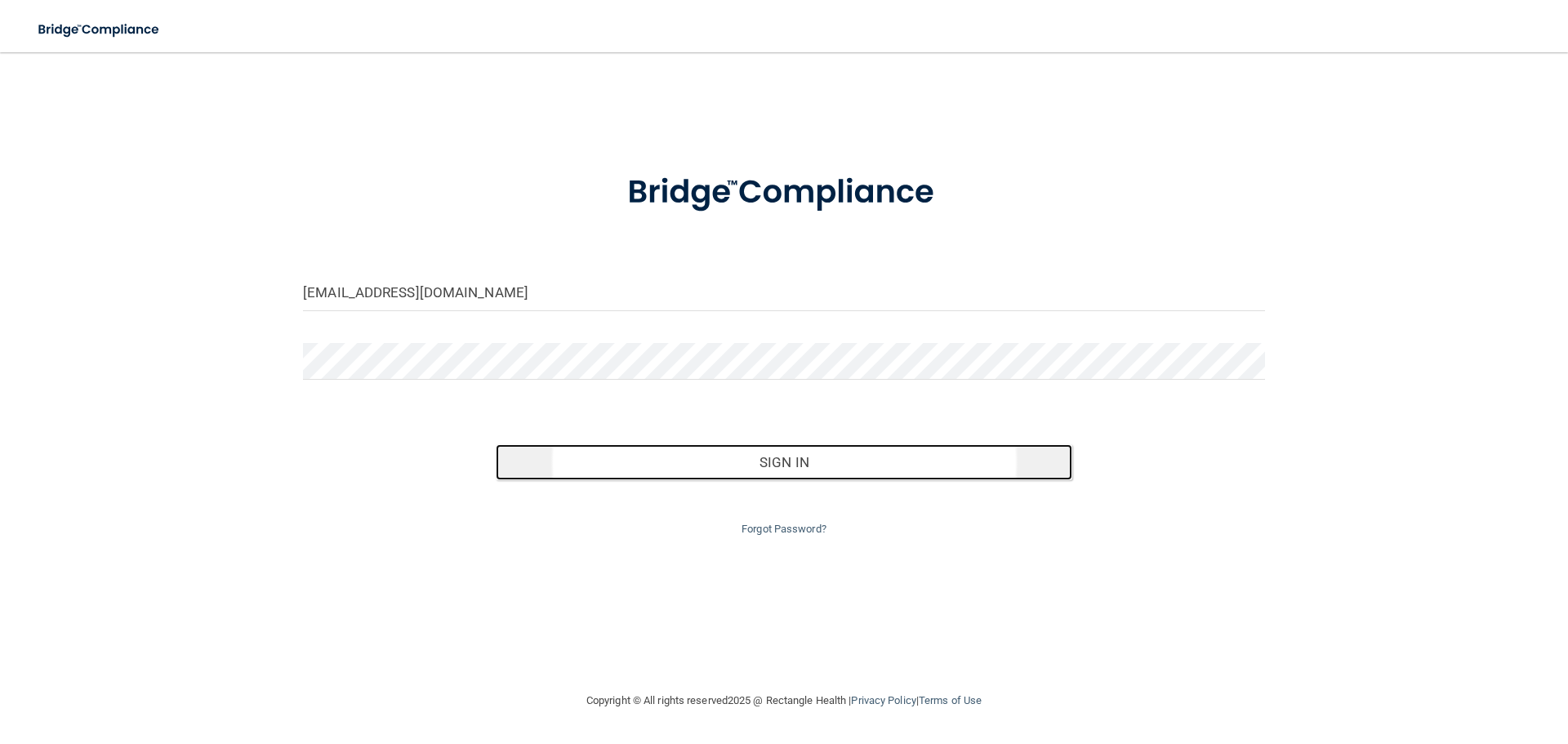
click at [844, 463] on button "Sign In" at bounding box center [784, 462] width 578 height 36
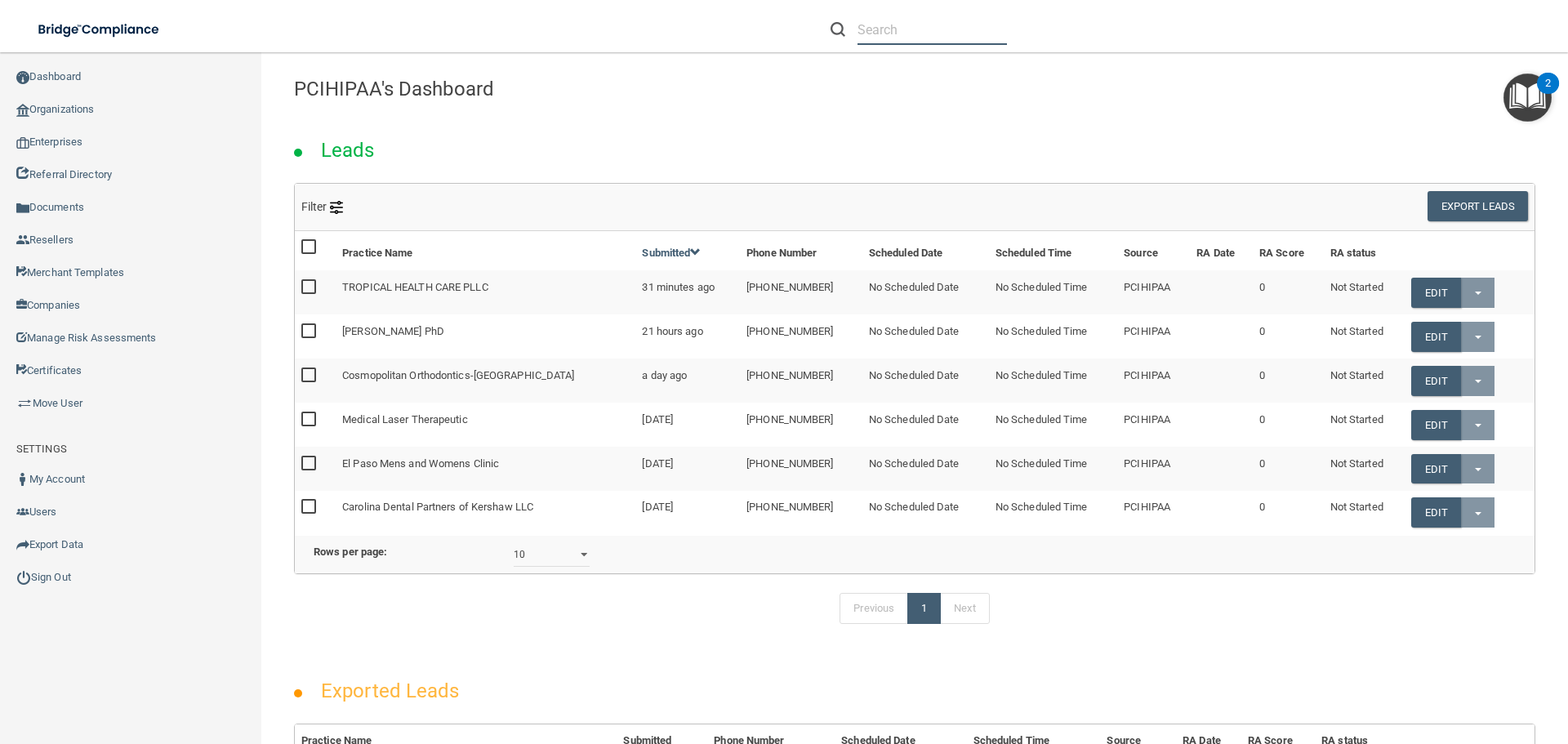
click at [877, 29] on input "text" at bounding box center [932, 29] width 149 height 30
click at [1370, 86] on div "Toggle navigation harvey dental Maribel Hayden om.whda@wavedp.com Manage My Ent…" at bounding box center [915, 398] width 1307 height 692
click at [973, 29] on input "harvey dental" at bounding box center [932, 29] width 149 height 30
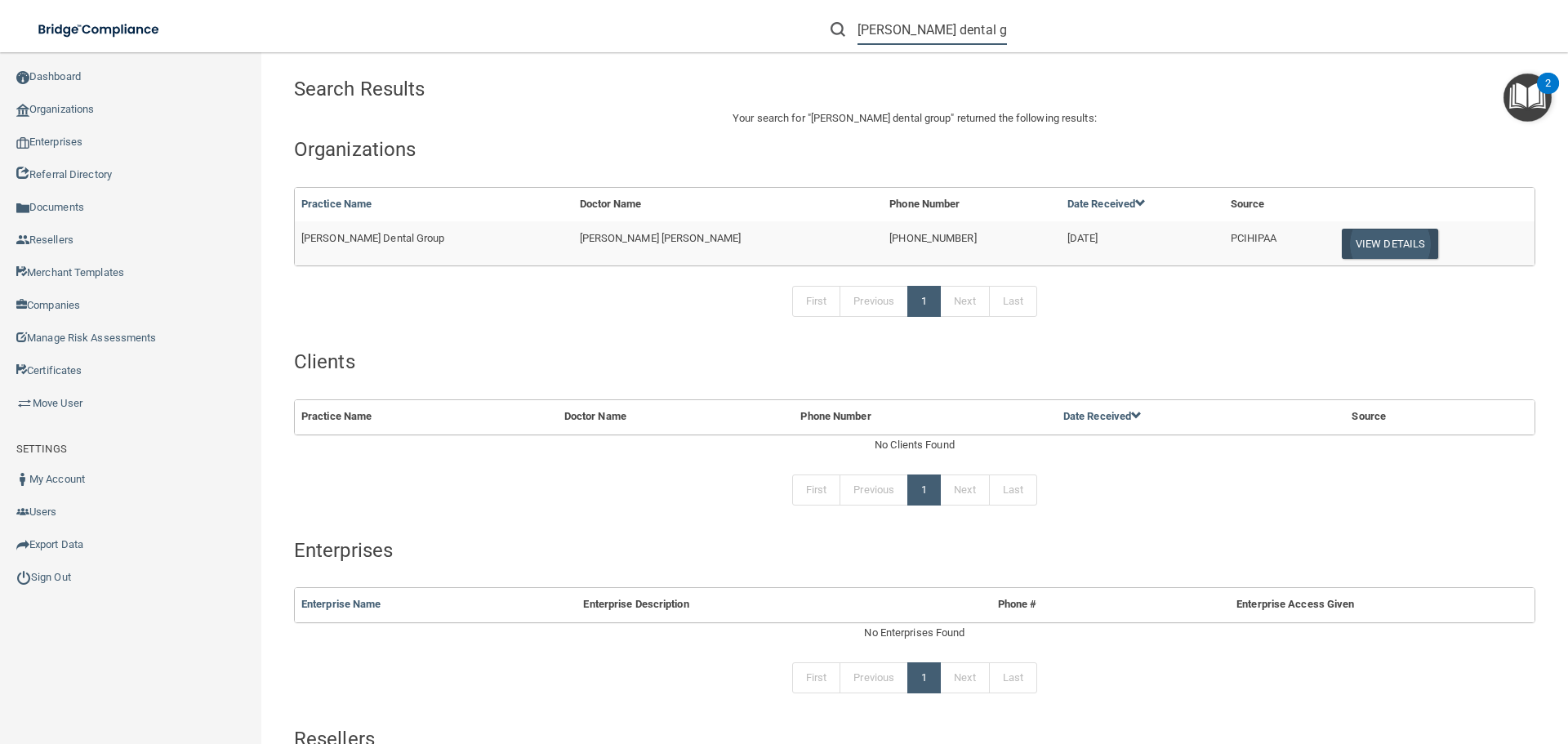
type input "harvey dental group"
click at [1351, 242] on button "View Details" at bounding box center [1390, 244] width 96 height 30
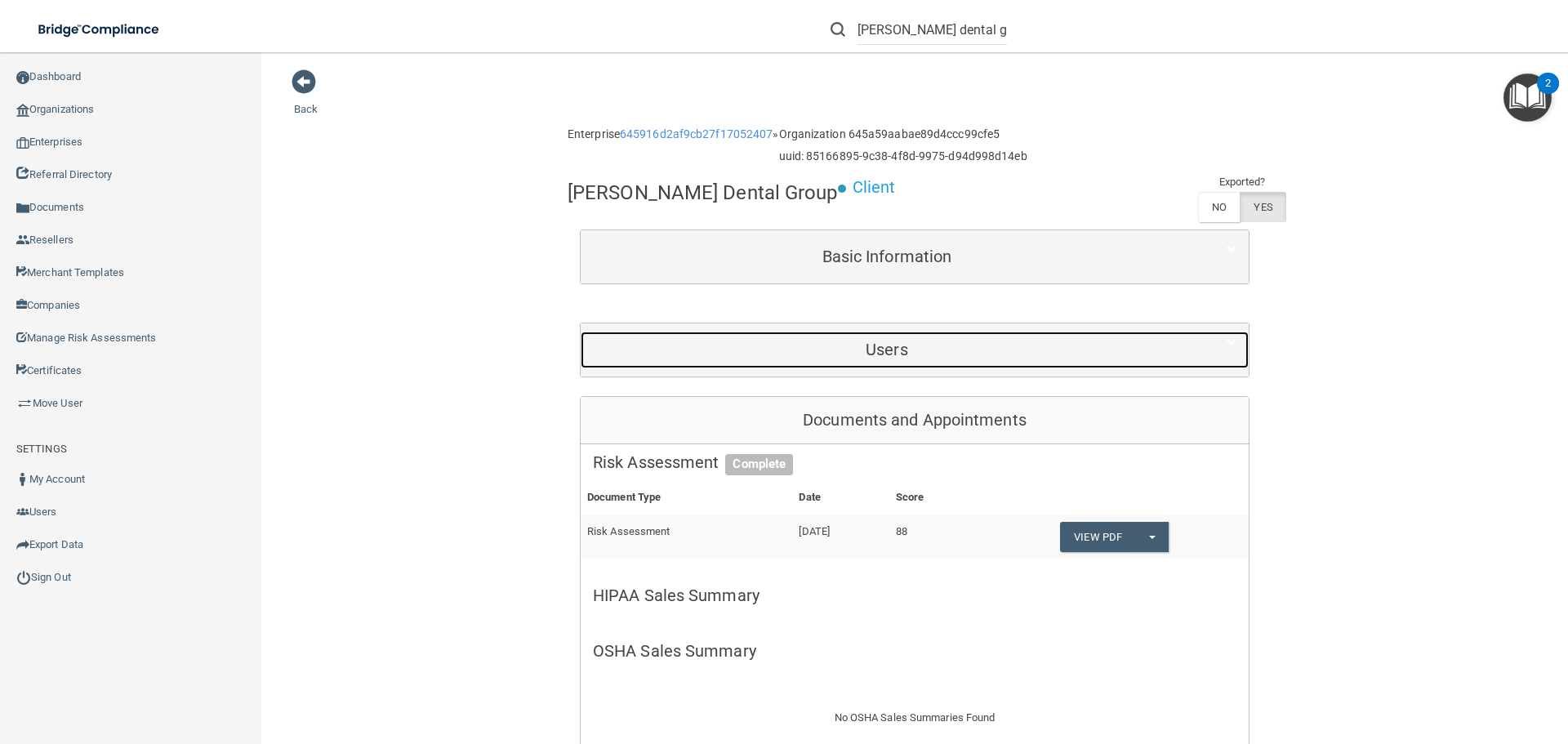
click at [929, 352] on h5 "Users" at bounding box center [886, 350] width 588 height 18
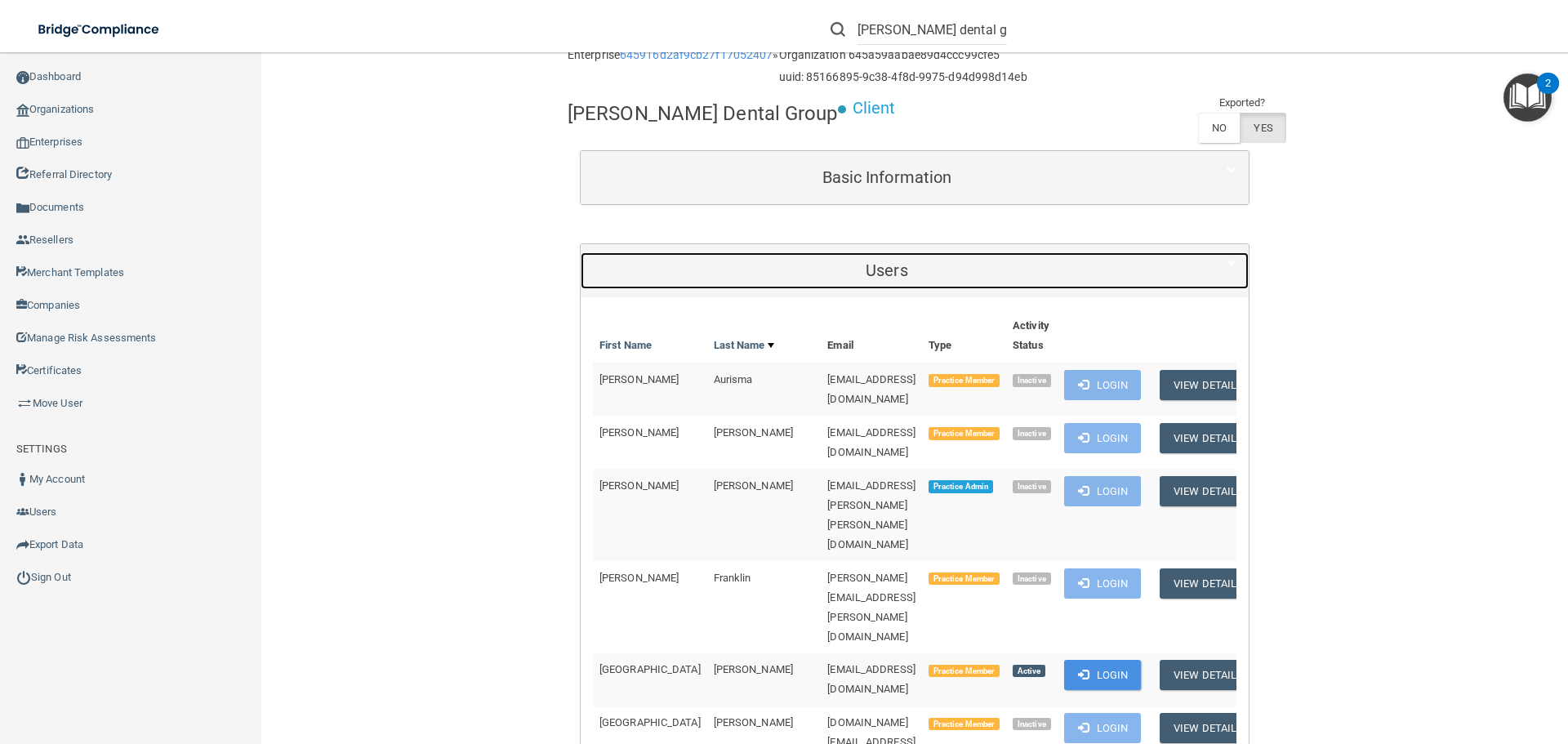
scroll to position [326, 0]
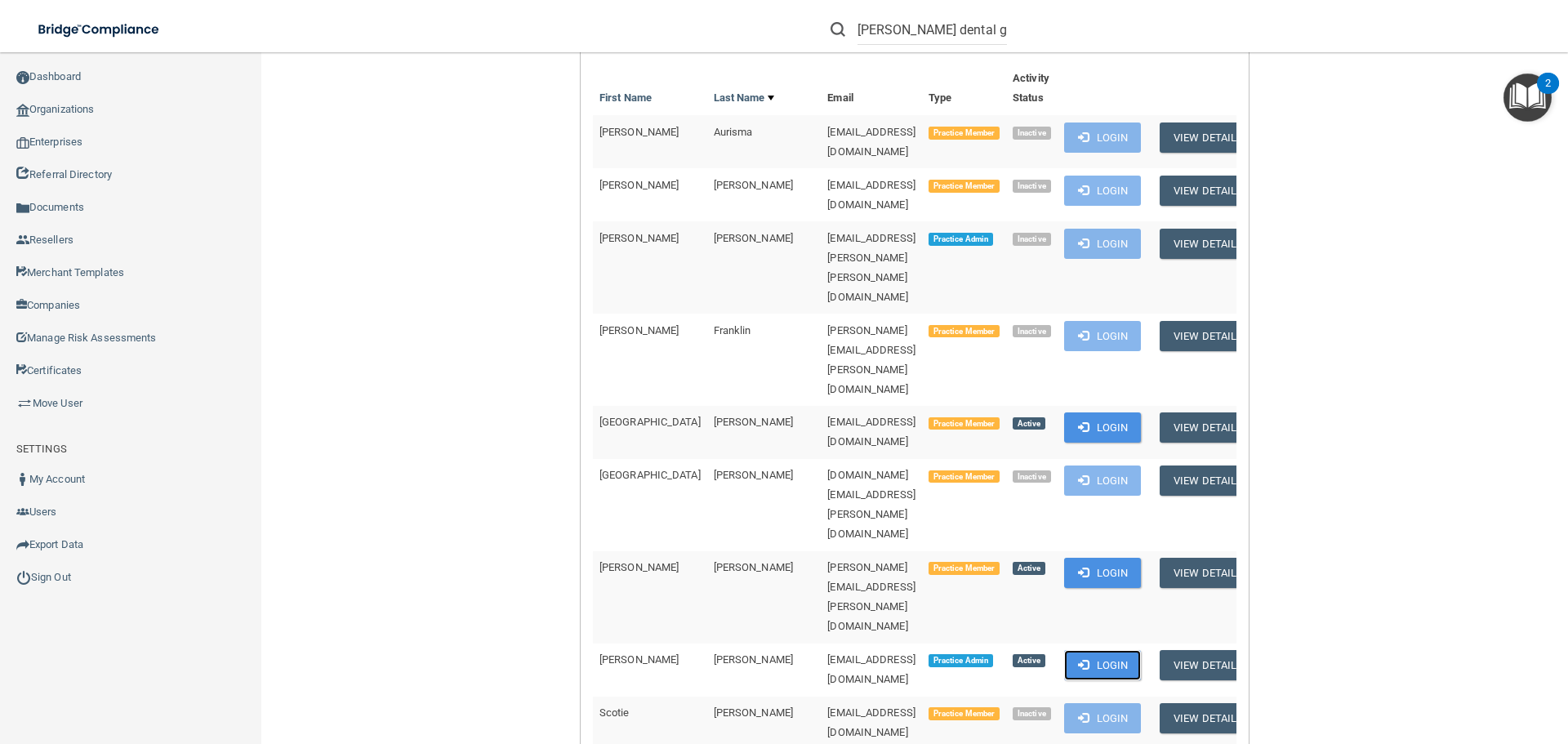
click at [1069, 651] on button "Login" at bounding box center [1102, 665] width 78 height 30
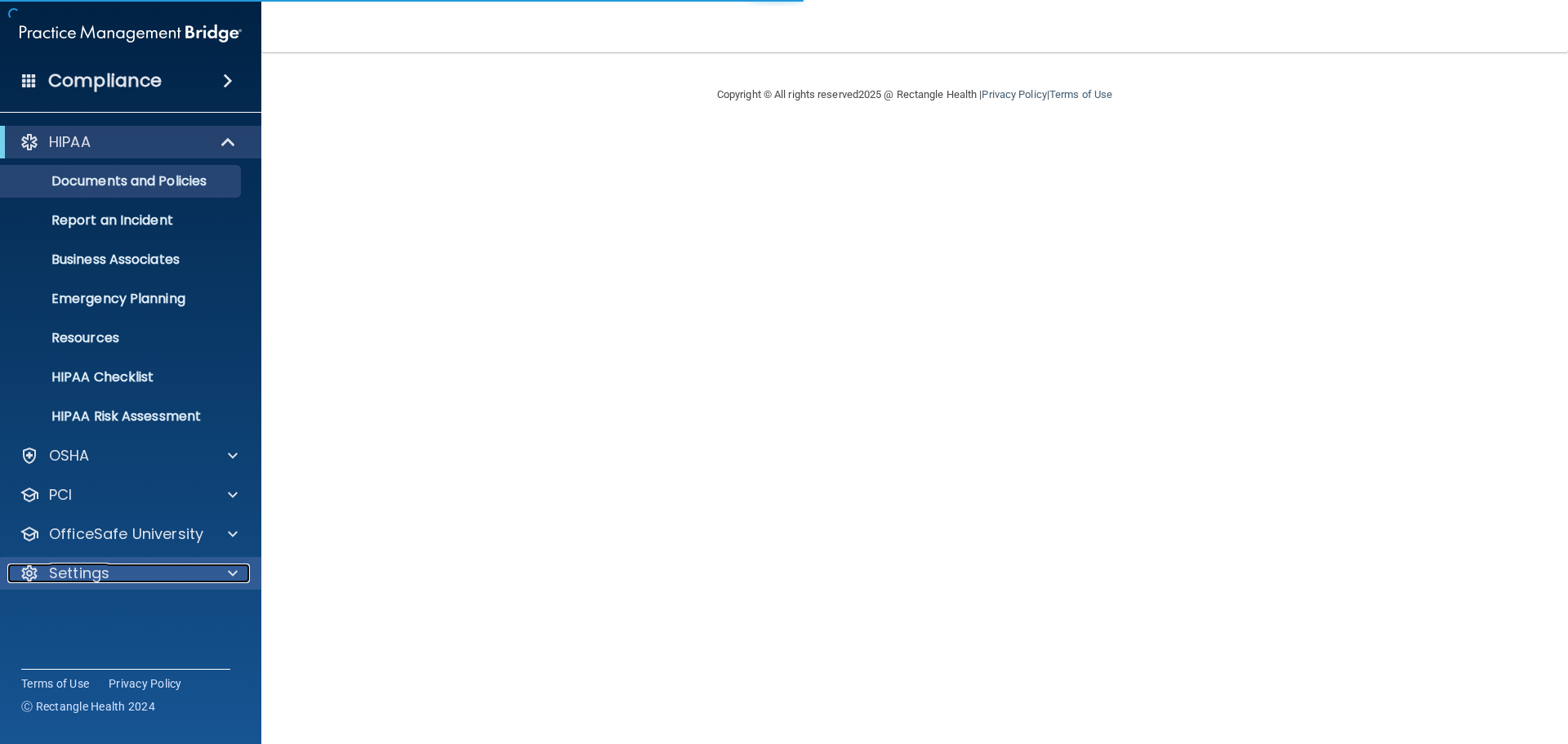
click at [112, 575] on div "Settings" at bounding box center [108, 573] width 202 height 20
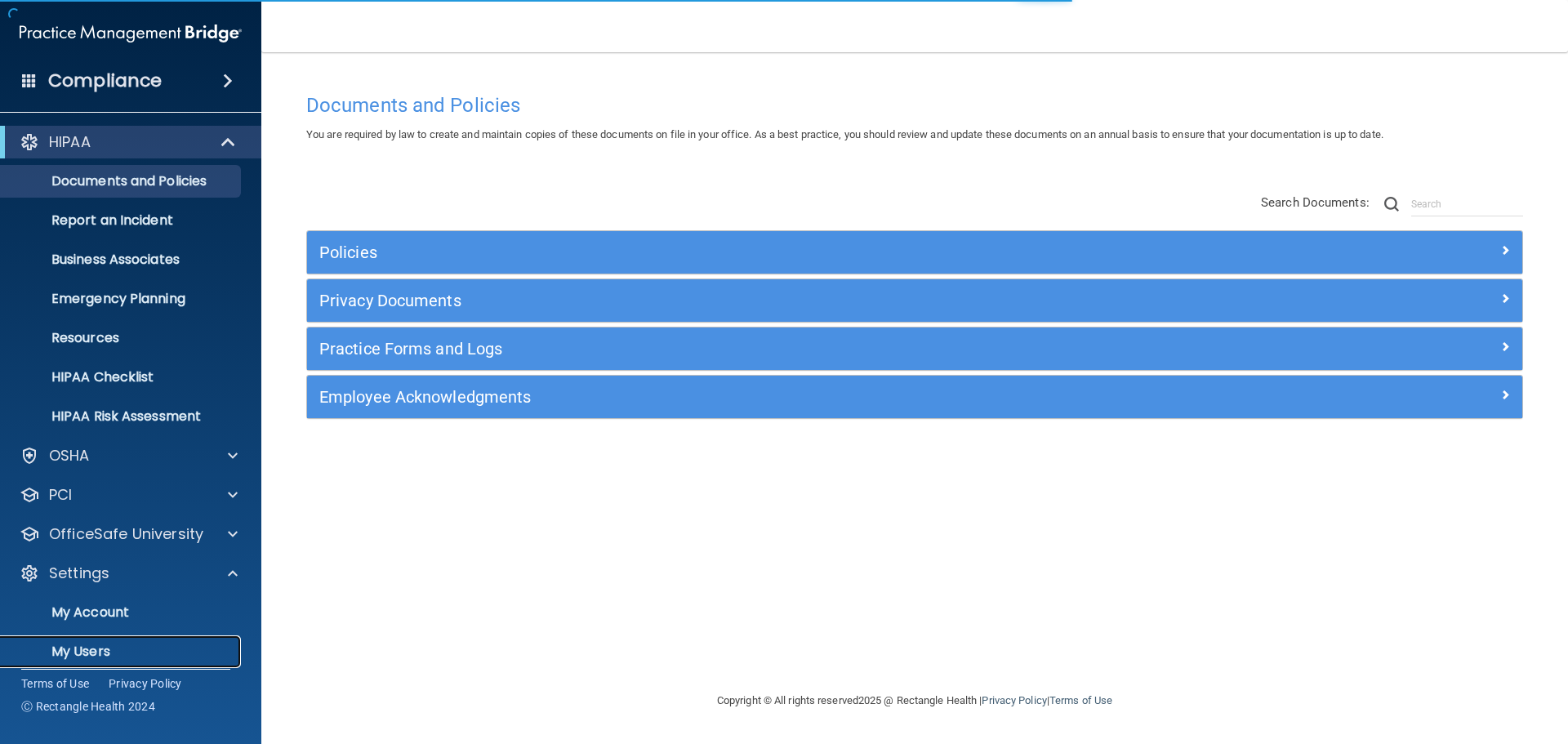
click at [98, 645] on p "My Users" at bounding box center [122, 652] width 223 height 17
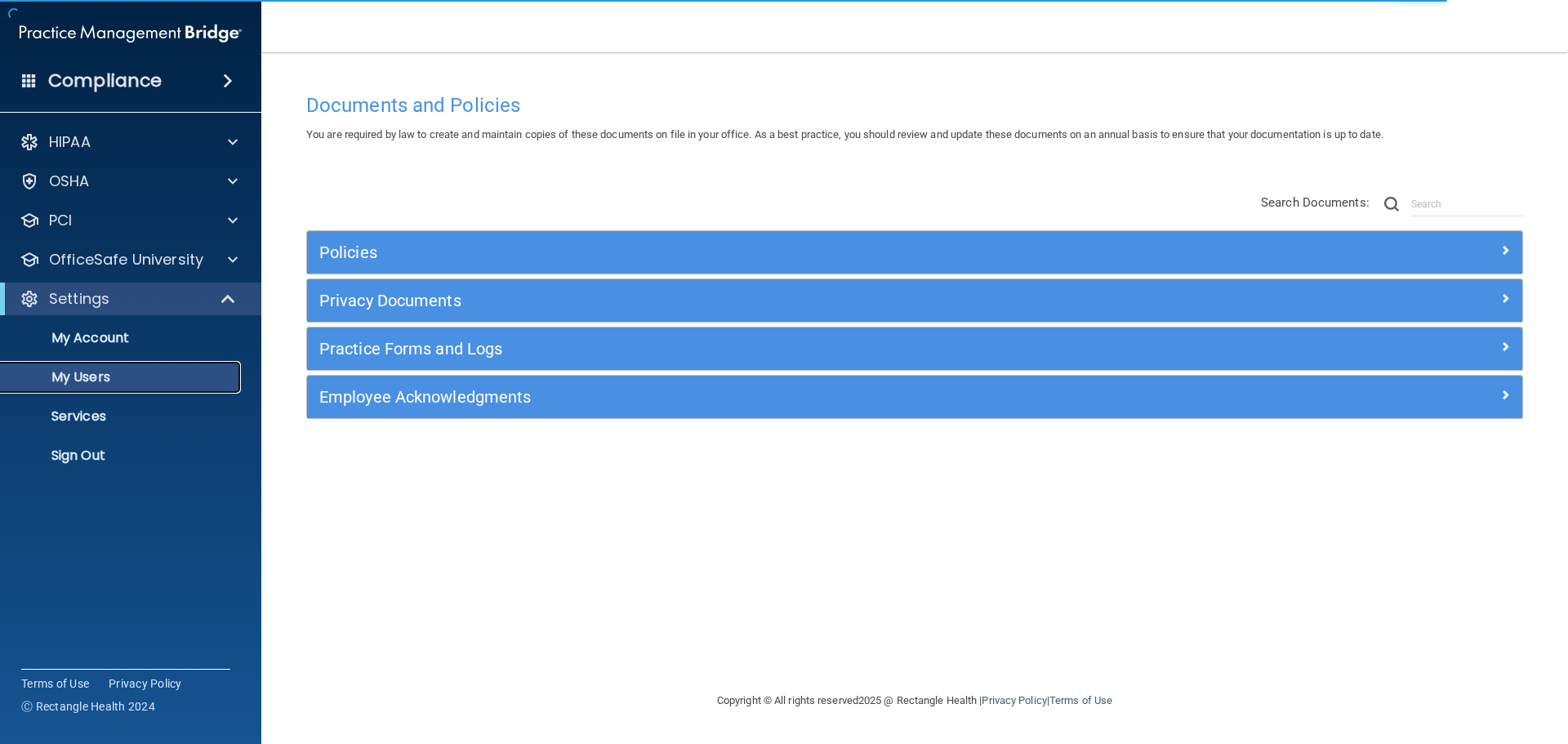
select select "20"
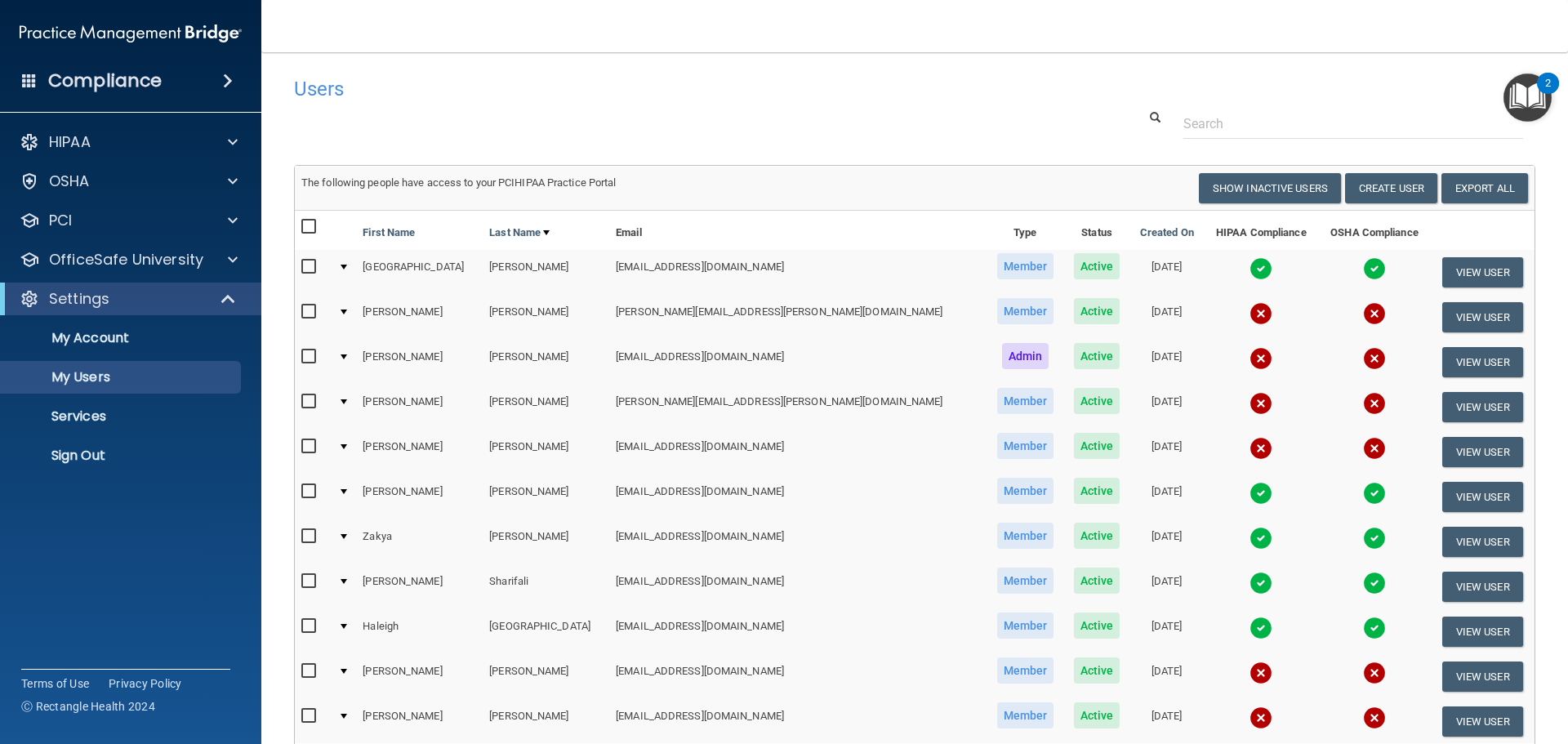
click at [1250, 356] on img at bounding box center [1260, 358] width 23 height 23
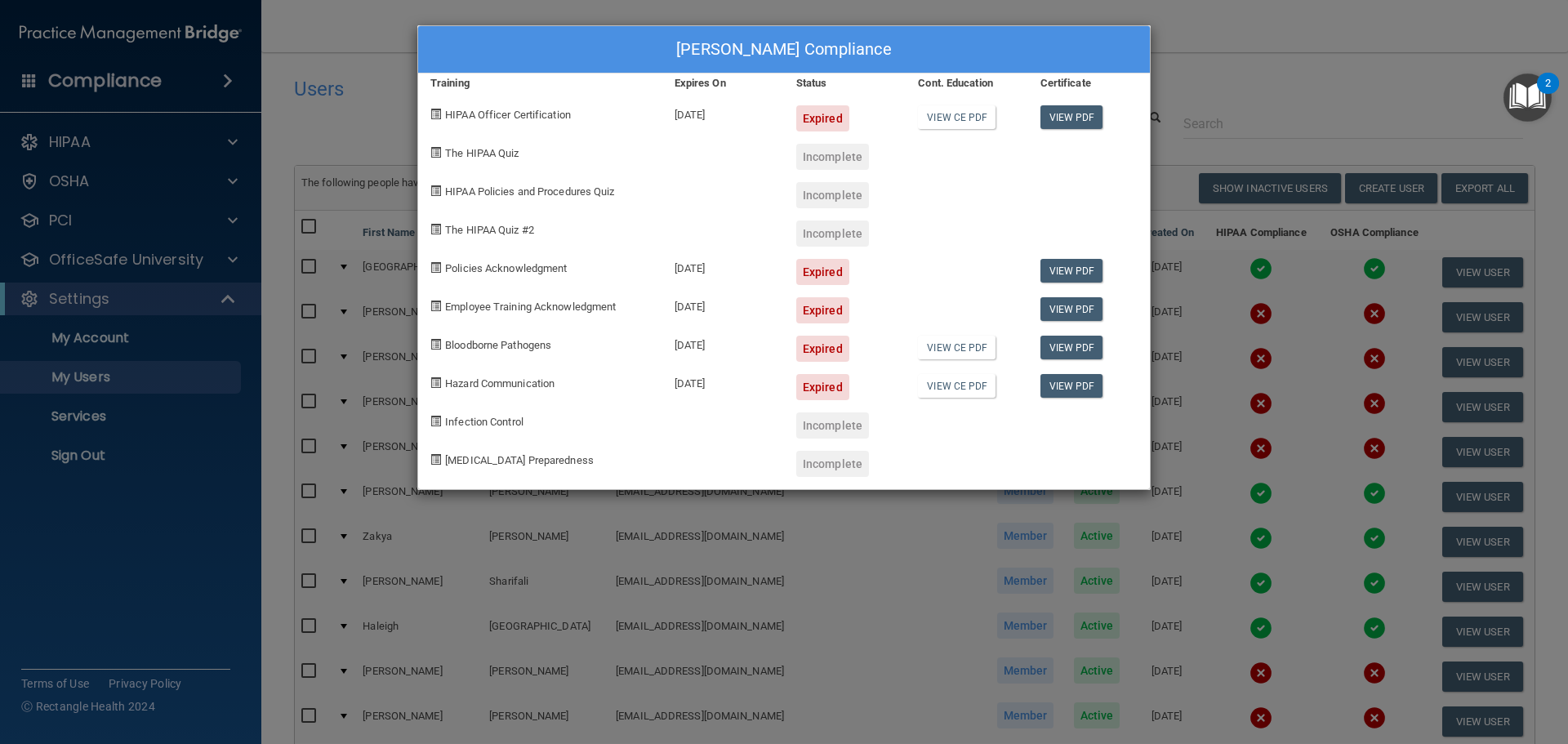
click at [1204, 363] on div "[PERSON_NAME] Compliance Training Expires On Status Cont. Education Certificate…" at bounding box center [784, 372] width 1568 height 744
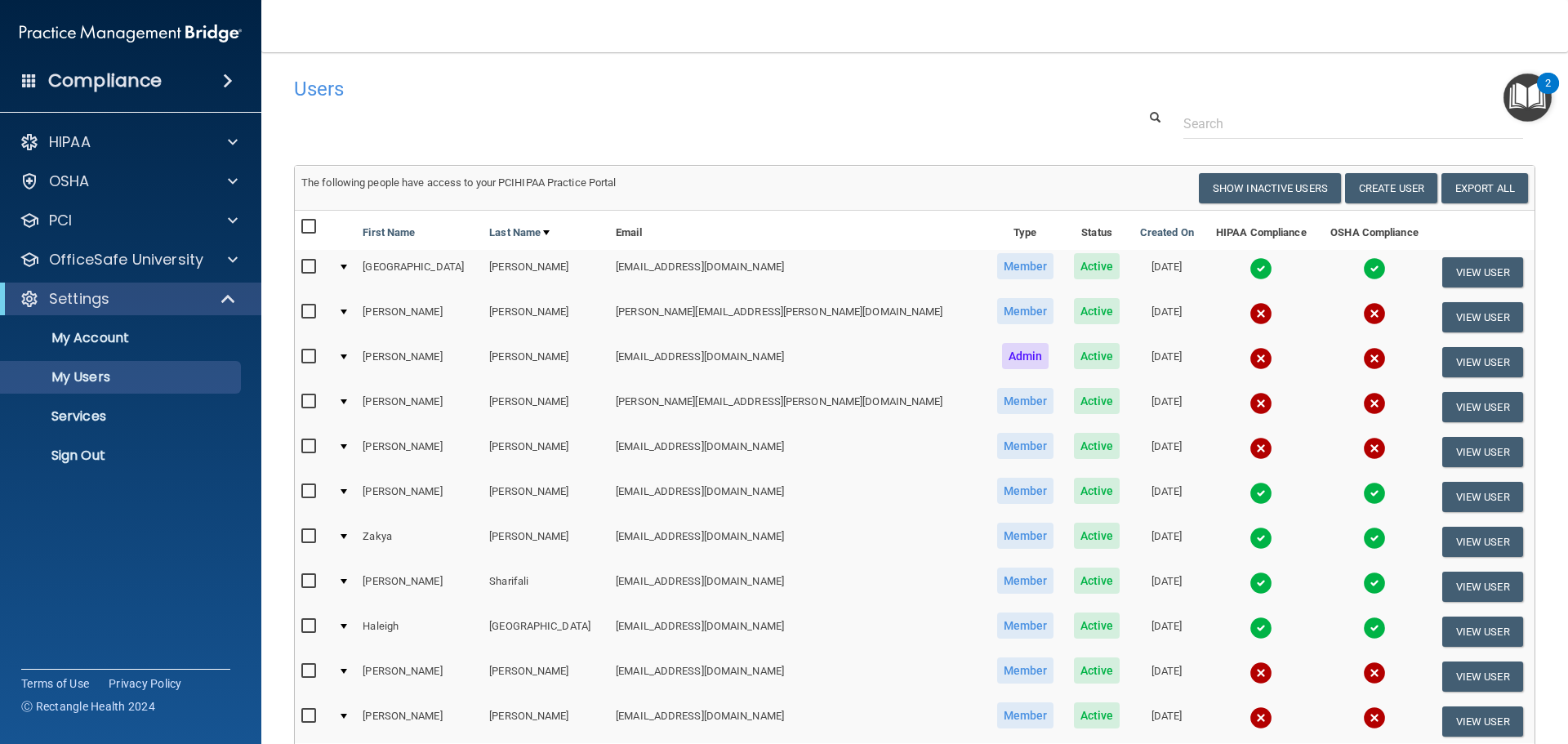
click at [609, 362] on td "[EMAIL_ADDRESS][DOMAIN_NAME]" at bounding box center [798, 363] width 377 height 45
drag, startPoint x: 575, startPoint y: 362, endPoint x: 675, endPoint y: 362, distance: 100.0
click at [675, 362] on td "[EMAIL_ADDRESS][DOMAIN_NAME]" at bounding box center [798, 363] width 377 height 45
click at [703, 363] on td "[EMAIL_ADDRESS][DOMAIN_NAME]" at bounding box center [798, 363] width 377 height 45
click at [705, 363] on td "[EMAIL_ADDRESS][DOMAIN_NAME]" at bounding box center [798, 363] width 377 height 45
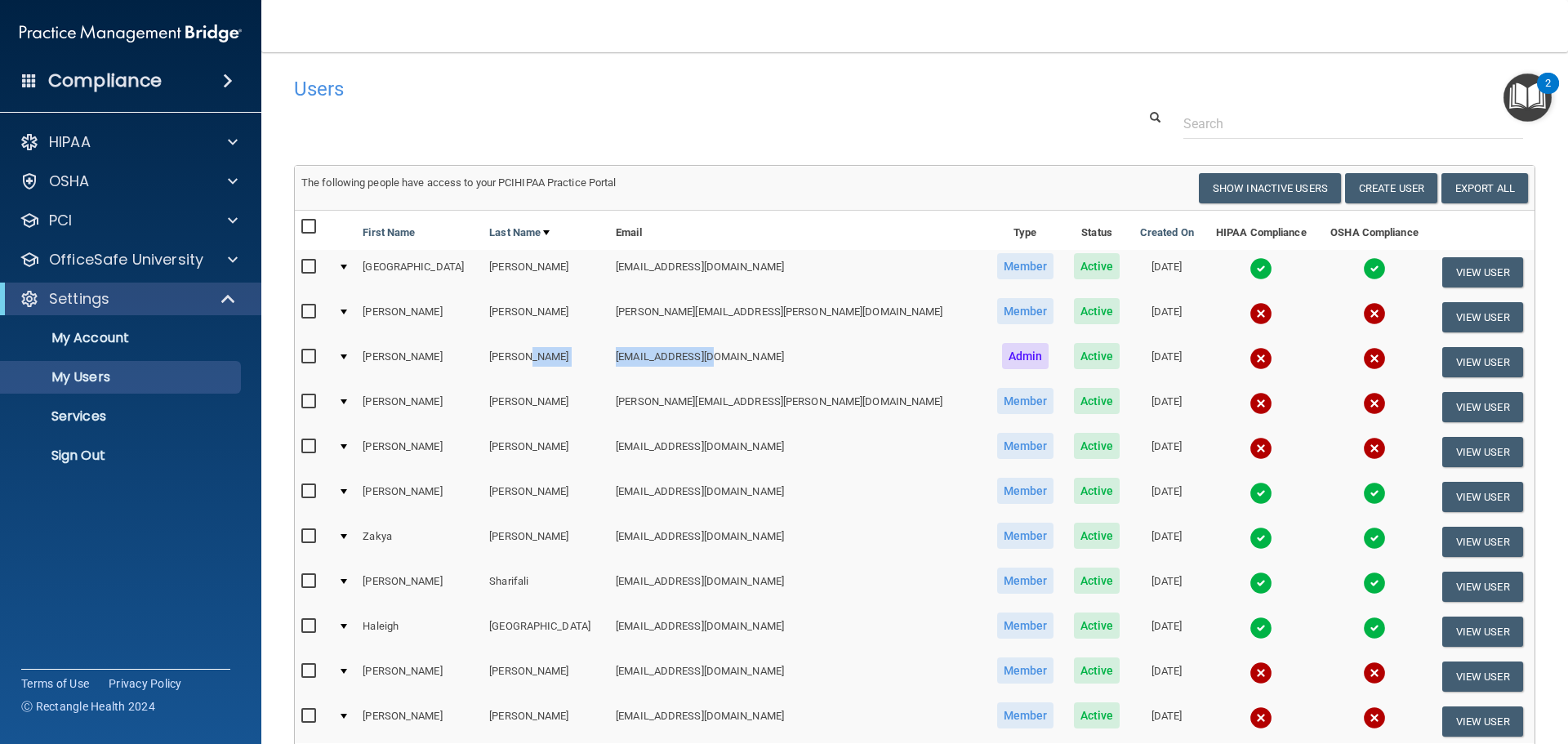
drag, startPoint x: 570, startPoint y: 361, endPoint x: 718, endPoint y: 361, distance: 148.0
click at [718, 361] on tr "[PERSON_NAME] [EMAIL_ADDRESS][DOMAIN_NAME] Admin Active [DATE] View User" at bounding box center [915, 363] width 1240 height 45
copy tr "[EMAIL_ADDRESS][DOMAIN_NAME]"
click at [101, 448] on p "Sign Out" at bounding box center [122, 455] width 223 height 17
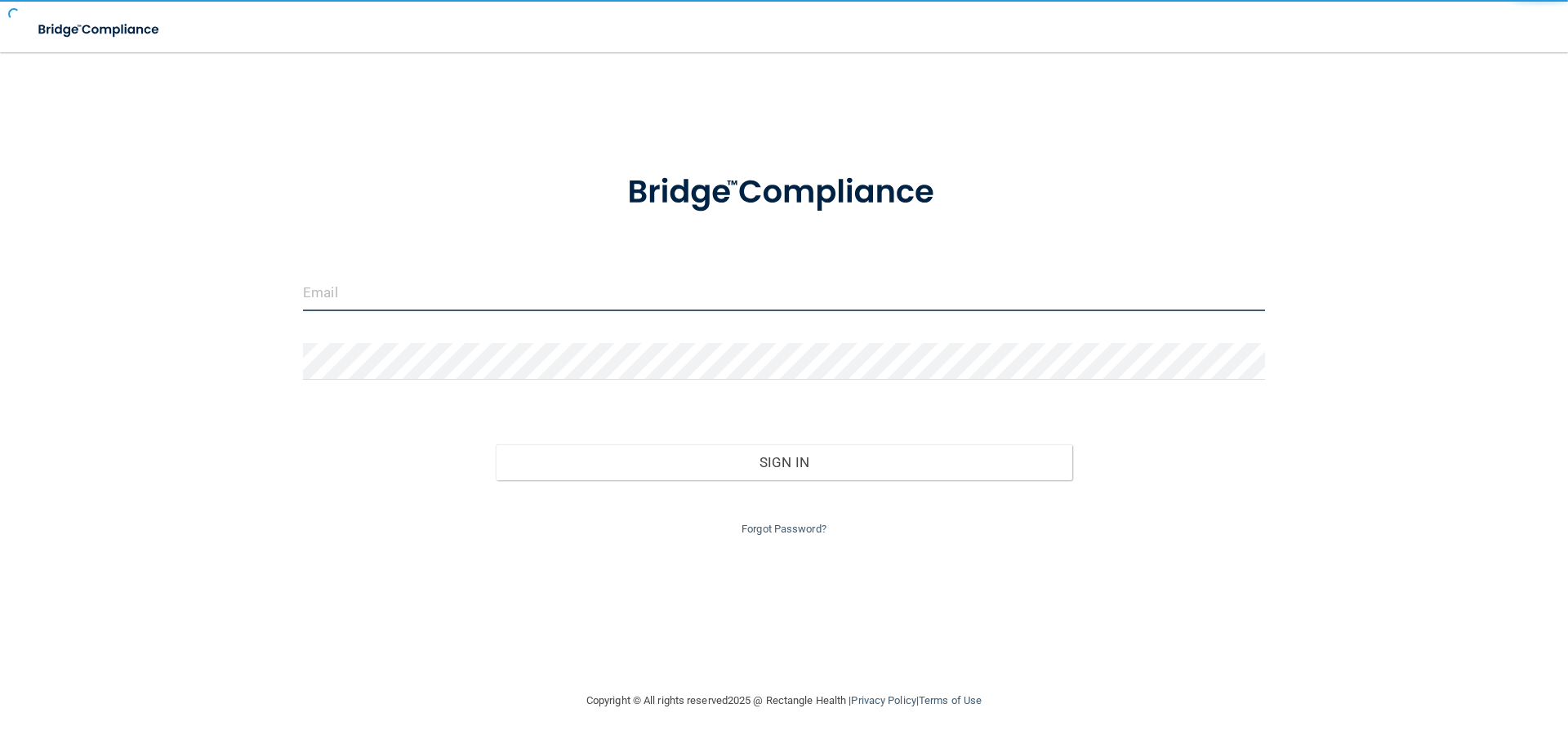
type input "[EMAIL_ADDRESS][DOMAIN_NAME]"
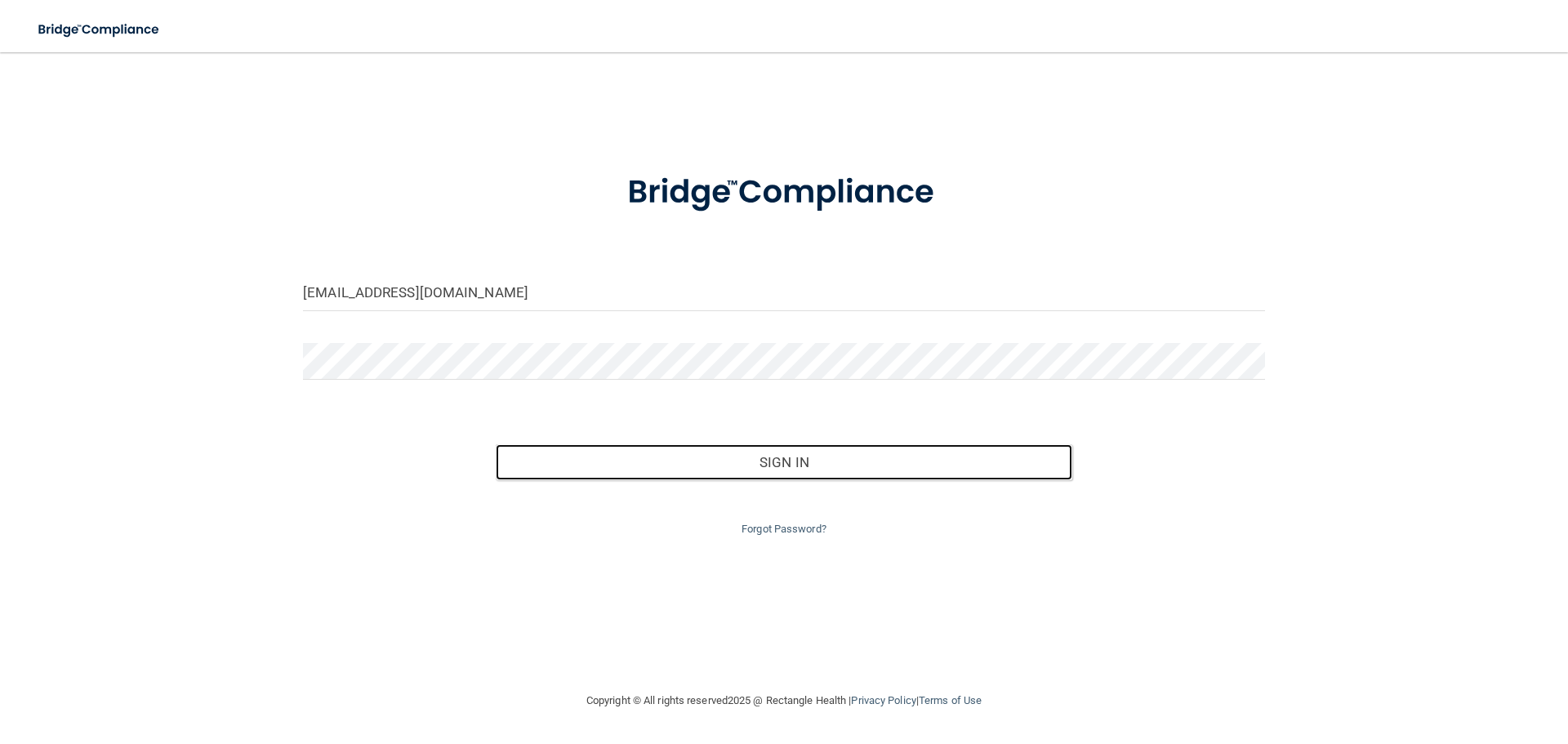
drag, startPoint x: 752, startPoint y: 467, endPoint x: 669, endPoint y: 325, distance: 164.5
click at [753, 467] on button "Sign In" at bounding box center [784, 462] width 578 height 36
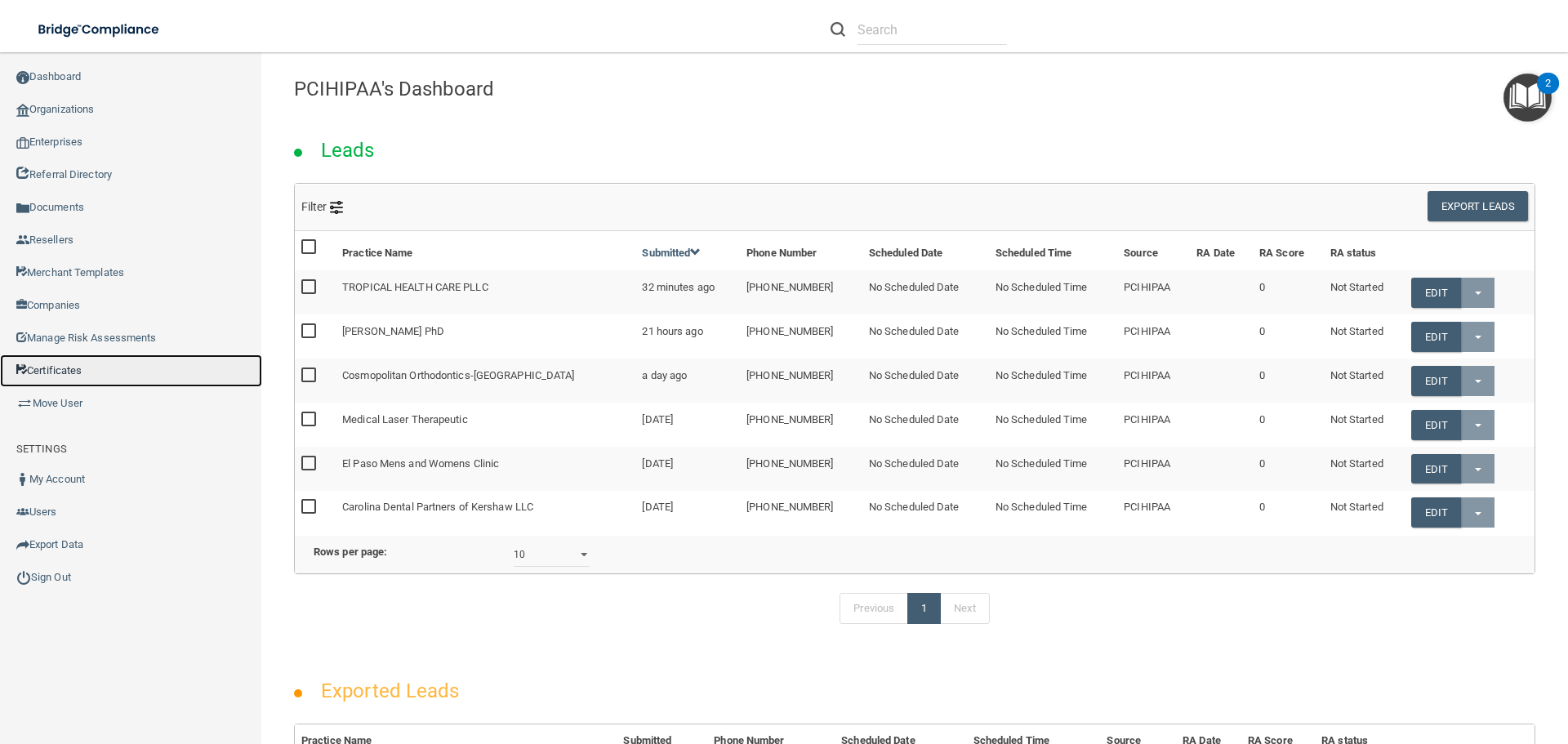
drag, startPoint x: 70, startPoint y: 369, endPoint x: 461, endPoint y: 345, distance: 391.7
click at [71, 369] on link "Certificates" at bounding box center [131, 371] width 262 height 32
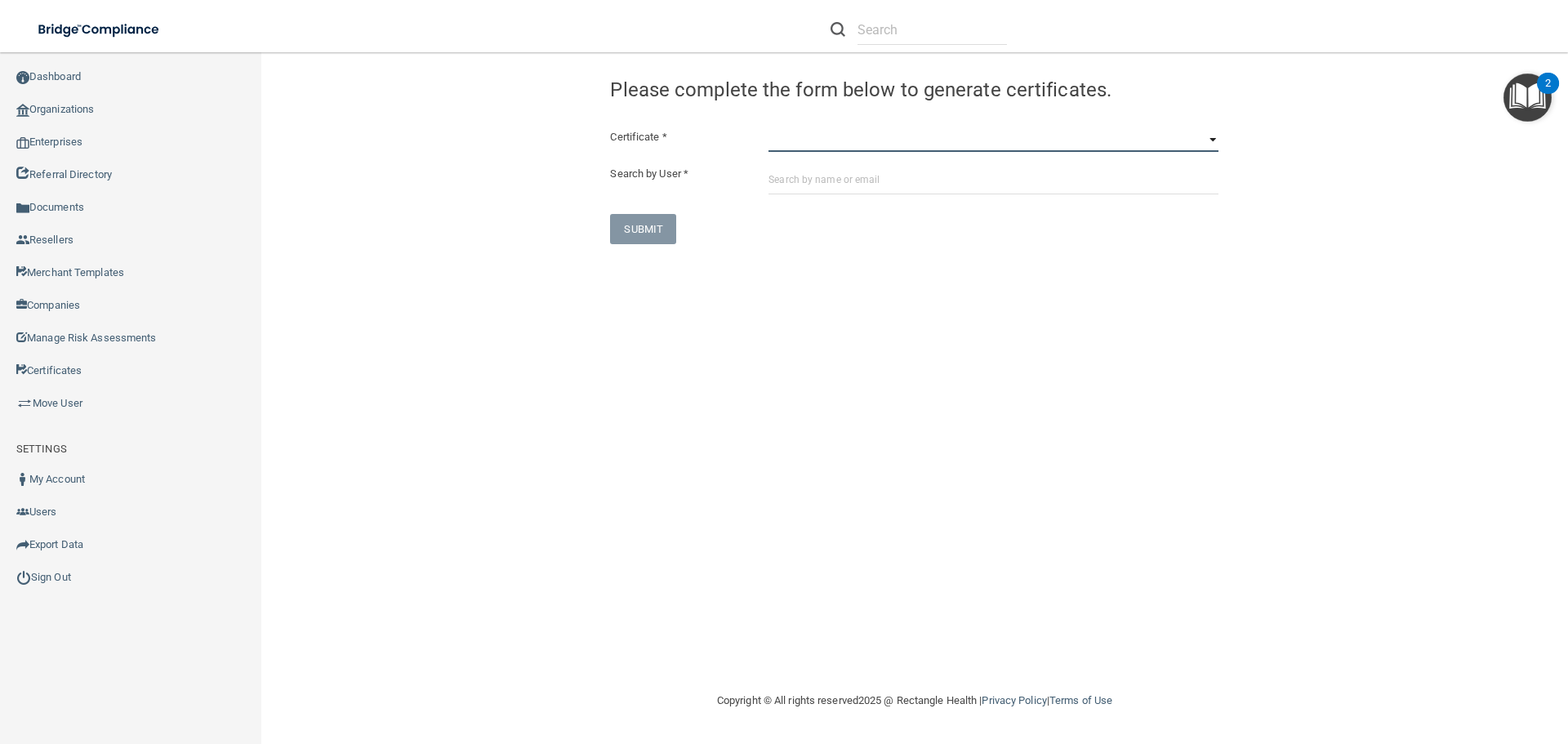
click at [781, 147] on select "HIPAA Officer Certification Training OSHA Bloodborne Pathogens OSHA [MEDICAL_DA…" at bounding box center [993, 140] width 450 height 25
select select "0"
click at [768, 128] on select "HIPAA Officer Certification Training OSHA Bloodborne Pathogens OSHA [MEDICAL_DA…" at bounding box center [993, 140] width 450 height 25
click at [798, 180] on input "text" at bounding box center [993, 179] width 450 height 30
paste input "[EMAIL_ADDRESS][DOMAIN_NAME]"
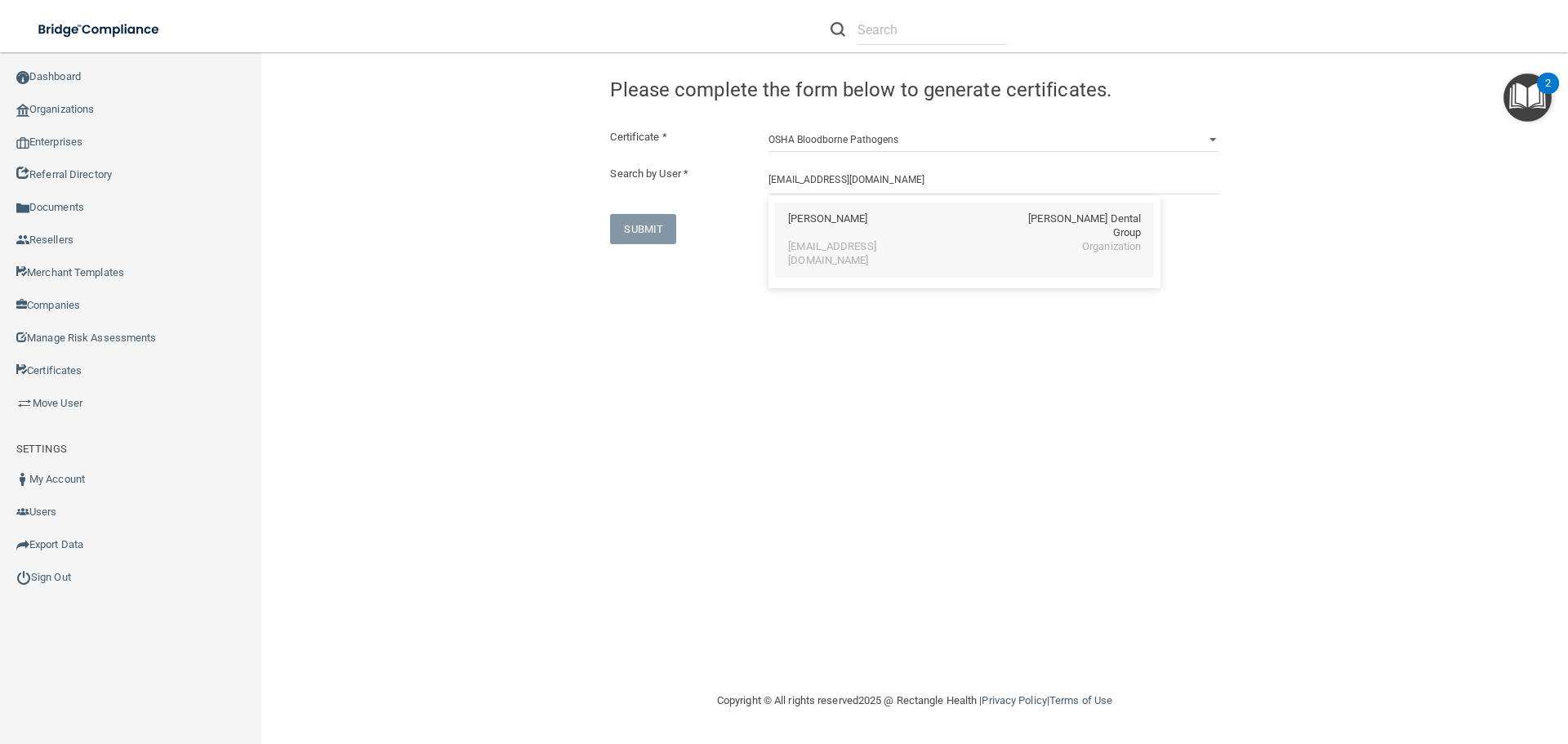
click at [831, 240] on div "[EMAIL_ADDRESS][DOMAIN_NAME]" at bounding box center [859, 254] width 141 height 28
type input "[PERSON_NAME]"
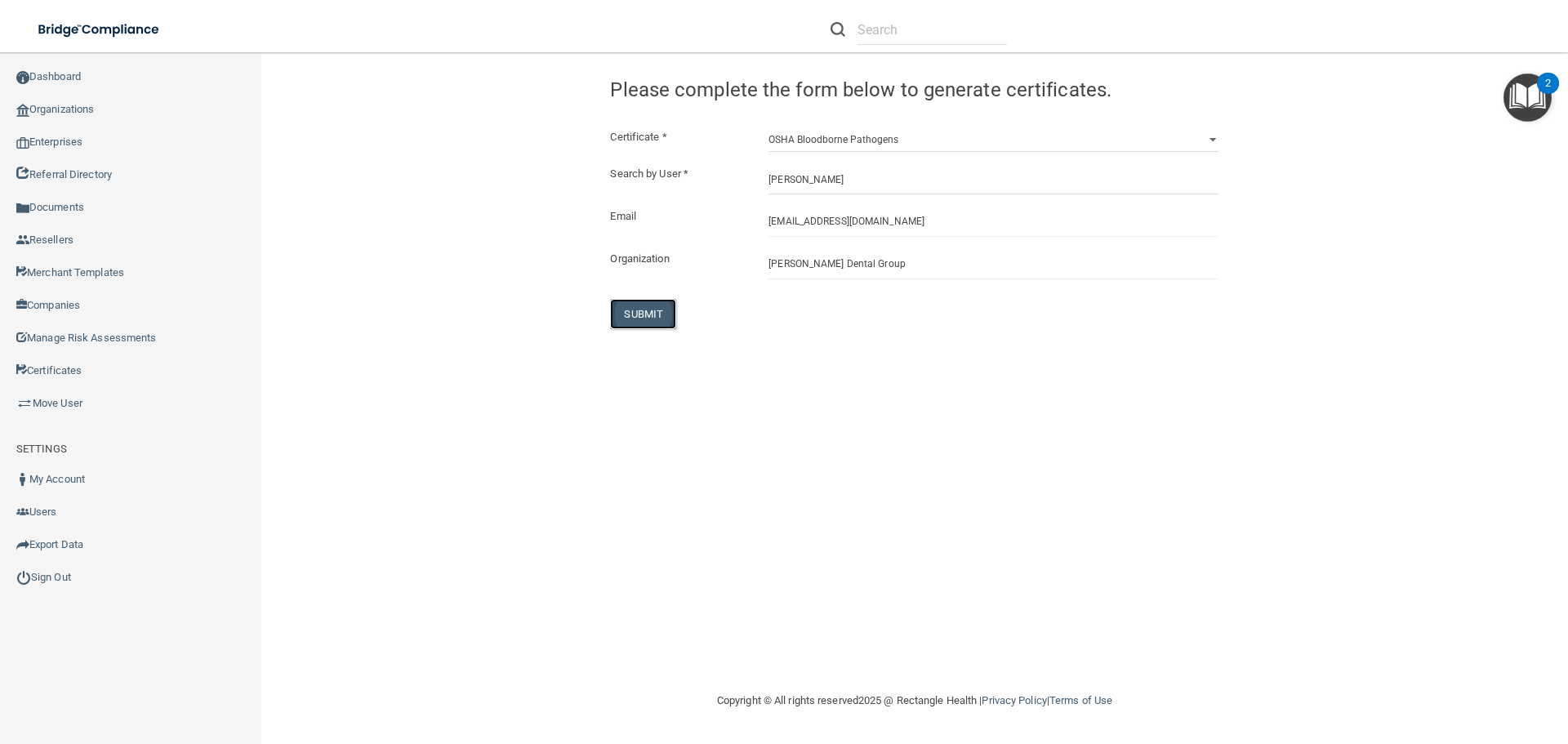
click at [631, 313] on button "SUBMIT" at bounding box center [643, 314] width 66 height 30
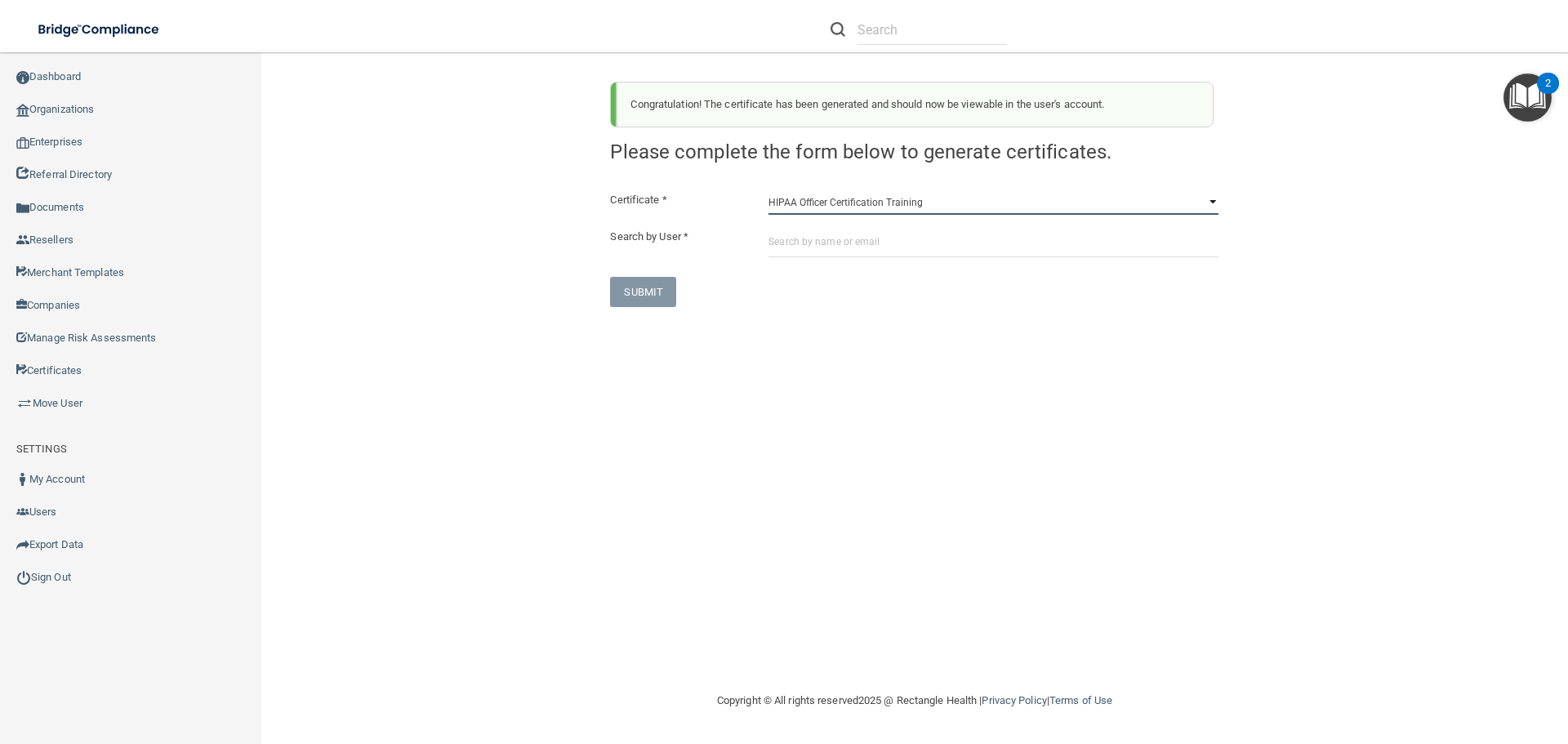
click at [772, 200] on select "HIPAA Officer Certification Training OSHA Bloodborne Pathogens OSHA [MEDICAL_DA…" at bounding box center [993, 202] width 450 height 25
select select "1"
click at [768, 191] on select "HIPAA Officer Certification Training OSHA Bloodborne Pathogens OSHA [MEDICAL_DA…" at bounding box center [993, 202] width 450 height 25
click at [787, 243] on input "text" at bounding box center [993, 242] width 450 height 30
paste input "[EMAIL_ADDRESS][DOMAIN_NAME]"
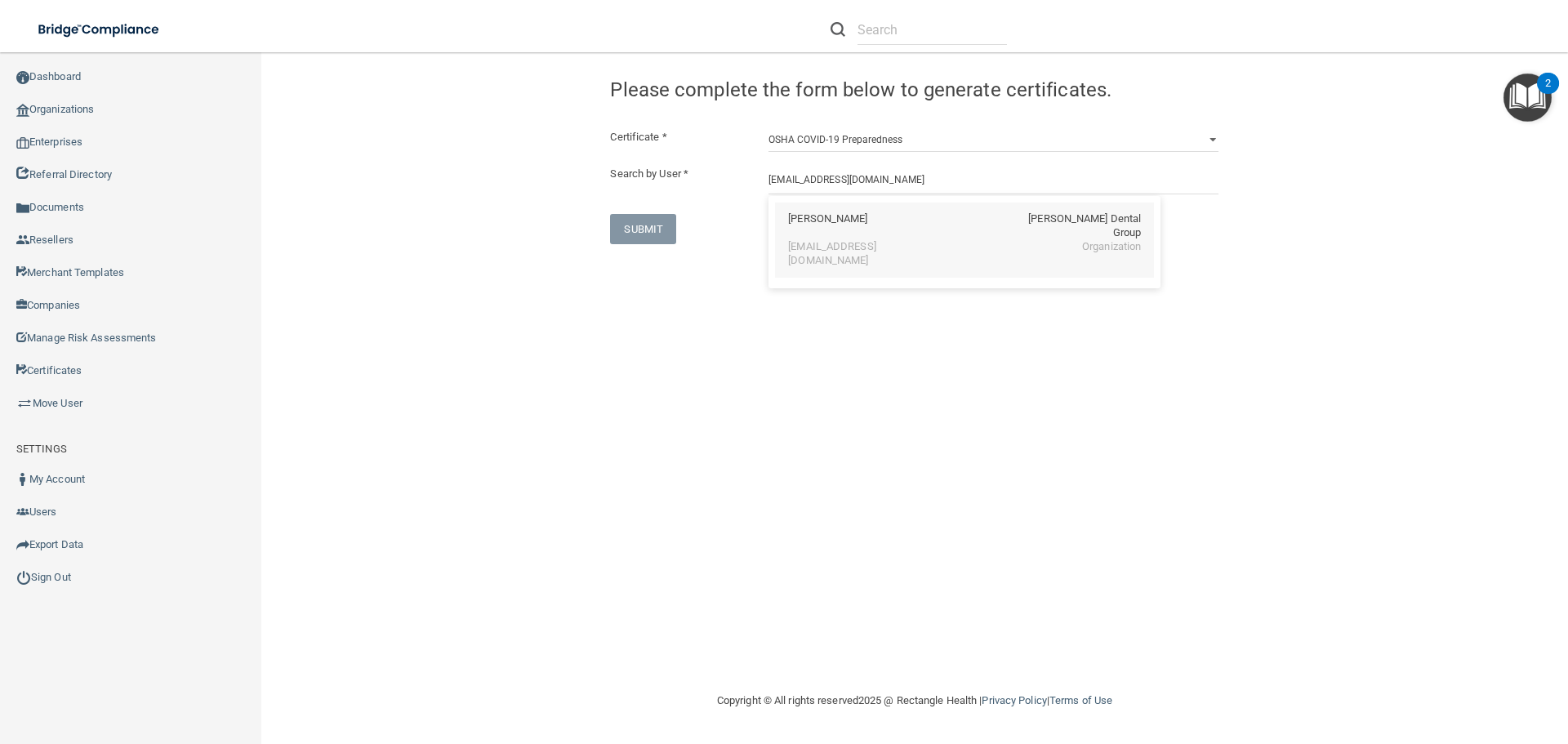
click at [812, 240] on div "[EMAIL_ADDRESS][DOMAIN_NAME]" at bounding box center [859, 254] width 141 height 28
type input "[PERSON_NAME]"
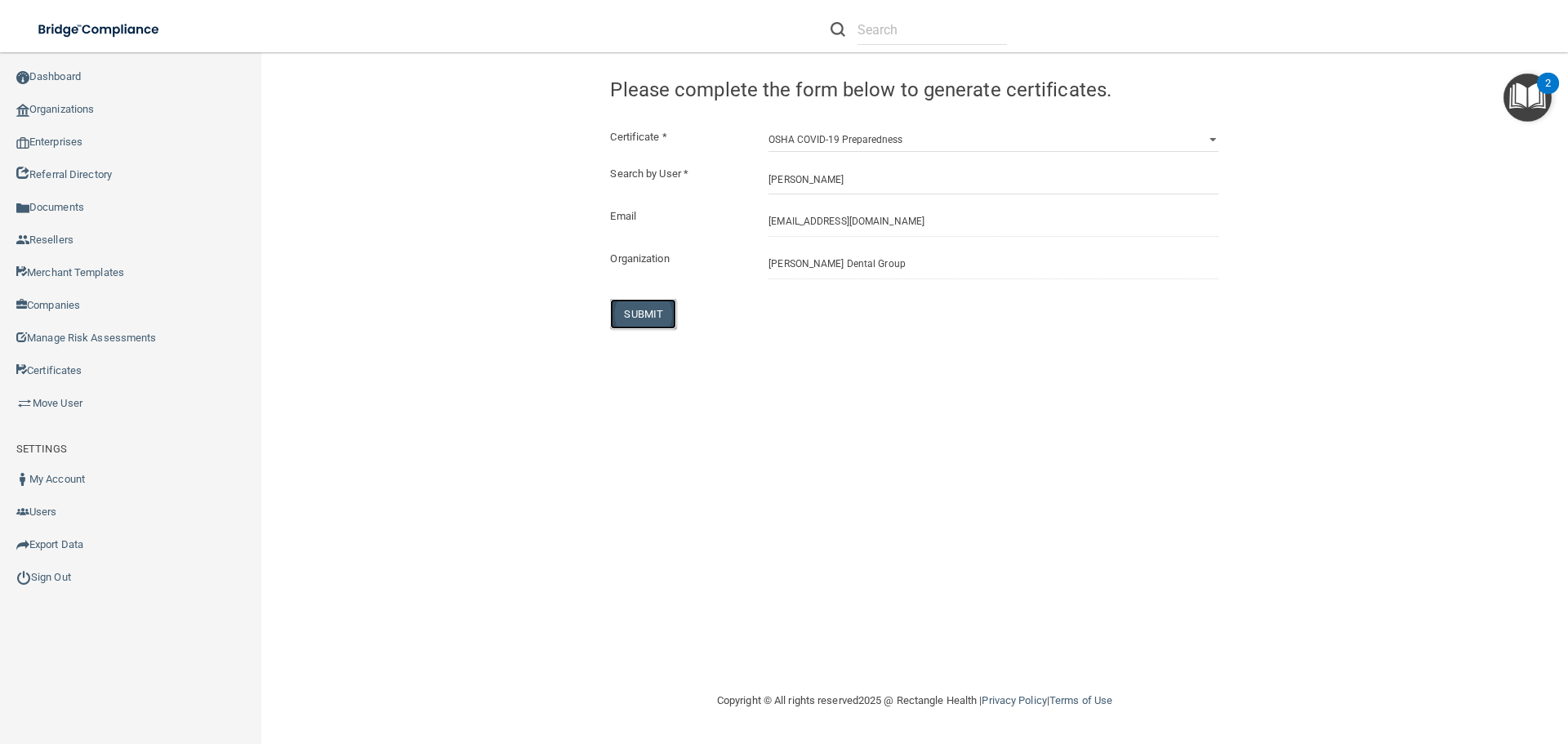
click at [642, 309] on button "SUBMIT" at bounding box center [643, 314] width 66 height 30
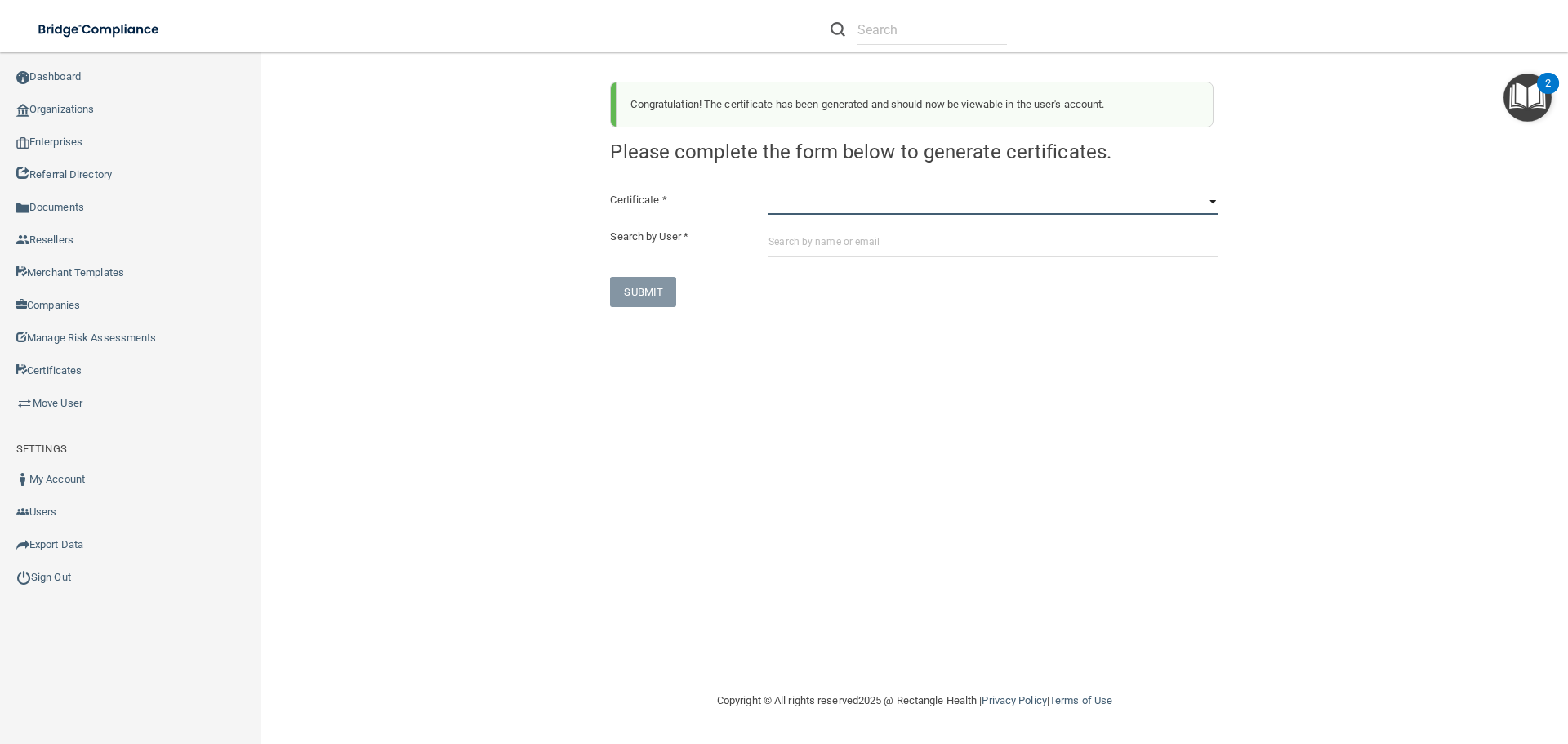
click at [777, 210] on select "HIPAA Officer Certification Training OSHA Bloodborne Pathogens OSHA [MEDICAL_DA…" at bounding box center [993, 202] width 450 height 25
select select "3"
click at [768, 191] on select "HIPAA Officer Certification Training OSHA Bloodborne Pathogens OSHA [MEDICAL_DA…" at bounding box center [993, 202] width 450 height 25
click at [784, 240] on input "text" at bounding box center [993, 242] width 450 height 30
paste input "[EMAIL_ADDRESS][DOMAIN_NAME]"
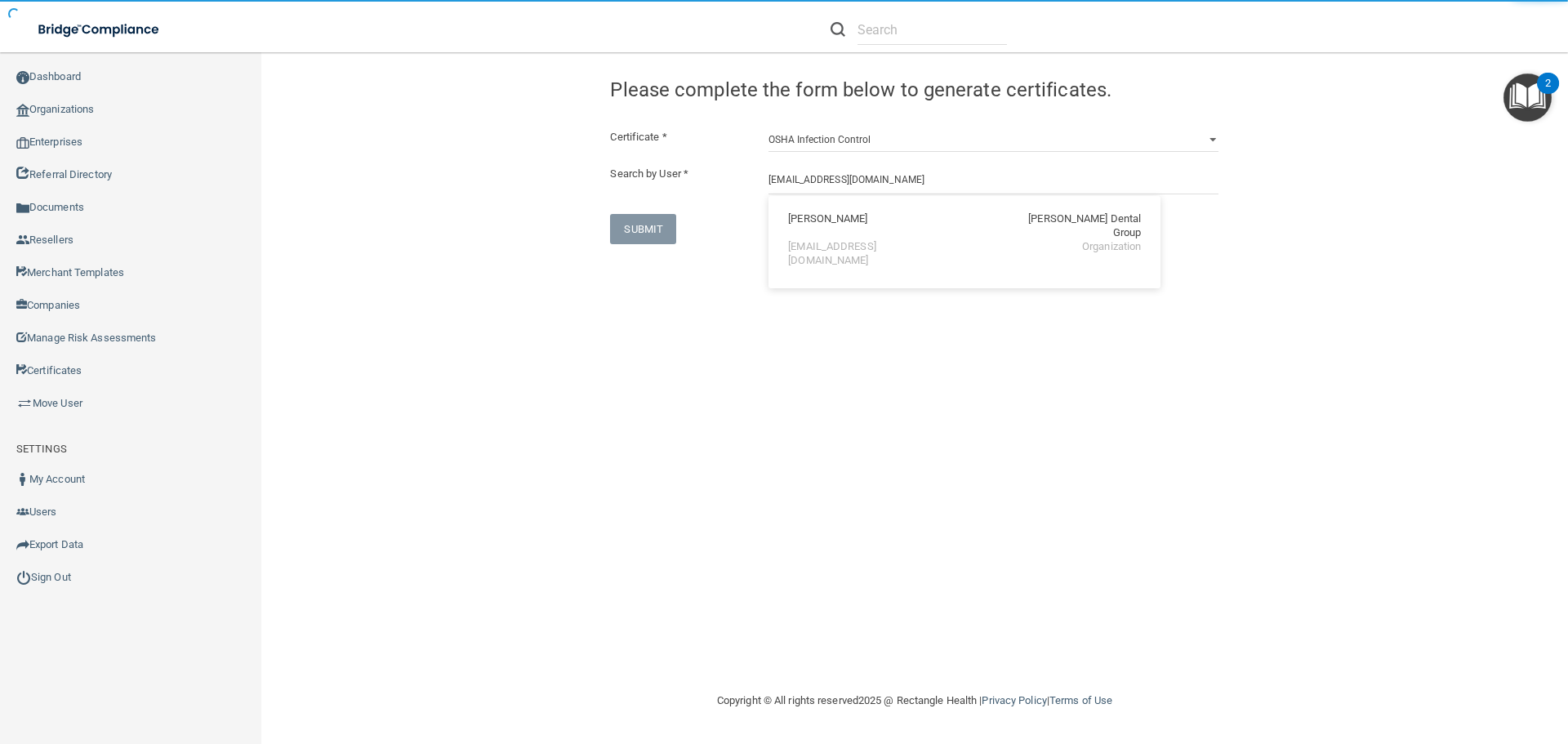
click at [807, 240] on div "[EMAIL_ADDRESS][DOMAIN_NAME]" at bounding box center [859, 254] width 141 height 28
type input "[PERSON_NAME]"
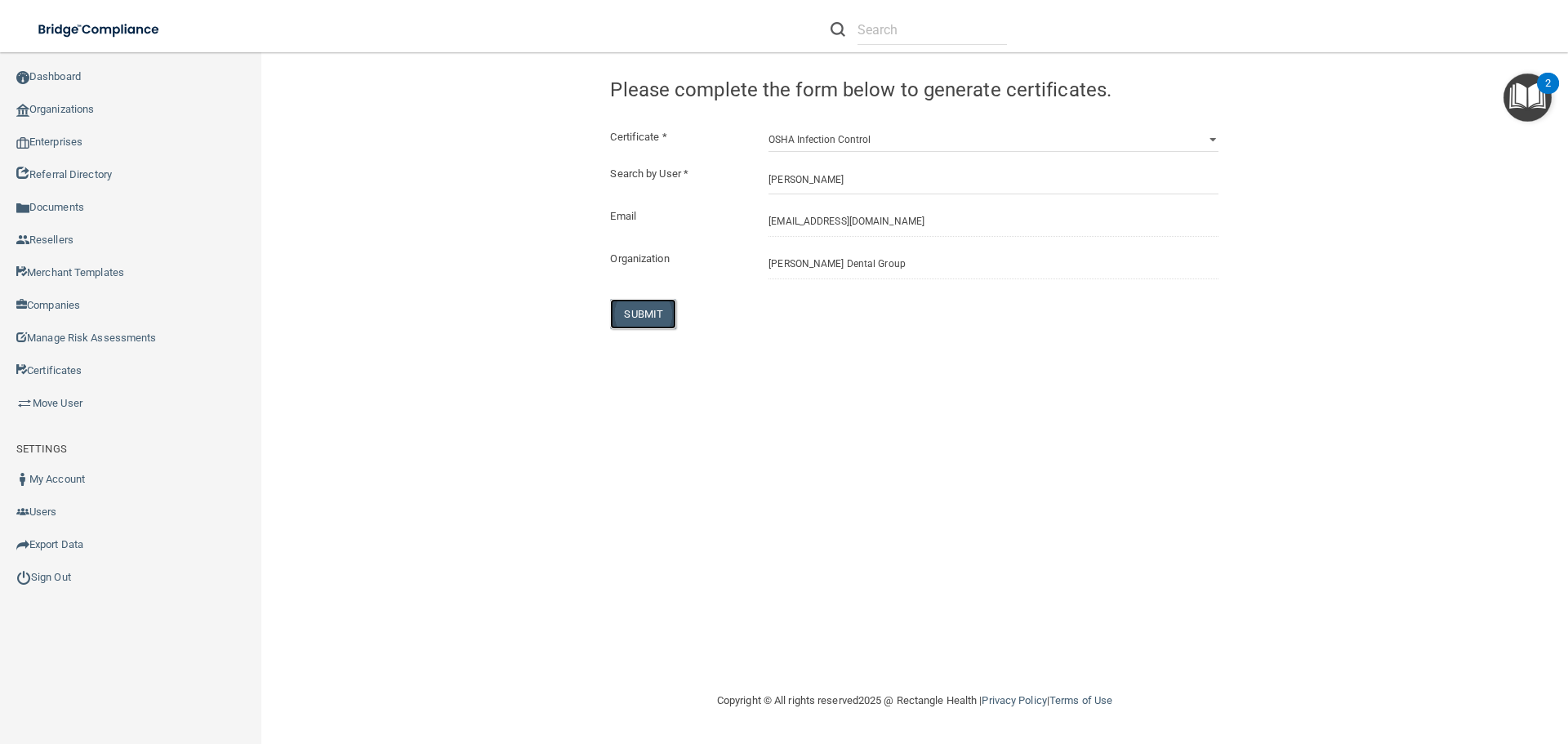
drag, startPoint x: 658, startPoint y: 306, endPoint x: 669, endPoint y: 306, distance: 11.0
click at [660, 306] on button "SUBMIT" at bounding box center [643, 314] width 66 height 30
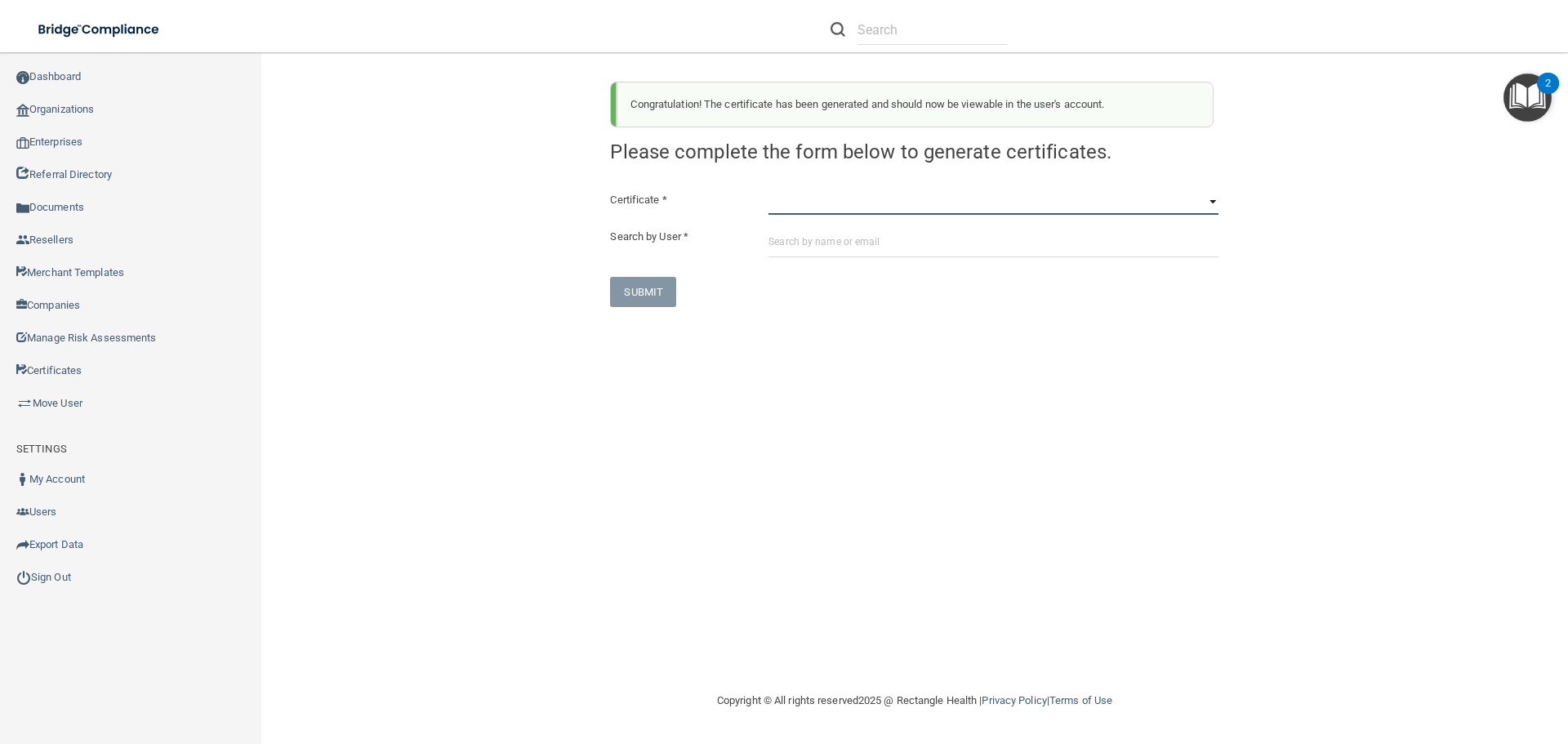
click at [785, 205] on select "HIPAA Officer Certification Training OSHA Bloodborne Pathogens OSHA [MEDICAL_DA…" at bounding box center [993, 202] width 450 height 25
select select "4"
click at [768, 191] on select "HIPAA Officer Certification Training OSHA Bloodborne Pathogens OSHA [MEDICAL_DA…" at bounding box center [993, 202] width 450 height 25
click at [775, 249] on input "text" at bounding box center [993, 242] width 450 height 30
paste input "[EMAIL_ADDRESS][DOMAIN_NAME]"
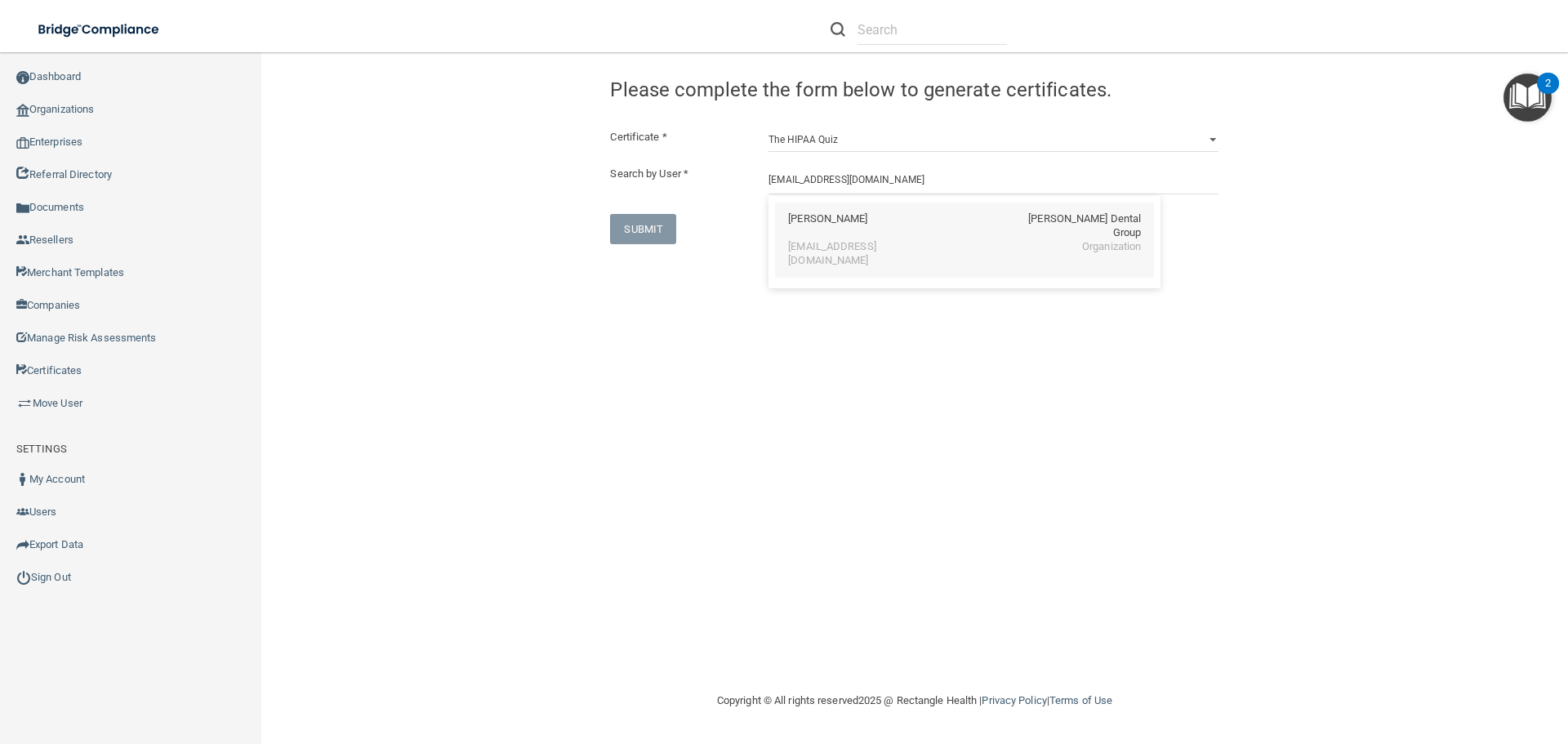
click at [790, 240] on div "[EMAIL_ADDRESS][DOMAIN_NAME]" at bounding box center [859, 254] width 141 height 28
type input "[PERSON_NAME]"
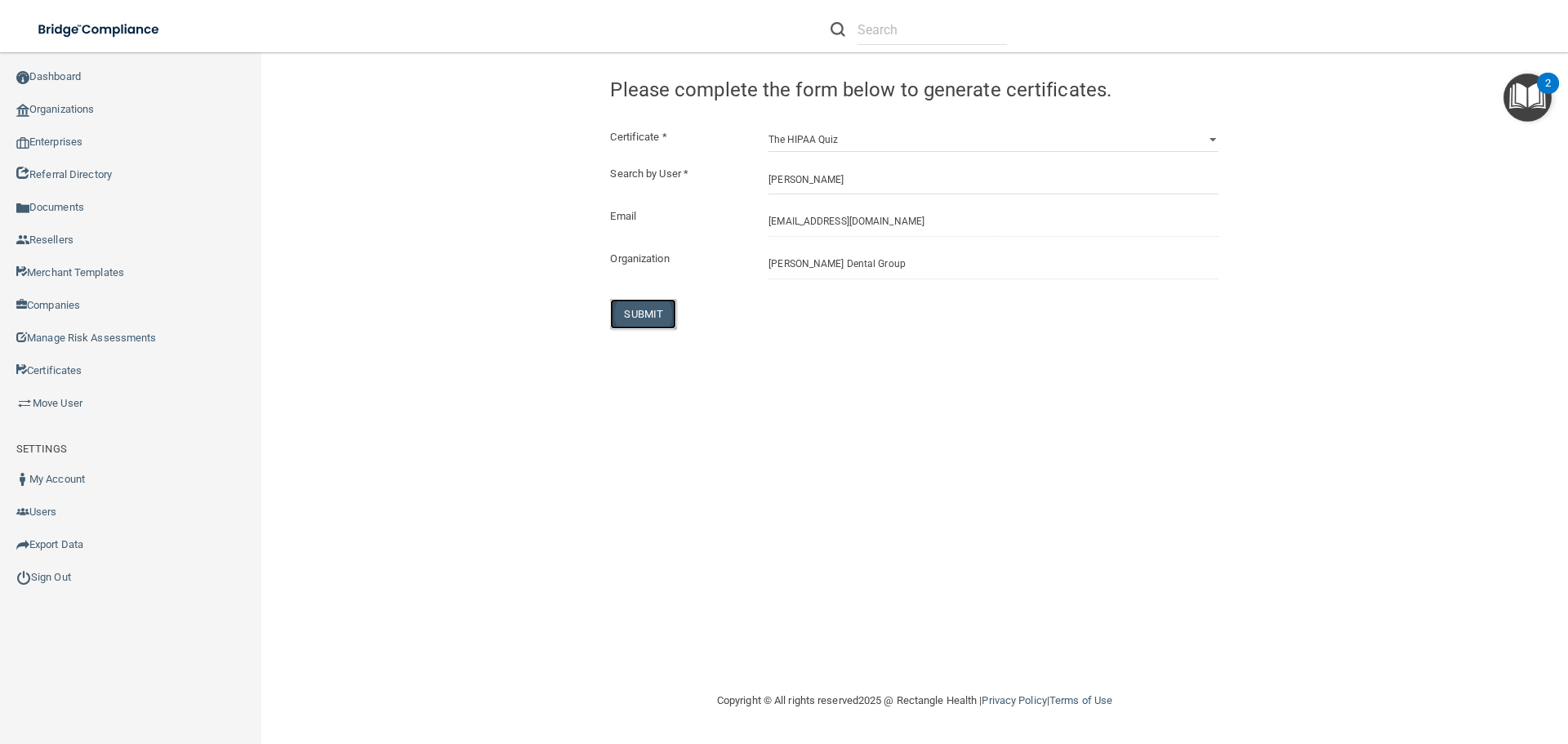
click at [630, 307] on button "SUBMIT" at bounding box center [643, 314] width 66 height 30
select select "?"
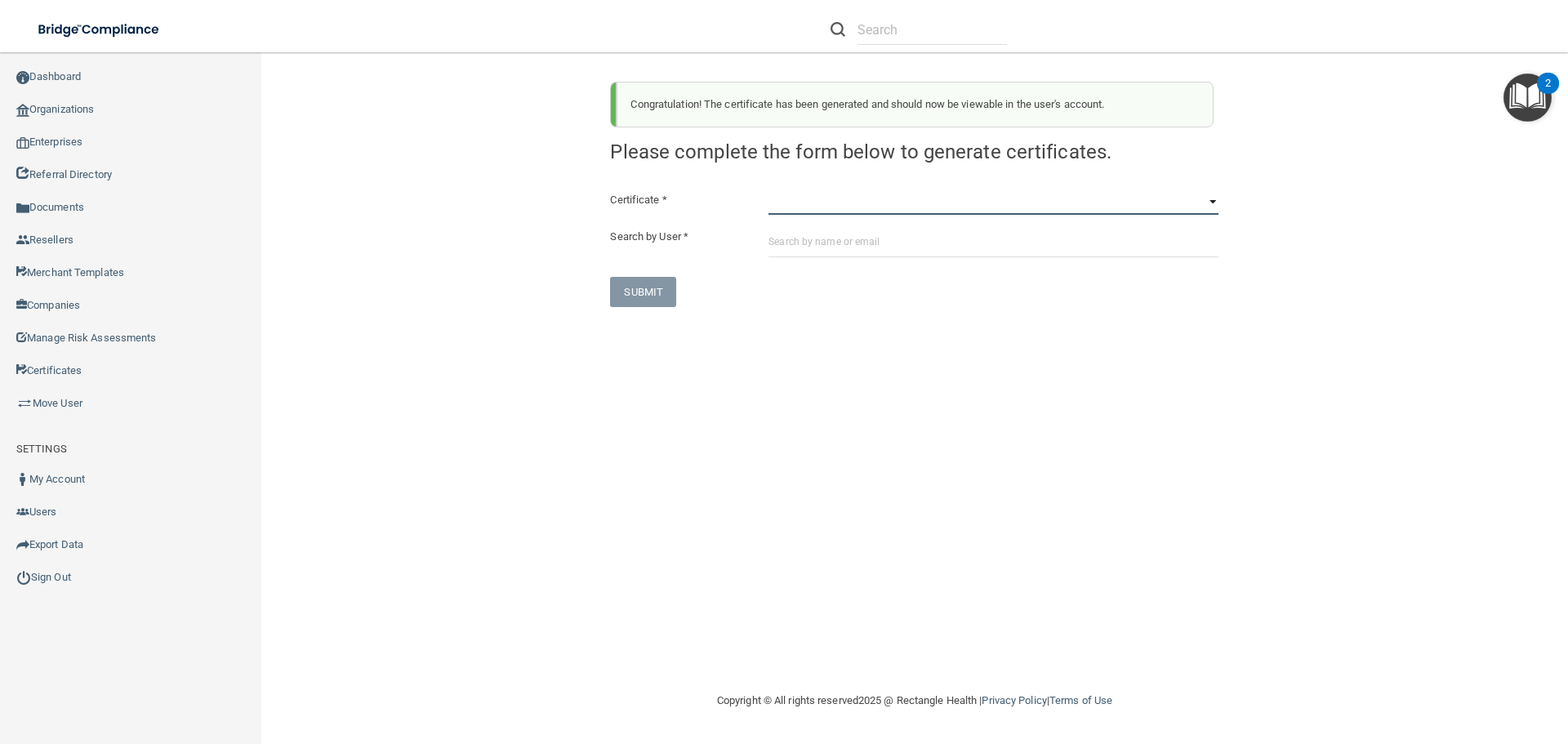
click at [772, 204] on select "HIPAA Officer Certification Training OSHA Bloodborne Pathogens OSHA [MEDICAL_DA…" at bounding box center [993, 202] width 450 height 25
drag, startPoint x: 704, startPoint y: 321, endPoint x: 754, endPoint y: 240, distance: 95.2
click at [706, 321] on div "Congratulation! The certificate has been generated and should now be viewable i…" at bounding box center [914, 372] width 1241 height 606
click at [868, 27] on input "text" at bounding box center [932, 29] width 149 height 30
paste input "[EMAIL_ADDRESS][DOMAIN_NAME]"
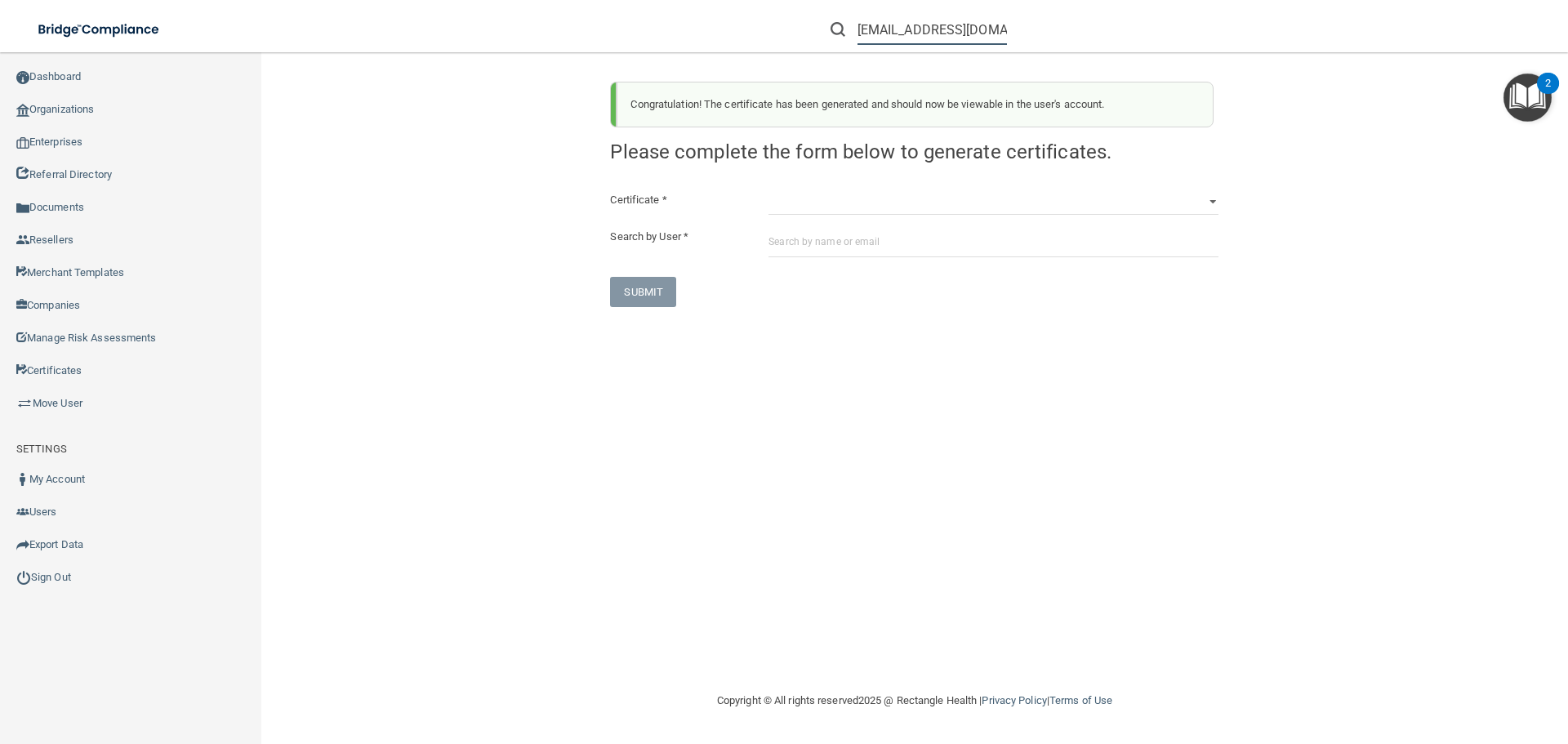
scroll to position [0, 14]
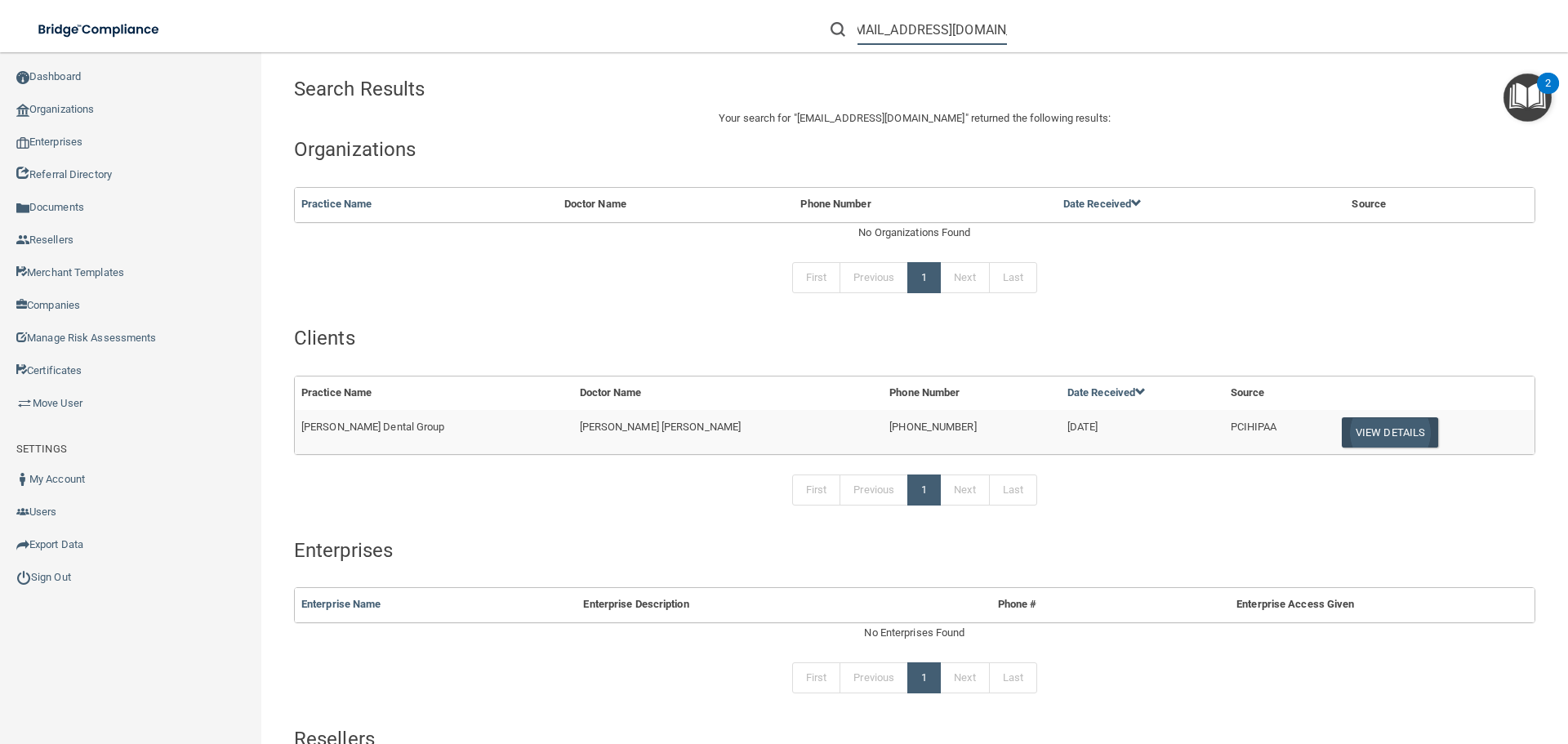
type input "[EMAIL_ADDRESS][DOMAIN_NAME]"
click at [1342, 424] on button "View Details" at bounding box center [1390, 432] width 96 height 30
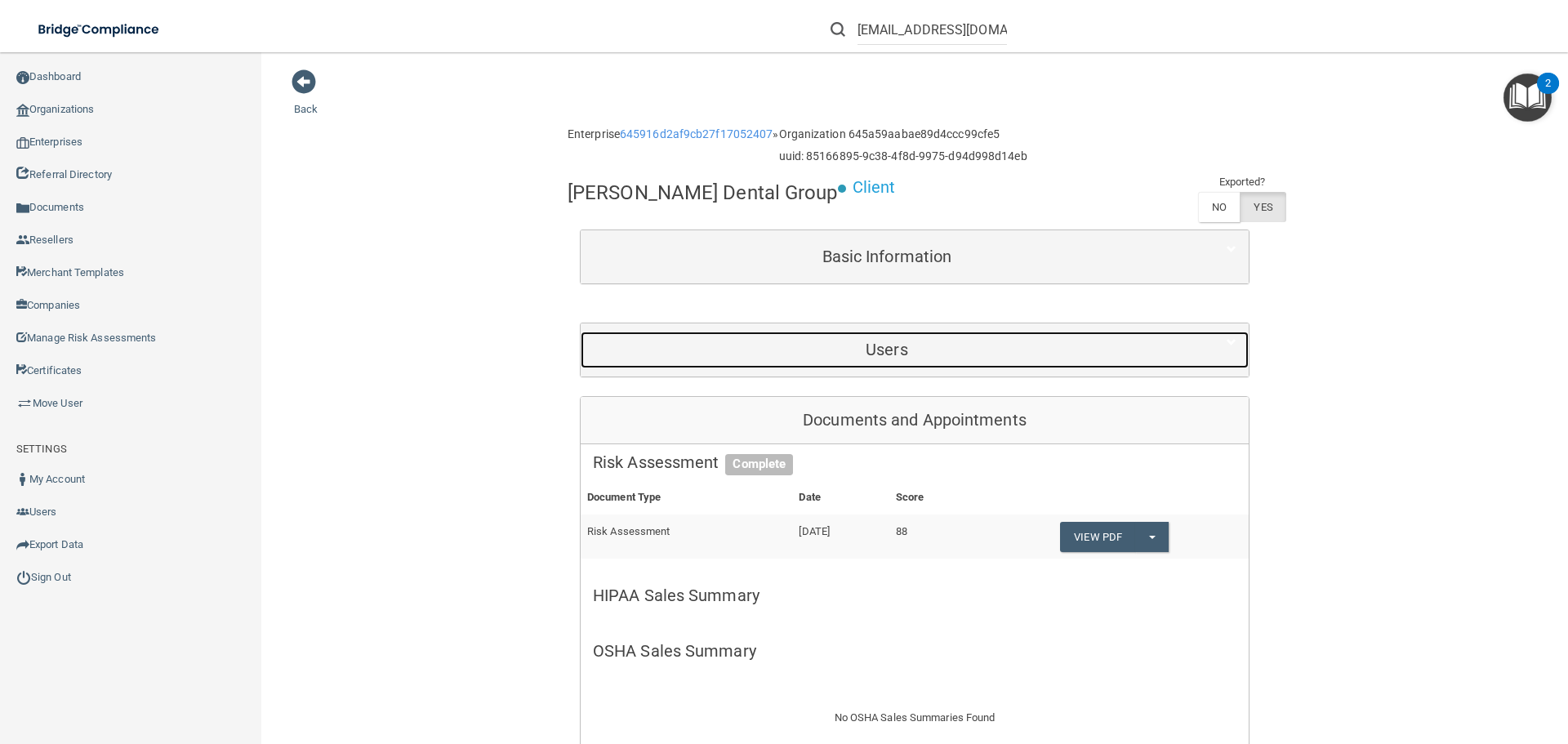
click at [897, 335] on div "Users" at bounding box center [886, 349] width 612 height 36
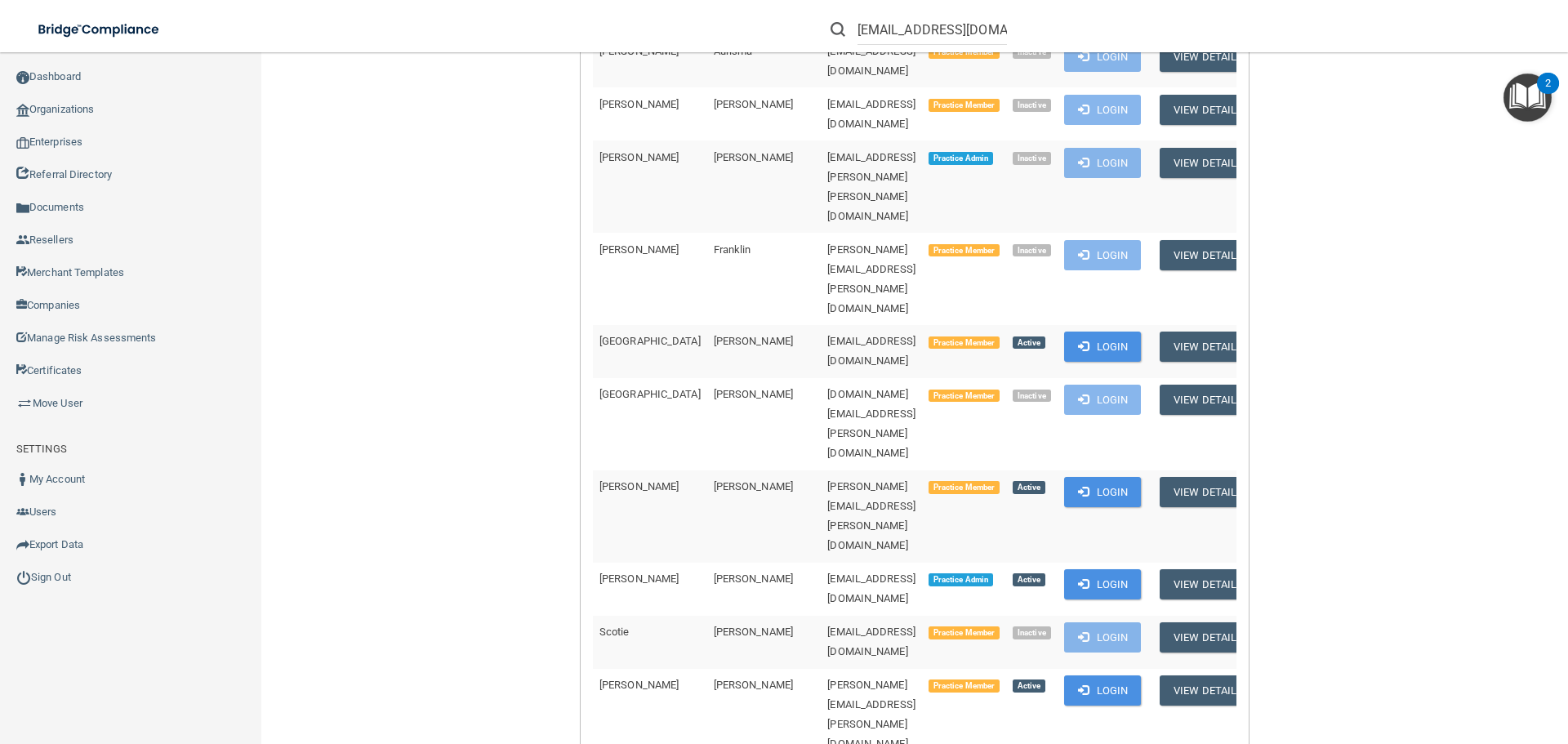
scroll to position [409, 0]
click at [1086, 568] on button "Login" at bounding box center [1102, 583] width 78 height 30
drag, startPoint x: 887, startPoint y: 27, endPoint x: 1057, endPoint y: 35, distance: 170.2
click at [1057, 35] on div "[EMAIL_ADDRESS][DOMAIN_NAME]" at bounding box center [1110, 29] width 610 height 59
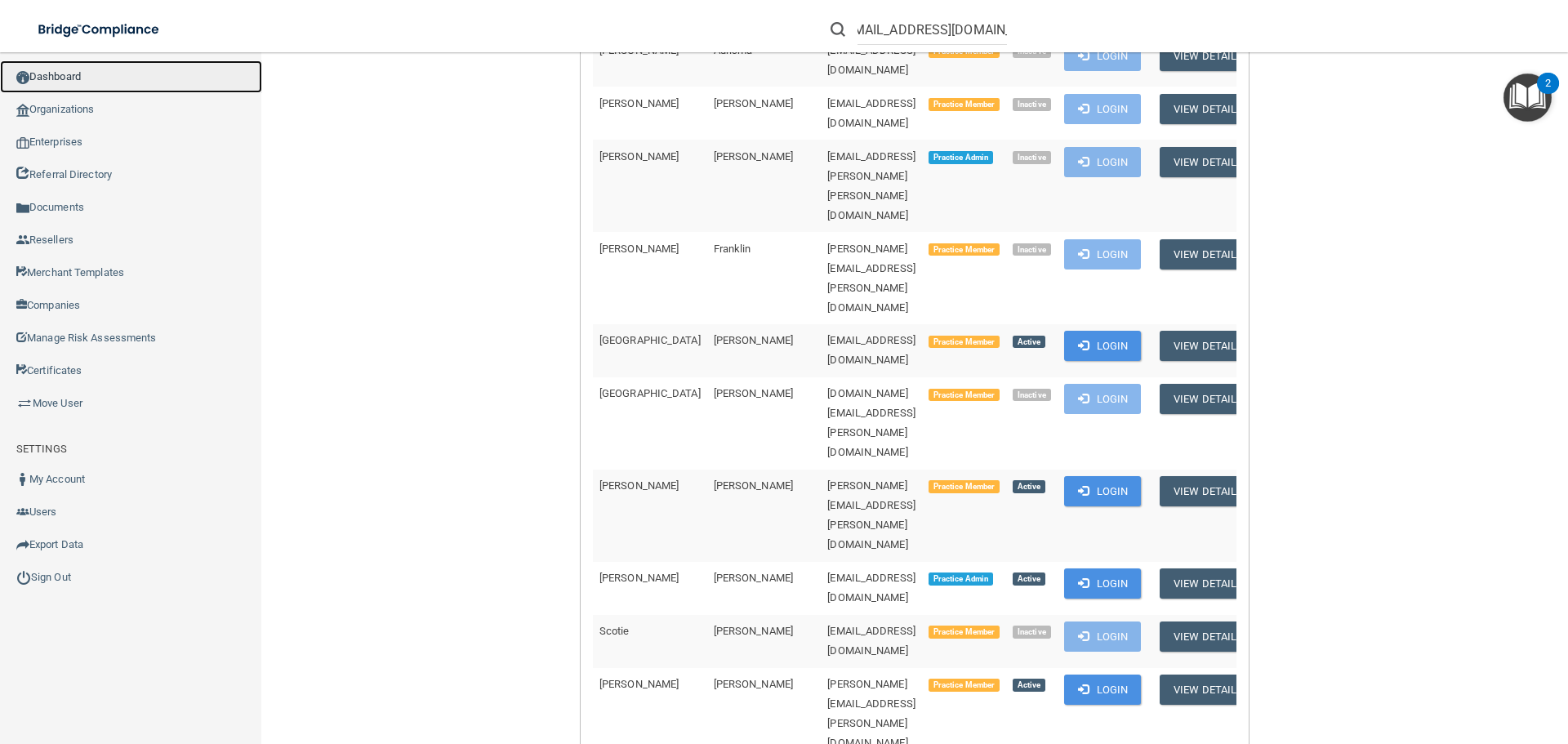
scroll to position [0, 0]
click at [57, 76] on link "Dashboard" at bounding box center [131, 77] width 262 height 32
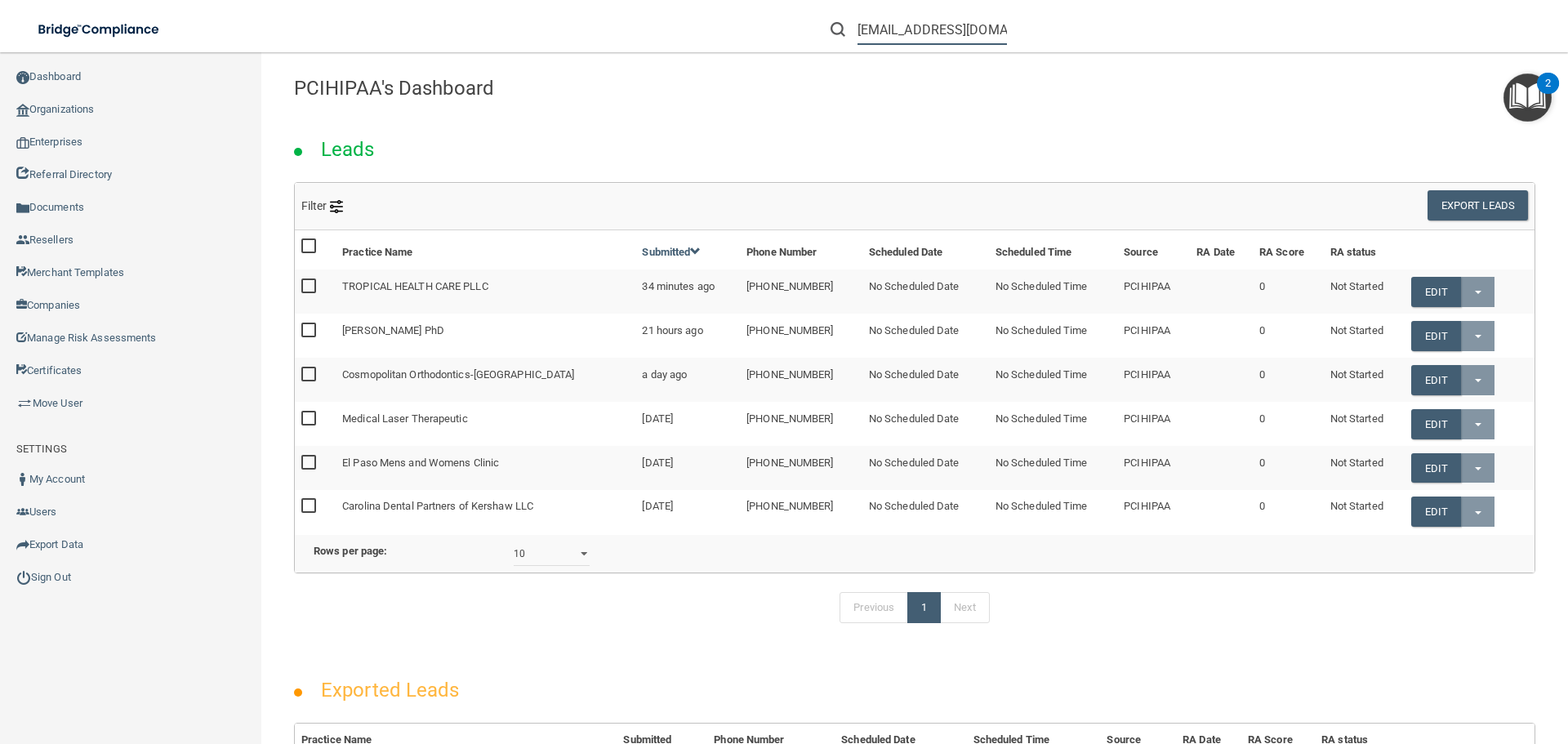
scroll to position [0, 15]
drag, startPoint x: 880, startPoint y: 29, endPoint x: 1088, endPoint y: 36, distance: 208.1
click at [1078, 31] on div "[EMAIL_ADDRESS][DOMAIN_NAME]" at bounding box center [1110, 29] width 610 height 59
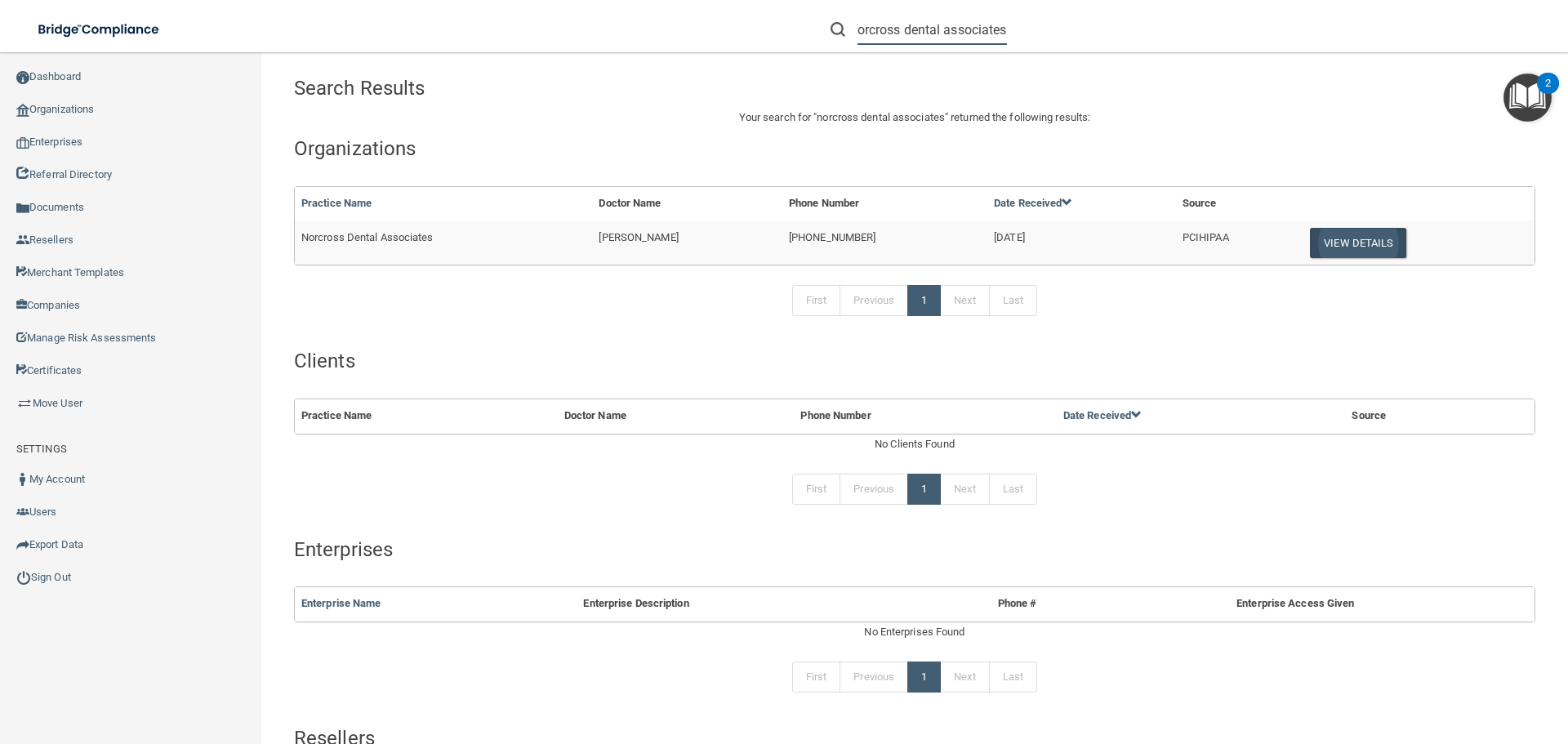
type input "norcross dental associates"
click at [1350, 240] on button "View Details" at bounding box center [1358, 243] width 96 height 30
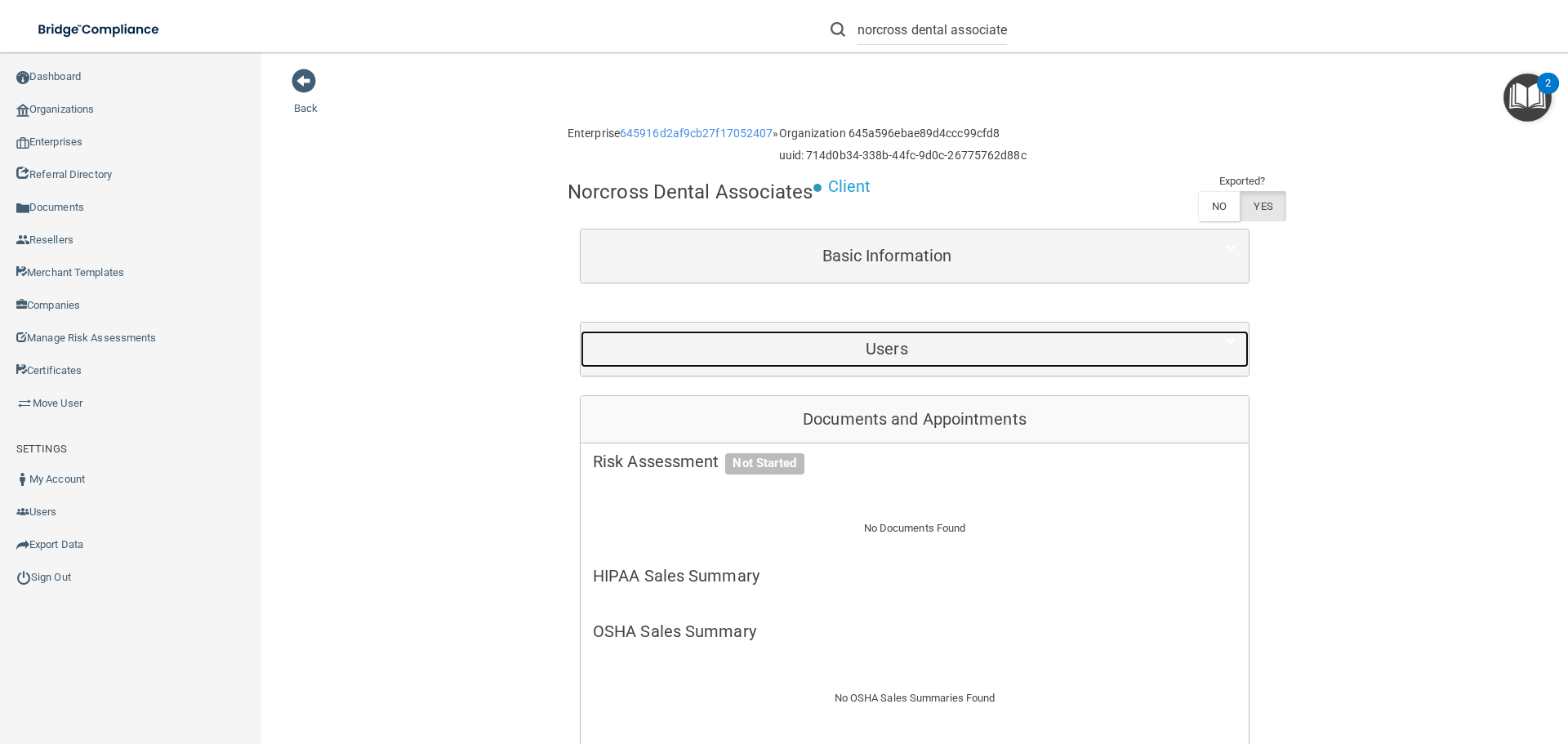
click at [861, 346] on h5 "Users" at bounding box center [886, 349] width 588 height 18
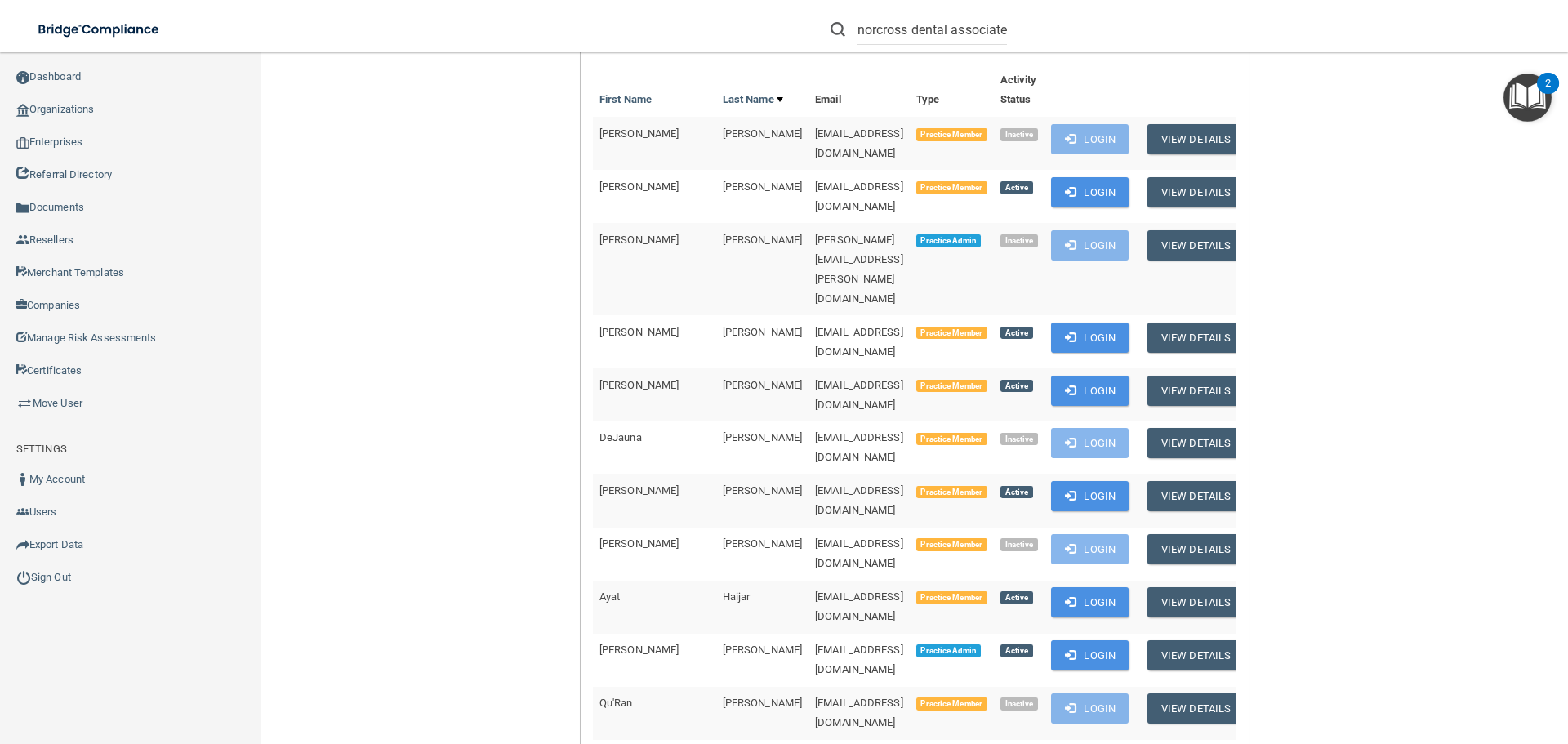
scroll to position [327, 0]
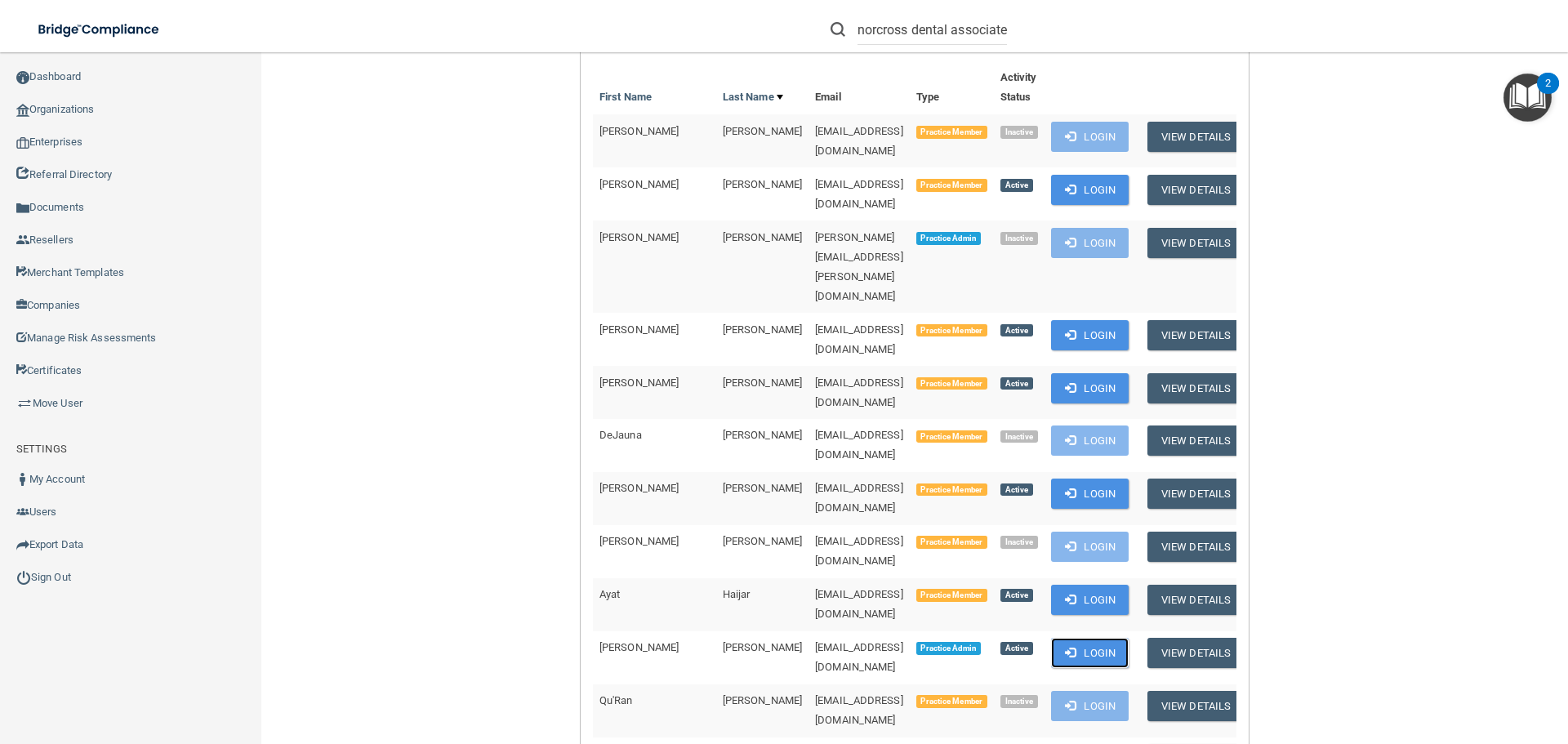
click at [1089, 638] on button "Login" at bounding box center [1090, 653] width 78 height 30
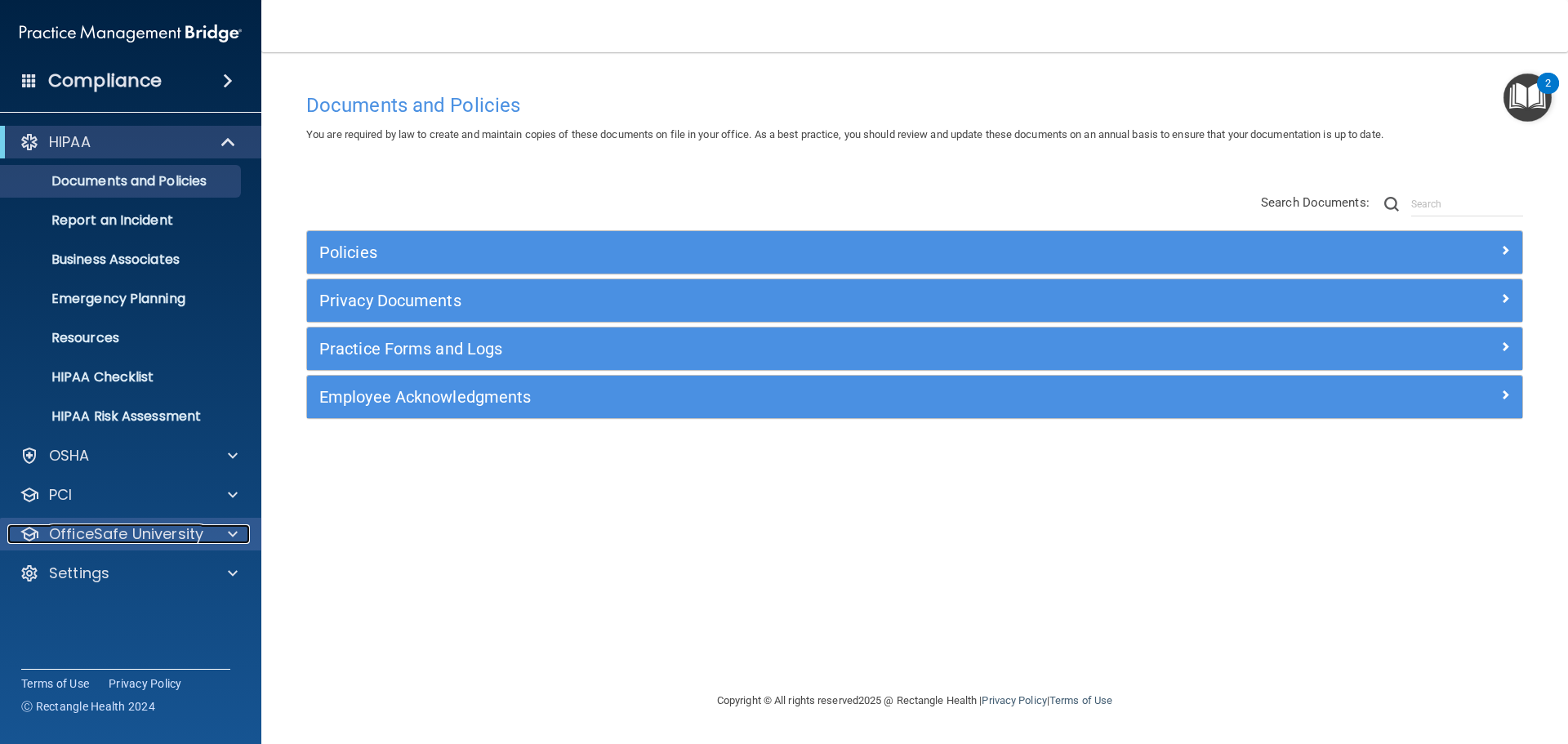
click at [123, 533] on p "OfficeSafe University" at bounding box center [126, 535] width 154 height 20
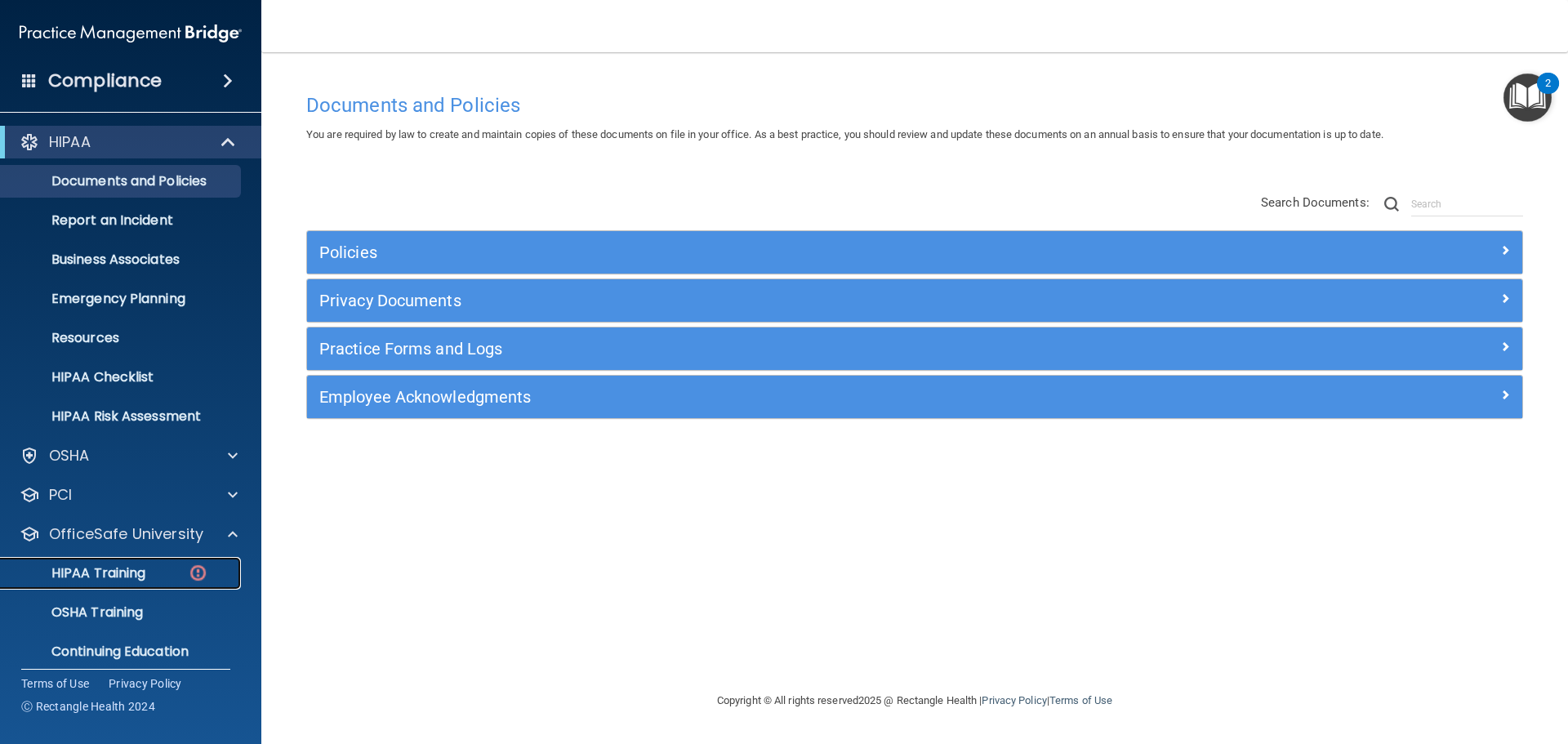
click at [129, 571] on p "HIPAA Training" at bounding box center [78, 573] width 135 height 17
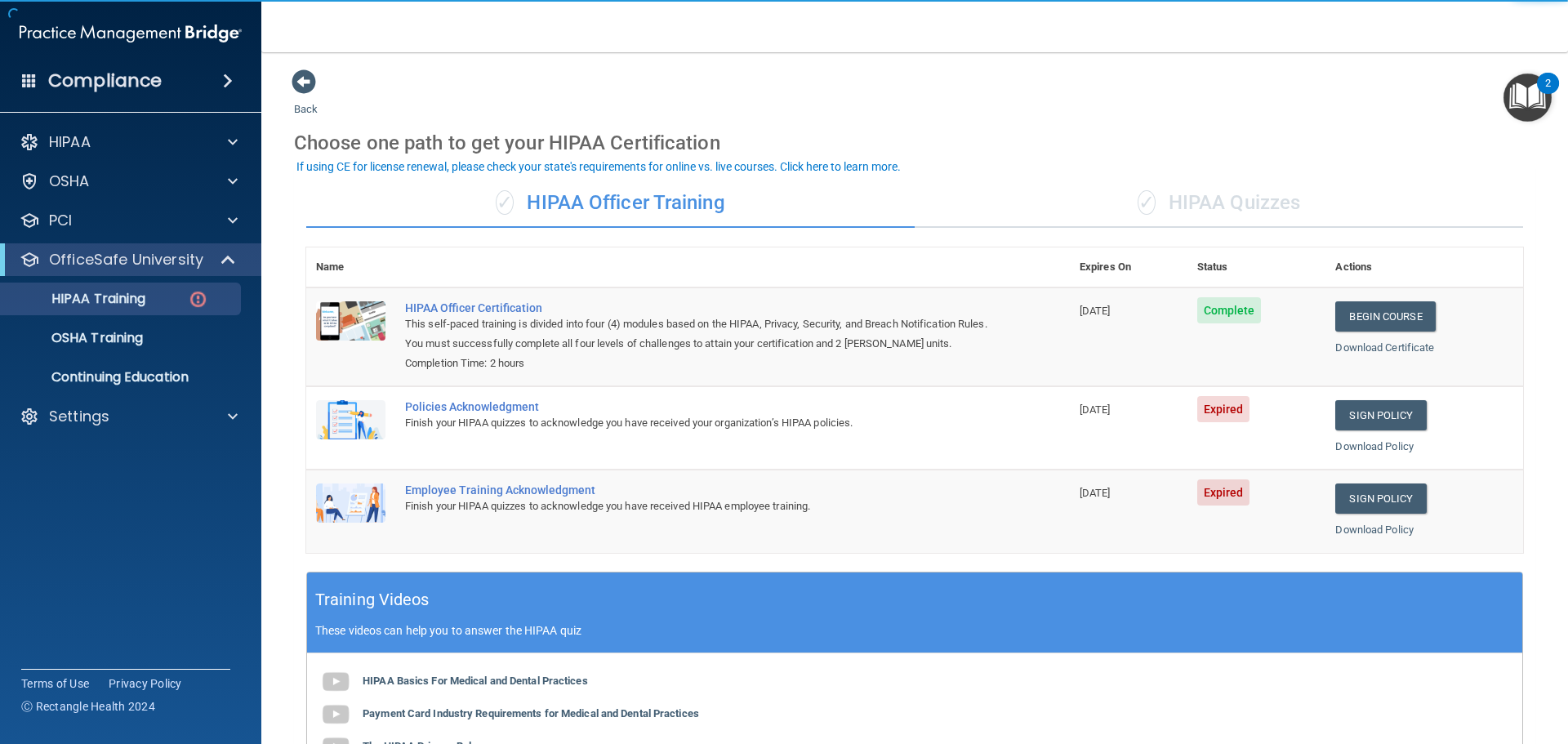
click at [1325, 399] on td "Sign Policy Sign Policy Download Policy" at bounding box center [1424, 428] width 197 height 84
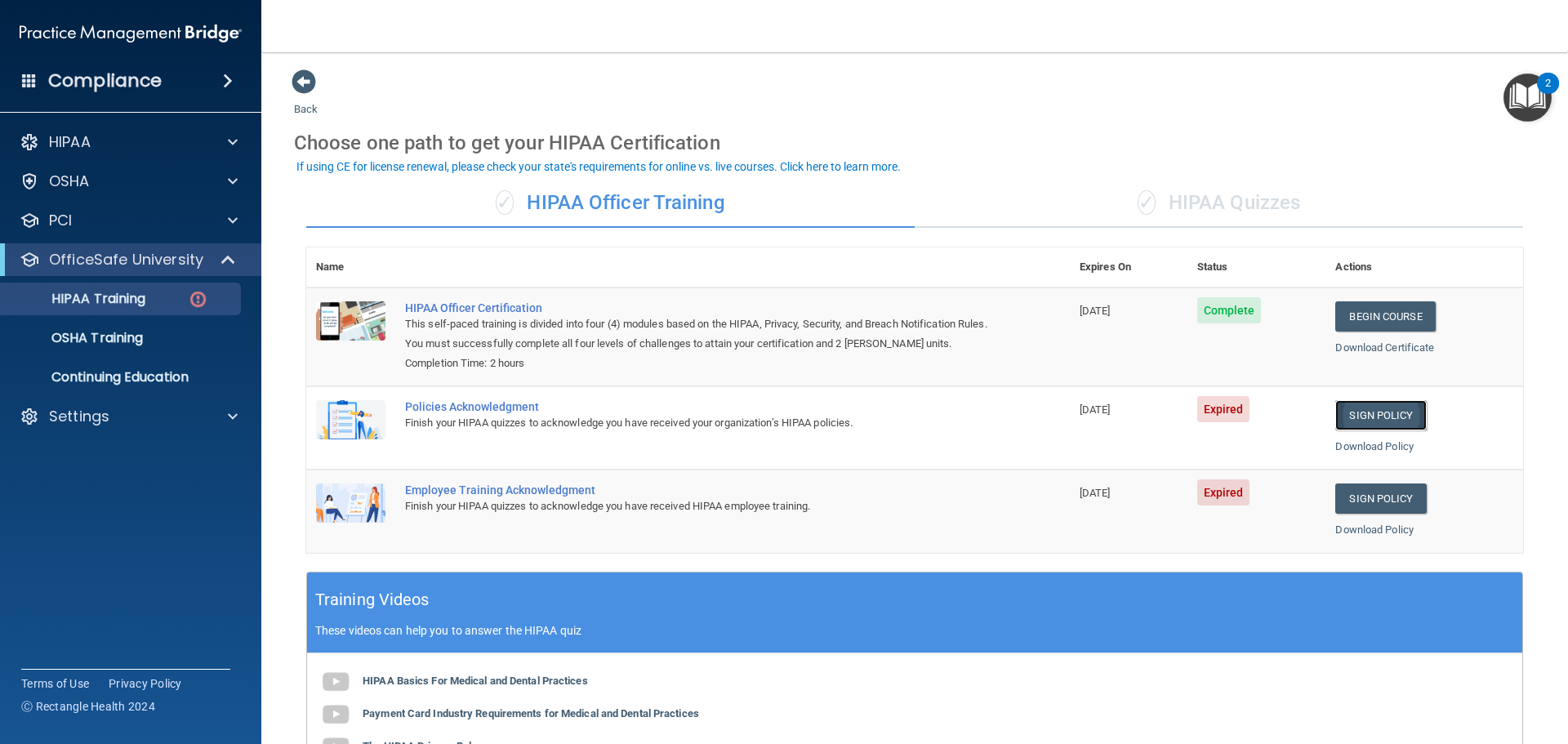
click at [1371, 404] on link "Sign Policy" at bounding box center [1380, 415] width 90 height 30
click at [1380, 494] on link "Sign Policy" at bounding box center [1380, 498] width 90 height 30
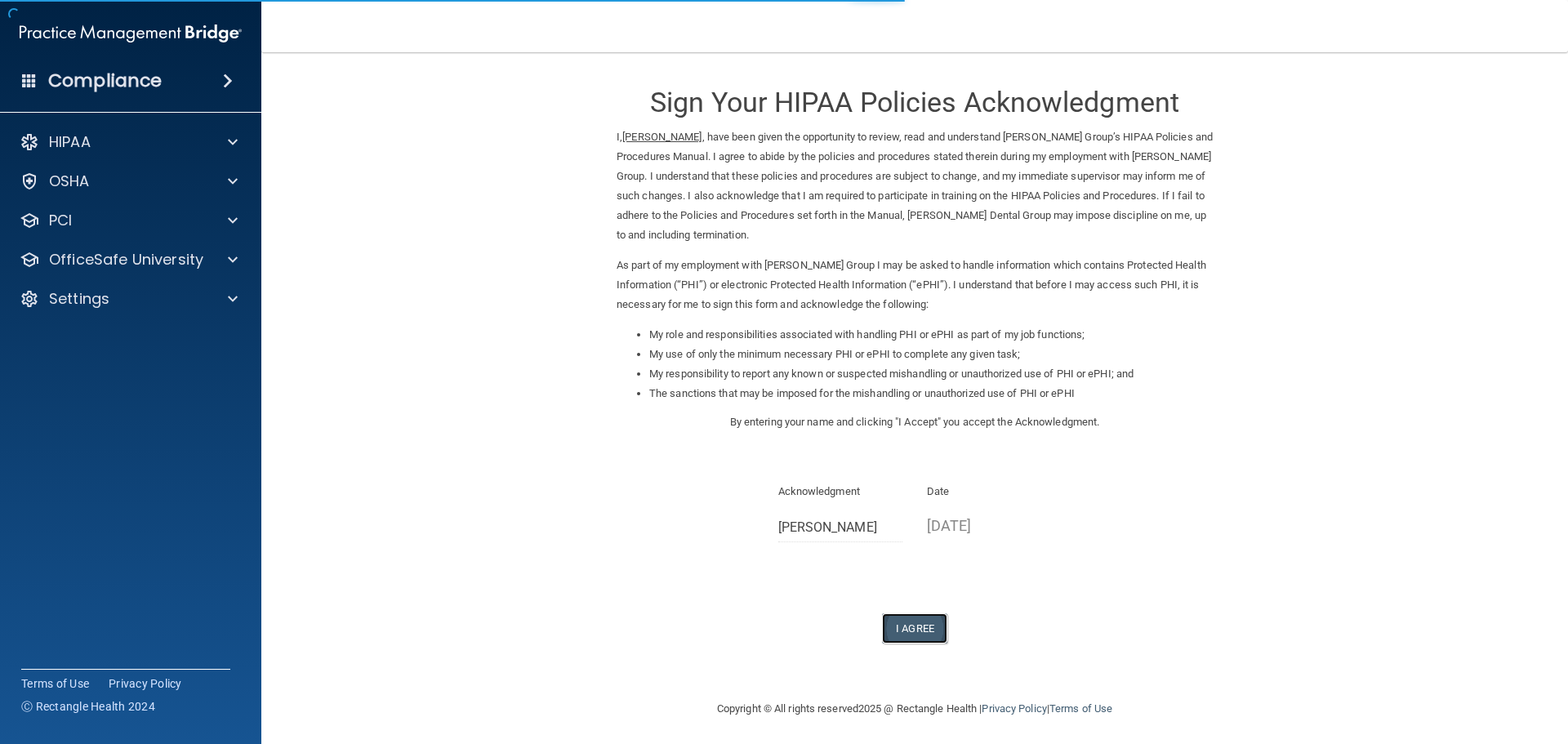
click at [912, 621] on button "I Agree" at bounding box center [915, 628] width 65 height 30
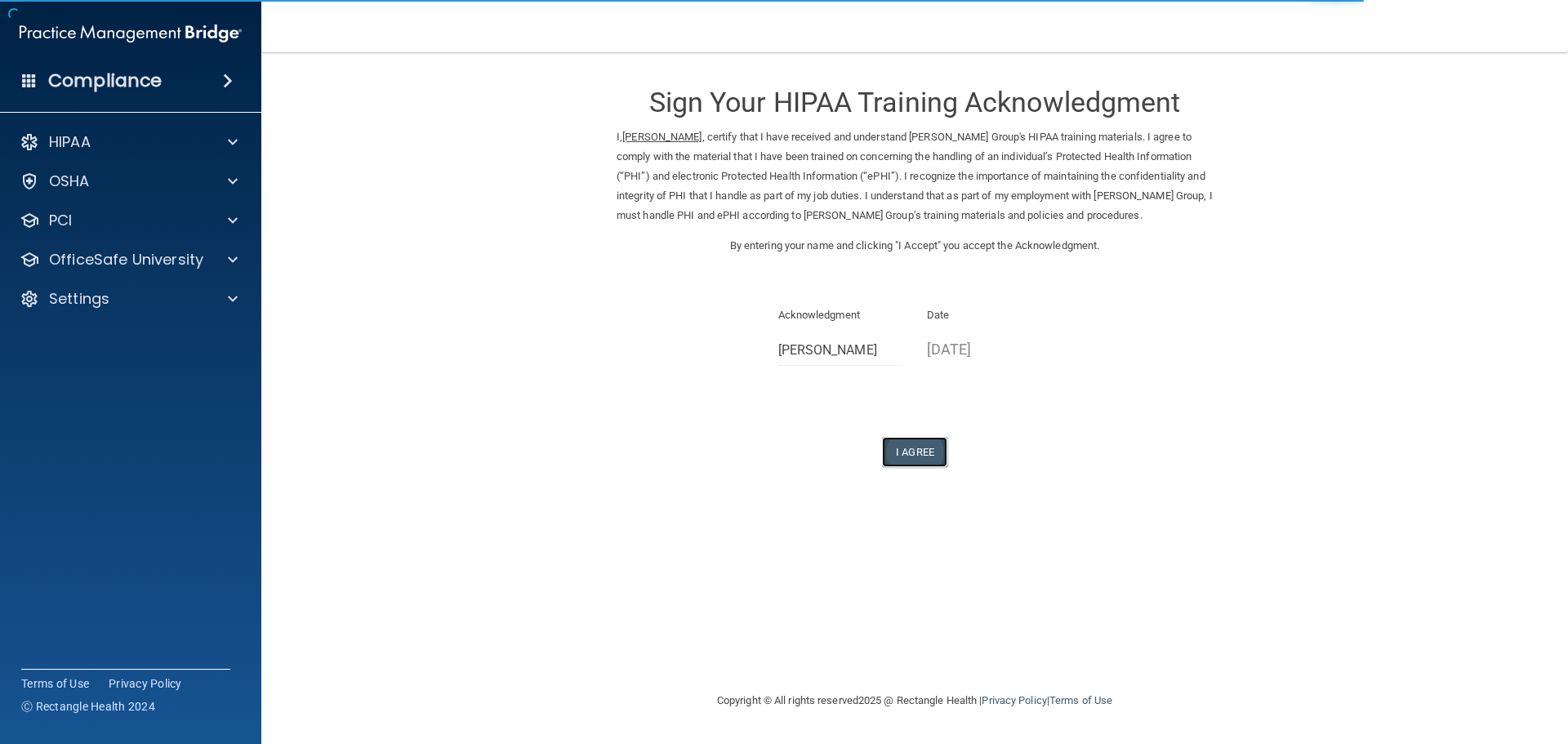
click at [930, 451] on button "I Agree" at bounding box center [915, 452] width 65 height 30
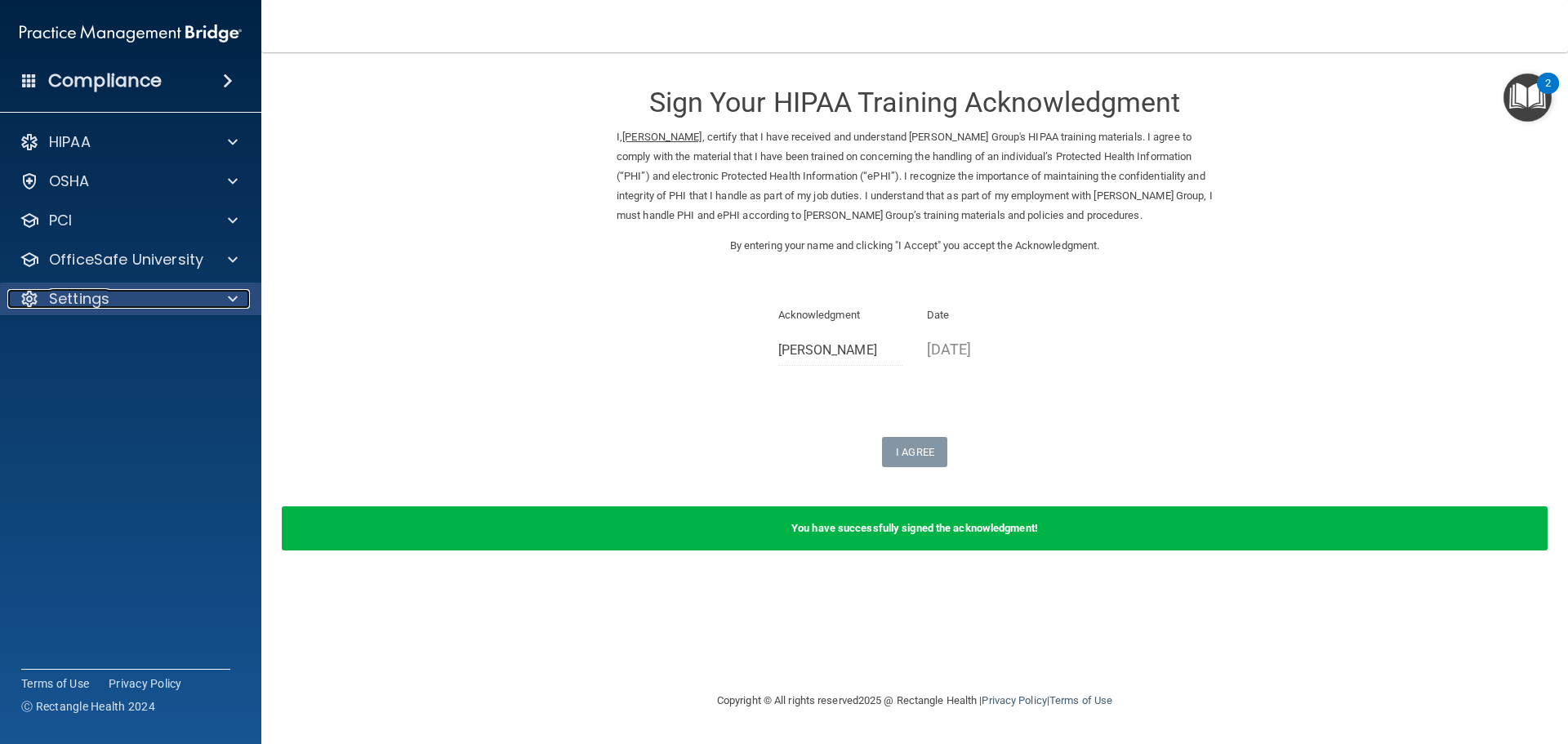
click at [85, 293] on p "Settings" at bounding box center [80, 299] width 61 height 20
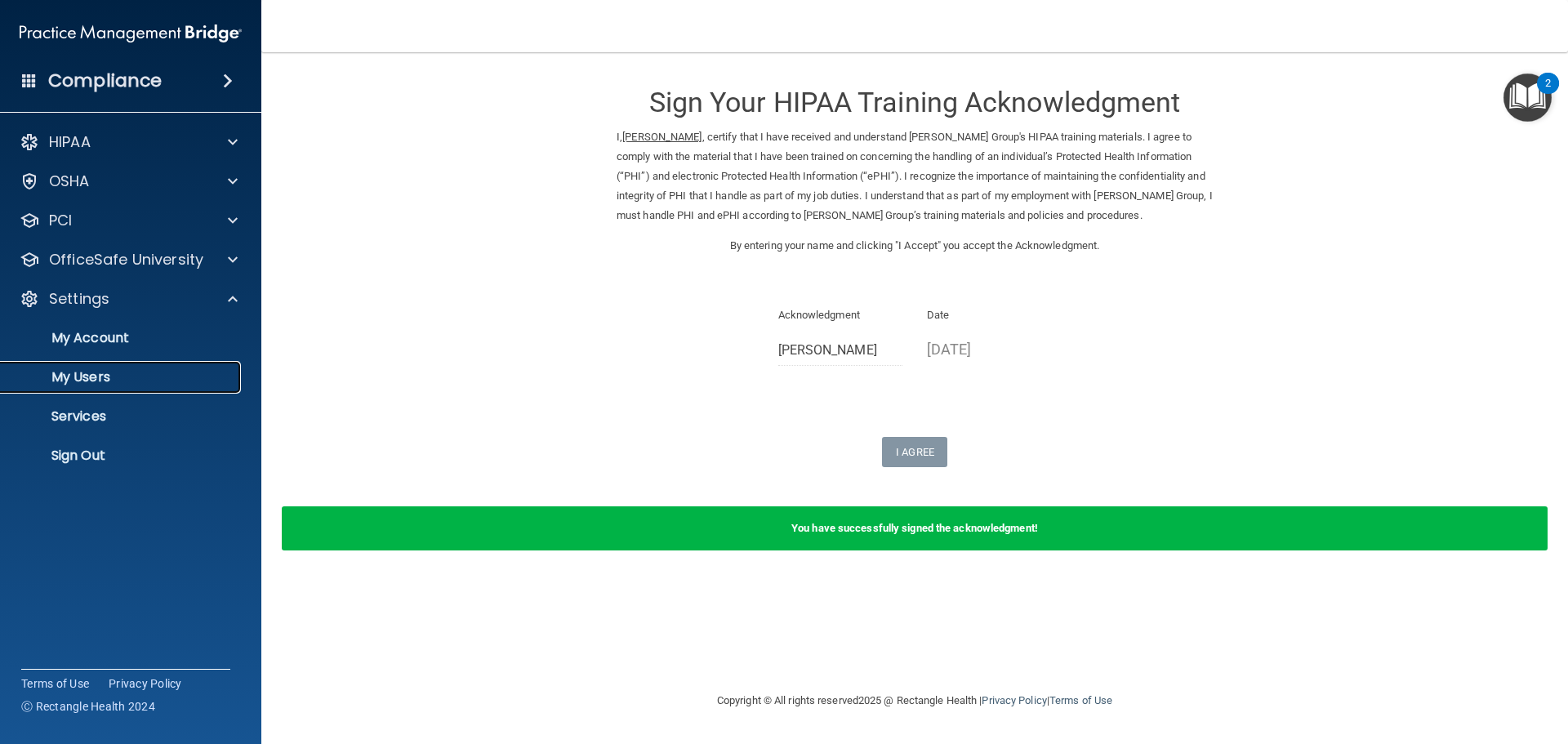
click at [84, 376] on p "My Users" at bounding box center [122, 377] width 223 height 17
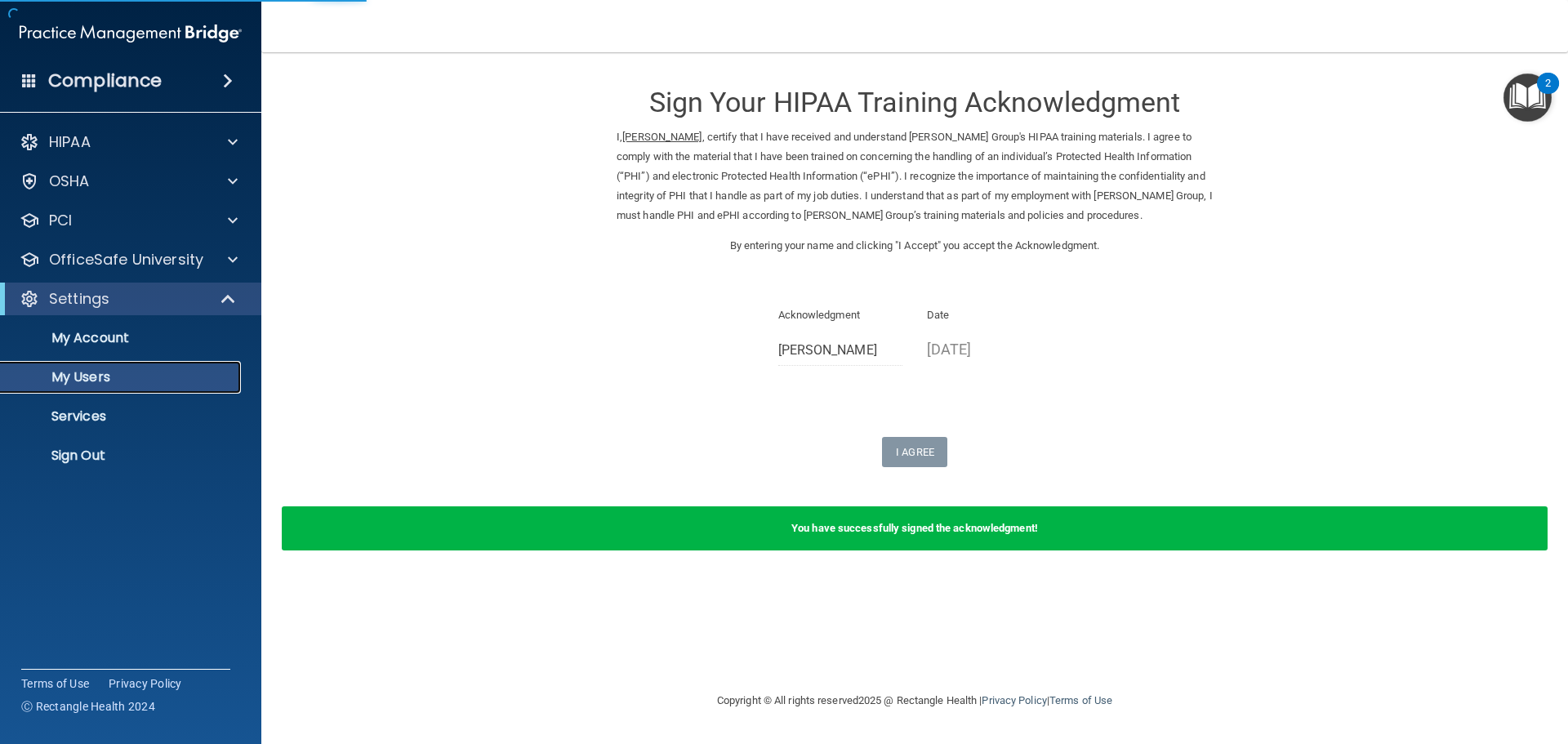
select select "20"
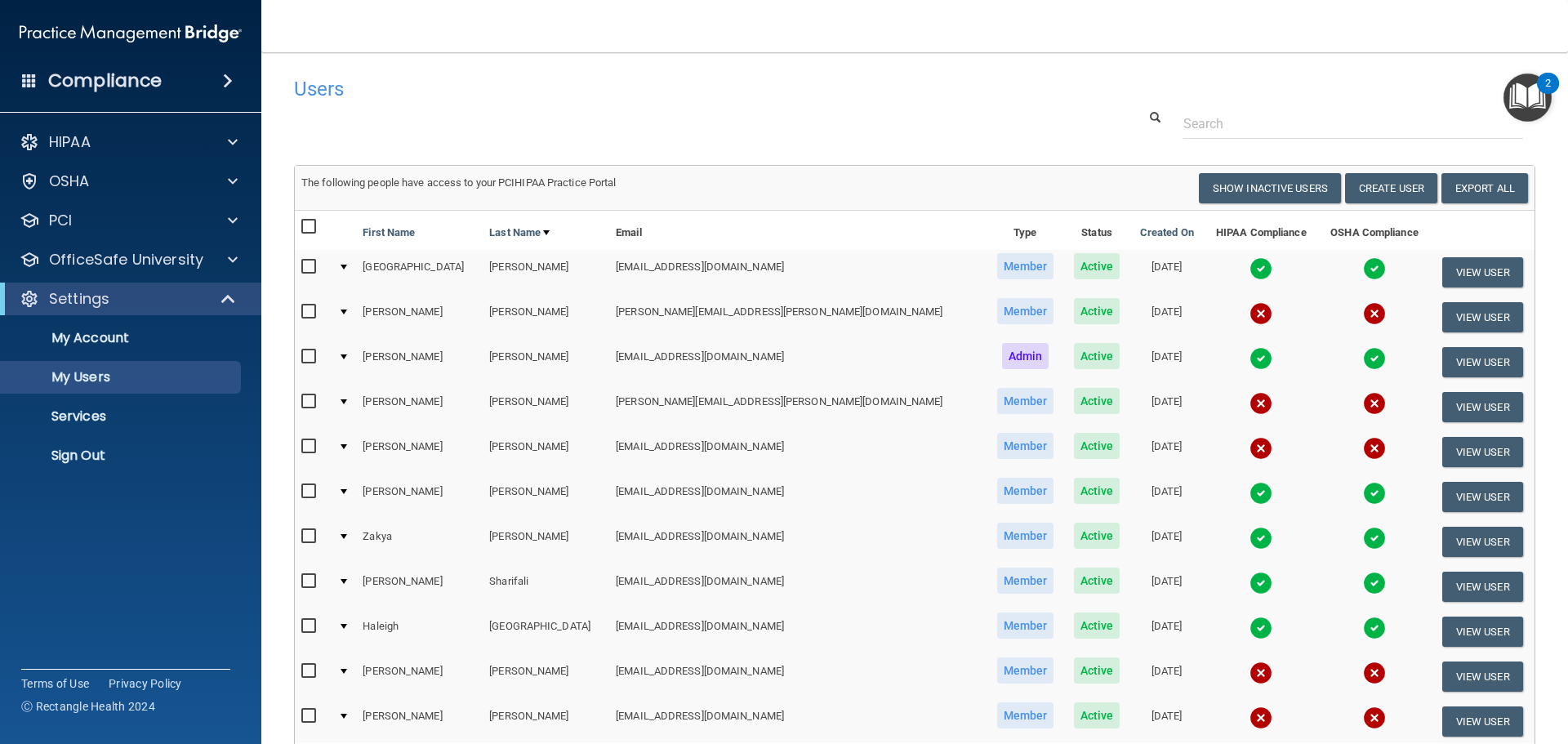
click at [1250, 351] on img at bounding box center [1260, 358] width 23 height 23
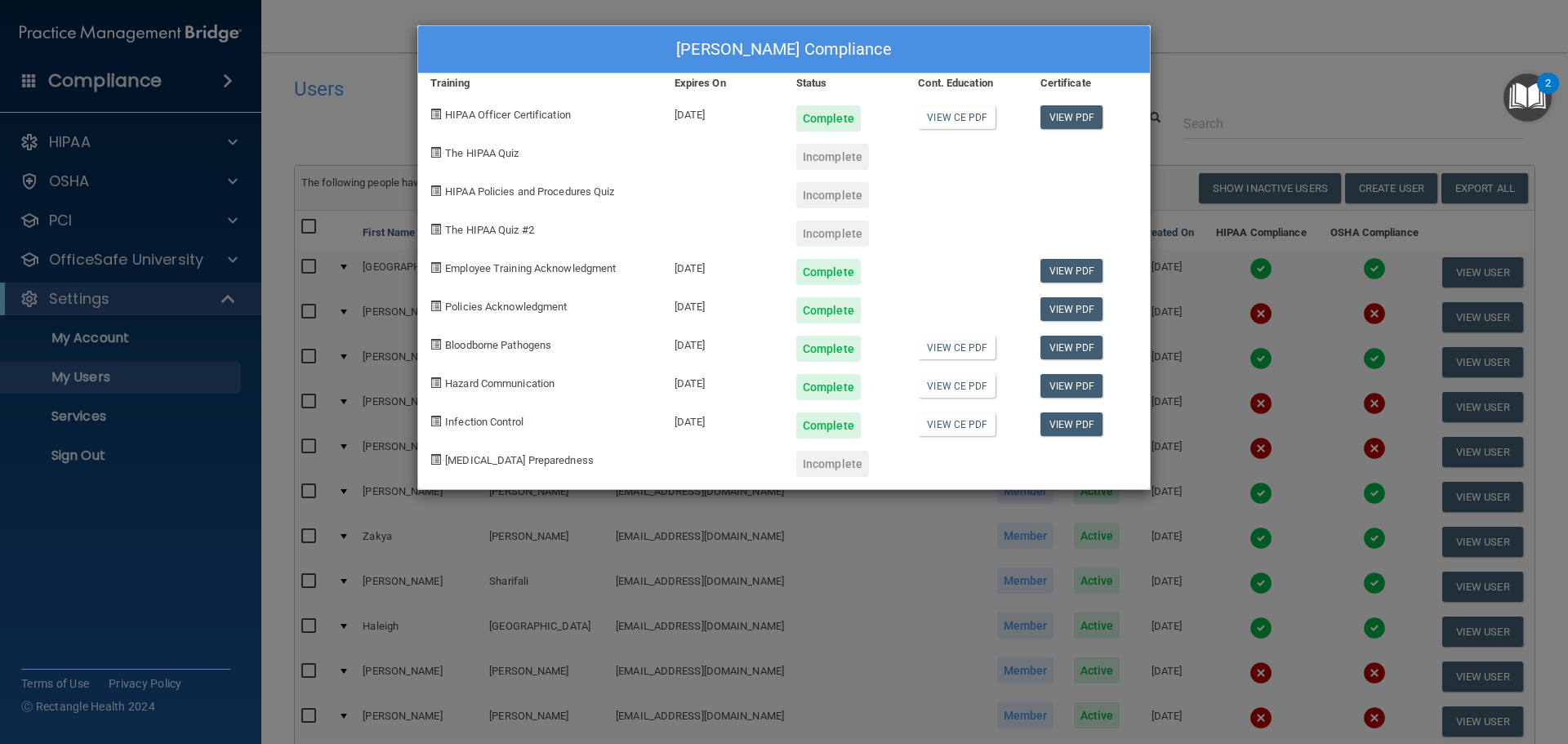
click at [1253, 109] on div "Maribel Hayden's Compliance Training Expires On Status Cont. Education Certific…" at bounding box center [784, 372] width 1568 height 744
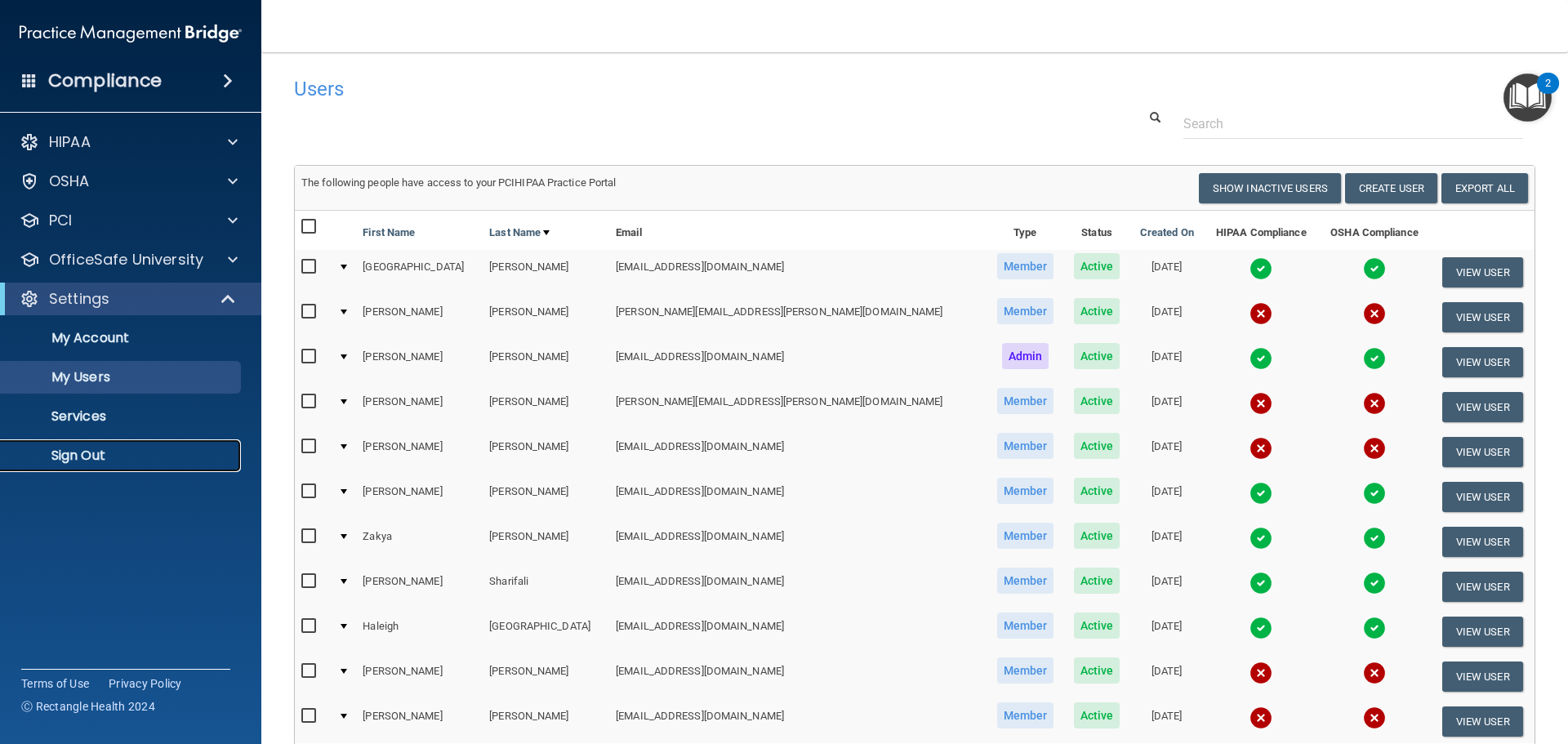
click at [87, 457] on p "Sign Out" at bounding box center [122, 455] width 223 height 17
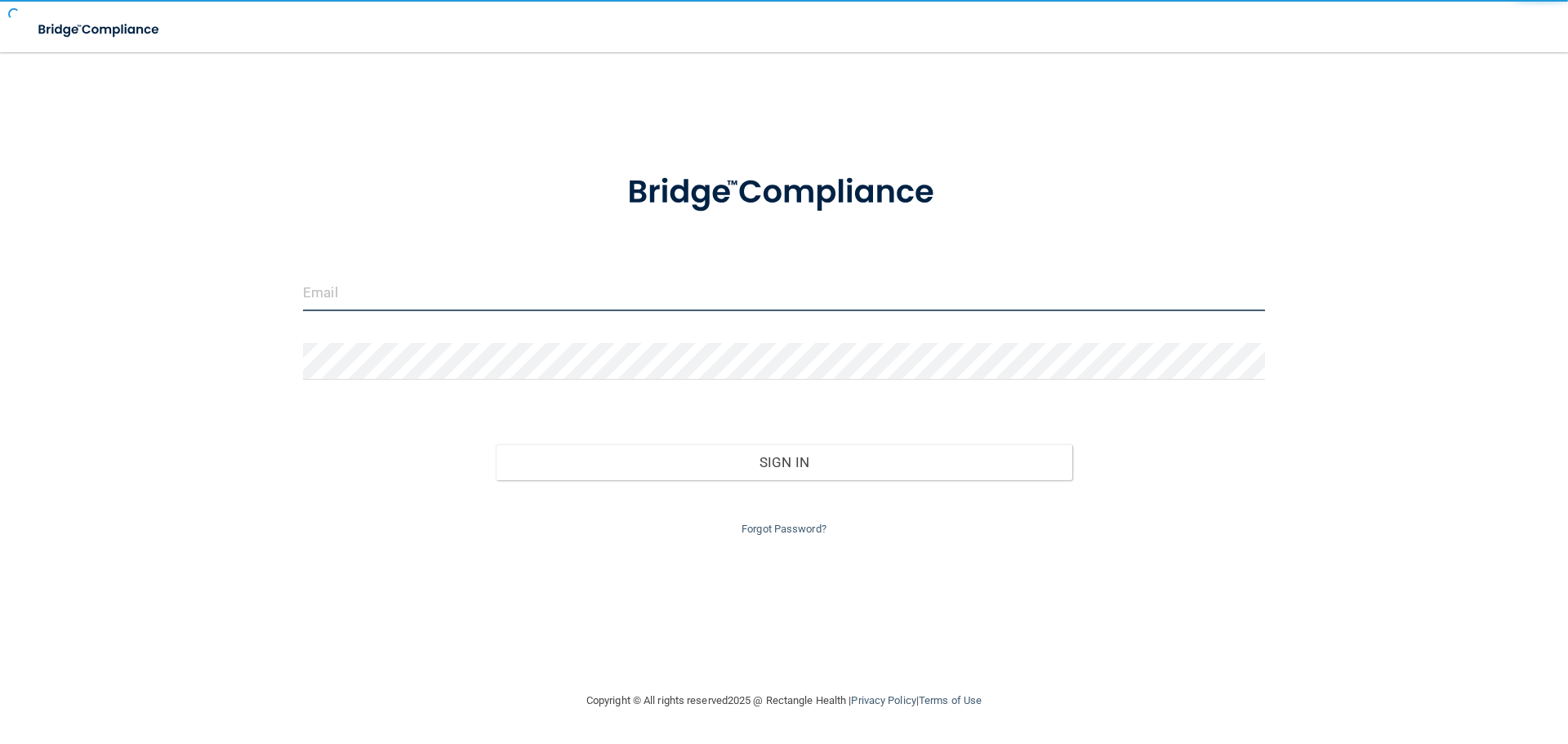
type input "elizabethc@pcihipaa.com"
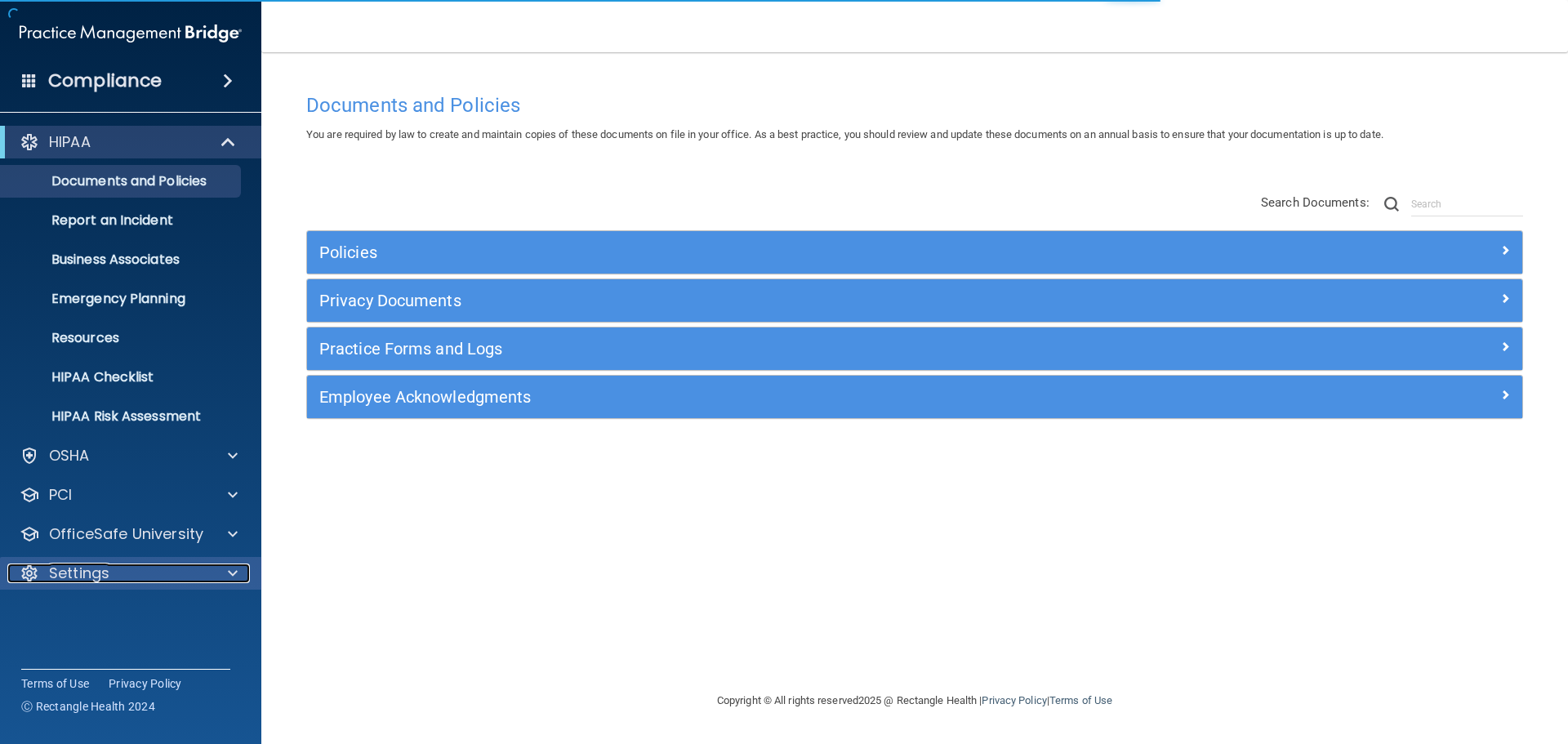
click at [101, 572] on p "Settings" at bounding box center [80, 573] width 61 height 20
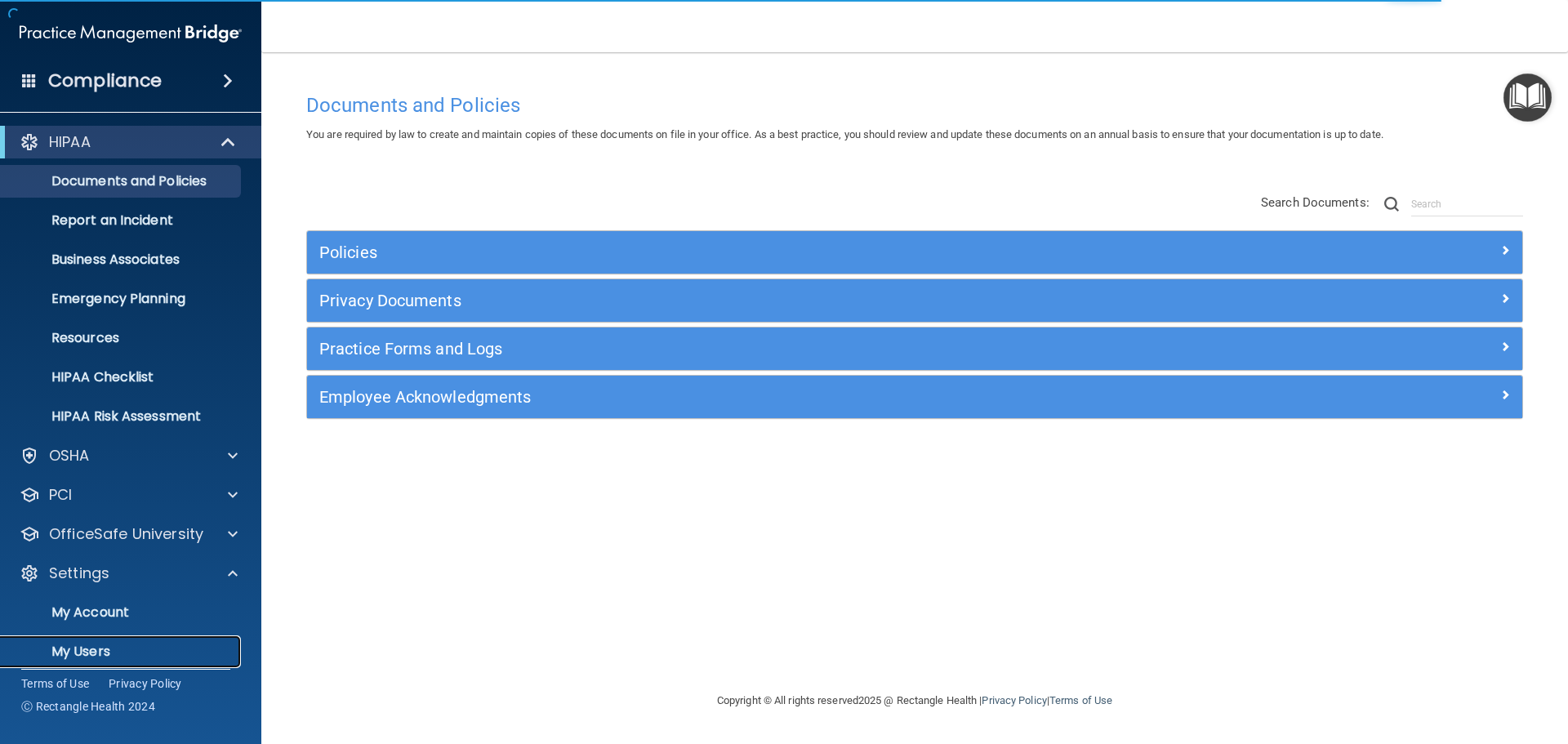
click at [97, 644] on p "My Users" at bounding box center [122, 652] width 223 height 17
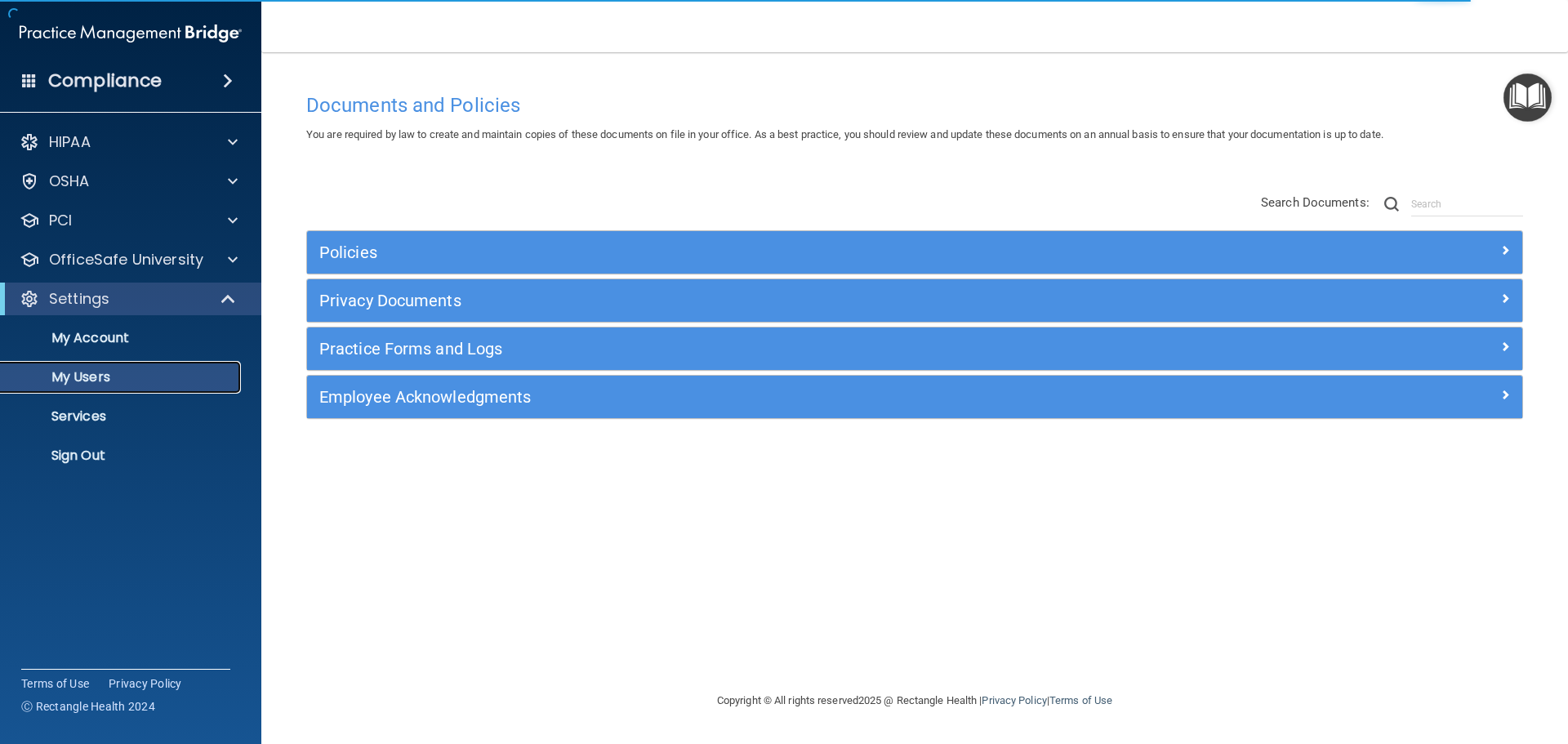
select select "20"
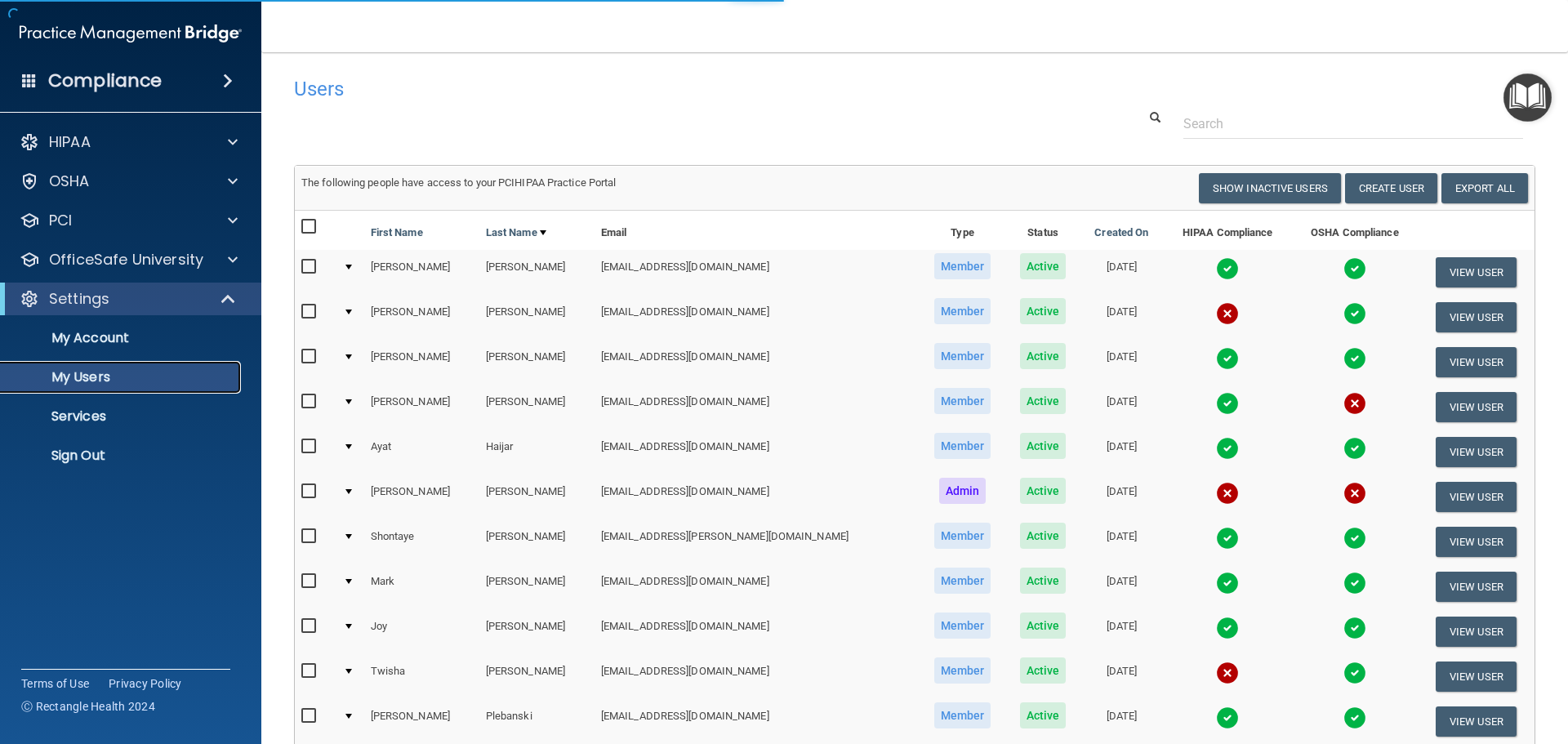
click at [86, 370] on p "My Users" at bounding box center [122, 377] width 223 height 17
click at [1216, 486] on img at bounding box center [1227, 492] width 23 height 23
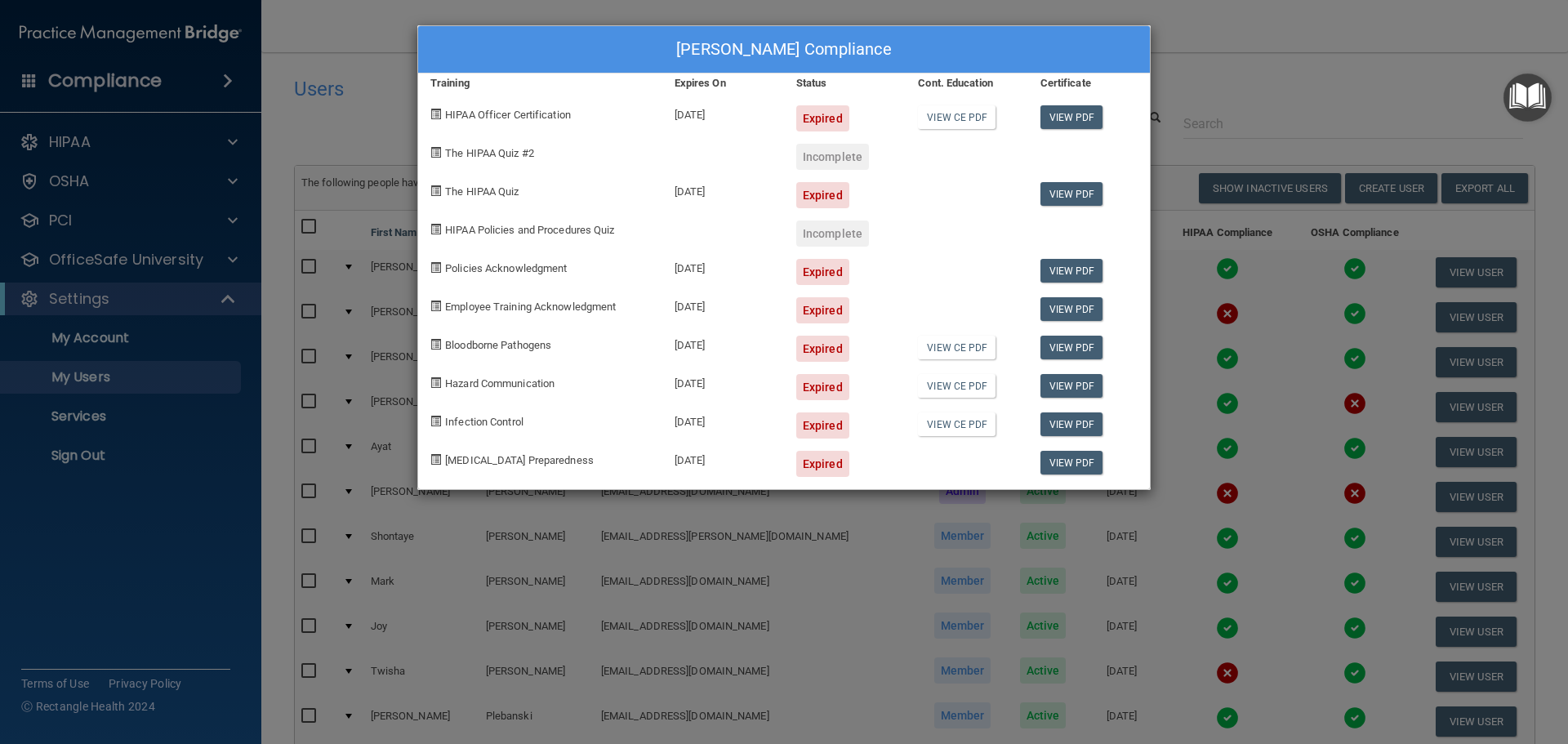
click at [785, 565] on div "[PERSON_NAME] Compliance Training Expires On Status Cont. Education Certificate…" at bounding box center [784, 372] width 1568 height 744
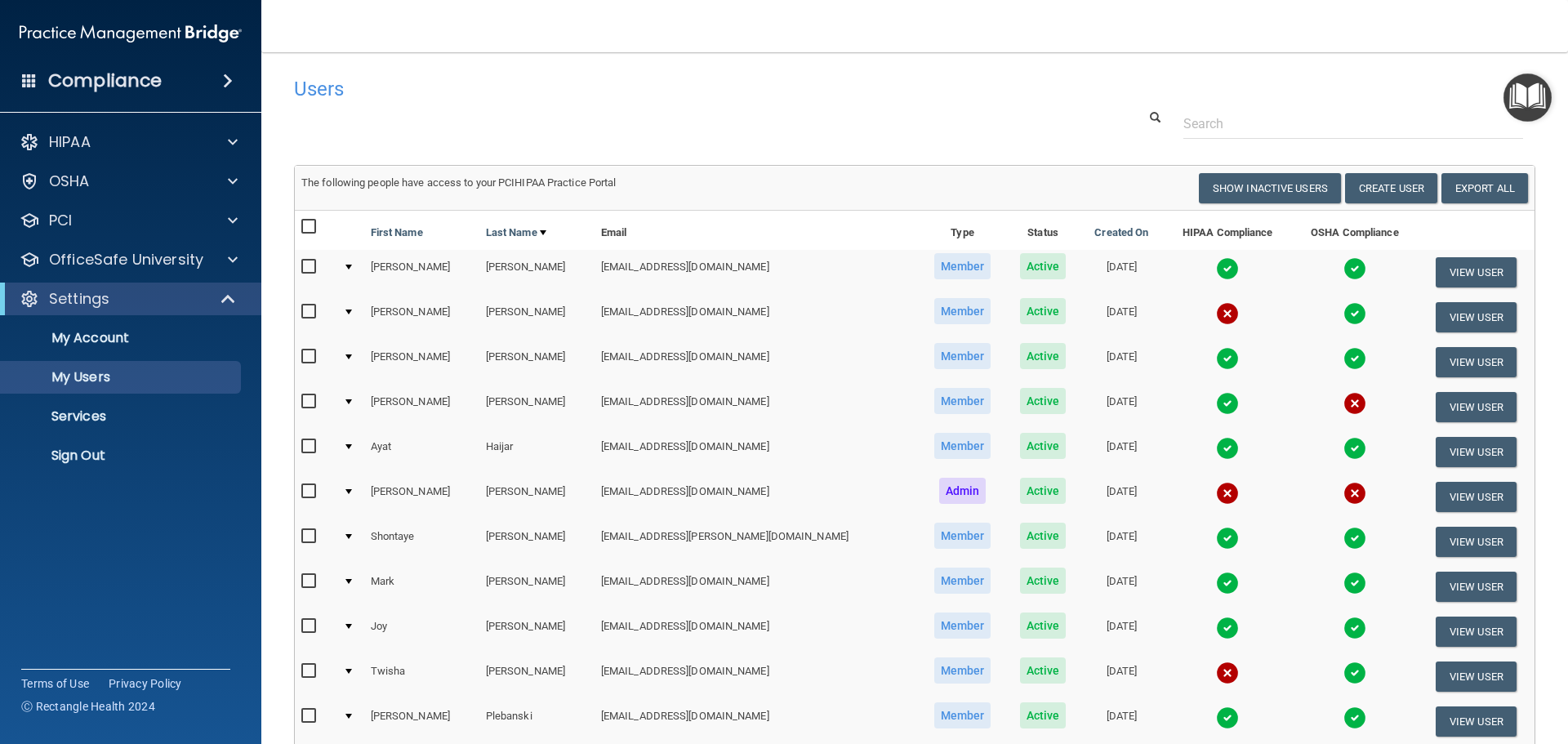
click at [1216, 489] on img at bounding box center [1227, 492] width 23 height 23
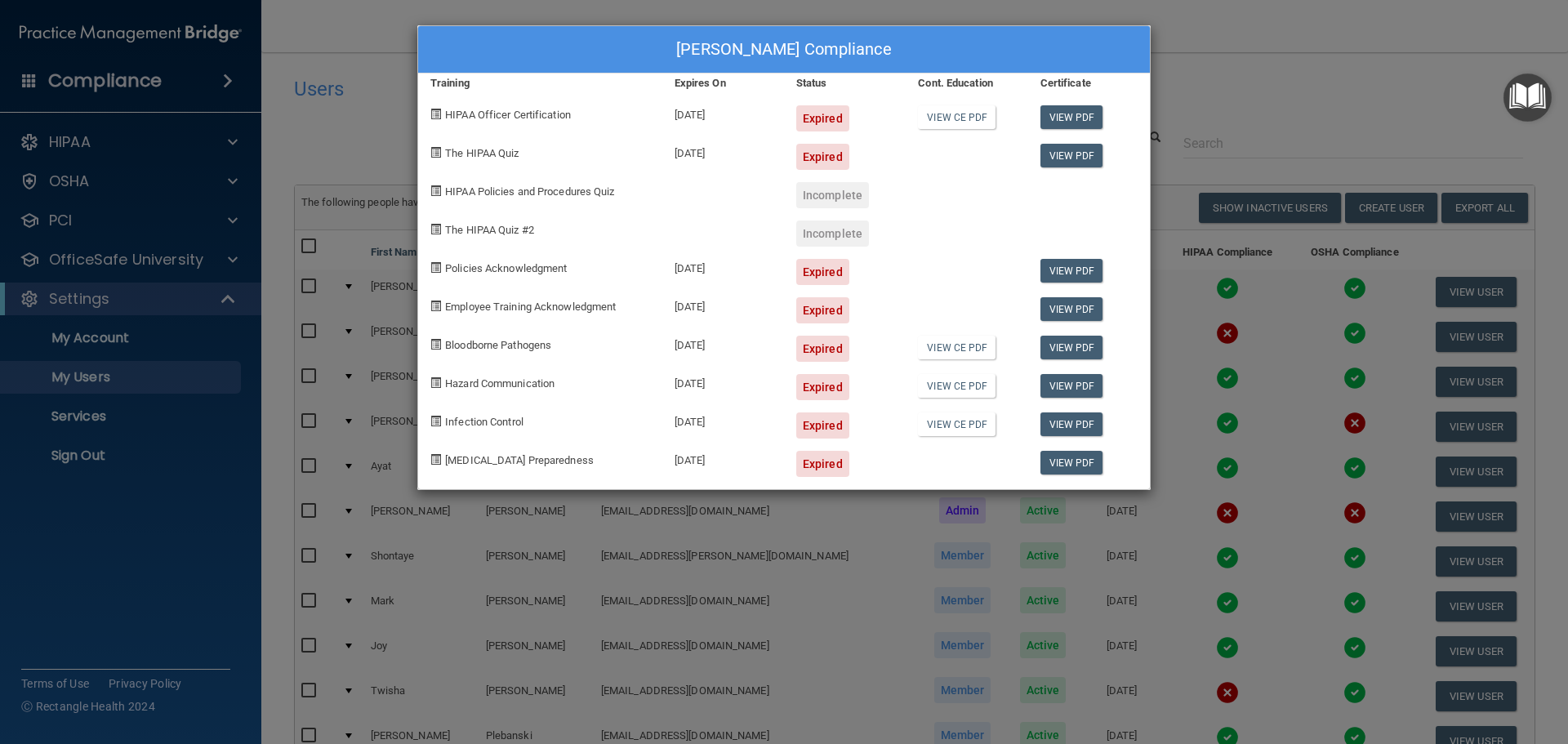
click at [1206, 494] on div "[PERSON_NAME] Compliance Training Expires On Status Cont. Education Certificate…" at bounding box center [784, 372] width 1568 height 744
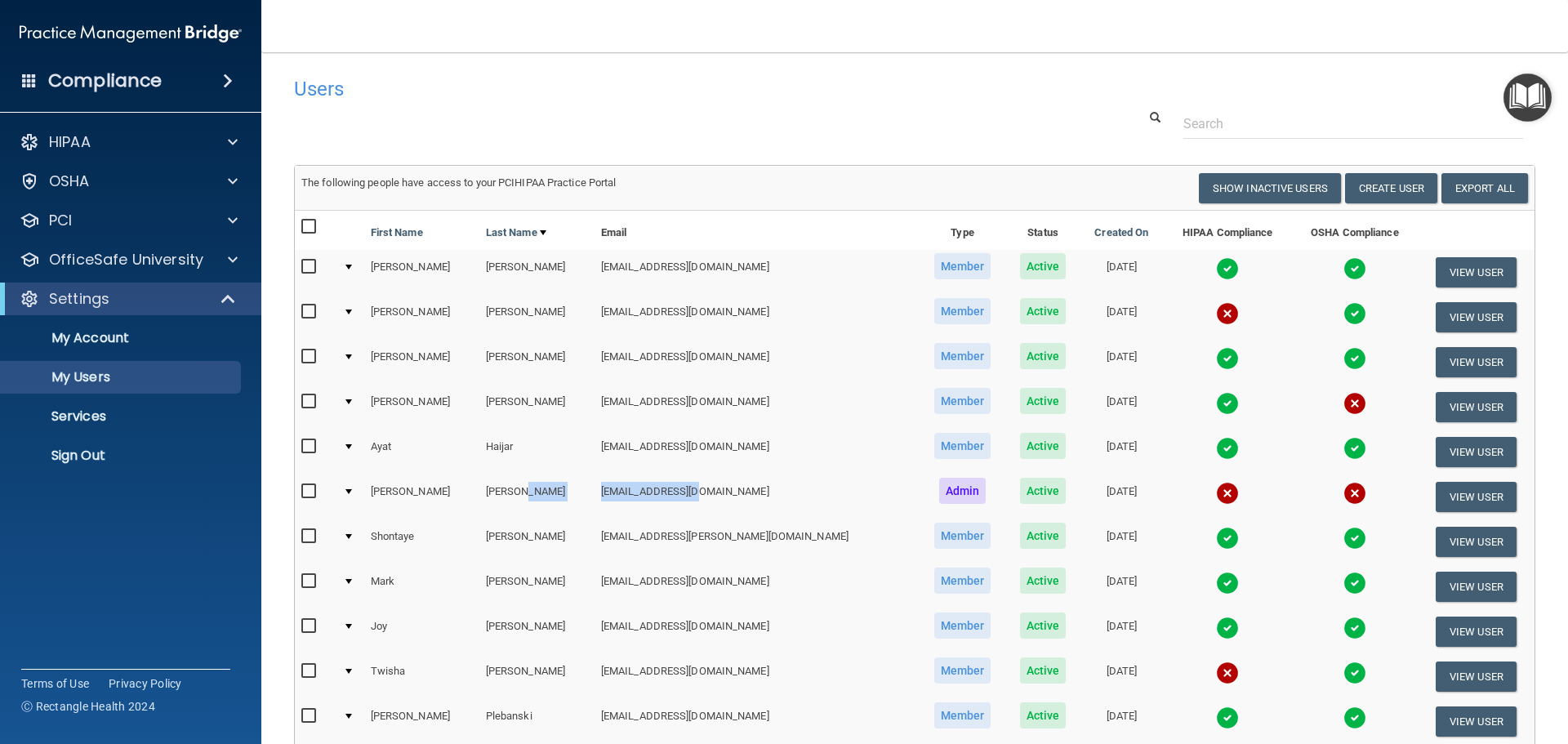
drag, startPoint x: 569, startPoint y: 490, endPoint x: 718, endPoint y: 495, distance: 149.1
click at [718, 495] on tr "[PERSON_NAME] [EMAIL_ADDRESS][DOMAIN_NAME] Admin Active [DATE] View User" at bounding box center [915, 497] width 1240 height 45
copy tr "[EMAIL_ADDRESS][DOMAIN_NAME]"
click at [105, 454] on p "Sign Out" at bounding box center [122, 455] width 223 height 17
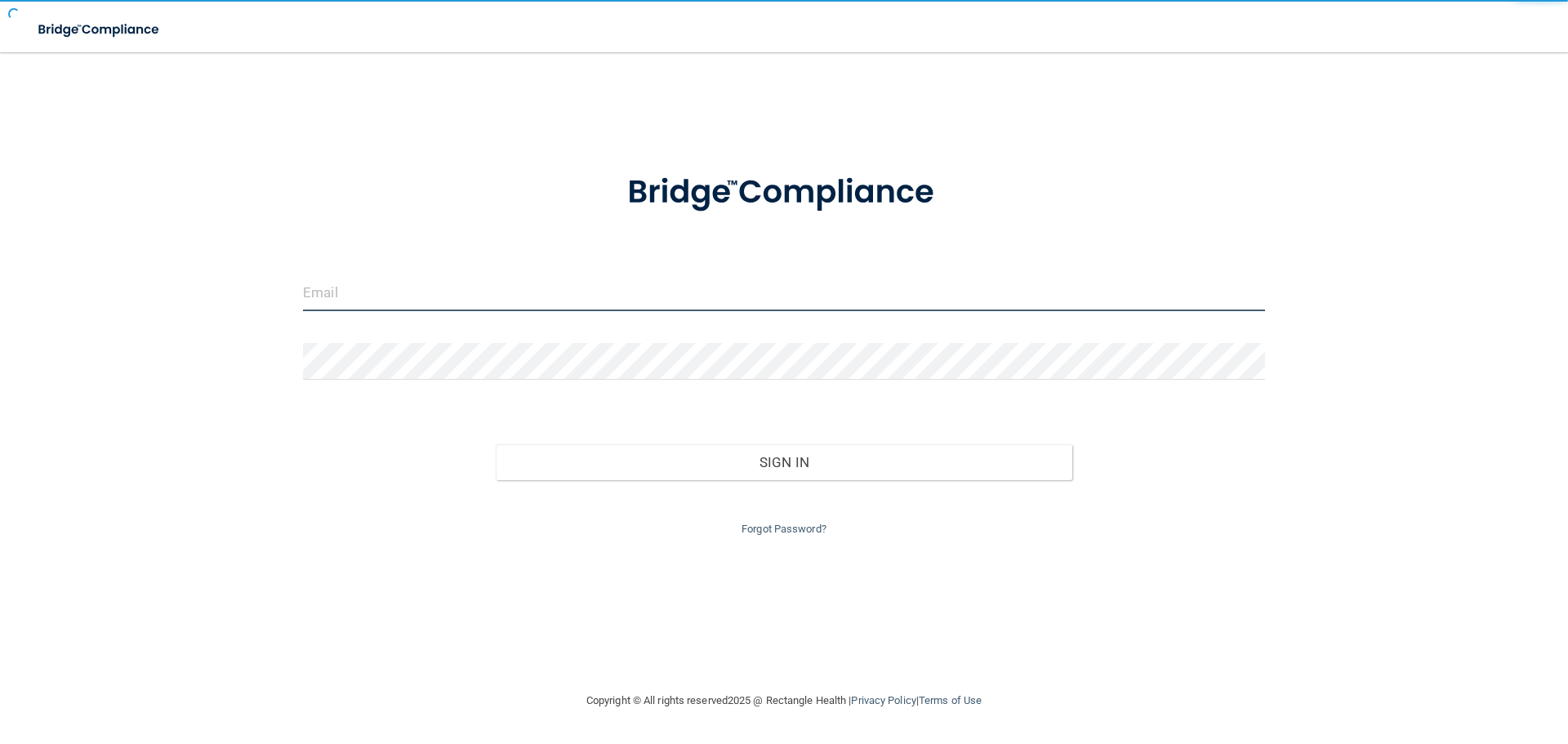
type input "elizabethc@pcihipaa.com"
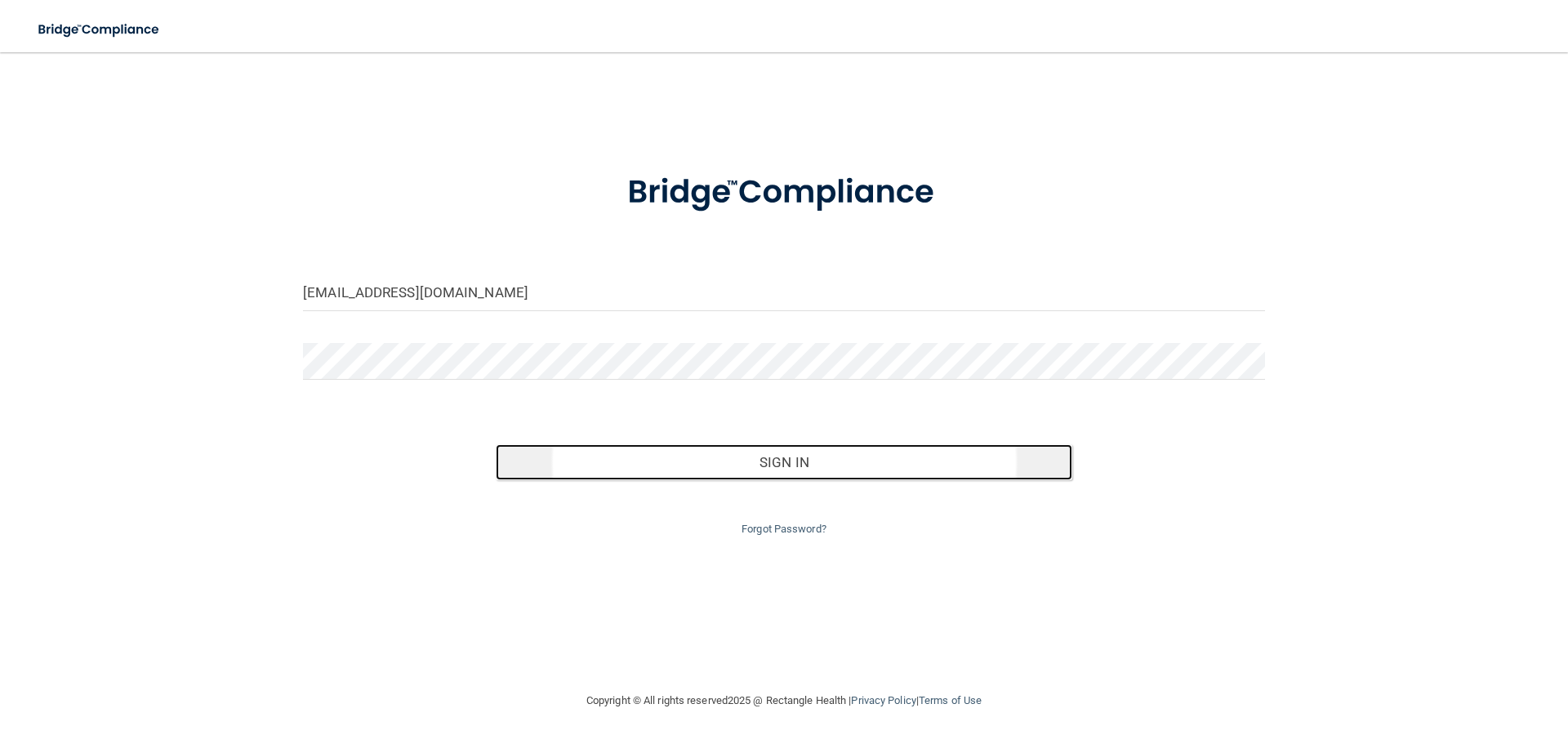
click at [921, 454] on button "Sign In" at bounding box center [784, 462] width 578 height 36
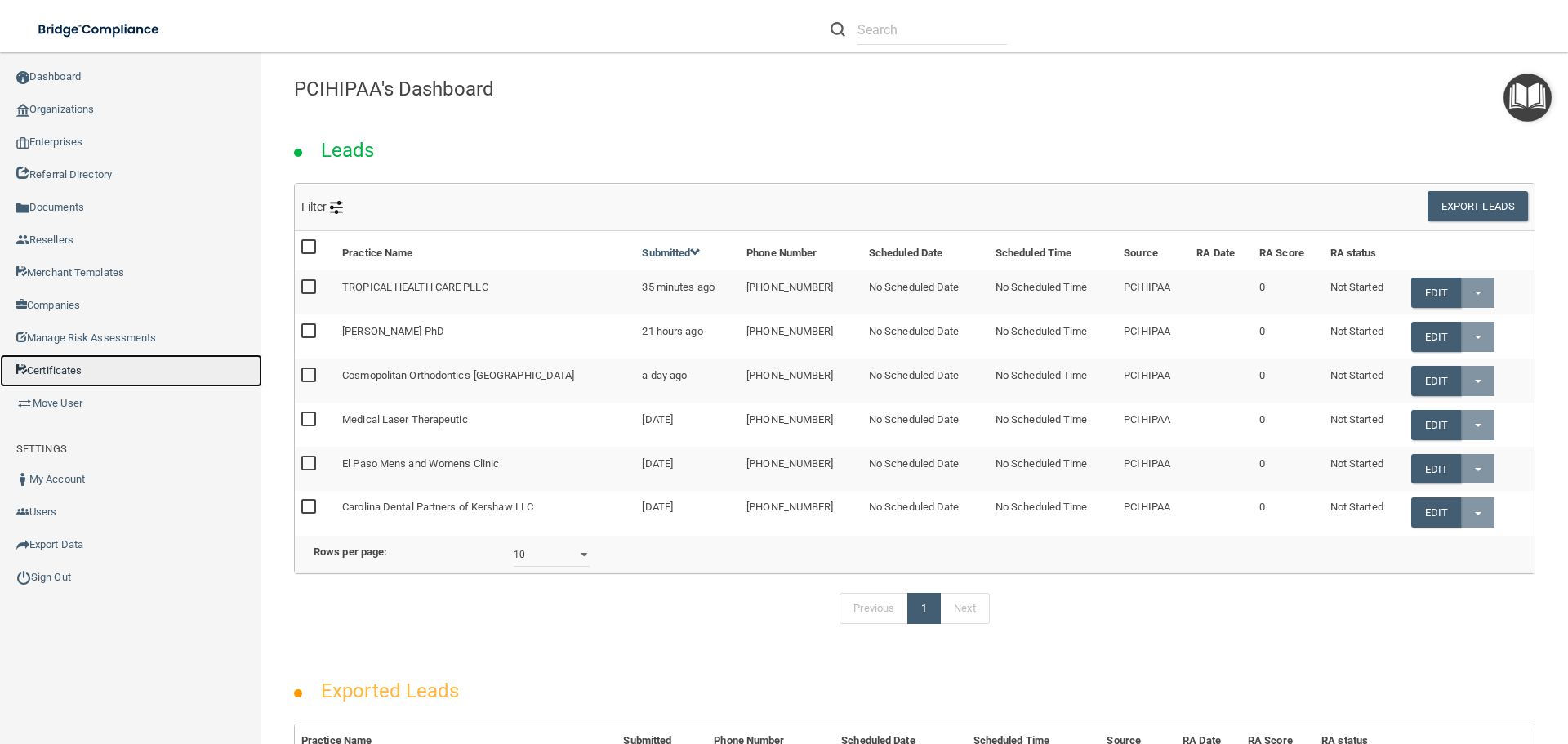
click at [56, 366] on link "Certificates" at bounding box center [131, 371] width 262 height 32
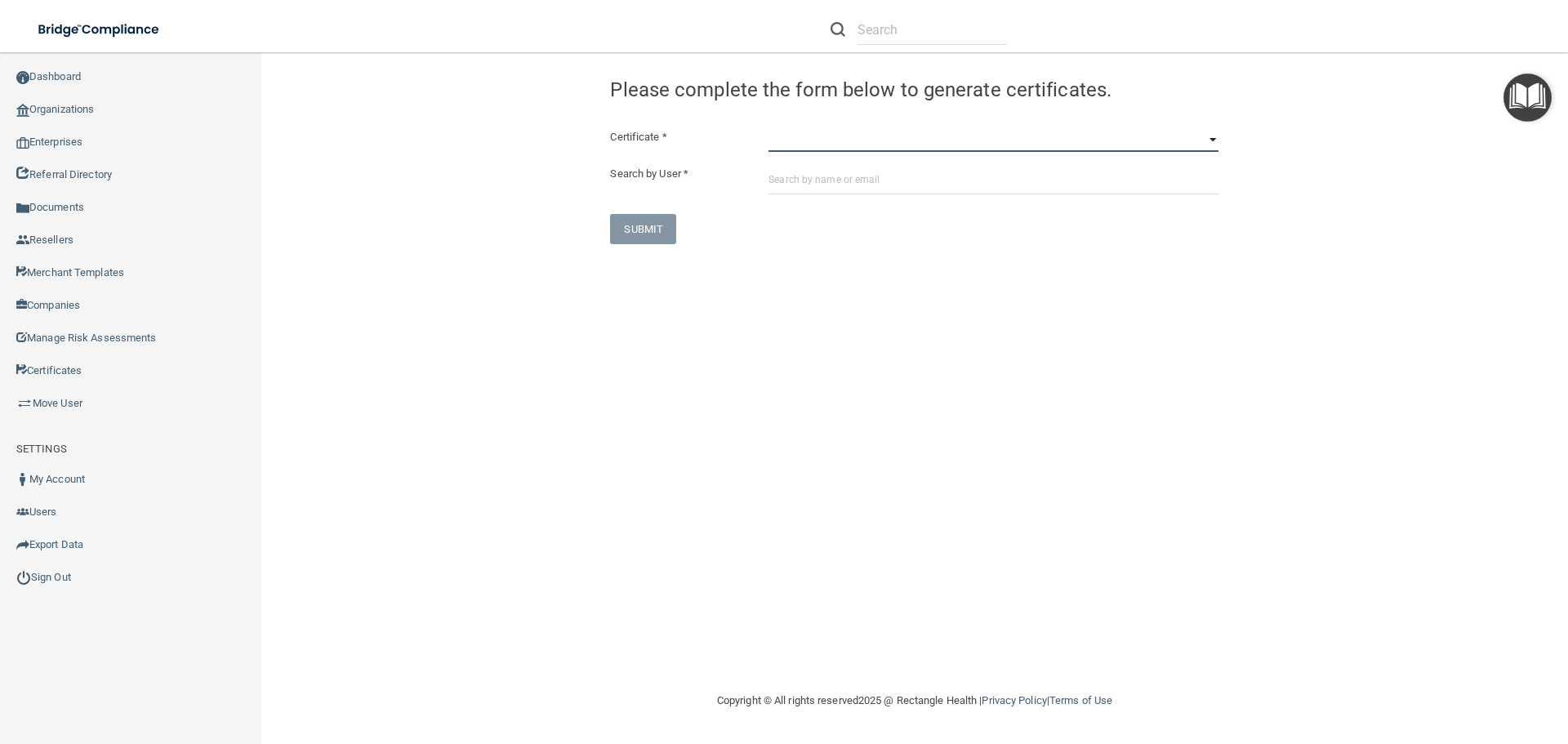
click at [781, 141] on select "HIPAA Officer Certification Training OSHA Bloodborne Pathogens OSHA COVID-19 Pr…" at bounding box center [993, 140] width 450 height 25
select select "0"
click at [768, 128] on select "HIPAA Officer Certification Training OSHA Bloodborne Pathogens OSHA COVID-19 Pr…" at bounding box center [993, 140] width 450 height 25
click at [786, 184] on input "text" at bounding box center [993, 179] width 450 height 30
paste input "[EMAIL_ADDRESS][DOMAIN_NAME]"
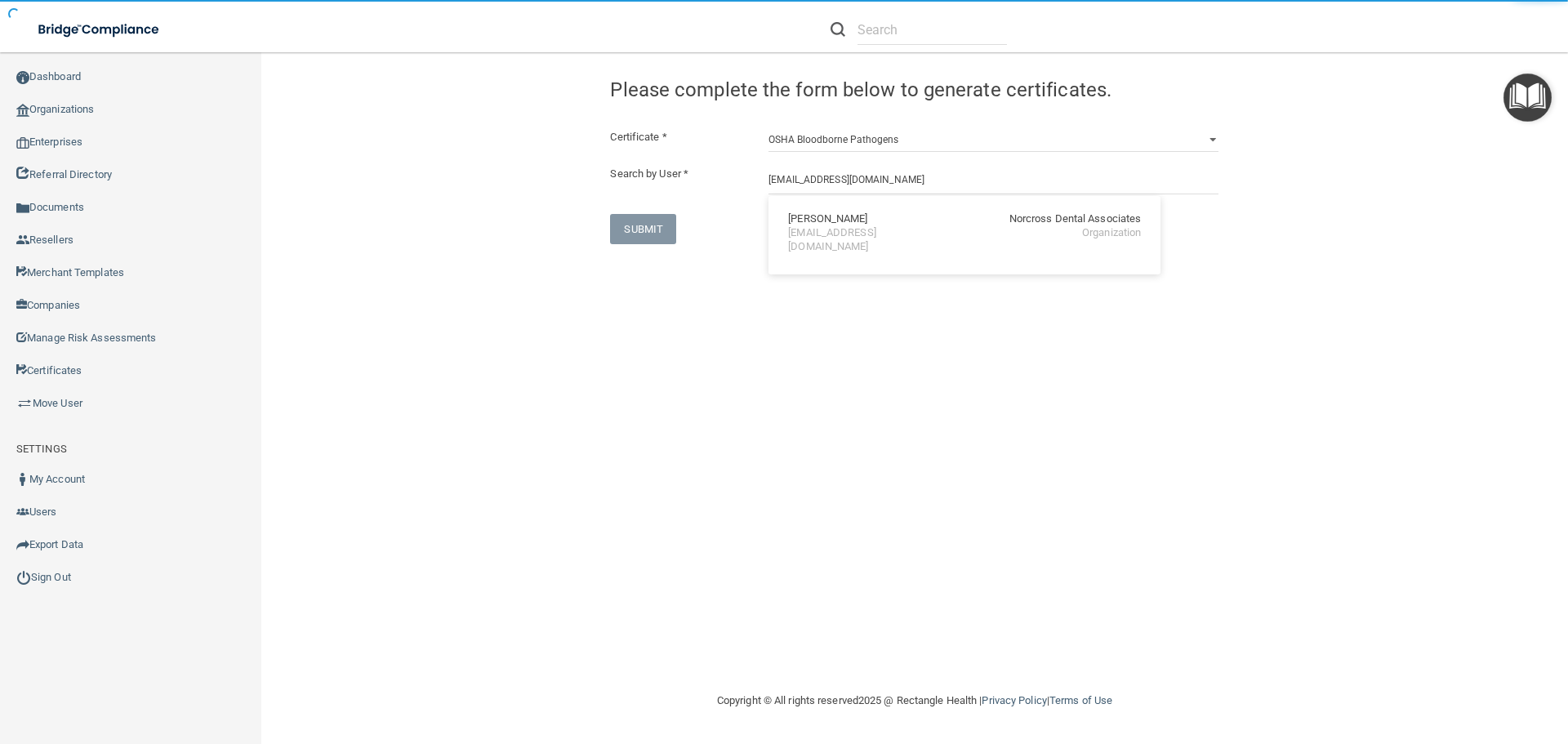
click at [800, 219] on div "[PERSON_NAME]" at bounding box center [827, 219] width 80 height 14
type input "[PERSON_NAME]"
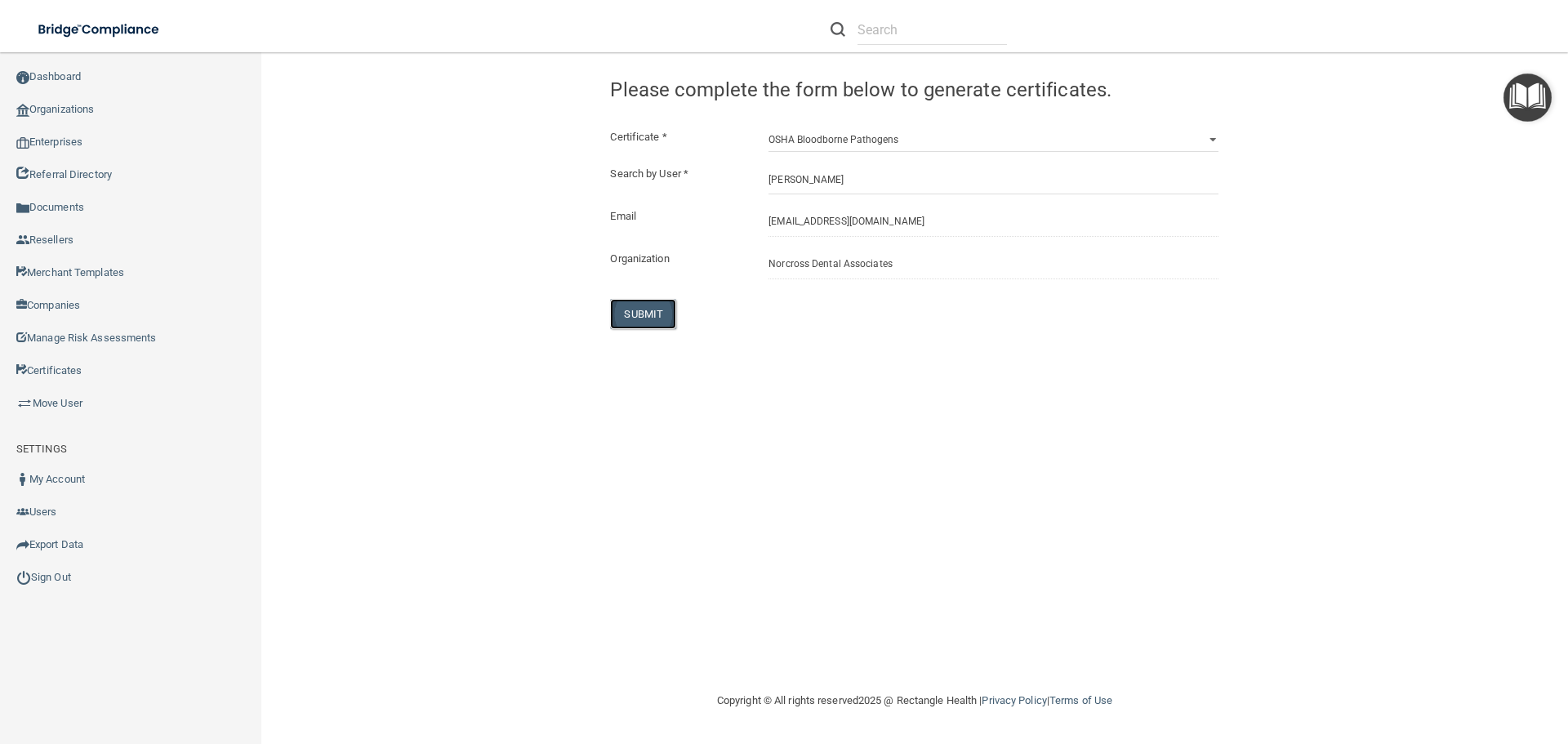
click at [645, 303] on button "SUBMIT" at bounding box center [643, 314] width 66 height 30
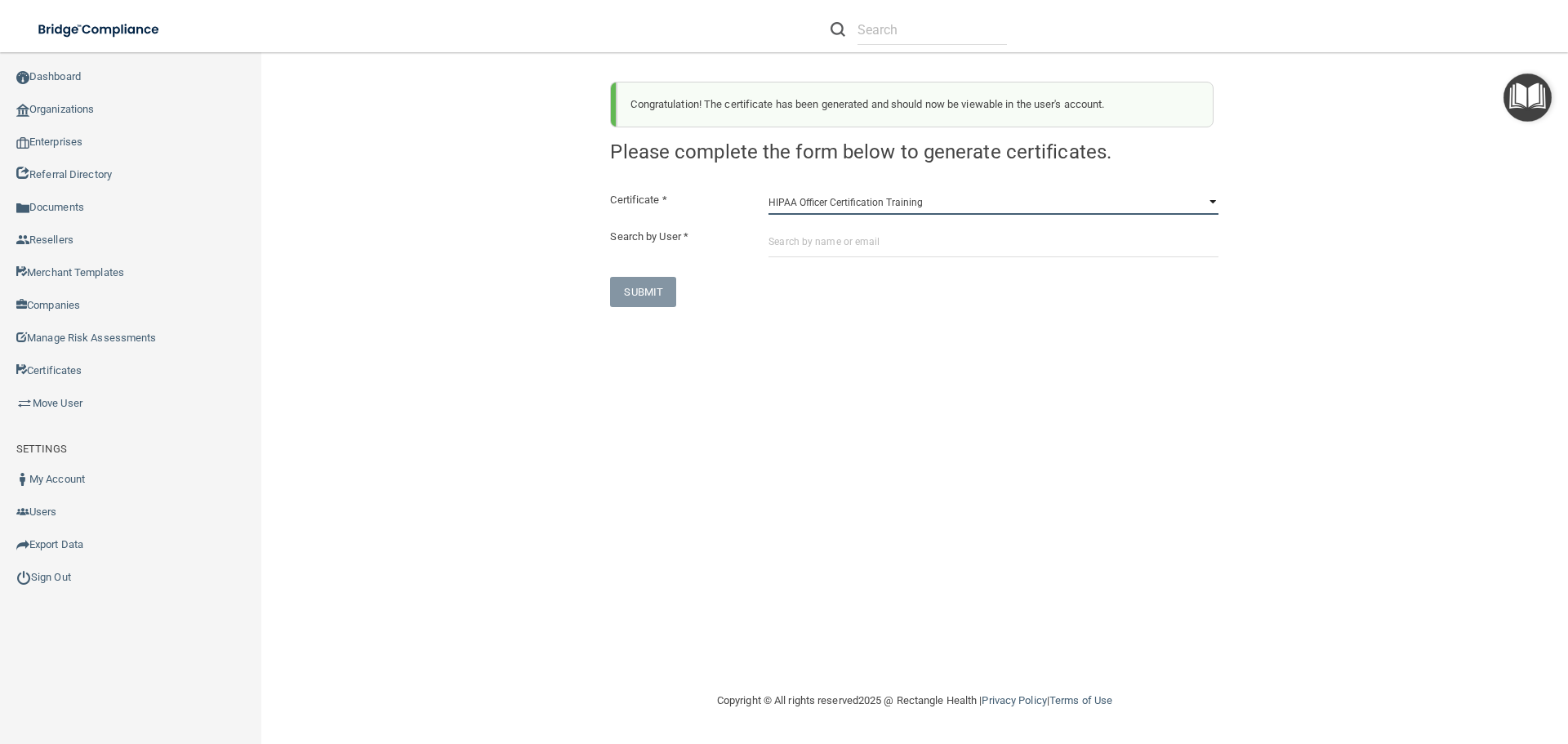
click at [777, 205] on select "HIPAA Officer Certification Training OSHA Bloodborne Pathogens OSHA COVID-19 Pr…" at bounding box center [993, 202] width 450 height 25
select select "1"
click at [768, 191] on select "HIPAA Officer Certification Training OSHA Bloodborne Pathogens OSHA COVID-19 Pr…" at bounding box center [993, 202] width 450 height 25
click at [777, 235] on input "text" at bounding box center [993, 242] width 450 height 30
paste input "[EMAIL_ADDRESS][DOMAIN_NAME]"
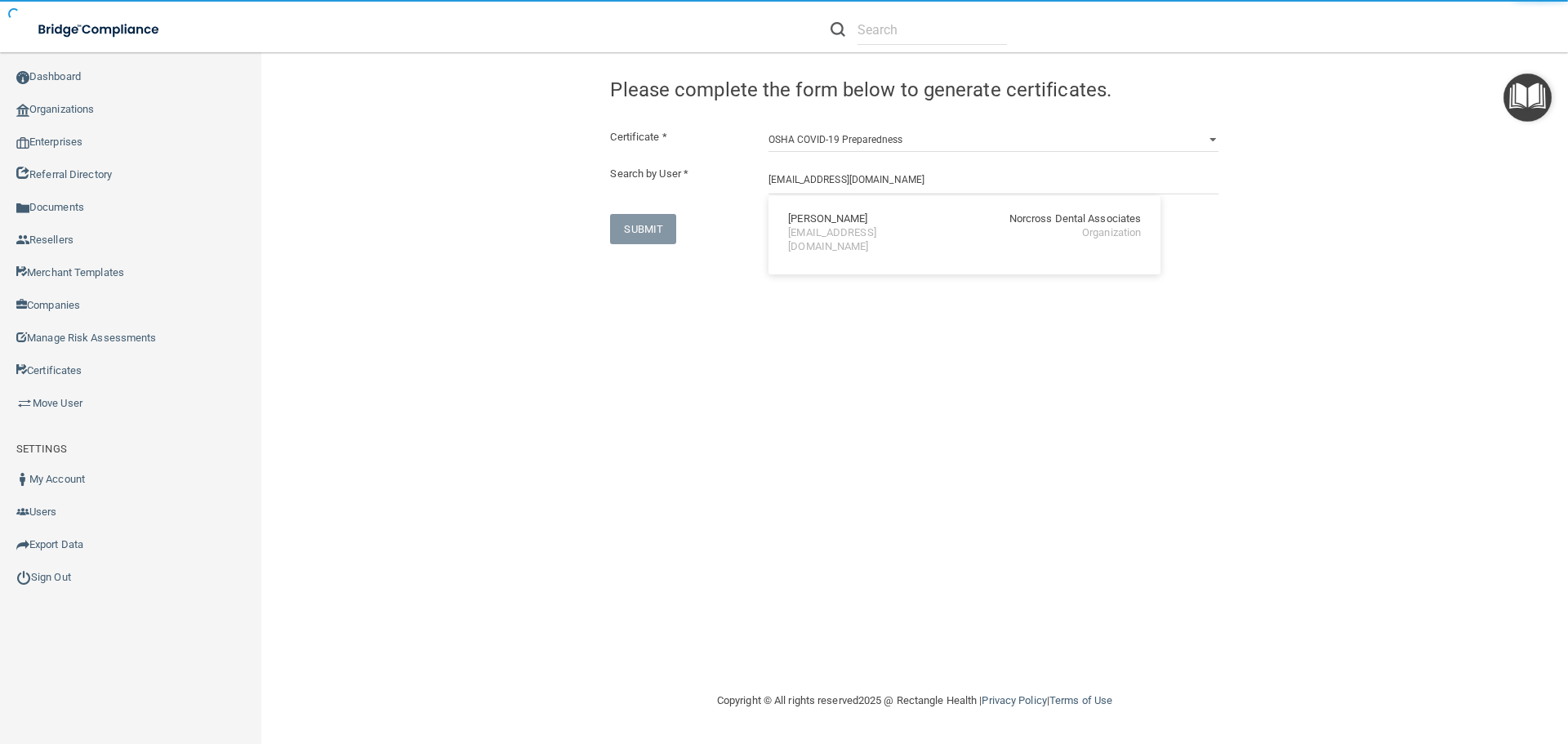
click at [808, 248] on div "Maribel Hayden Norcross Dental Associates om.nda@wavedp.com Organization" at bounding box center [965, 233] width 379 height 61
type input "[PERSON_NAME]"
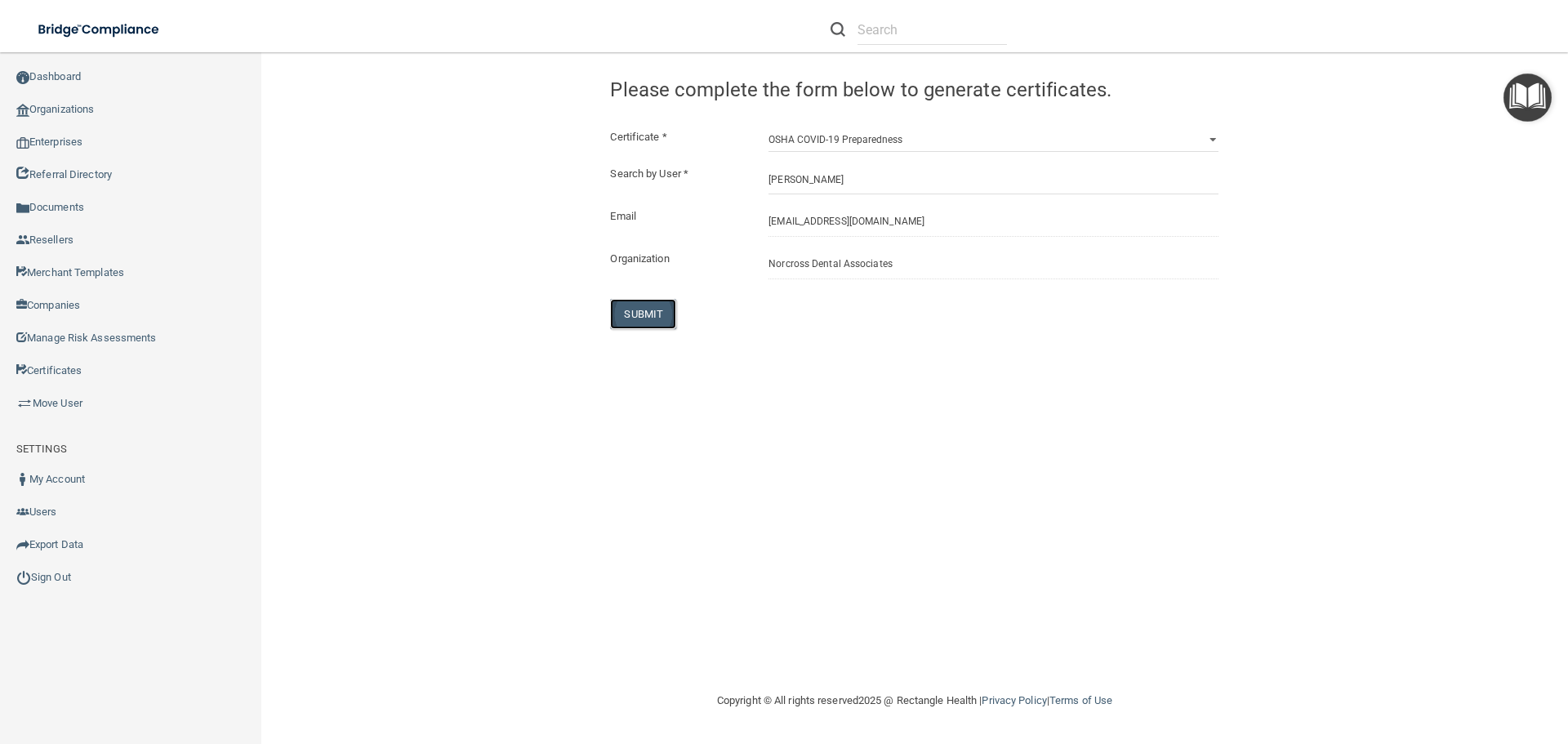
click at [638, 307] on button "SUBMIT" at bounding box center [643, 314] width 66 height 30
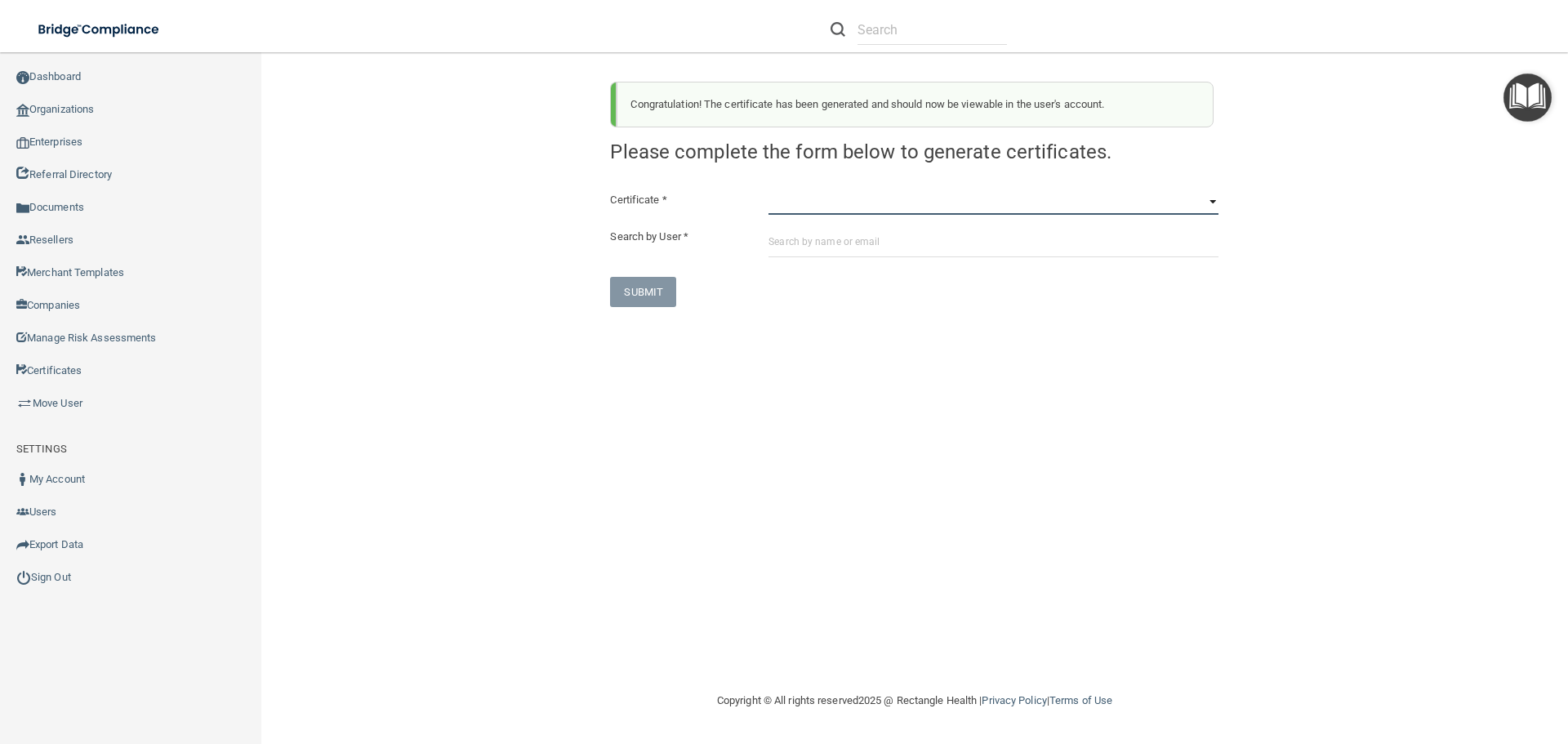
click at [787, 200] on select "HIPAA Officer Certification Training OSHA Bloodborne Pathogens OSHA COVID-19 Pr…" at bounding box center [993, 202] width 450 height 25
select select "3"
click at [768, 191] on select "HIPAA Officer Certification Training OSHA Bloodborne Pathogens OSHA COVID-19 Pr…" at bounding box center [993, 202] width 450 height 25
click at [774, 246] on input "text" at bounding box center [993, 242] width 450 height 30
paste input "[EMAIL_ADDRESS][DOMAIN_NAME]"
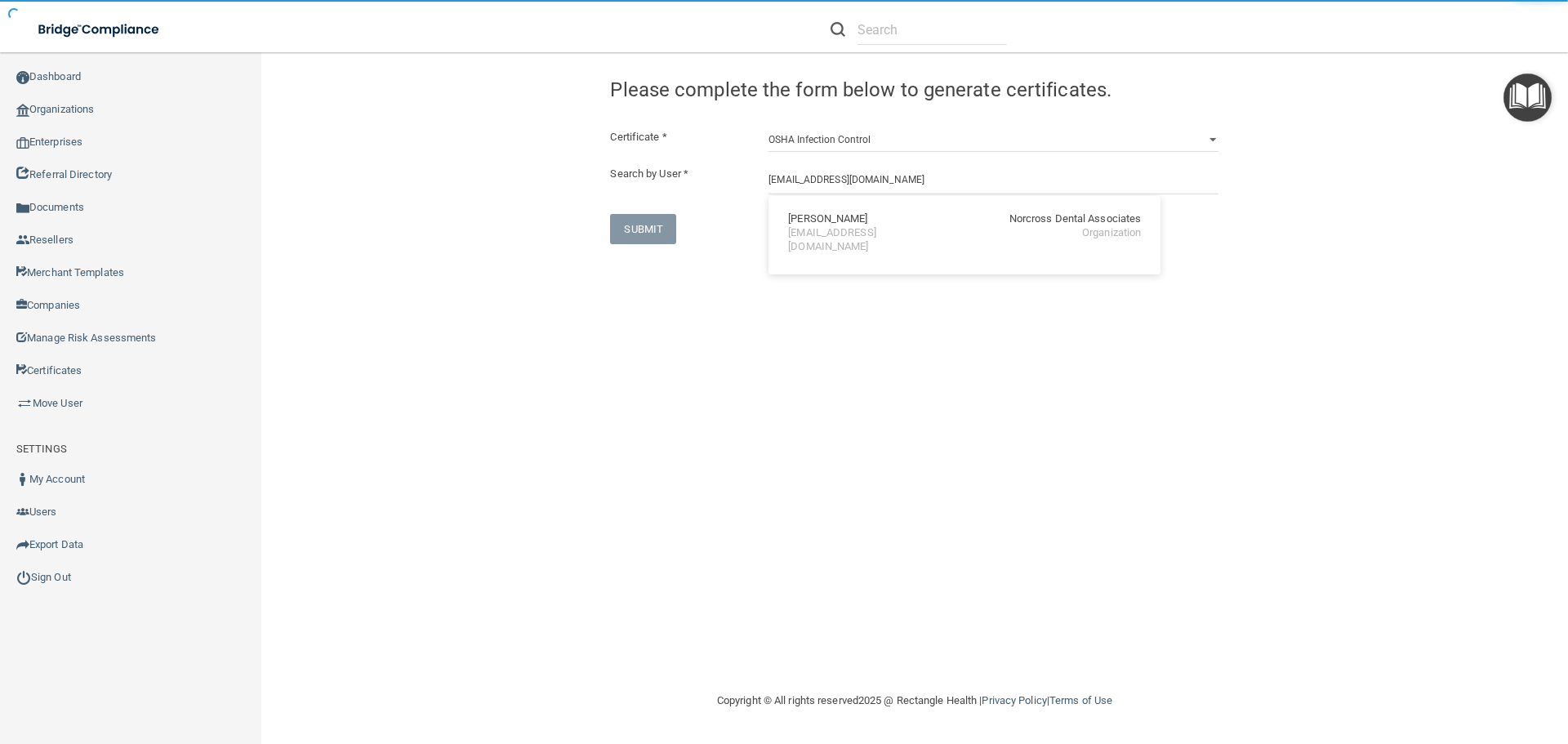
click at [803, 227] on div "[EMAIL_ADDRESS][DOMAIN_NAME]" at bounding box center [859, 240] width 141 height 28
type input "[PERSON_NAME]"
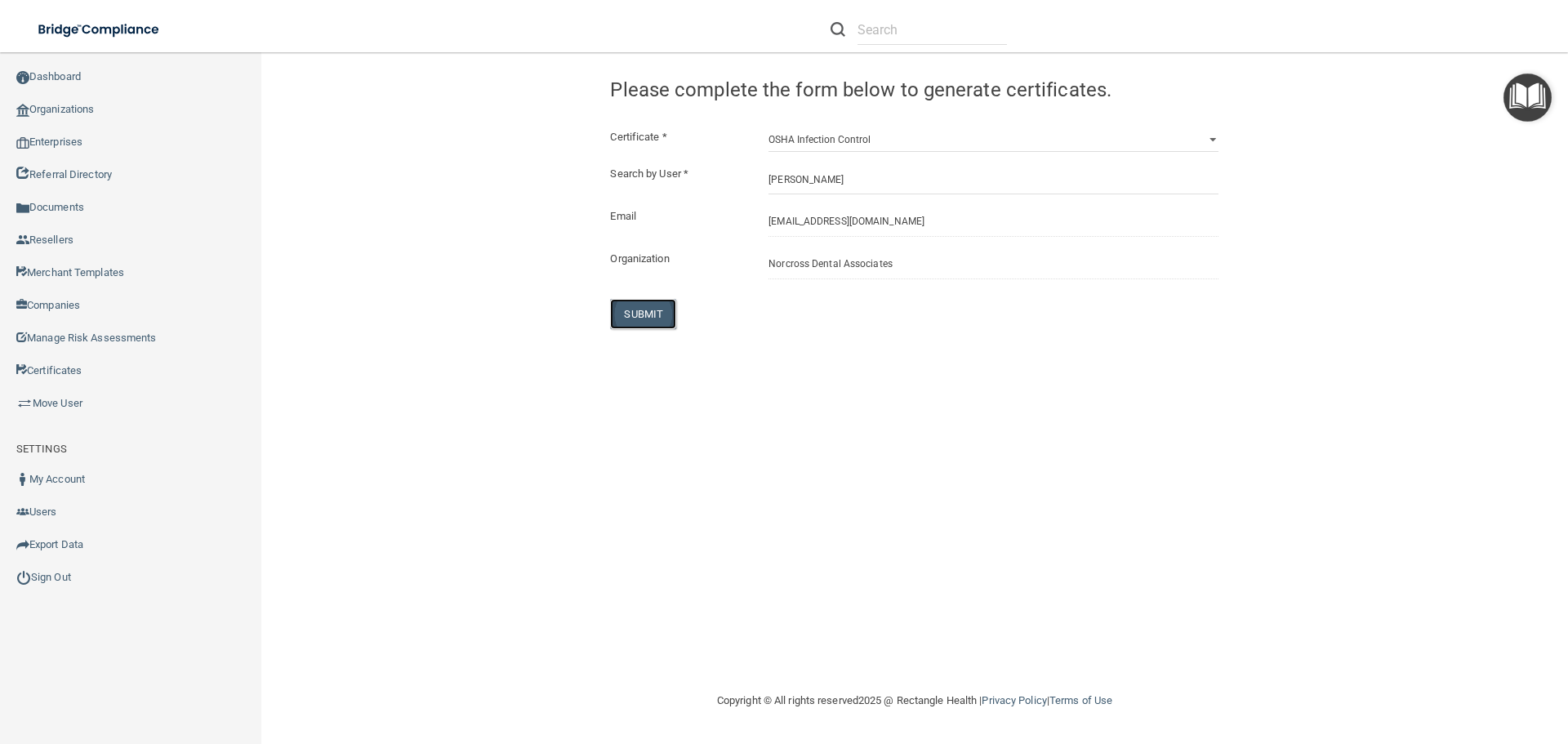
click at [657, 312] on button "SUBMIT" at bounding box center [643, 314] width 66 height 30
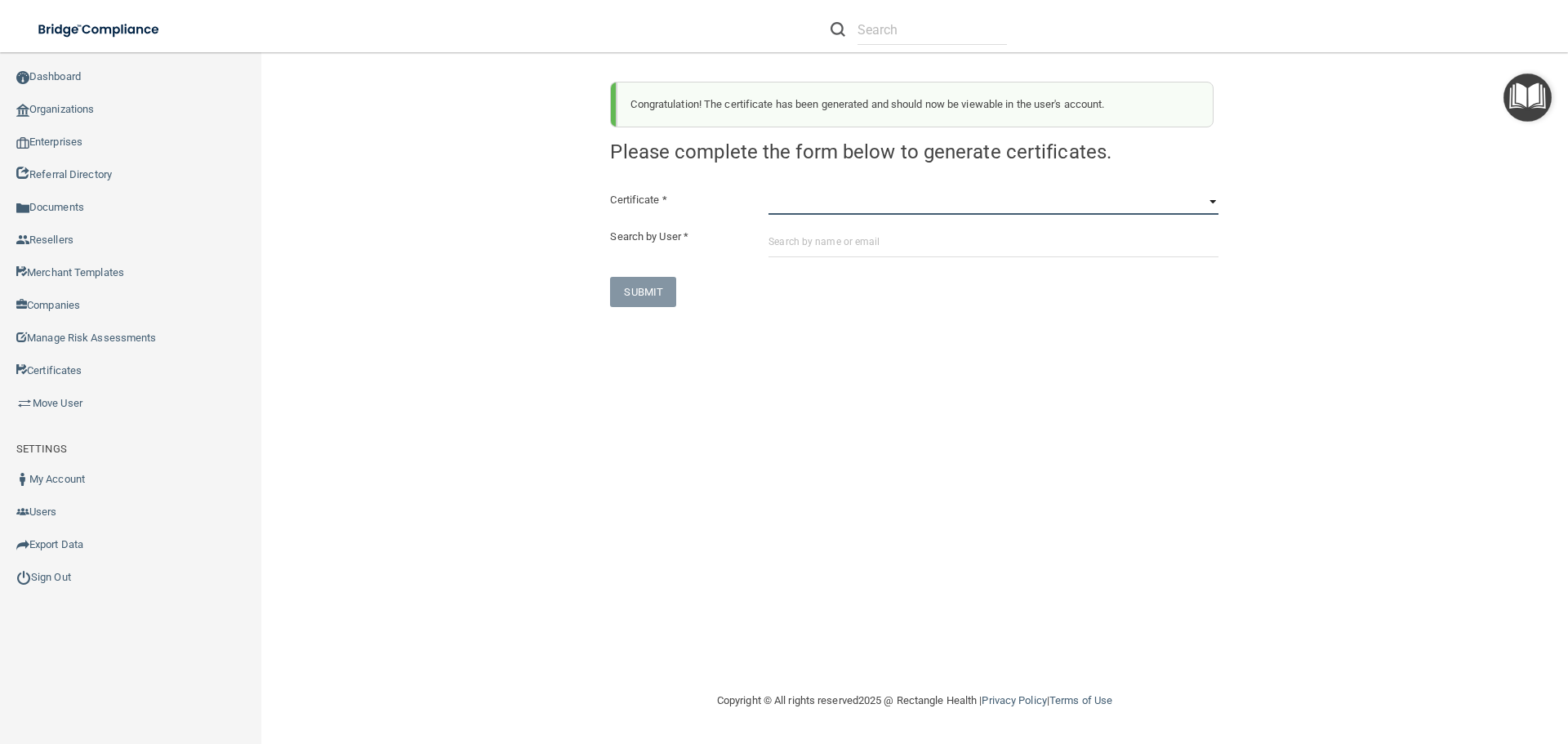
click at [777, 201] on select "HIPAA Officer Certification Training OSHA Bloodborne Pathogens OSHA COVID-19 Pr…" at bounding box center [993, 202] width 450 height 25
select select "4"
click at [768, 191] on select "HIPAA Officer Certification Training OSHA Bloodborne Pathogens OSHA COVID-19 Pr…" at bounding box center [993, 202] width 450 height 25
click at [771, 241] on input "text" at bounding box center [993, 242] width 450 height 30
paste input "[EMAIL_ADDRESS][DOMAIN_NAME]"
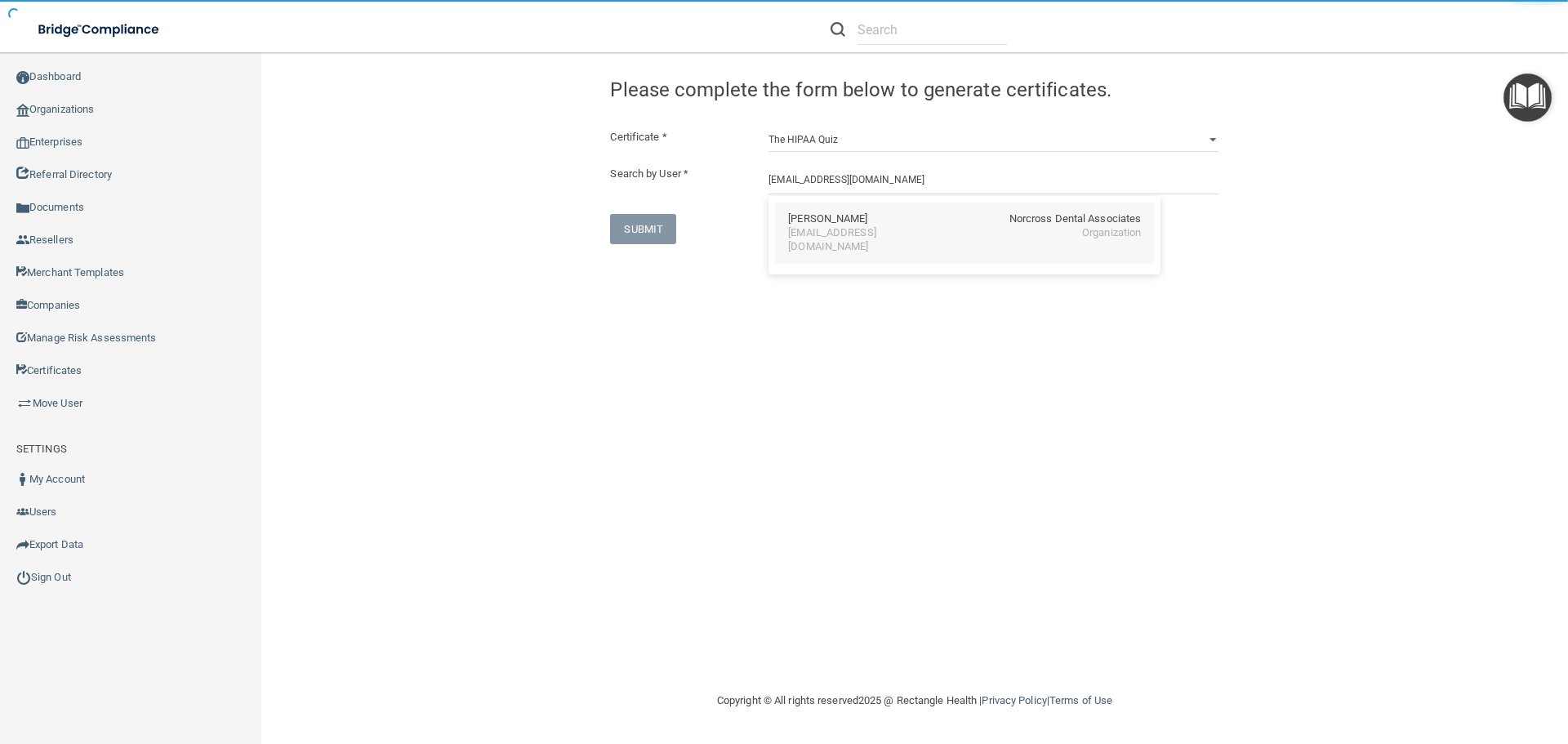
click at [821, 230] on div "[EMAIL_ADDRESS][DOMAIN_NAME]" at bounding box center [859, 240] width 141 height 28
type input "[PERSON_NAME]"
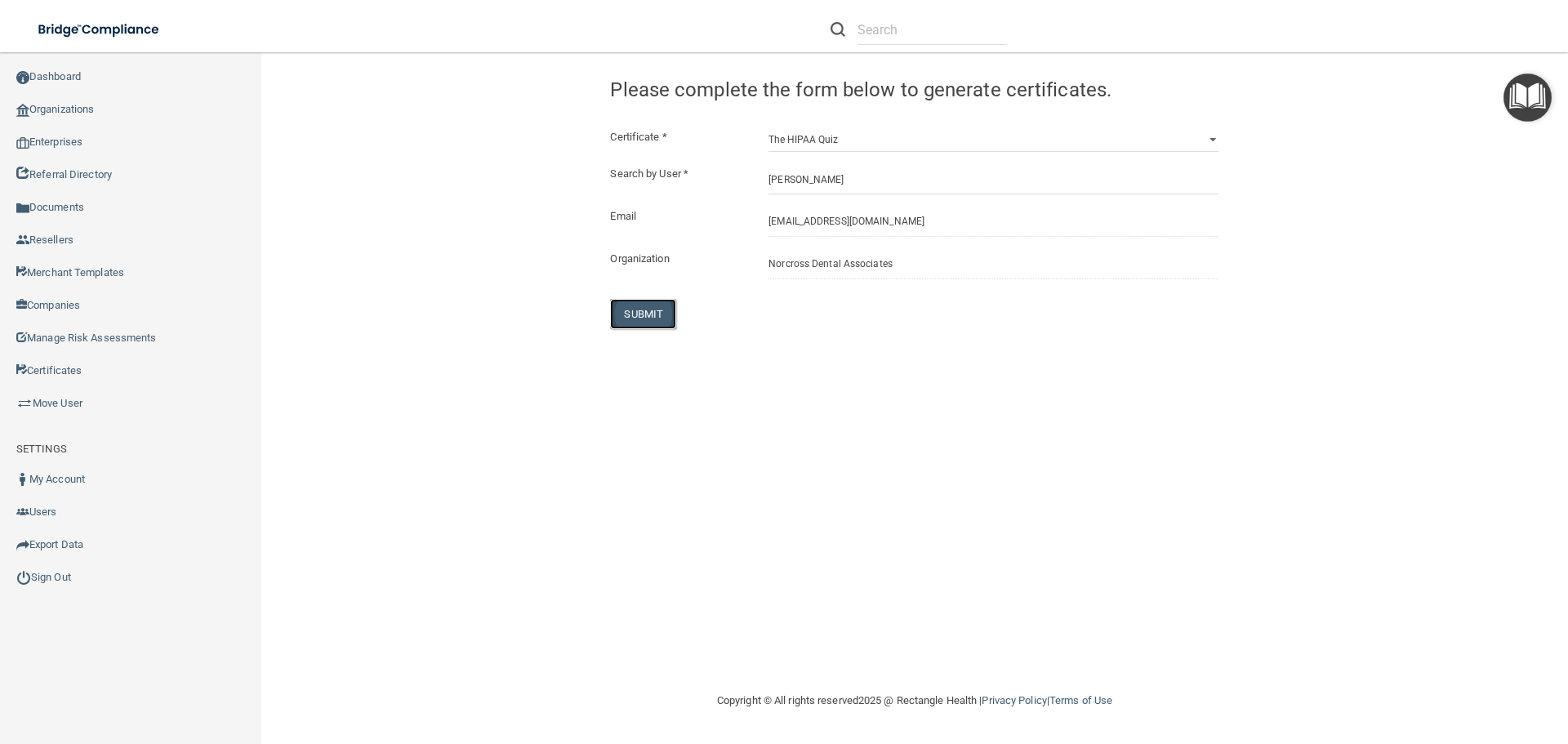
click at [655, 315] on button "SUBMIT" at bounding box center [643, 314] width 66 height 30
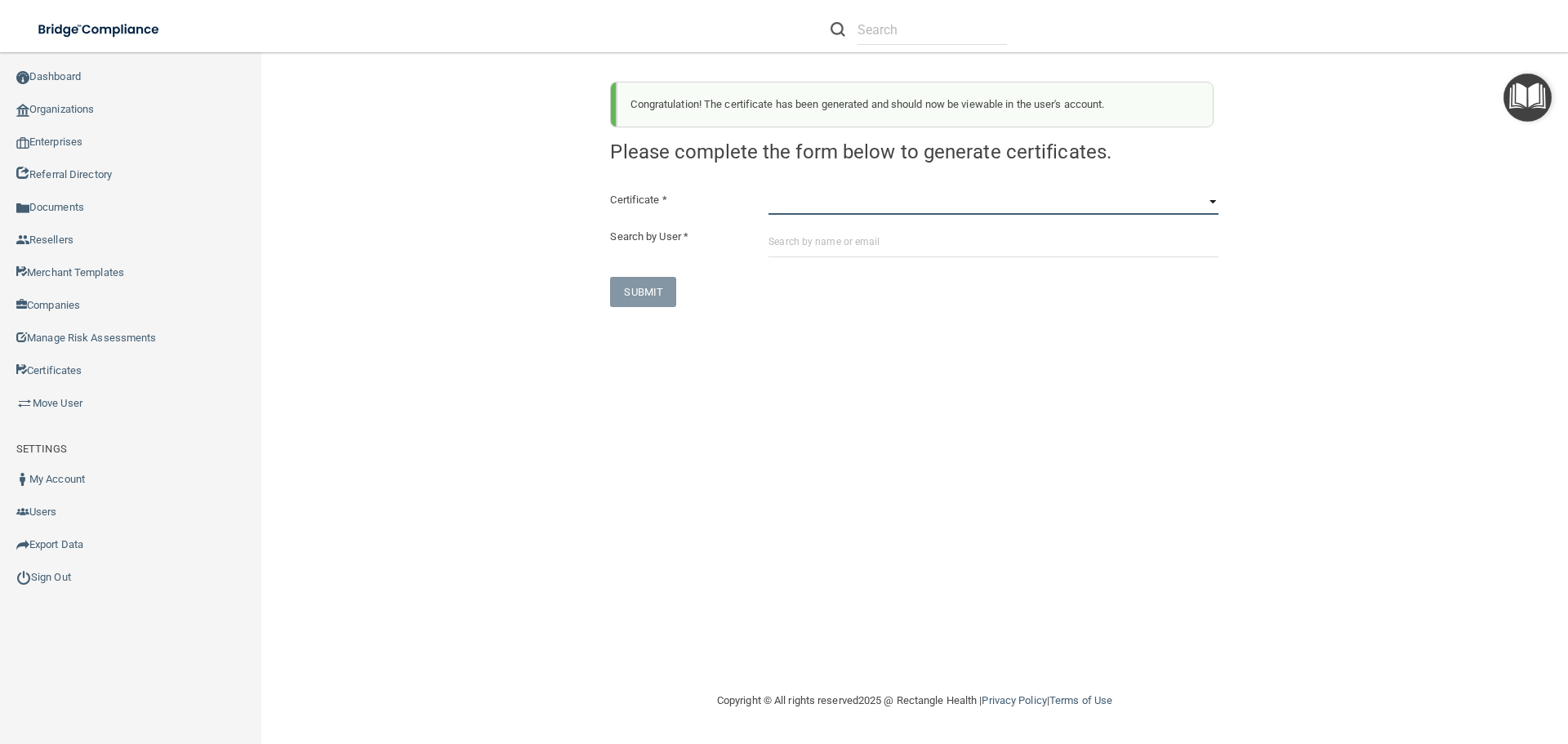
click at [782, 207] on select "HIPAA Officer Certification Training OSHA Bloodborne Pathogens OSHA COVID-19 Pr…" at bounding box center [993, 202] width 450 height 25
select select "5"
click at [768, 191] on select "HIPAA Officer Certification Training OSHA Bloodborne Pathogens OSHA COVID-19 Pr…" at bounding box center [993, 202] width 450 height 25
click at [779, 238] on input "text" at bounding box center [993, 242] width 450 height 30
paste input "[EMAIL_ADDRESS][DOMAIN_NAME]"
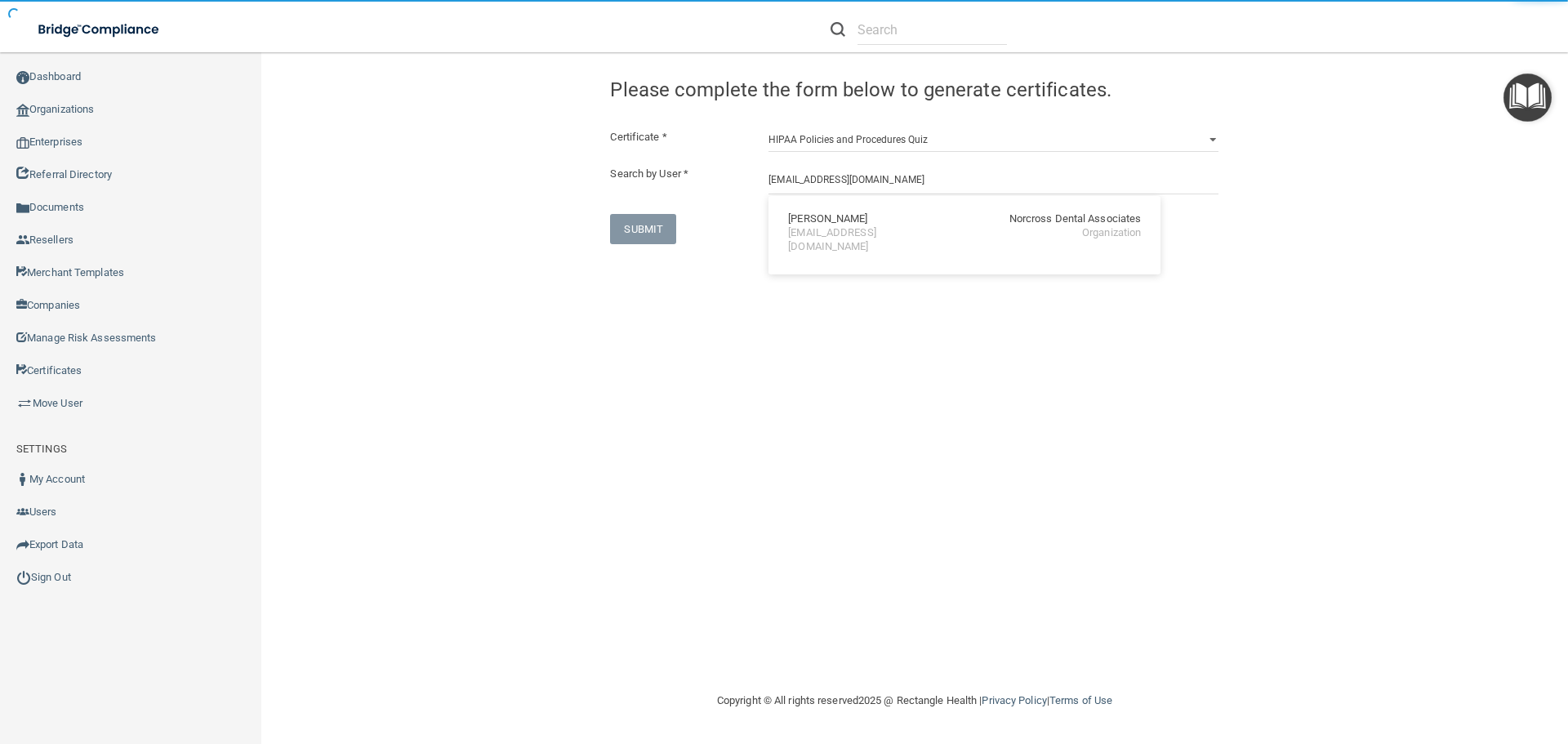
click at [842, 219] on div "[PERSON_NAME]" at bounding box center [827, 219] width 80 height 14
type input "[PERSON_NAME]"
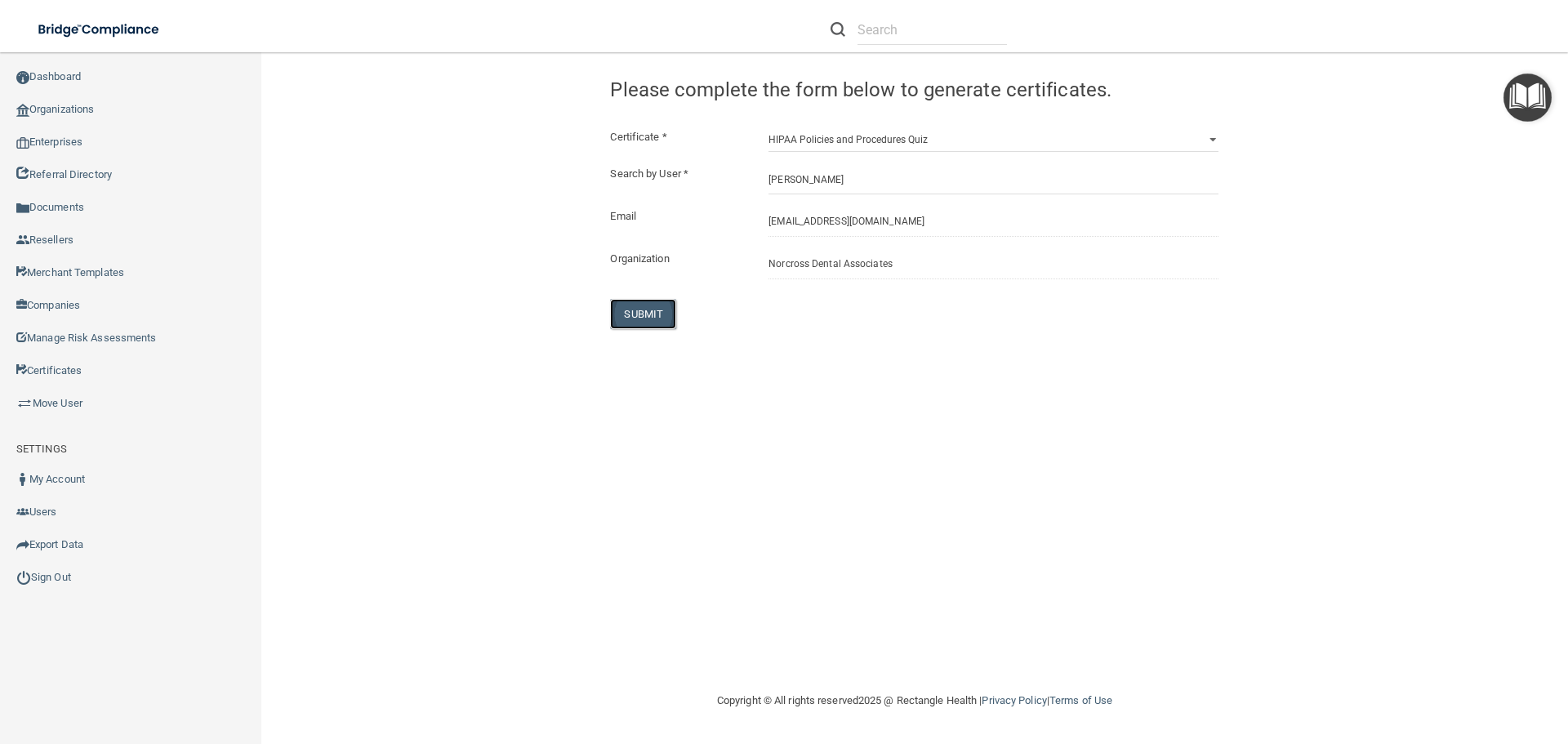
click at [636, 311] on button "SUBMIT" at bounding box center [643, 314] width 66 height 30
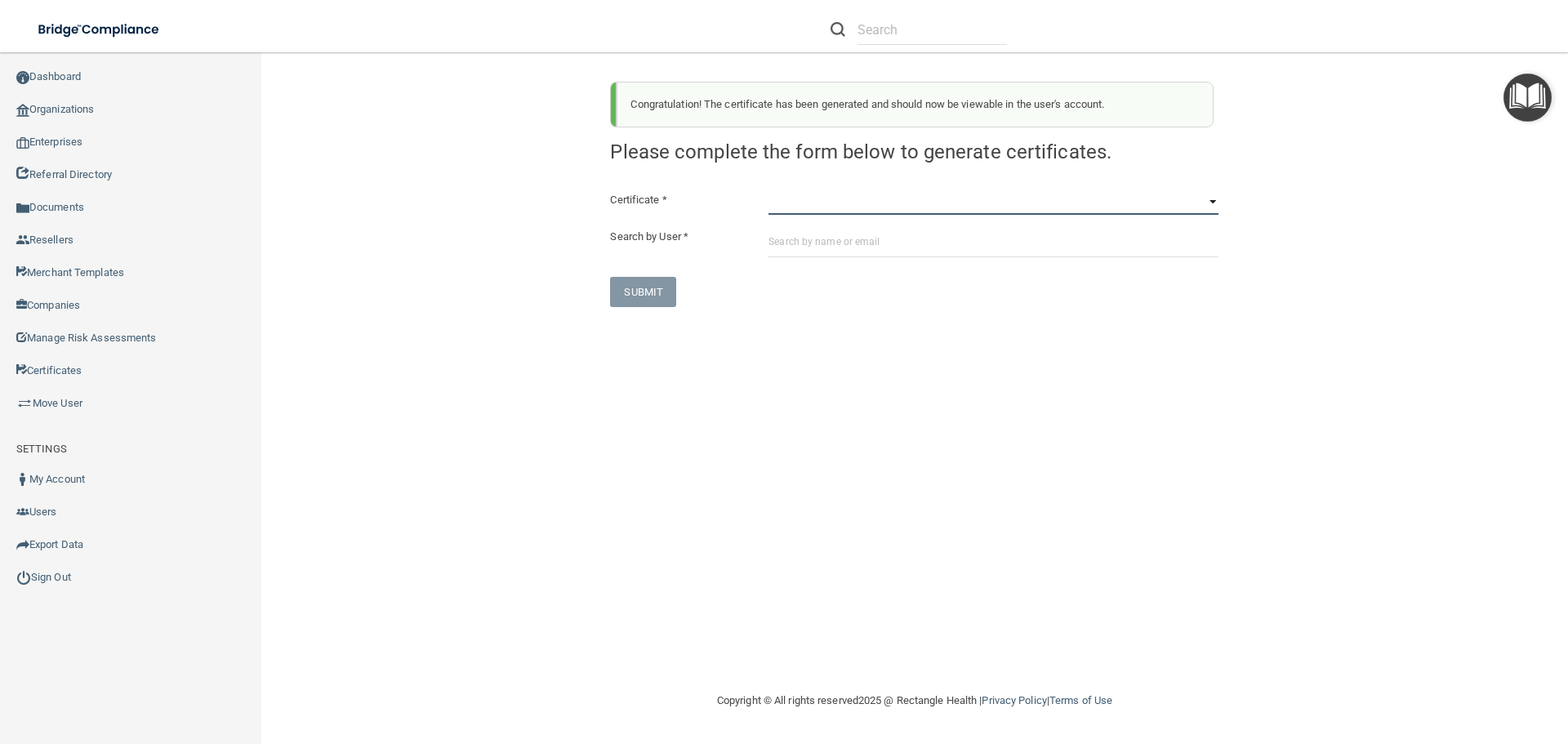
click at [770, 208] on select "HIPAA Officer Certification Training OSHA Bloodborne Pathogens OSHA COVID-19 Pr…" at bounding box center [993, 202] width 450 height 25
select select "6"
click at [768, 191] on select "HIPAA Officer Certification Training OSHA Bloodborne Pathogens OSHA COVID-19 Pr…" at bounding box center [993, 202] width 450 height 25
click at [781, 243] on input "text" at bounding box center [993, 242] width 450 height 30
paste input "[EMAIL_ADDRESS][DOMAIN_NAME]"
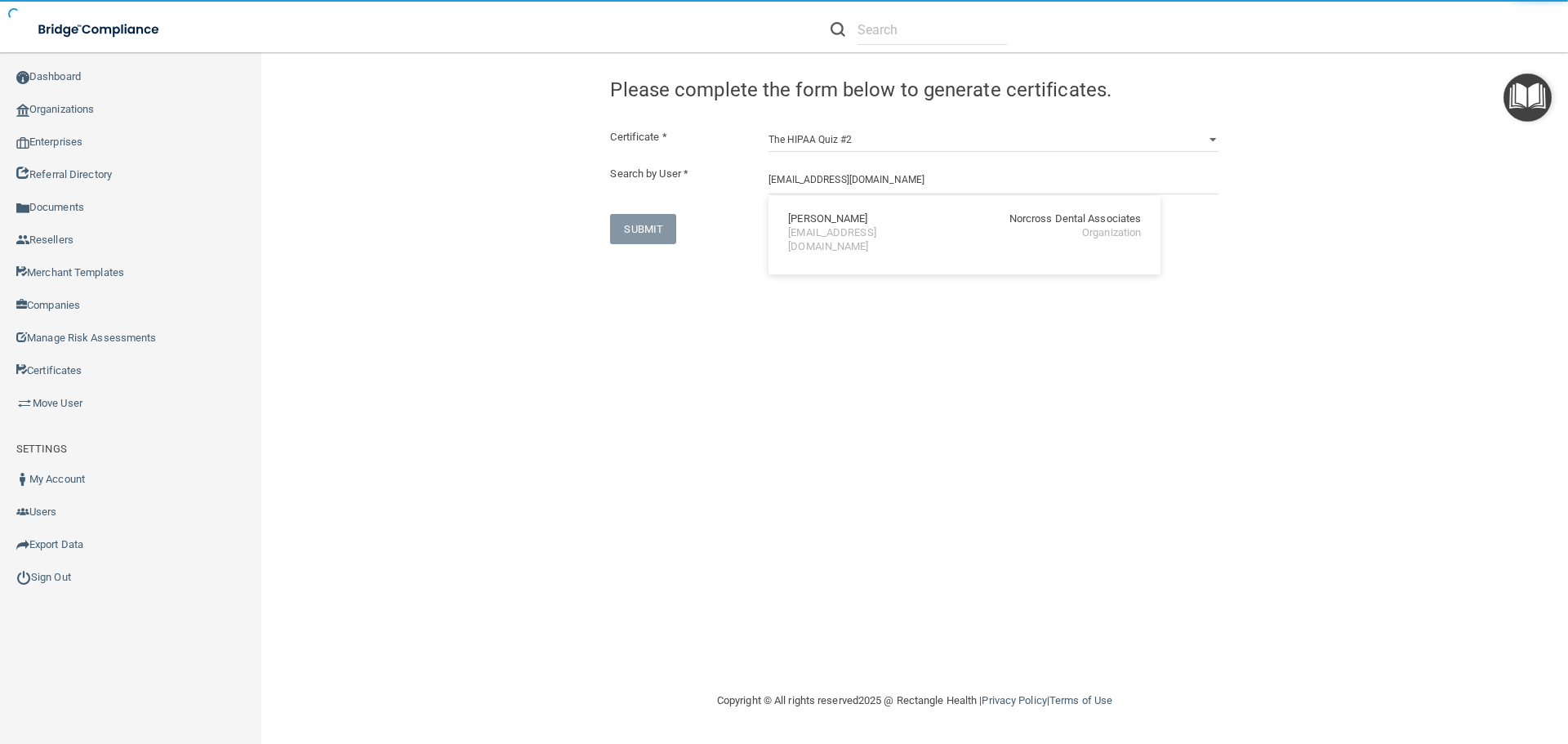
click at [810, 214] on div "[PERSON_NAME]" at bounding box center [827, 219] width 80 height 14
type input "[PERSON_NAME]"
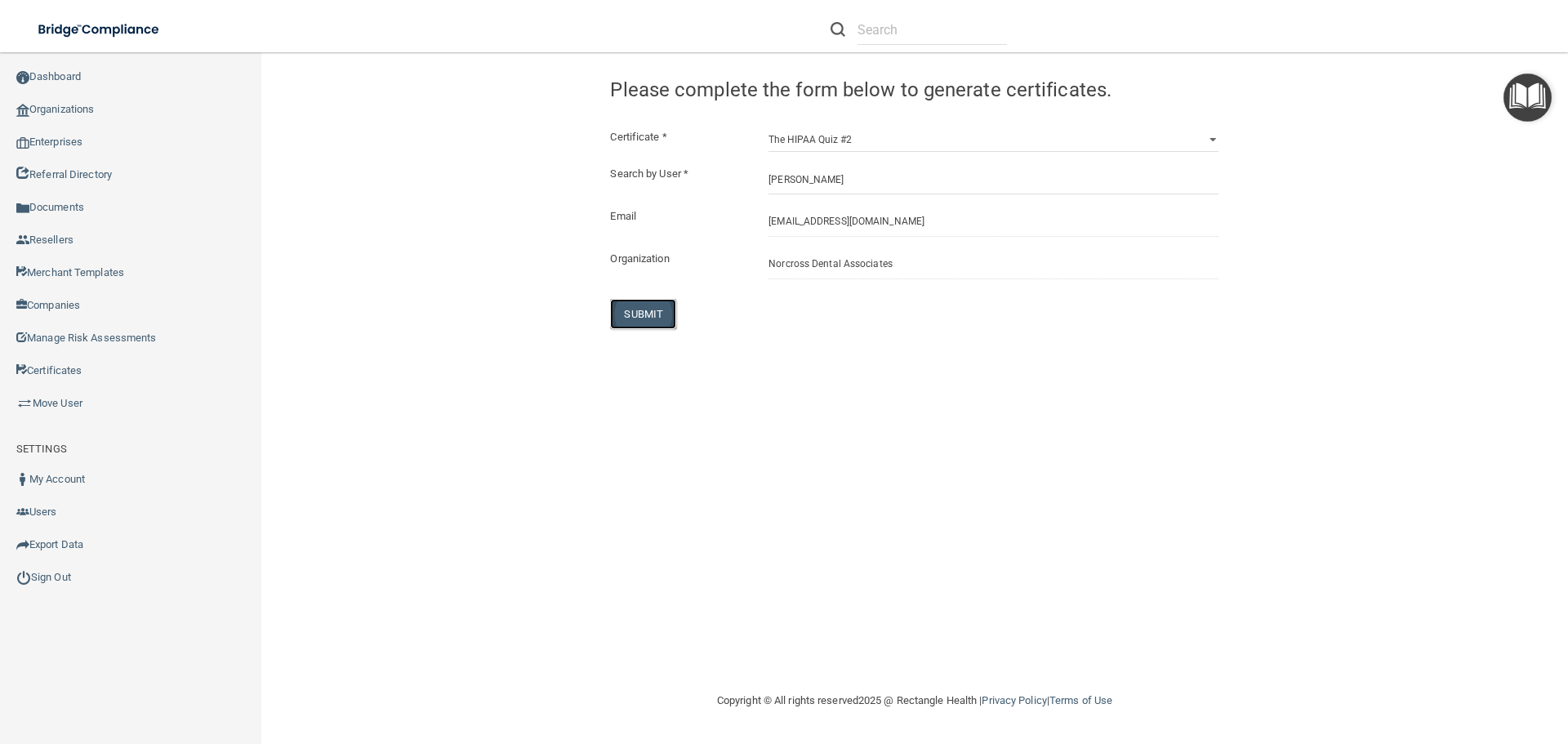
click at [631, 311] on button "SUBMIT" at bounding box center [643, 314] width 66 height 30
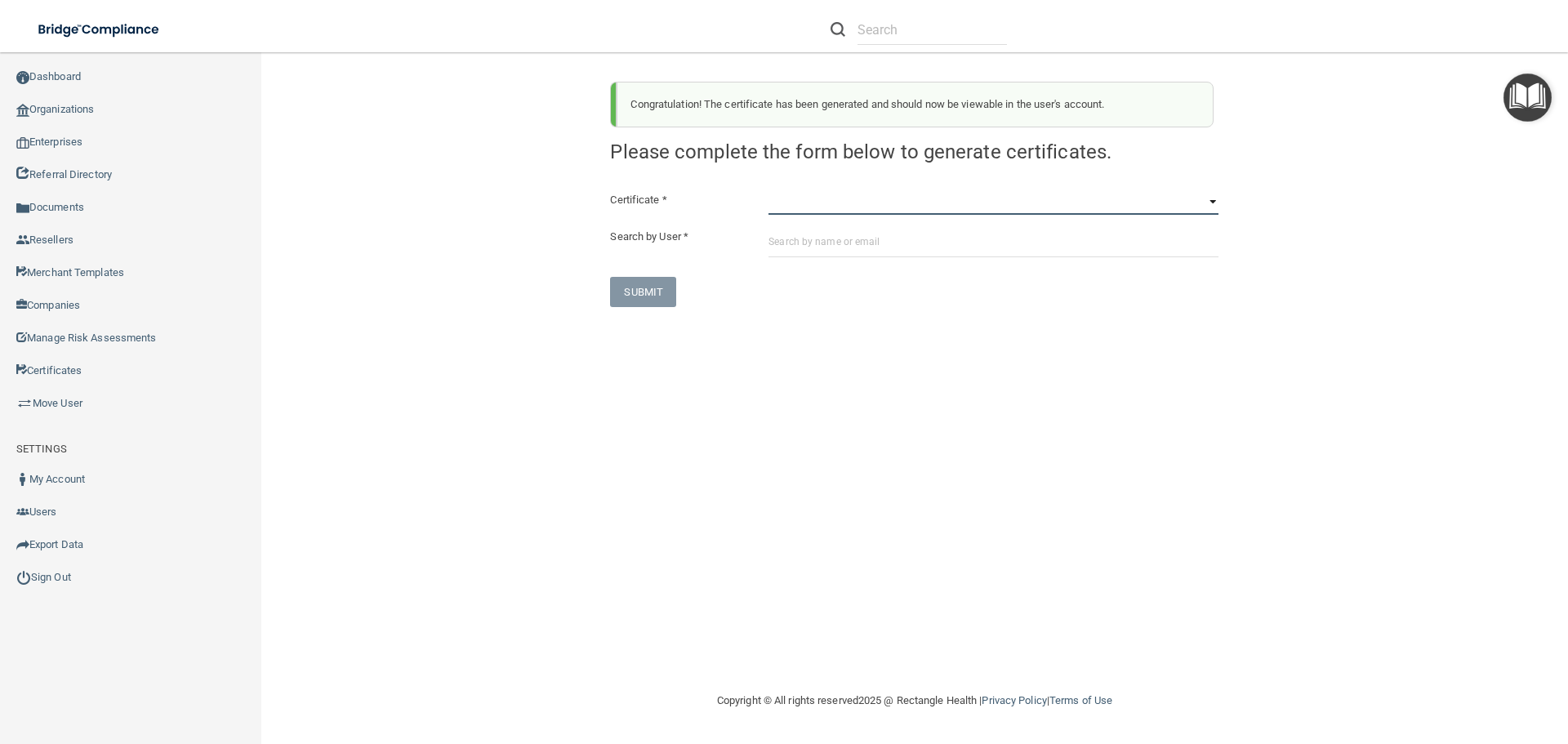
click at [776, 205] on select "HIPAA Officer Certification Training OSHA Bloodborne Pathogens OSHA COVID-19 Pr…" at bounding box center [993, 202] width 450 height 25
select select "7"
click at [768, 191] on select "HIPAA Officer Certification Training OSHA Bloodborne Pathogens OSHA COVID-19 Pr…" at bounding box center [993, 202] width 450 height 25
click at [791, 244] on input "text" at bounding box center [993, 242] width 450 height 30
paste input "[EMAIL_ADDRESS][DOMAIN_NAME]"
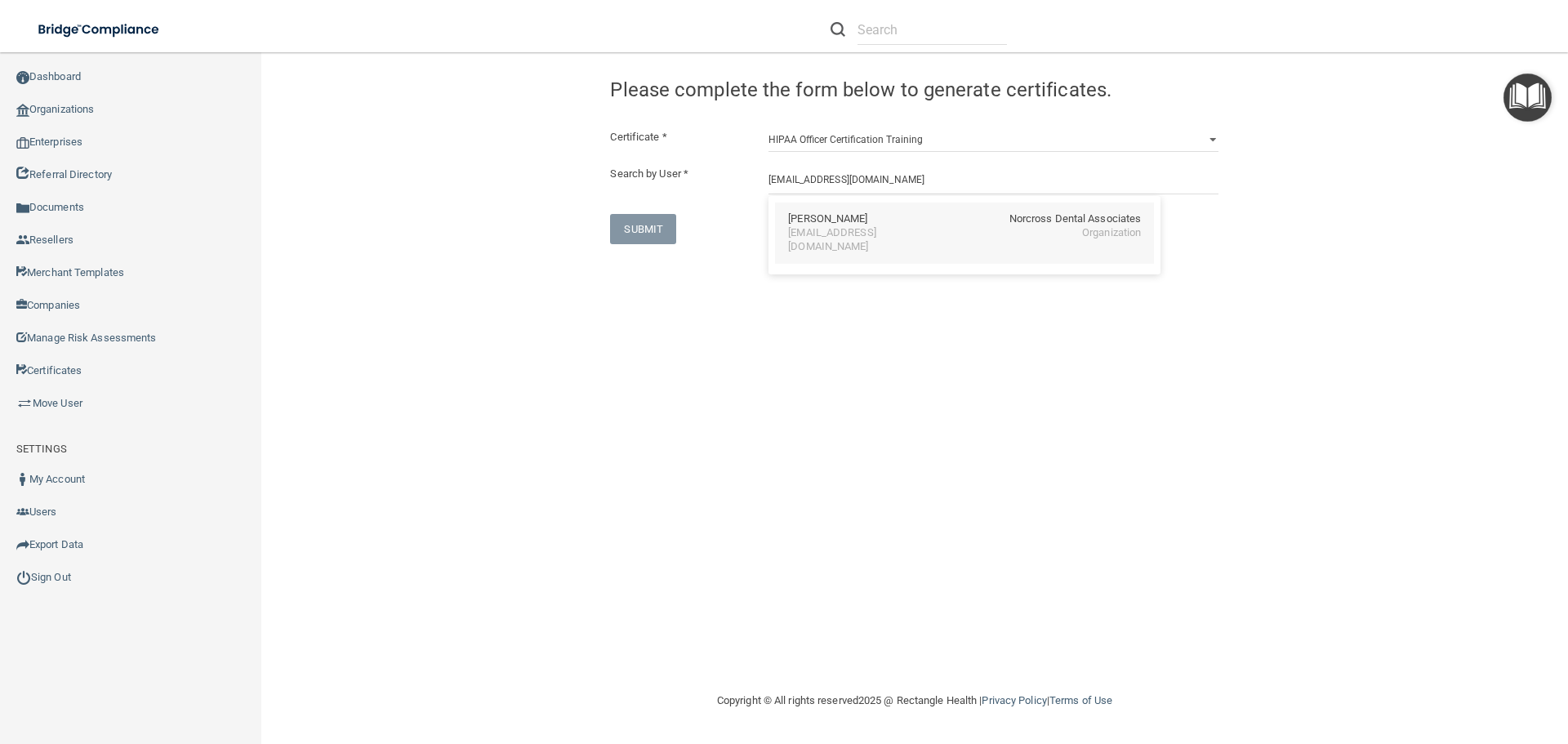
click at [791, 221] on div "[PERSON_NAME]" at bounding box center [827, 219] width 80 height 14
type input "[PERSON_NAME]"
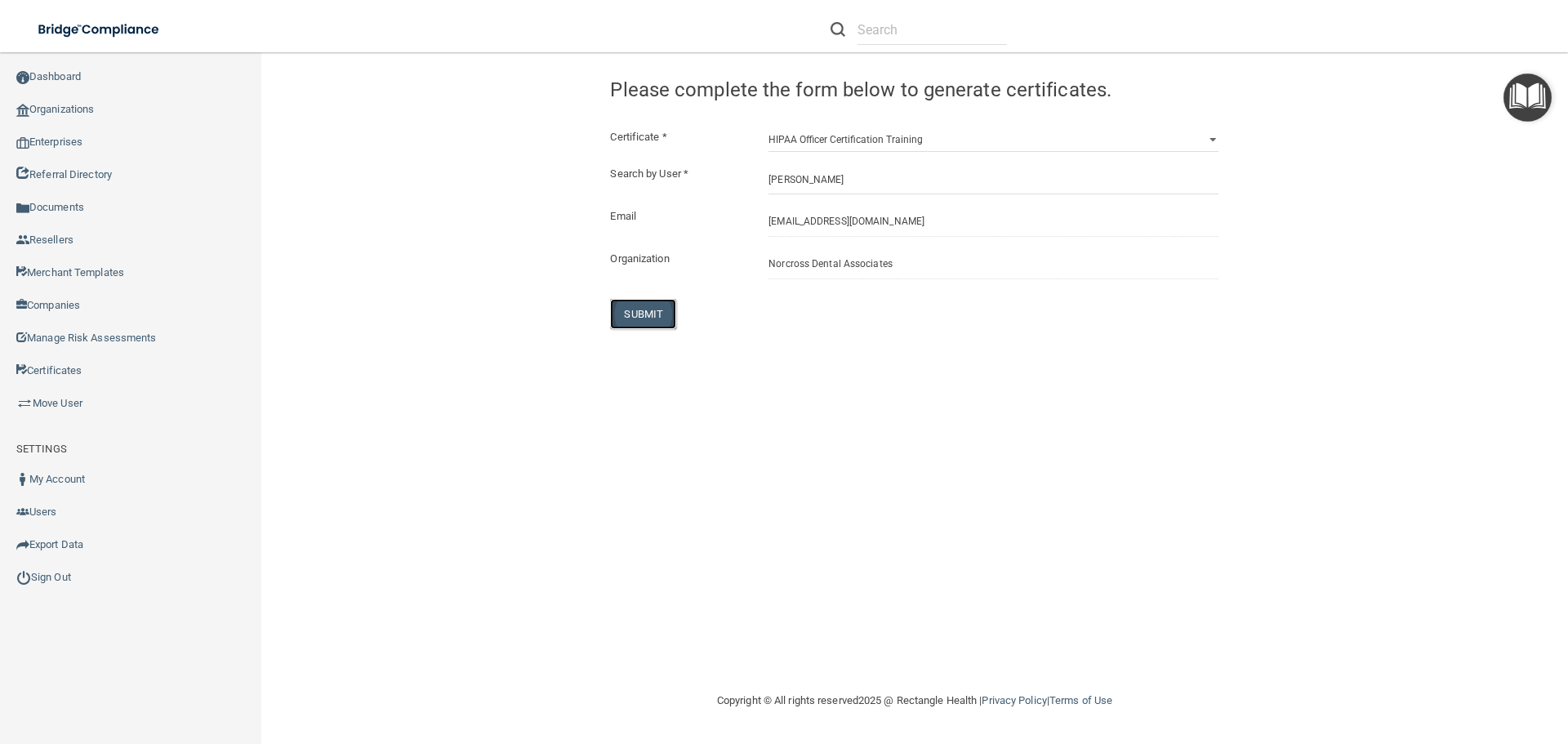
click at [643, 305] on button "SUBMIT" at bounding box center [643, 314] width 66 height 30
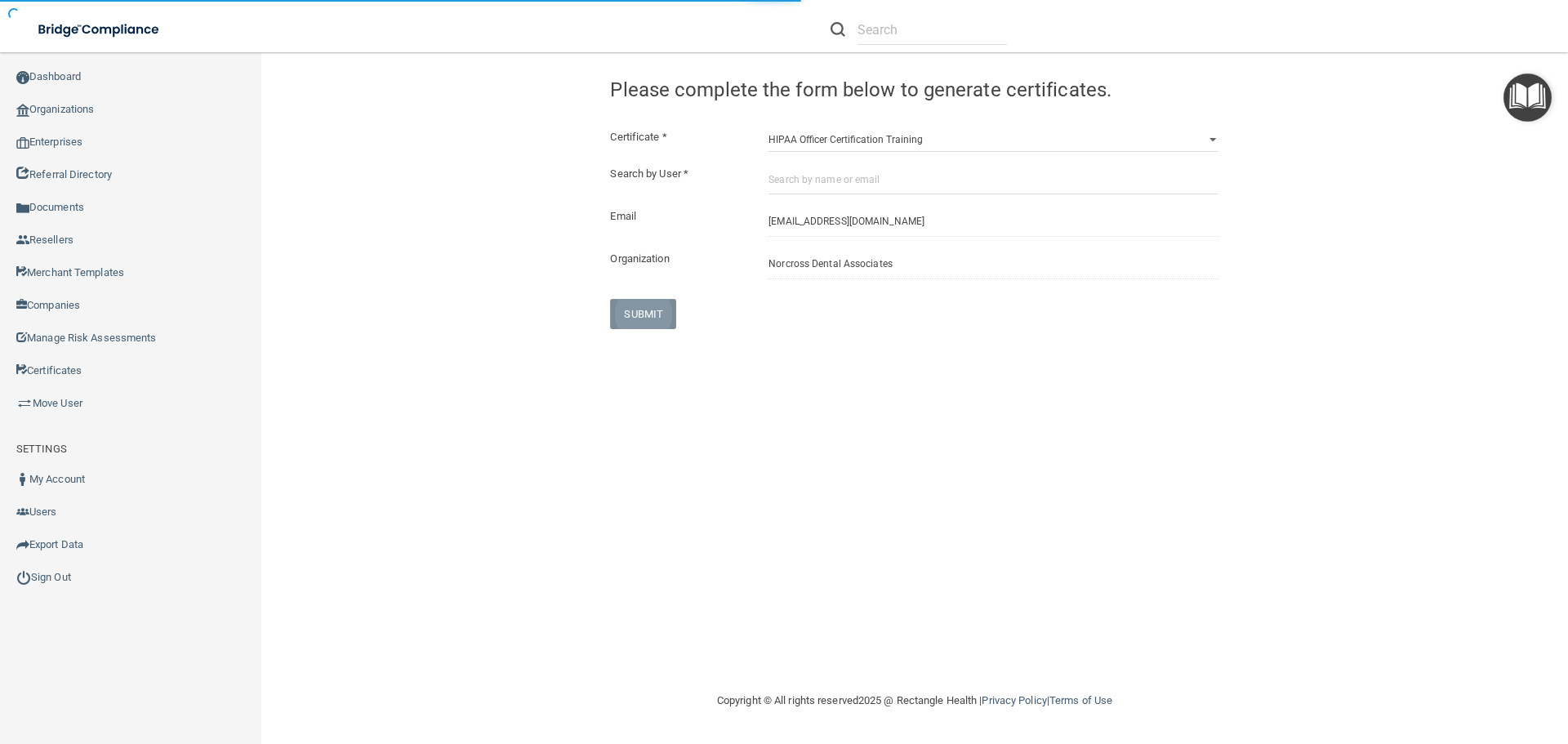
select select "?"
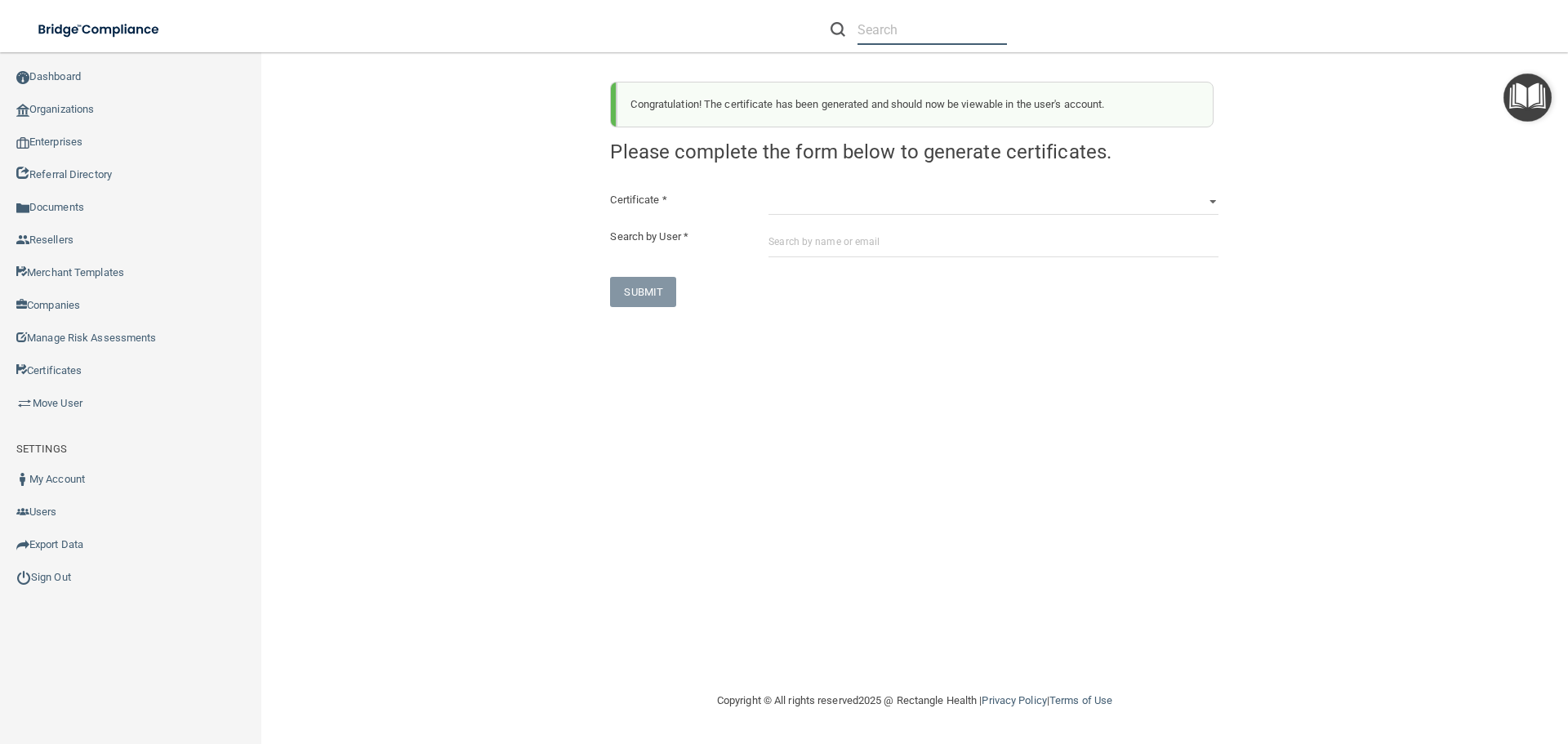
click at [870, 29] on input "text" at bounding box center [932, 29] width 149 height 30
paste input "[EMAIL_ADDRESS][DOMAIN_NAME]"
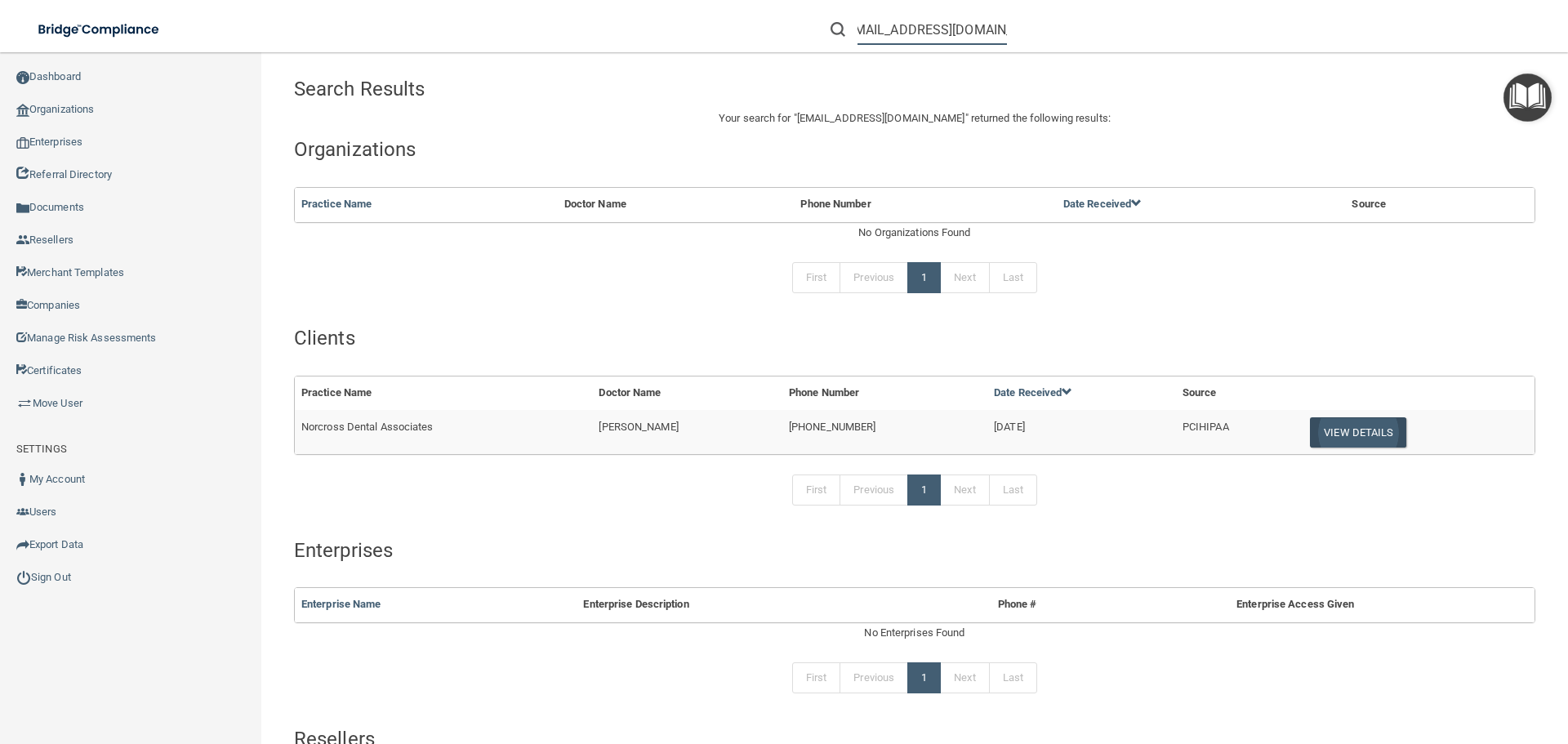
type input "[EMAIL_ADDRESS][DOMAIN_NAME]"
click at [1346, 429] on button "View Details" at bounding box center [1358, 432] width 96 height 30
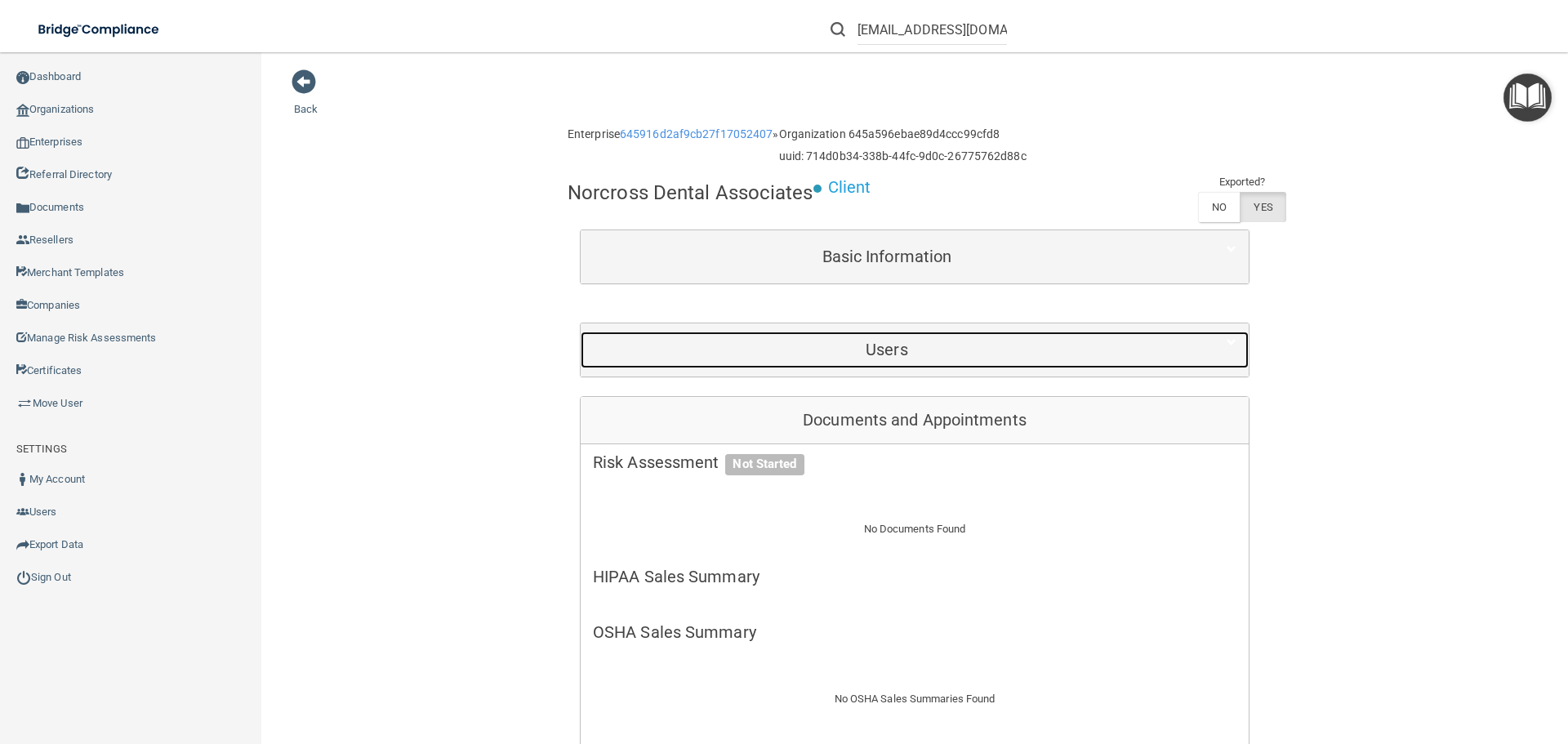
click at [873, 351] on h5 "Users" at bounding box center [886, 350] width 588 height 18
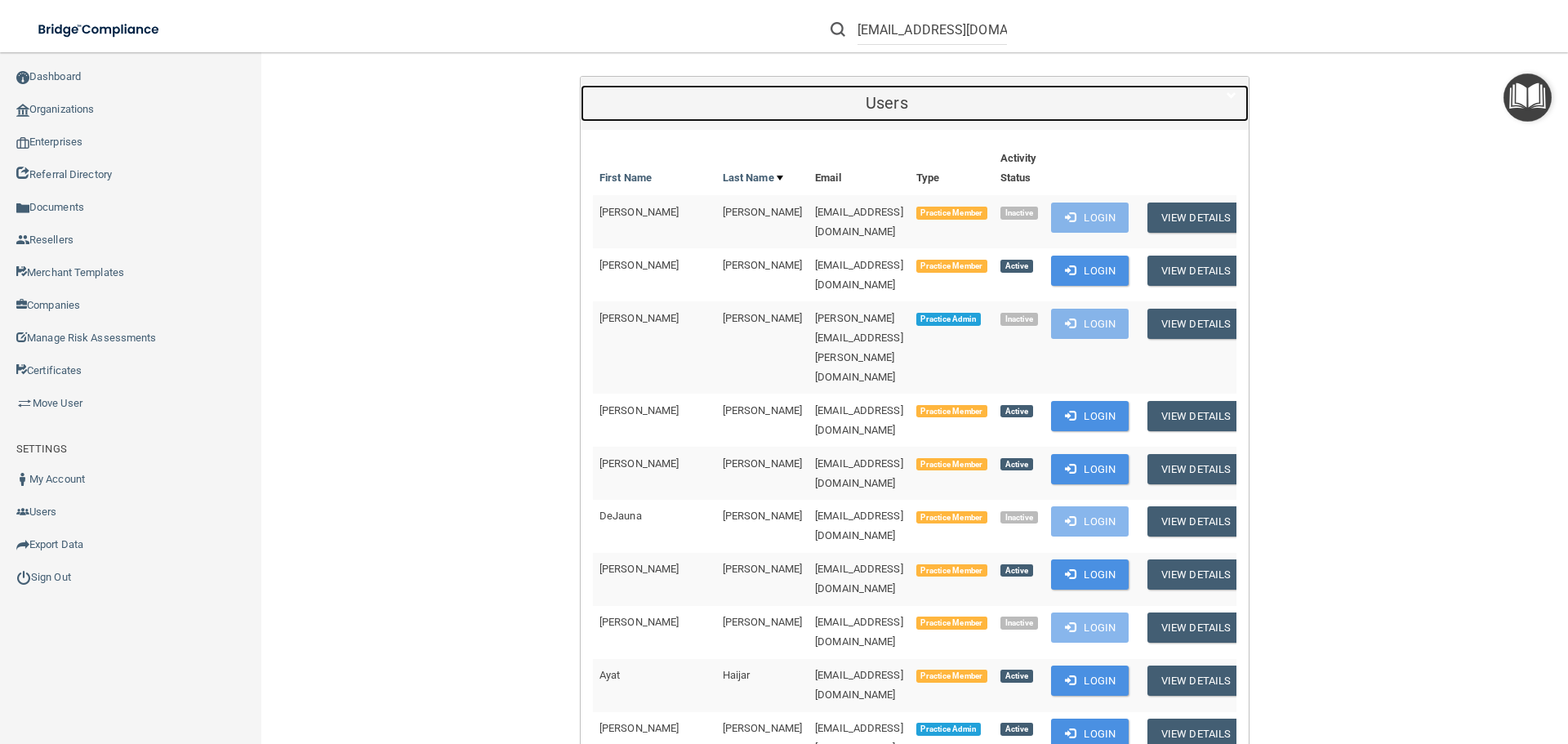
scroll to position [326, 0]
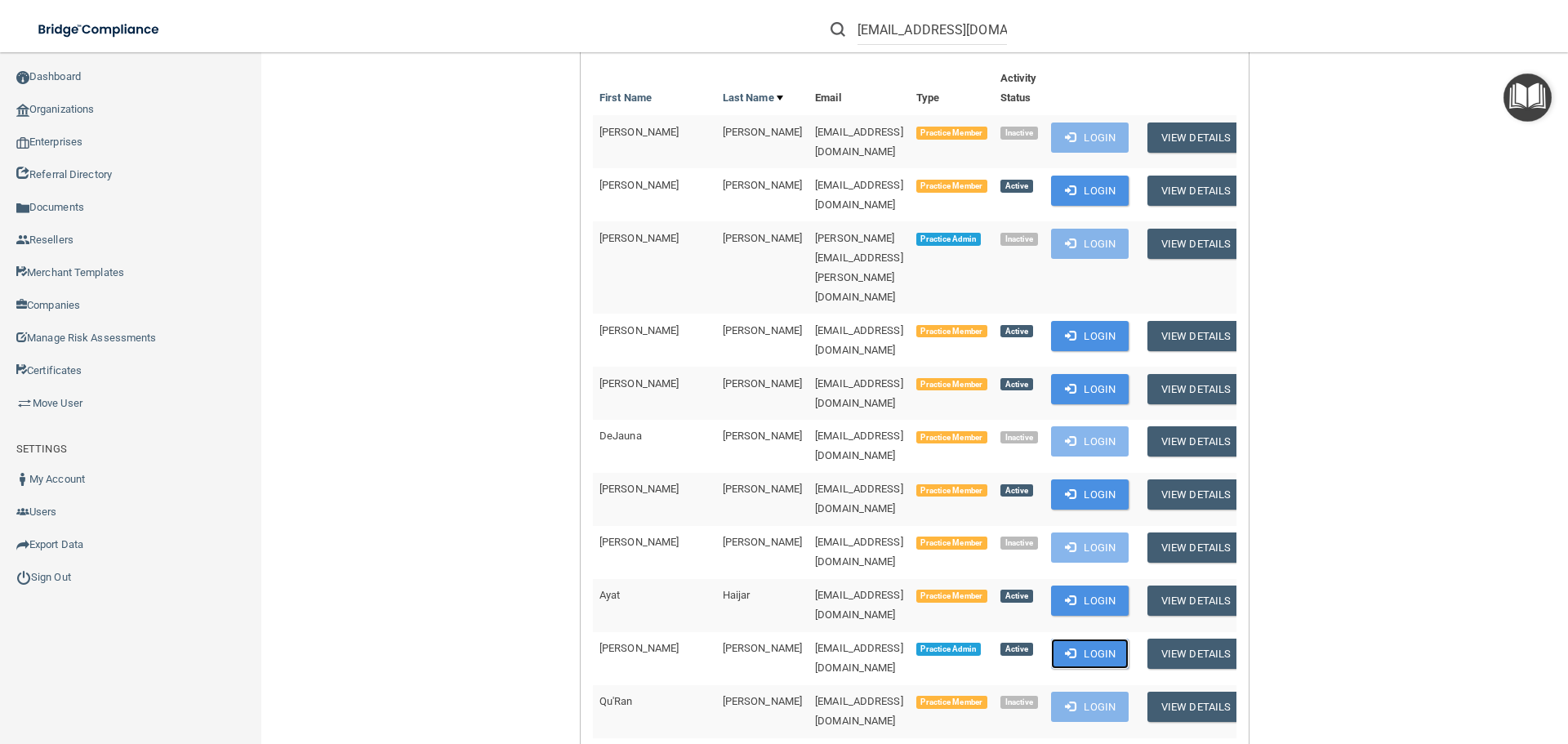
drag, startPoint x: 1102, startPoint y: 528, endPoint x: 848, endPoint y: 527, distance: 254.0
click at [1101, 639] on button "Login" at bounding box center [1090, 654] width 78 height 30
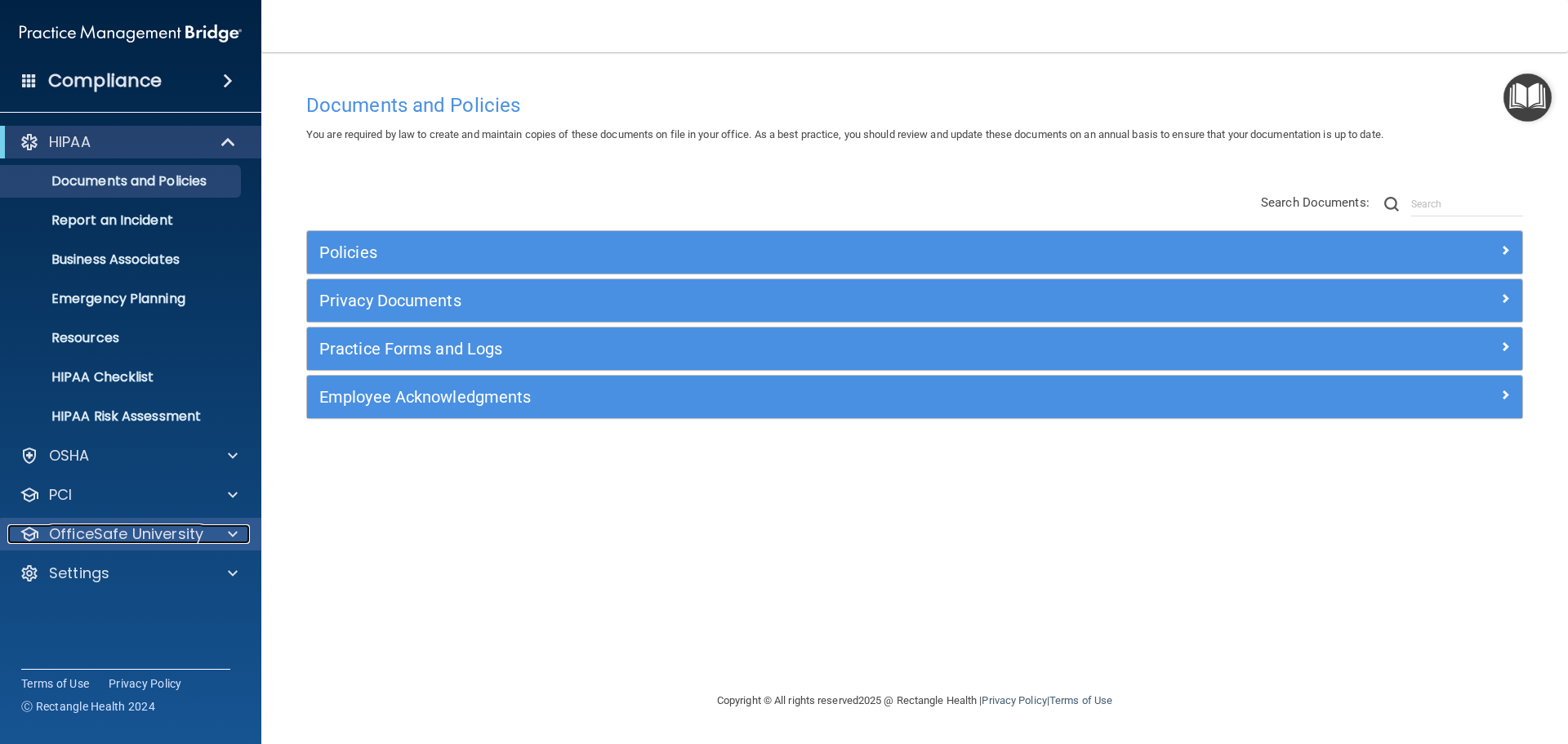
click at [101, 537] on p "OfficeSafe University" at bounding box center [126, 535] width 154 height 20
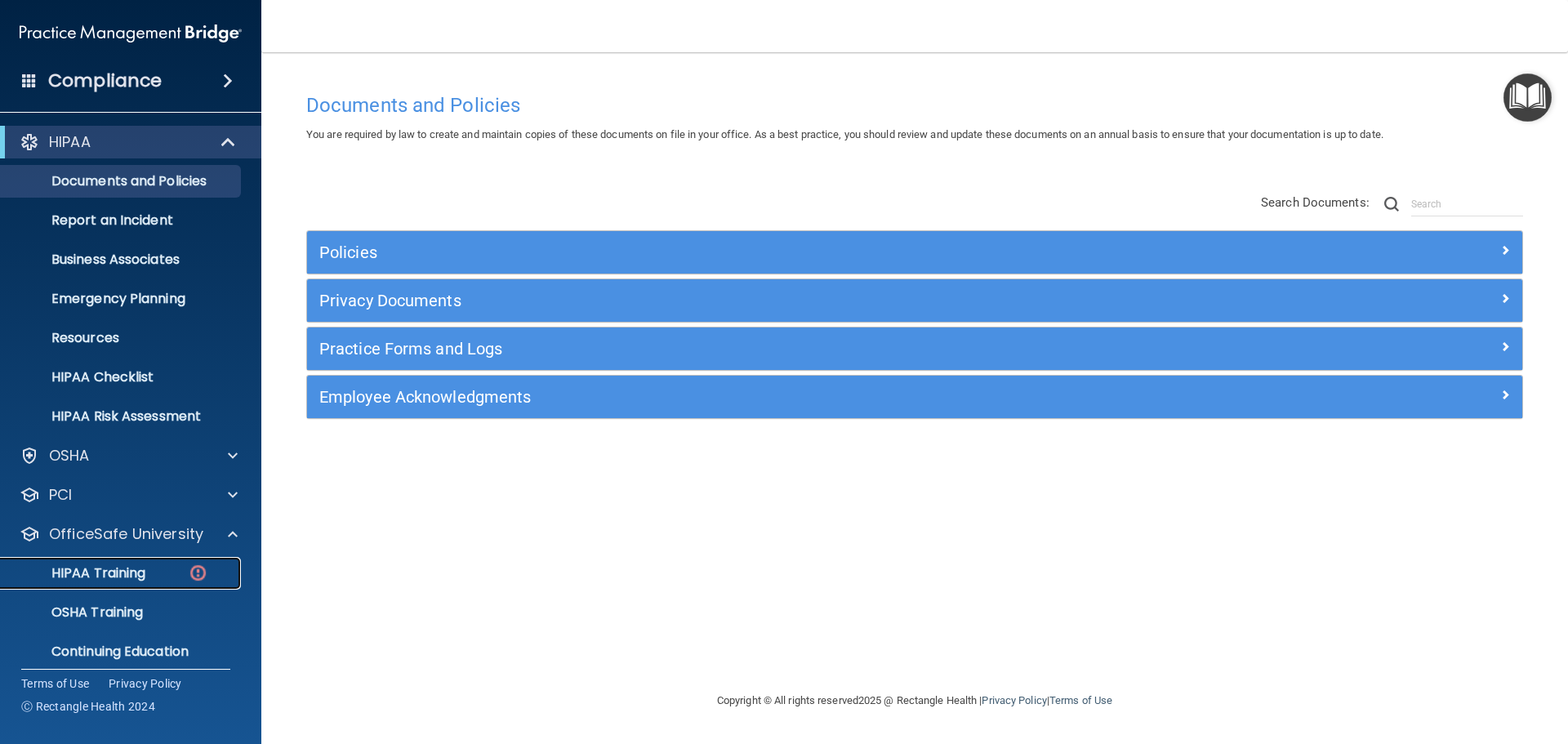
click at [103, 580] on p "HIPAA Training" at bounding box center [78, 573] width 135 height 17
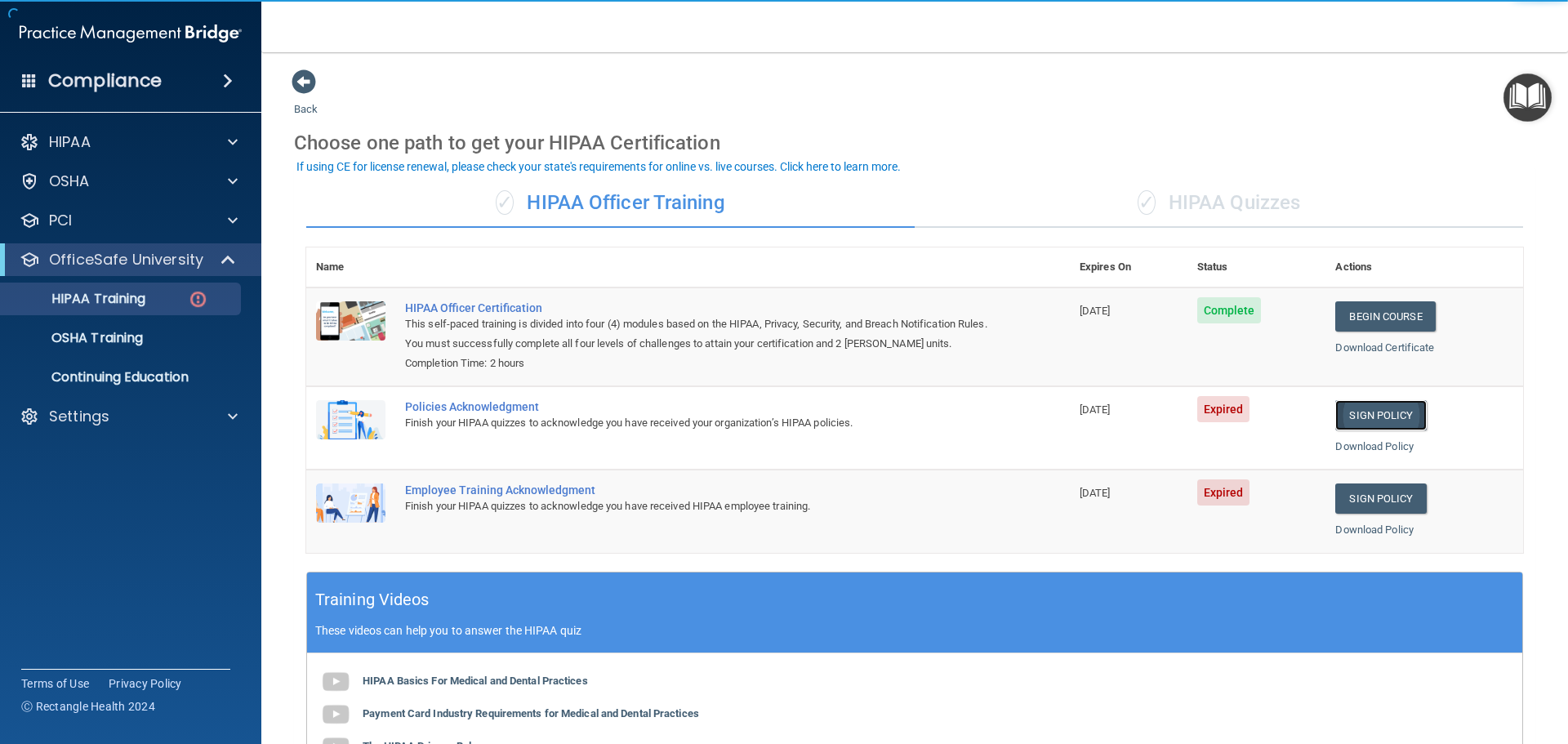
click at [1346, 417] on link "Sign Policy" at bounding box center [1380, 415] width 90 height 30
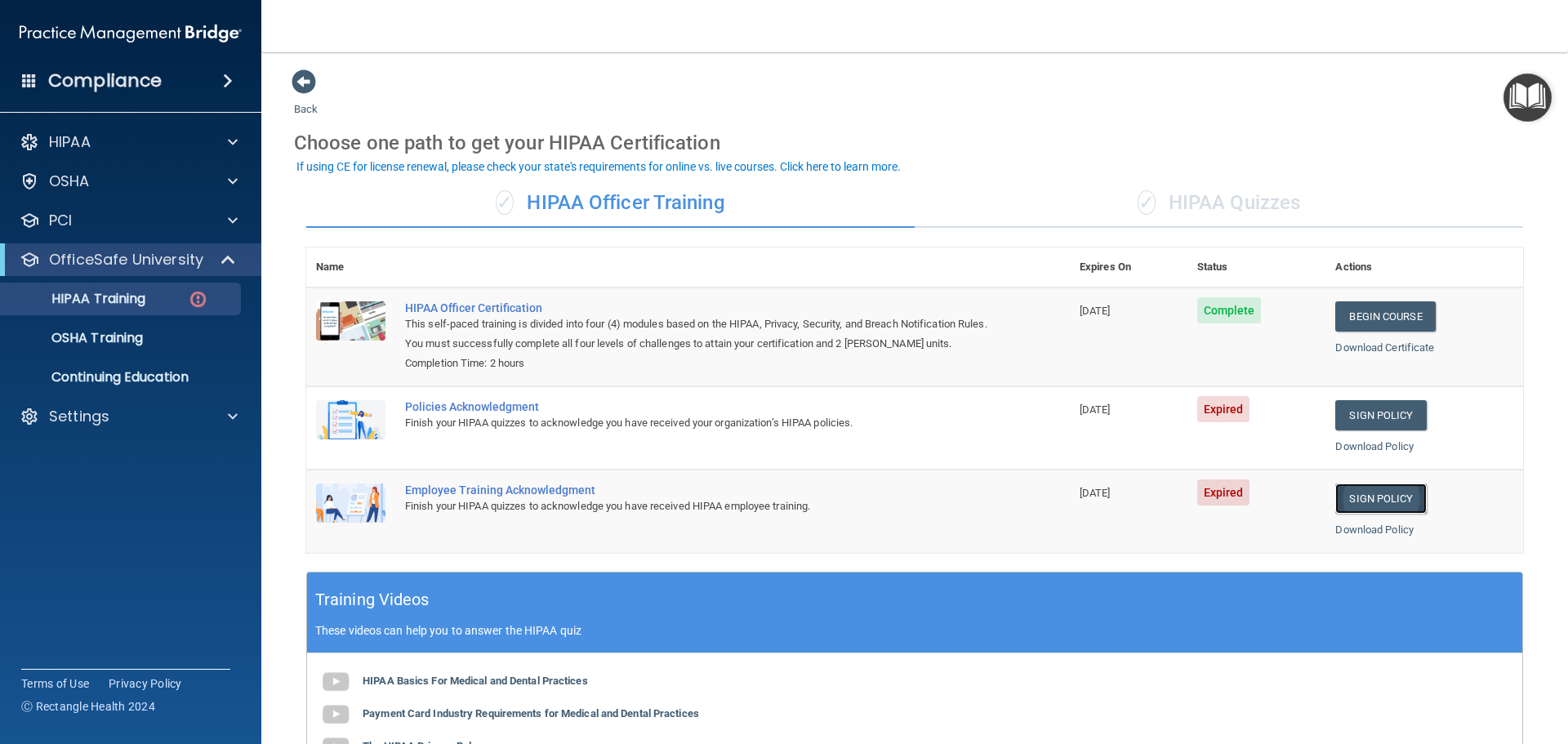
click at [1364, 495] on link "Sign Policy" at bounding box center [1380, 498] width 90 height 30
click at [87, 416] on p "Settings" at bounding box center [80, 417] width 61 height 20
click at [99, 484] on link "My Users" at bounding box center [112, 494] width 257 height 32
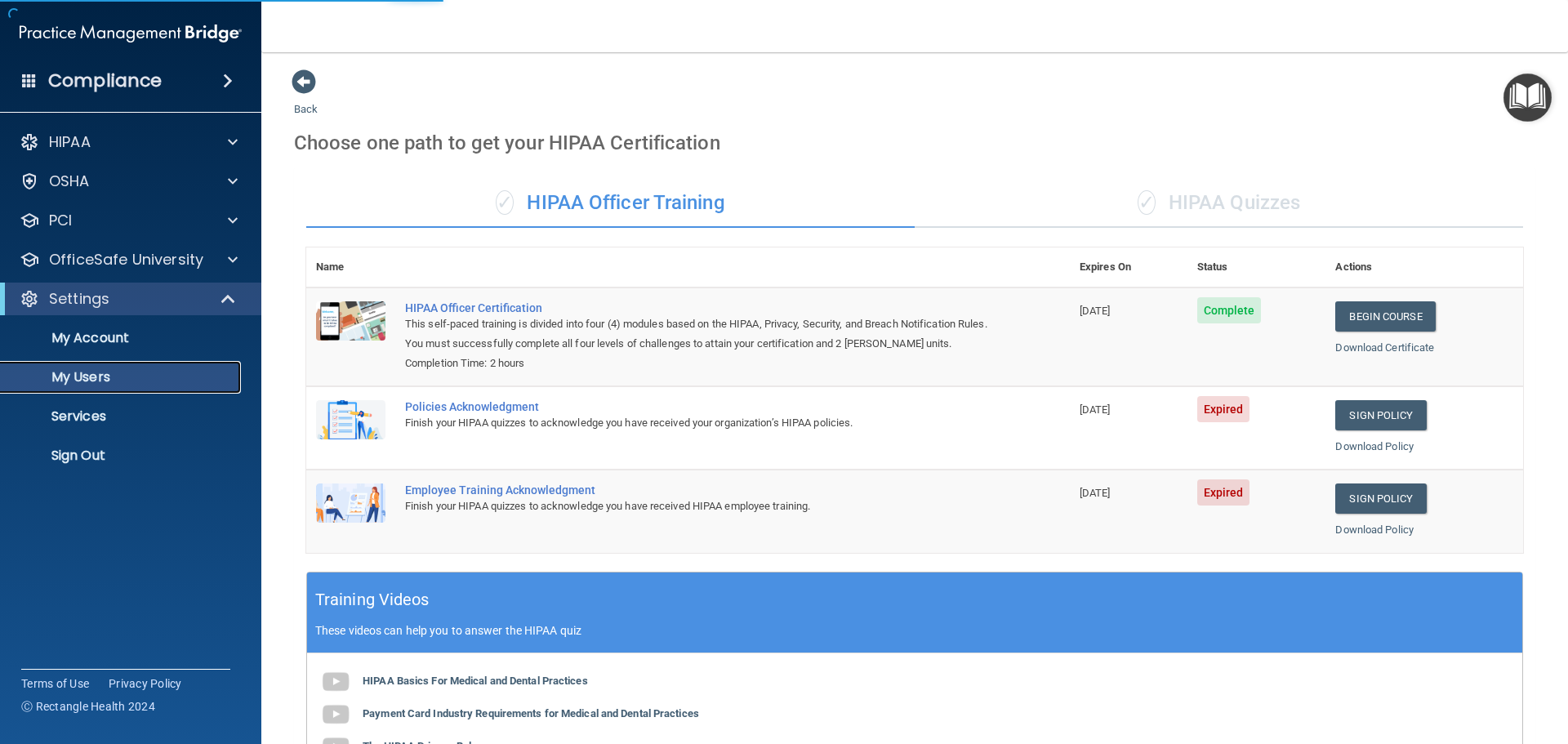
select select "20"
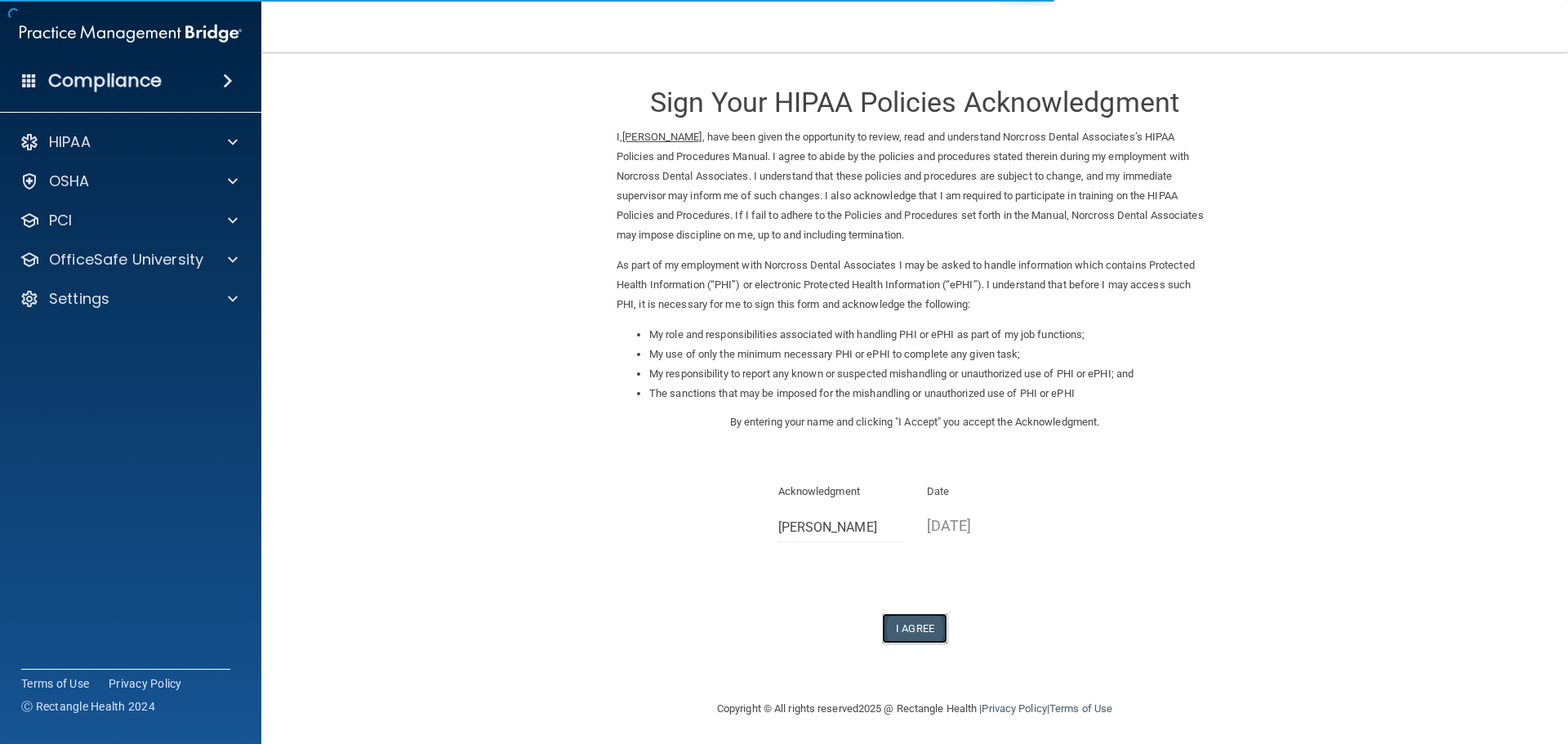
click at [925, 616] on button "I Agree" at bounding box center [915, 628] width 65 height 30
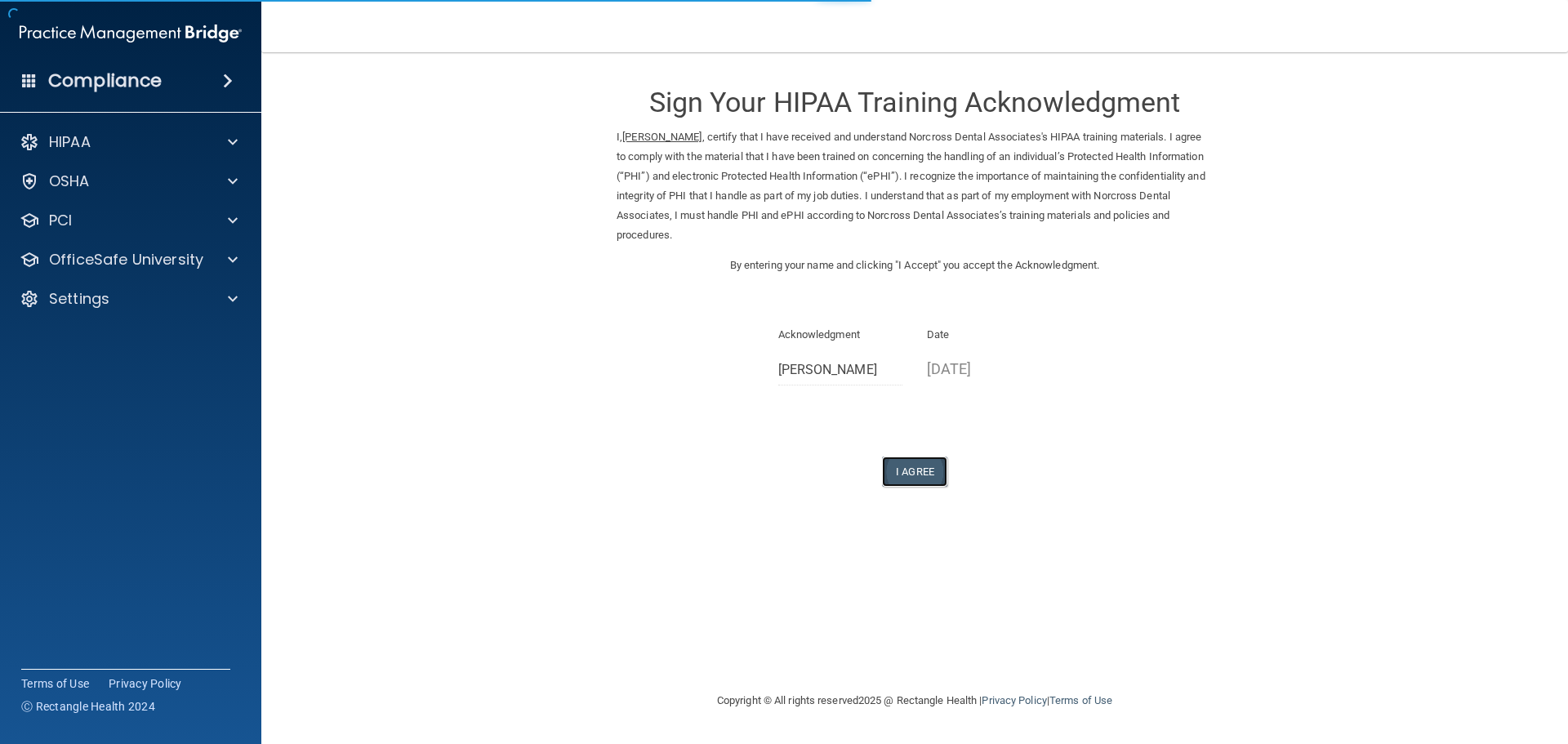
click at [927, 467] on button "I Agree" at bounding box center [915, 472] width 65 height 30
